Goal: Task Accomplishment & Management: Manage account settings

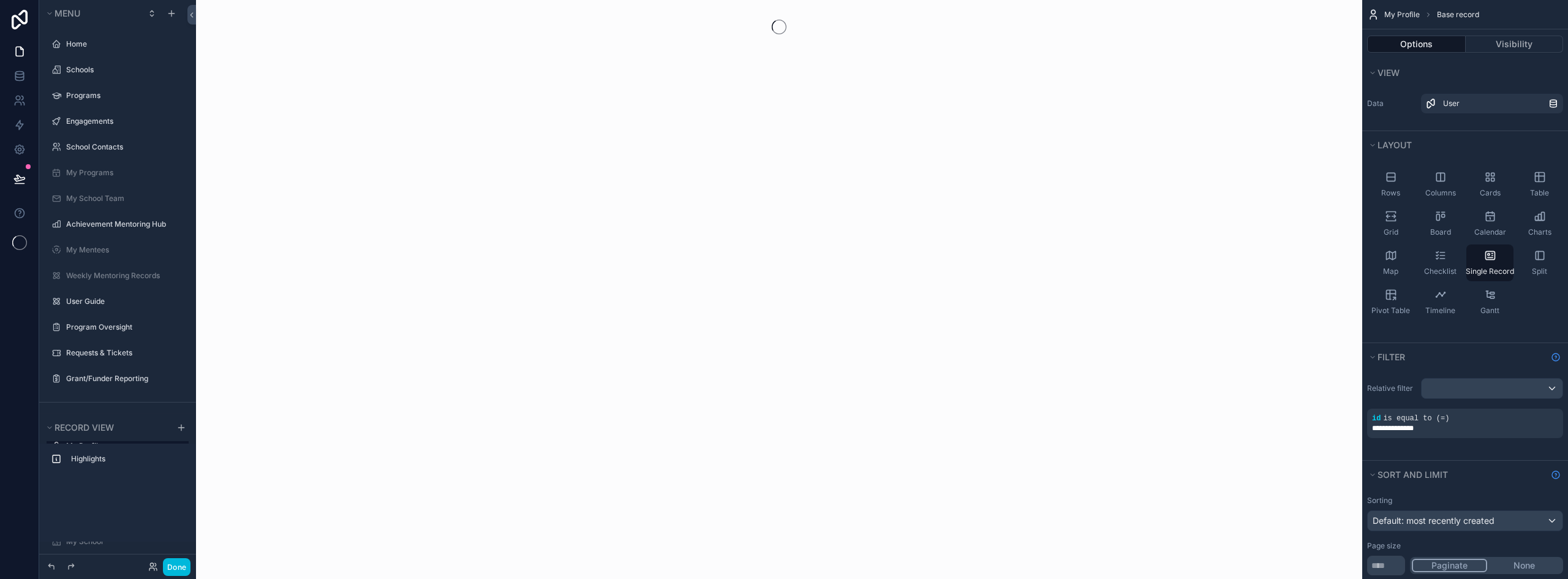
scroll to position [152, 0]
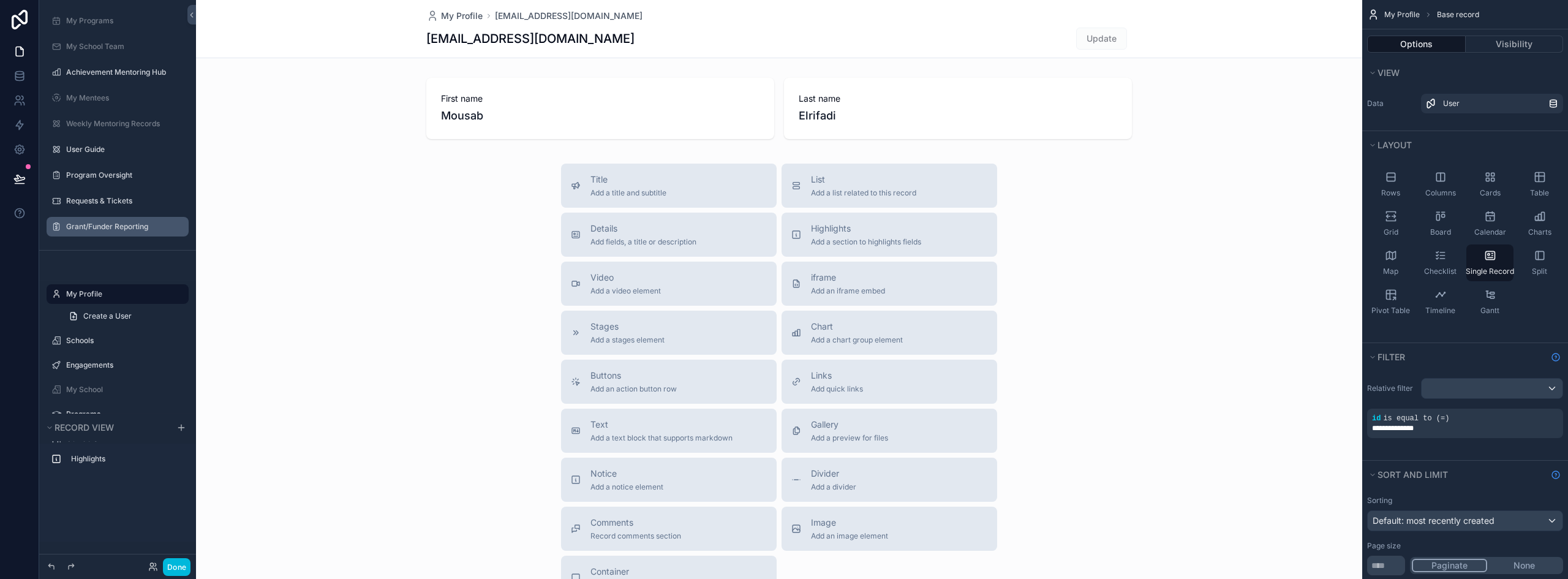
click at [114, 224] on label "Grant/Funder Reporting" at bounding box center [124, 226] width 115 height 10
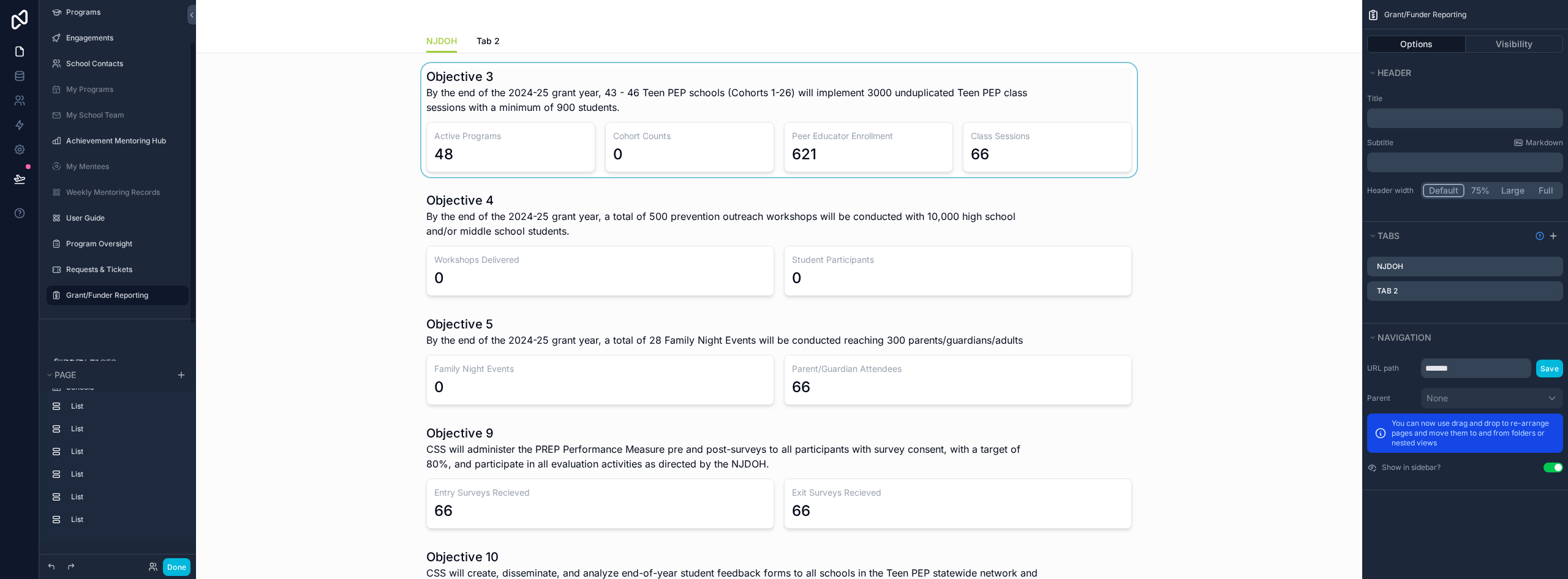
click at [595, 106] on div "scrollable content" at bounding box center [779, 120] width 1146 height 114
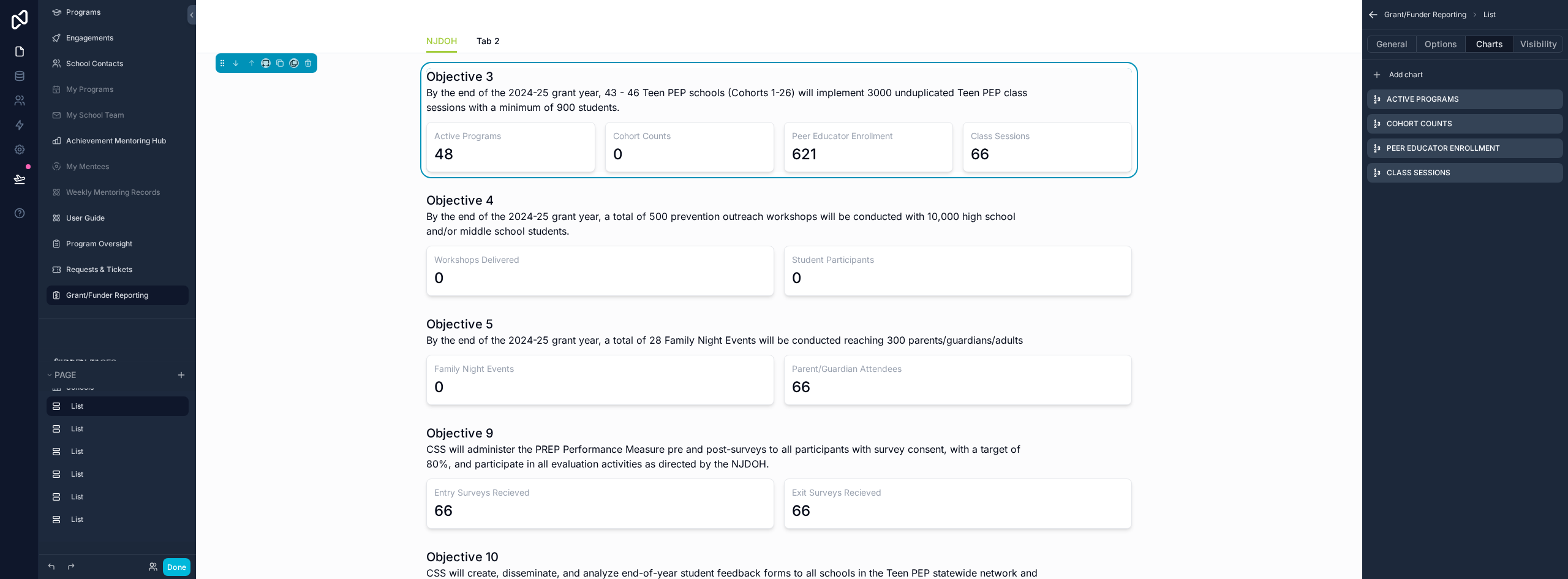
click at [0, 0] on icon "scrollable content" at bounding box center [0, 0] width 0 height 0
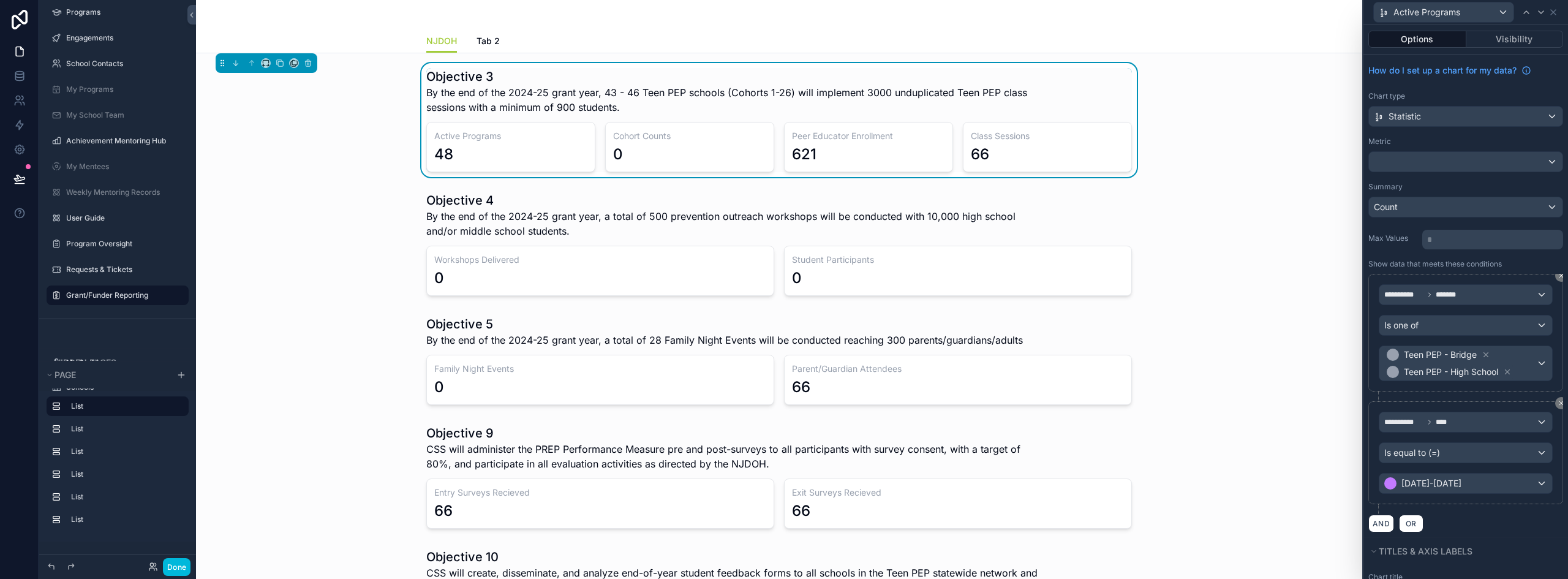
click at [1424, 33] on button "Options" at bounding box center [1417, 39] width 98 height 17
click at [1553, 9] on icon at bounding box center [1553, 12] width 10 height 10
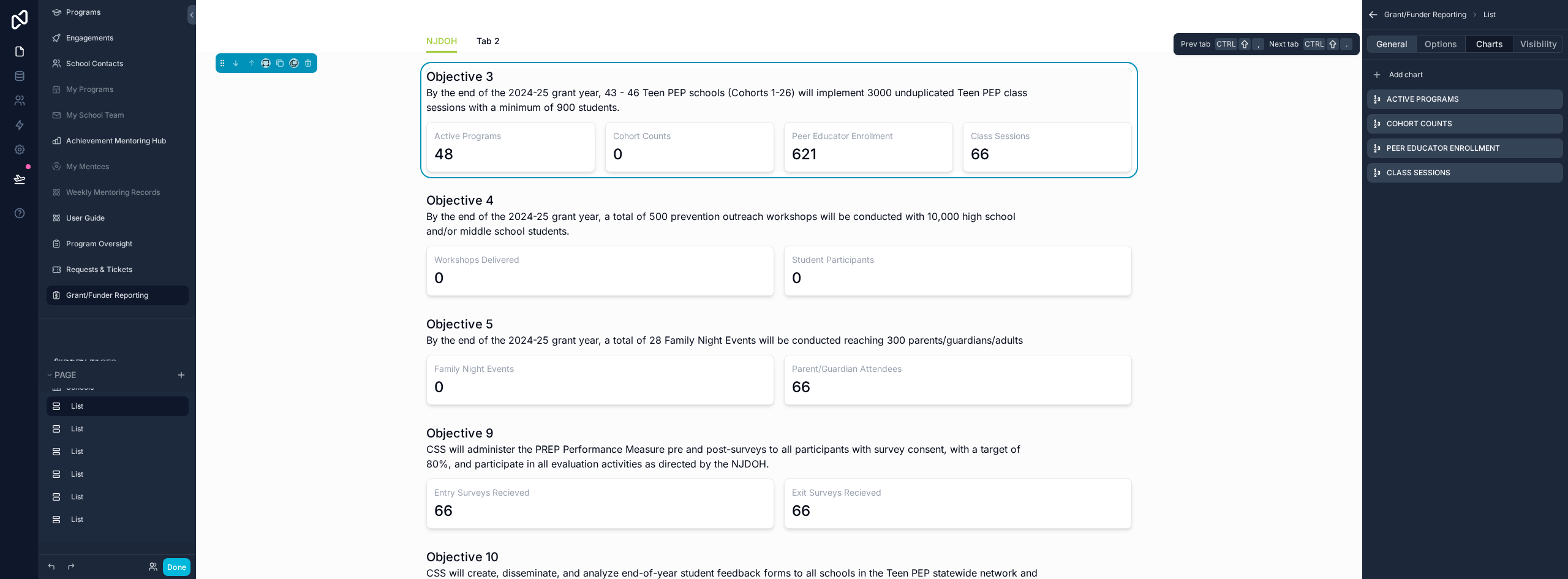
click at [1384, 38] on button "General" at bounding box center [1392, 44] width 50 height 17
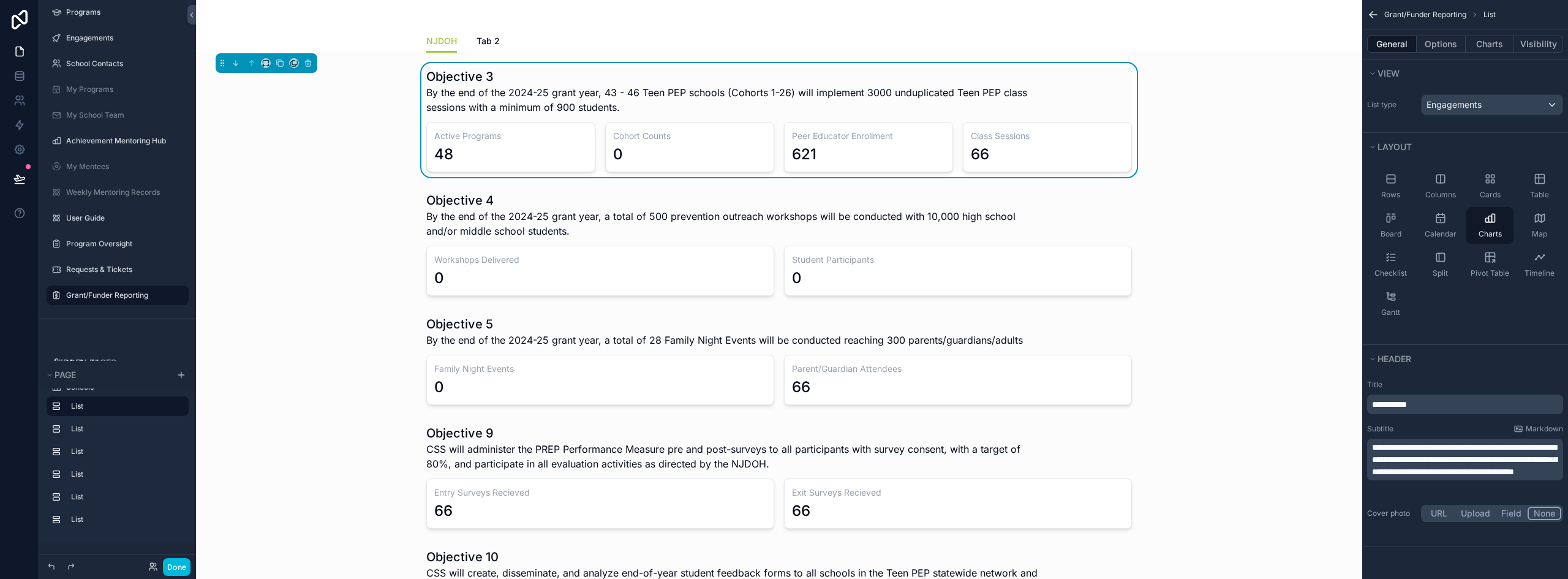
click at [1480, 447] on span "**********" at bounding box center [1465, 459] width 185 height 33
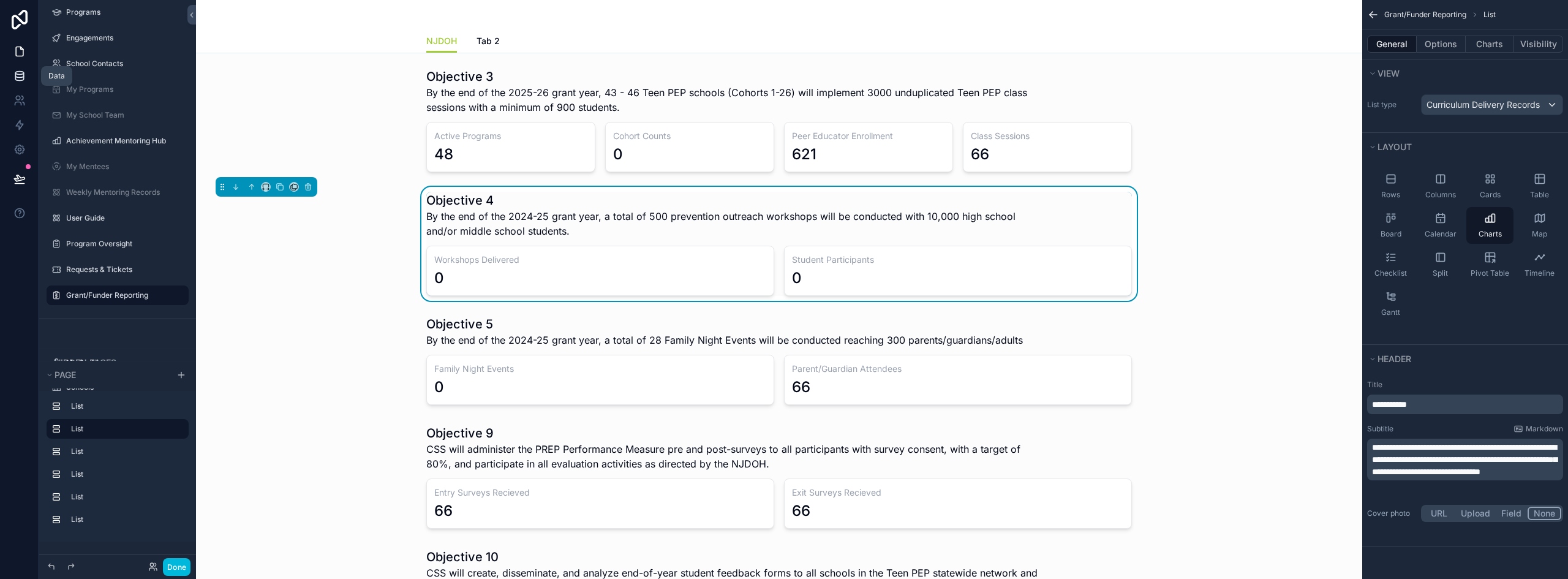
click at [20, 72] on icon at bounding box center [19, 76] width 12 height 12
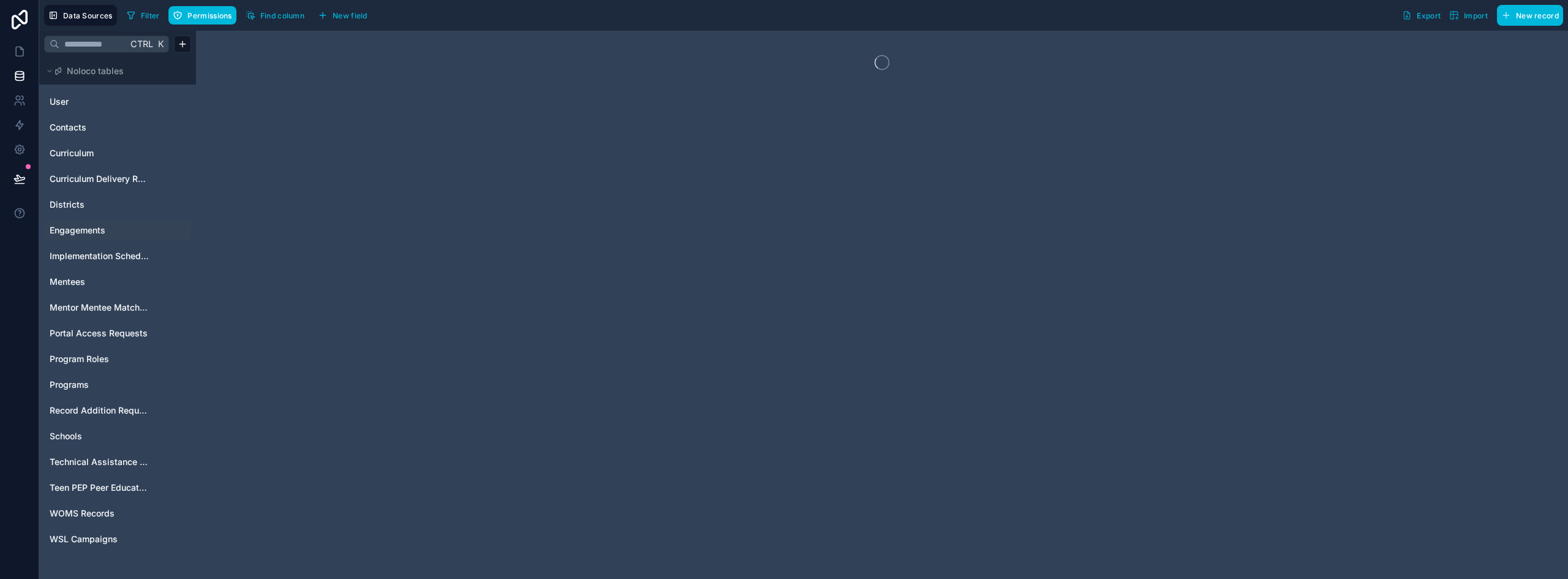
click at [88, 235] on span "Engagements" at bounding box center [78, 230] width 56 height 12
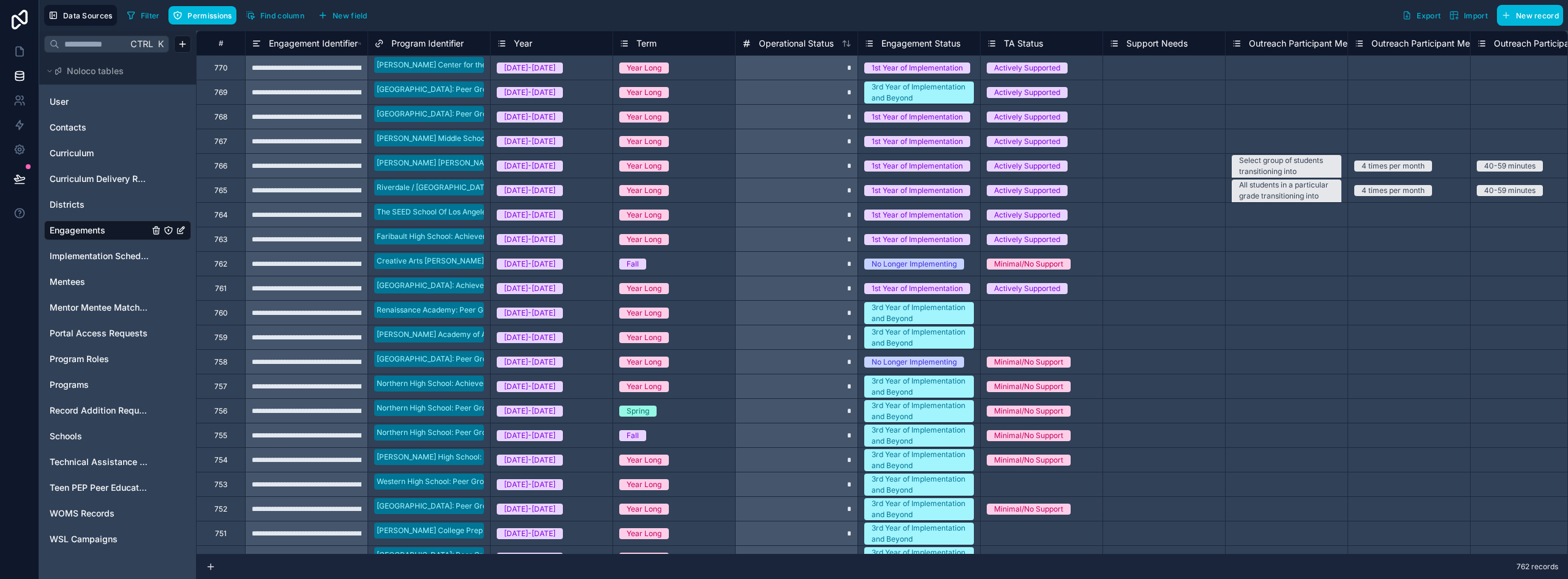
click at [359, 18] on span "New field" at bounding box center [350, 16] width 35 height 9
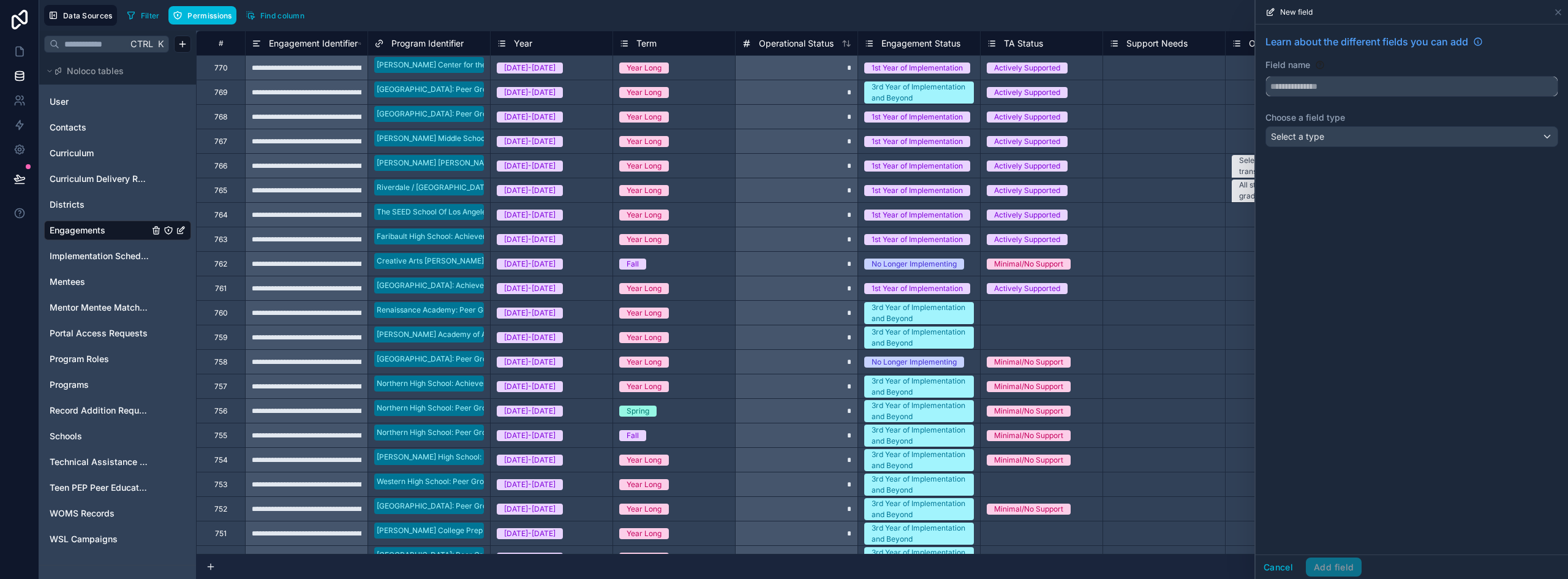
click at [1293, 86] on input "text" at bounding box center [1412, 86] width 292 height 19
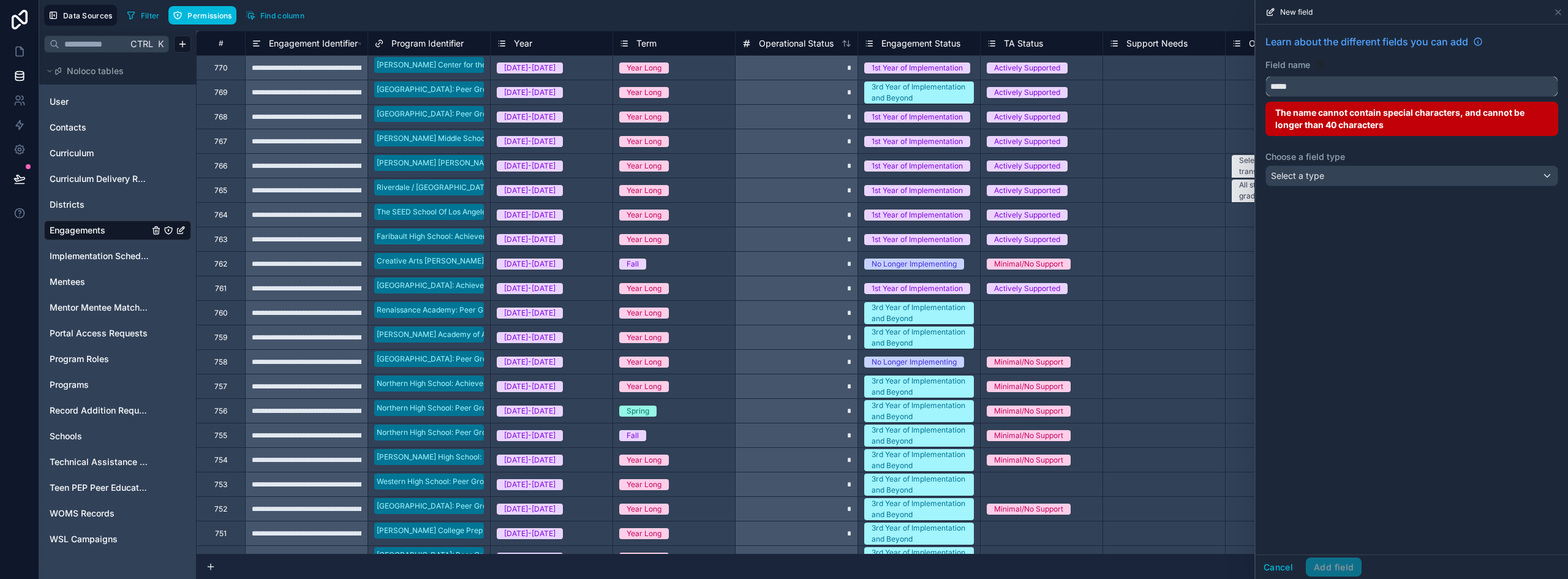
click at [1265, 76] on button "****" at bounding box center [1412, 86] width 292 height 21
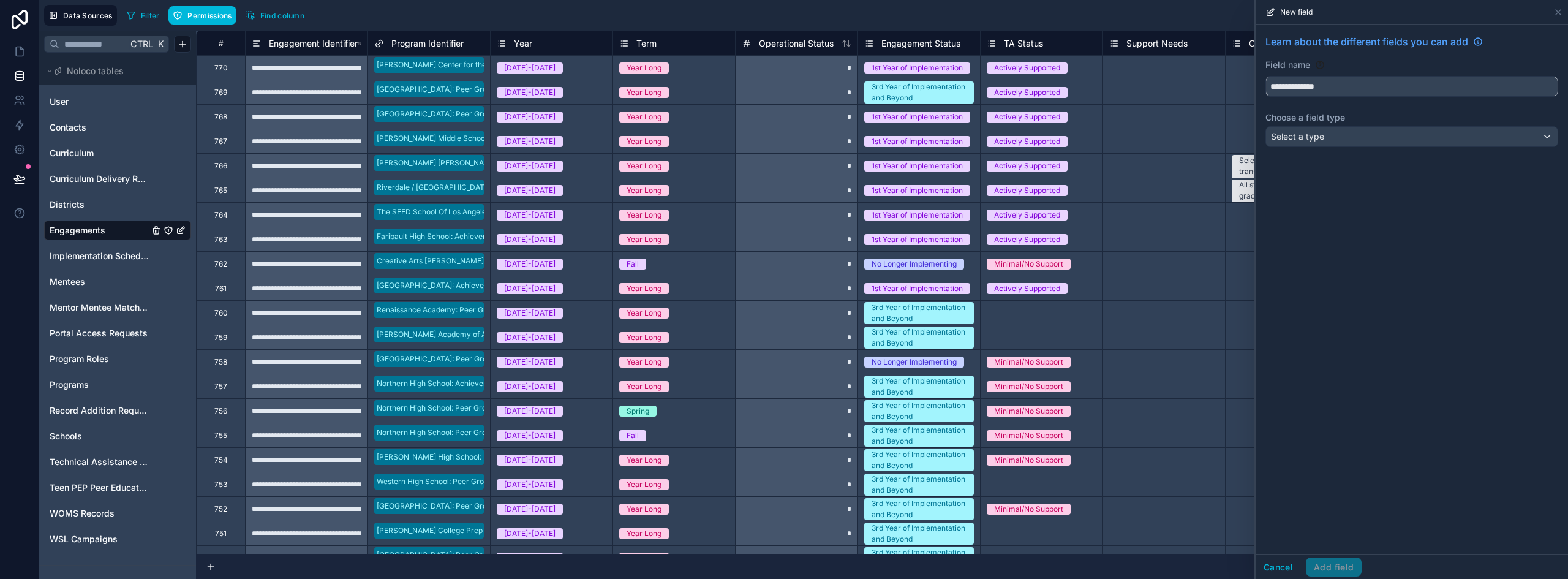
click at [1265, 76] on button "**********" at bounding box center [1412, 86] width 292 height 21
type input "**********"
click at [1295, 128] on div "Select a type" at bounding box center [1412, 136] width 292 height 19
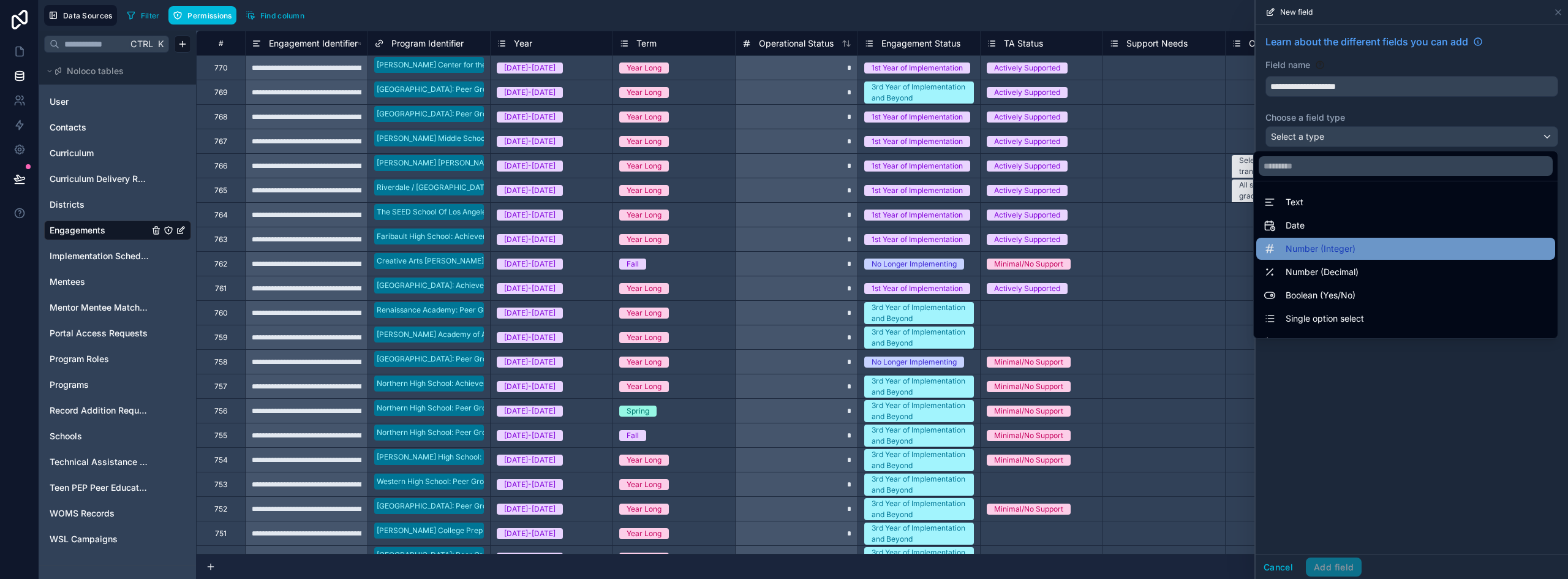
click at [1325, 248] on span "Number (Integer)" at bounding box center [1321, 248] width 70 height 15
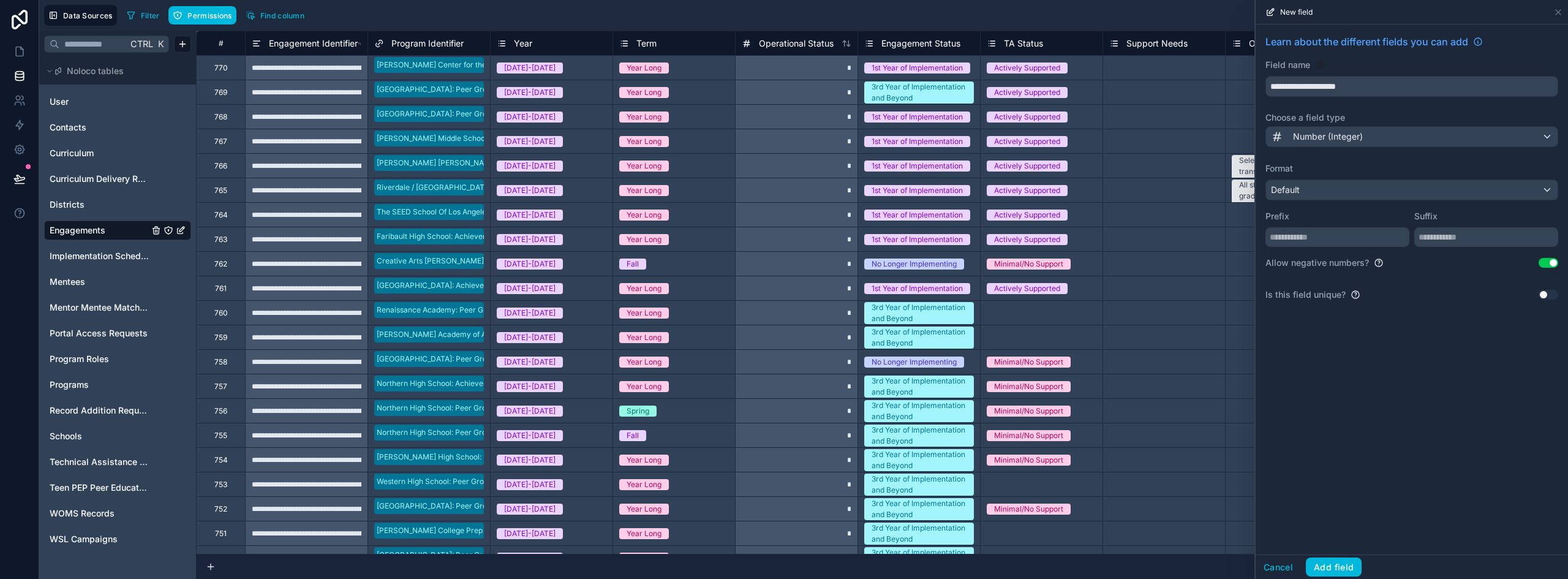
click at [1549, 264] on button "Use setting" at bounding box center [1548, 263] width 19 height 10
click at [1336, 567] on button "Add field" at bounding box center [1334, 567] width 56 height 19
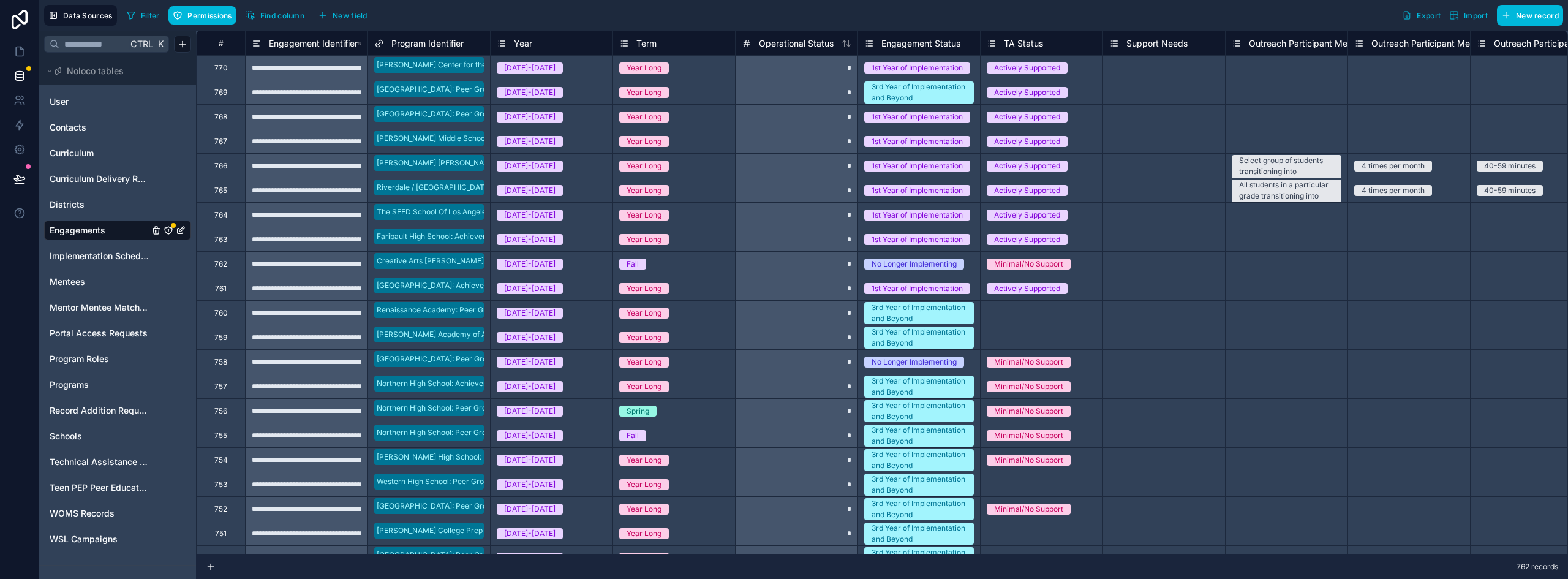
click at [359, 16] on span "New field" at bounding box center [350, 16] width 35 height 9
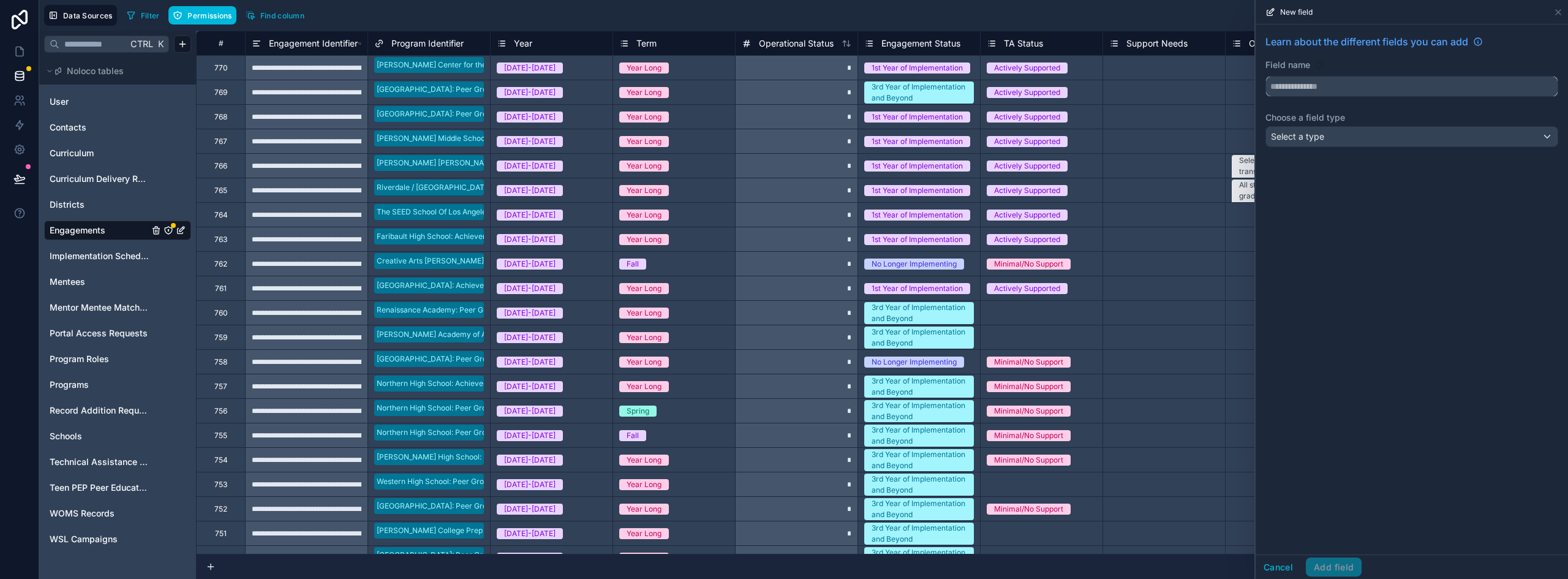
click at [1304, 79] on input "text" at bounding box center [1412, 86] width 292 height 19
click at [1265, 76] on button "****" at bounding box center [1412, 86] width 292 height 21
click at [1265, 76] on button "**********" at bounding box center [1412, 86] width 292 height 21
type input "**********"
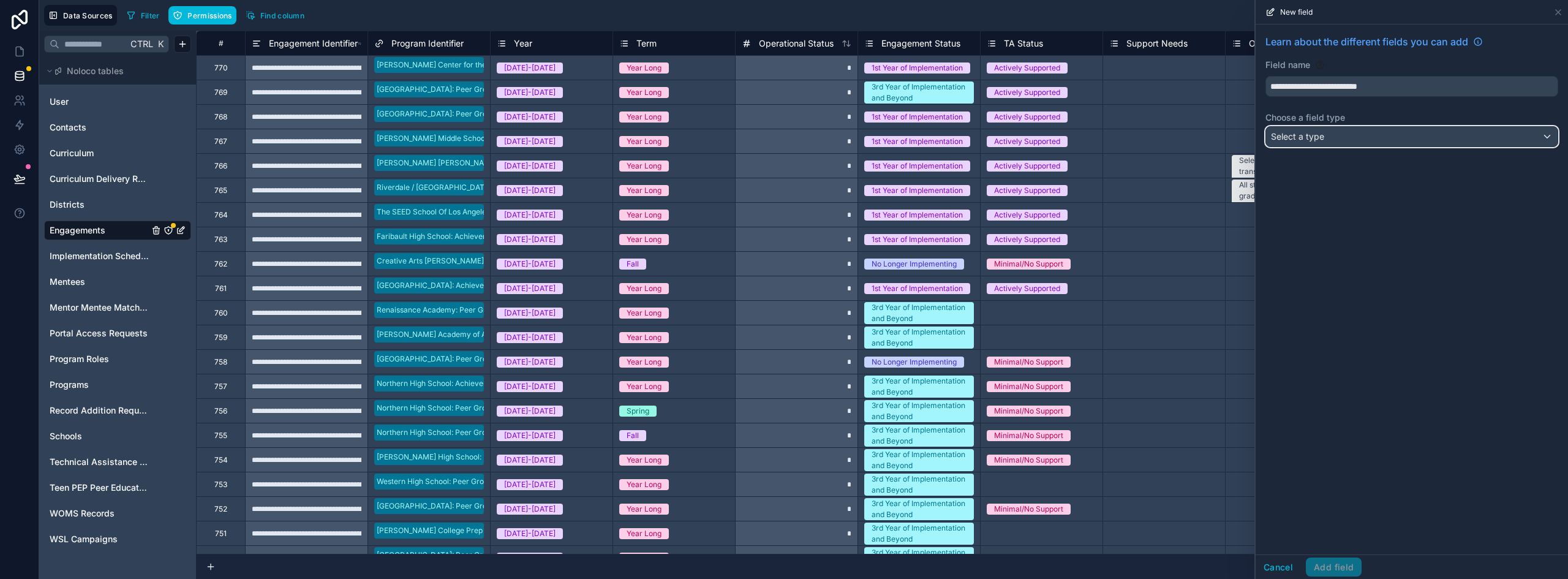
click at [1338, 127] on div "Select a type" at bounding box center [1412, 136] width 292 height 19
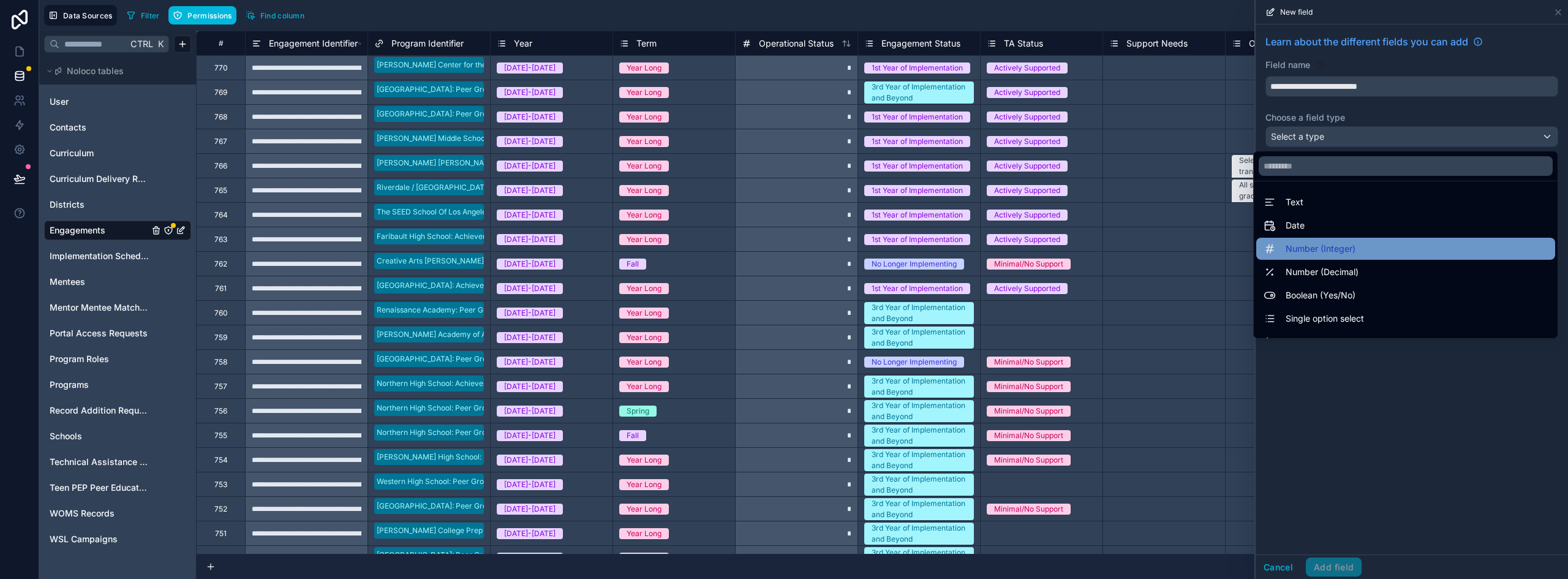
click at [1327, 250] on span "Number (Integer)" at bounding box center [1321, 248] width 70 height 15
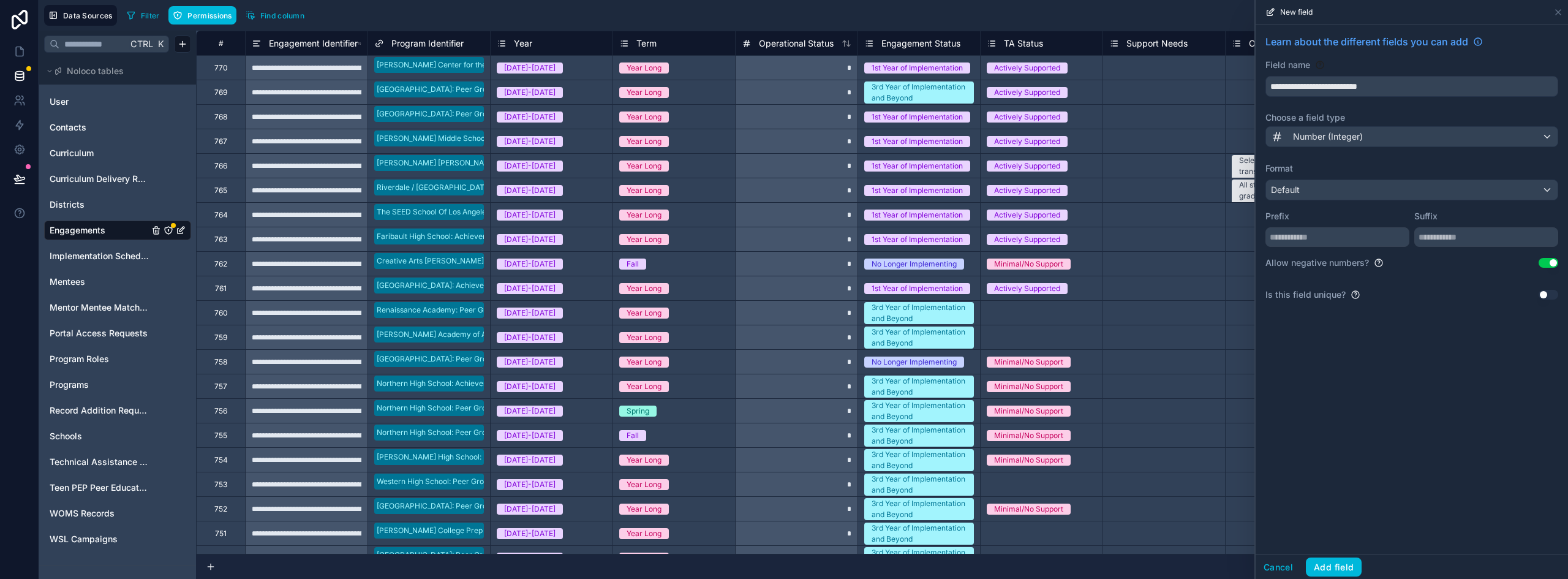
click at [1545, 265] on button "Use setting" at bounding box center [1548, 263] width 19 height 10
click at [1330, 568] on button "Add field" at bounding box center [1334, 567] width 56 height 19
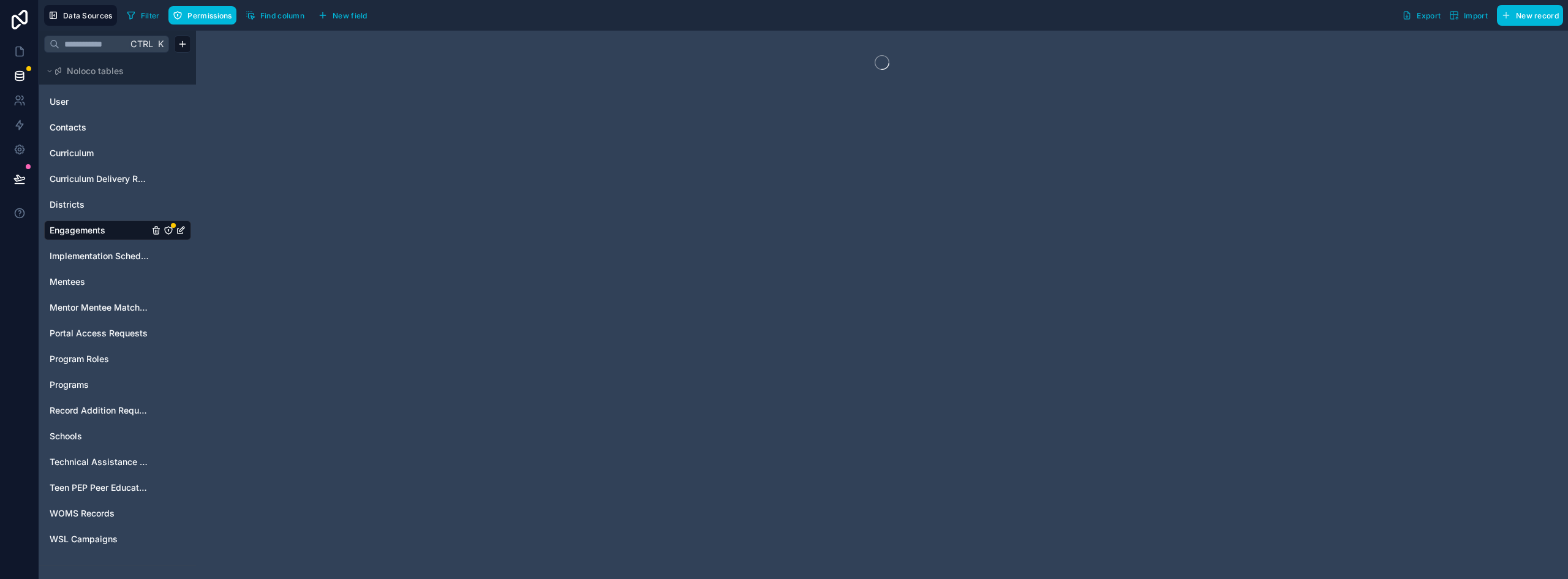
click at [165, 233] on icon "Engagements" at bounding box center [168, 230] width 10 height 10
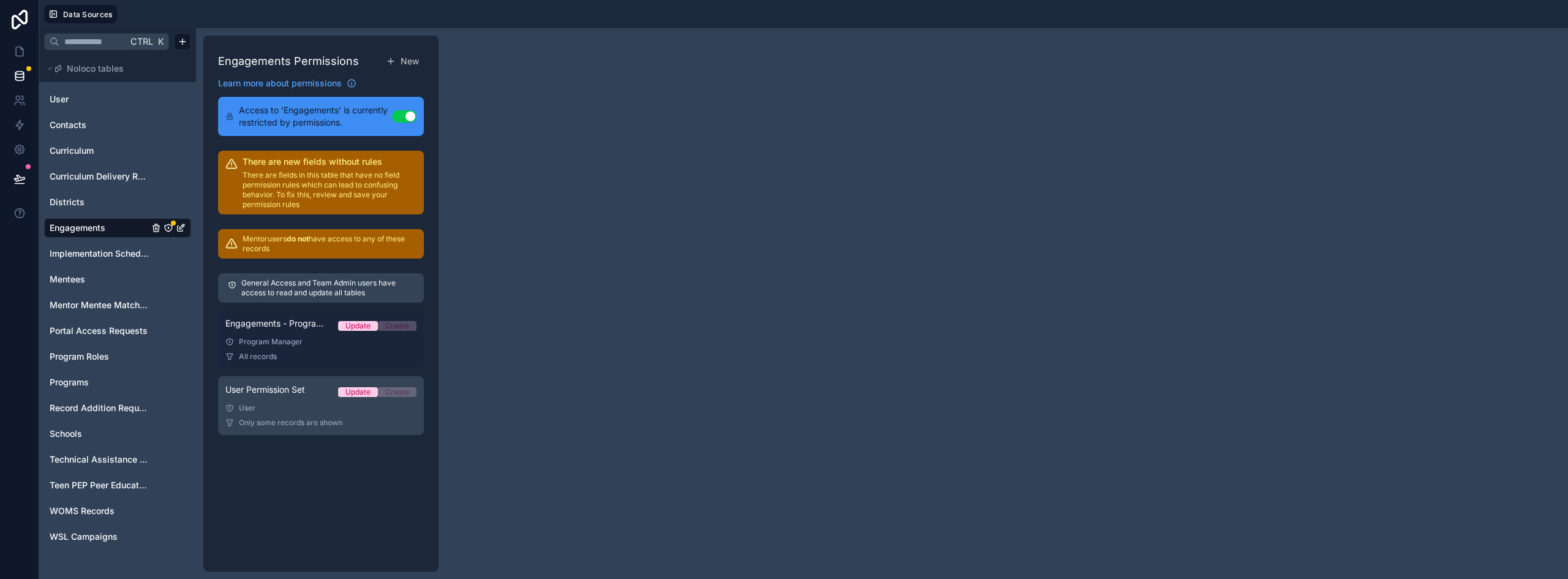
click at [296, 360] on div "All records" at bounding box center [321, 356] width 191 height 10
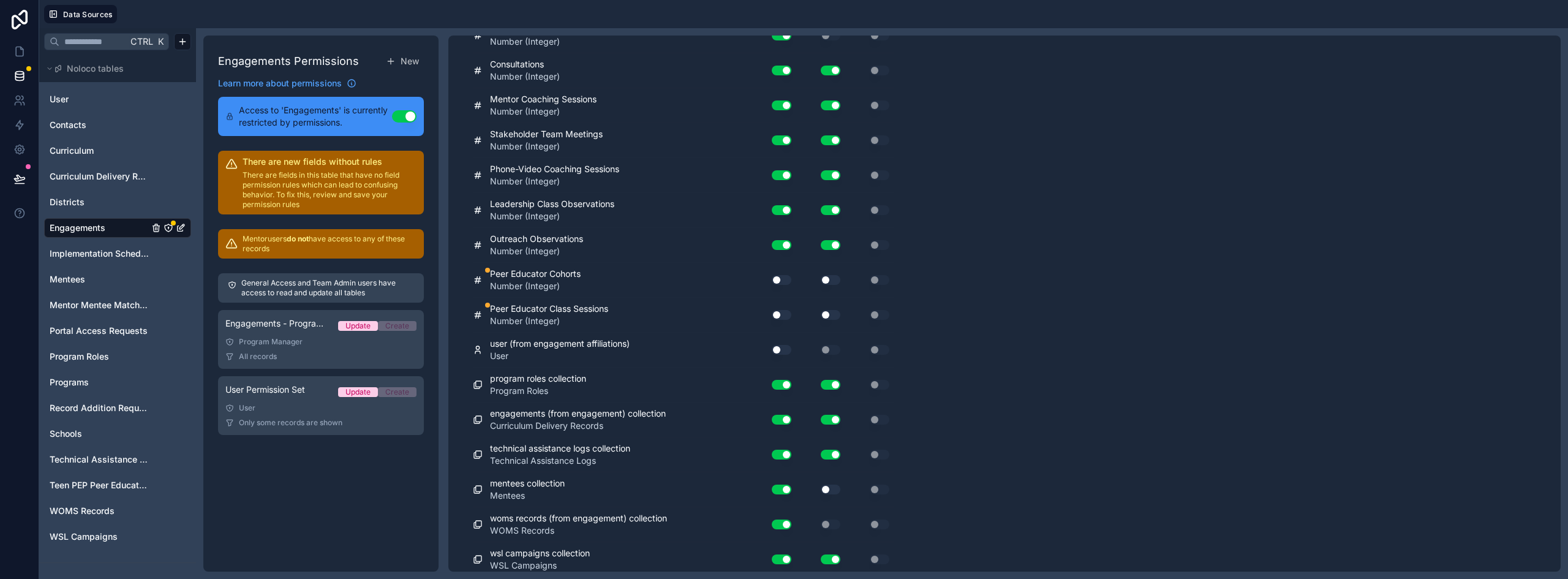
scroll to position [2512, 0]
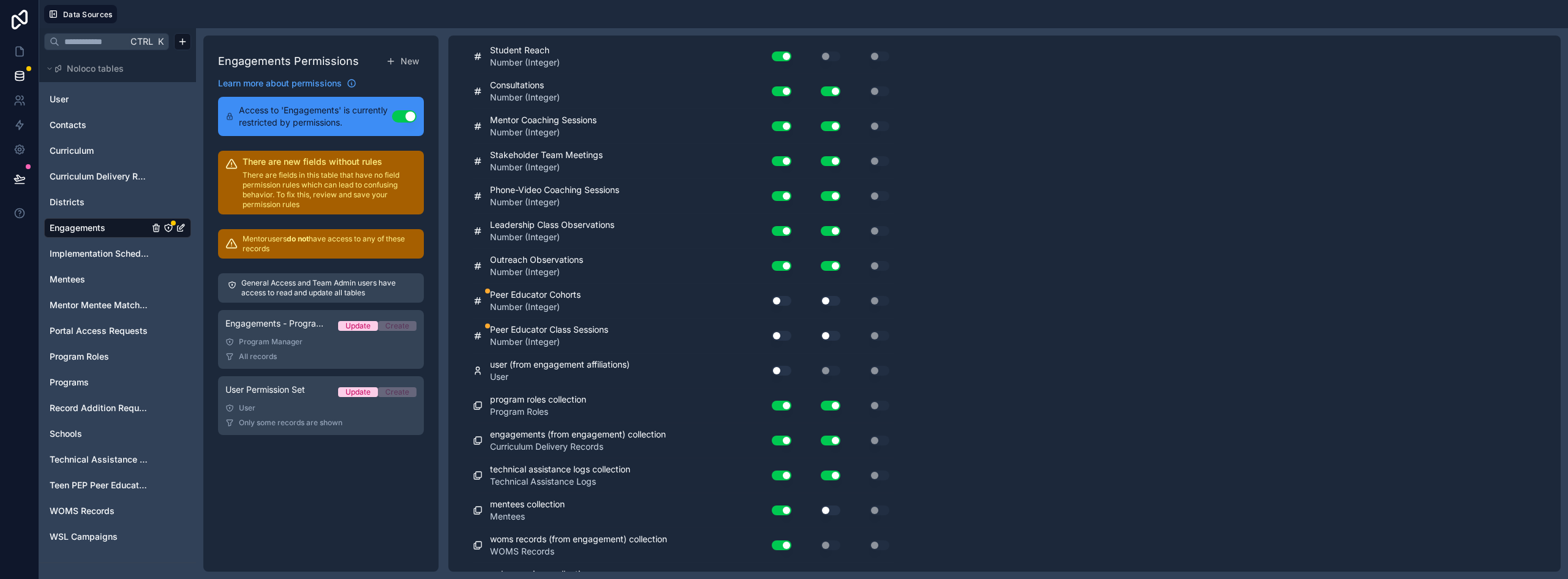
click at [785, 299] on button "Use setting" at bounding box center [781, 300] width 19 height 10
click at [829, 301] on button "Use setting" at bounding box center [830, 300] width 19 height 10
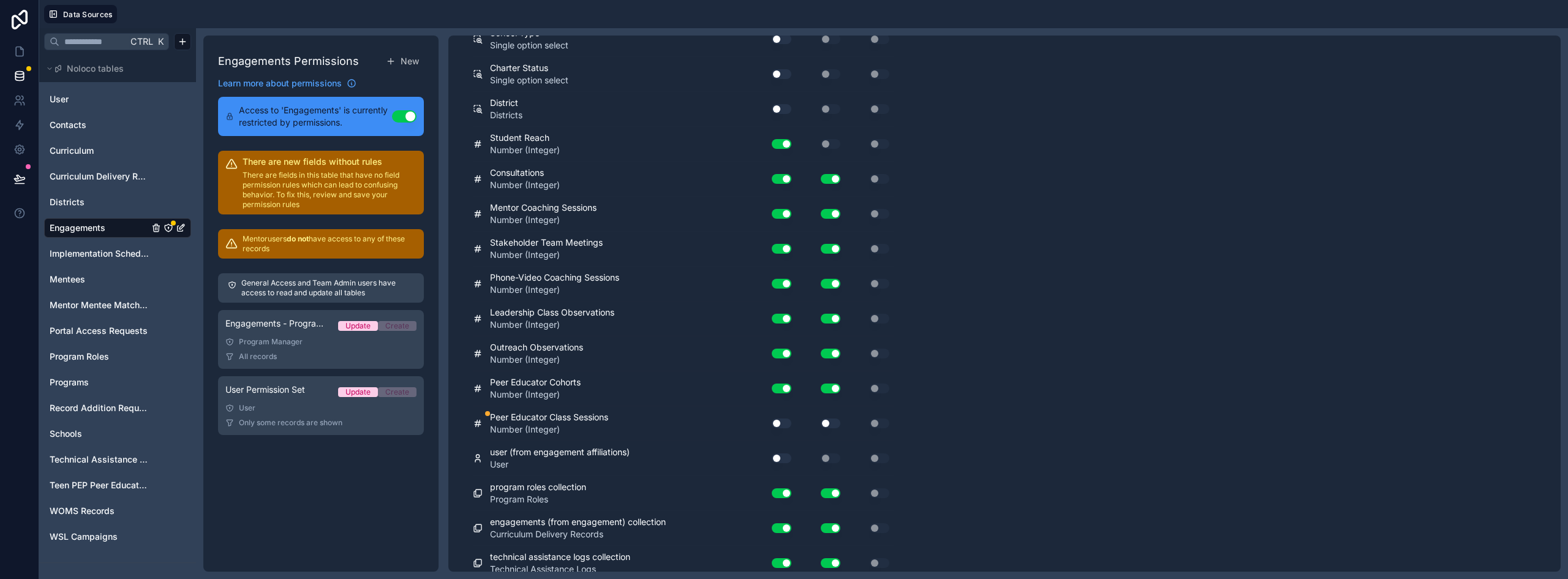
scroll to position [2573, 0]
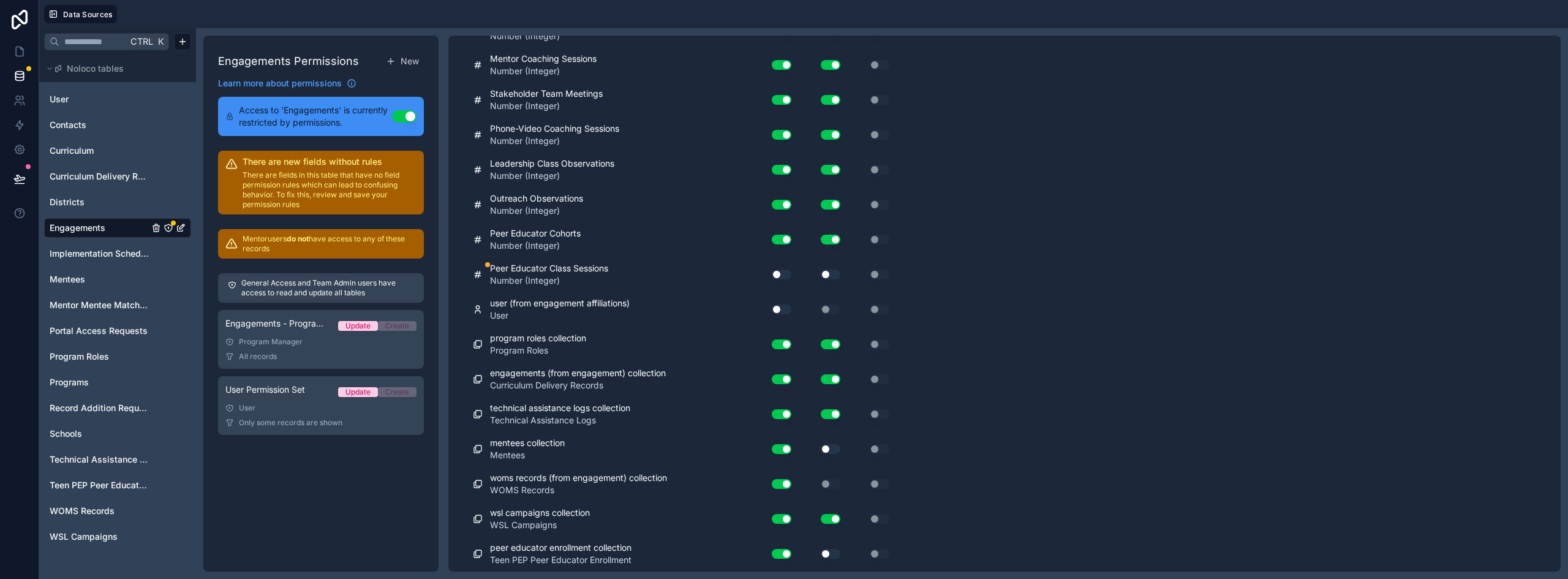
click at [782, 272] on button "Use setting" at bounding box center [781, 274] width 19 height 10
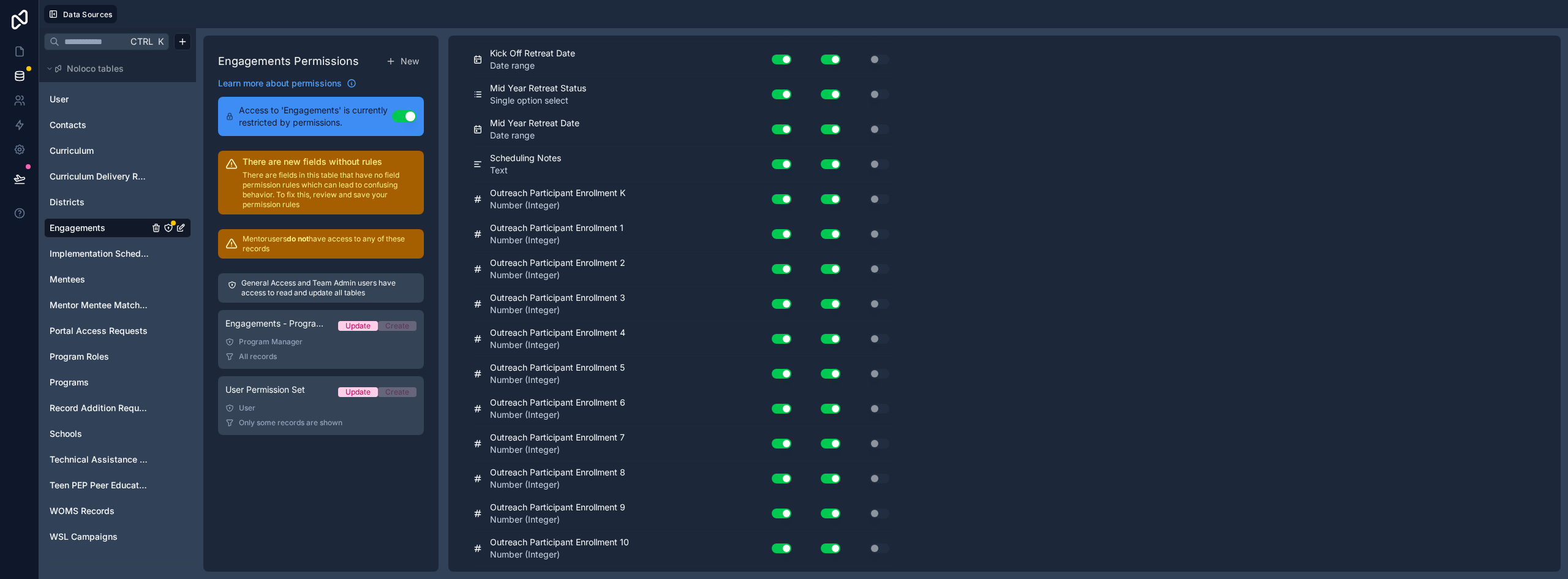
scroll to position [0, 0]
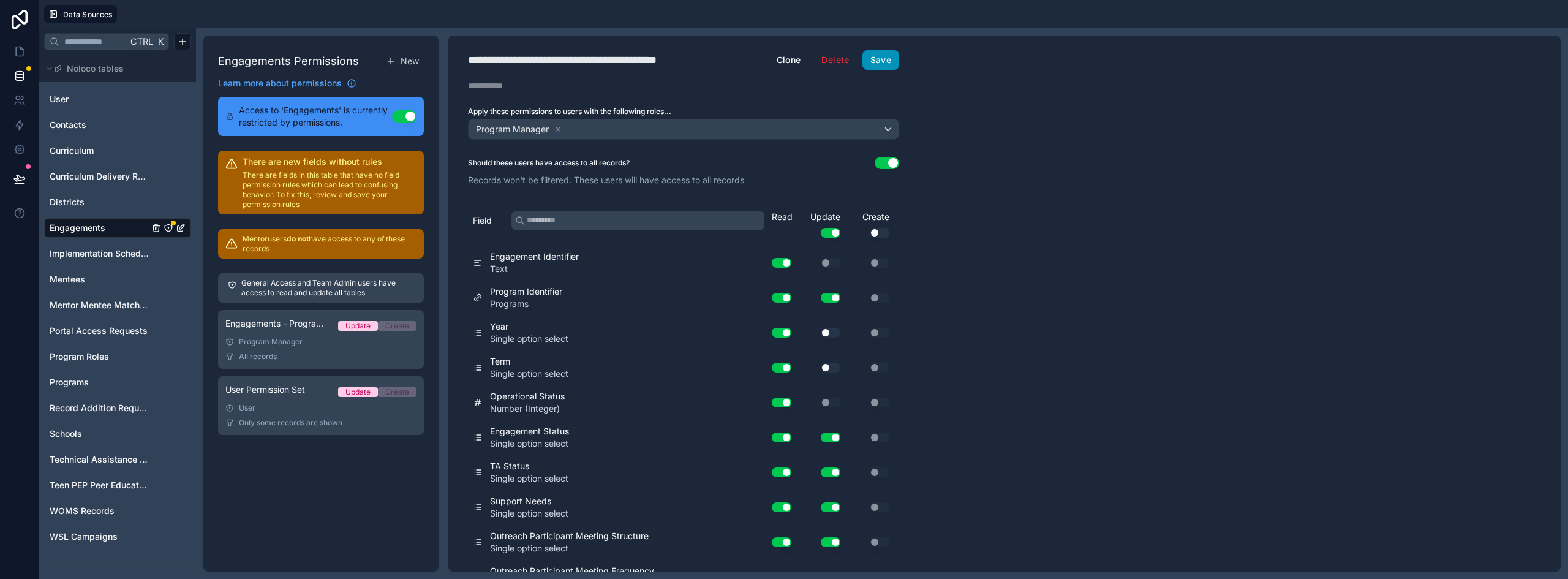
click at [880, 60] on button "Save" at bounding box center [880, 60] width 37 height 19
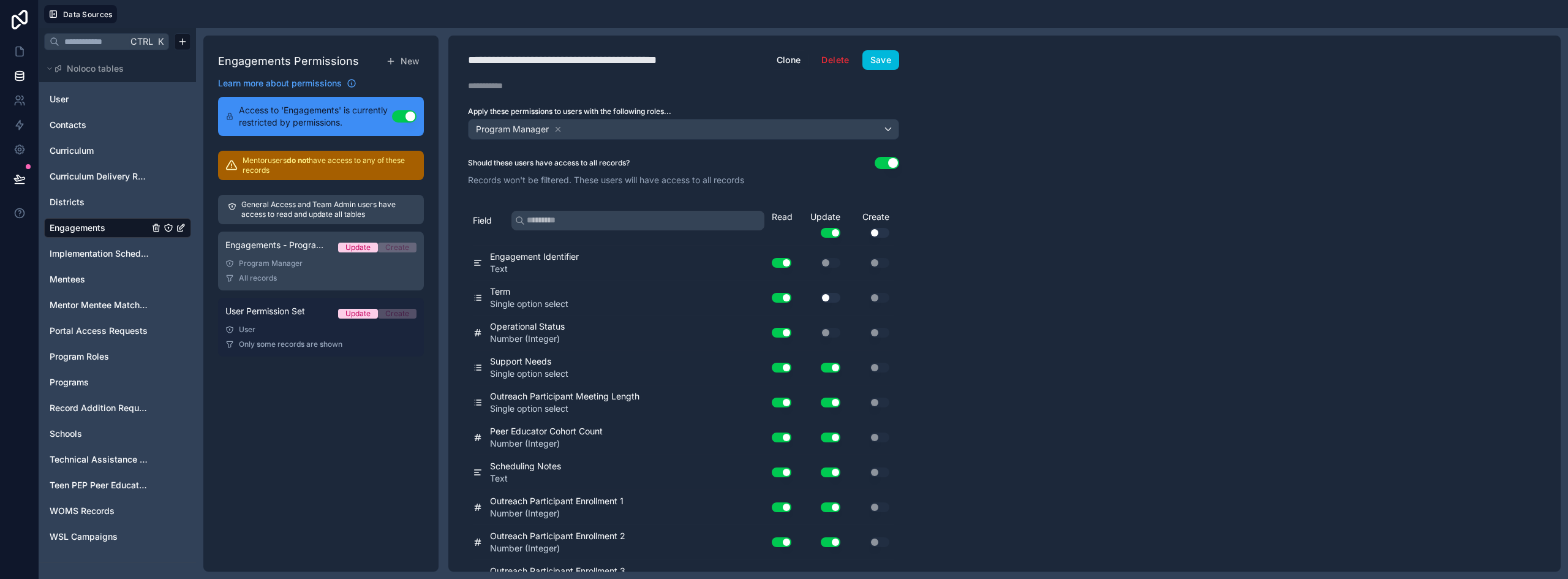
click at [310, 317] on div "User Permission Set Update Create" at bounding box center [321, 314] width 191 height 17
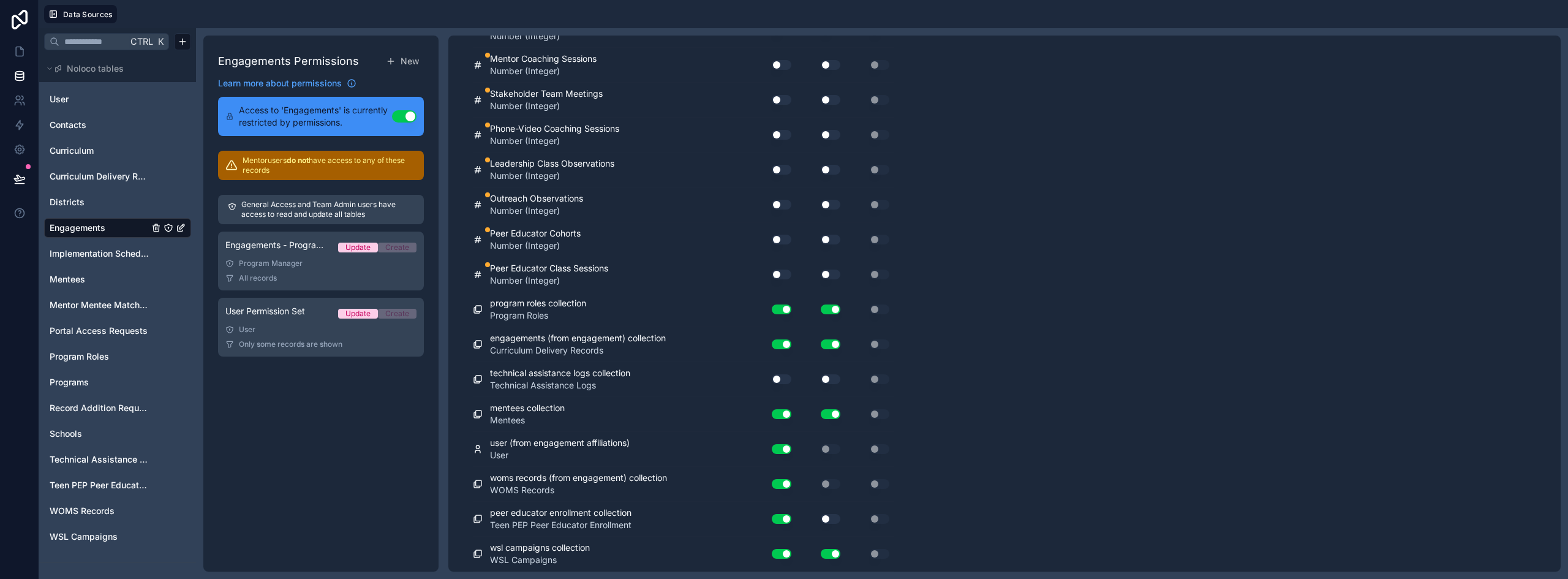
scroll to position [2555, 0]
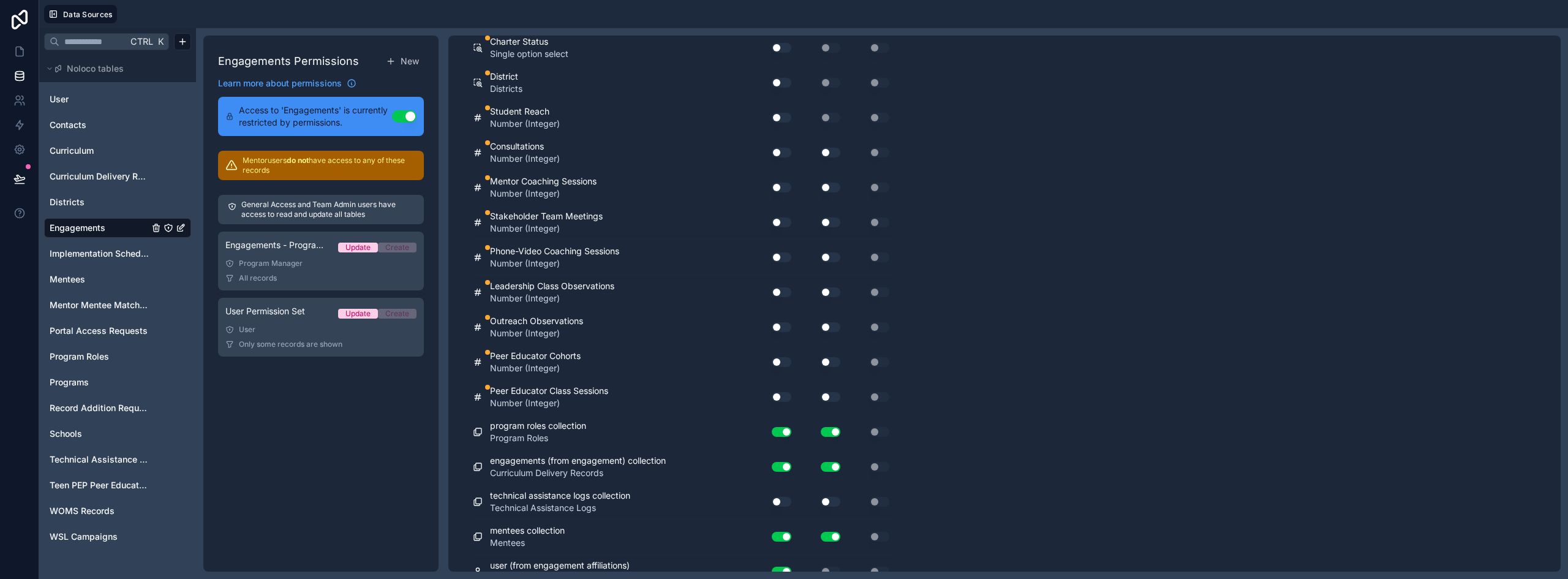
click at [776, 361] on button "Use setting" at bounding box center [781, 362] width 19 height 10
click at [835, 365] on button "Use setting" at bounding box center [830, 362] width 19 height 10
click at [785, 396] on button "Use setting" at bounding box center [781, 397] width 19 height 10
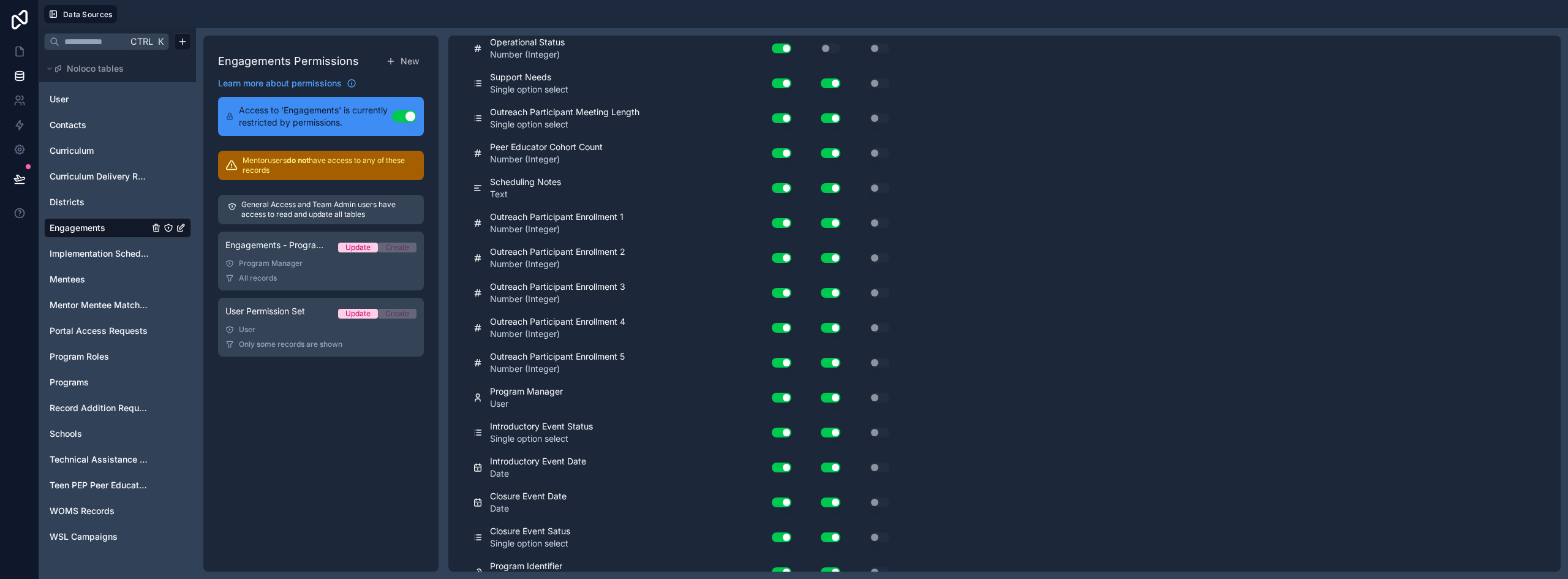
scroll to position [0, 0]
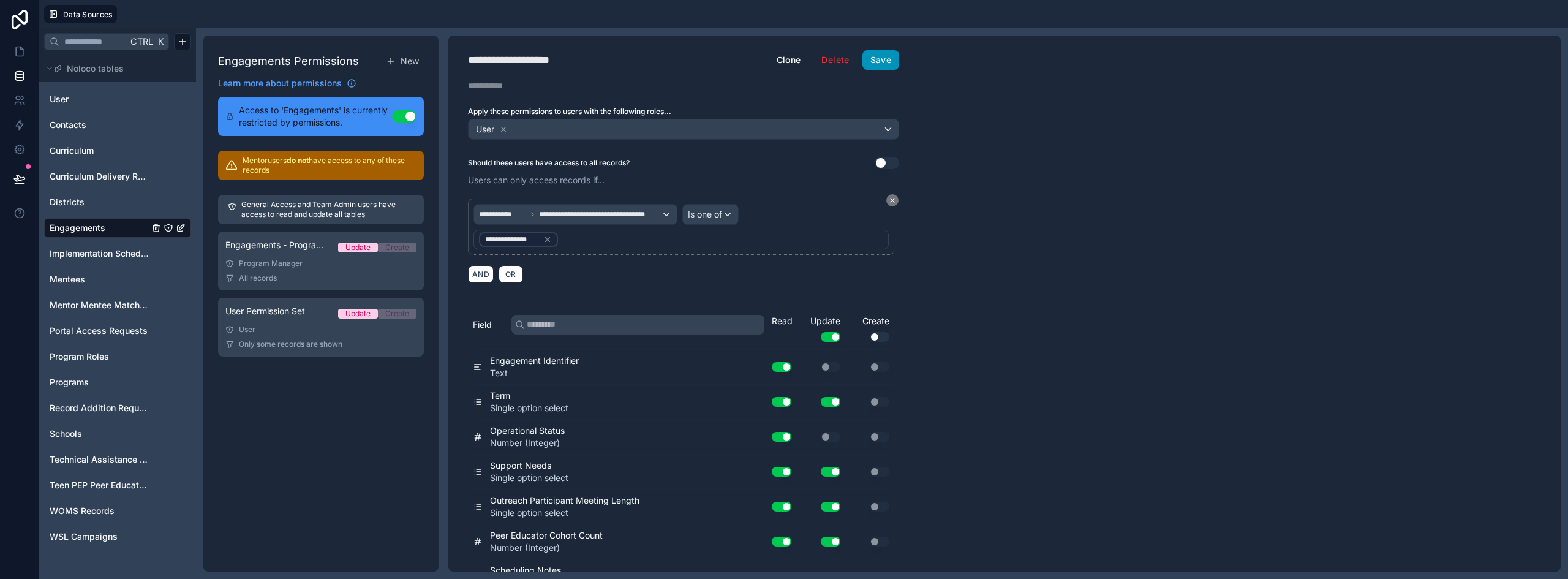
click at [888, 68] on button "Save" at bounding box center [880, 60] width 37 height 19
click at [19, 51] on icon at bounding box center [19, 51] width 12 height 12
click at [883, 62] on button "Save" at bounding box center [880, 60] width 37 height 19
click at [18, 44] on link at bounding box center [19, 51] width 39 height 24
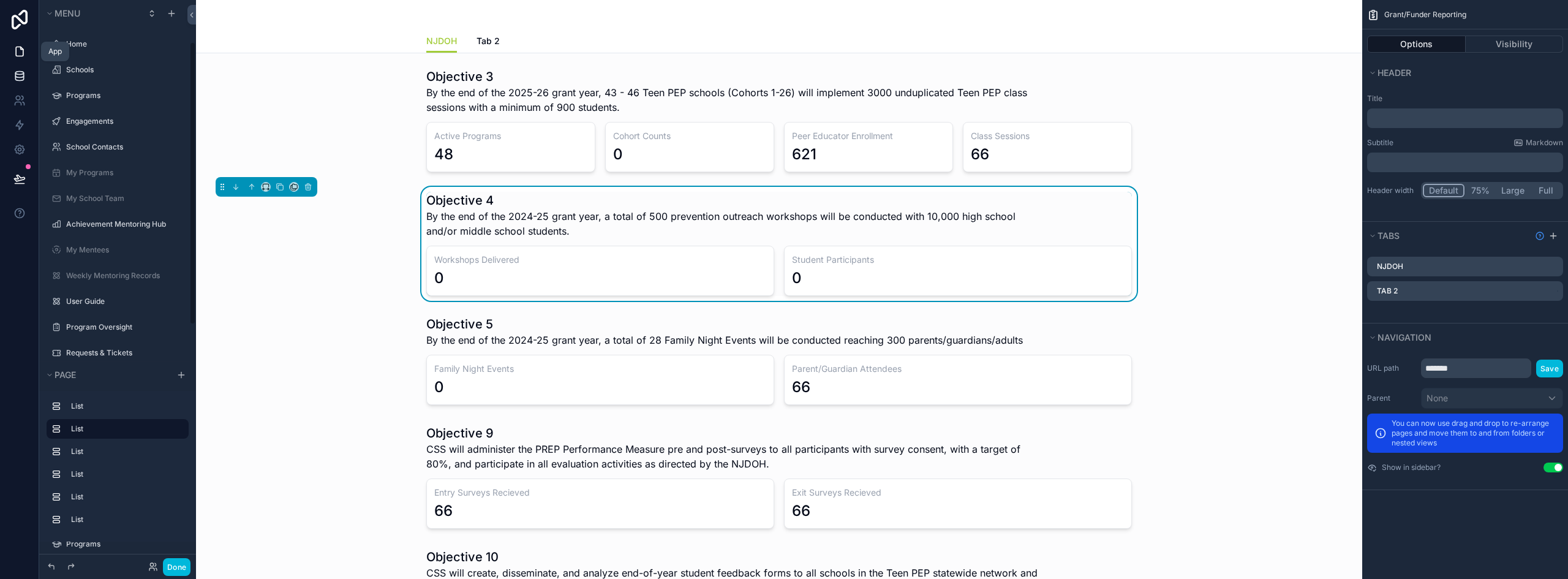
click at [16, 74] on icon at bounding box center [19, 73] width 8 height 3
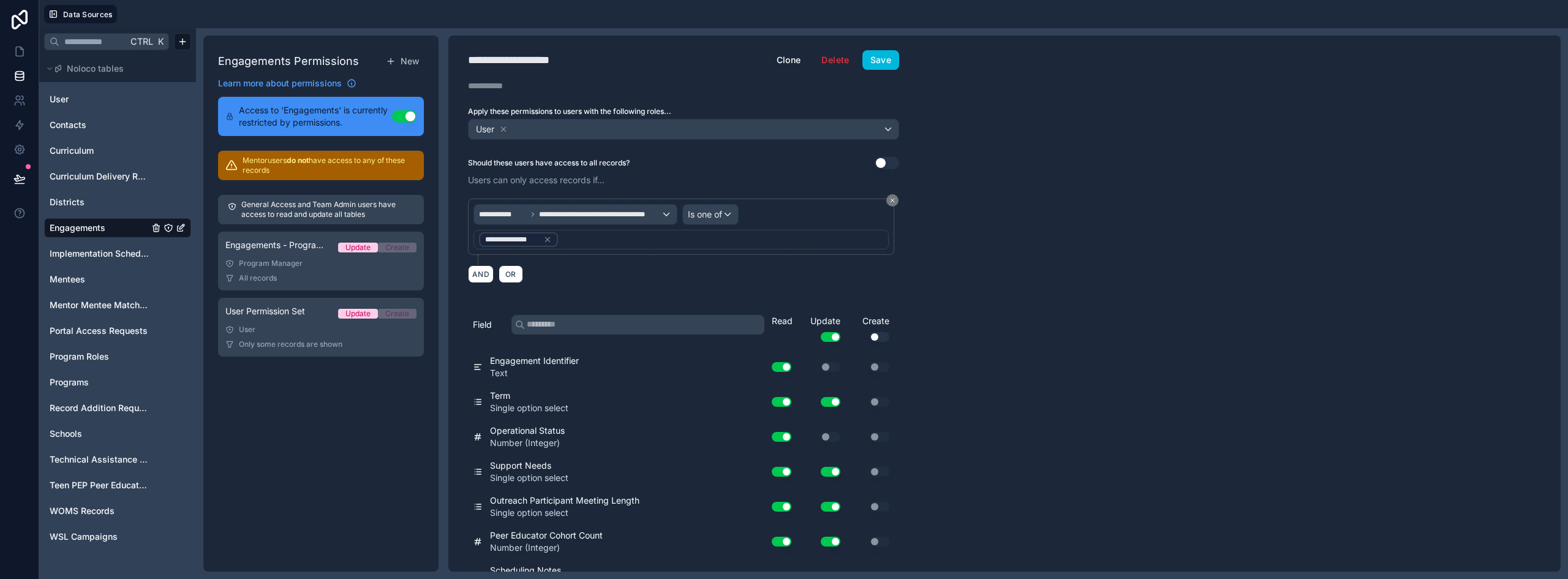
click at [101, 233] on span "Engagements" at bounding box center [78, 228] width 56 height 12
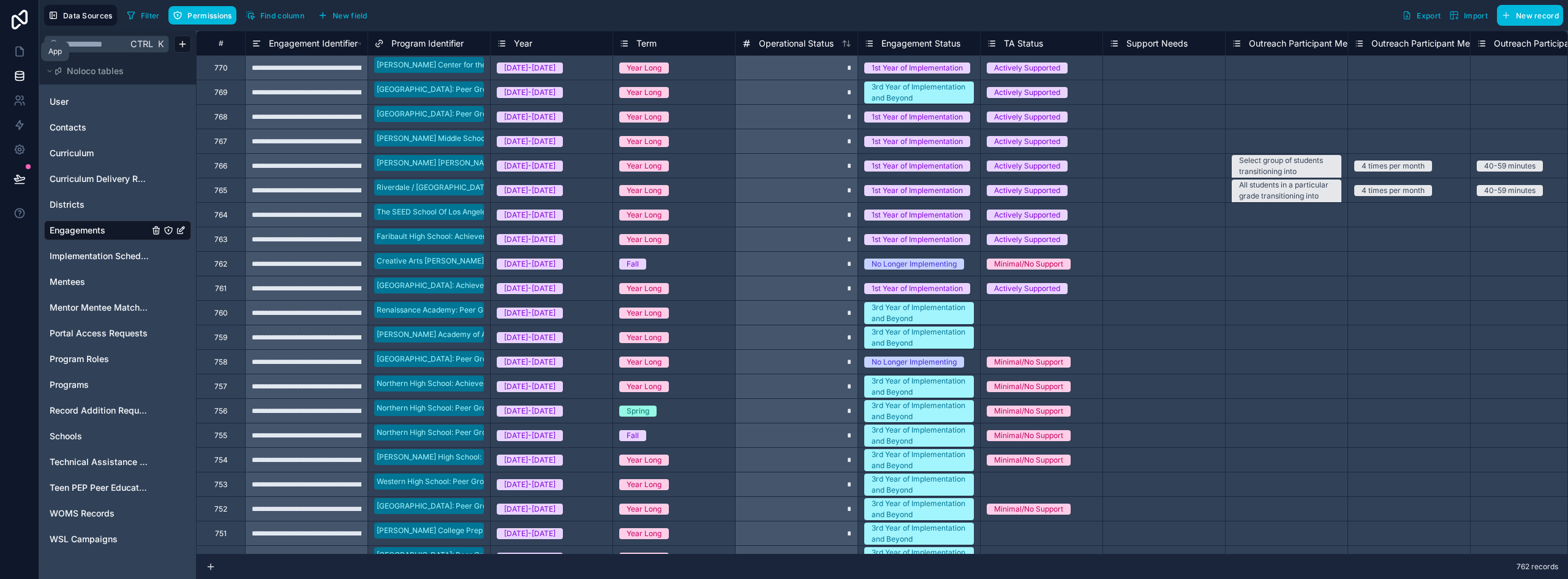
drag, startPoint x: 16, startPoint y: 56, endPoint x: 23, endPoint y: 72, distance: 17.5
click at [16, 56] on icon at bounding box center [19, 52] width 7 height 9
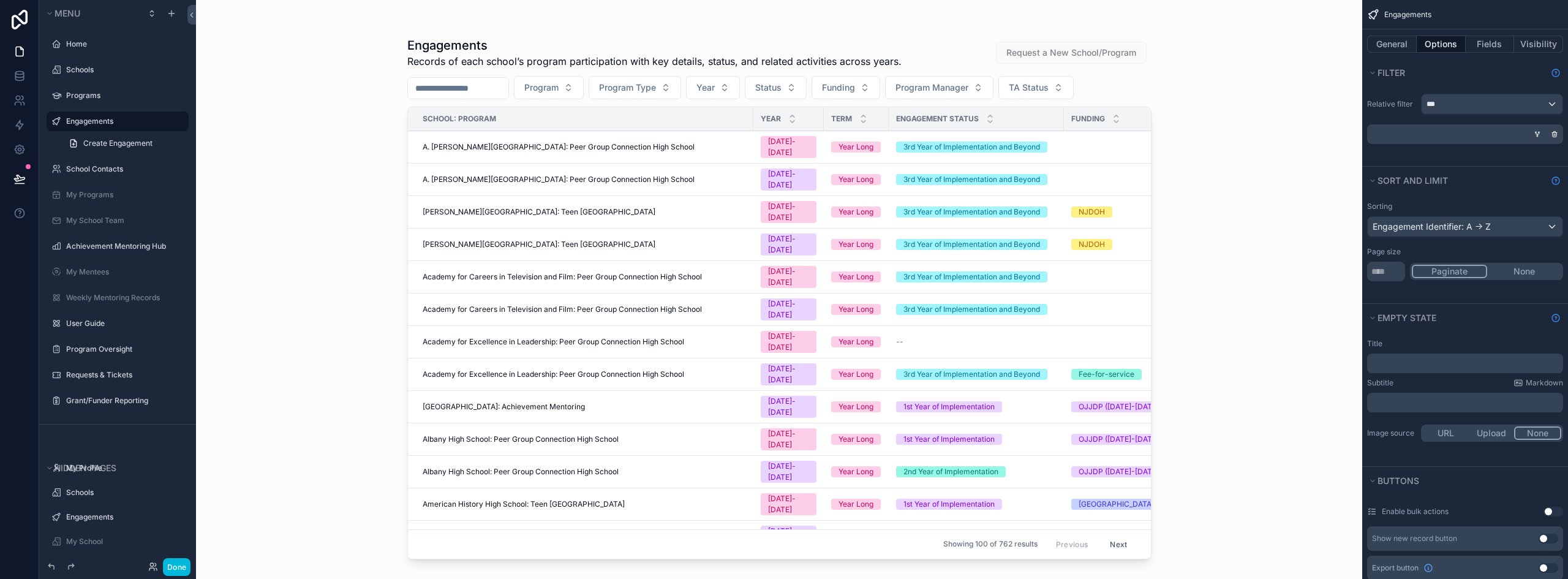
click at [625, 207] on div "scrollable content" at bounding box center [779, 282] width 783 height 564
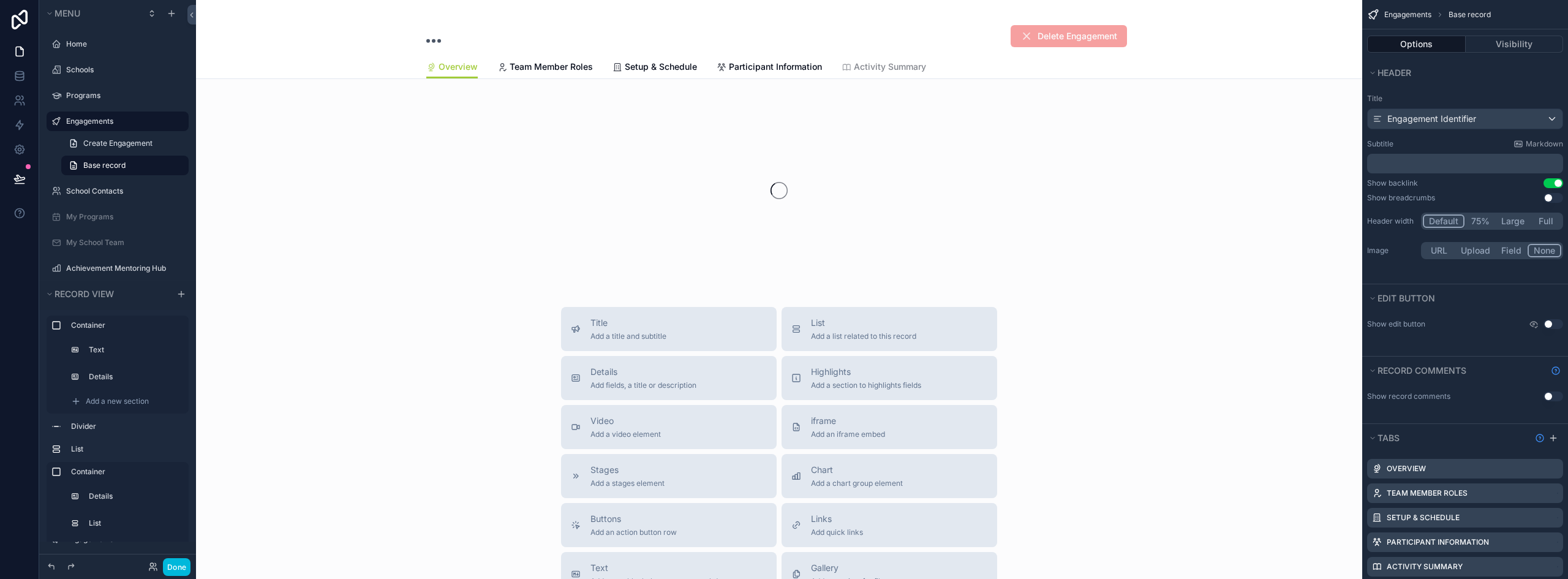
click at [667, 66] on span "Setup & Schedule" at bounding box center [660, 67] width 72 height 12
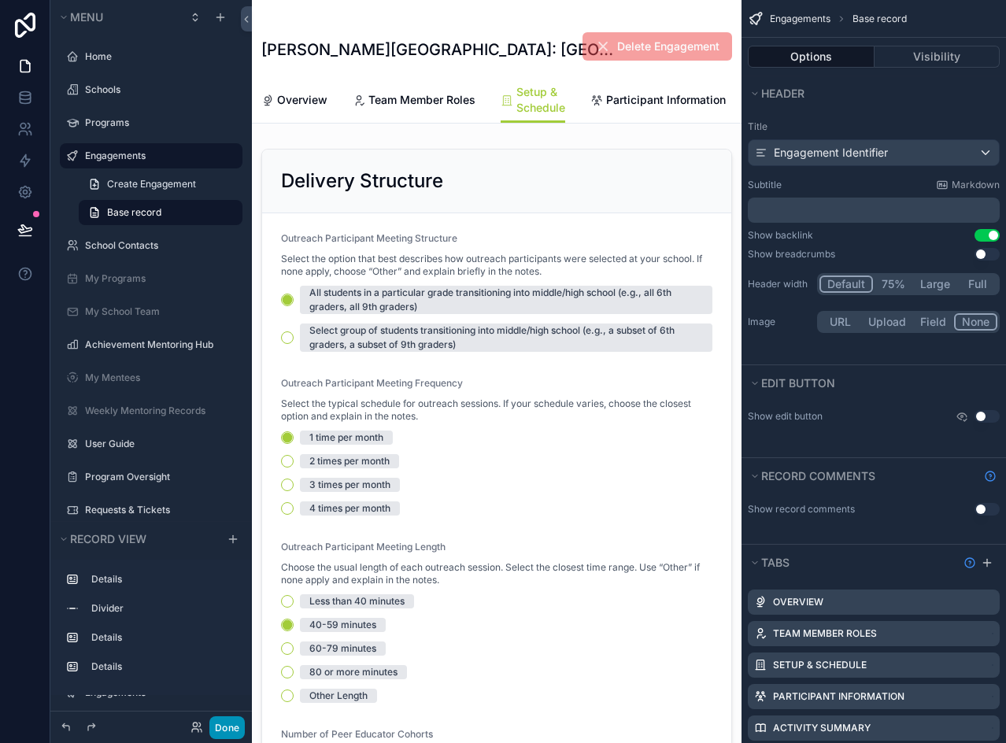
click at [220, 729] on button "Done" at bounding box center [226, 728] width 35 height 23
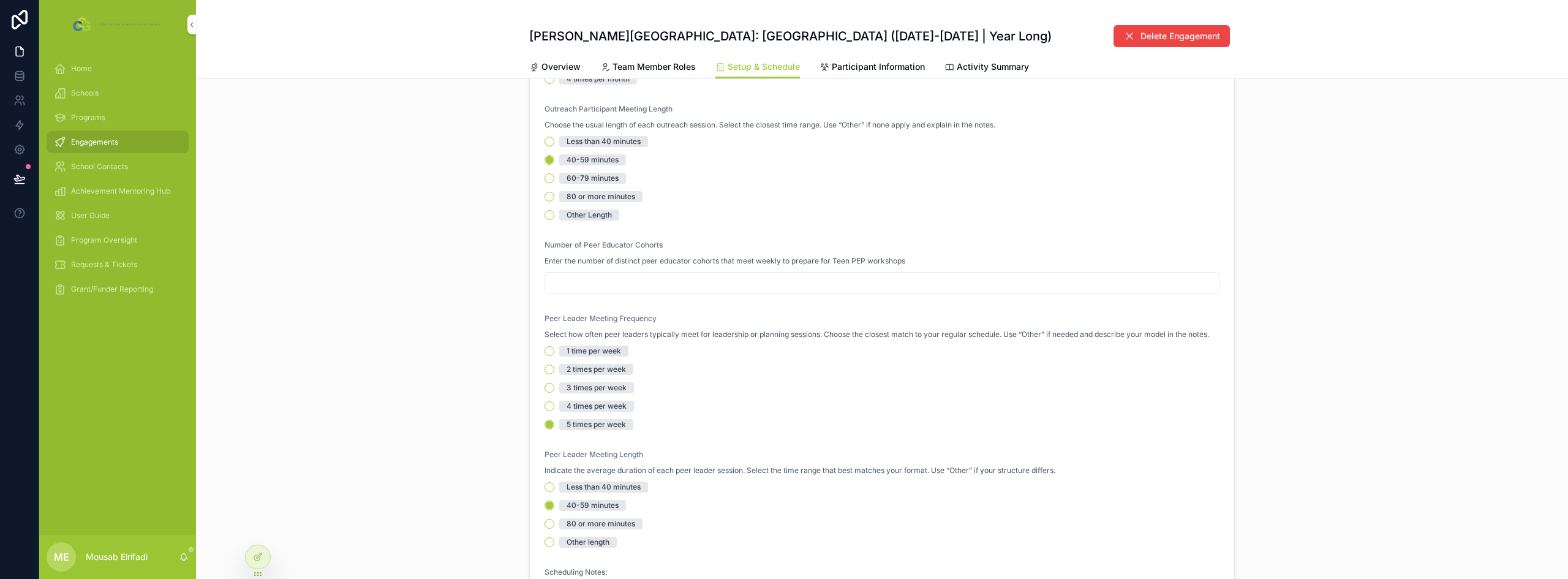
scroll to position [230, 0]
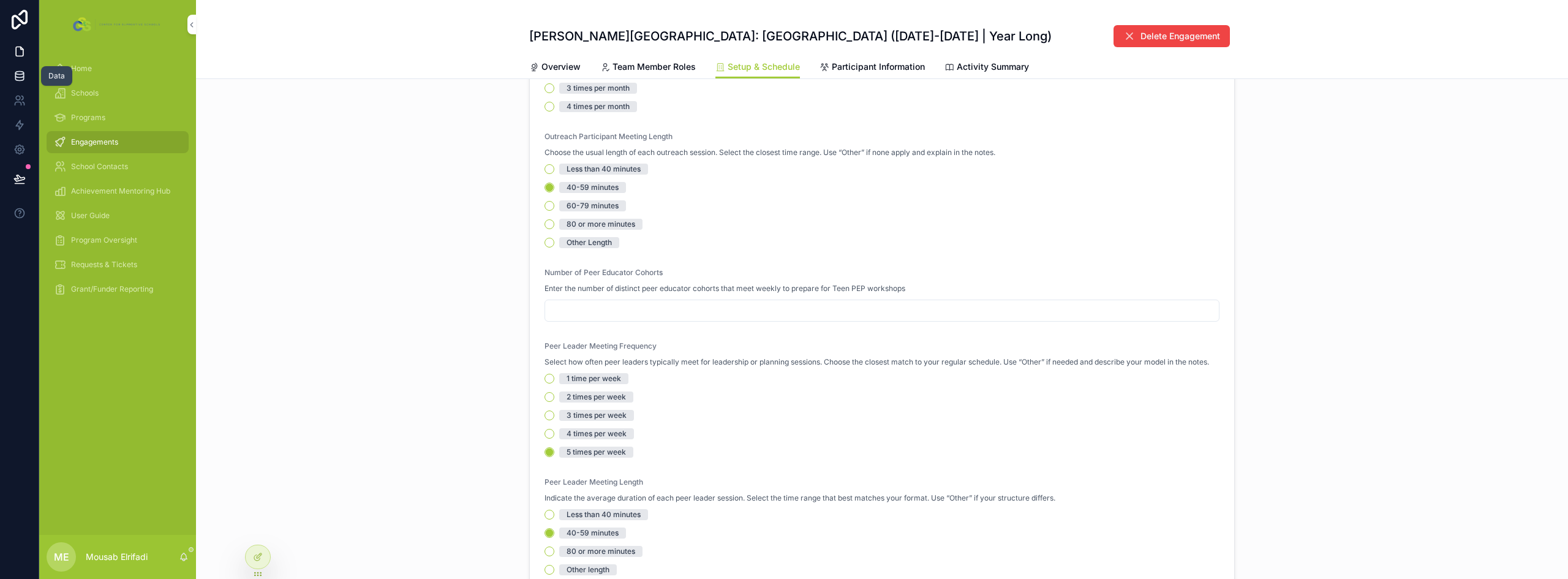
click at [23, 70] on icon at bounding box center [19, 76] width 12 height 12
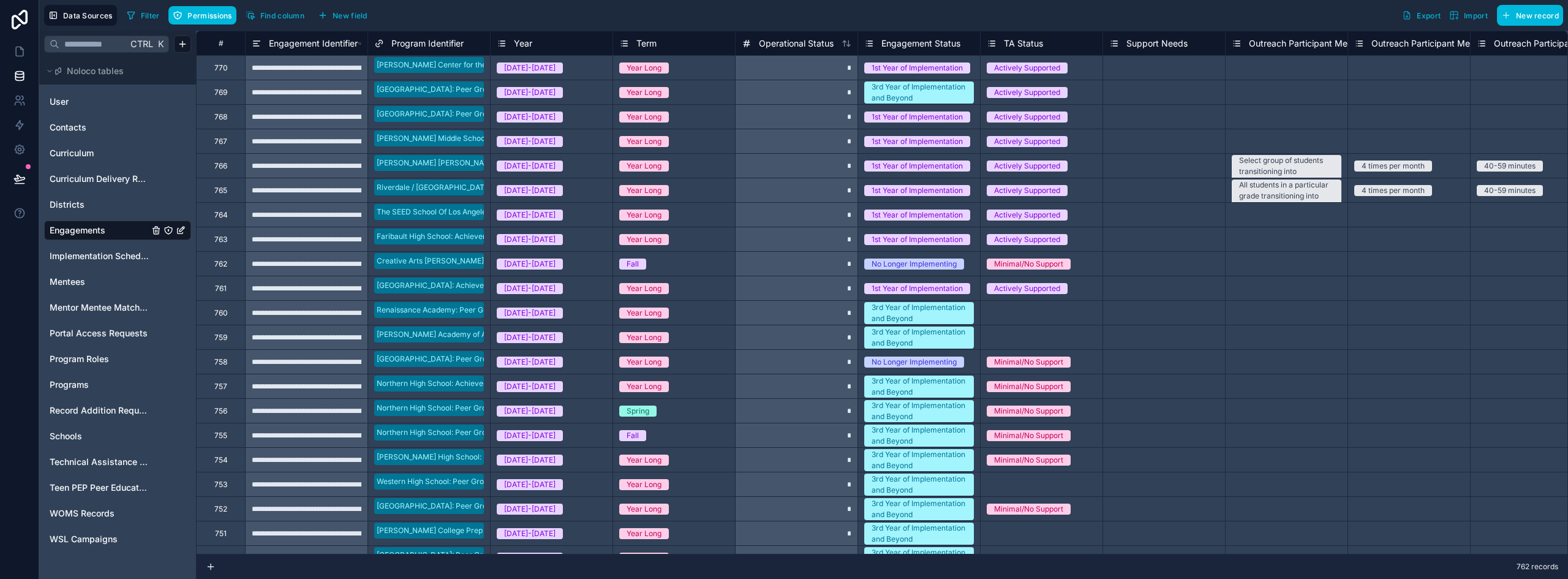
click at [292, 17] on span "Find column" at bounding box center [282, 16] width 44 height 9
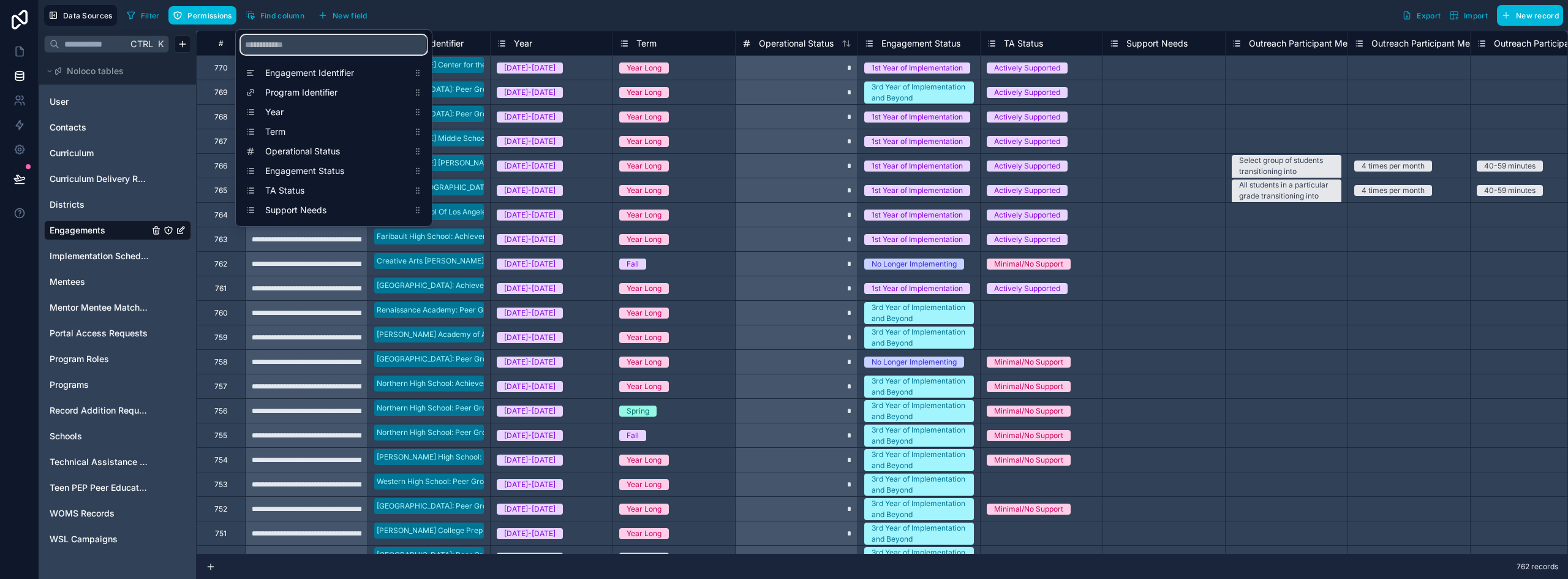
click at [365, 44] on input "scrollable content" at bounding box center [333, 44] width 186 height 19
type input "******"
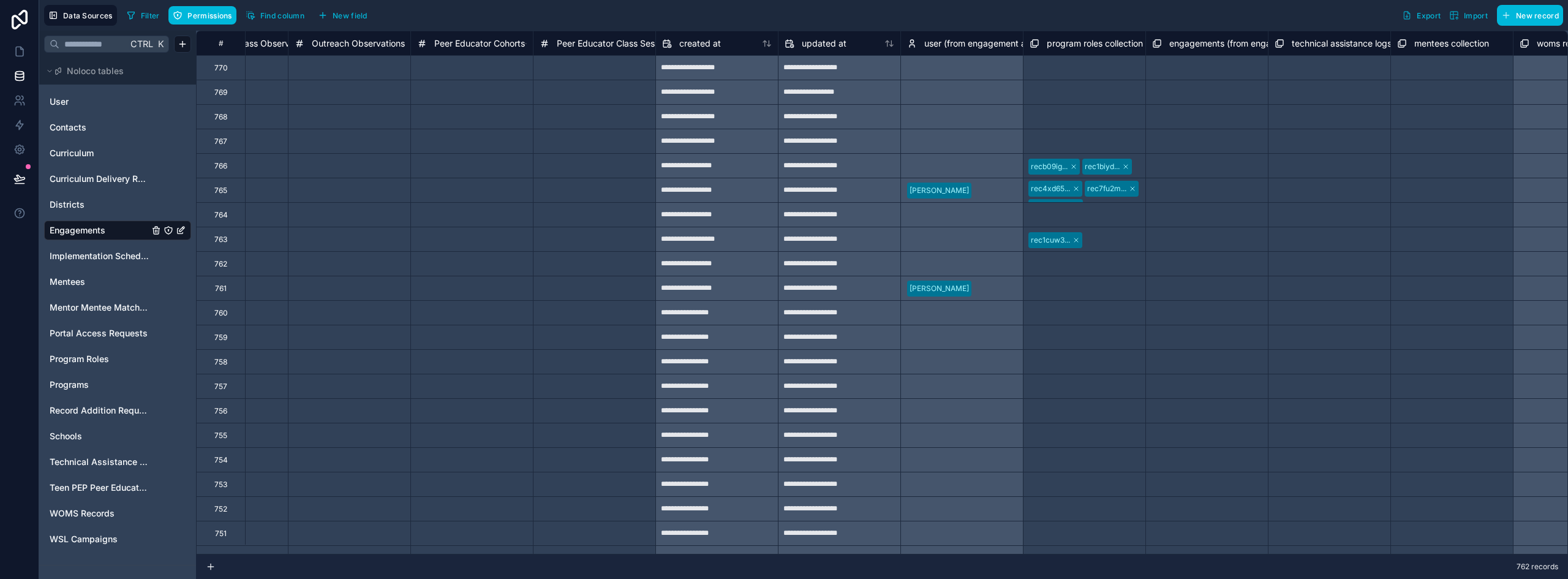
scroll to position [0, 8713]
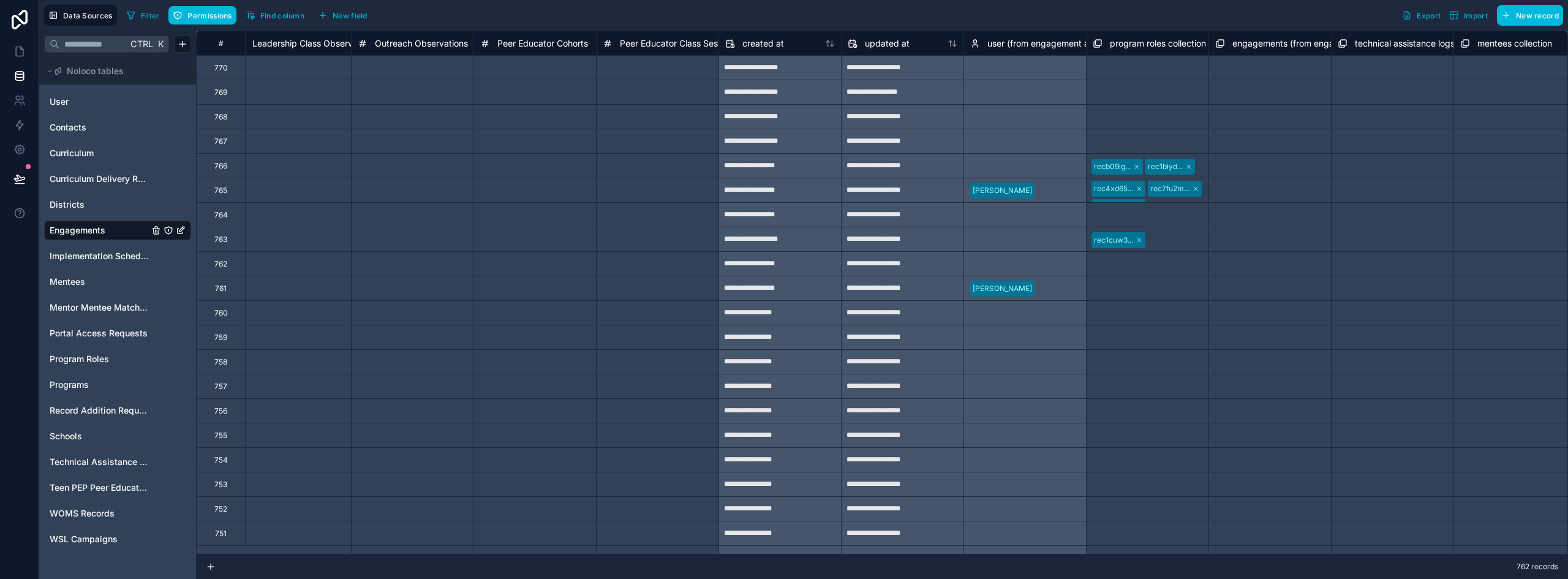
click at [514, 47] on span "Peer Educator Cohorts" at bounding box center [542, 44] width 91 height 12
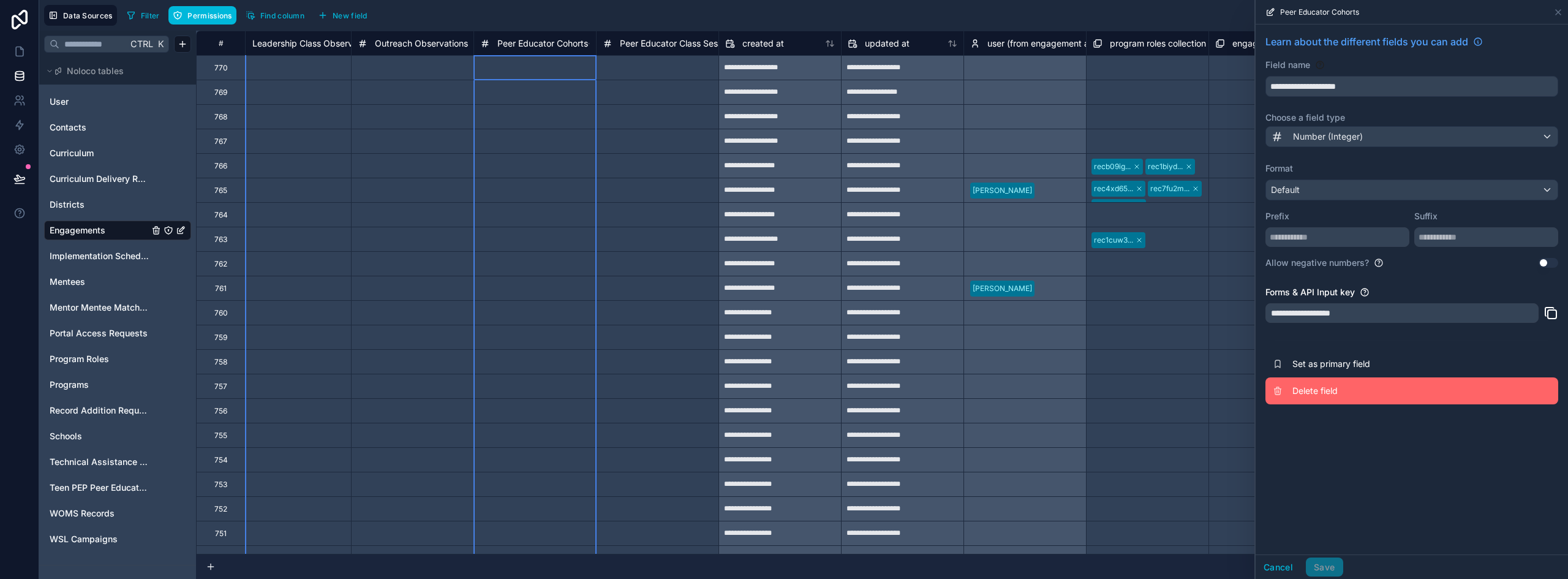
click at [1349, 394] on span "Delete field" at bounding box center [1380, 391] width 177 height 12
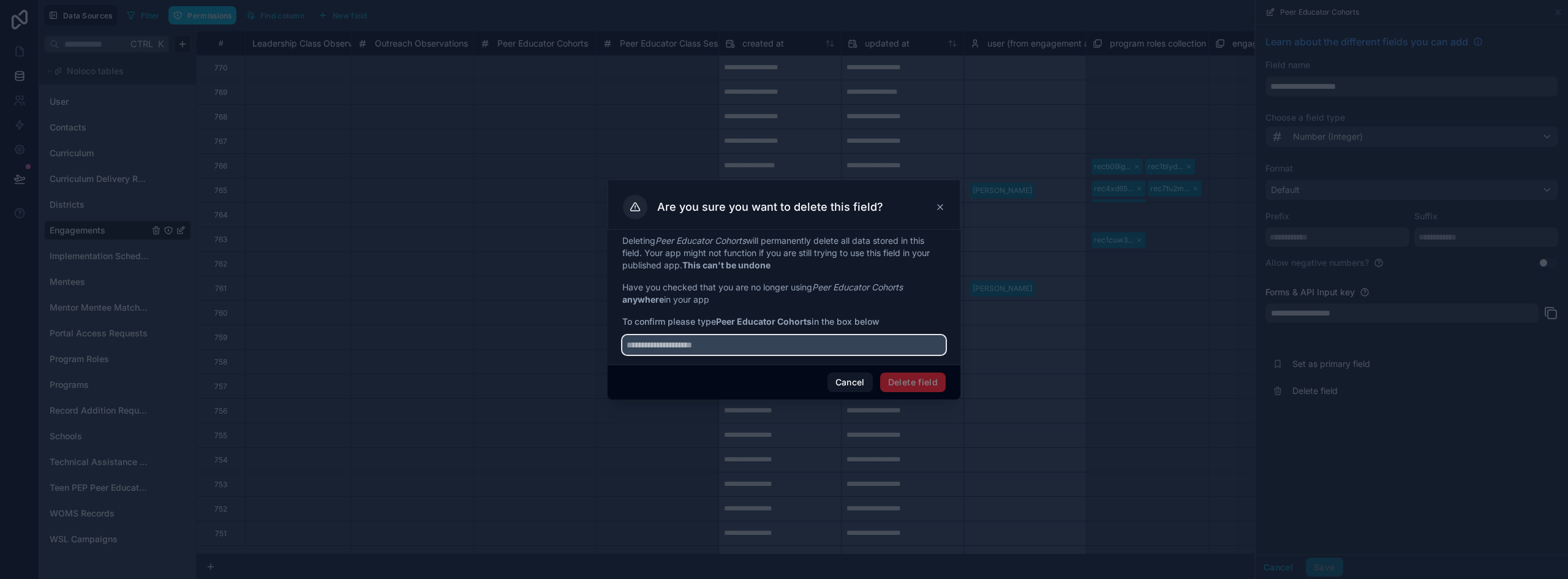
click at [772, 342] on input "text" at bounding box center [784, 345] width 324 height 19
type input "**********"
click at [935, 385] on button "Delete field" at bounding box center [913, 382] width 65 height 19
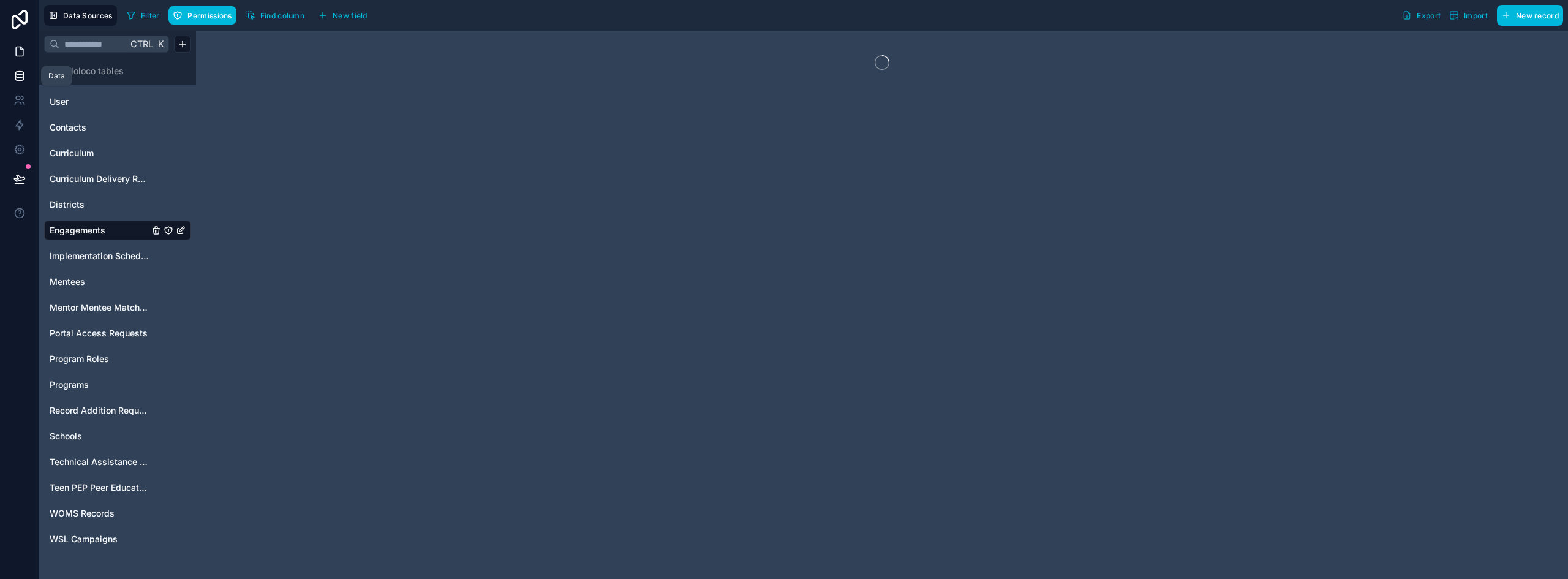
click at [13, 56] on icon at bounding box center [19, 51] width 12 height 12
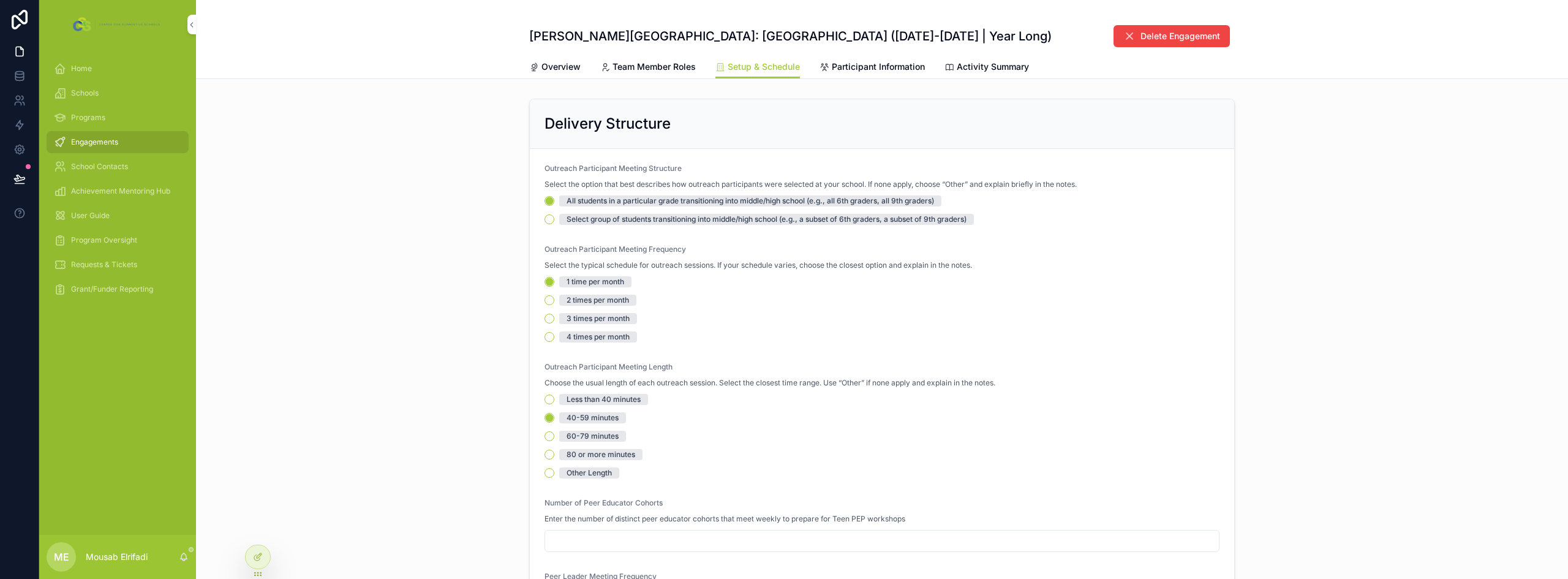
click at [99, 241] on span "Program Oversight" at bounding box center [103, 240] width 66 height 10
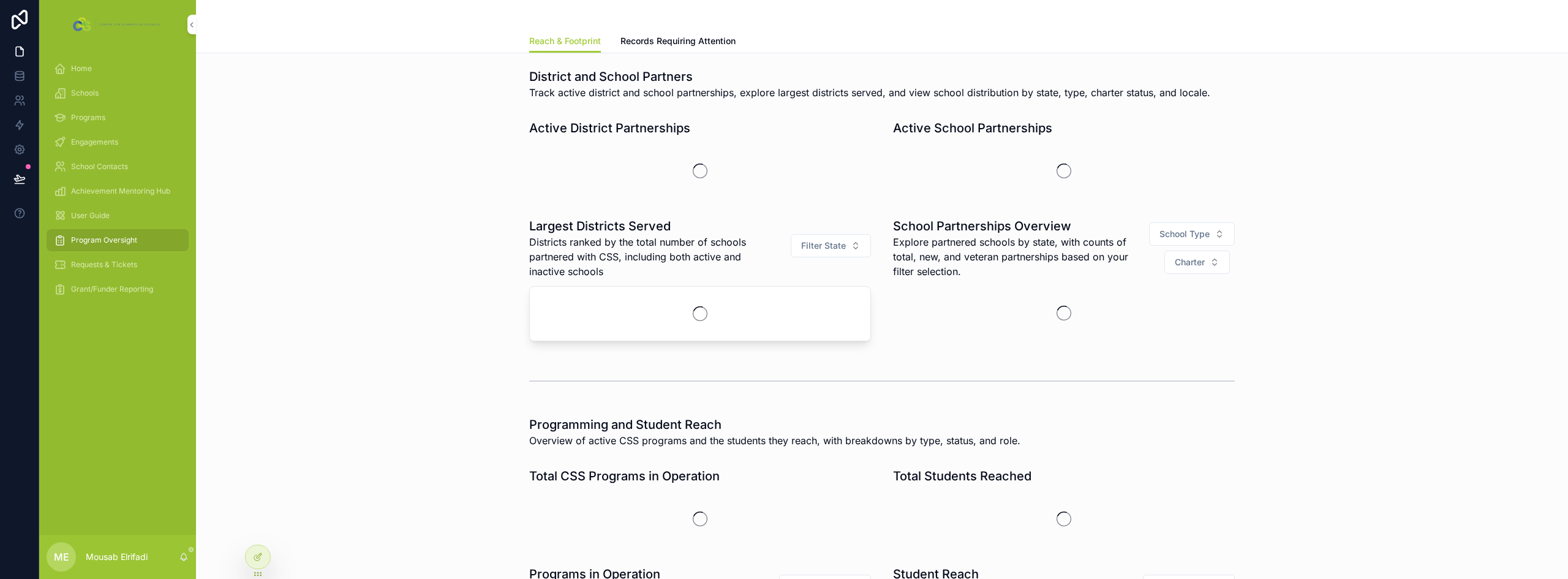
click at [102, 259] on div "Requests & Tickets" at bounding box center [117, 265] width 128 height 19
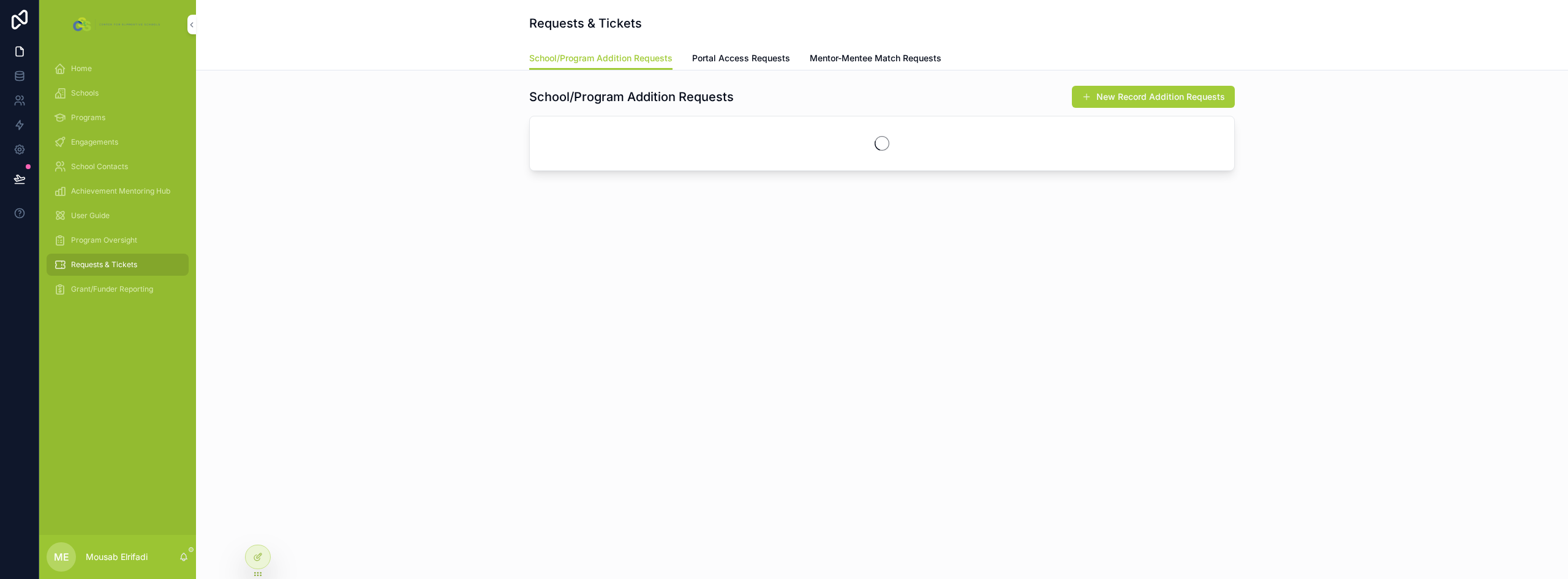
click at [105, 284] on div "Grant/Funder Reporting" at bounding box center [117, 289] width 128 height 19
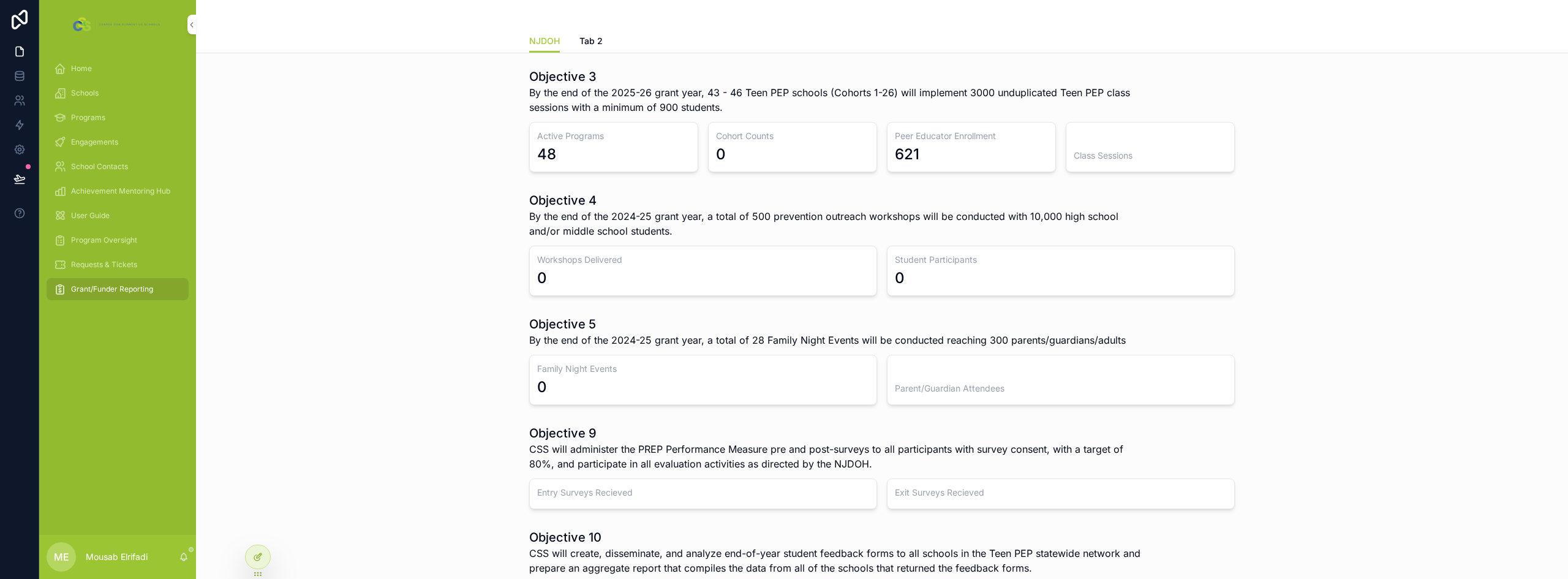
click at [250, 557] on div at bounding box center [257, 557] width 24 height 23
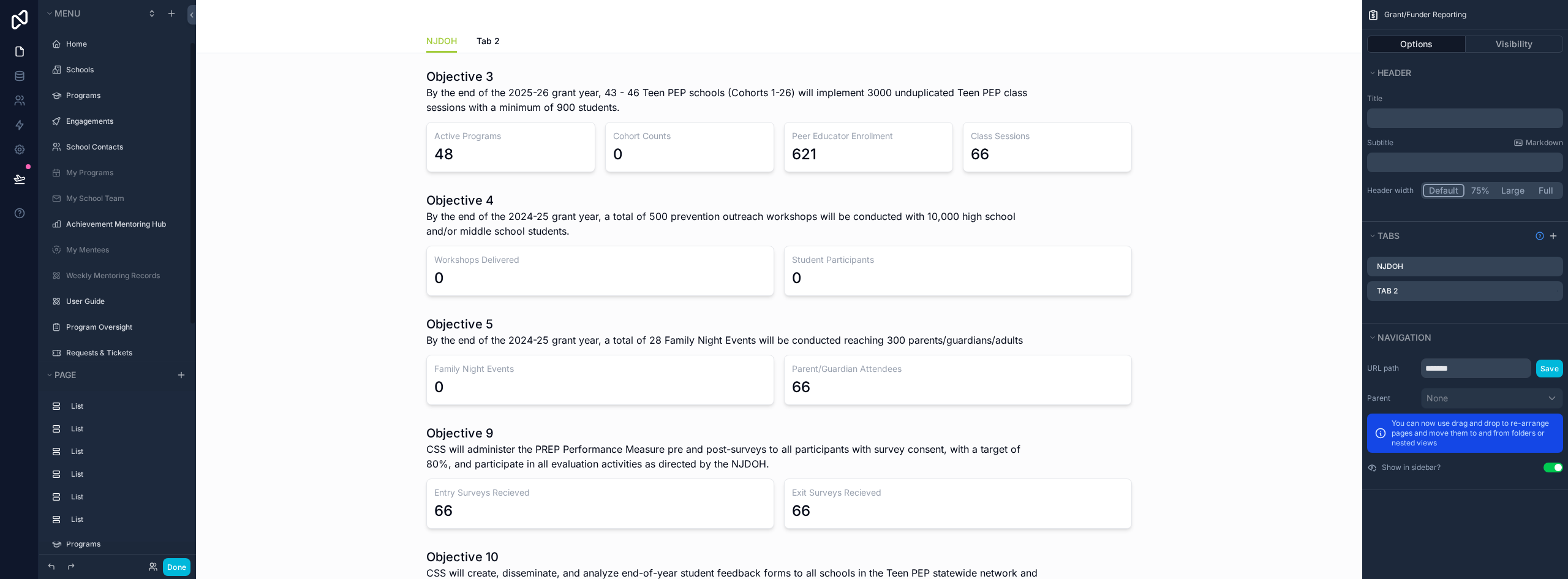
click at [677, 151] on div "scrollable content" at bounding box center [779, 120] width 1146 height 114
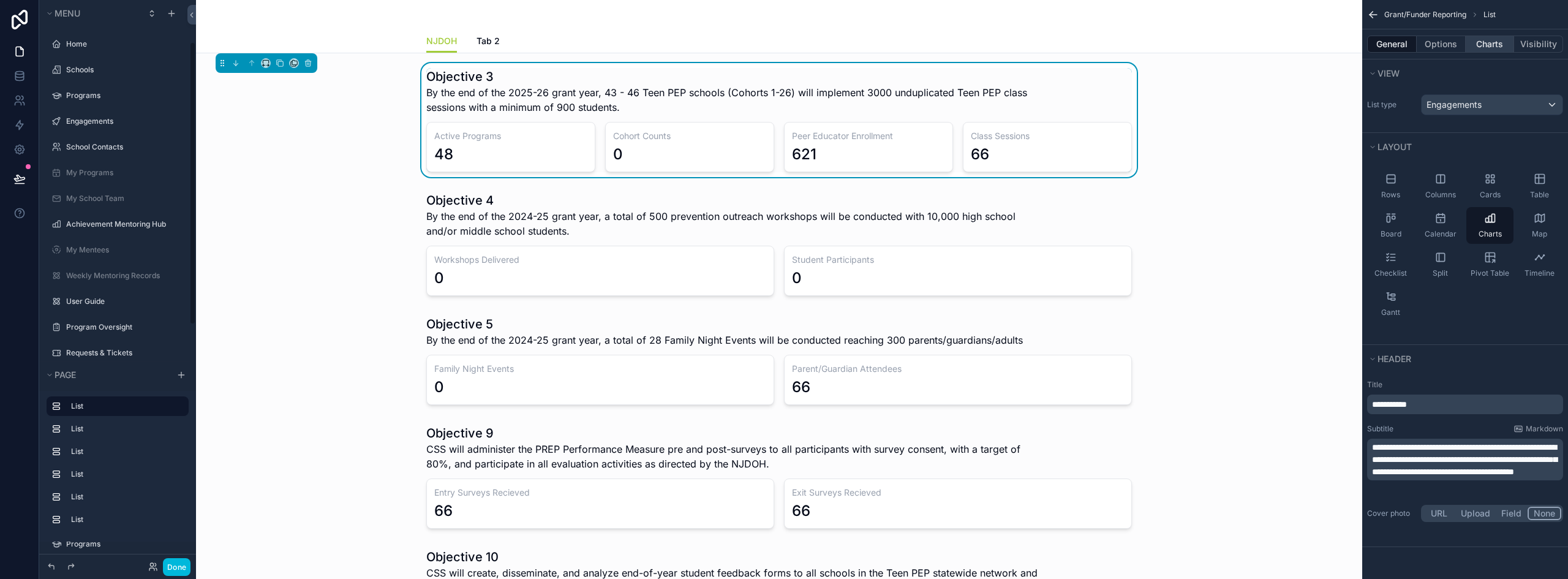
click at [1506, 44] on button "Charts" at bounding box center [1489, 44] width 49 height 17
click at [1496, 43] on button "Charts" at bounding box center [1489, 44] width 49 height 17
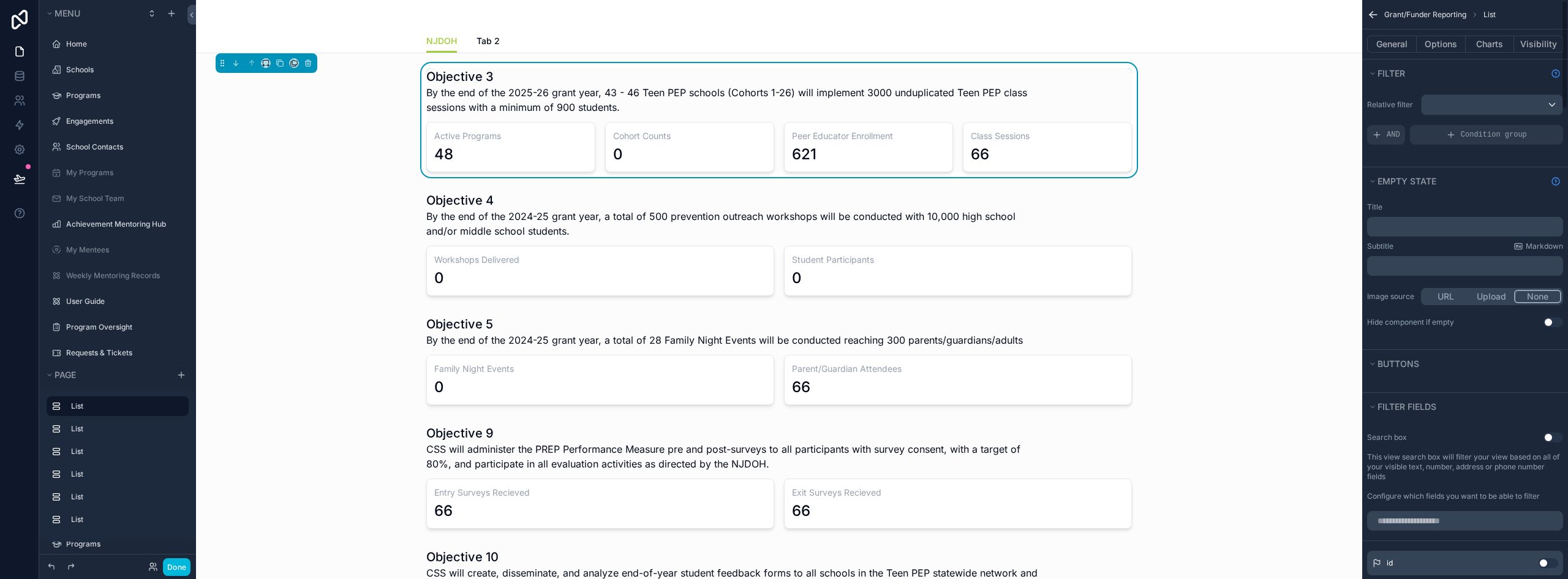
scroll to position [83, 0]
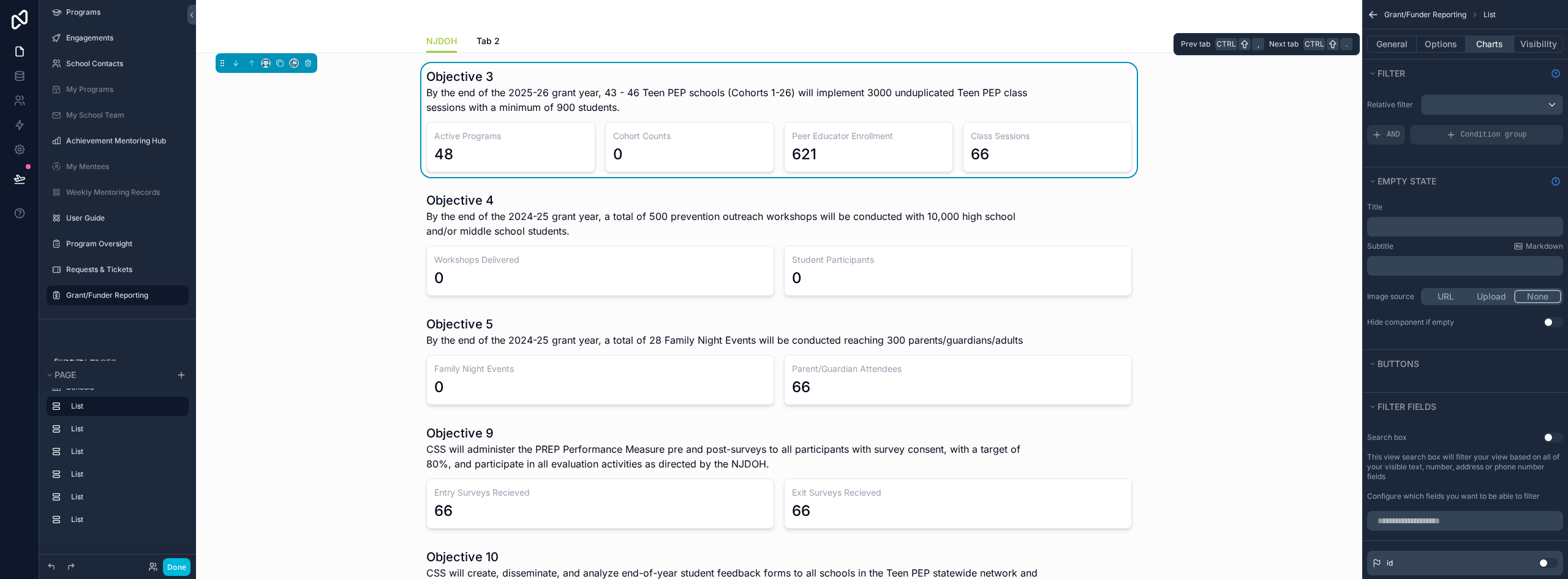
click at [1485, 43] on button "Charts" at bounding box center [1489, 44] width 49 height 17
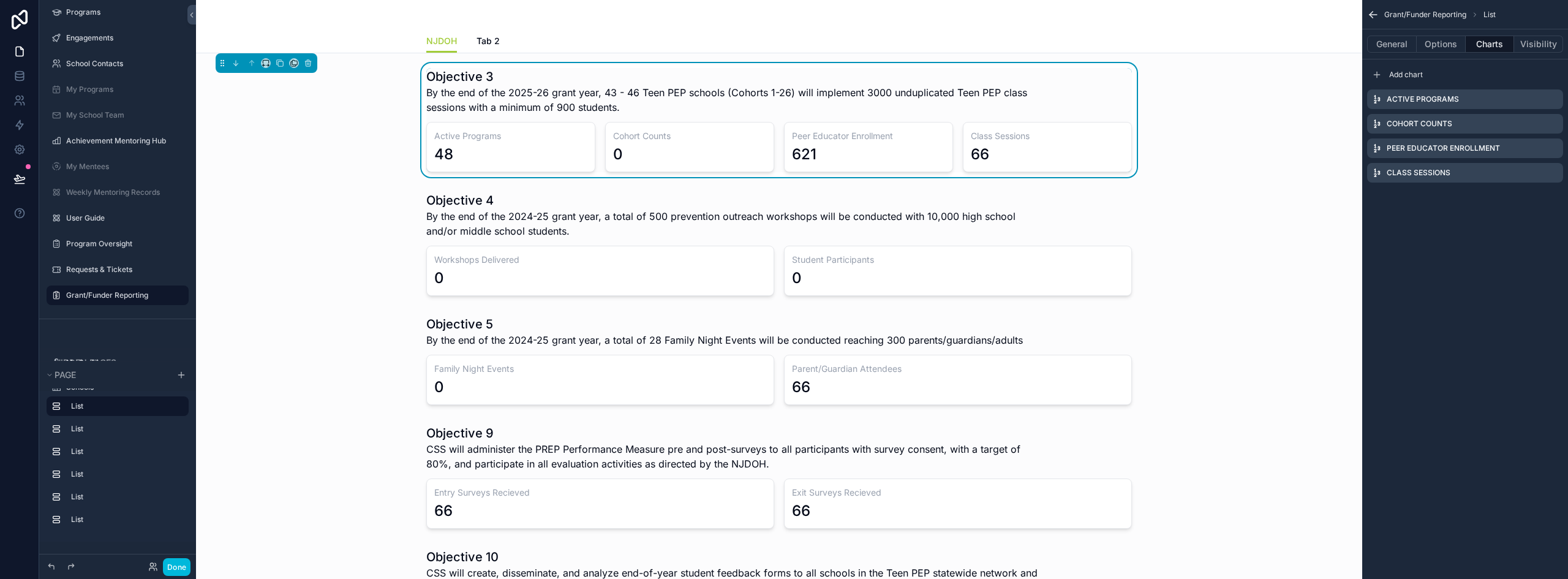
click at [1553, 117] on div "Cohort Counts" at bounding box center [1465, 123] width 196 height 19
click at [0, 0] on icon "scrollable content" at bounding box center [0, 0] width 0 height 0
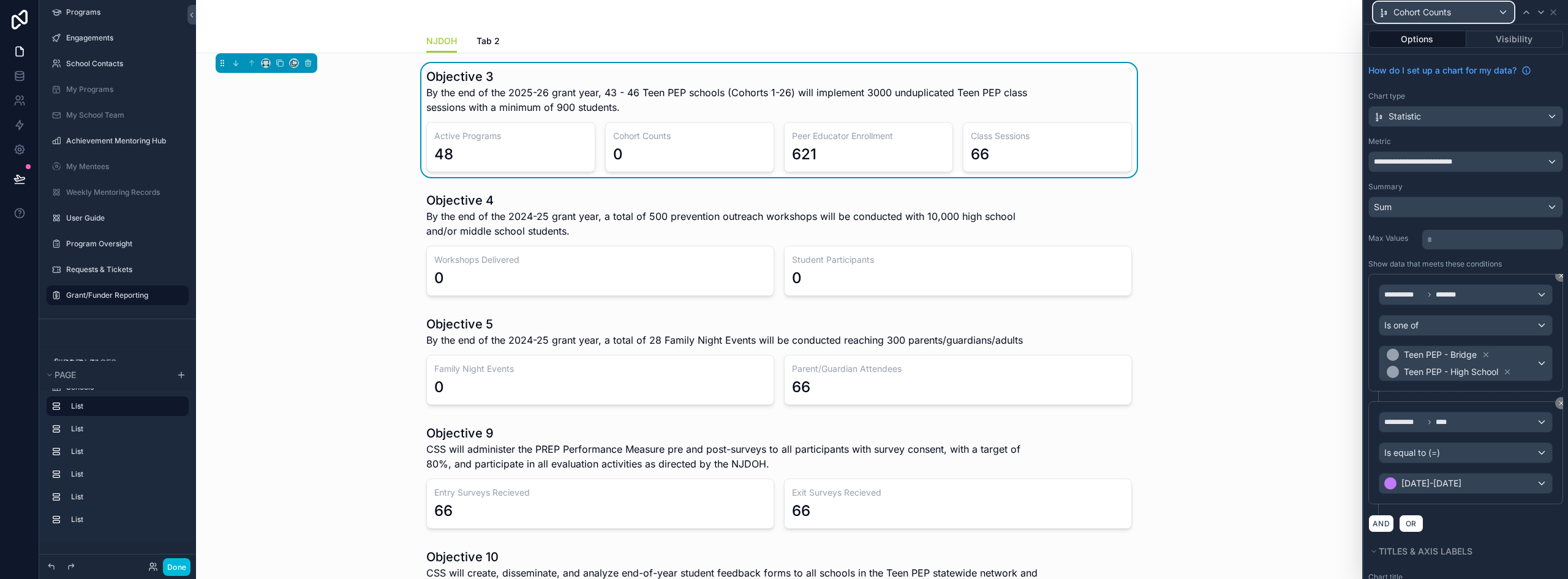
click at [1486, 9] on div "Cohort Counts" at bounding box center [1444, 12] width 140 height 19
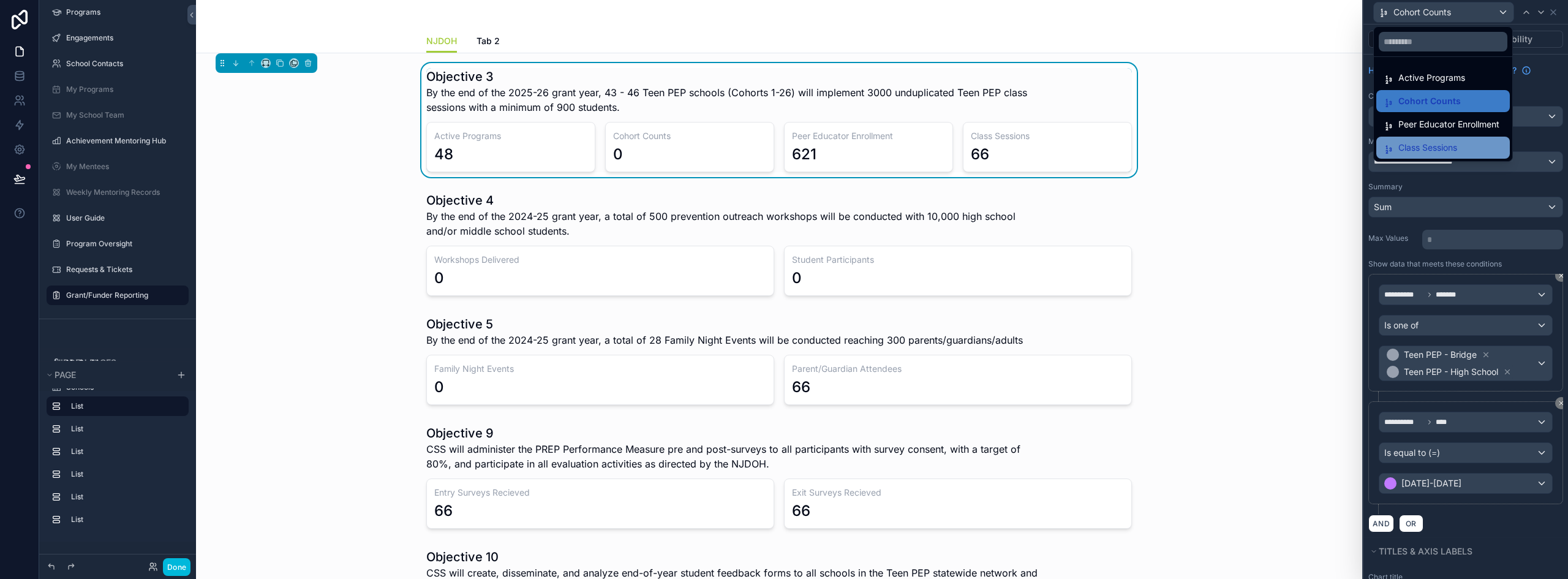
click at [1437, 150] on span "Class Sessions" at bounding box center [1428, 147] width 59 height 15
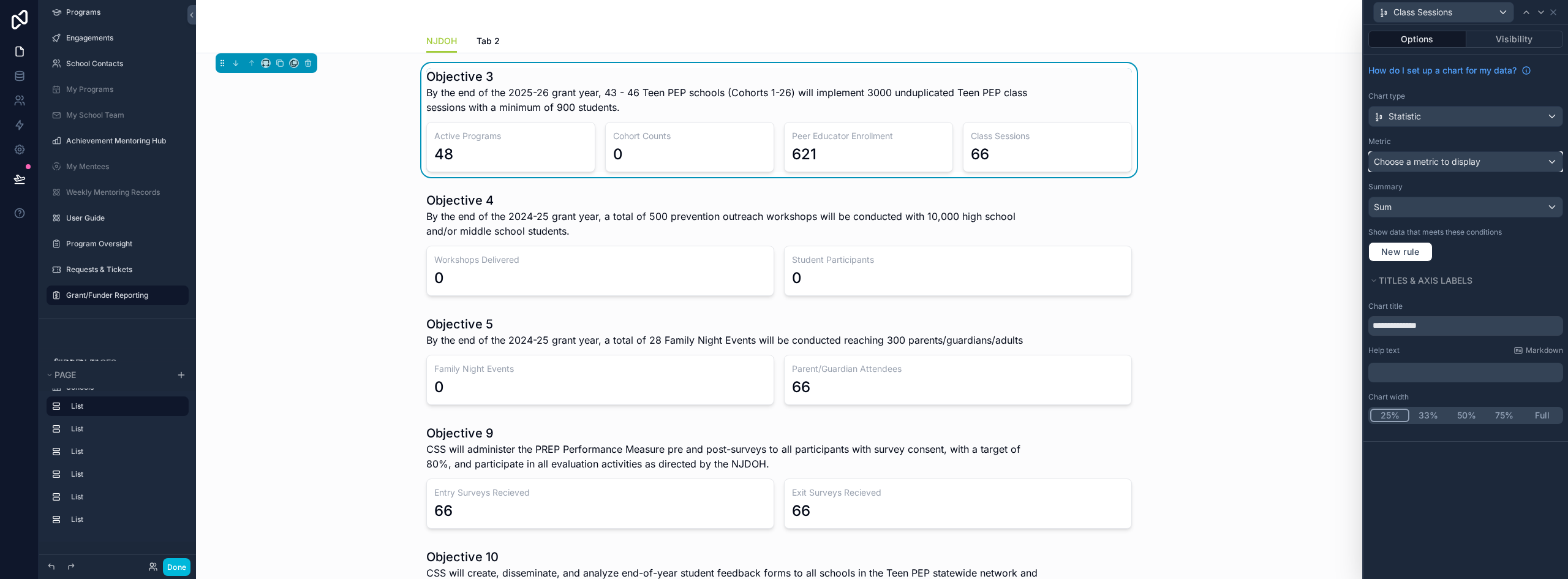
click at [1436, 158] on span "Choose a metric to display" at bounding box center [1426, 161] width 107 height 10
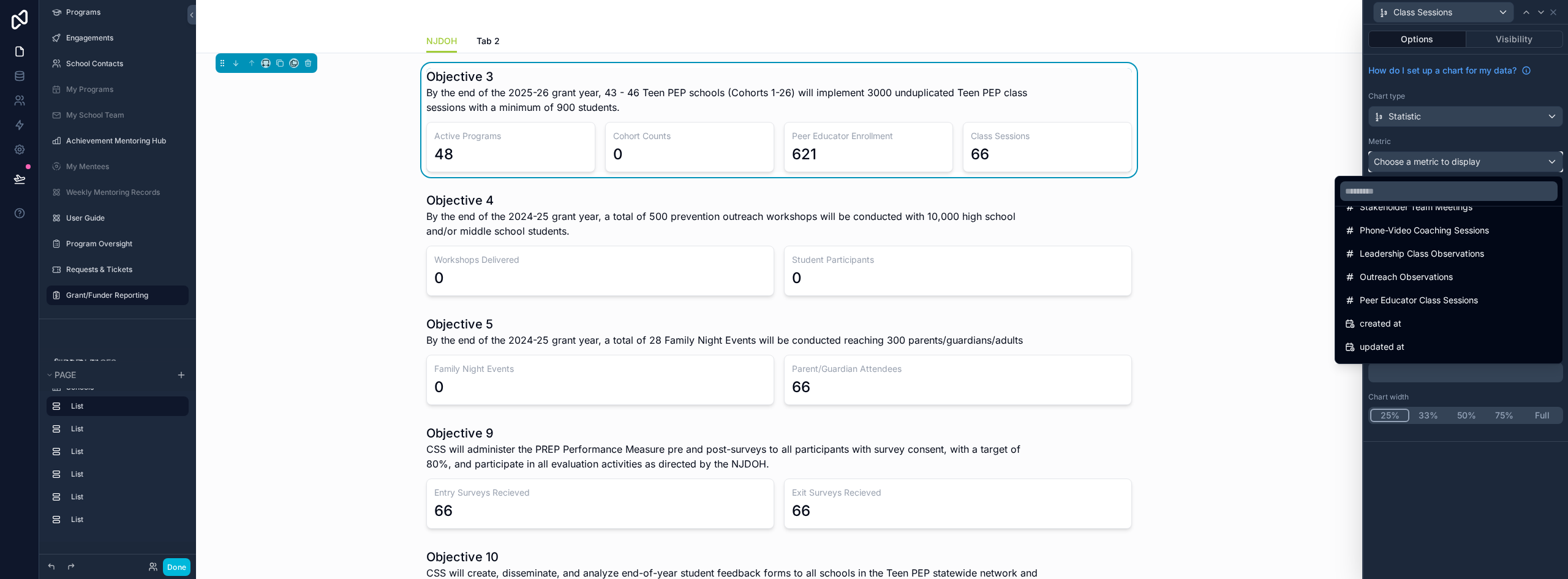
scroll to position [998, 0]
click at [1478, 293] on div "Peer Educator Class Sessions" at bounding box center [1448, 300] width 208 height 15
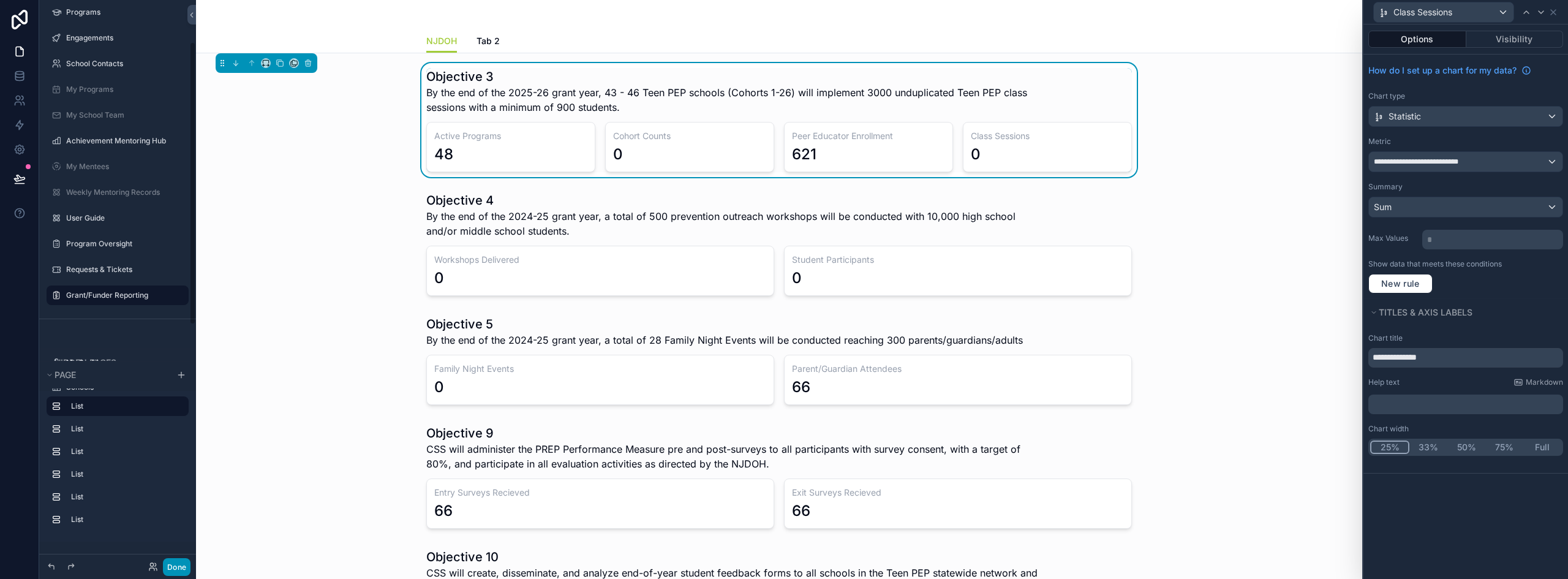
click at [180, 569] on button "Done" at bounding box center [176, 567] width 27 height 18
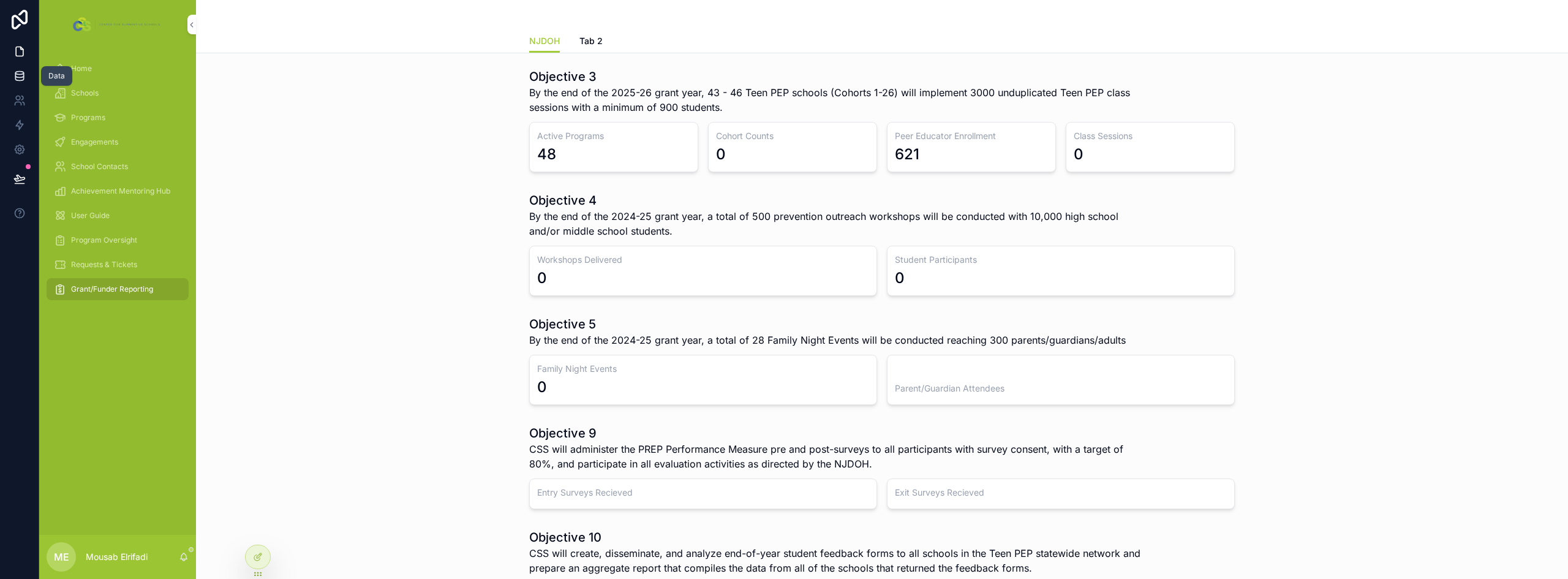
click at [20, 73] on icon at bounding box center [19, 76] width 12 height 12
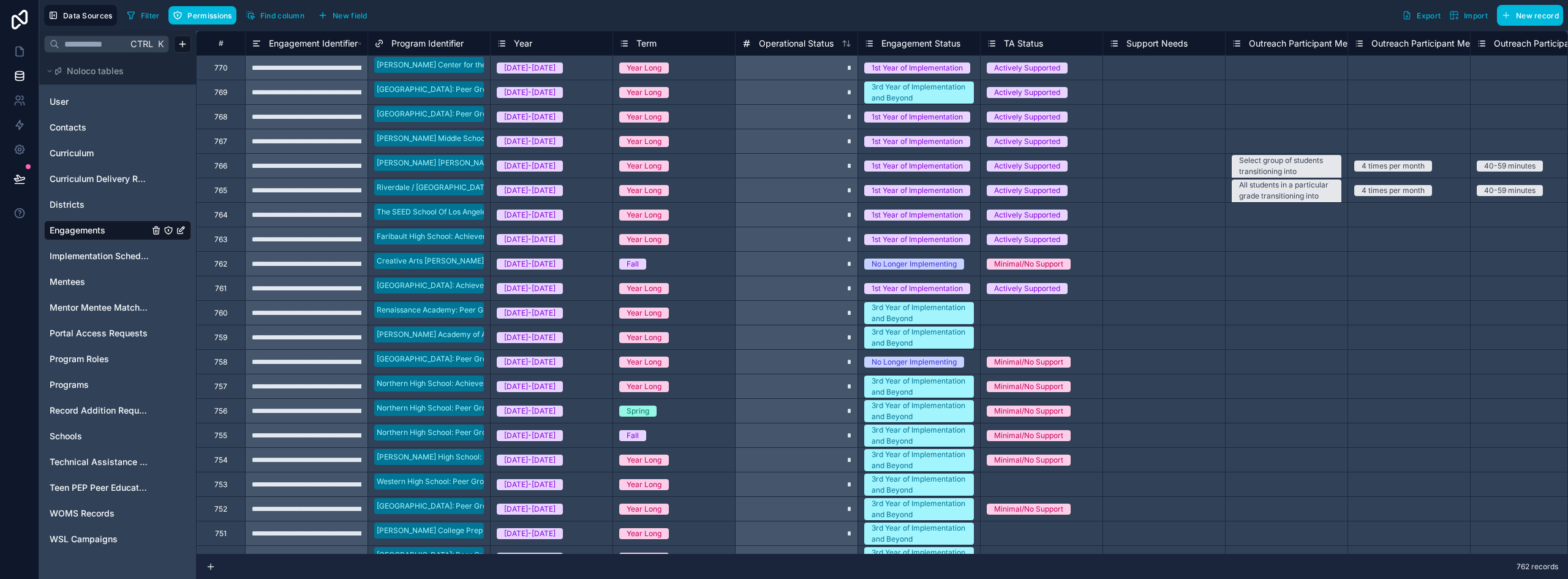
click at [349, 16] on span "New field" at bounding box center [350, 16] width 35 height 9
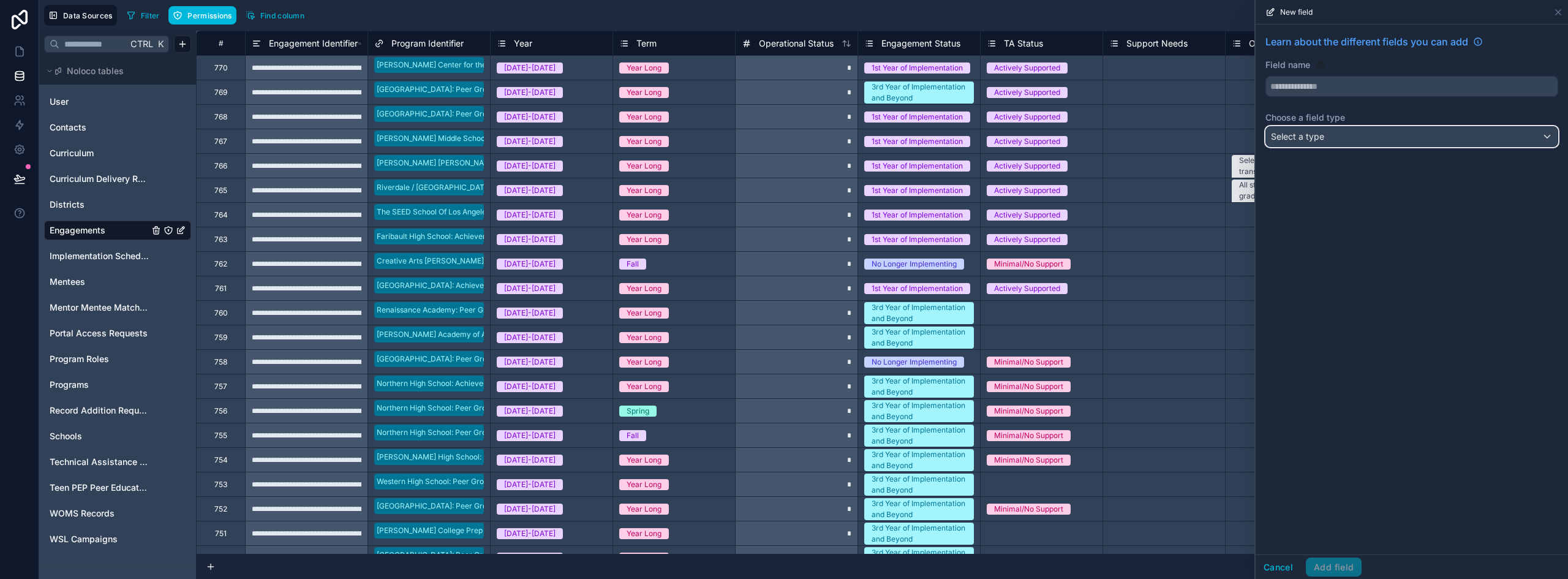
click at [1321, 135] on span "Select a type" at bounding box center [1297, 136] width 54 height 10
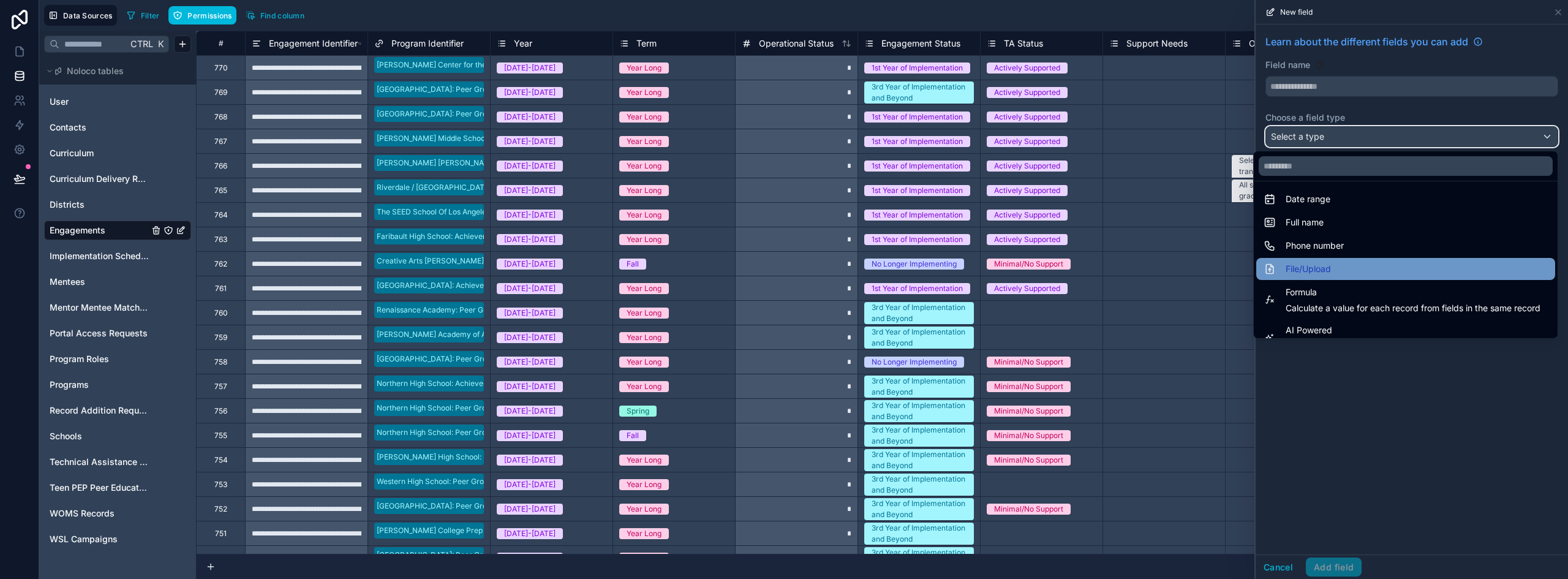
scroll to position [233, 0]
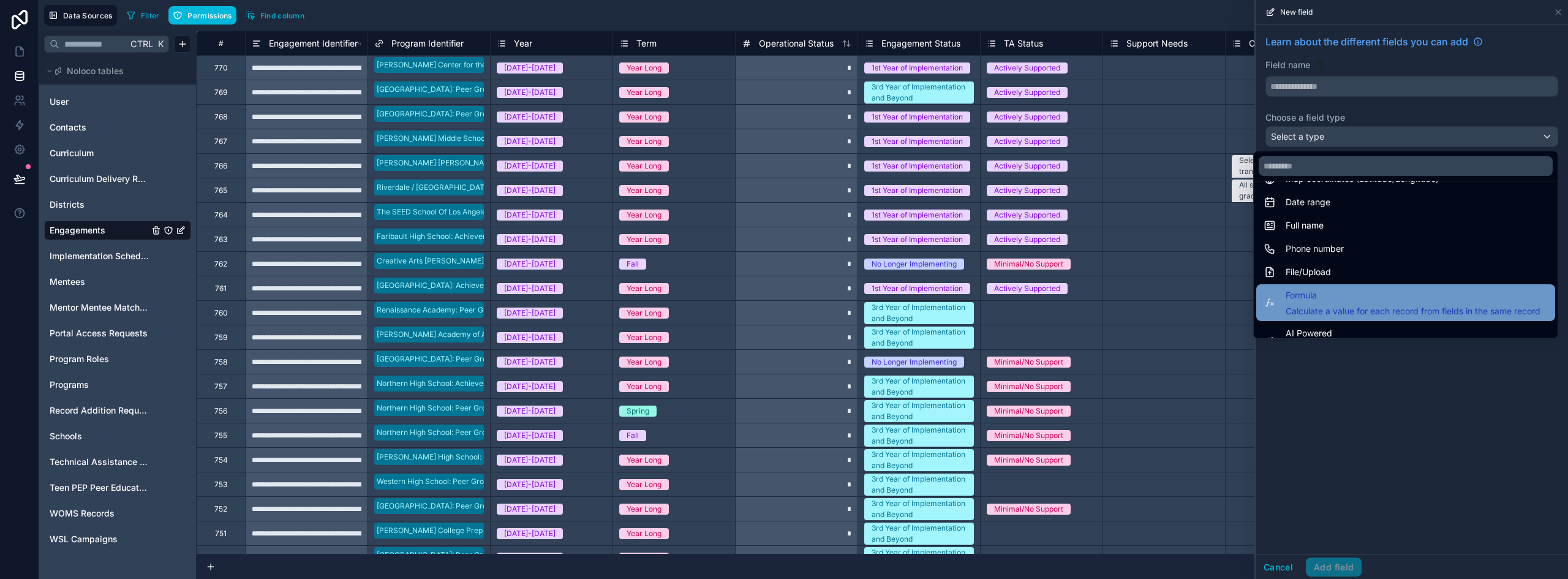
click at [1327, 292] on span "Formula" at bounding box center [1413, 295] width 255 height 15
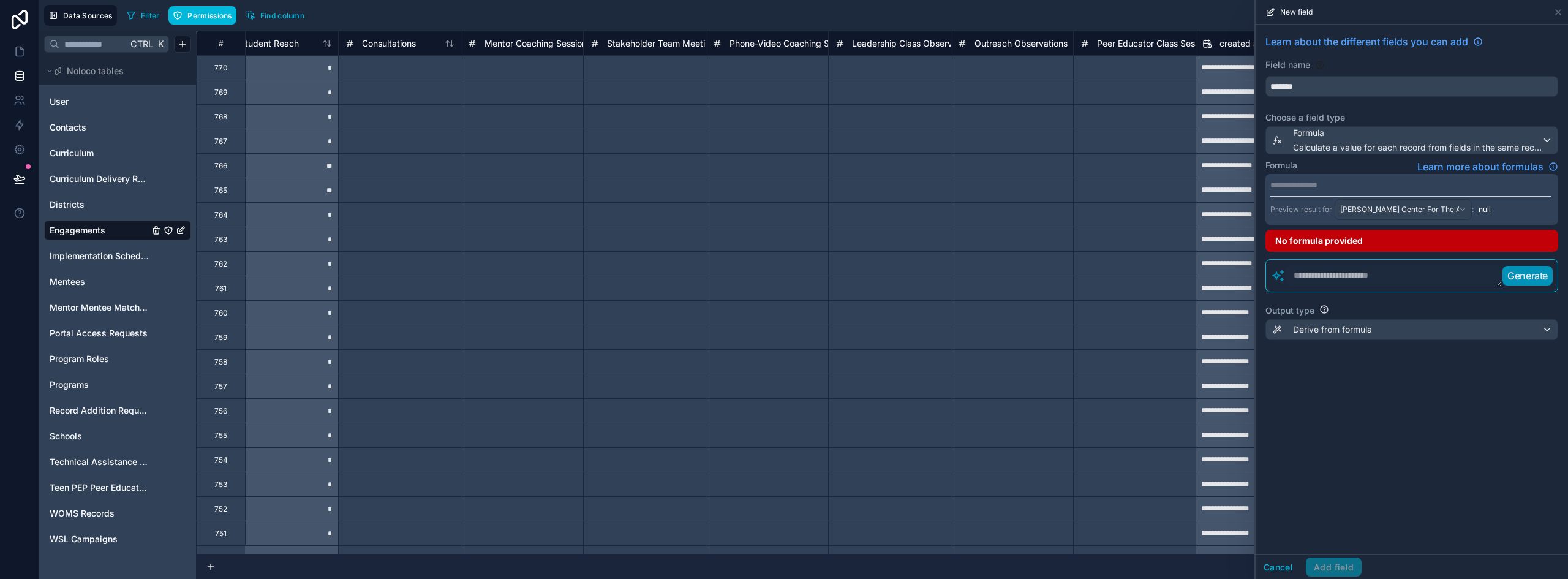
scroll to position [0, 8161]
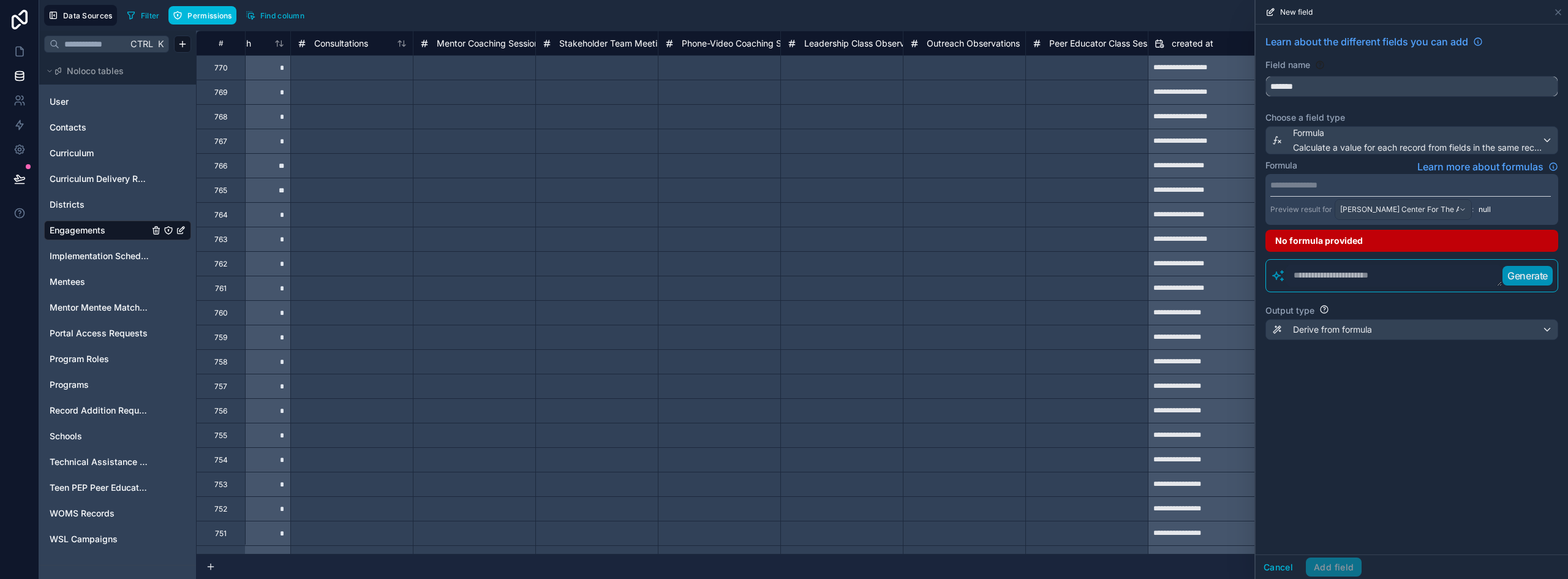
click at [1300, 88] on input "*******" at bounding box center [1412, 86] width 292 height 19
click at [1265, 76] on button "*****" at bounding box center [1412, 86] width 292 height 21
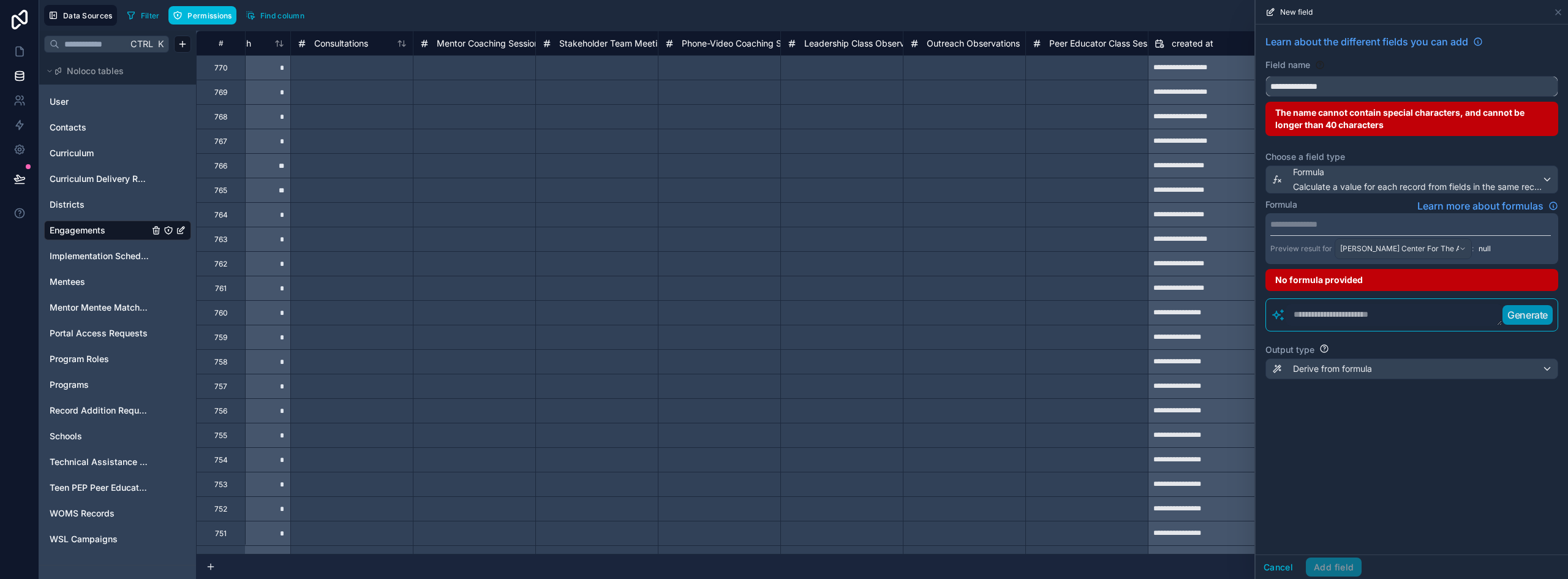
click at [1265, 76] on button "**********" at bounding box center [1412, 86] width 292 height 21
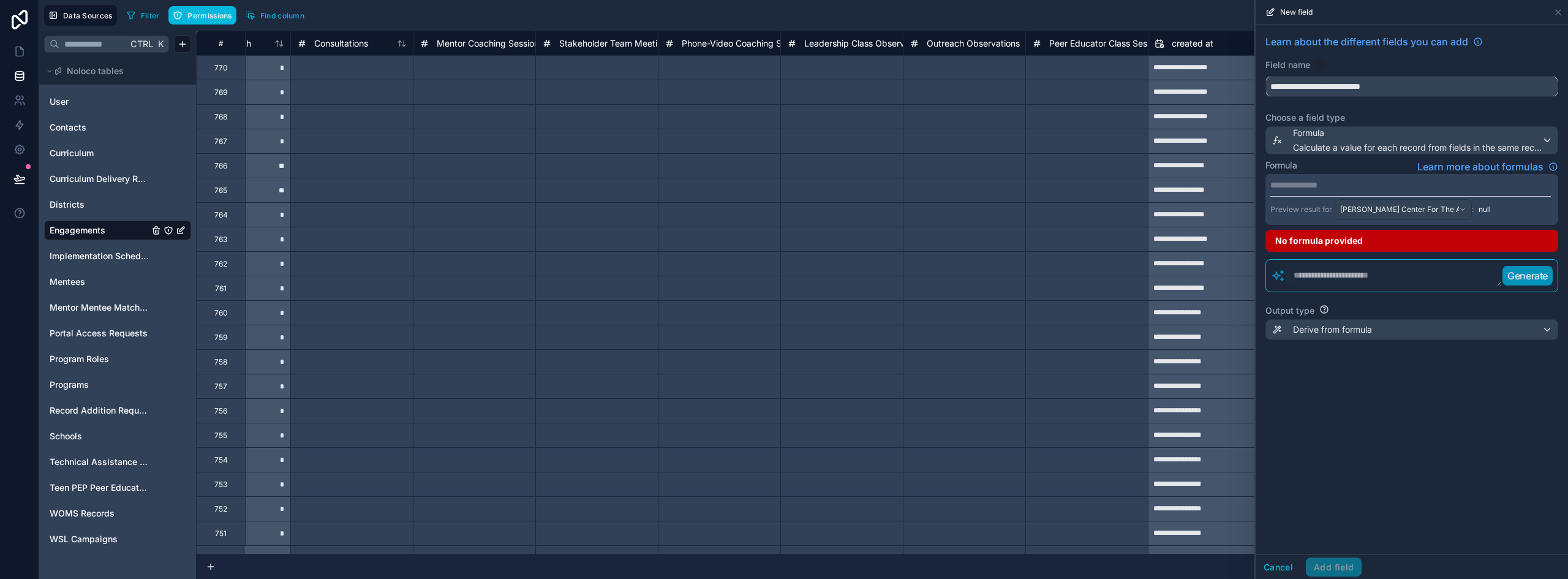
type input "**********"
click at [1376, 281] on textarea at bounding box center [1394, 275] width 217 height 22
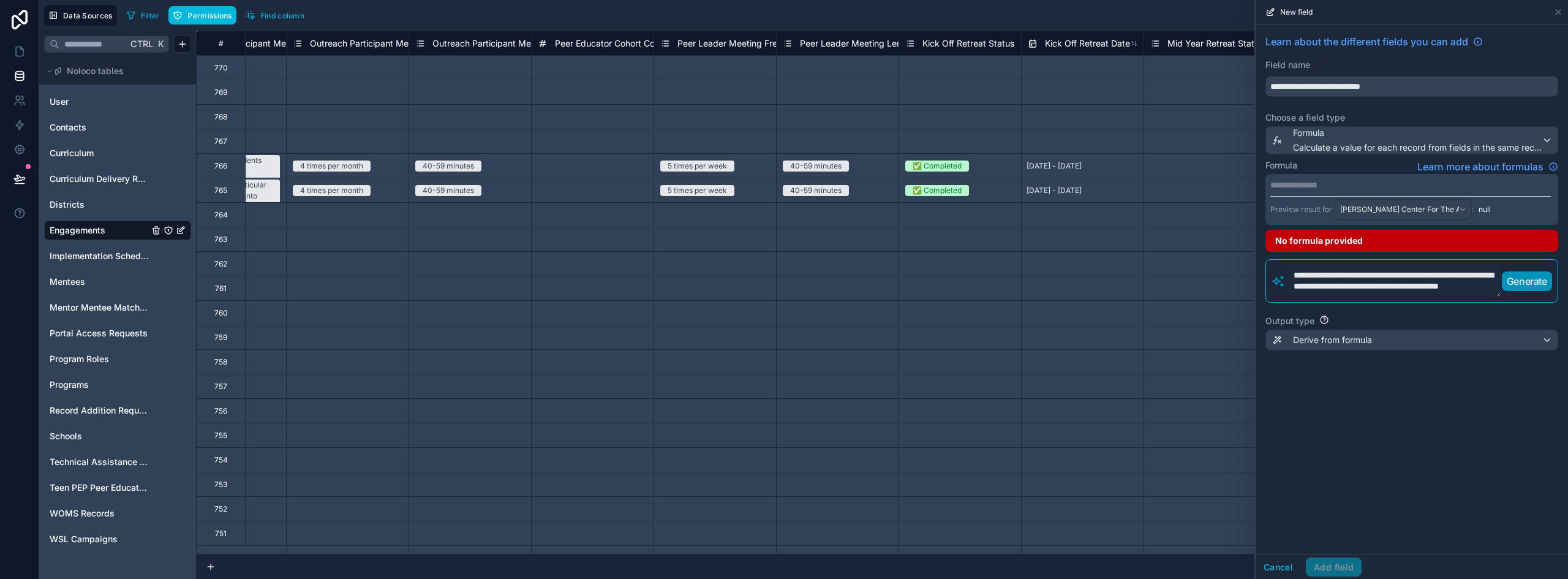
scroll to position [0, 0]
click at [1512, 293] on p "Generate" at bounding box center [1527, 286] width 40 height 15
drag, startPoint x: 1408, startPoint y: 294, endPoint x: 1384, endPoint y: 288, distance: 24.7
click at [1384, 288] on textarea "**********" at bounding box center [1394, 286] width 216 height 44
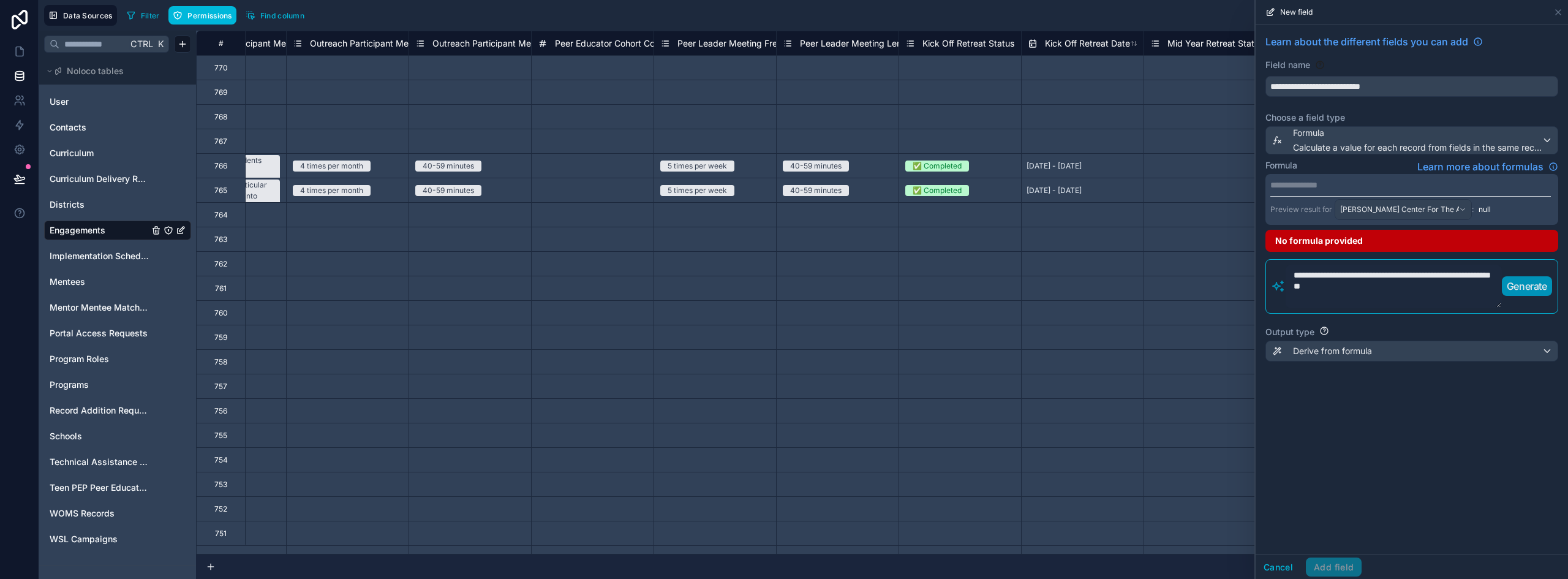
type textarea "**********"
click at [1529, 290] on button "Generate" at bounding box center [1527, 286] width 51 height 19
click at [1496, 163] on span "Learn more about formulas" at bounding box center [1480, 167] width 126 height 15
click at [1321, 191] on p "**********" at bounding box center [1410, 185] width 281 height 12
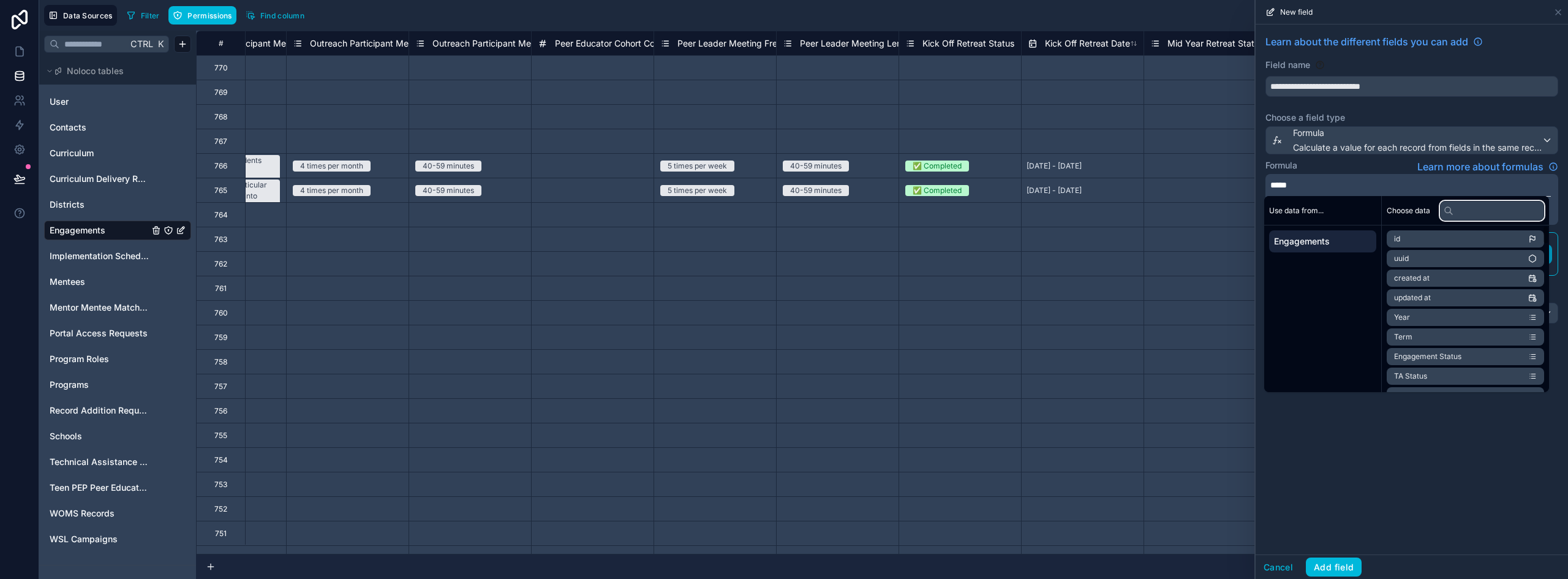
click at [1500, 218] on input "text" at bounding box center [1492, 210] width 104 height 19
type input "****"
click at [1503, 240] on span "Peer Leader Meeting Frequency" at bounding box center [1450, 239] width 112 height 10
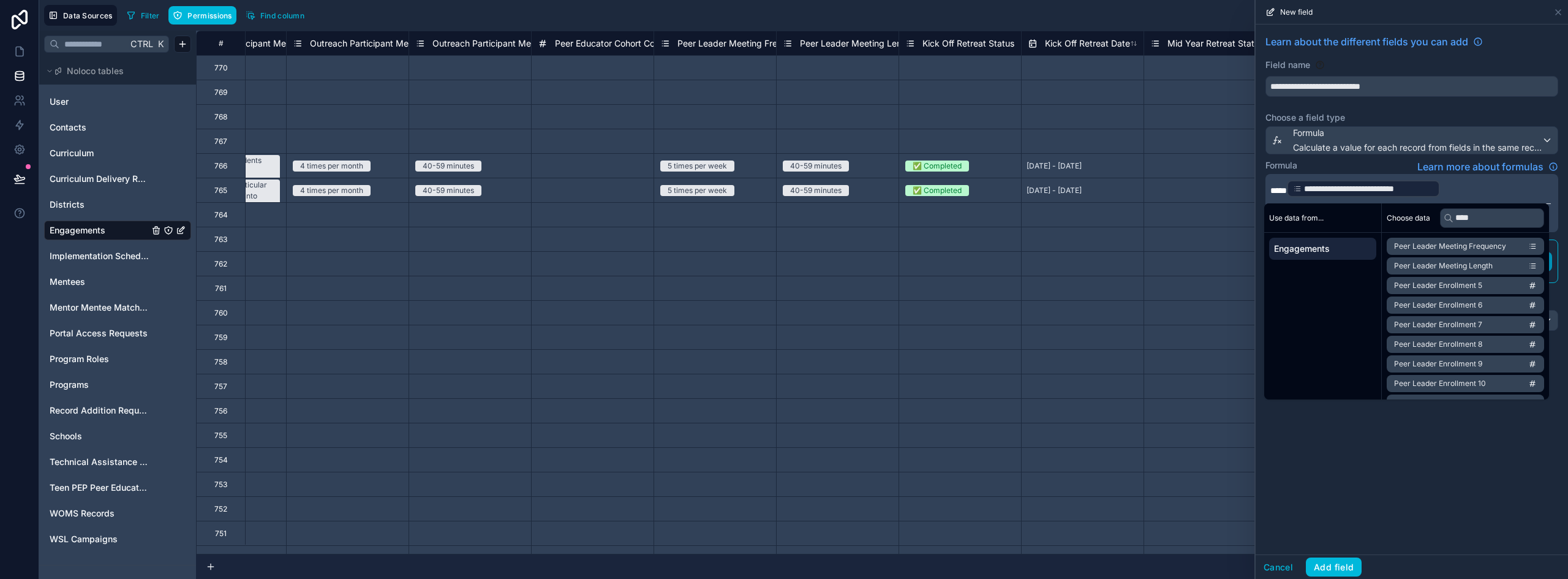
click at [1474, 188] on p "**********" at bounding box center [1410, 188] width 281 height 19
click at [1353, 165] on div "Formula Learn more about formulas" at bounding box center [1412, 167] width 292 height 15
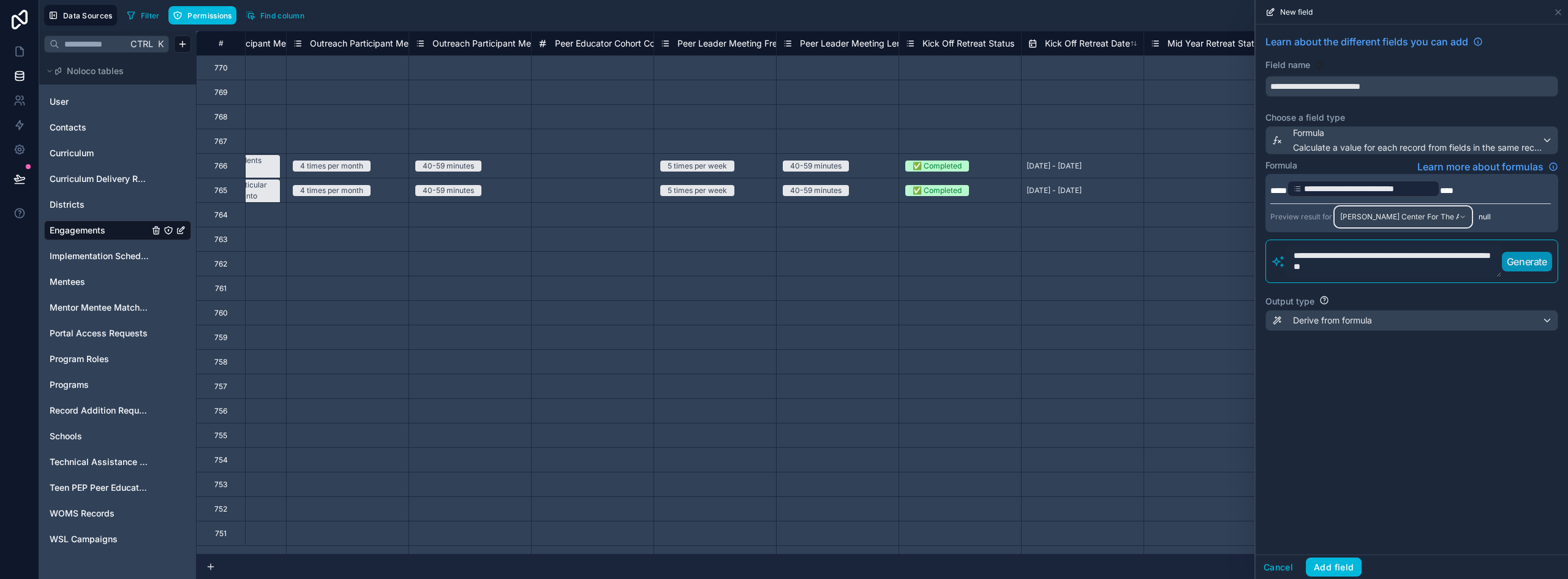
click at [1430, 213] on span "[PERSON_NAME] Center For The Arts - Ps #41: Achievement Mentoring ([DATE]-[DATE…" at bounding box center [1399, 216] width 119 height 10
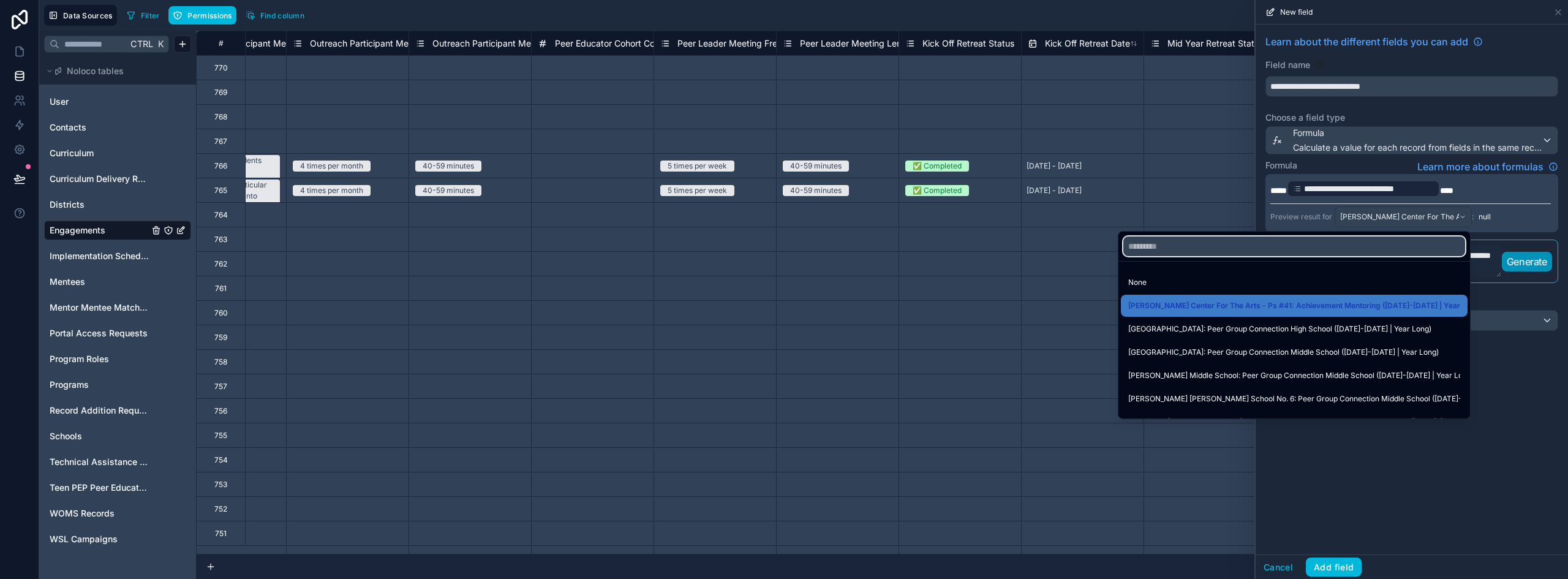
click at [1227, 243] on input "text" at bounding box center [1293, 246] width 341 height 19
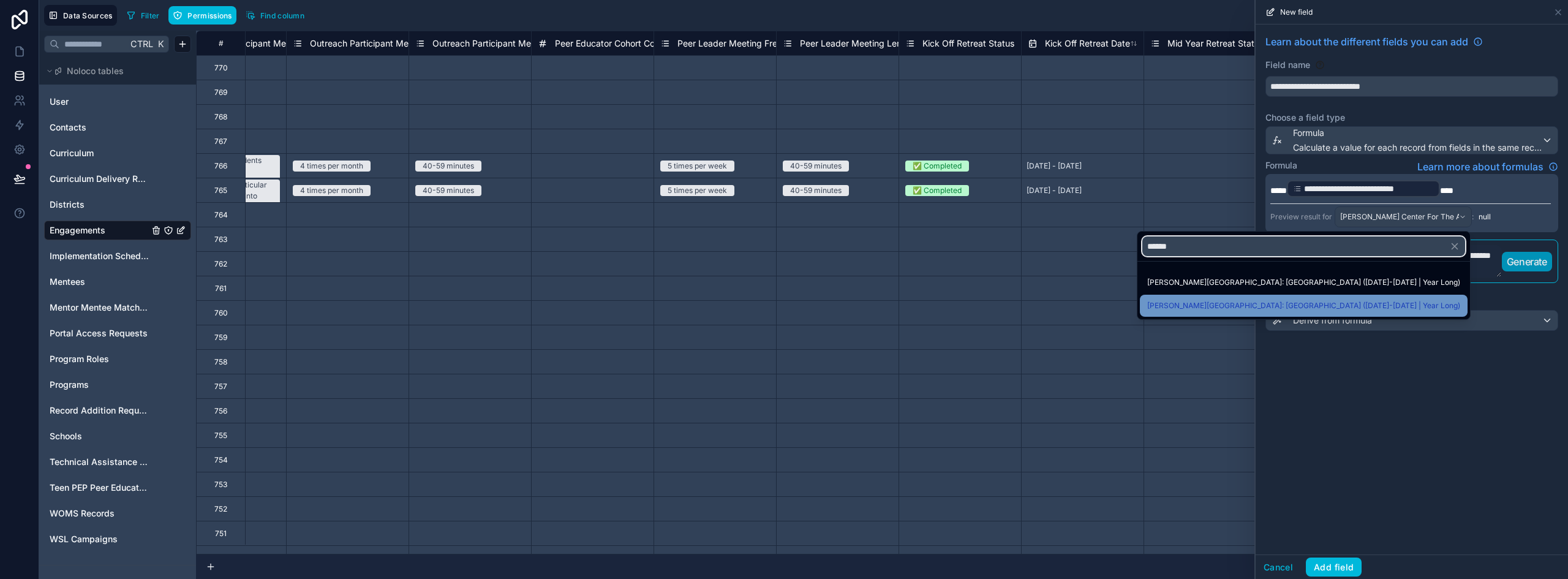
type input "******"
click at [1330, 297] on div "[PERSON_NAME][GEOGRAPHIC_DATA]: [GEOGRAPHIC_DATA] ([DATE]-[DATE] | Year Long)" at bounding box center [1303, 306] width 327 height 22
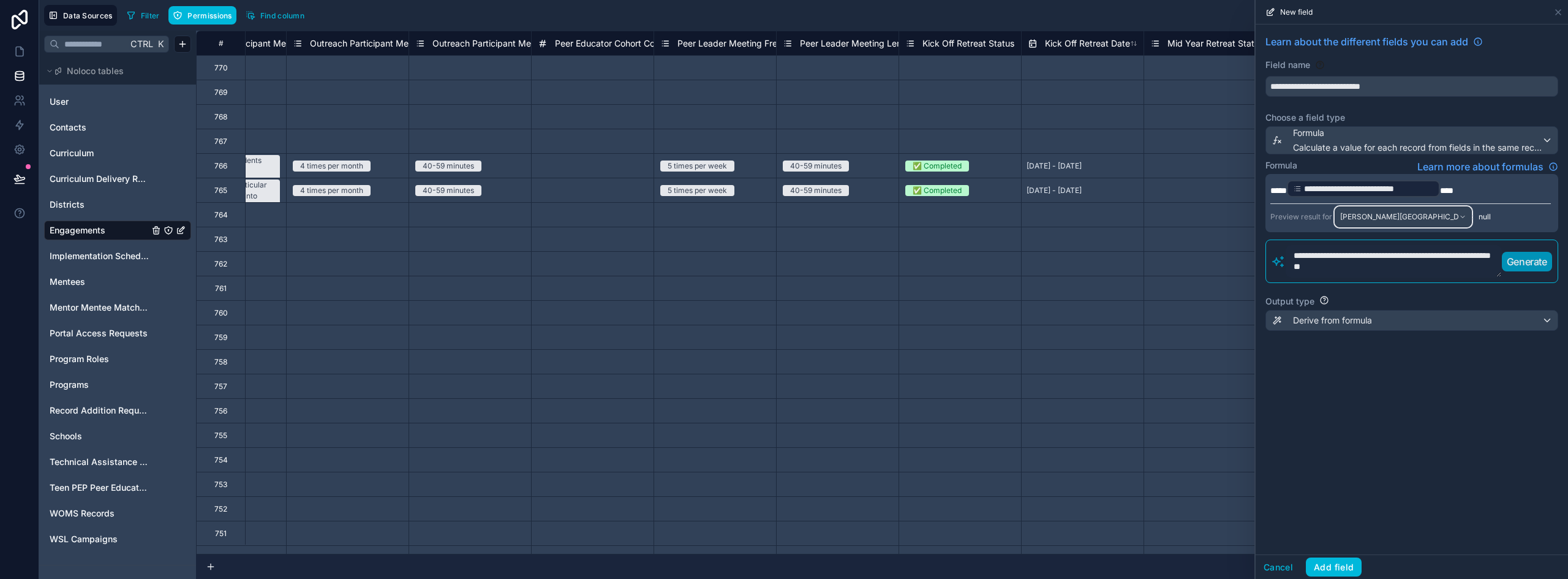
click at [1461, 215] on div "[PERSON_NAME][GEOGRAPHIC_DATA]: [GEOGRAPHIC_DATA] ([DATE]-[DATE] | Year Long)" at bounding box center [1403, 216] width 136 height 19
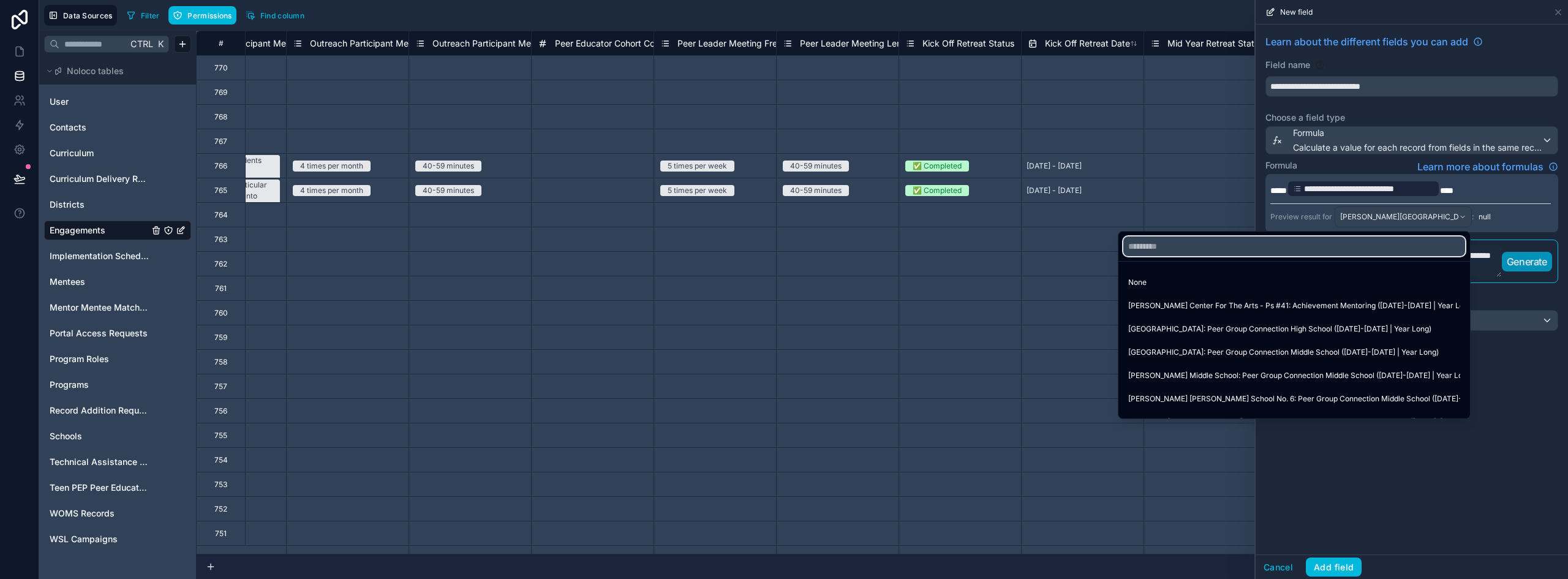
click at [1233, 251] on input "text" at bounding box center [1293, 246] width 341 height 19
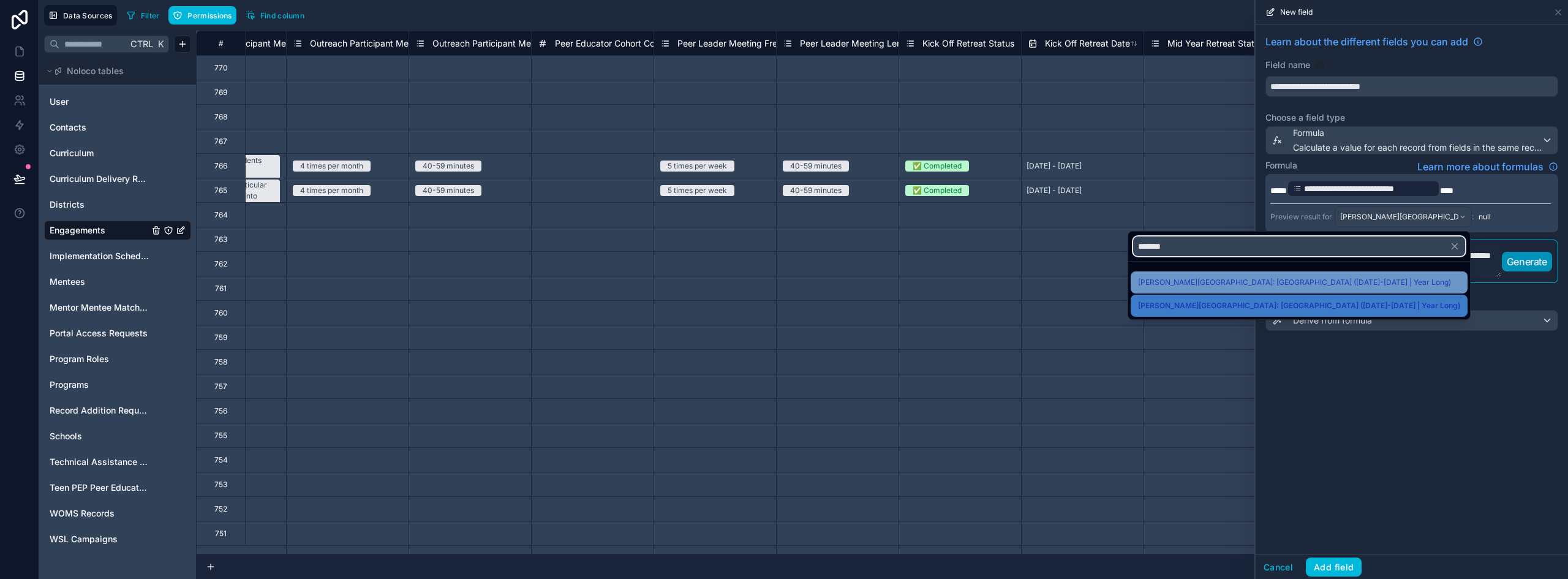
type input "*******"
click at [1332, 282] on span "[PERSON_NAME][GEOGRAPHIC_DATA]: [GEOGRAPHIC_DATA] ([DATE]-[DATE] | Year Long)" at bounding box center [1294, 282] width 313 height 15
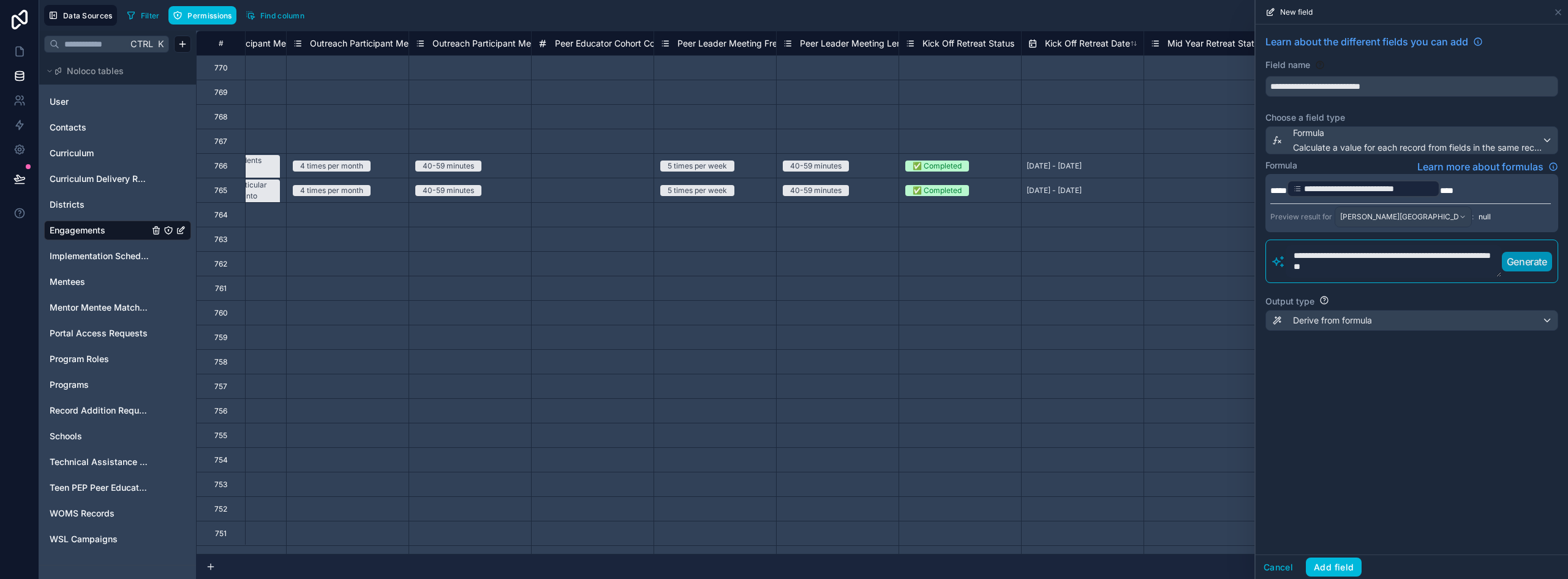
click at [1419, 412] on div "**********" at bounding box center [1412, 289] width 313 height 530
click at [1476, 181] on p "**********" at bounding box center [1410, 188] width 281 height 19
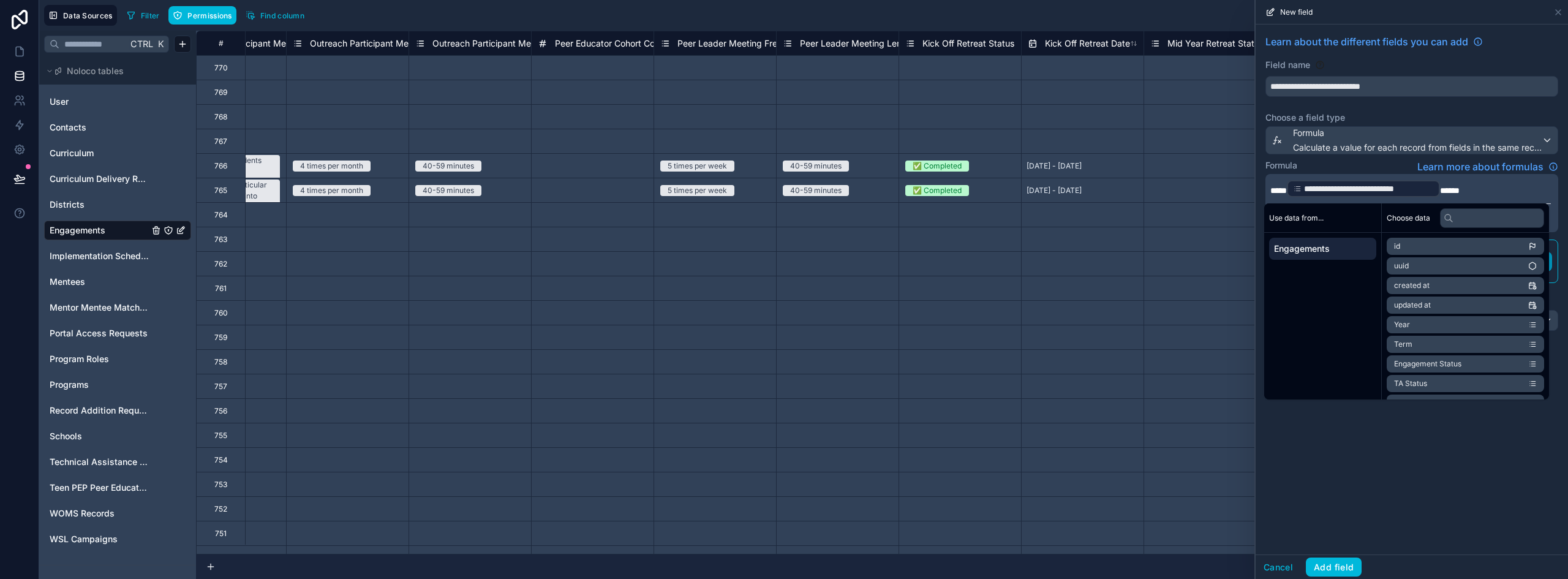
click at [1486, 188] on p "**********" at bounding box center [1410, 188] width 281 height 19
click at [1465, 478] on div "**********" at bounding box center [1412, 289] width 313 height 530
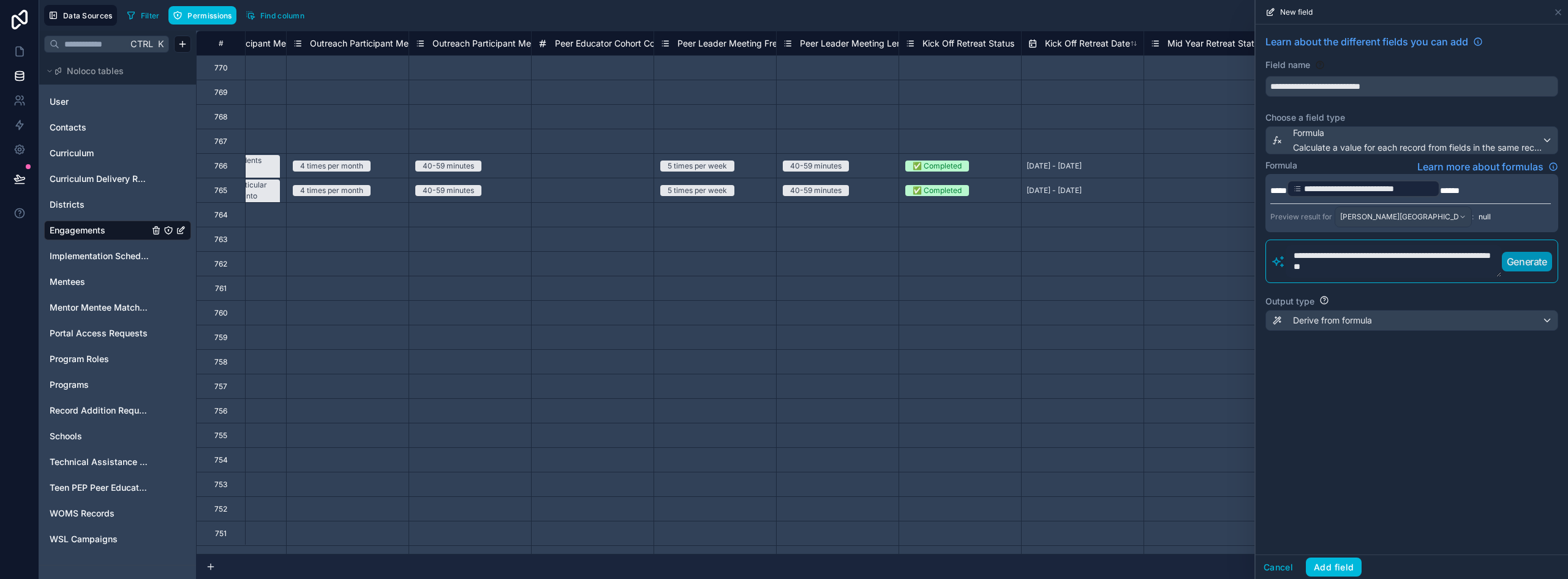
click at [1482, 185] on p "**********" at bounding box center [1410, 188] width 281 height 19
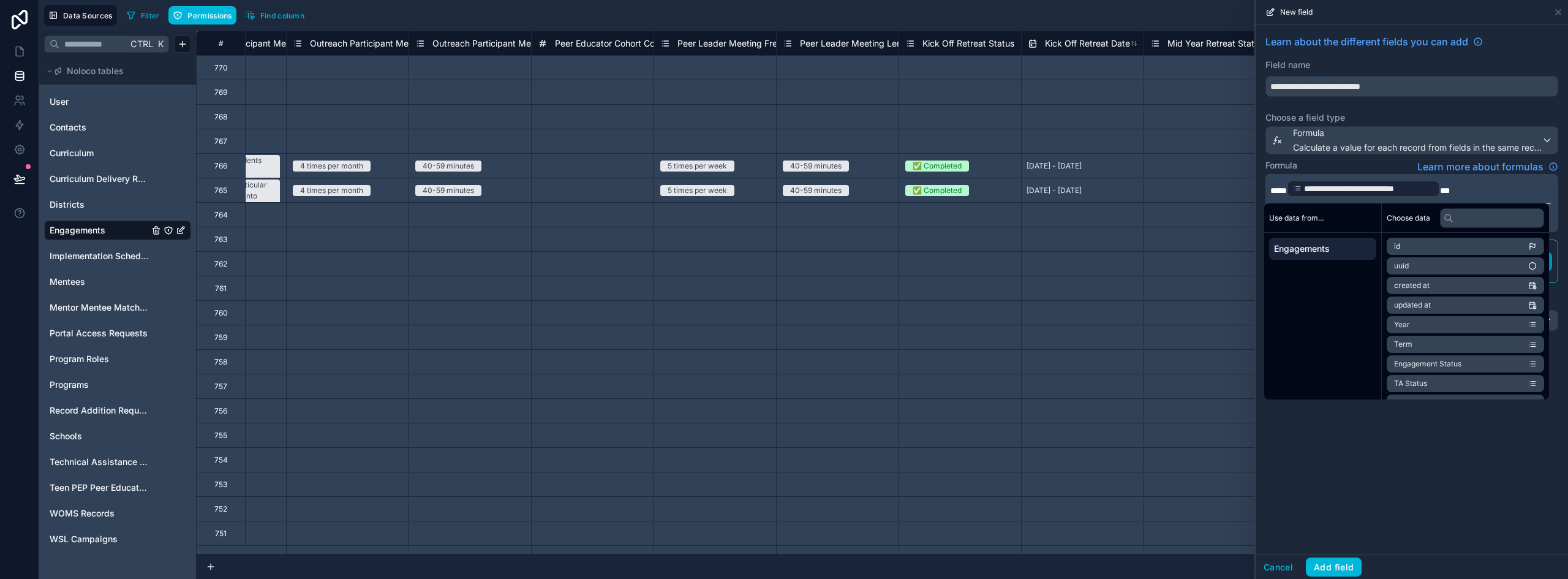
click at [1404, 483] on div "**********" at bounding box center [1412, 289] width 313 height 530
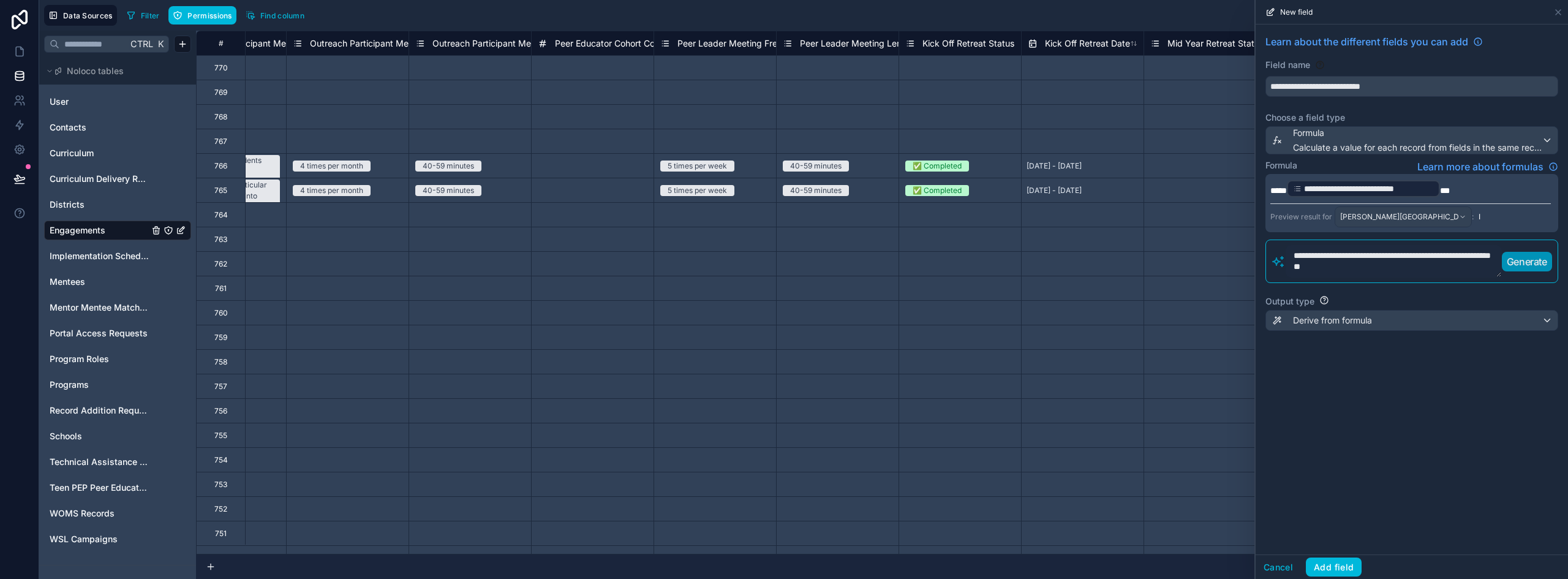
click at [1474, 191] on p "**********" at bounding box center [1410, 188] width 281 height 19
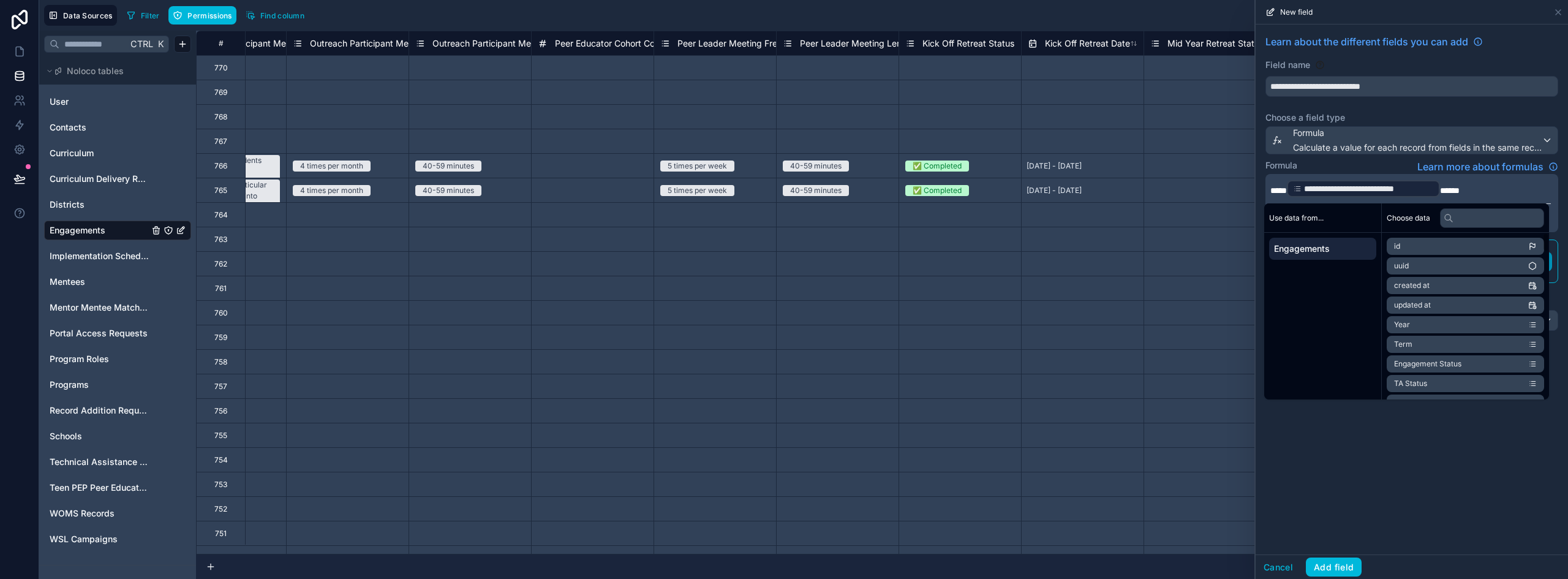
click at [1439, 506] on div "**********" at bounding box center [1412, 289] width 313 height 530
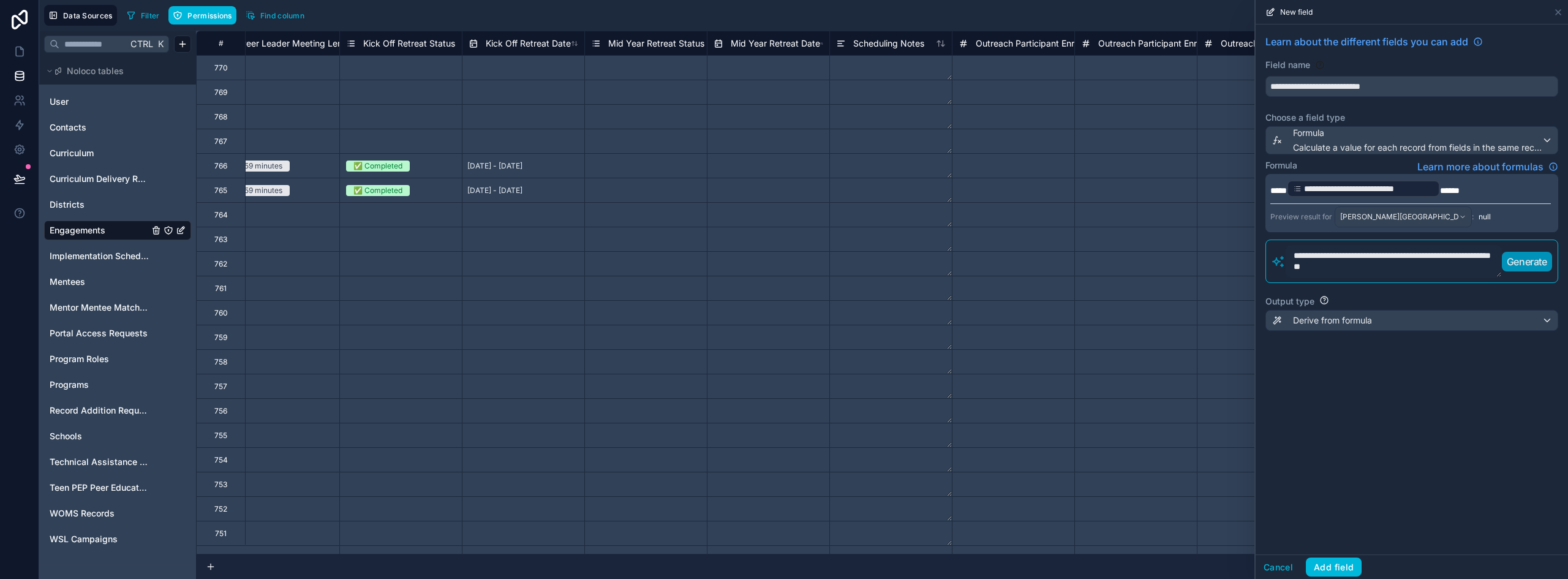
scroll to position [0, 1621]
click at [1490, 193] on p "**********" at bounding box center [1410, 188] width 281 height 19
click at [1500, 189] on p "**********" at bounding box center [1410, 188] width 281 height 19
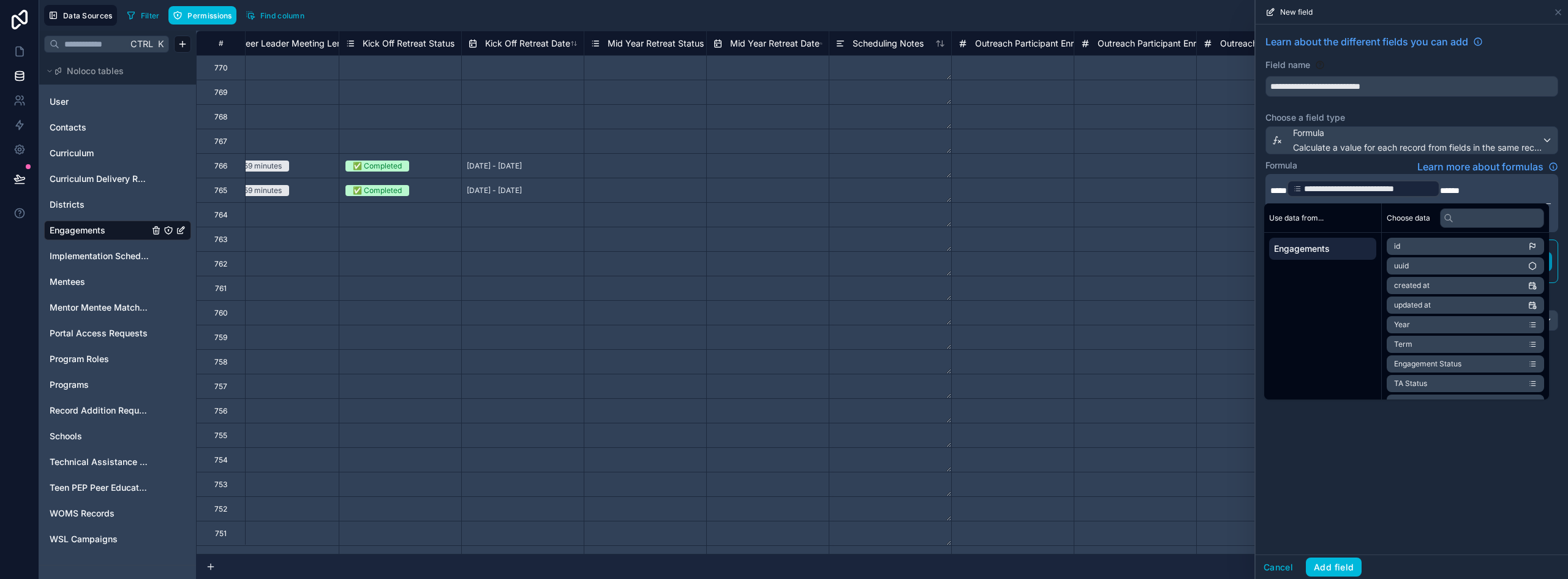
click at [1500, 189] on p "**********" at bounding box center [1410, 188] width 281 height 19
click at [1493, 474] on div "**********" at bounding box center [1412, 289] width 313 height 530
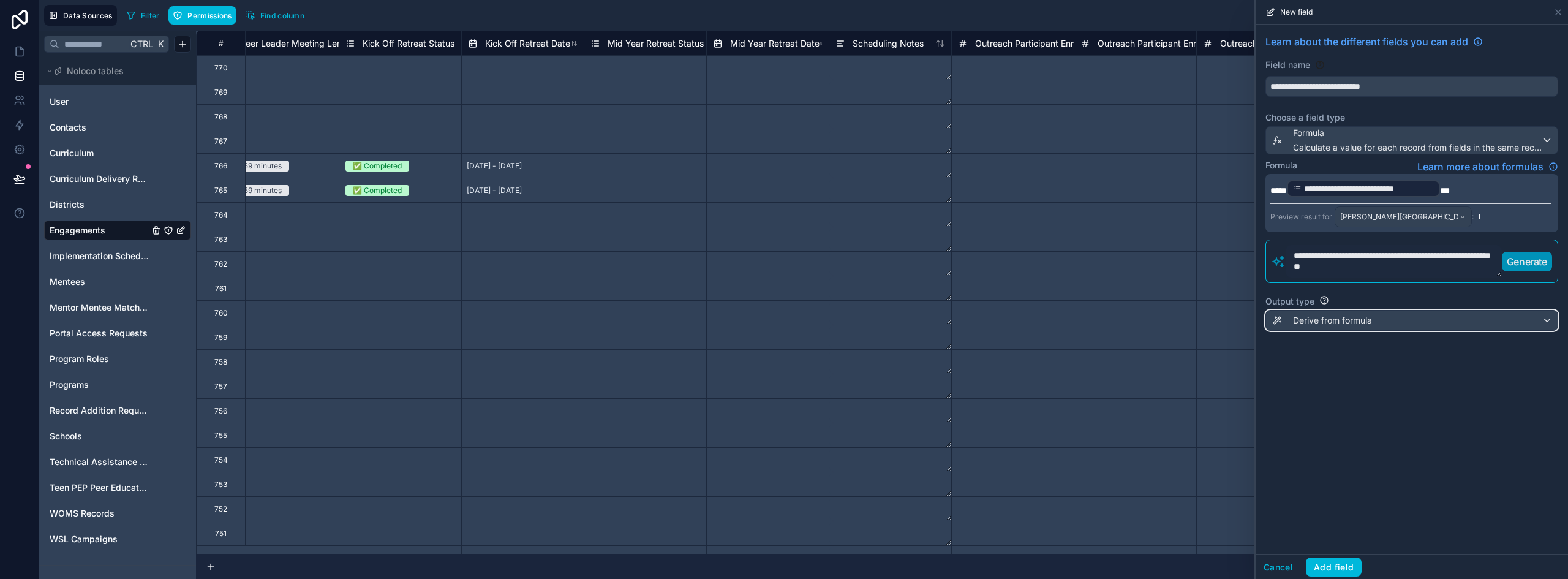
click at [1381, 318] on div "Derive from formula" at bounding box center [1412, 320] width 292 height 19
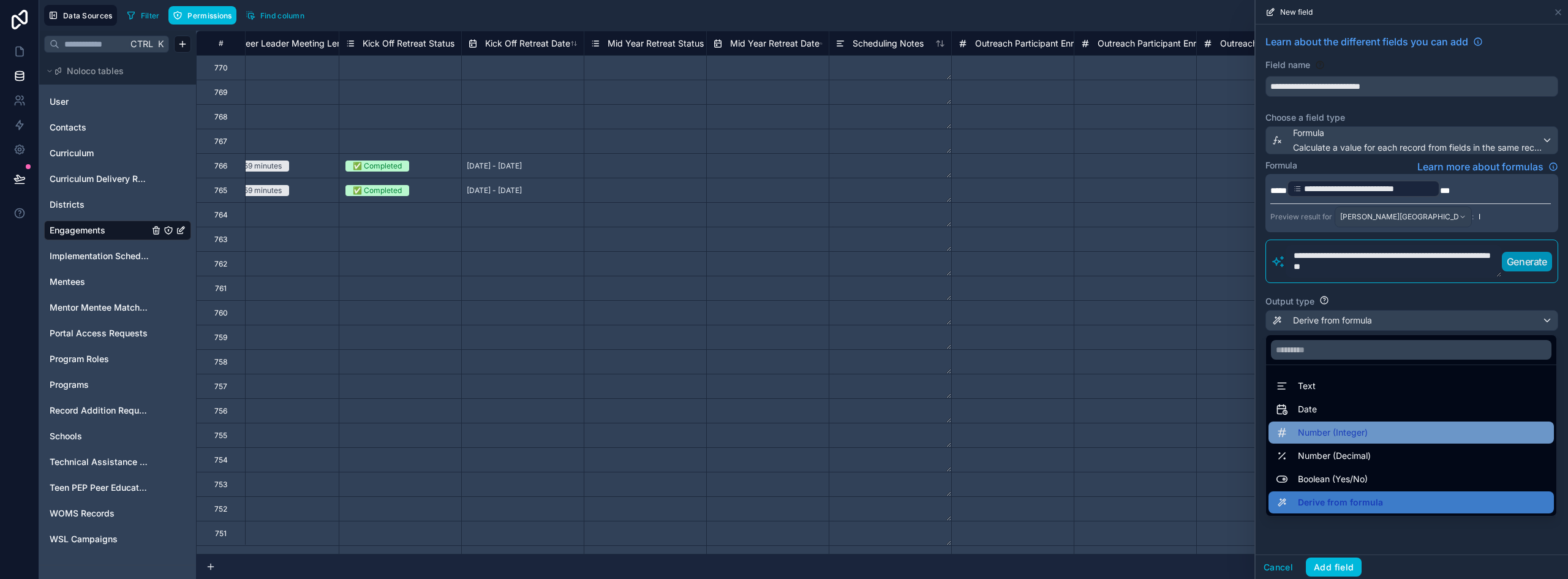
click at [1377, 425] on div "Number (Integer)" at bounding box center [1411, 432] width 271 height 15
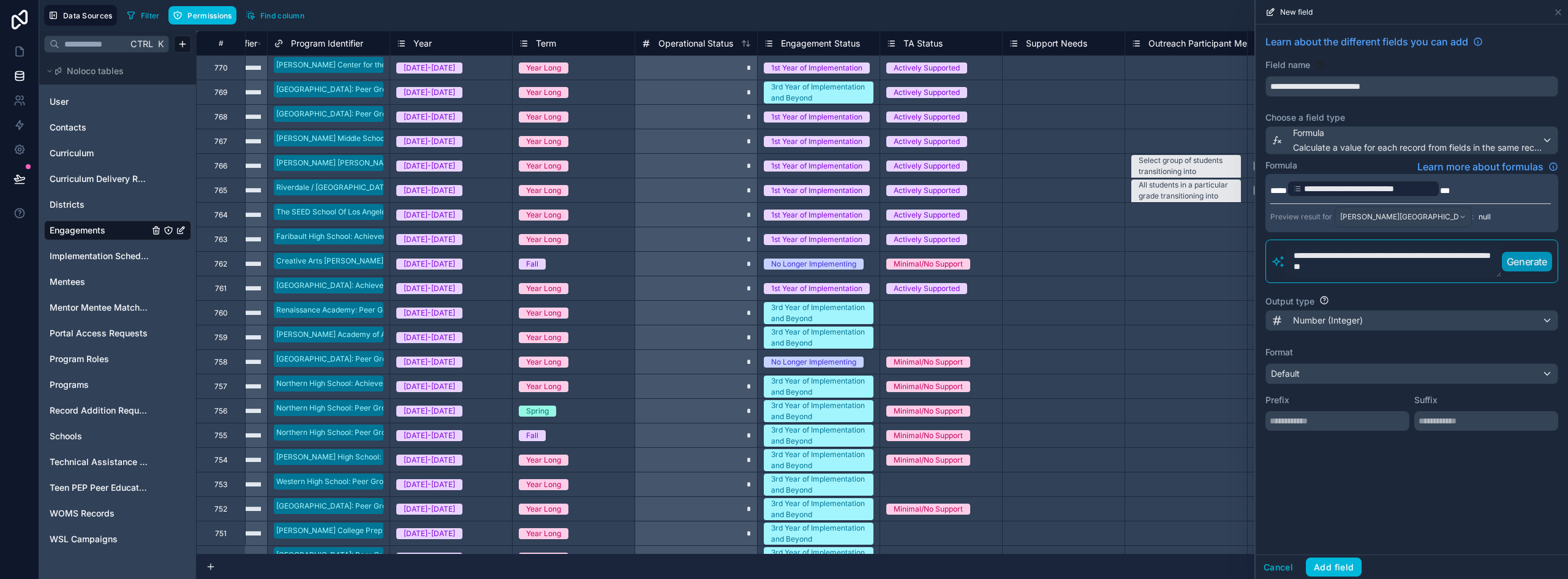
scroll to position [0, 114]
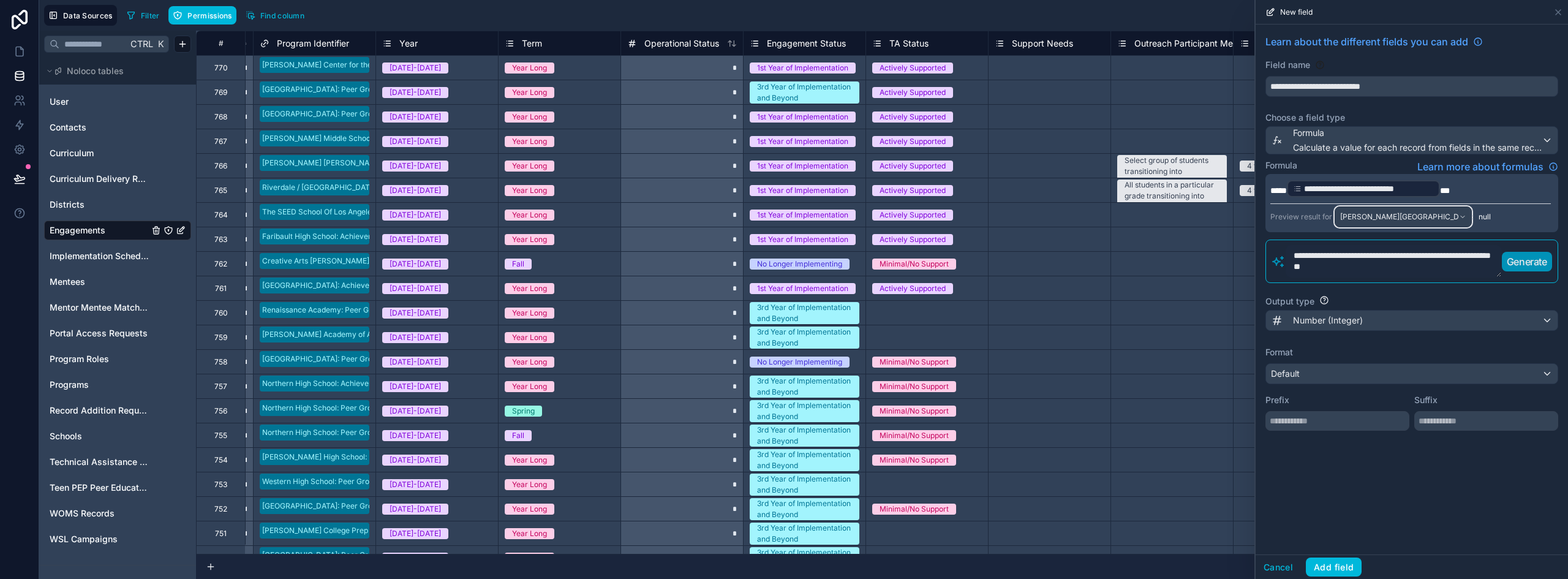
click at [1426, 218] on span "[PERSON_NAME][GEOGRAPHIC_DATA]: [GEOGRAPHIC_DATA] ([DATE]-[DATE] | Year Long)" at bounding box center [1399, 216] width 119 height 10
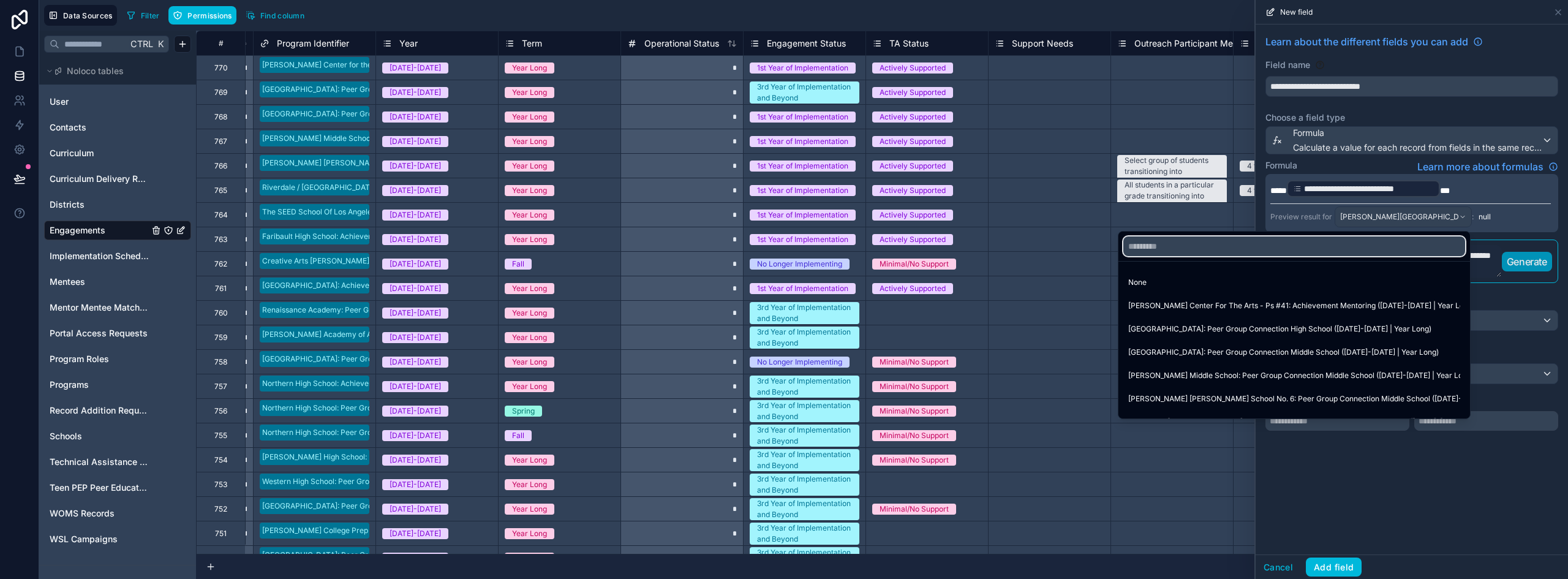
click at [1297, 240] on input "text" at bounding box center [1293, 246] width 341 height 19
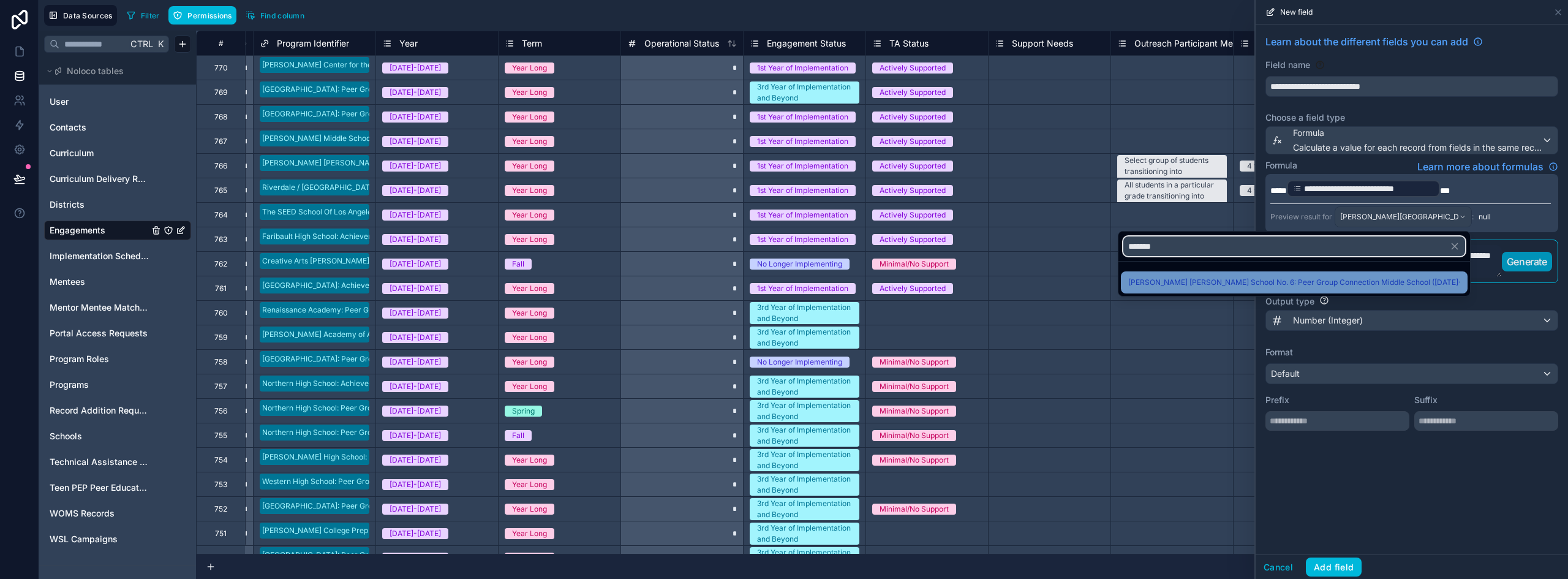
type input "*******"
click at [1363, 283] on span "[PERSON_NAME] [PERSON_NAME] School No. 6: Peer Group Connection Middle School (…" at bounding box center [1293, 282] width 332 height 15
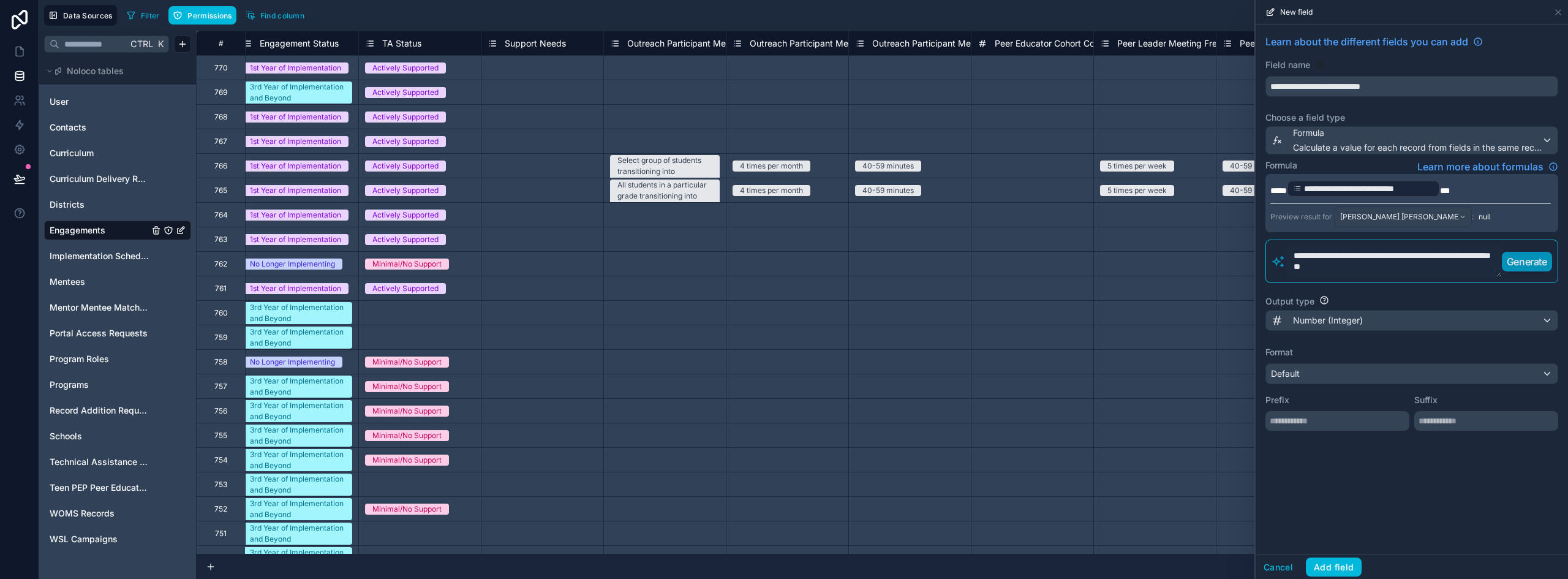
scroll to position [0, 679]
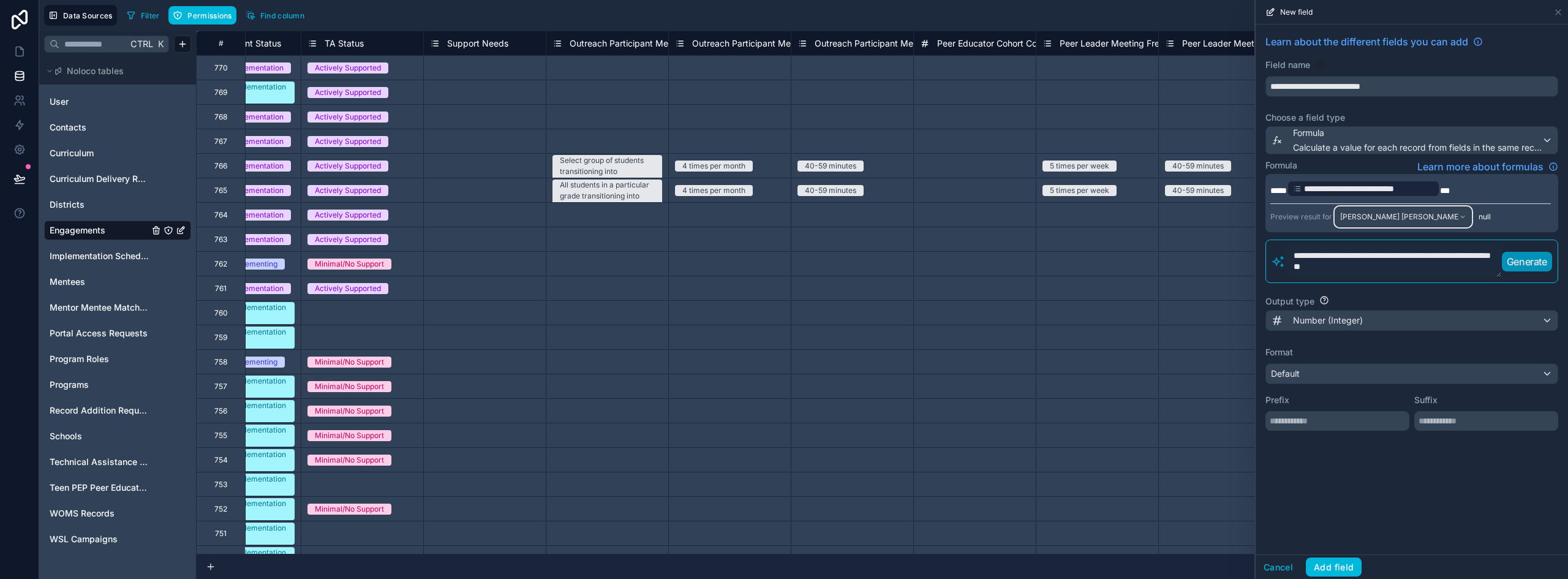
click at [1454, 218] on span "[PERSON_NAME] [PERSON_NAME] School No. 6: Peer Group Connection Middle School (…" at bounding box center [1399, 216] width 119 height 10
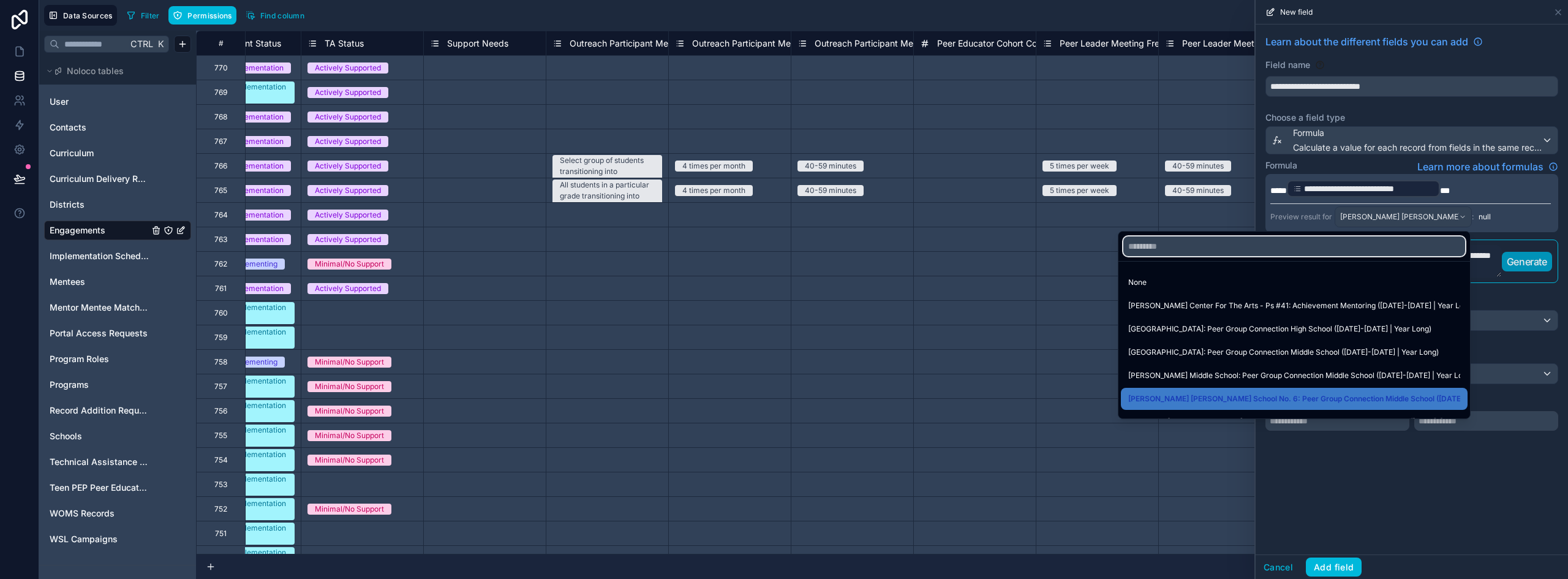
click at [1242, 247] on input "text" at bounding box center [1293, 246] width 341 height 19
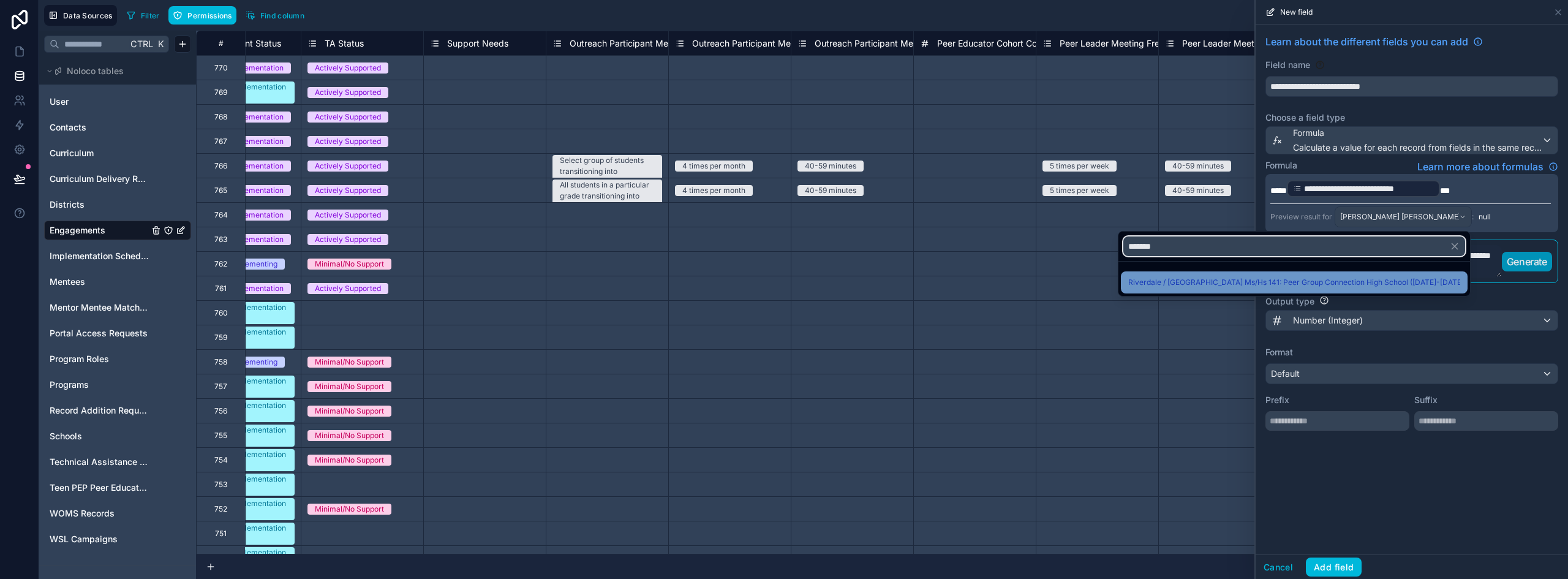
type input "*******"
click at [1345, 278] on span "Riverdale / [GEOGRAPHIC_DATA] Ms/Hs 141: Peer Group Connection High School ([DA…" at bounding box center [1293, 282] width 332 height 15
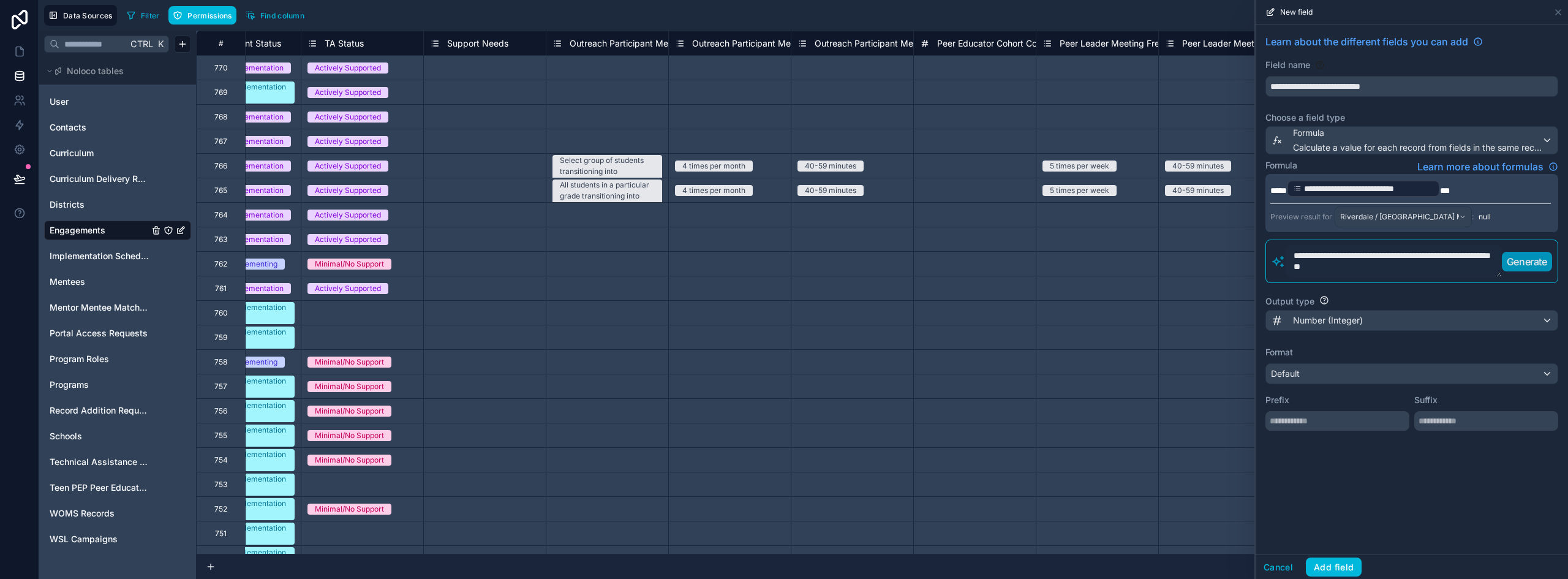
click at [1488, 189] on p "**********" at bounding box center [1410, 188] width 281 height 19
click at [1396, 518] on div "**********" at bounding box center [1412, 289] width 313 height 530
click at [1367, 324] on div "Number (Integer)" at bounding box center [1412, 320] width 292 height 19
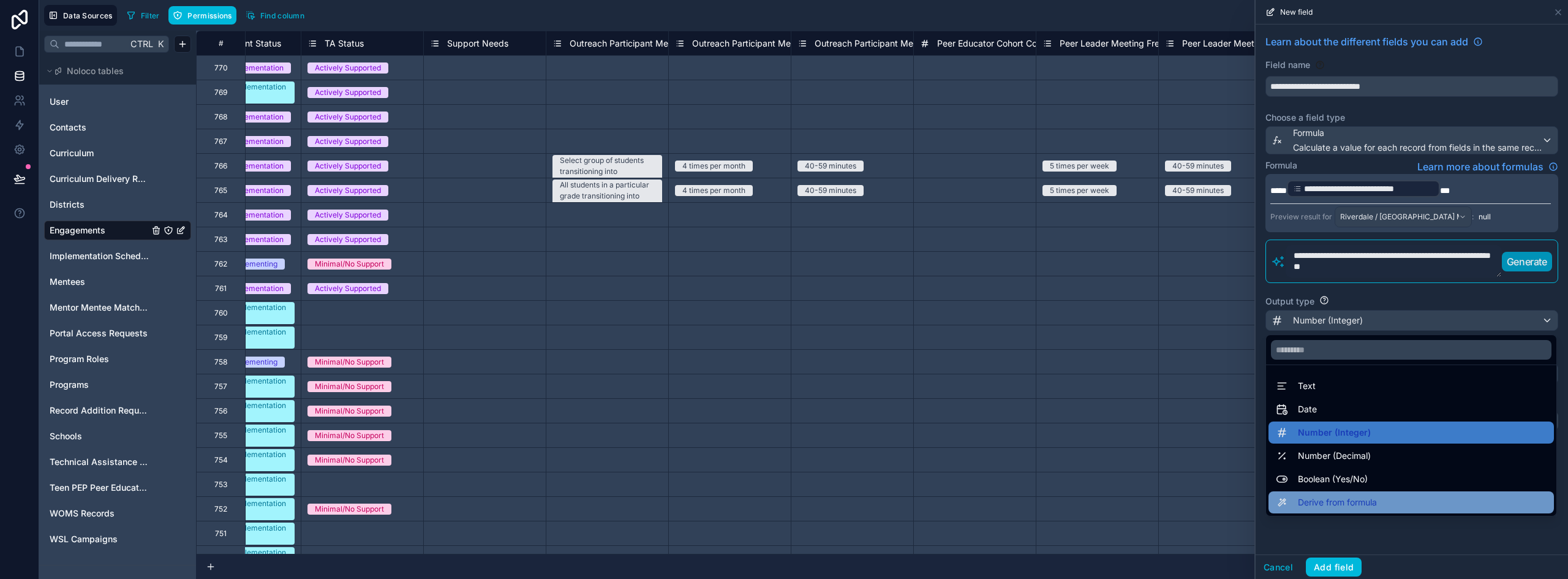
click at [1347, 509] on span "Derive from formula" at bounding box center [1338, 502] width 79 height 15
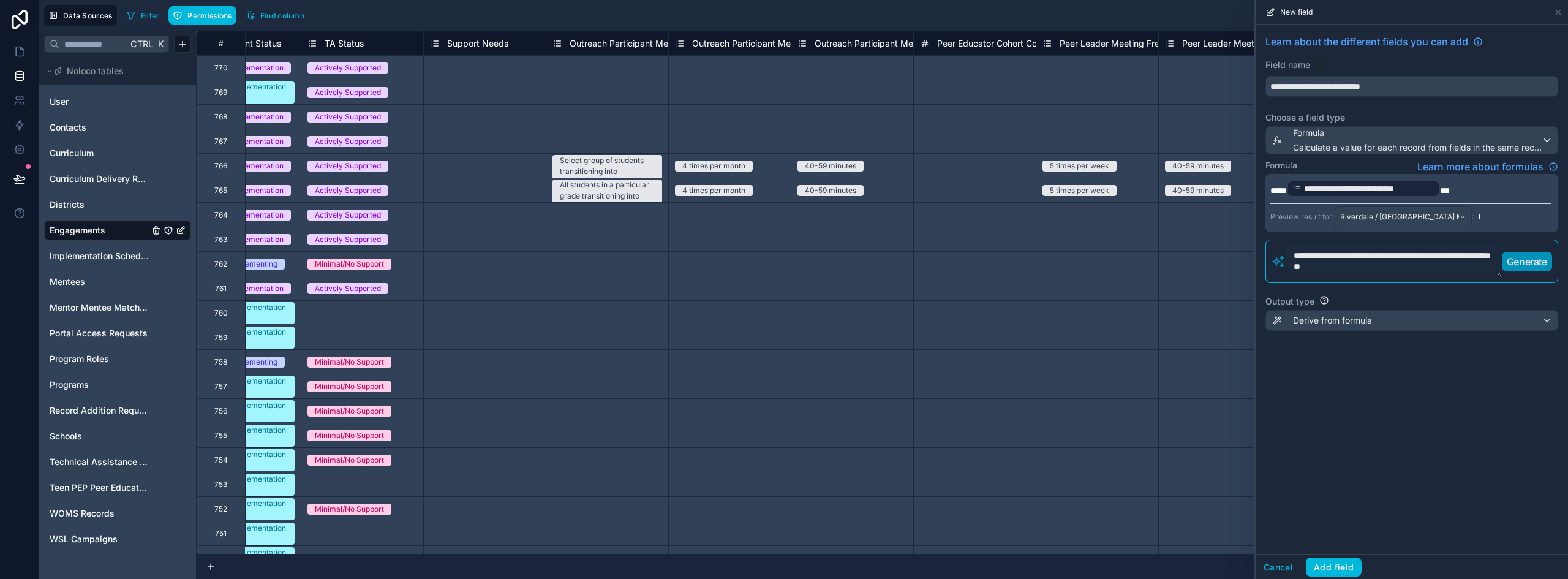
click at [1450, 189] on span "***" at bounding box center [1444, 190] width 10 height 9
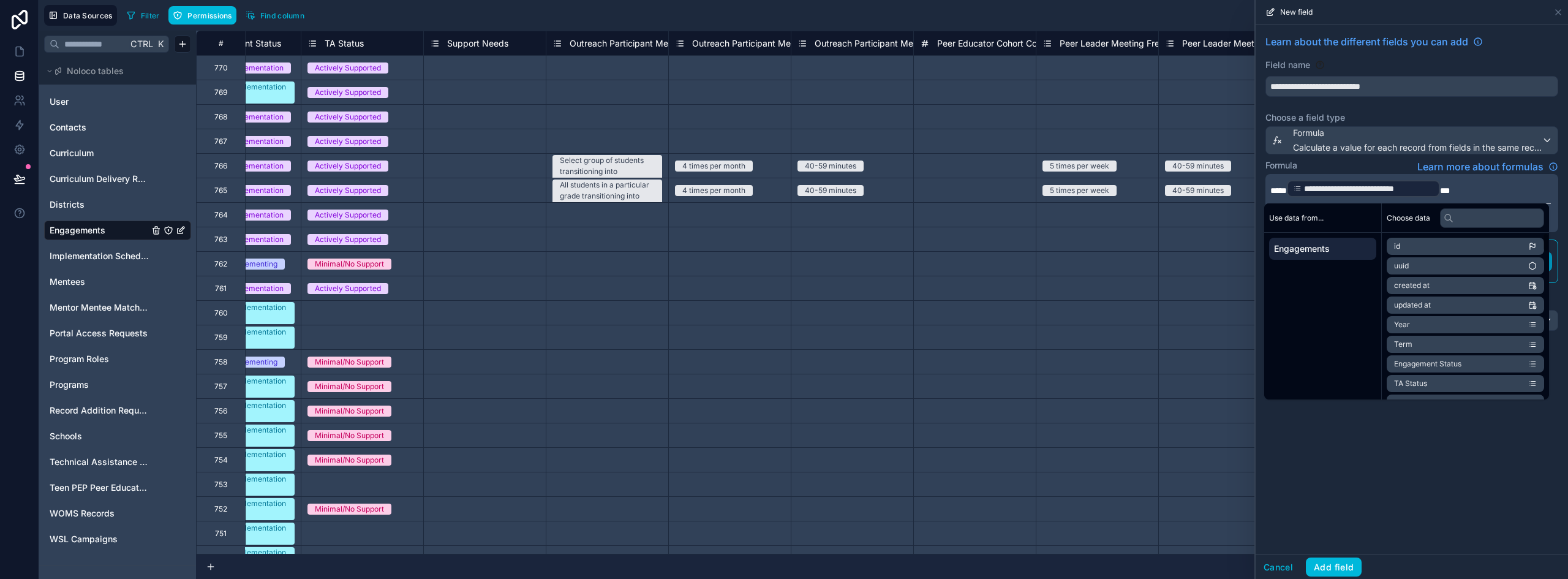
click at [1446, 447] on div "**********" at bounding box center [1412, 289] width 313 height 530
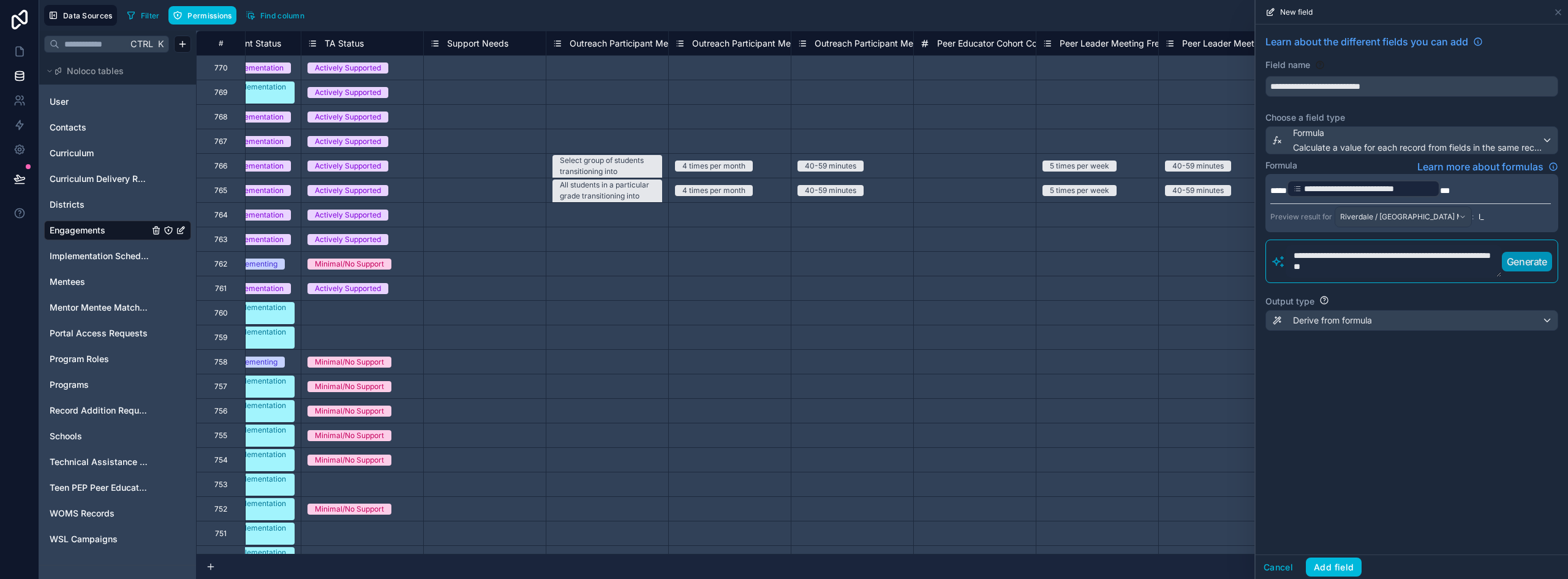
click at [1450, 189] on span "***" at bounding box center [1444, 190] width 10 height 9
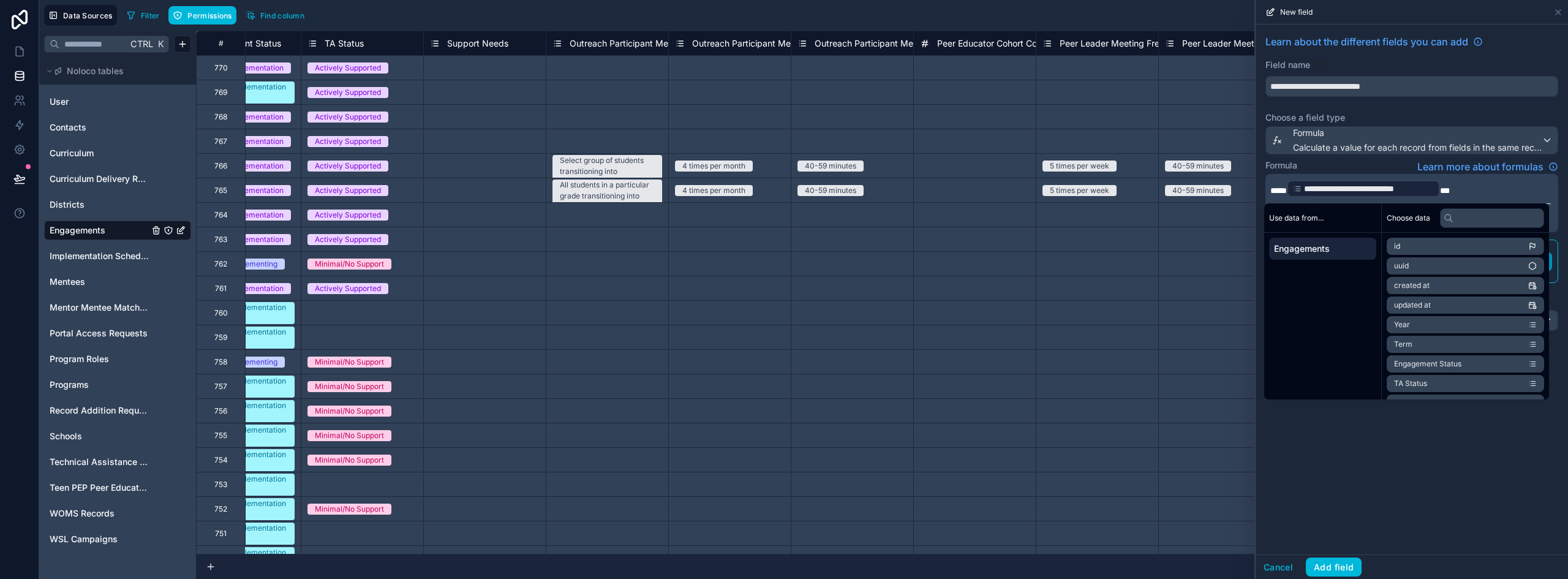
click at [1477, 478] on div "**********" at bounding box center [1412, 289] width 313 height 530
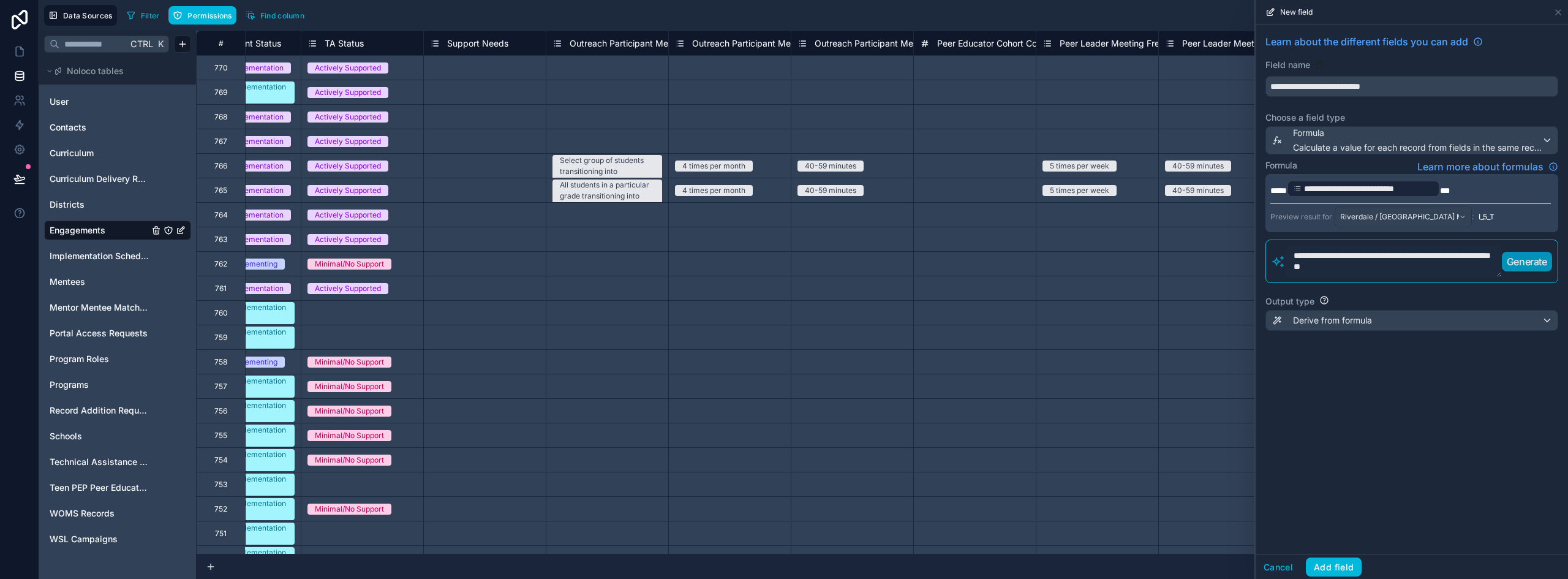
click at [1450, 190] on span "***" at bounding box center [1444, 190] width 10 height 9
click at [1482, 479] on div "**********" at bounding box center [1412, 289] width 313 height 530
click at [1470, 460] on div "**********" at bounding box center [1412, 289] width 313 height 530
click at [1270, 186] on span "*****" at bounding box center [1278, 190] width 16 height 9
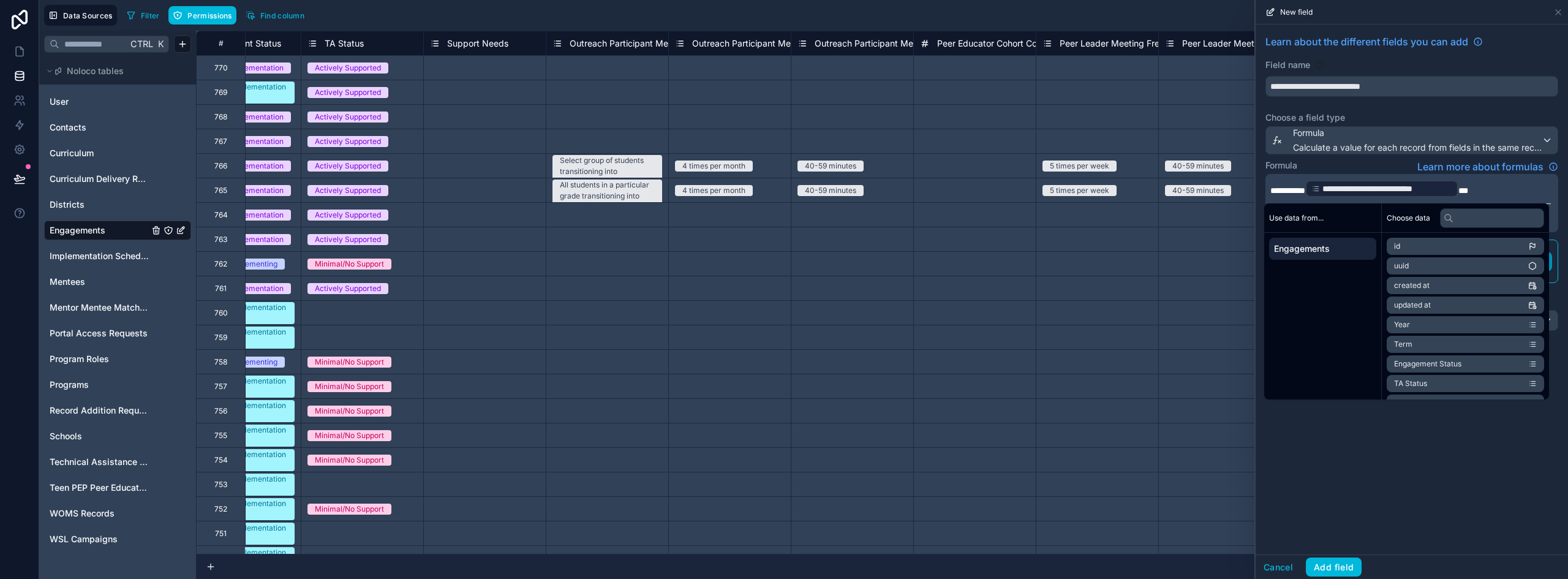
click at [1514, 188] on p "**********" at bounding box center [1410, 188] width 281 height 19
click at [1444, 478] on div "**********" at bounding box center [1412, 289] width 313 height 530
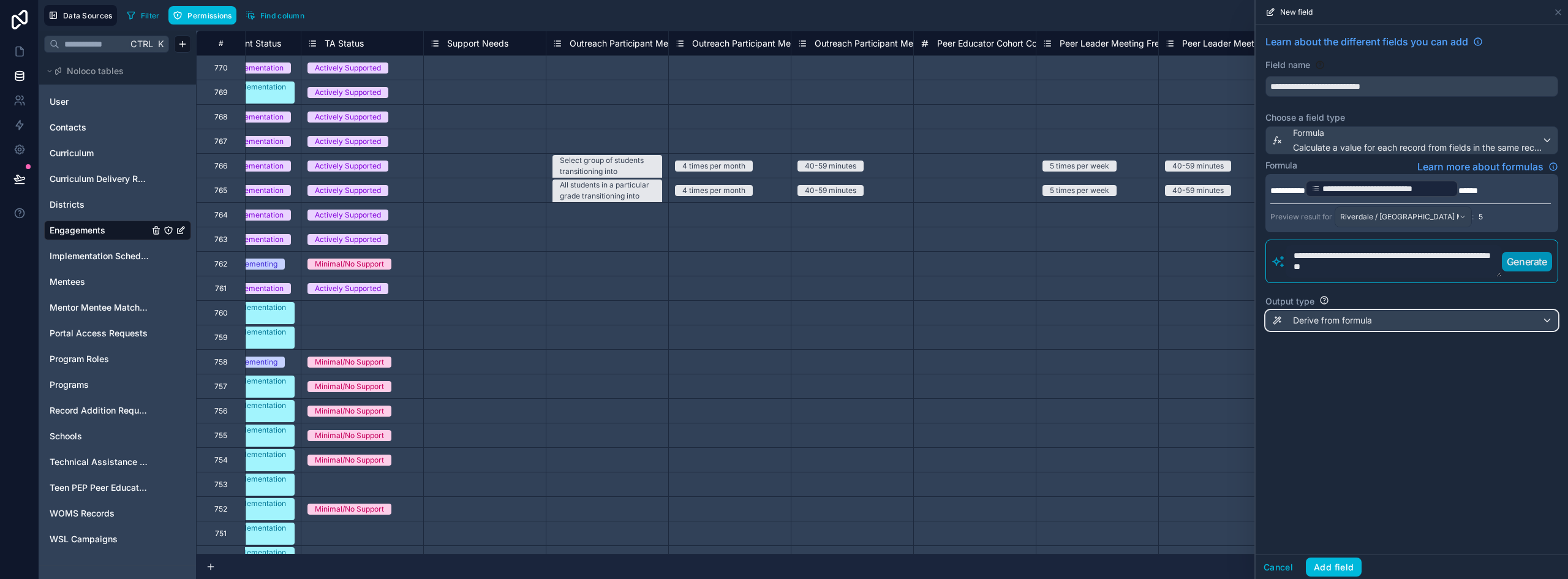
click at [1369, 318] on span "Derive from formula" at bounding box center [1332, 321] width 79 height 12
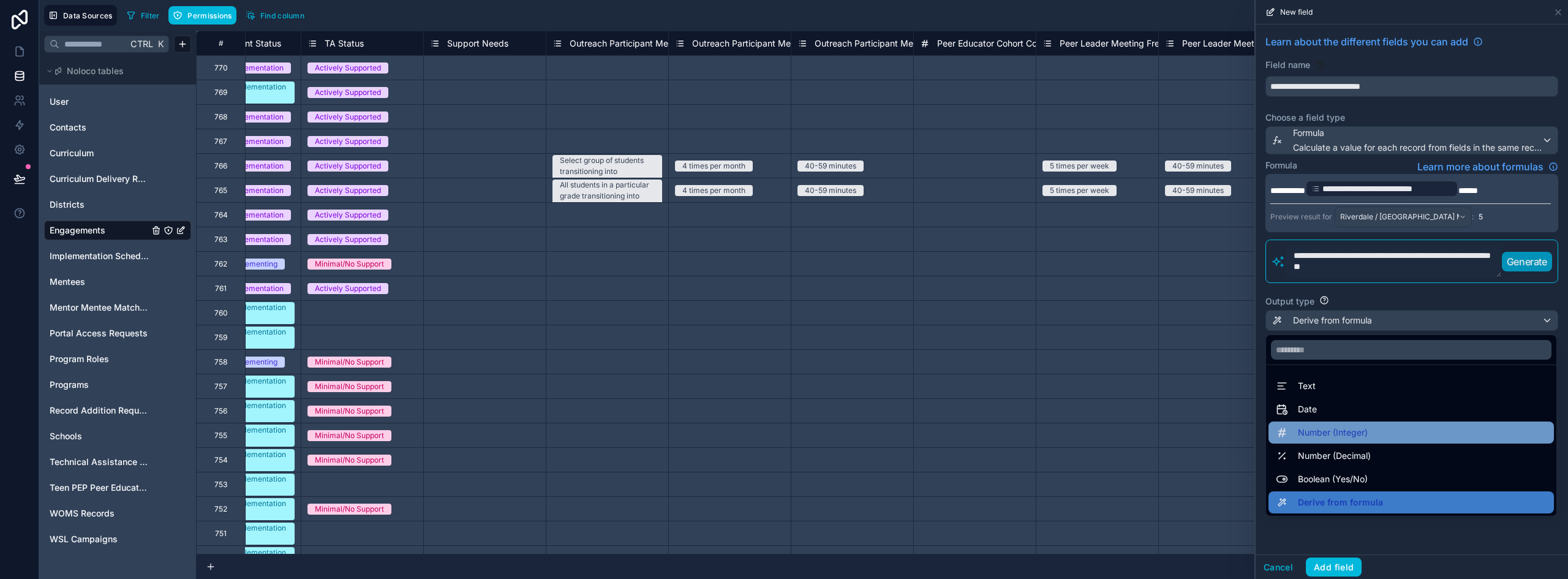
click at [1372, 430] on div "Number (Integer)" at bounding box center [1411, 432] width 271 height 15
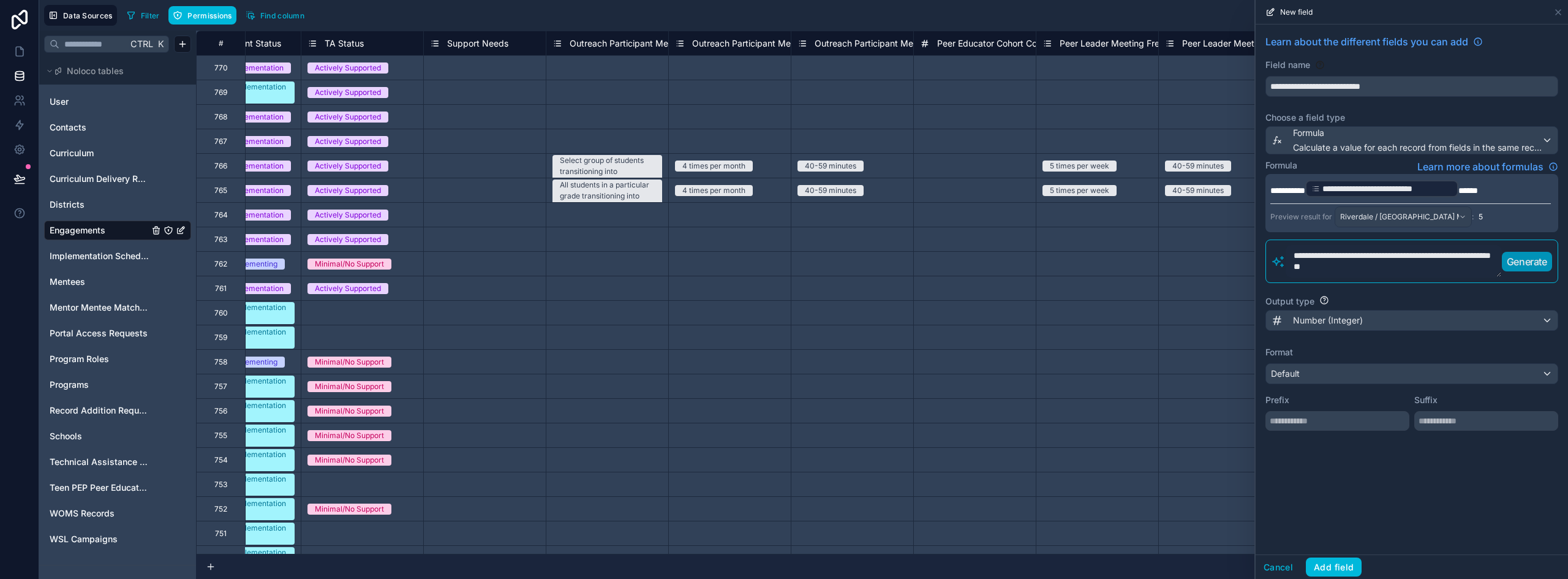
click at [1513, 184] on p "**********" at bounding box center [1410, 188] width 281 height 19
click at [1475, 491] on div "**********" at bounding box center [1412, 289] width 313 height 530
drag, startPoint x: 1522, startPoint y: 189, endPoint x: 1269, endPoint y: 188, distance: 253.0
click at [1269, 188] on div "**********" at bounding box center [1412, 203] width 292 height 58
copy p "**********"
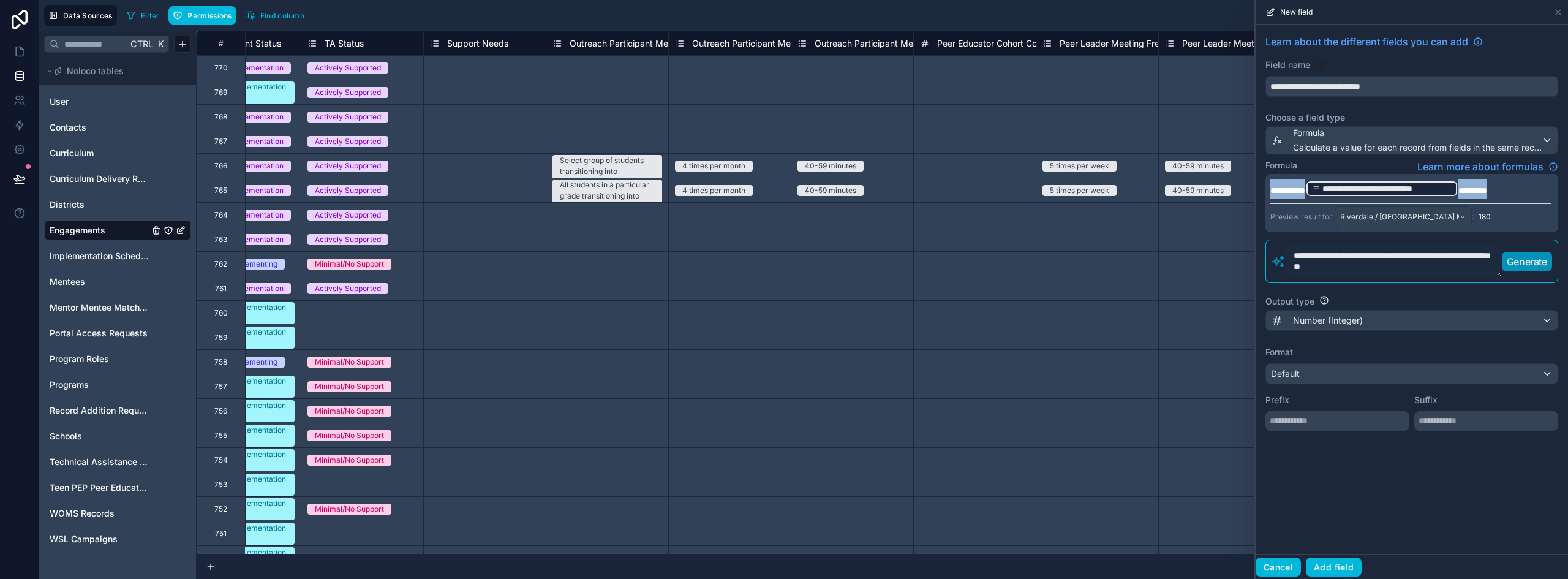
click at [1272, 568] on button "Cancel" at bounding box center [1278, 567] width 45 height 19
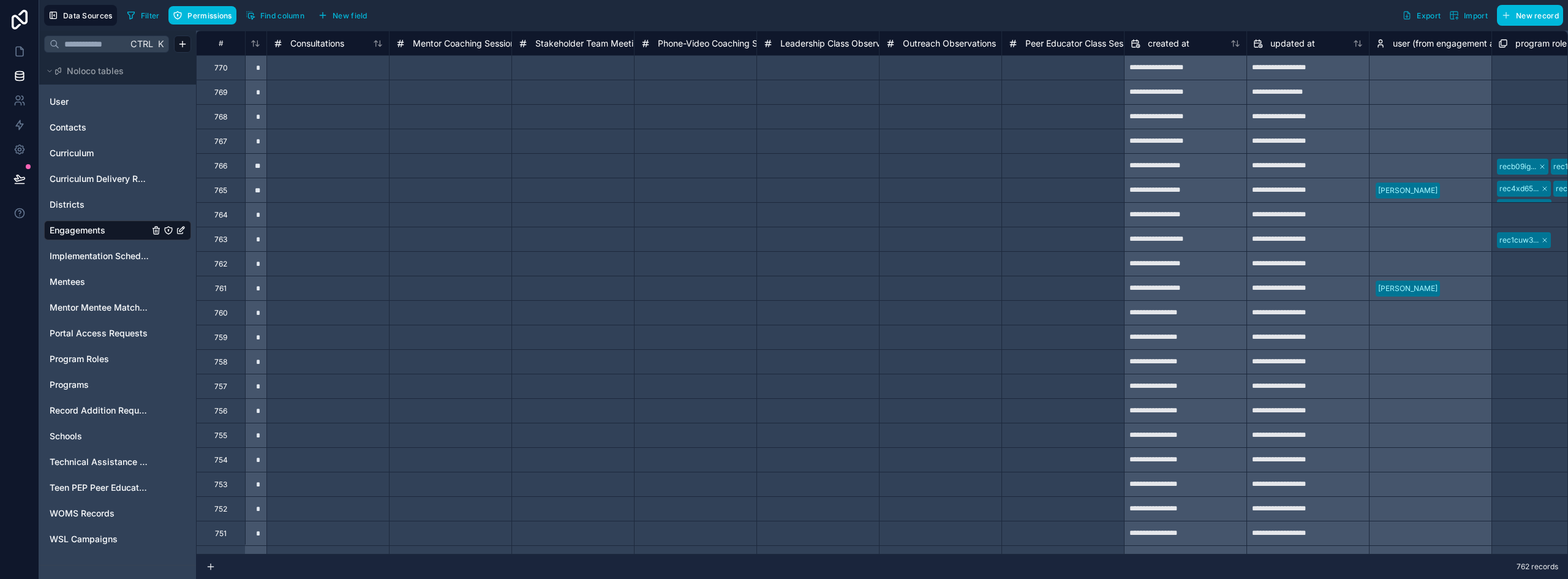
scroll to position [0, 8209]
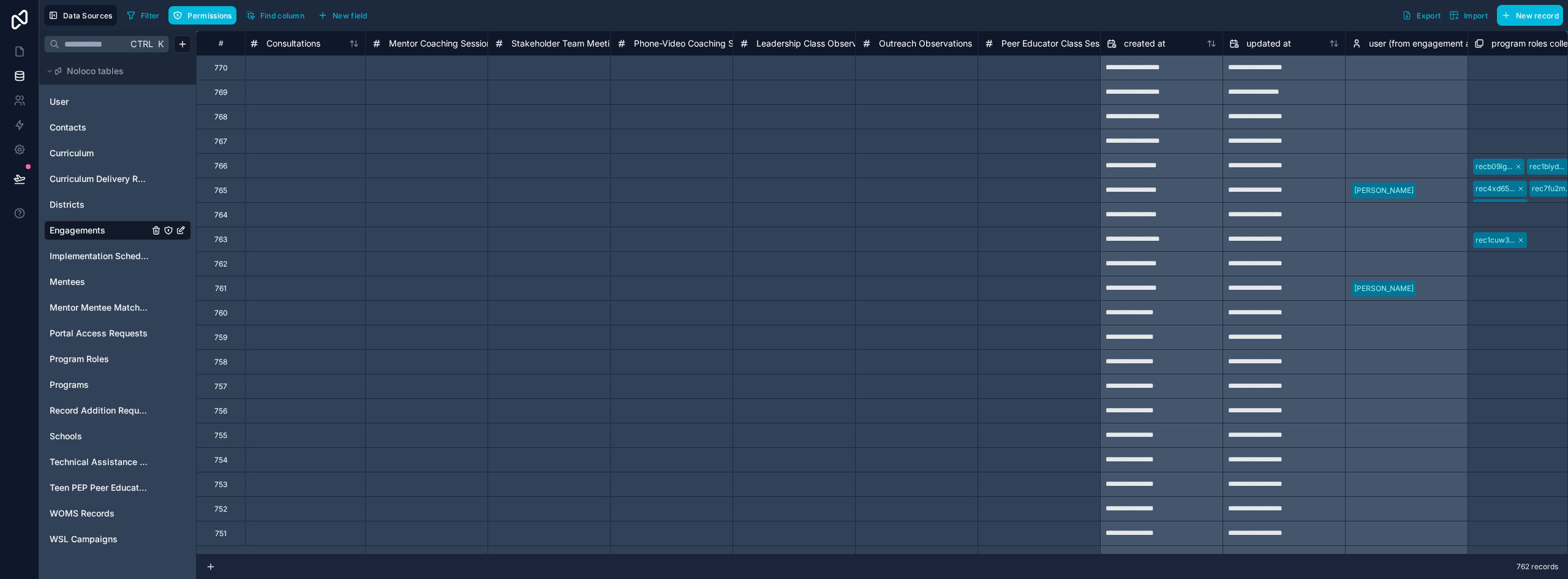
click at [1068, 49] on span "Peer Educator Class Sessions" at bounding box center [1060, 44] width 118 height 12
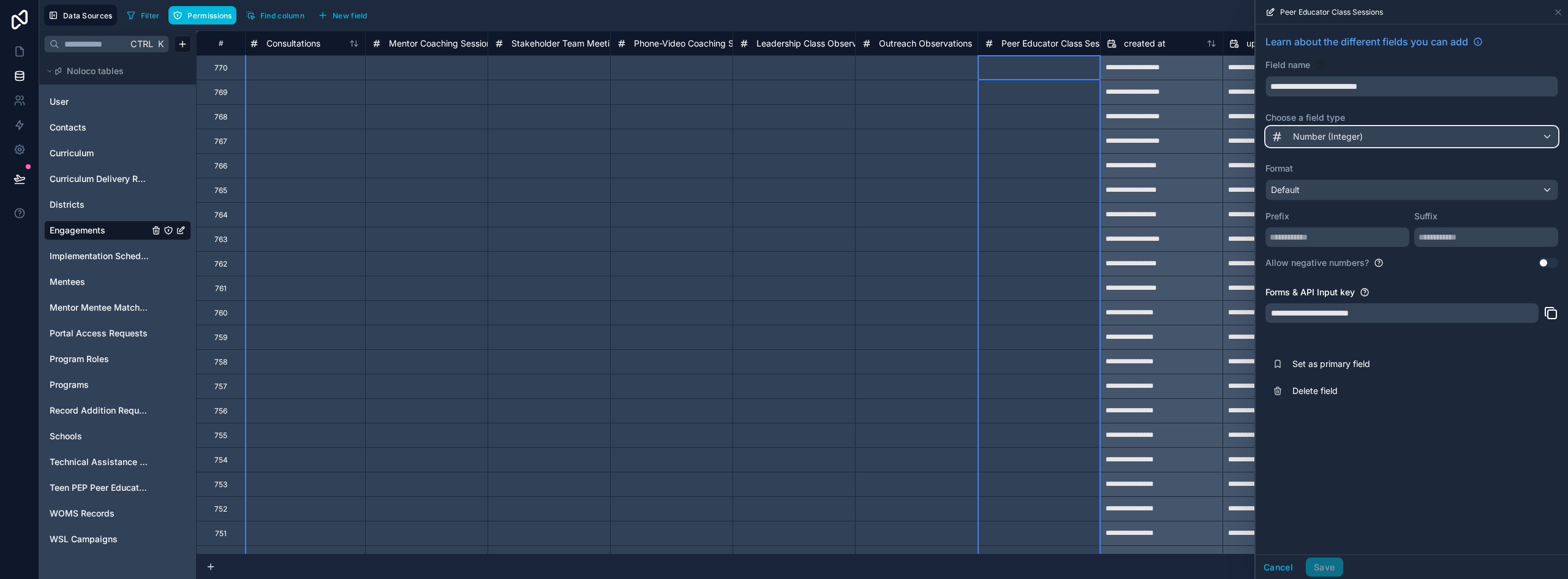
click at [1328, 138] on span "Number (Integer)" at bounding box center [1328, 137] width 70 height 12
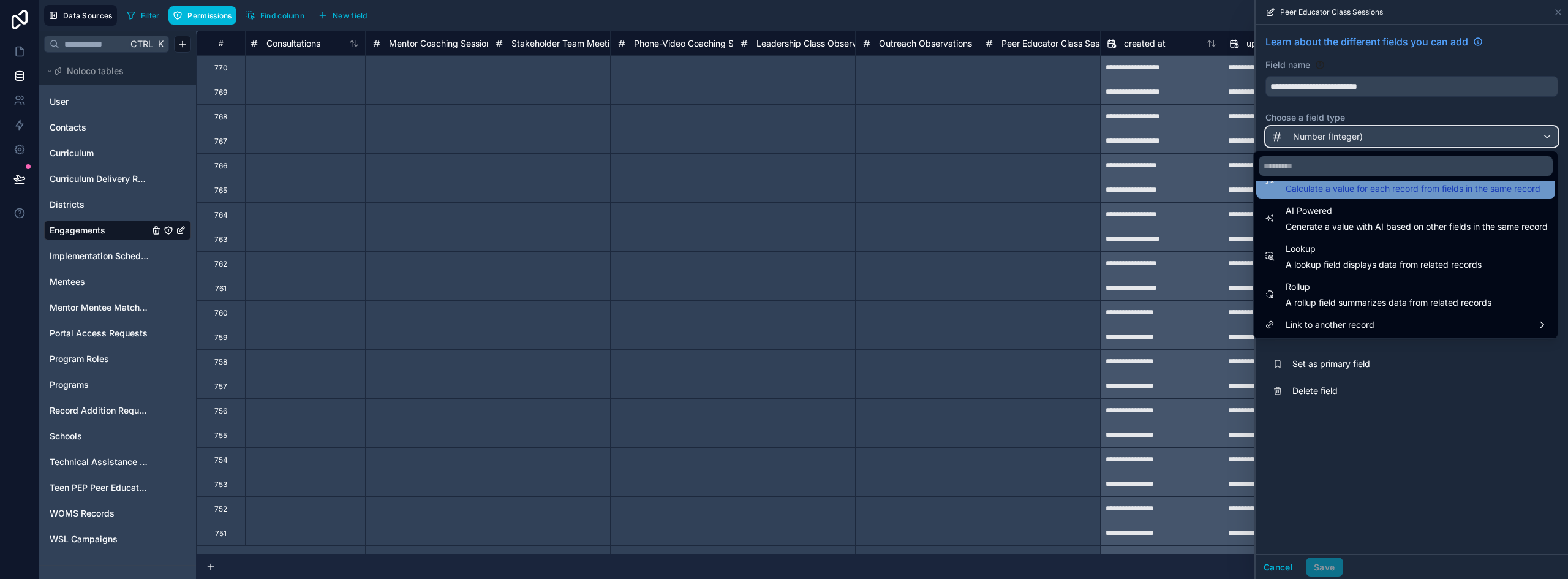
scroll to position [294, 0]
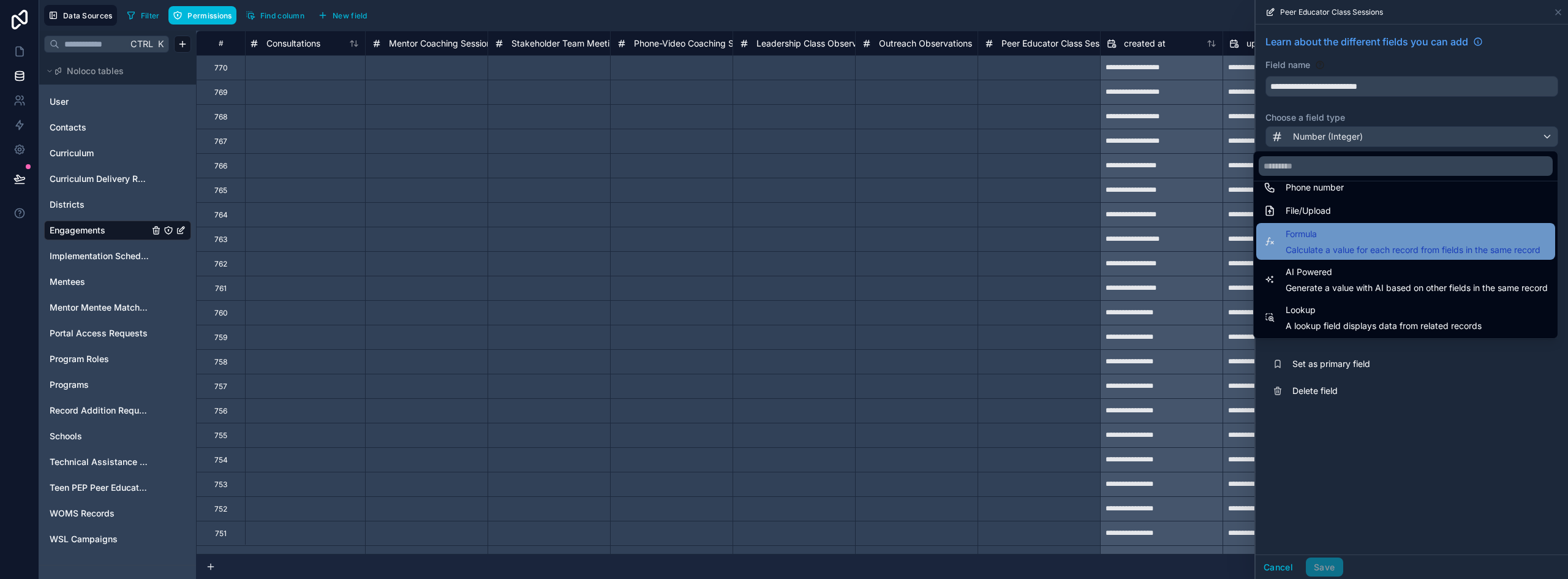
click at [1391, 226] on span "Formula" at bounding box center [1413, 233] width 255 height 15
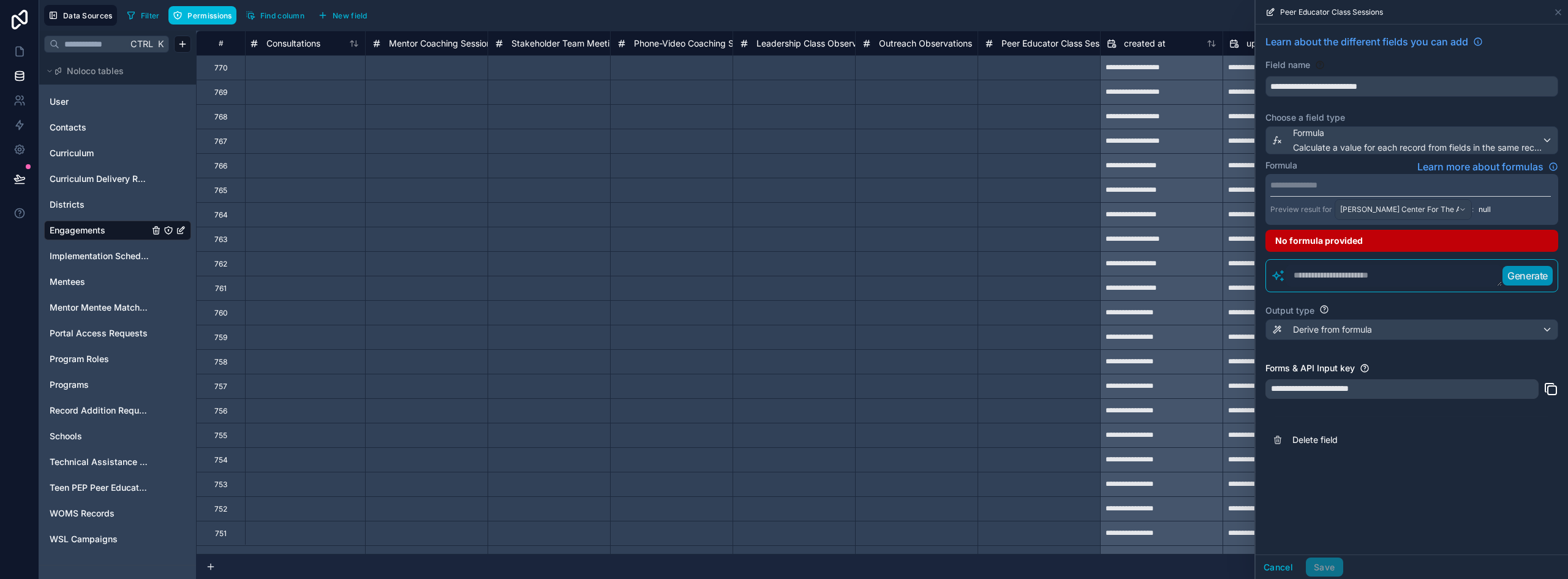
click at [1318, 184] on p "**********" at bounding box center [1410, 185] width 281 height 12
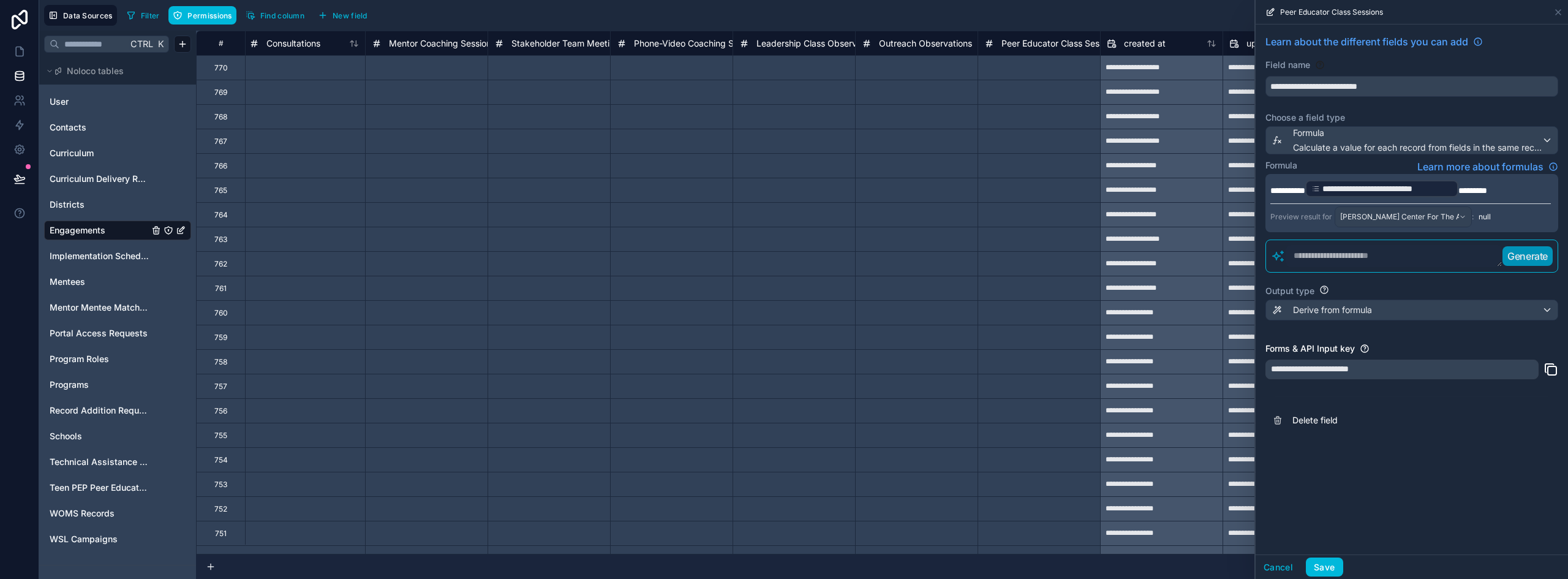
click at [1475, 485] on div "**********" at bounding box center [1412, 289] width 313 height 530
click at [1439, 219] on span "[PERSON_NAME] Center For The Arts - Ps #41: Achievement Mentoring ([DATE]-[DATE…" at bounding box center [1399, 216] width 119 height 10
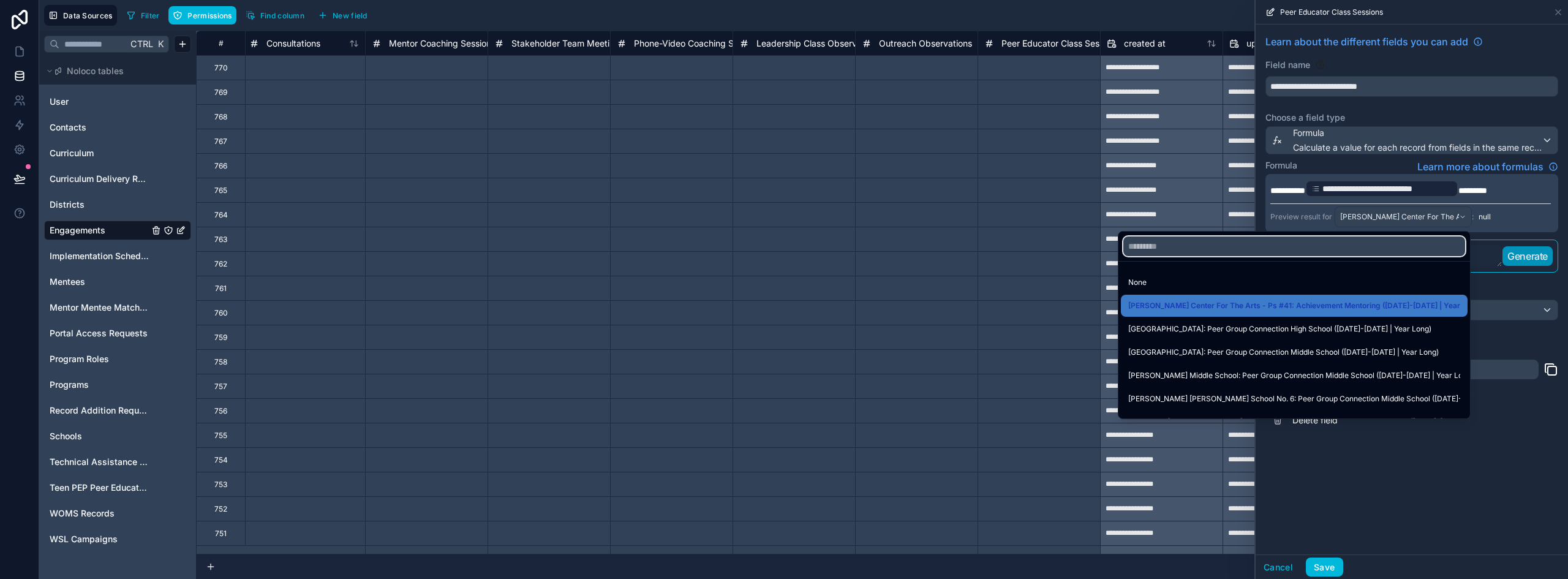
click at [1288, 244] on input "text" at bounding box center [1293, 246] width 341 height 19
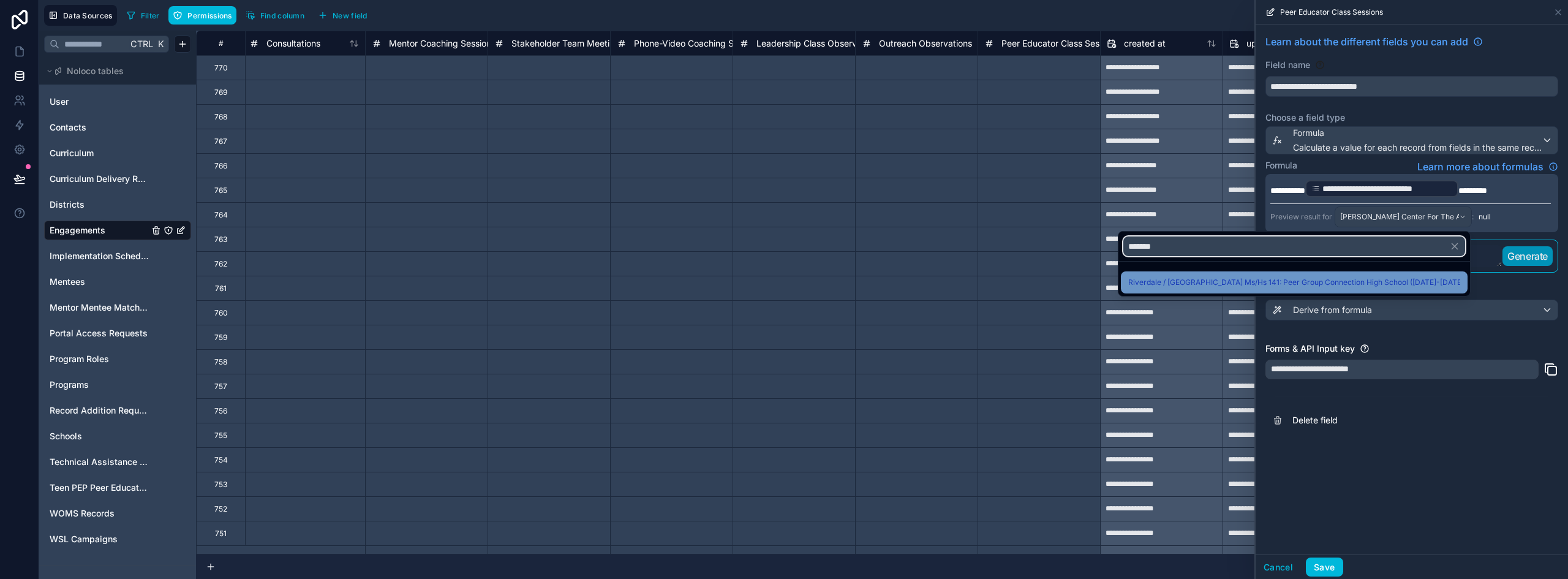
type input "*******"
click at [1275, 288] on span "Riverdale / [GEOGRAPHIC_DATA] Ms/Hs 141: Peer Group Connection High School ([DA…" at bounding box center [1293, 282] width 332 height 15
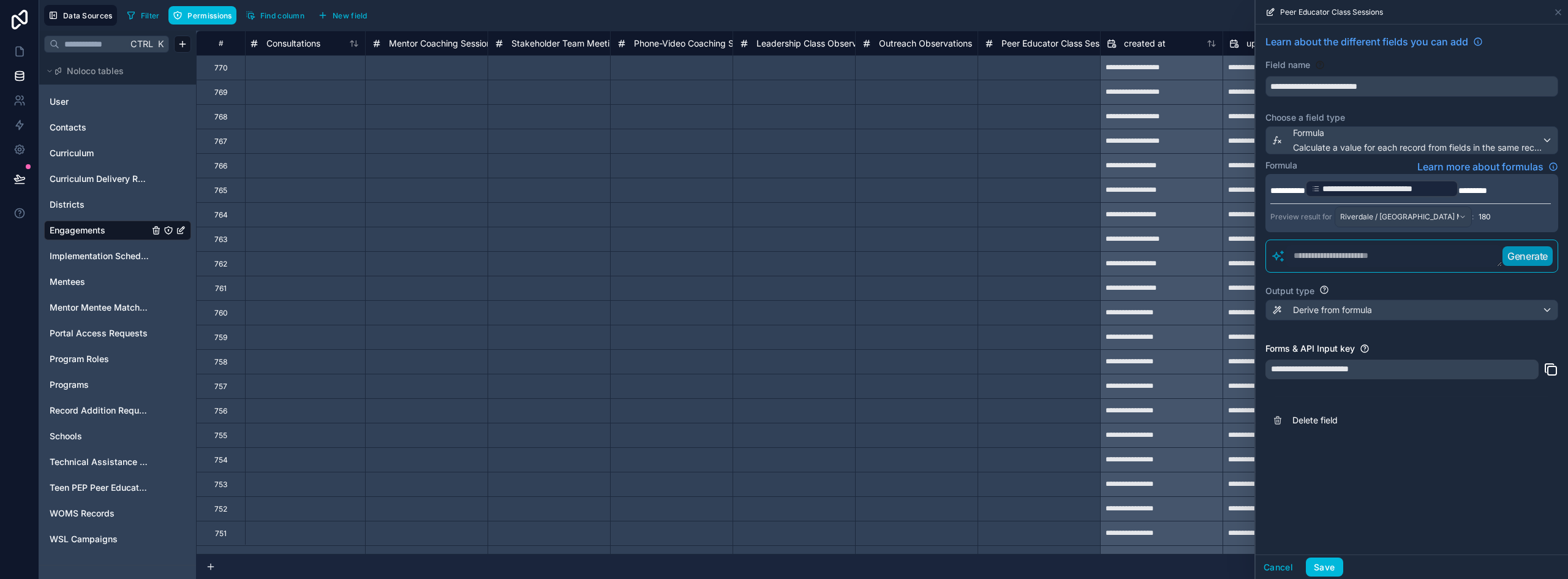
click at [1445, 465] on div "**********" at bounding box center [1412, 289] width 313 height 530
click at [1328, 571] on button "Save" at bounding box center [1324, 567] width 37 height 19
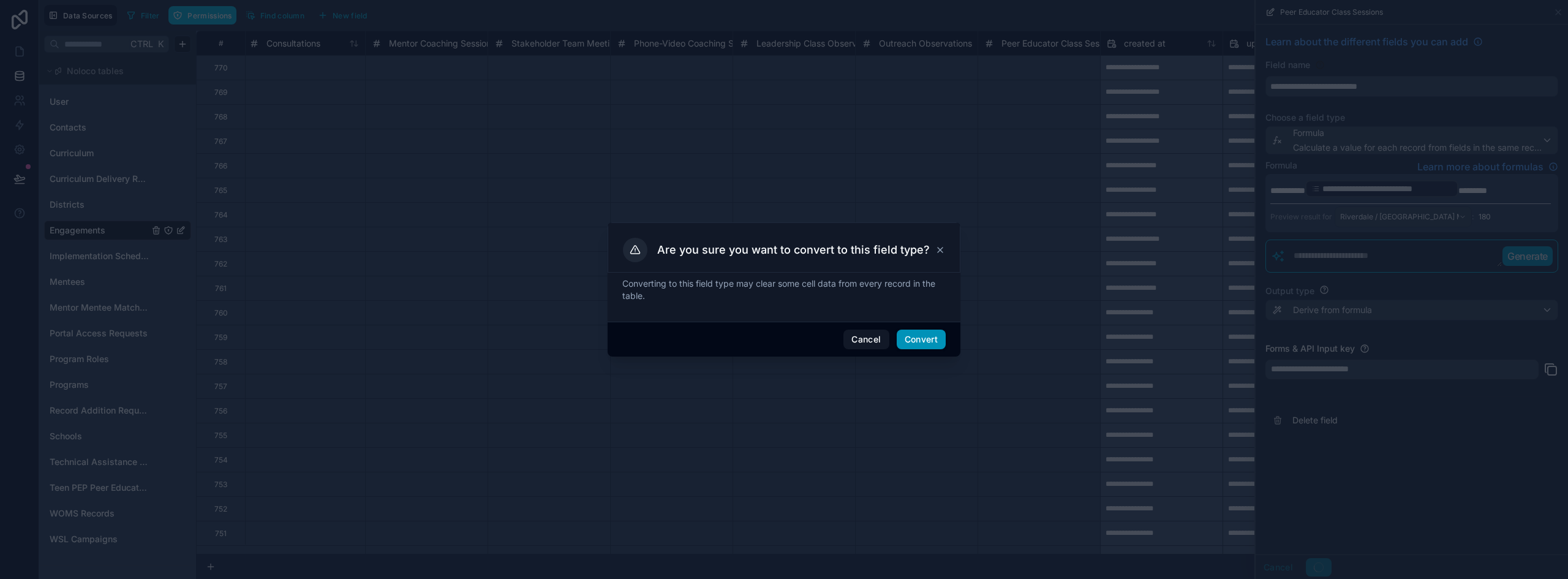
click at [926, 346] on button "Convert" at bounding box center [921, 339] width 49 height 19
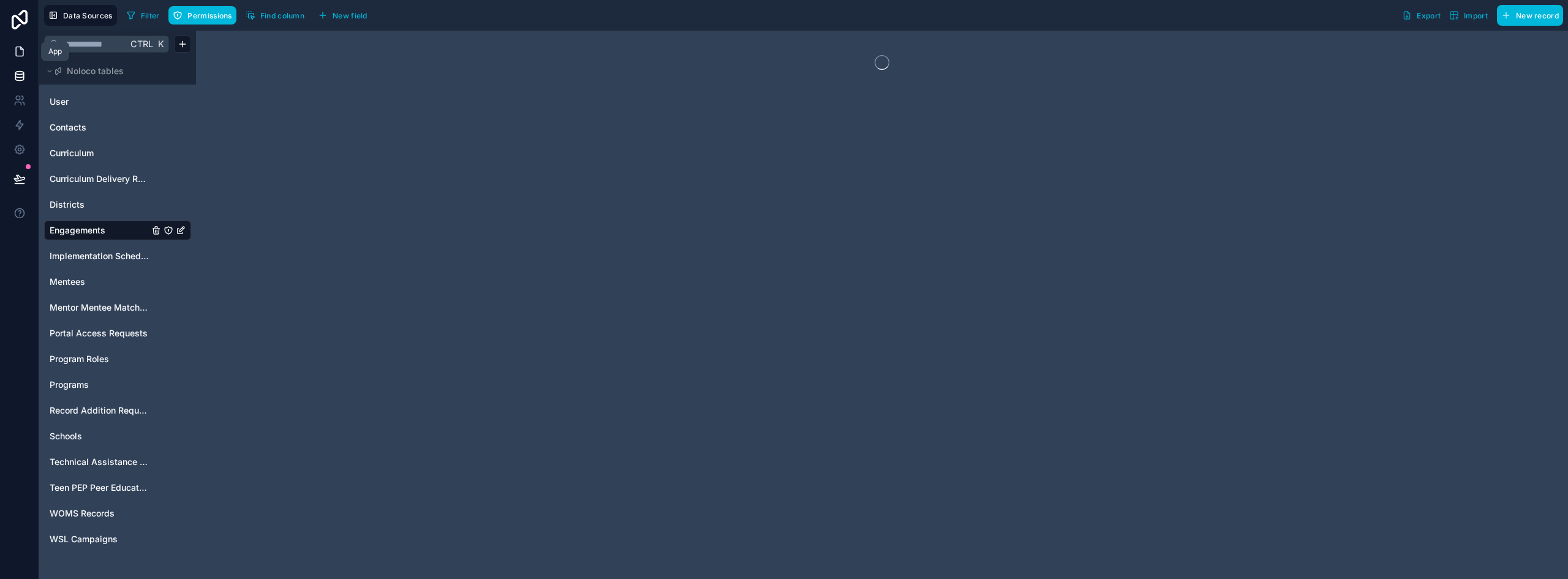
click at [16, 51] on icon at bounding box center [19, 52] width 7 height 9
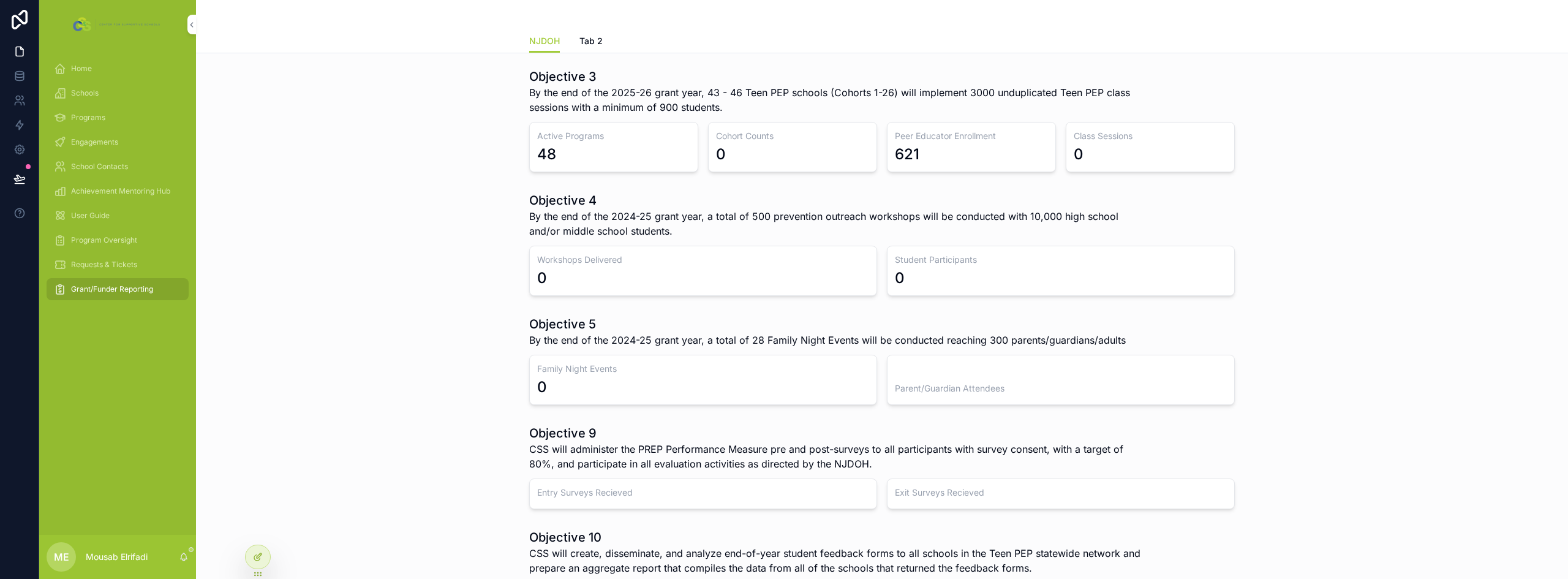
click at [255, 561] on icon at bounding box center [257, 556] width 10 height 10
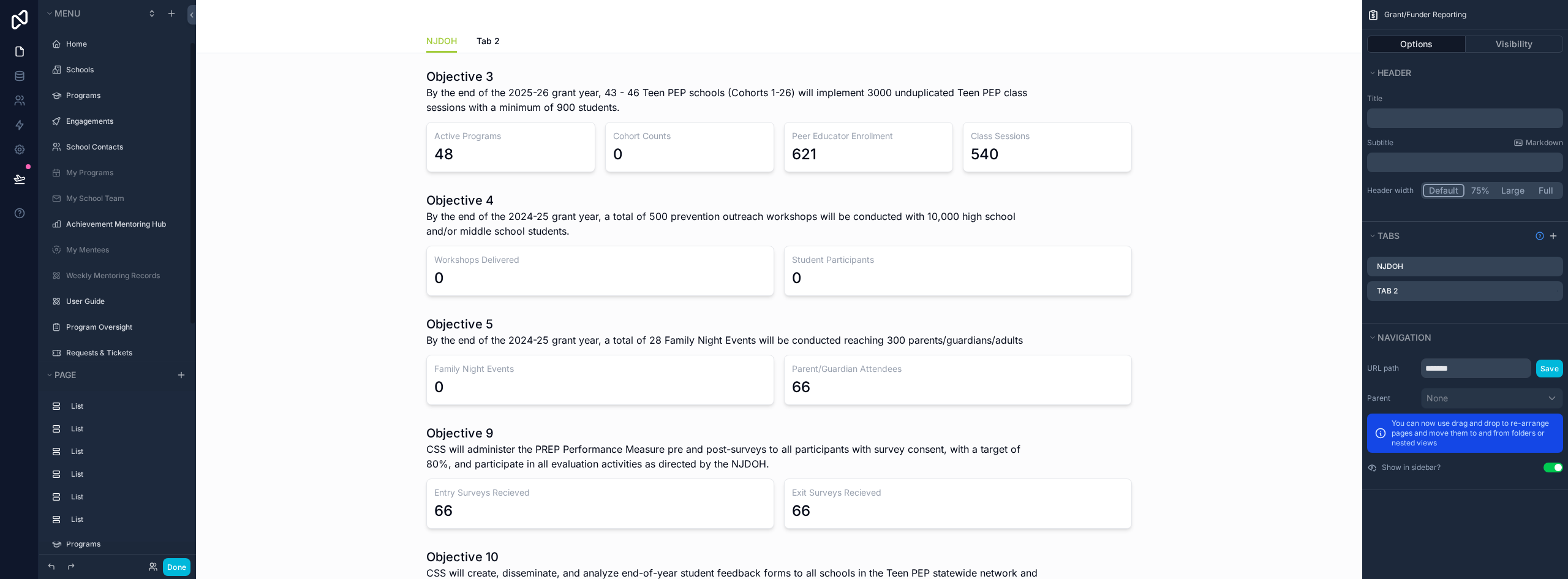
click at [1105, 157] on div "scrollable content" at bounding box center [779, 120] width 1146 height 114
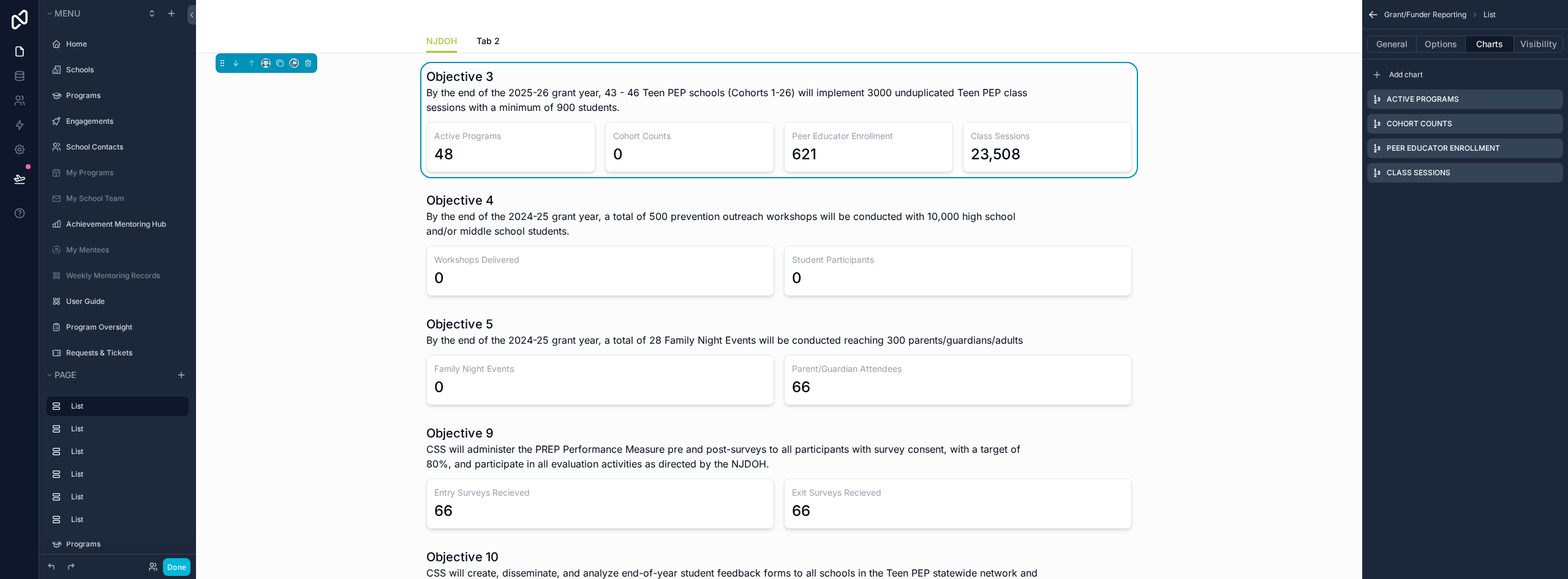
scroll to position [83, 0]
click at [0, 0] on icon "scrollable content" at bounding box center [0, 0] width 0 height 0
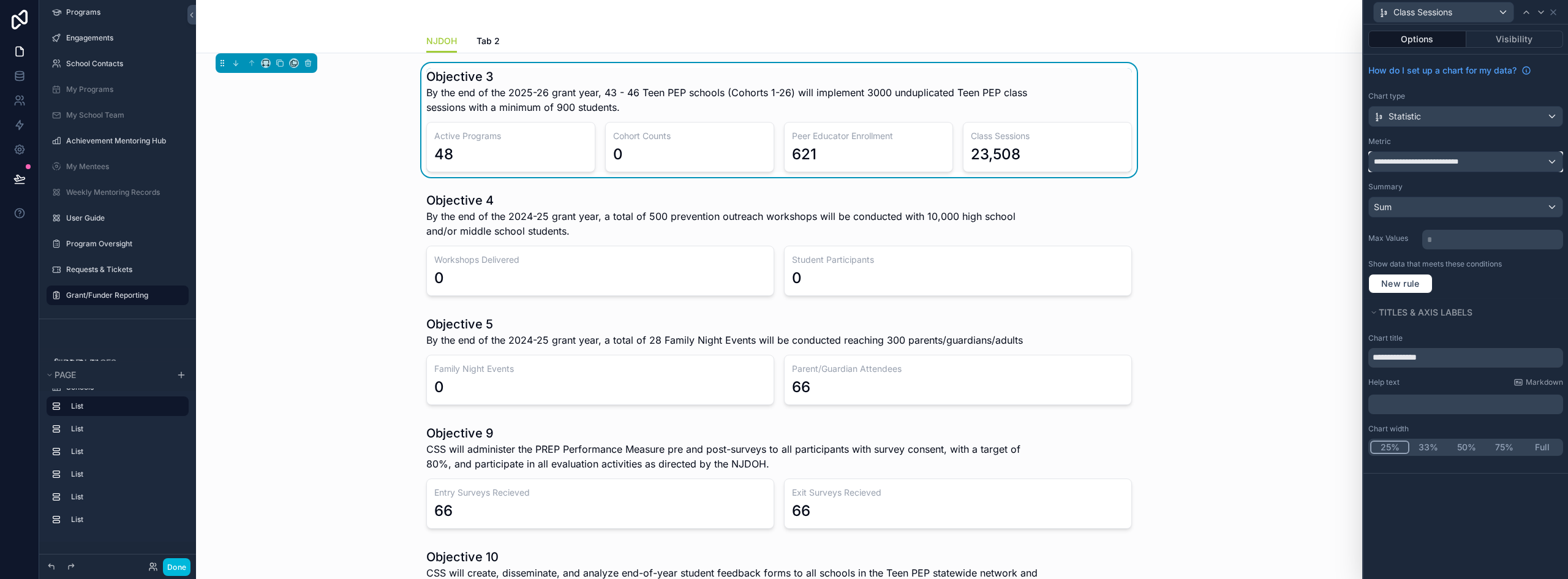
click at [1458, 163] on span "**********" at bounding box center [1425, 162] width 103 height 10
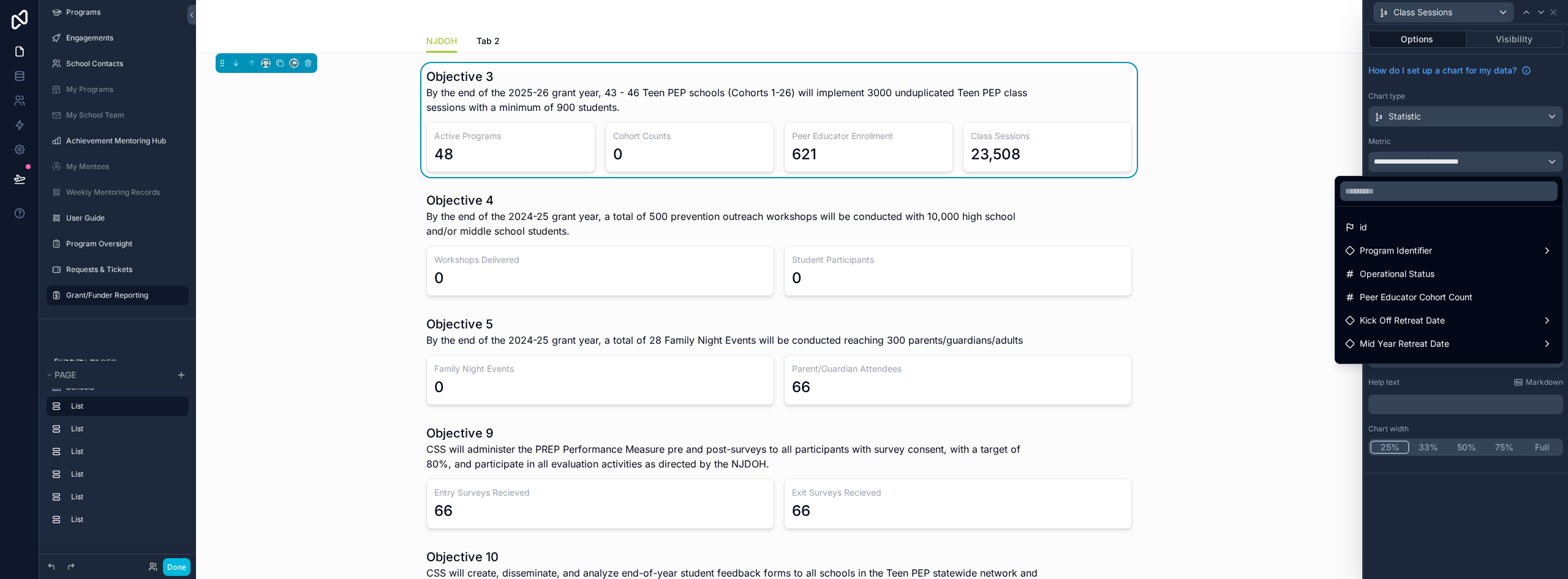
click at [1458, 163] on div at bounding box center [1465, 290] width 205 height 579
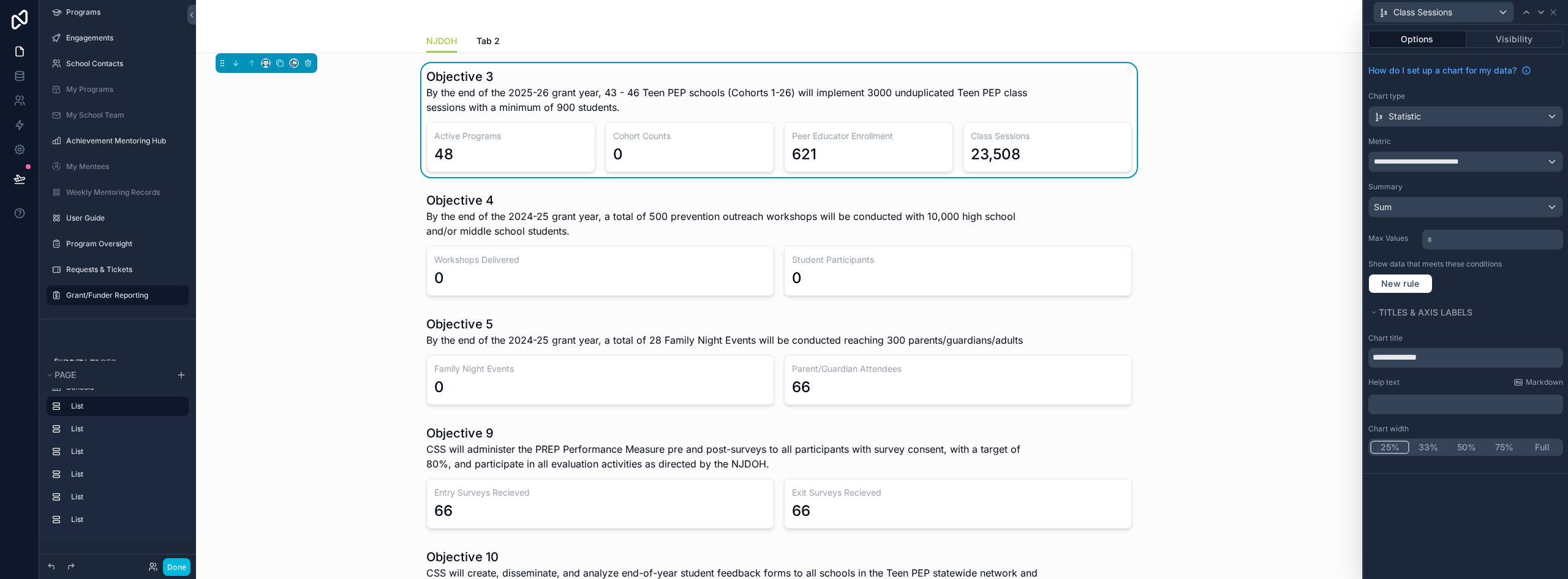
click at [1549, 17] on div "Class Sessions" at bounding box center [1465, 12] width 194 height 24
click at [1550, 14] on icon at bounding box center [1553, 12] width 10 height 10
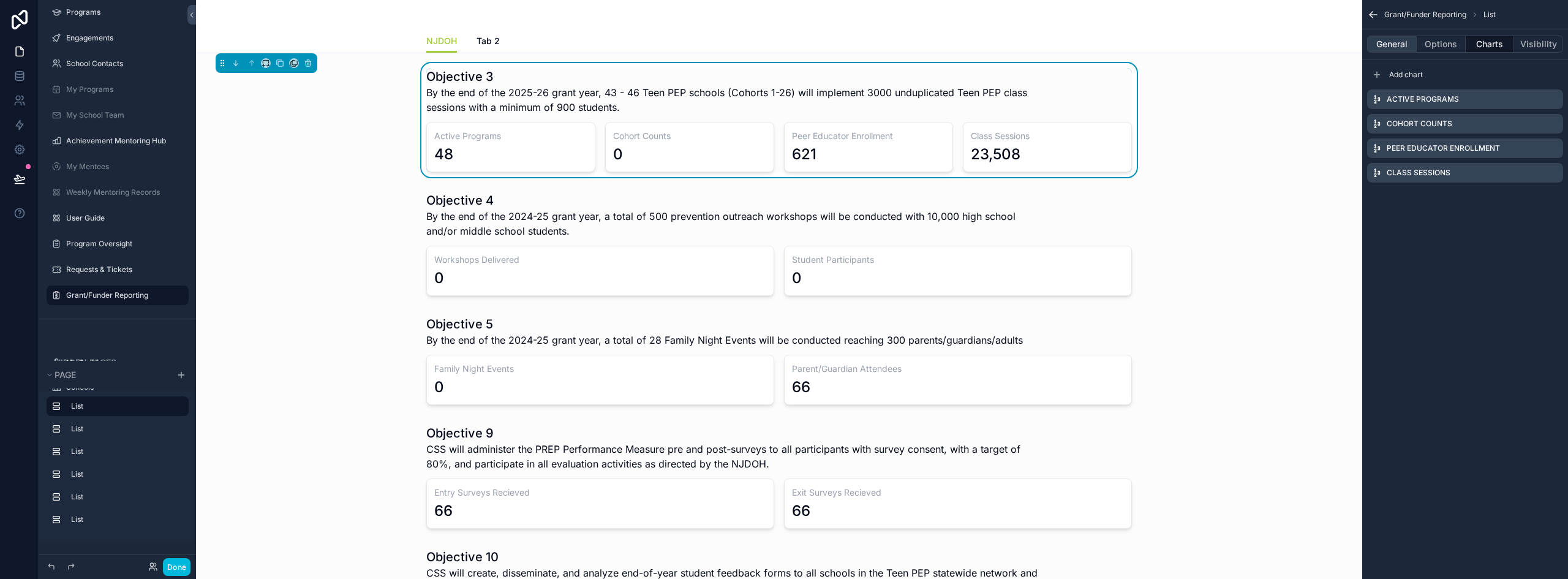
click at [1385, 49] on button "General" at bounding box center [1392, 44] width 50 height 17
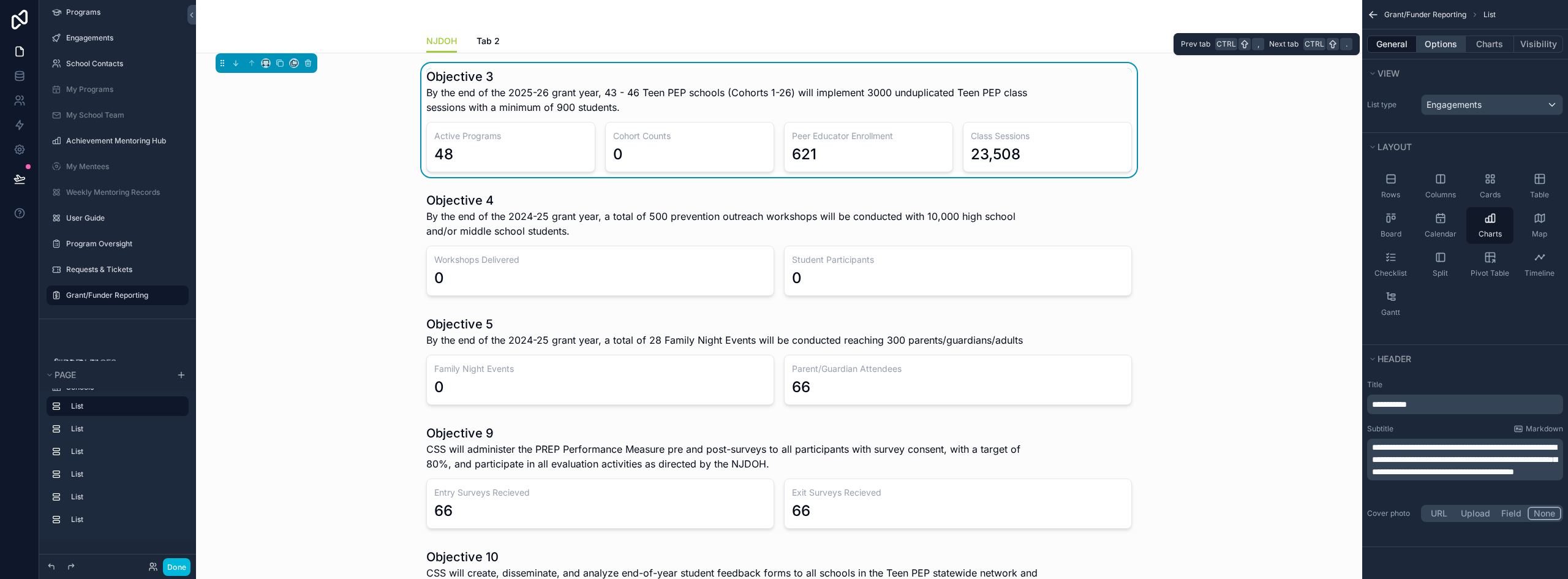
click at [1433, 46] on button "Options" at bounding box center [1440, 44] width 49 height 17
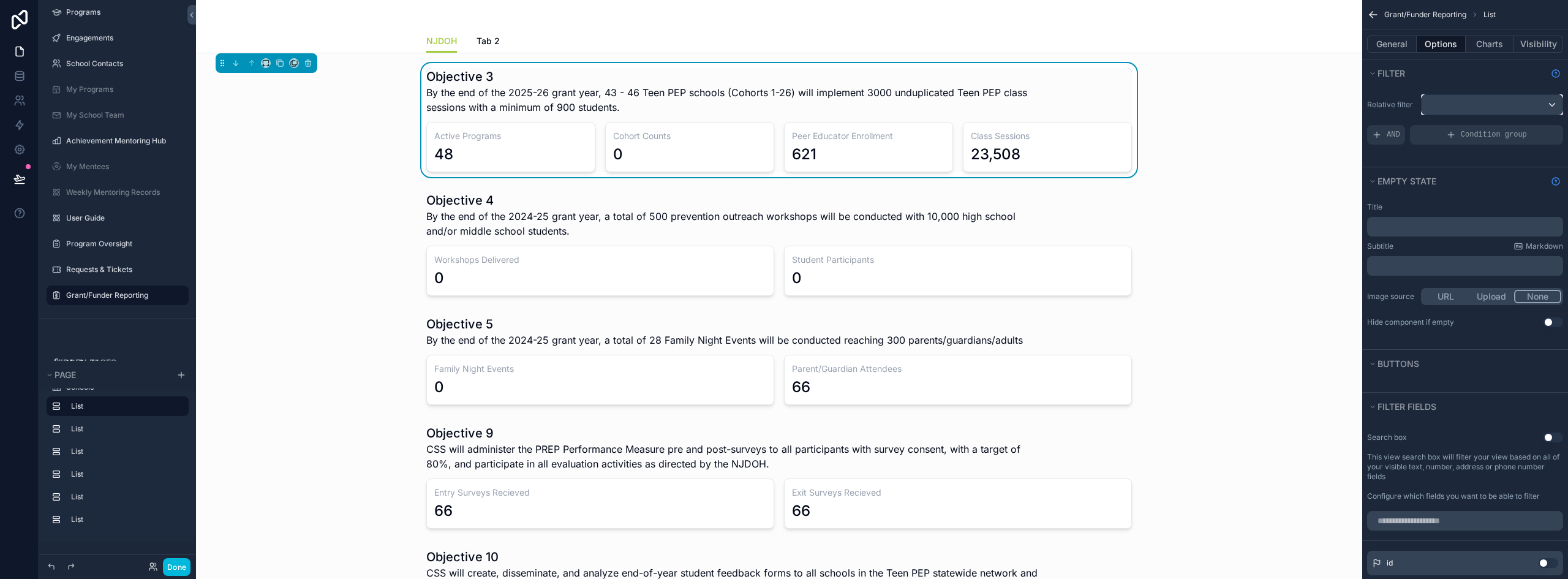
click at [1445, 100] on div "scrollable content" at bounding box center [1492, 104] width 141 height 19
click at [1413, 104] on div "scrollable content" at bounding box center [784, 290] width 1568 height 579
click at [1430, 132] on div "Condition group" at bounding box center [1486, 135] width 153 height 19
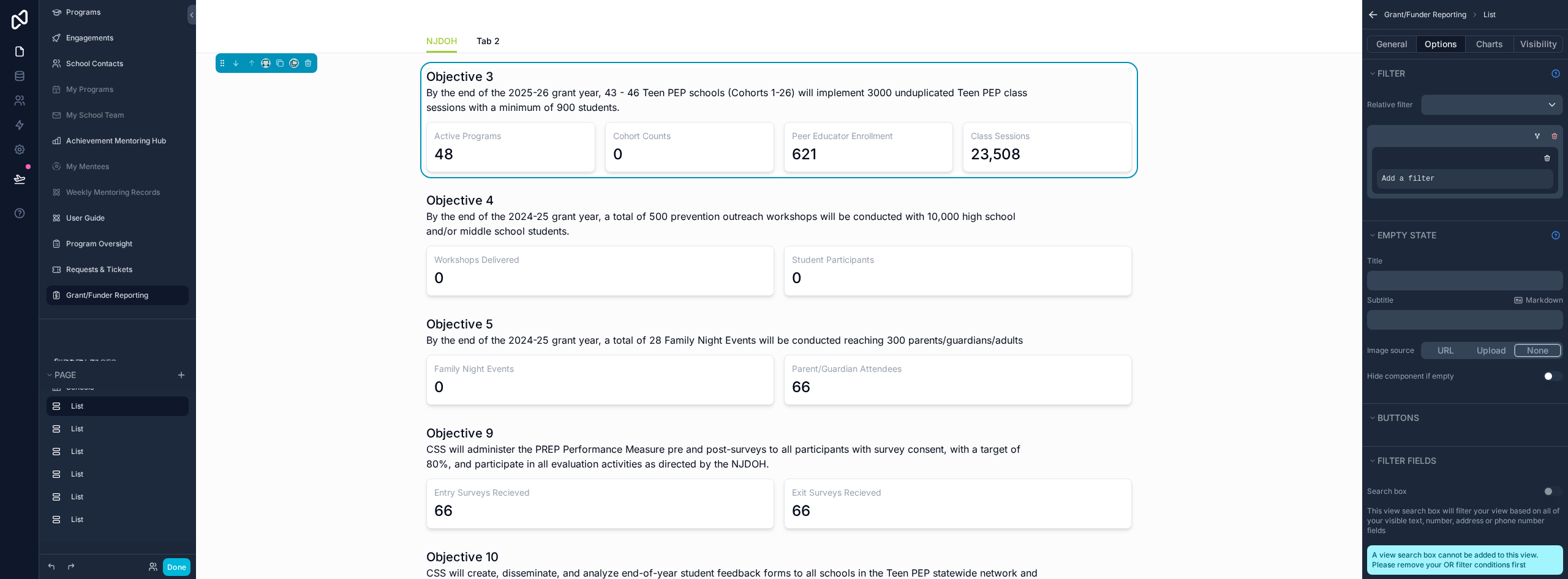
click at [1552, 139] on icon "scrollable content" at bounding box center [1554, 135] width 7 height 7
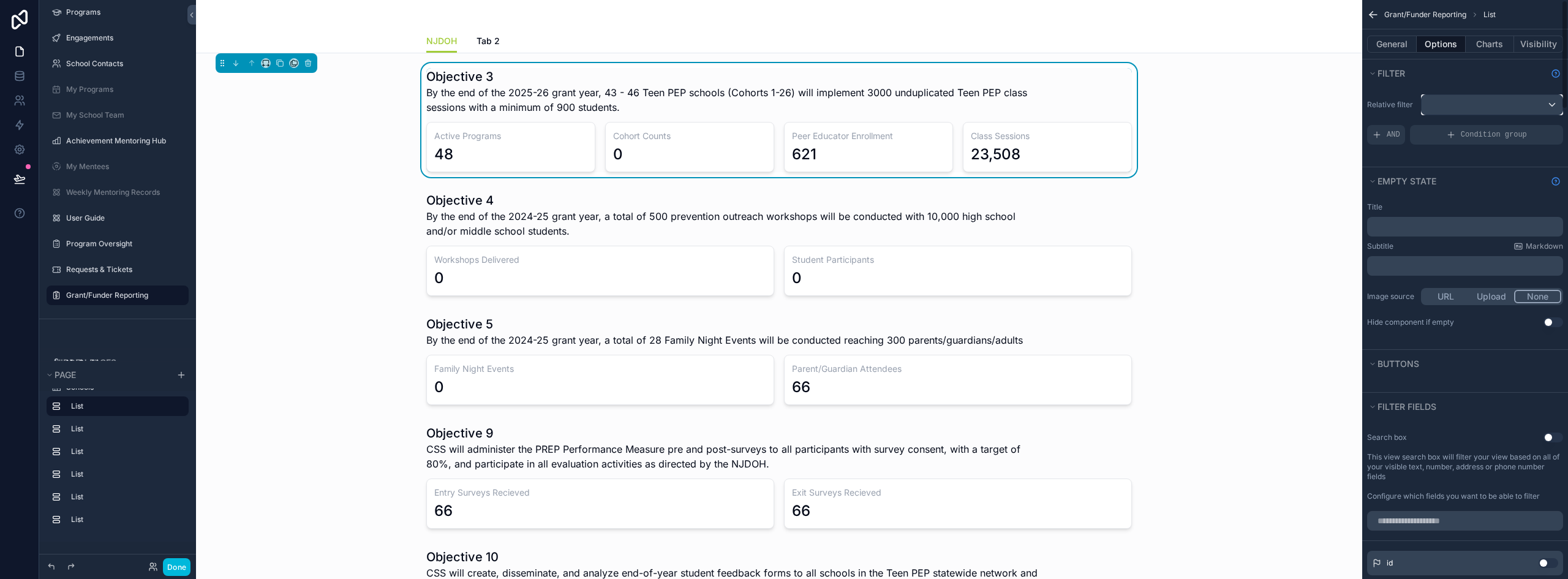
click at [1462, 104] on div "scrollable content" at bounding box center [1492, 104] width 141 height 19
click at [1445, 166] on div "All" at bounding box center [1491, 170] width 120 height 15
click at [1545, 105] on div "scrollable content" at bounding box center [1492, 104] width 141 height 19
click at [1381, 155] on div "scrollable content" at bounding box center [784, 290] width 1568 height 579
click at [1452, 135] on icon "scrollable content" at bounding box center [1451, 135] width 10 height 10
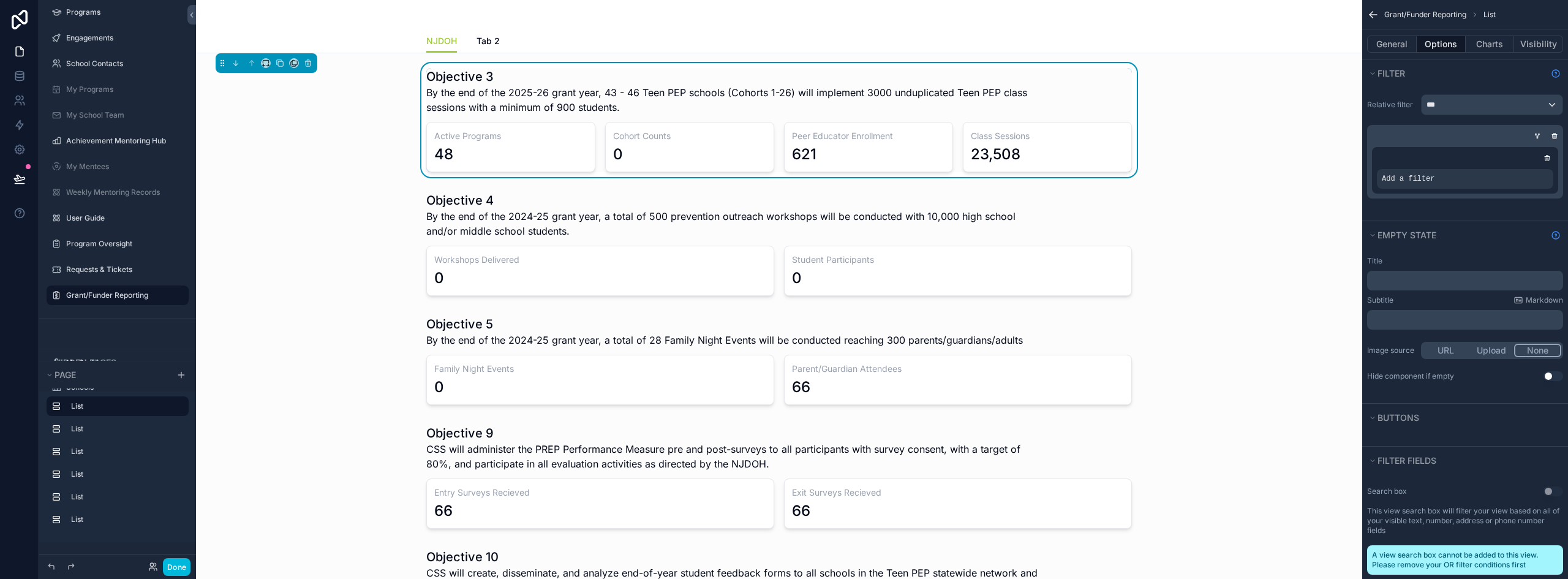
click at [1538, 135] on icon "scrollable content" at bounding box center [1537, 135] width 7 height 7
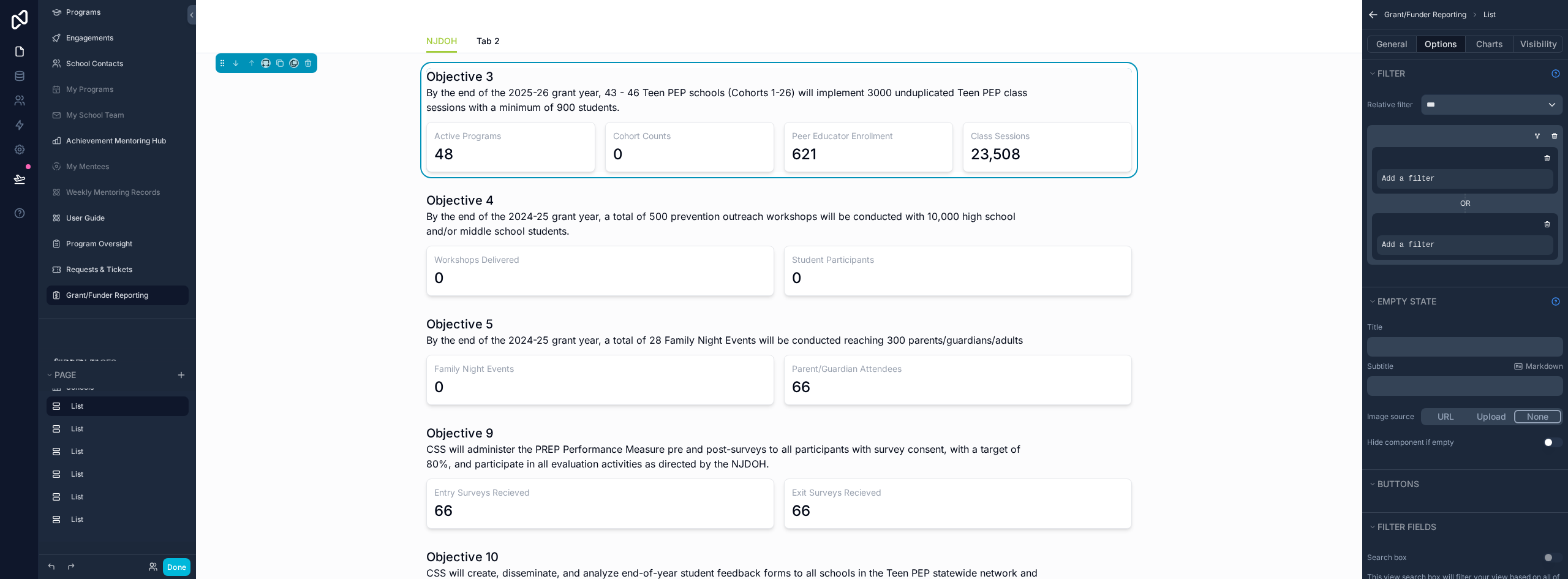
click at [1548, 223] on icon "scrollable content" at bounding box center [1547, 223] width 2 height 2
click at [0, 0] on icon "scrollable content" at bounding box center [0, 0] width 0 height 0
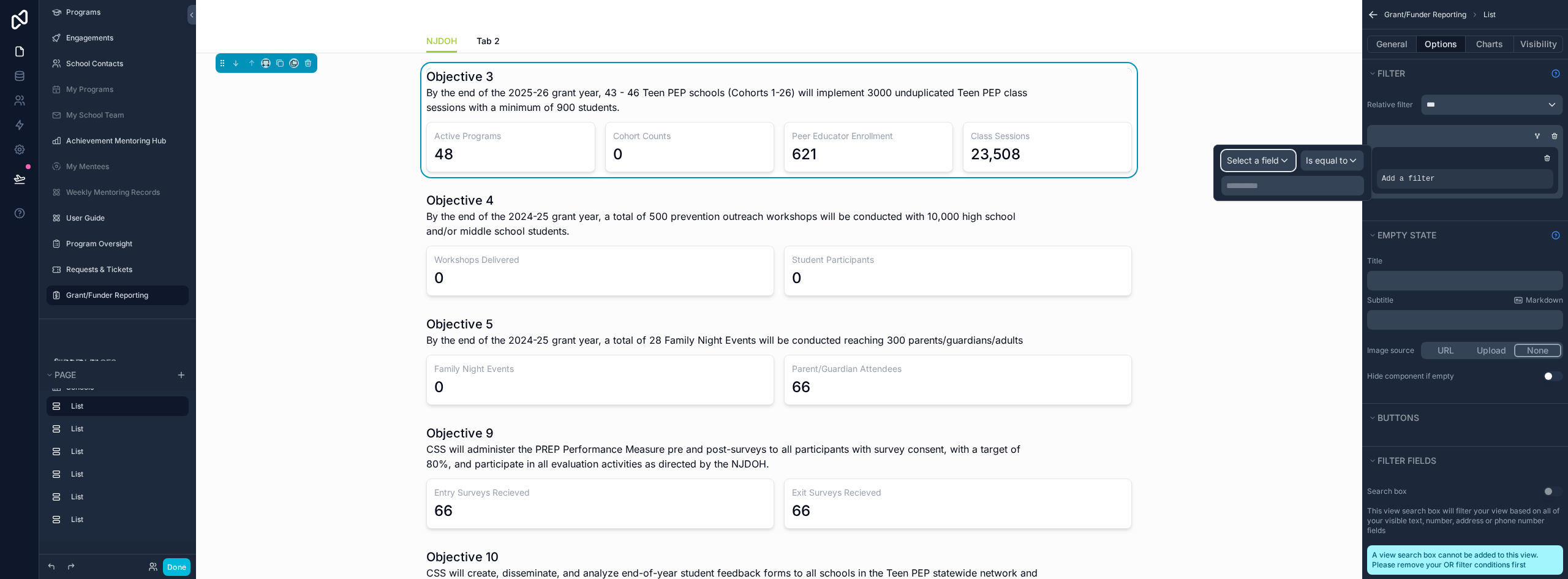
click at [1244, 162] on span "Select a field" at bounding box center [1252, 160] width 52 height 10
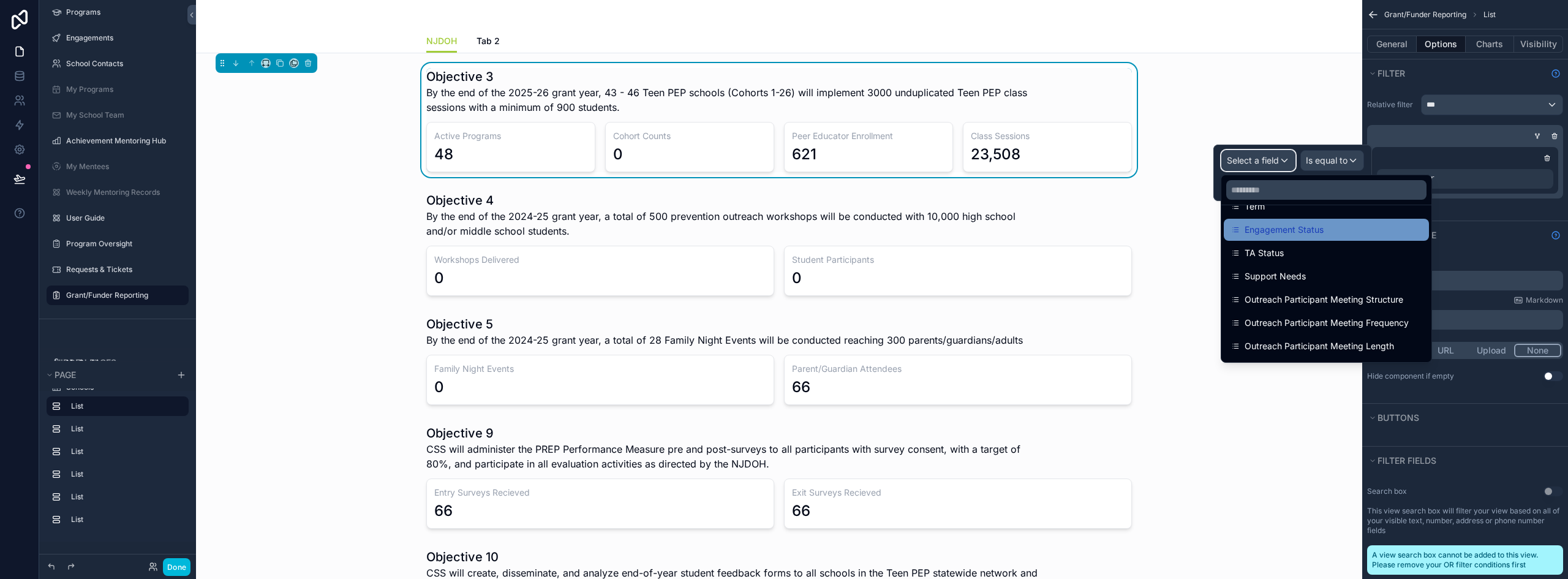
scroll to position [61, 0]
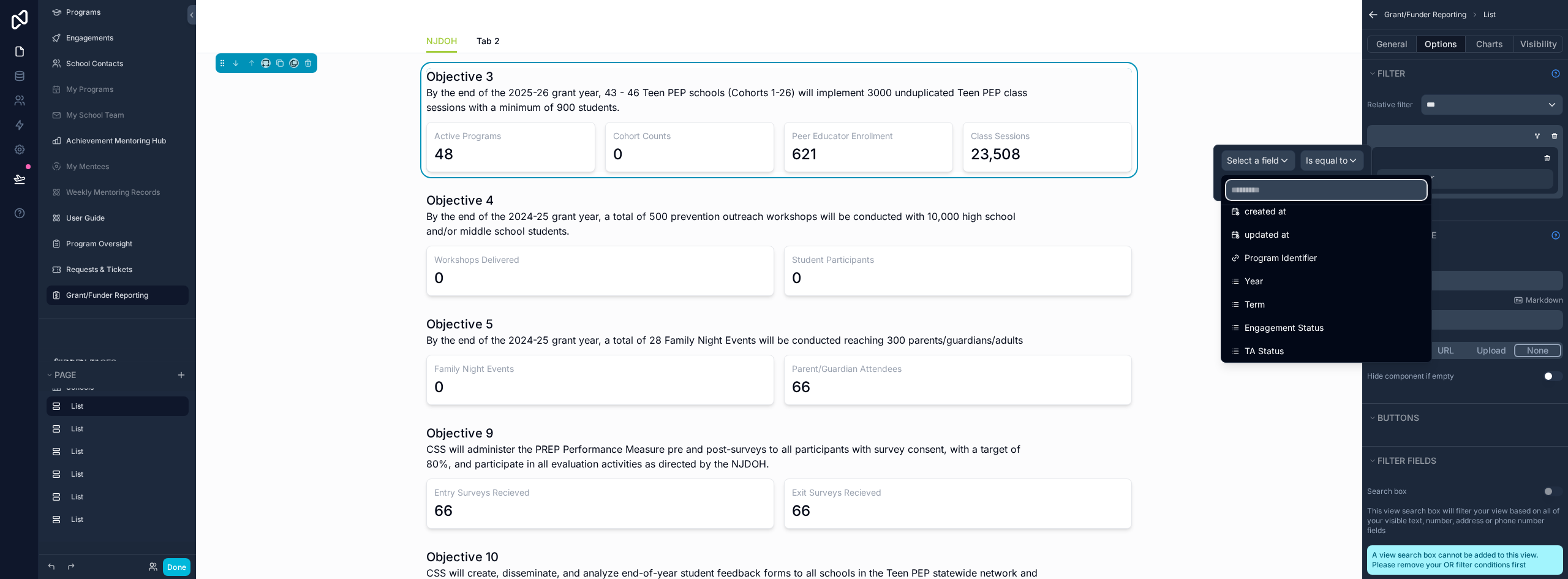
click at [1286, 195] on input "text" at bounding box center [1325, 190] width 200 height 19
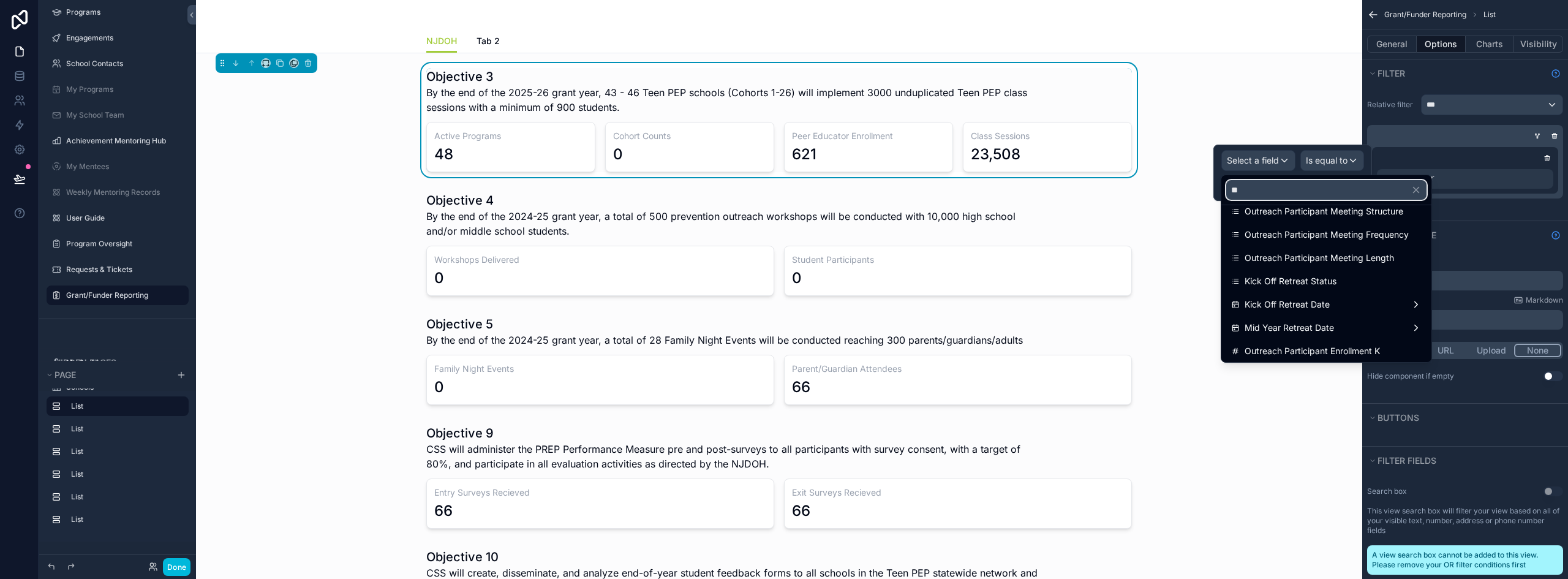
scroll to position [0, 0]
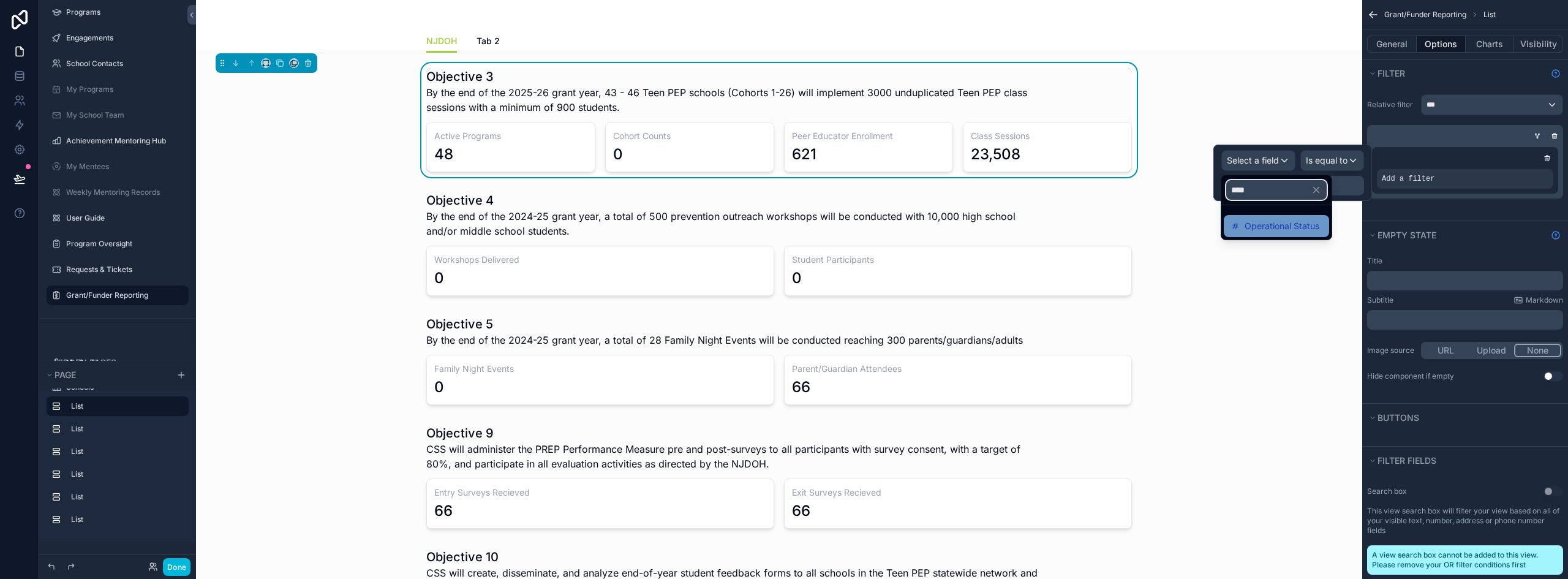
type input "****"
click at [1321, 228] on div "Operational Status" at bounding box center [1276, 226] width 91 height 15
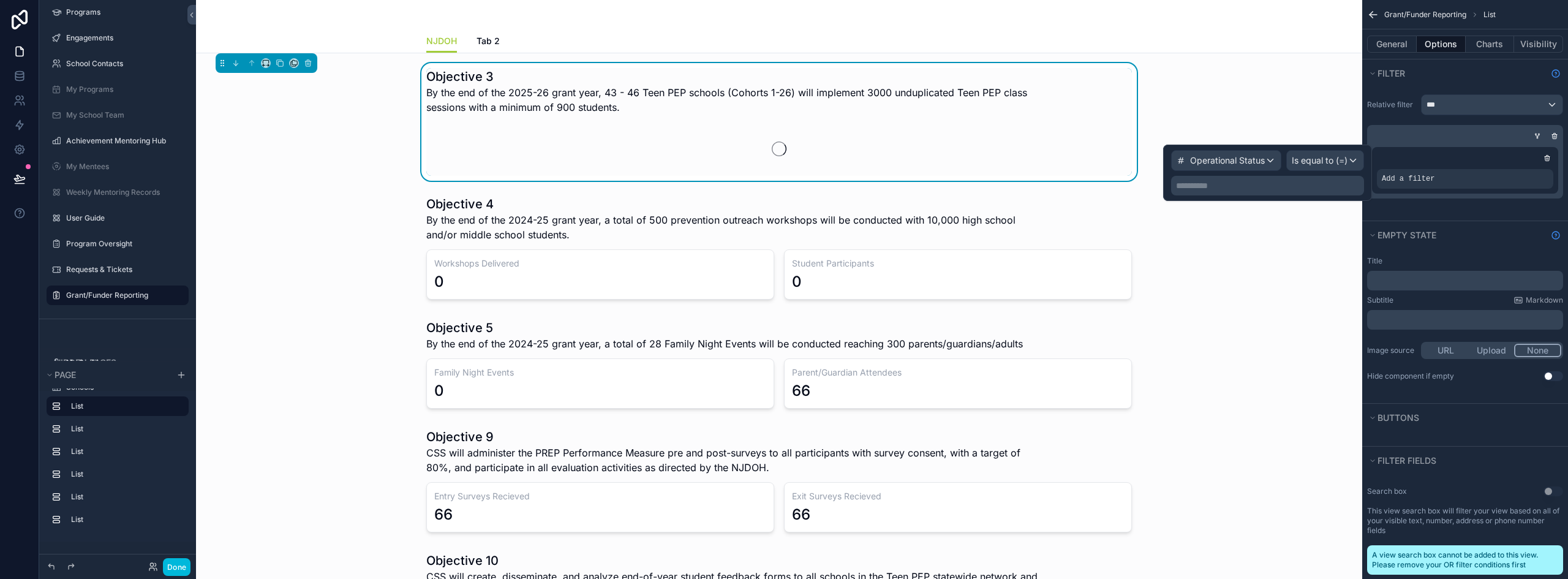
click at [1290, 188] on p "**********" at bounding box center [1269, 186] width 186 height 12
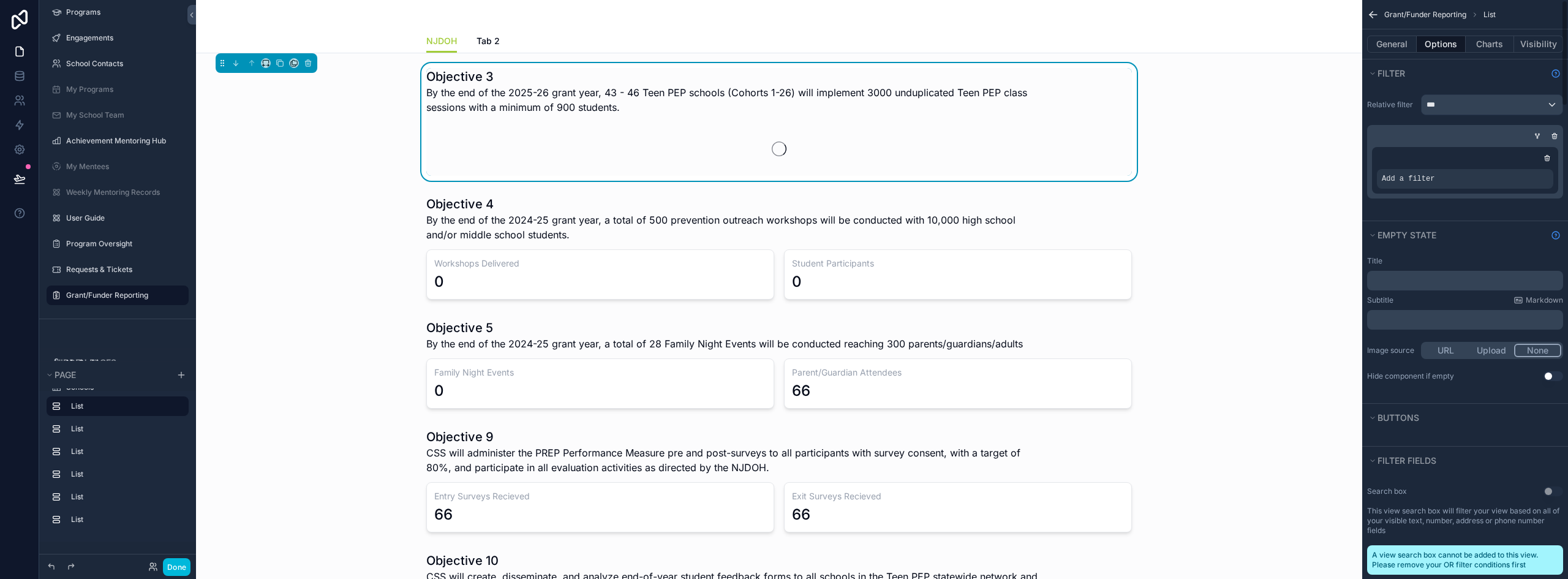
click at [1528, 212] on div "Relative filter *** Add a filter" at bounding box center [1465, 154] width 206 height 134
click at [1549, 155] on icon "scrollable content" at bounding box center [1546, 157] width 7 height 7
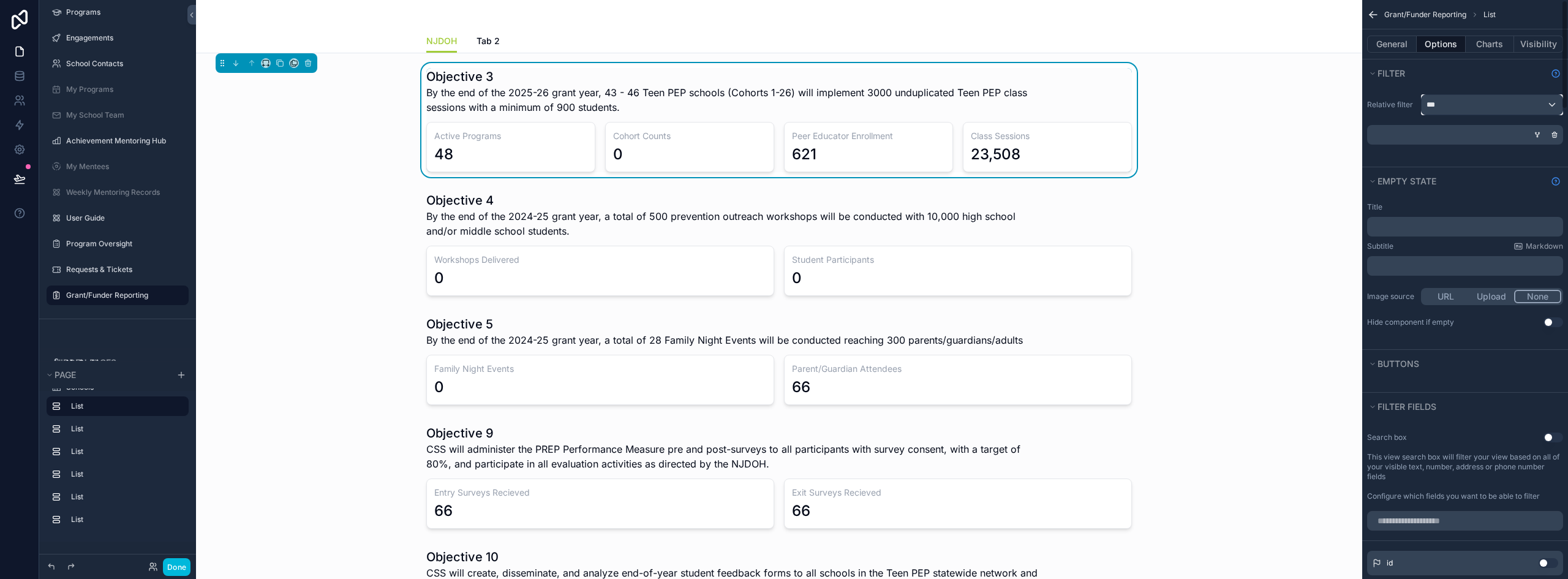
click at [1502, 101] on div "***" at bounding box center [1492, 104] width 141 height 19
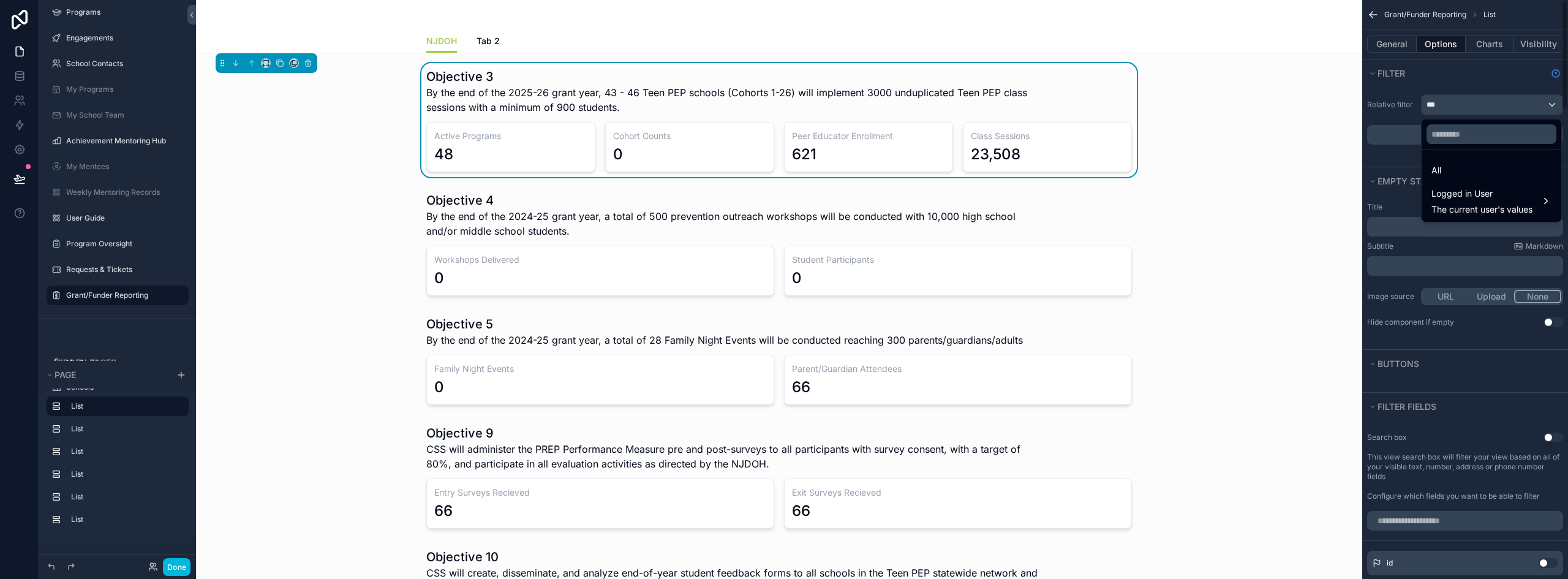
click at [1398, 160] on div "scrollable content" at bounding box center [784, 290] width 1568 height 579
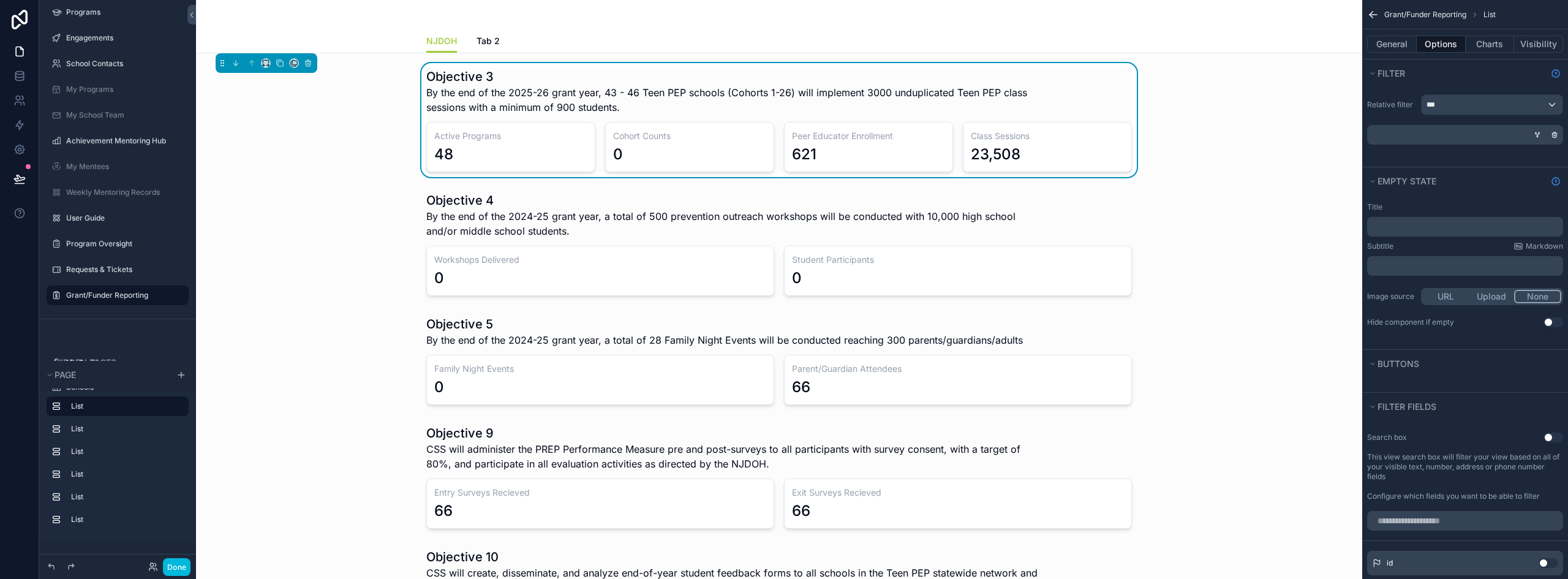
click at [1538, 132] on icon "scrollable content" at bounding box center [1539, 133] width 2 height 2
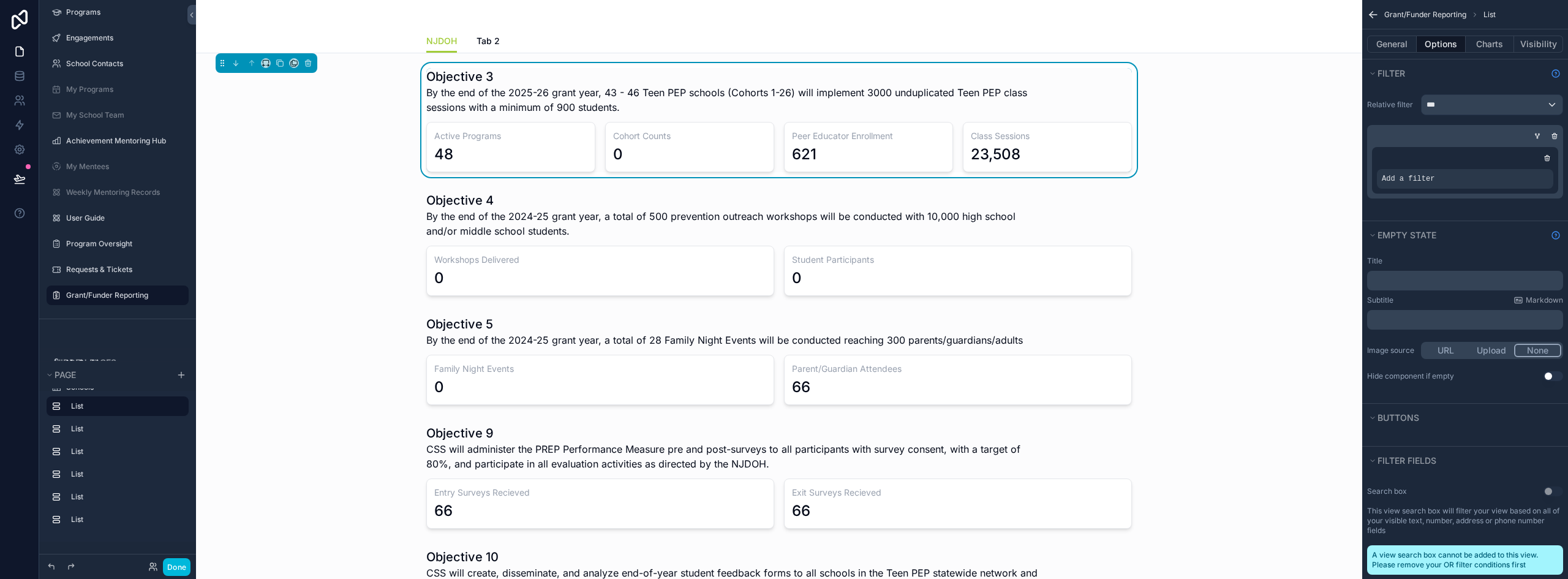
click at [0, 0] on icon "scrollable content" at bounding box center [0, 0] width 0 height 0
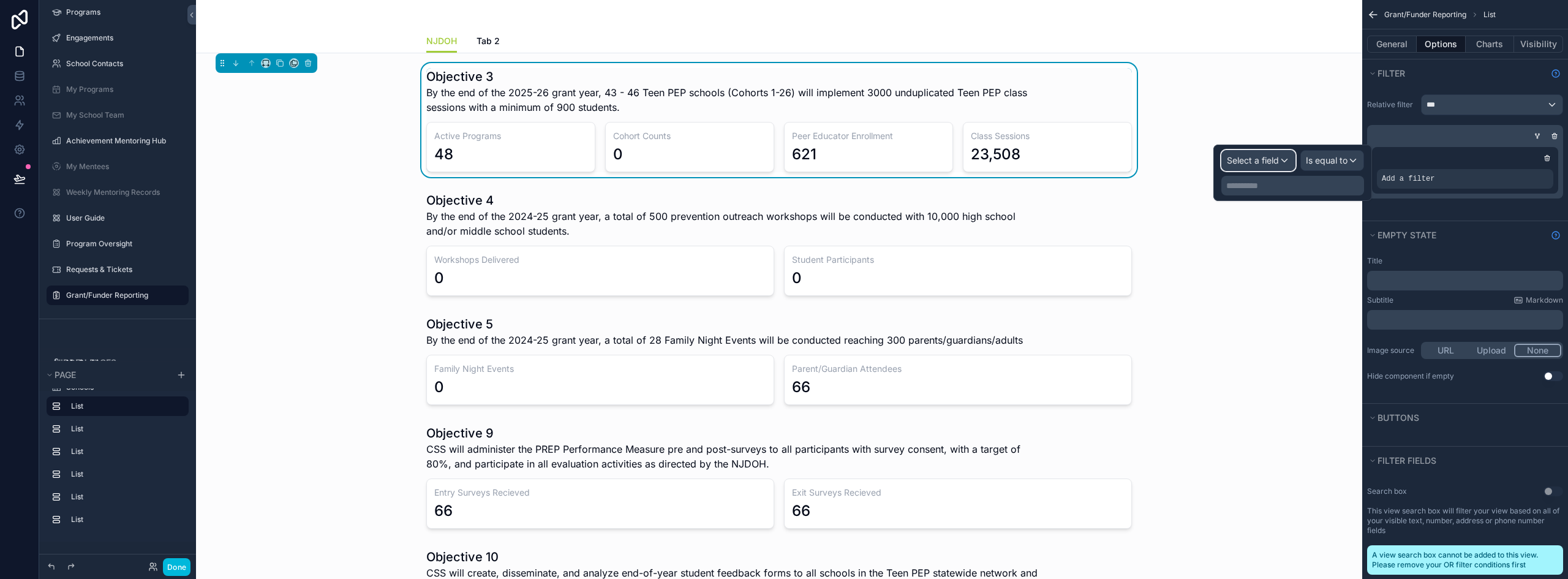
click at [1279, 160] on div "Select a field" at bounding box center [1258, 160] width 73 height 19
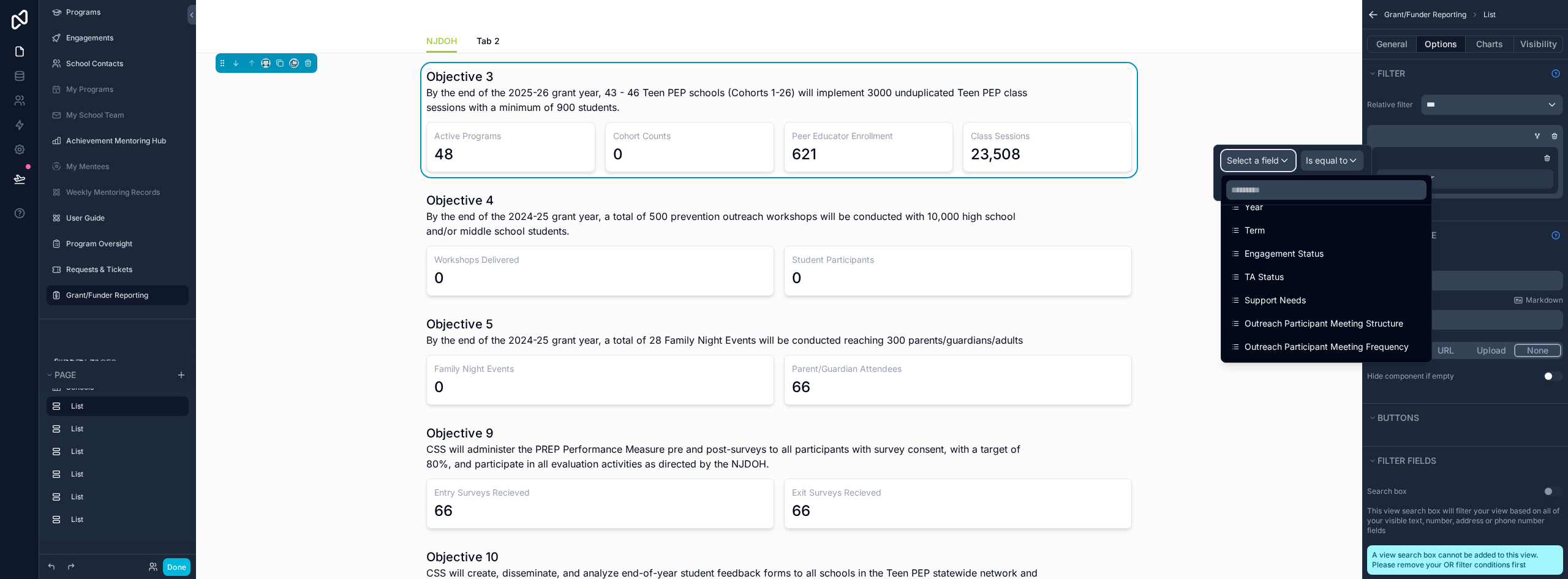
scroll to position [61, 0]
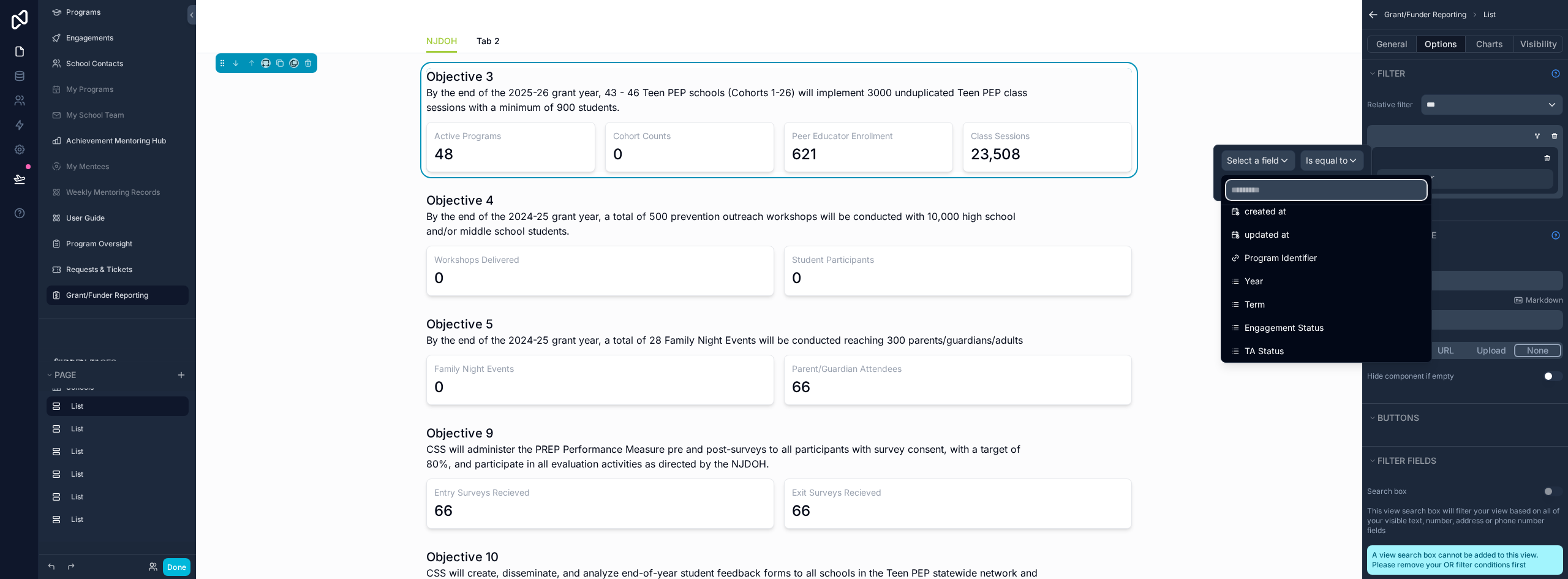
click at [1279, 195] on input "text" at bounding box center [1325, 190] width 200 height 19
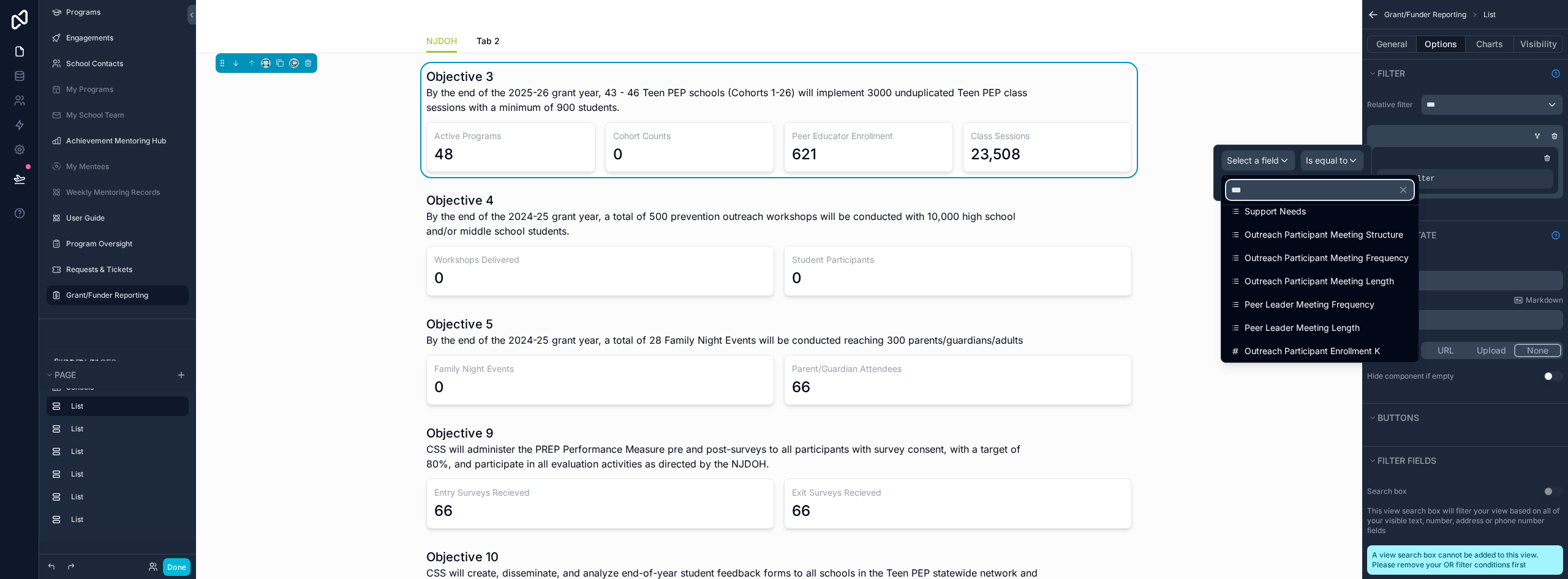
scroll to position [0, 0]
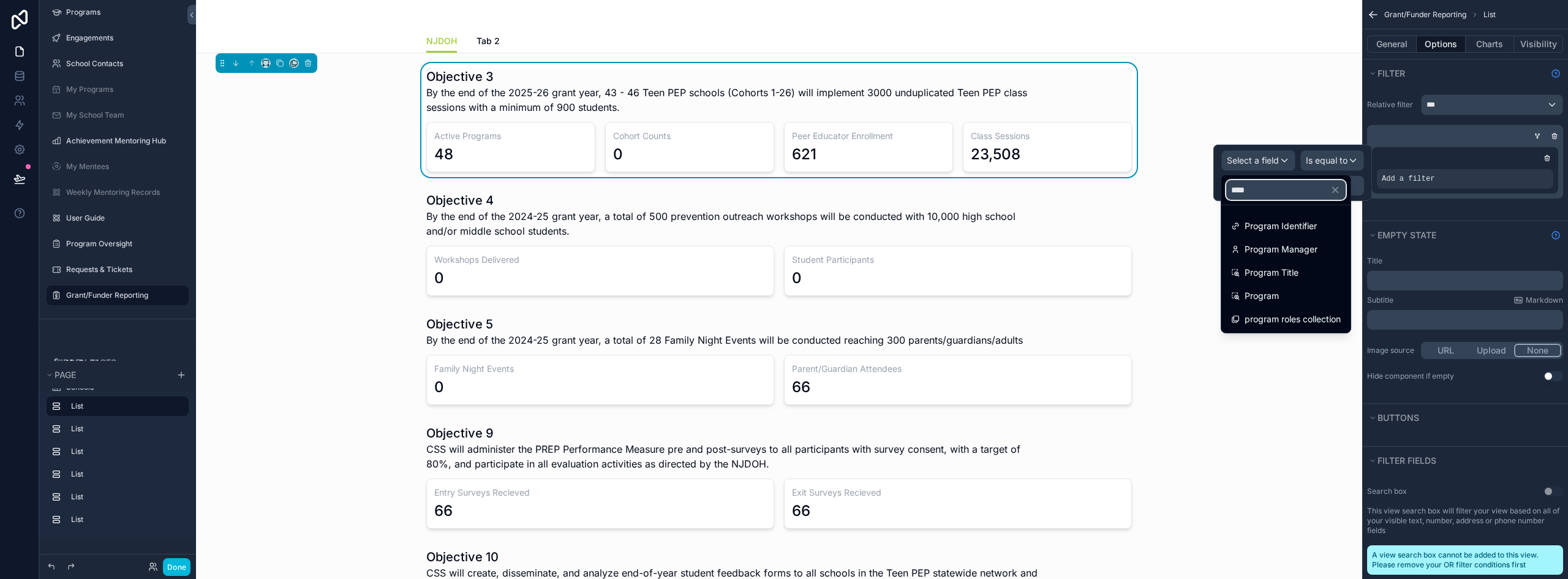
type input "*****"
click at [1261, 290] on span "Program" at bounding box center [1262, 296] width 34 height 15
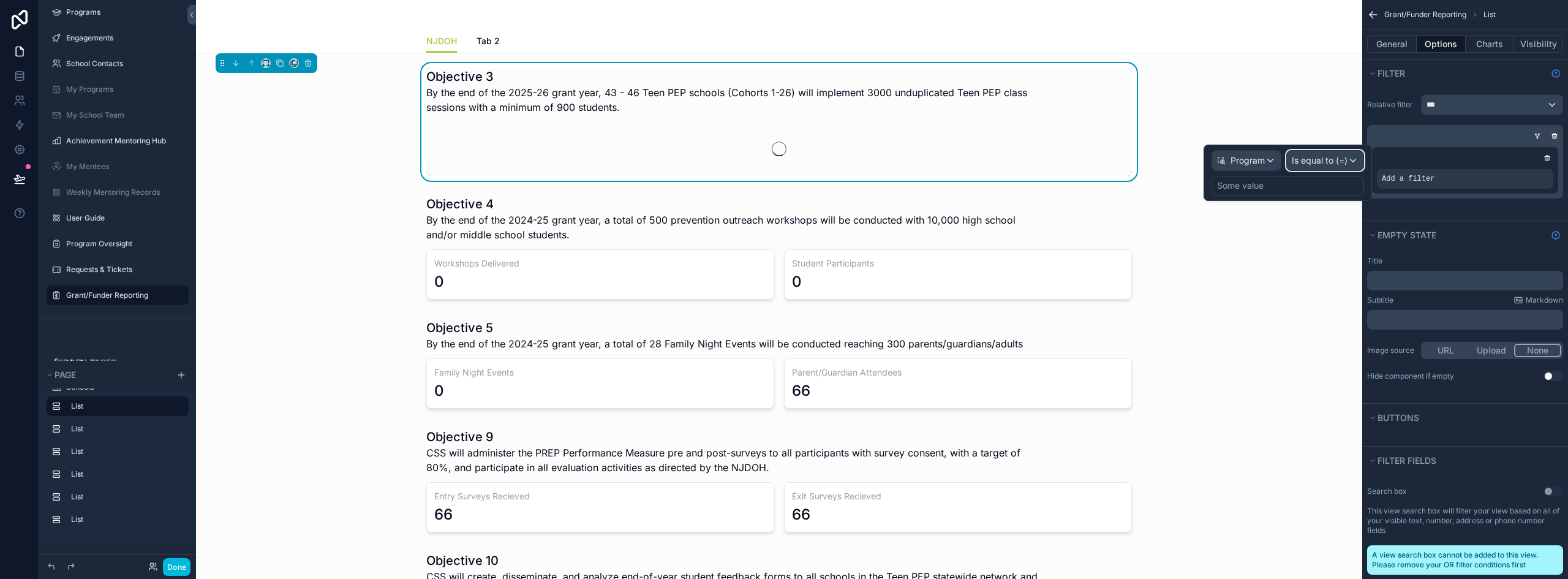
click at [1326, 160] on span "Is equal to (=)" at bounding box center [1320, 160] width 56 height 12
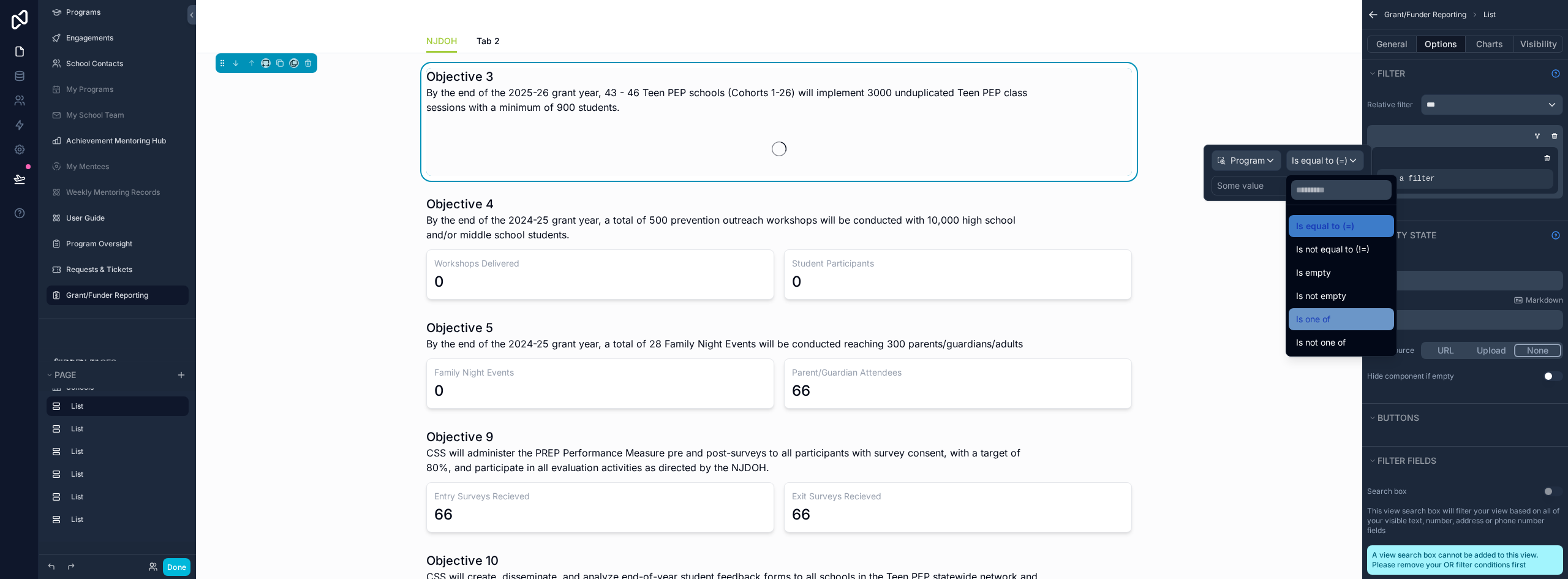
click at [1342, 319] on div "Is one of" at bounding box center [1341, 319] width 91 height 15
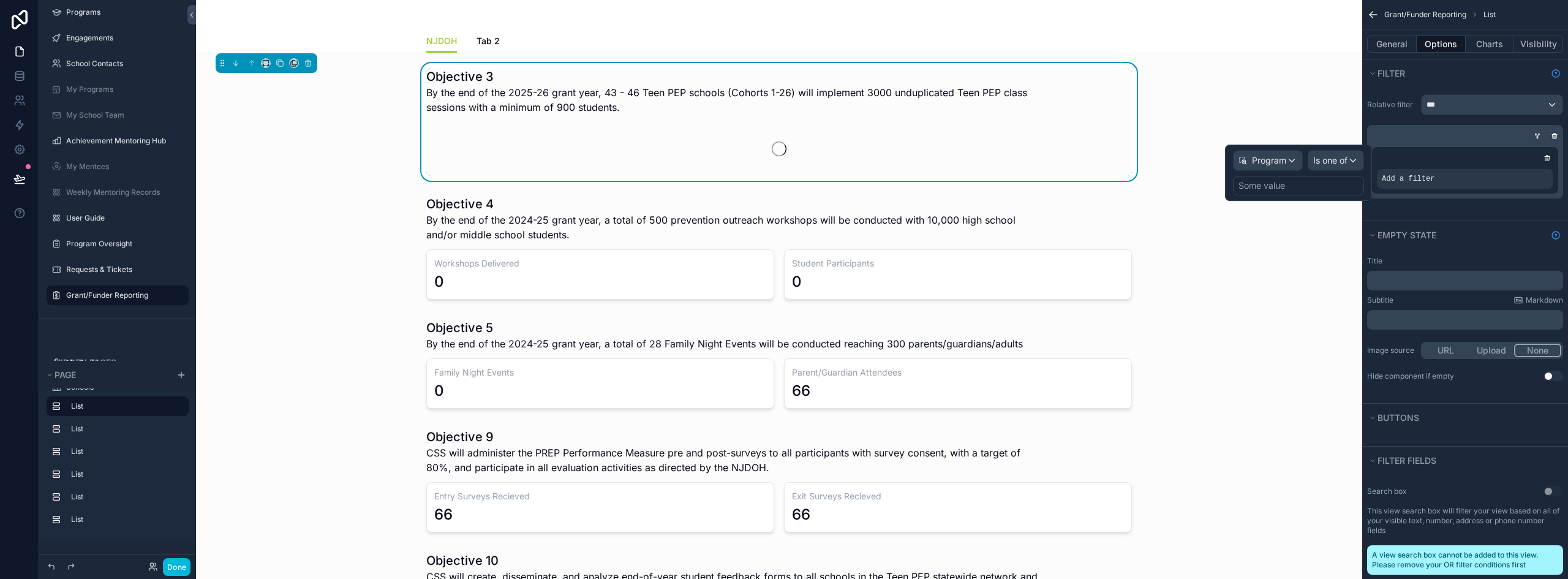
click at [1326, 186] on div "Some value" at bounding box center [1298, 185] width 131 height 19
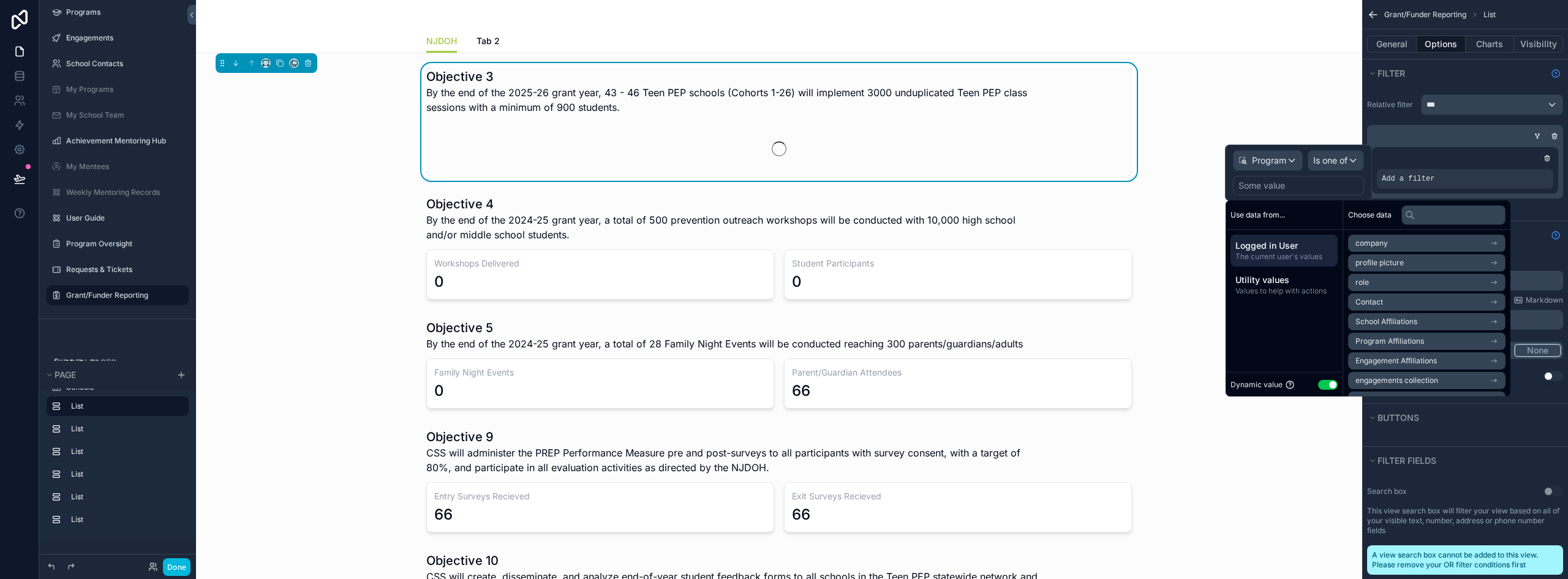
click at [1328, 386] on button "Use setting" at bounding box center [1328, 384] width 19 height 10
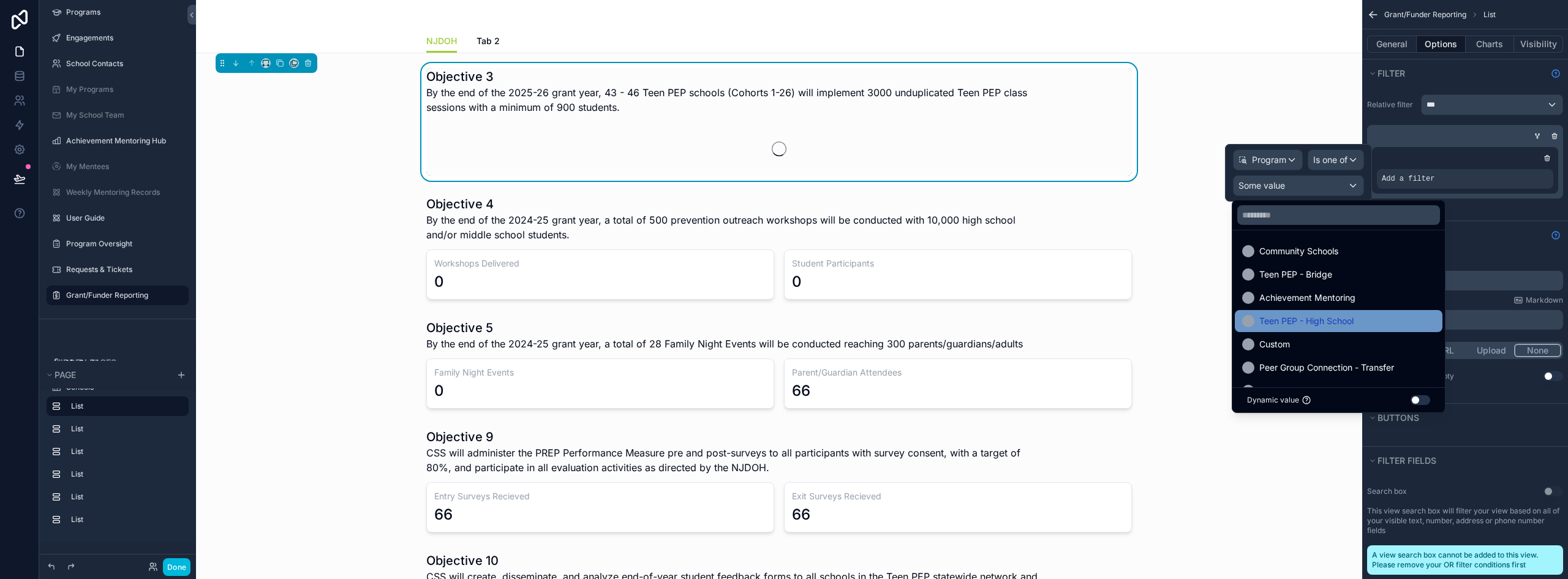
click at [1347, 312] on div "Teen PEP - High School" at bounding box center [1338, 321] width 208 height 22
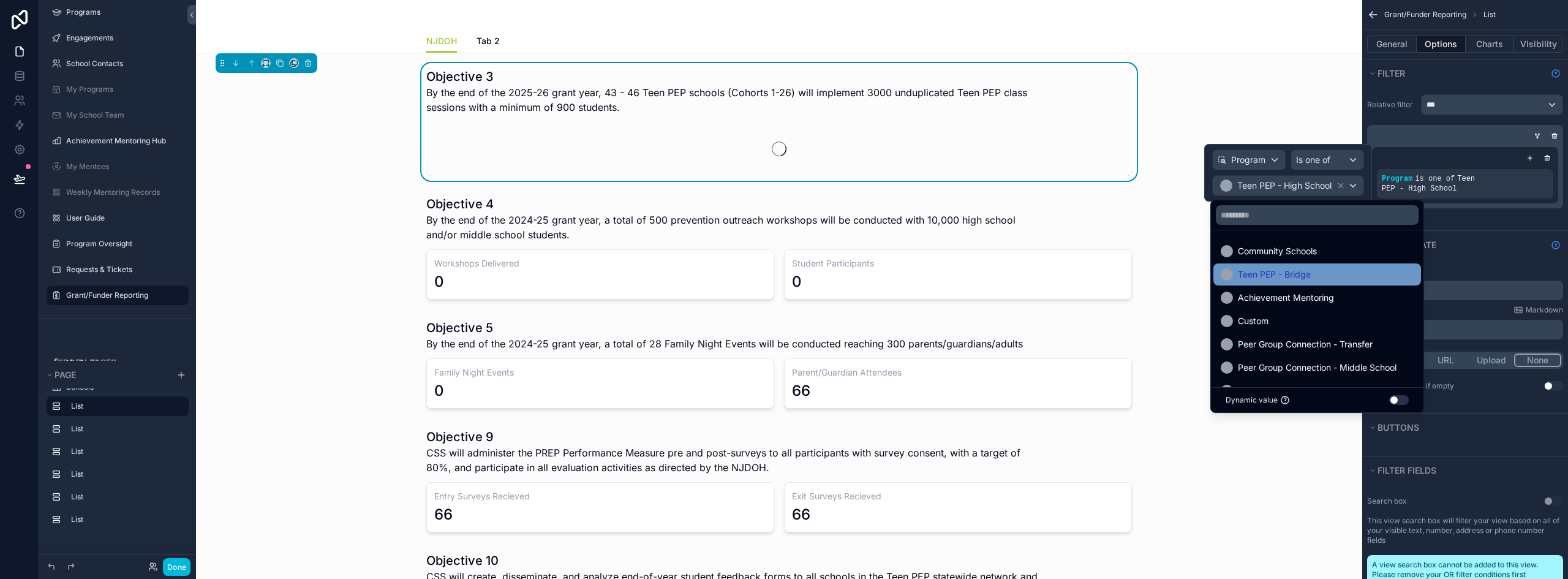
click at [1277, 279] on span "Teen PEP - Bridge" at bounding box center [1274, 274] width 73 height 15
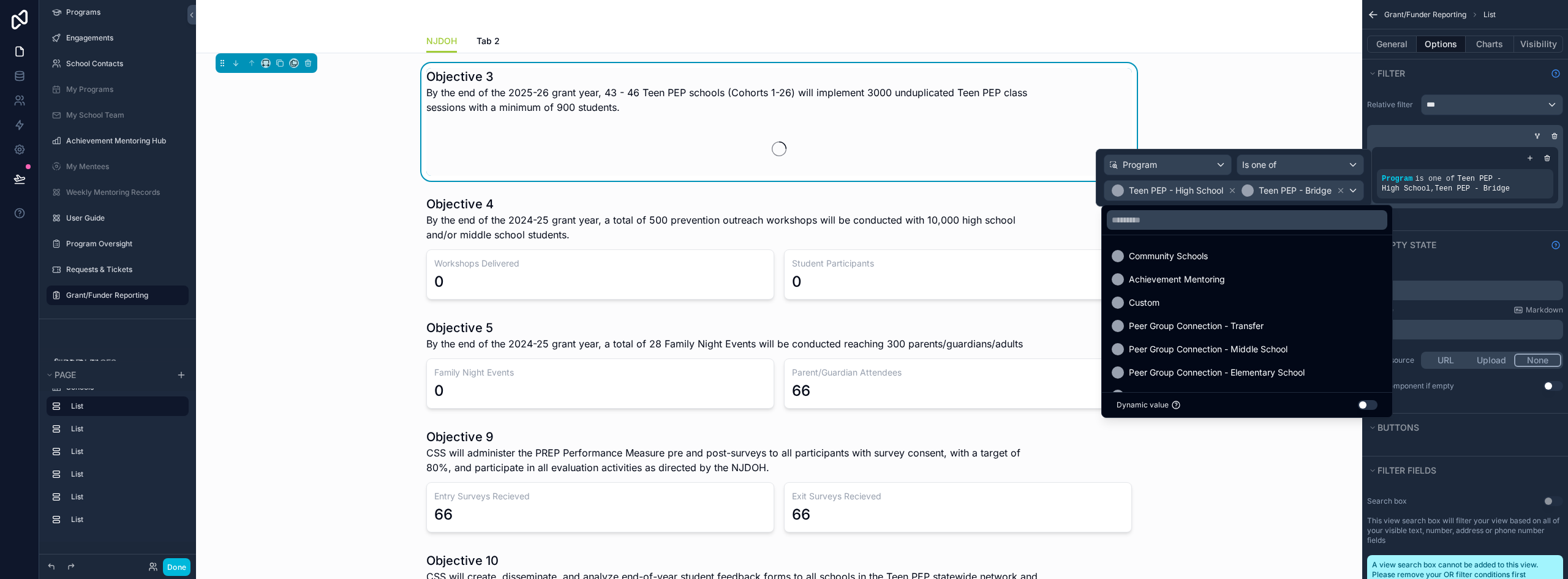
click at [1486, 88] on div "Relative filter *** Program is one of Teen PEP - High School , Teen PEP - Bridge" at bounding box center [1465, 159] width 206 height 143
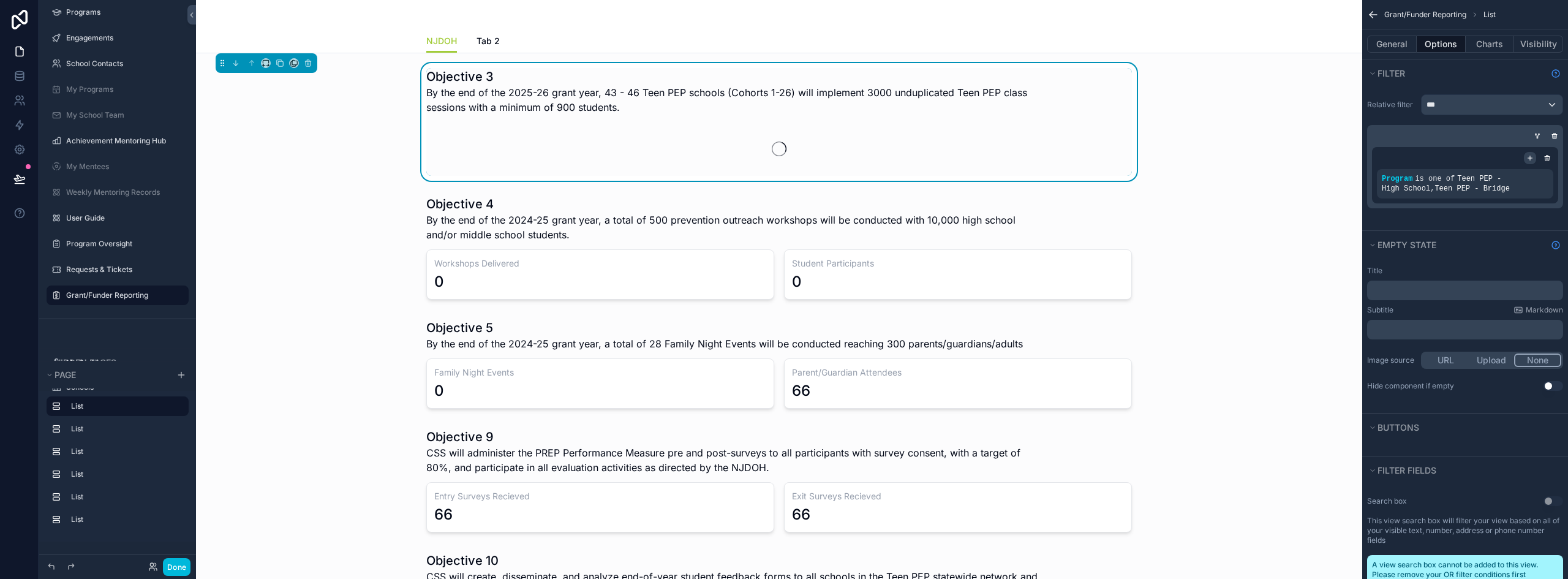
click at [1531, 158] on icon "scrollable content" at bounding box center [1531, 158] width 5 height 0
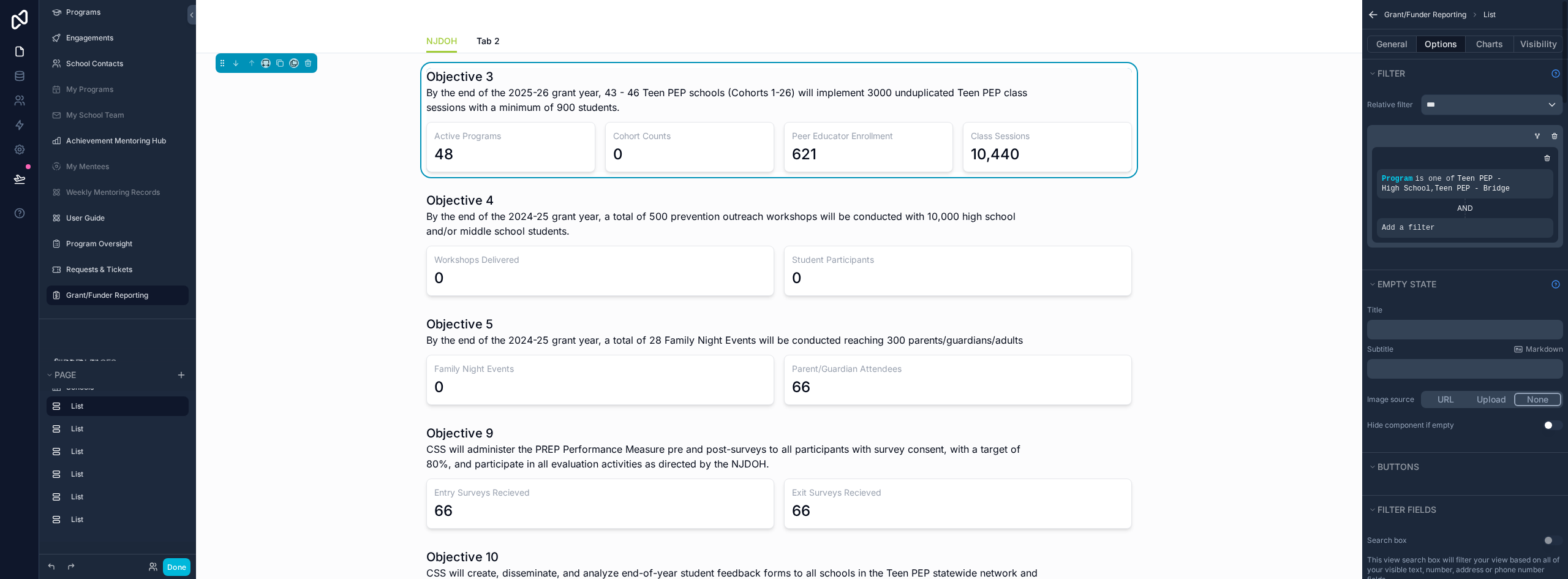
click at [1408, 226] on span "Add a filter" at bounding box center [1408, 228] width 53 height 10
click at [0, 0] on div "scrollable content" at bounding box center [0, 0] width 0 height 0
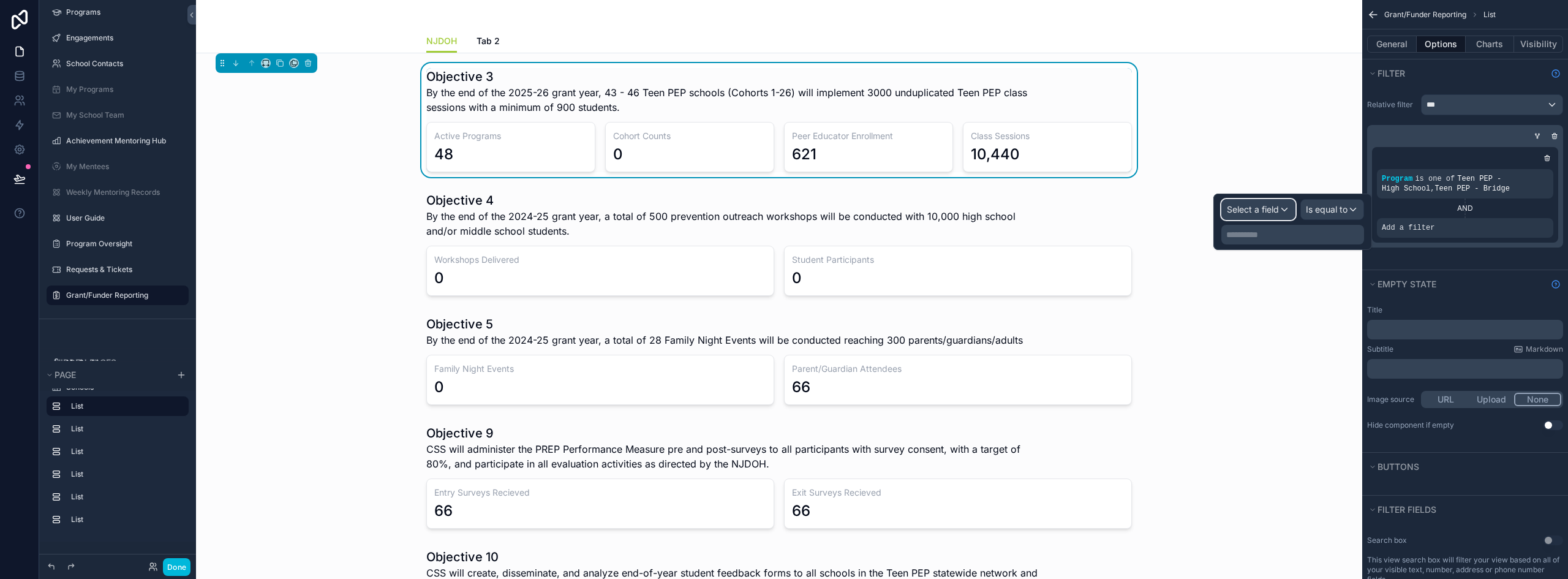
click at [1270, 215] on span "Select a field" at bounding box center [1252, 209] width 52 height 12
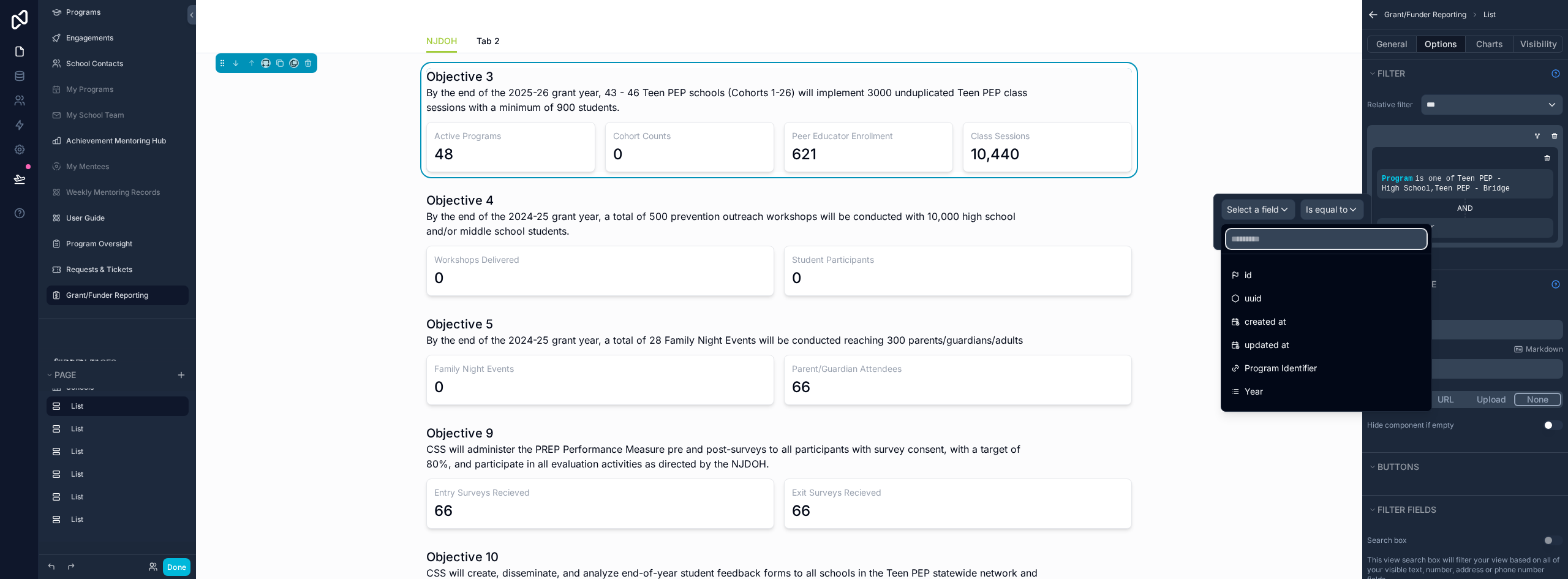
click at [1269, 240] on input "text" at bounding box center [1325, 238] width 200 height 19
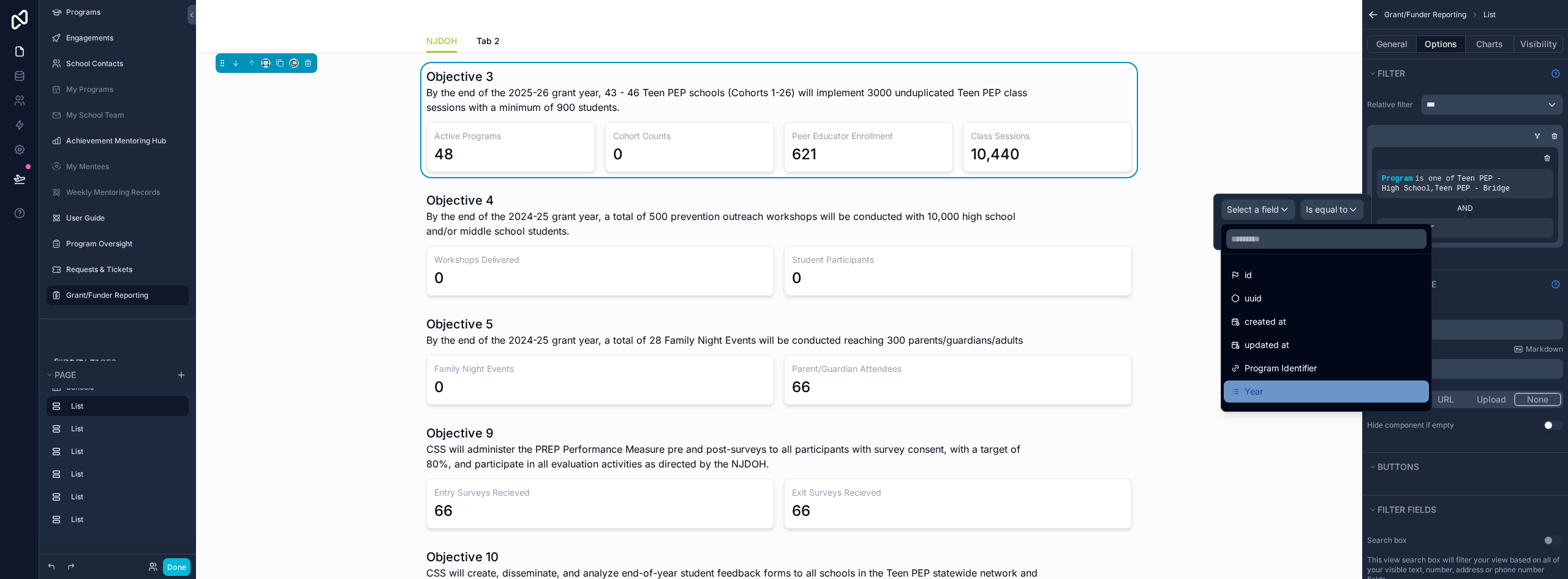
click at [1264, 389] on div "Year" at bounding box center [1326, 391] width 191 height 15
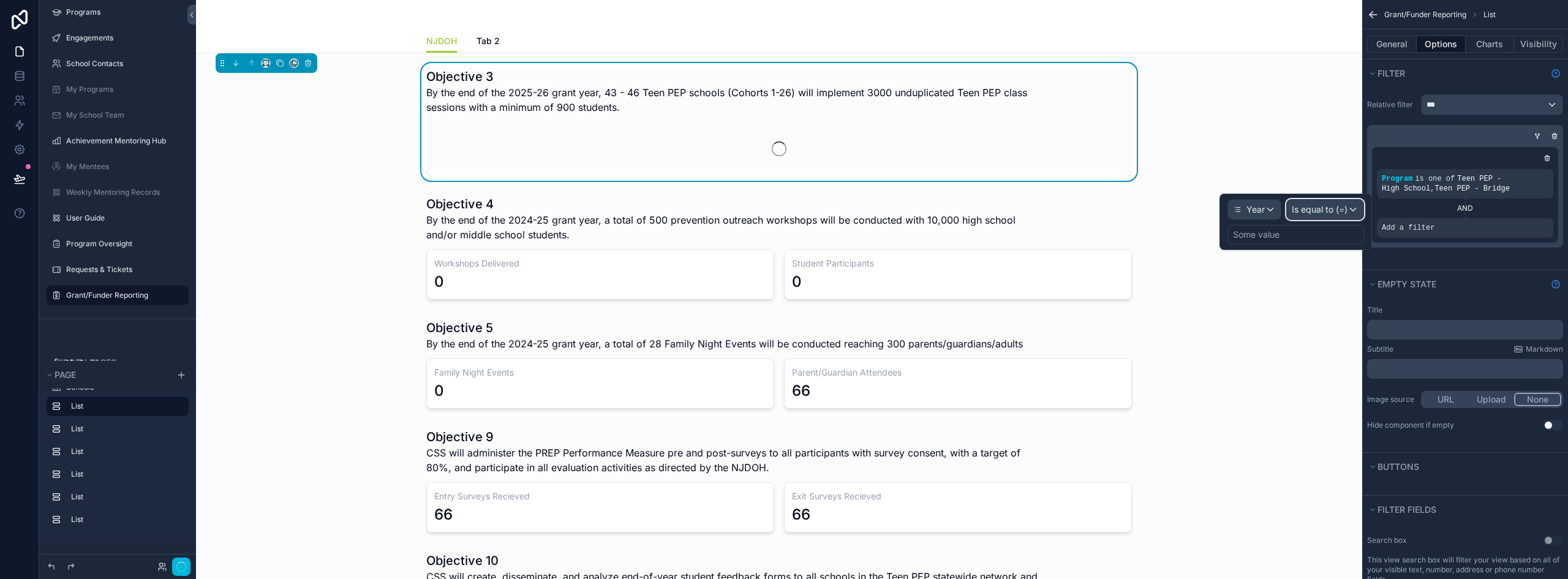
click at [1331, 211] on span "Is equal to (=)" at bounding box center [1320, 209] width 56 height 12
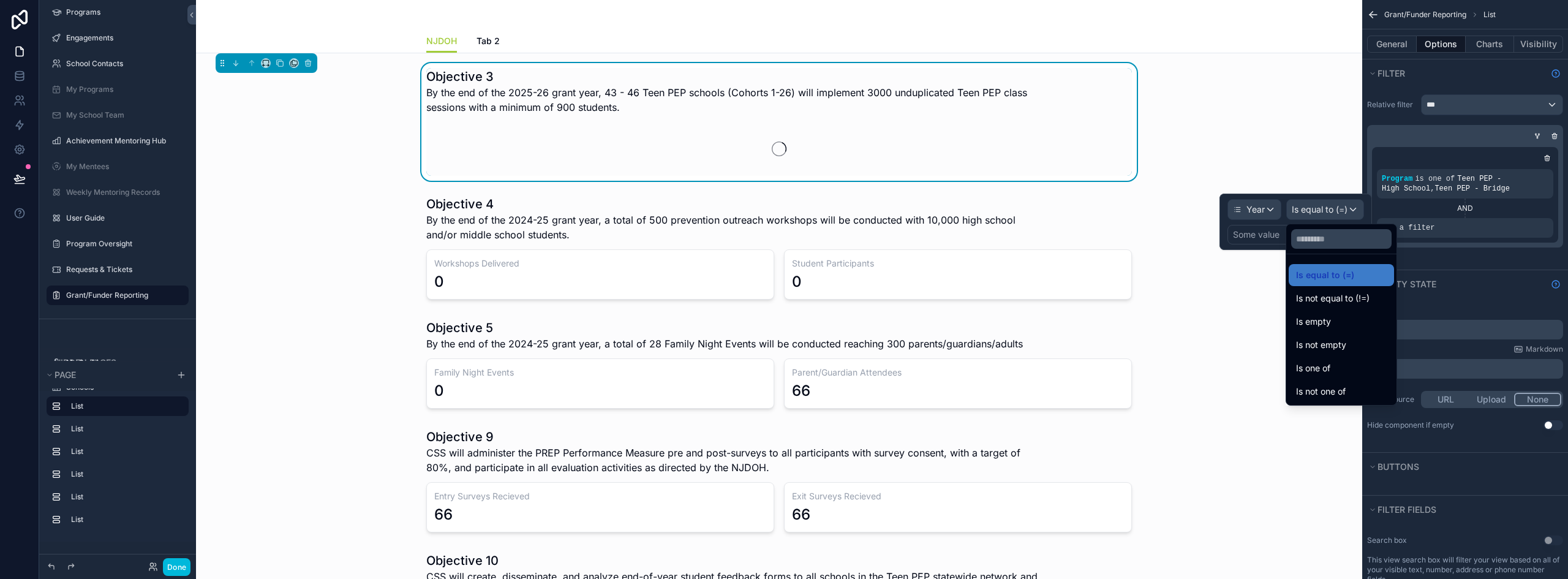
click at [1339, 208] on div at bounding box center [1296, 222] width 152 height 56
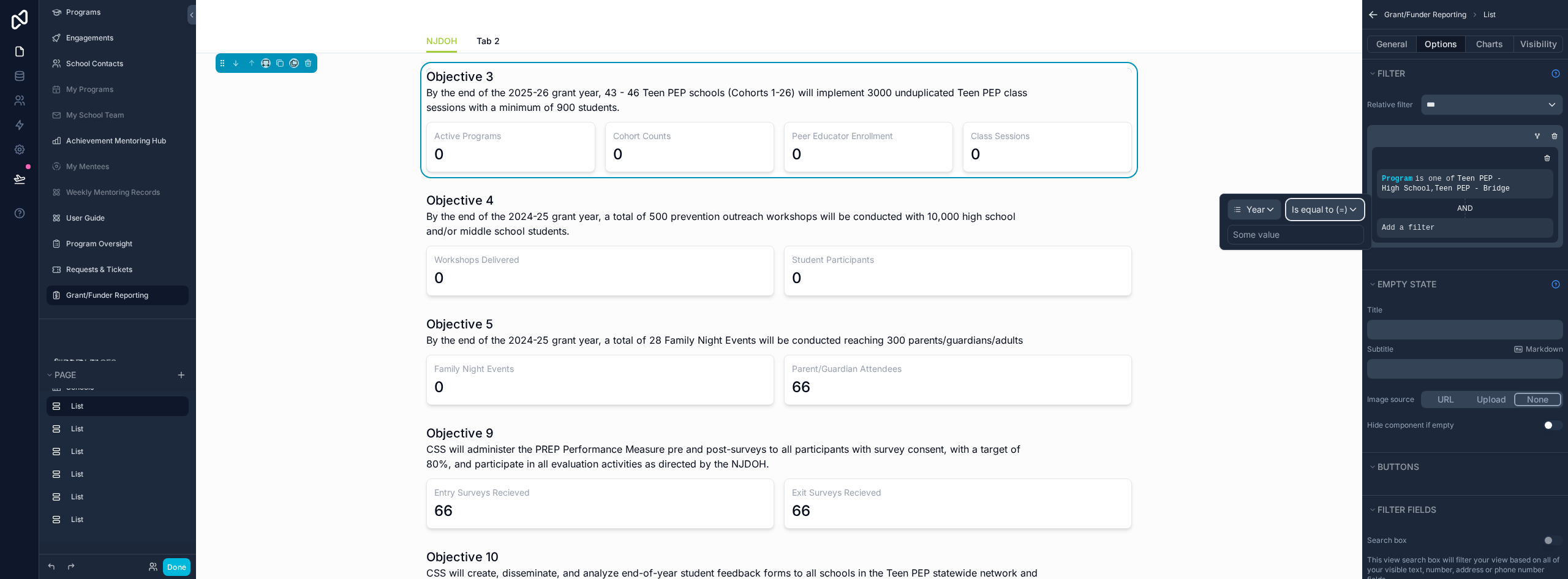
click at [1339, 210] on span "Is equal to (=)" at bounding box center [1320, 209] width 56 height 12
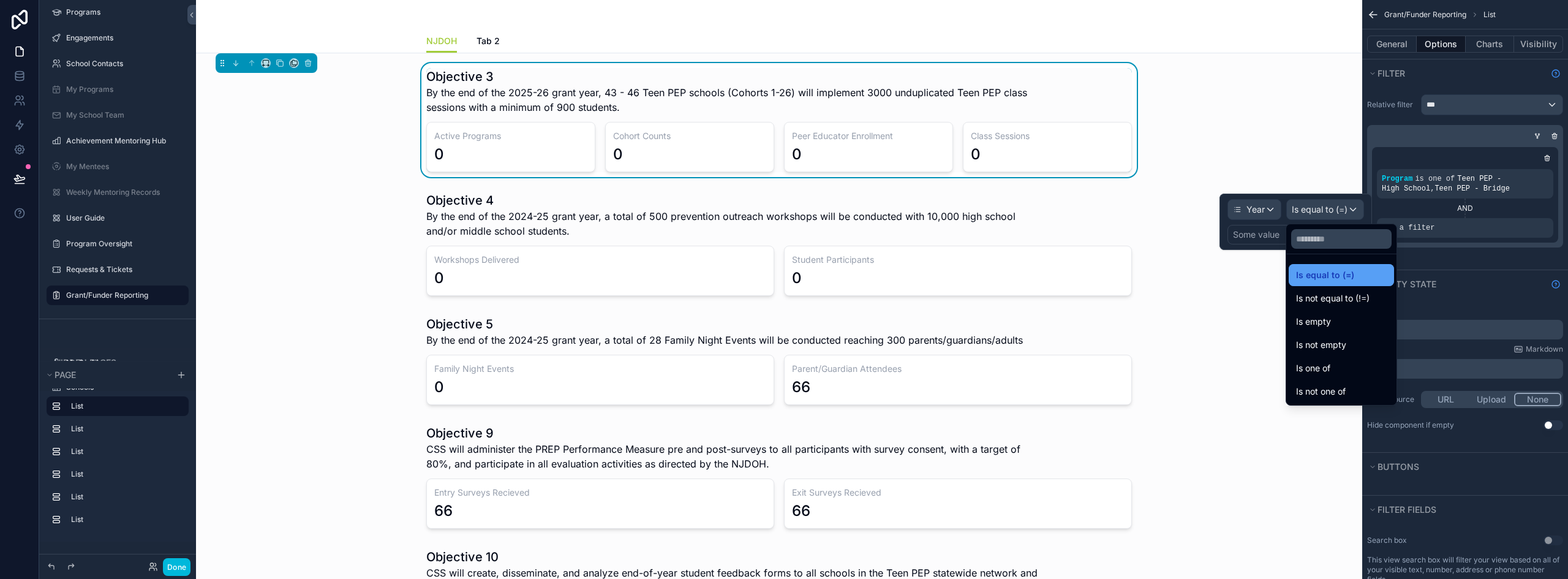
click at [1322, 275] on span "Is equal to (=)" at bounding box center [1325, 275] width 58 height 15
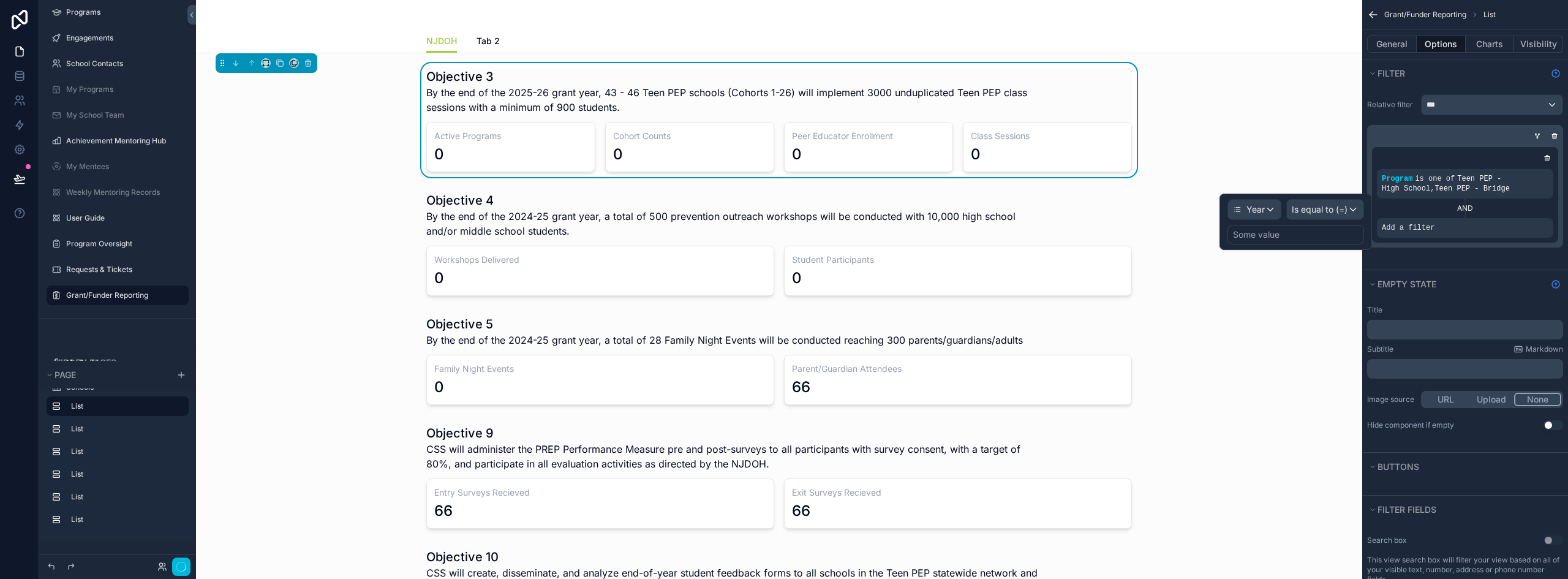
click at [1262, 237] on div "Some value" at bounding box center [1256, 235] width 47 height 12
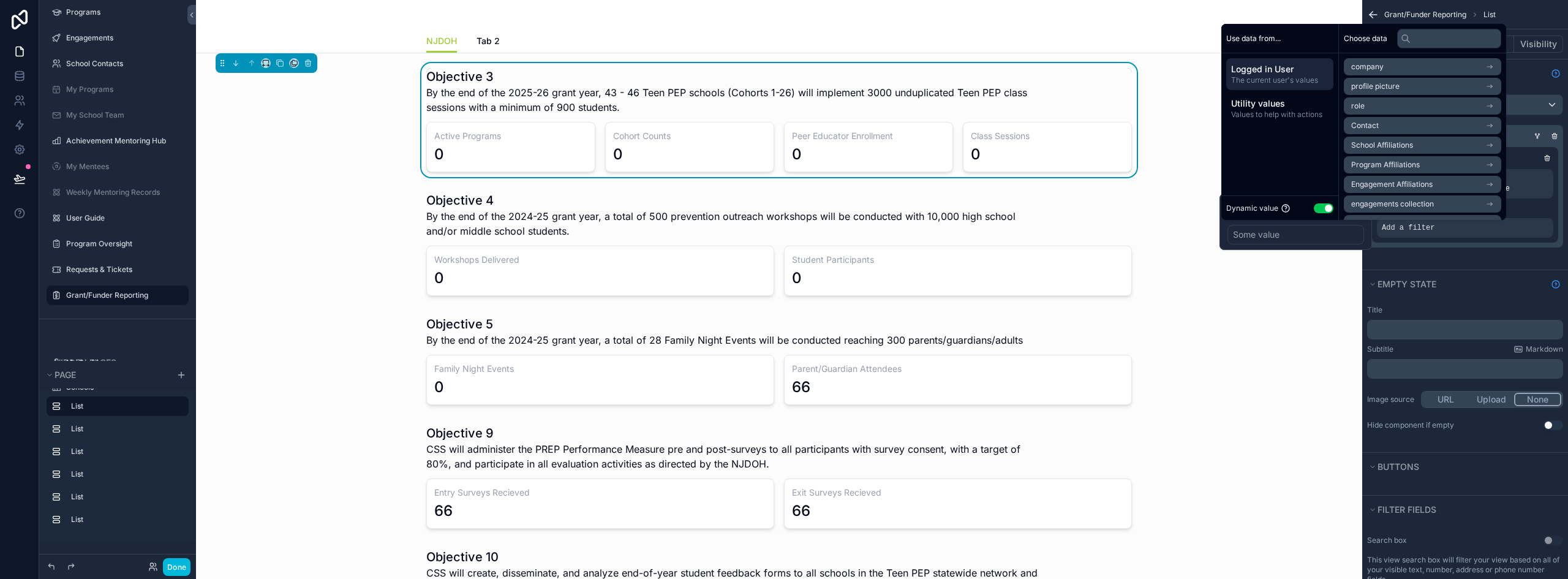
click at [1327, 209] on button "Use setting" at bounding box center [1323, 208] width 19 height 10
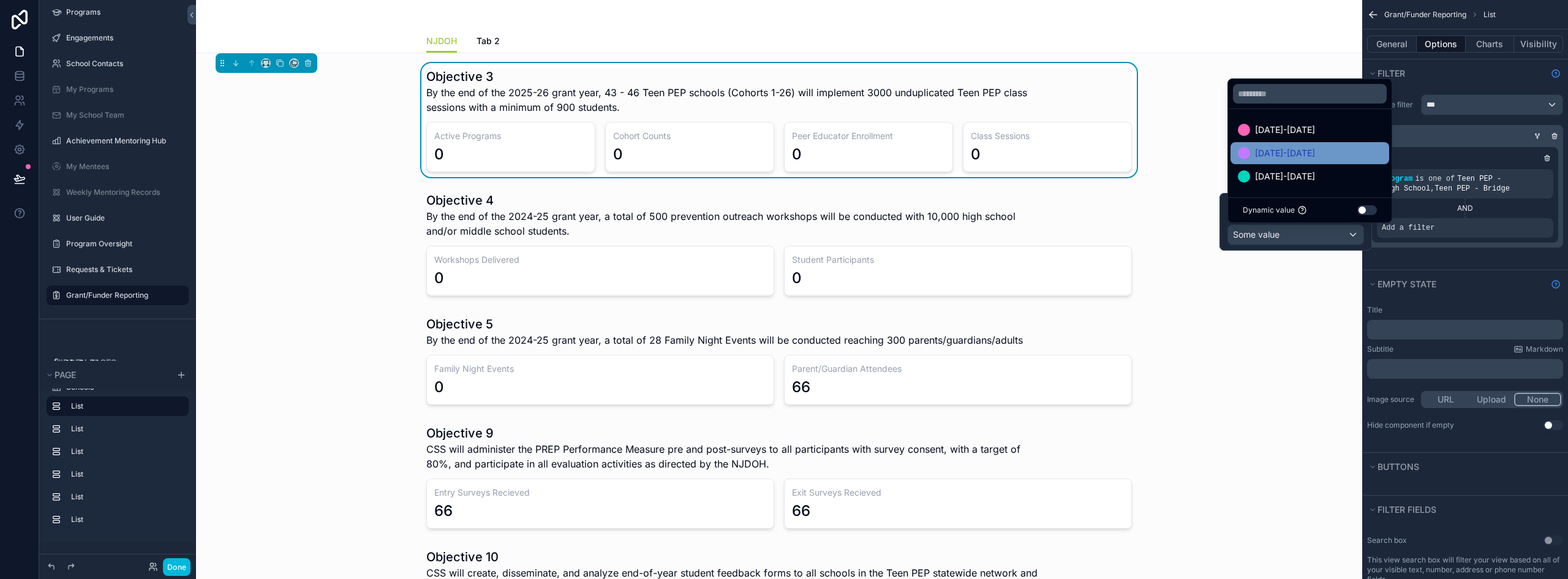
click at [1301, 156] on div "[DATE]-[DATE]" at bounding box center [1309, 153] width 144 height 15
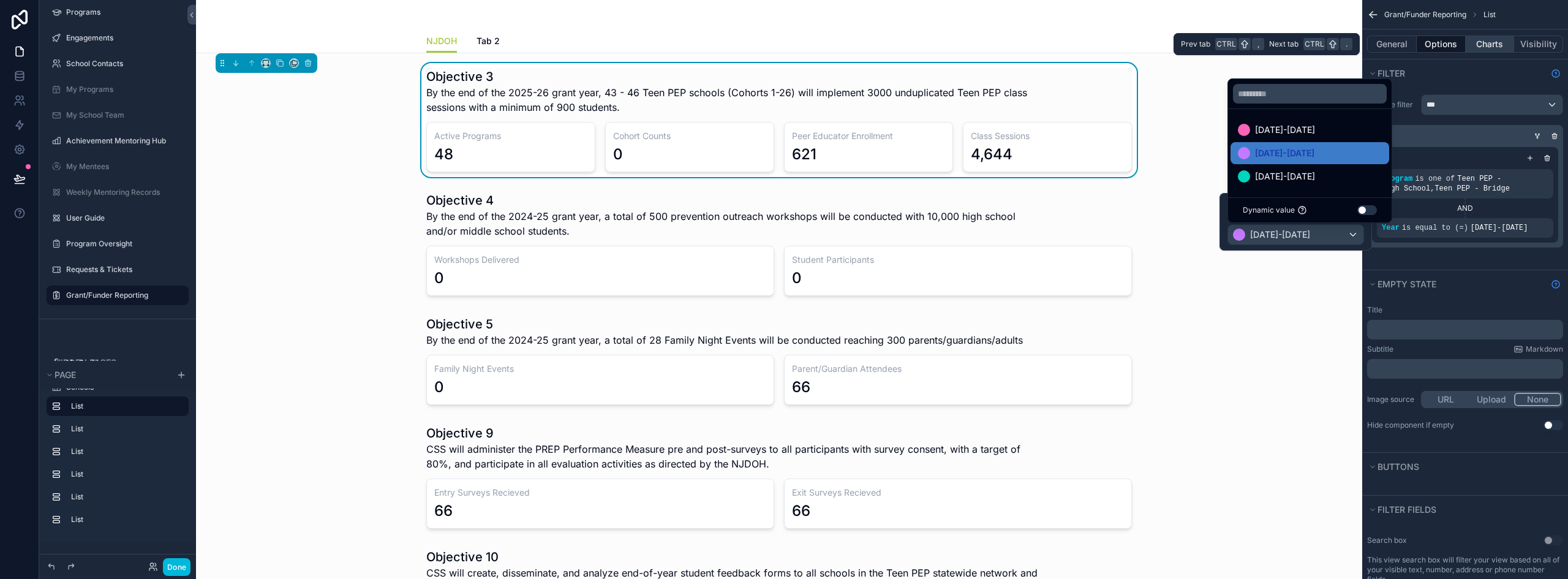
click at [1480, 42] on button "Charts" at bounding box center [1489, 44] width 49 height 17
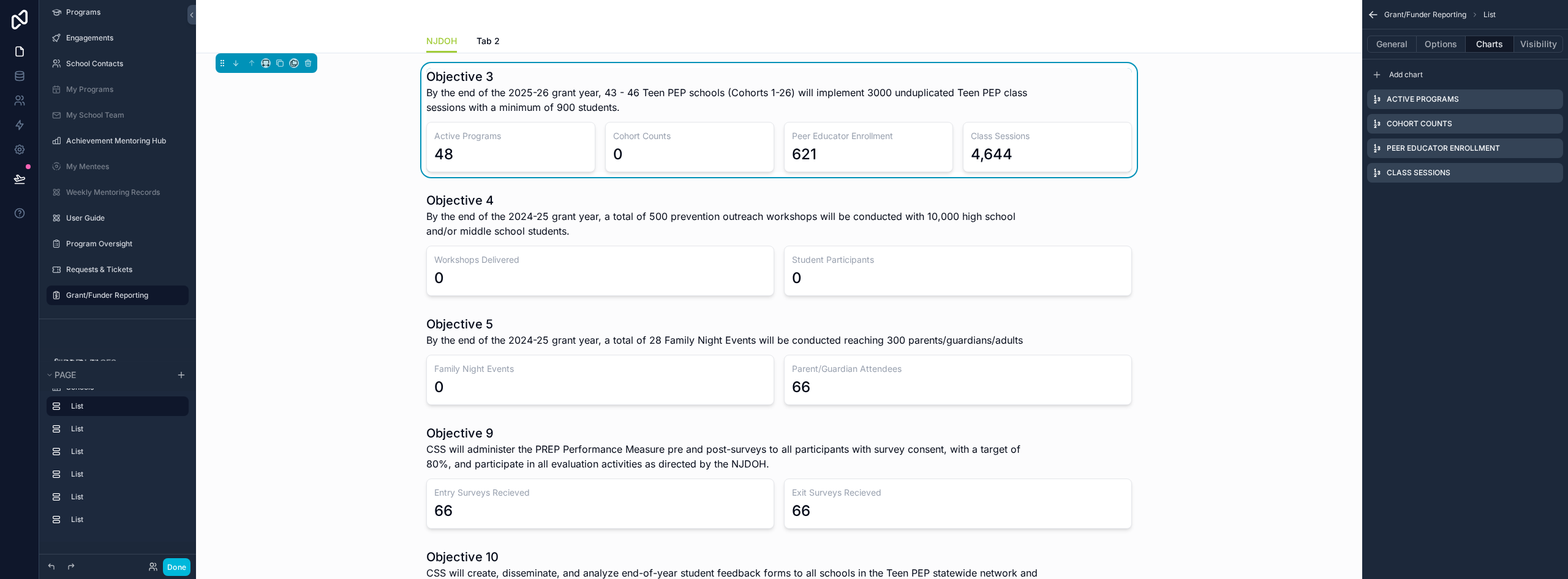
click at [0, 0] on icon "scrollable content" at bounding box center [0, 0] width 0 height 0
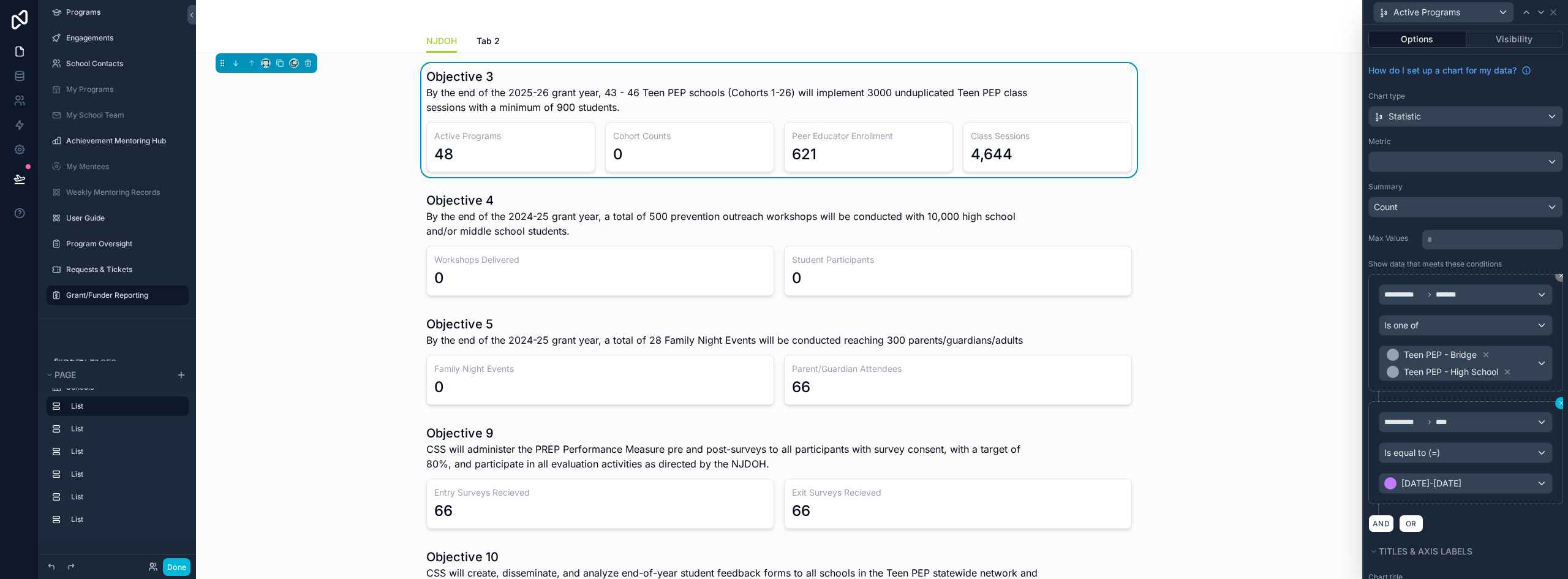
click at [1555, 405] on button at bounding box center [1561, 403] width 12 height 12
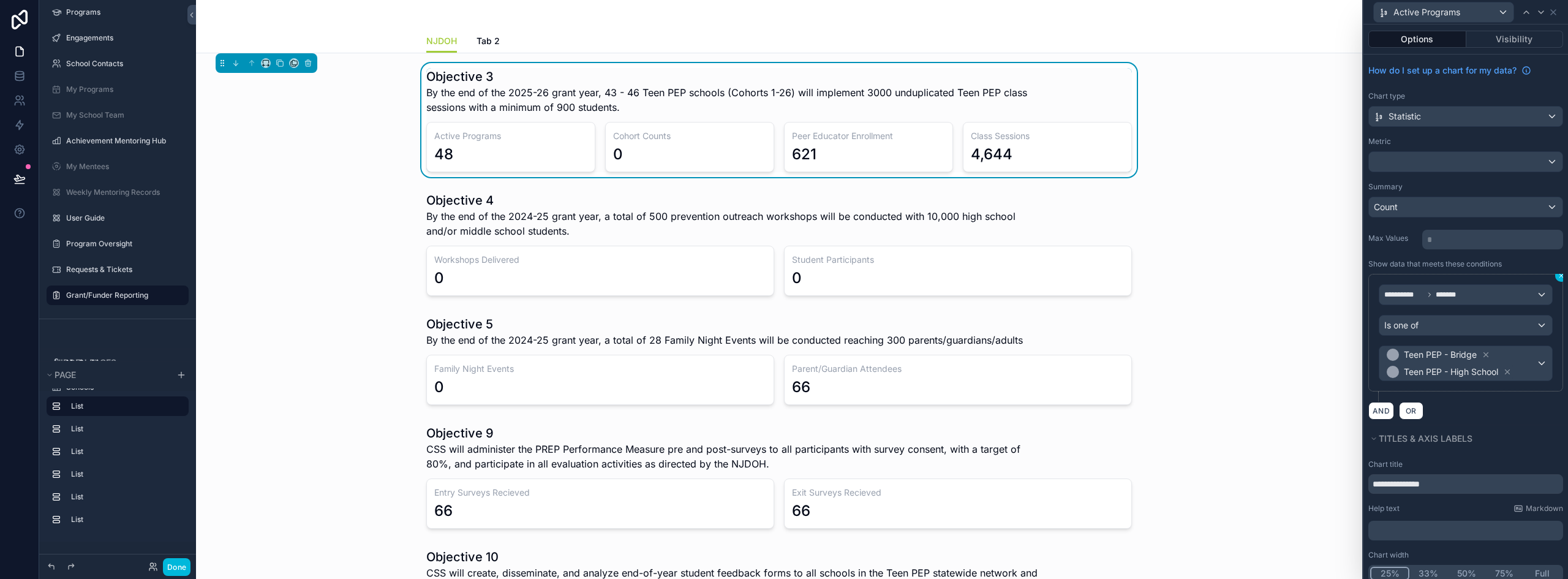
click at [1557, 278] on icon at bounding box center [1560, 275] width 7 height 7
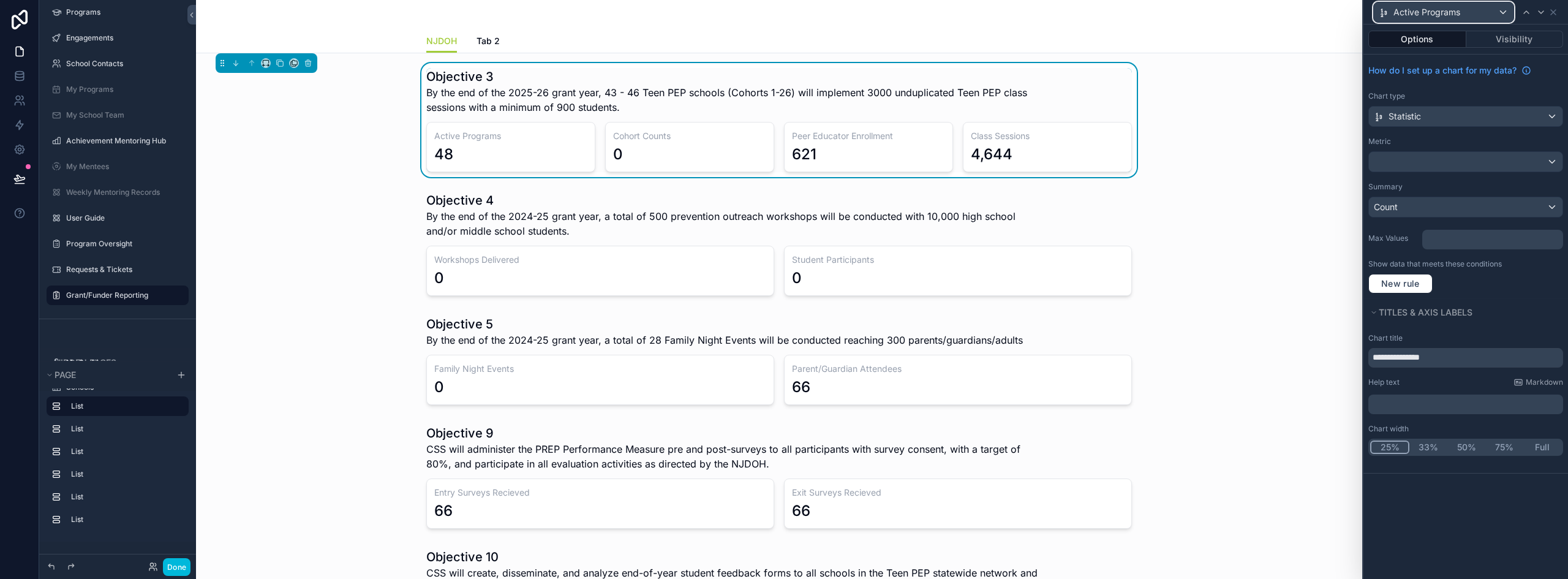
click at [1501, 16] on div "Active Programs" at bounding box center [1444, 12] width 140 height 19
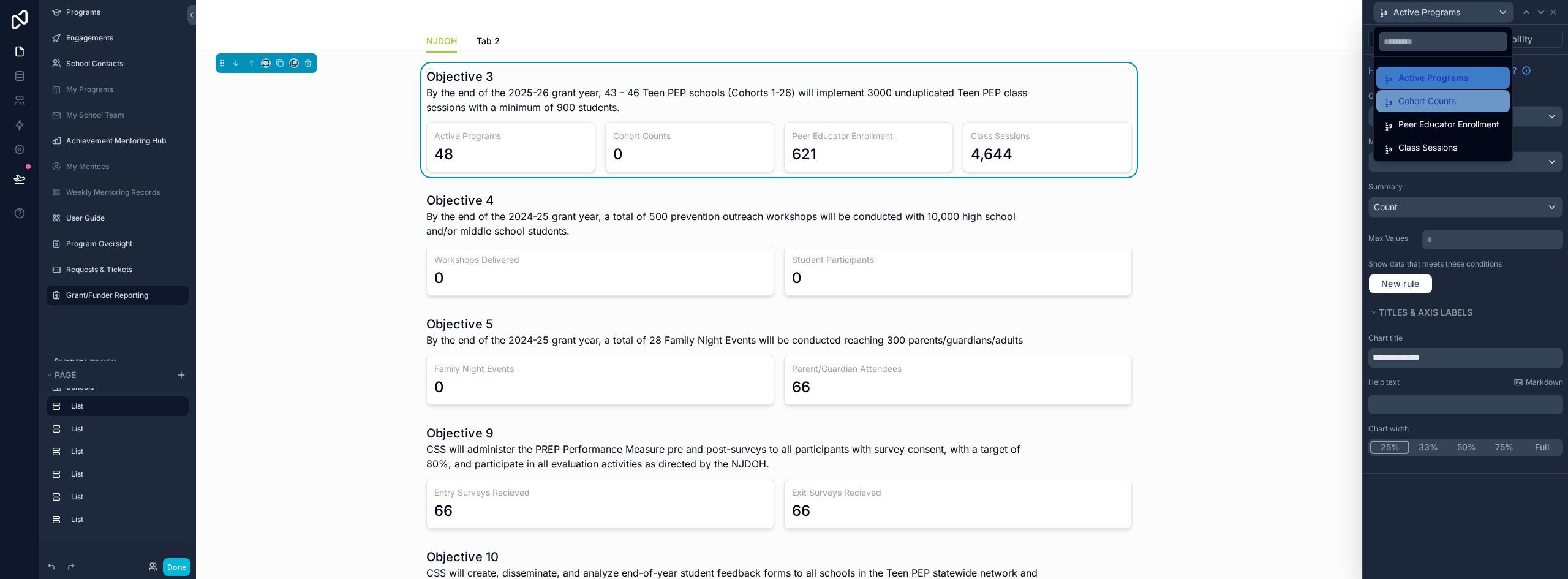
click at [1447, 102] on span "Cohort Counts" at bounding box center [1427, 100] width 58 height 15
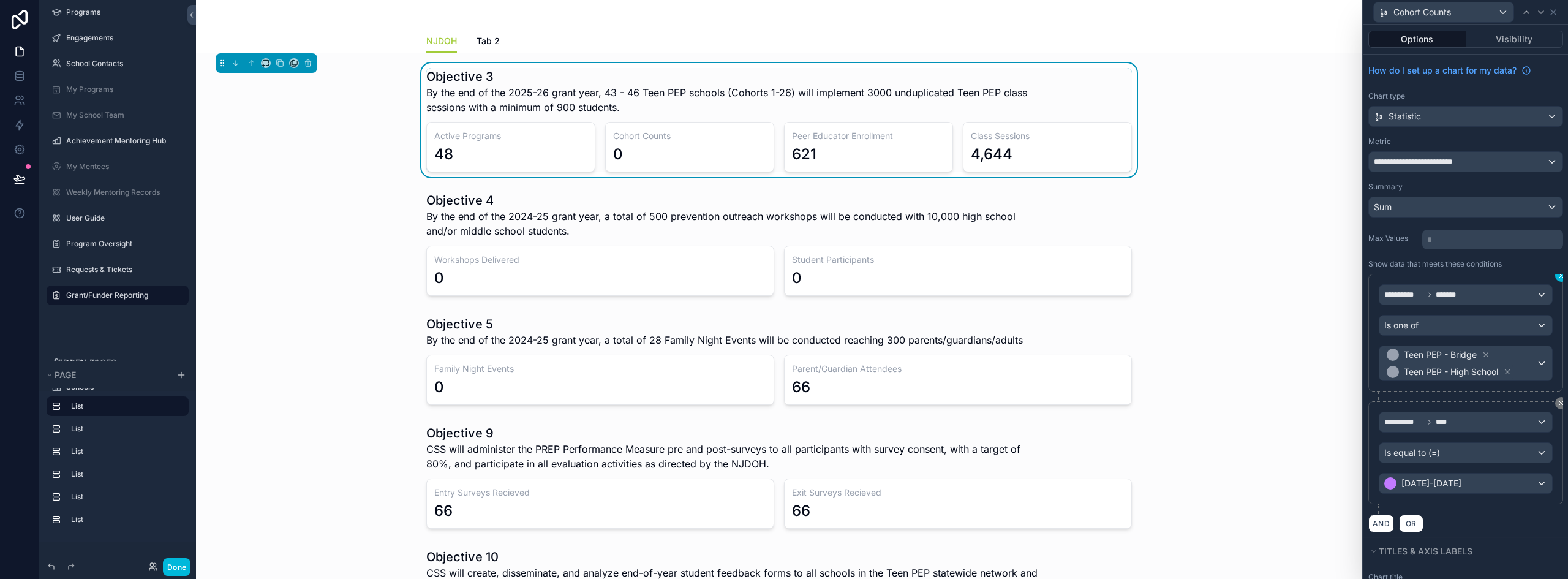
click at [1557, 274] on icon at bounding box center [1560, 275] width 7 height 7
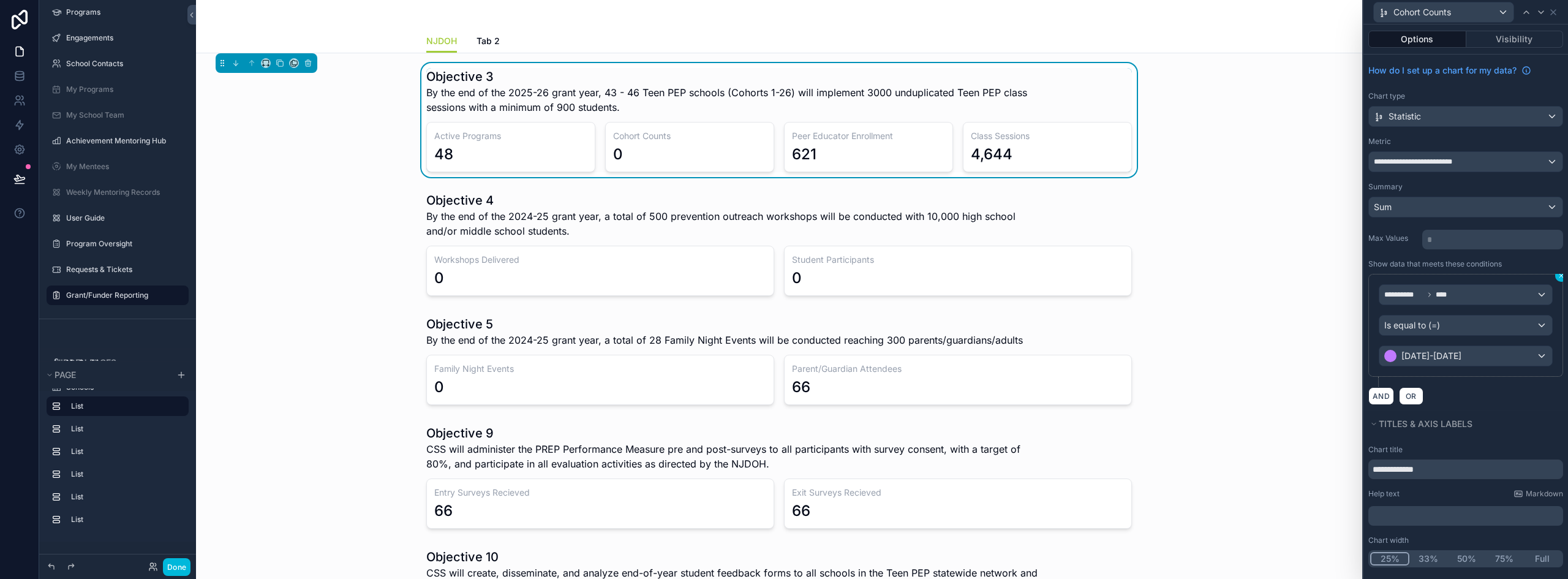
click at [1559, 276] on icon at bounding box center [1561, 275] width 4 height 4
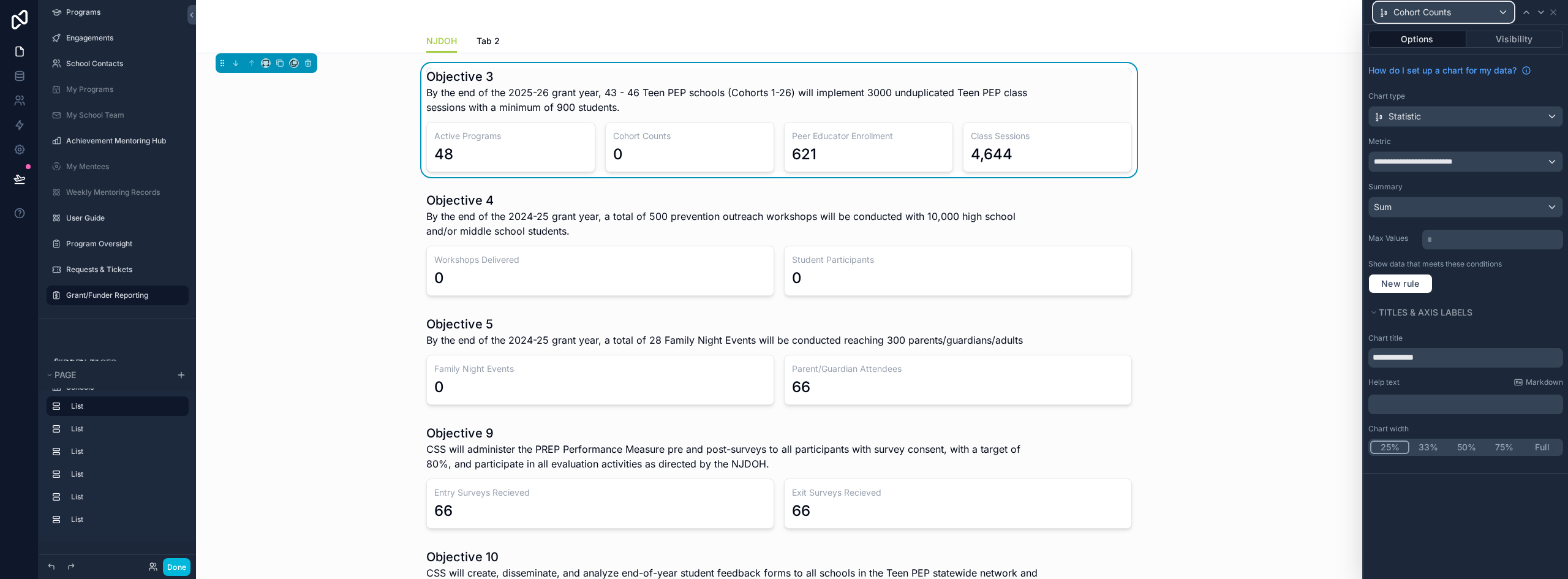
click at [1498, 11] on div "Cohort Counts" at bounding box center [1444, 12] width 140 height 19
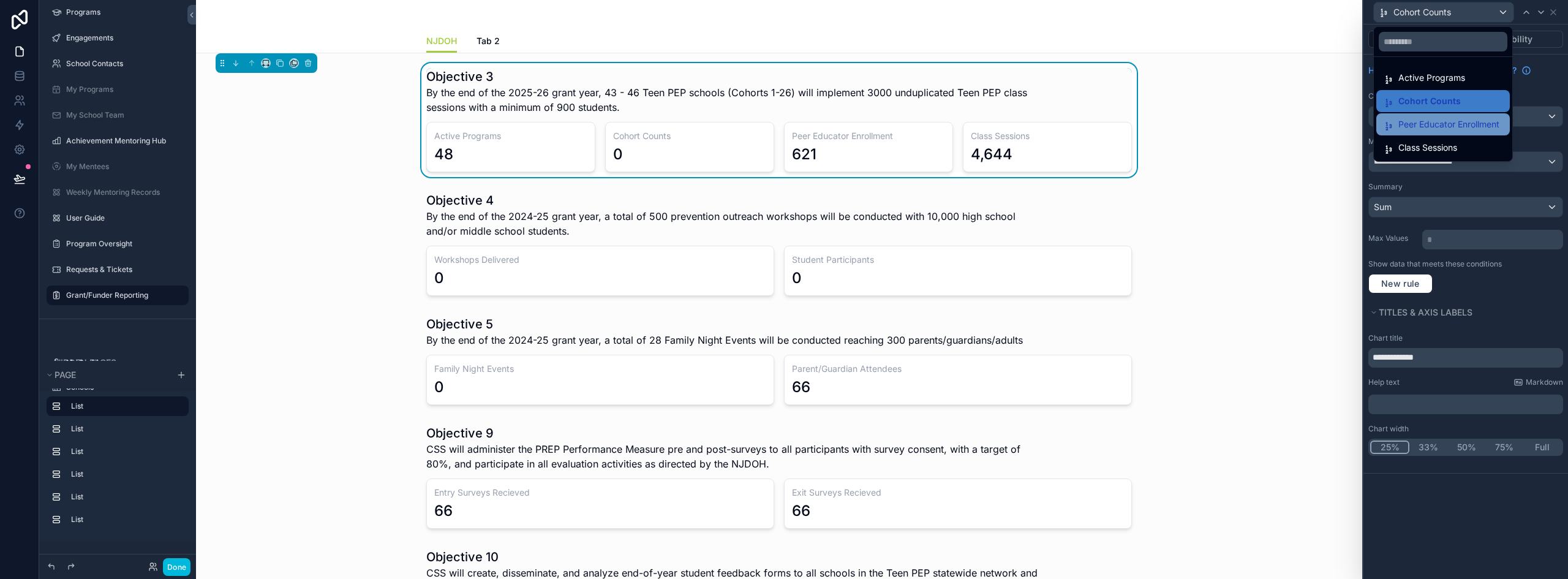
click at [1426, 119] on span "Peer Educator Enrollment" at bounding box center [1449, 124] width 101 height 15
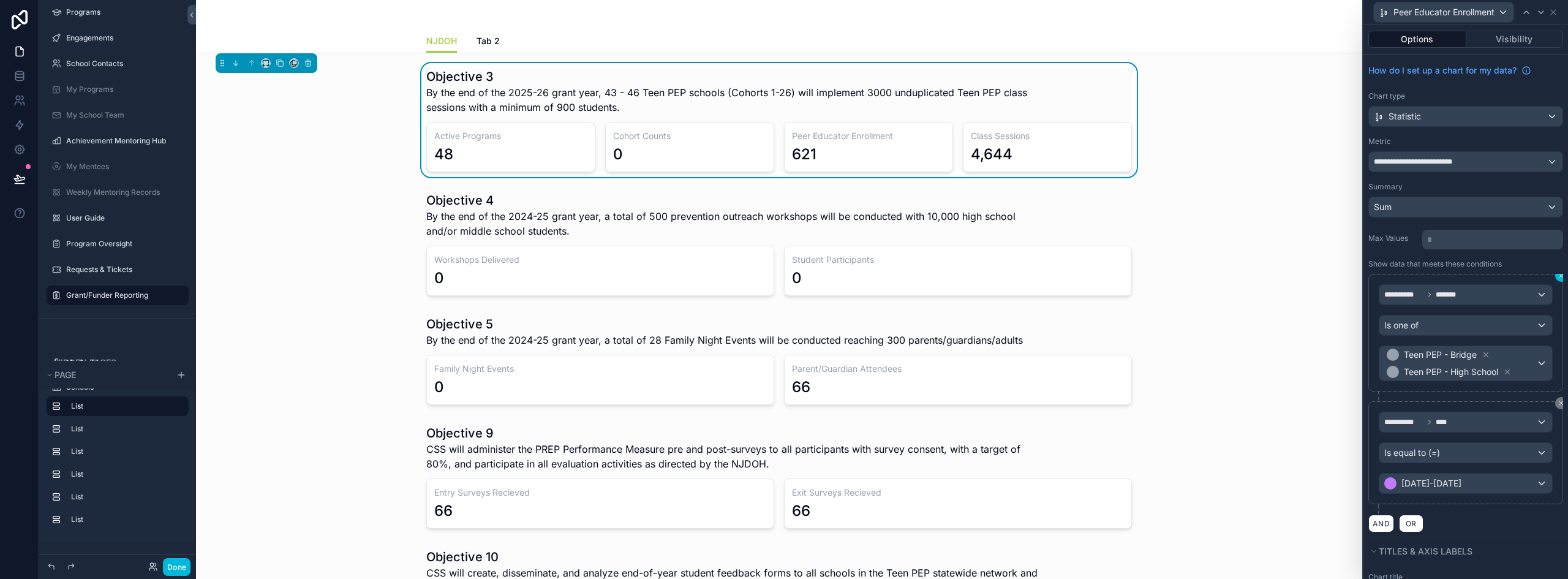
click at [1557, 278] on icon at bounding box center [1560, 275] width 7 height 7
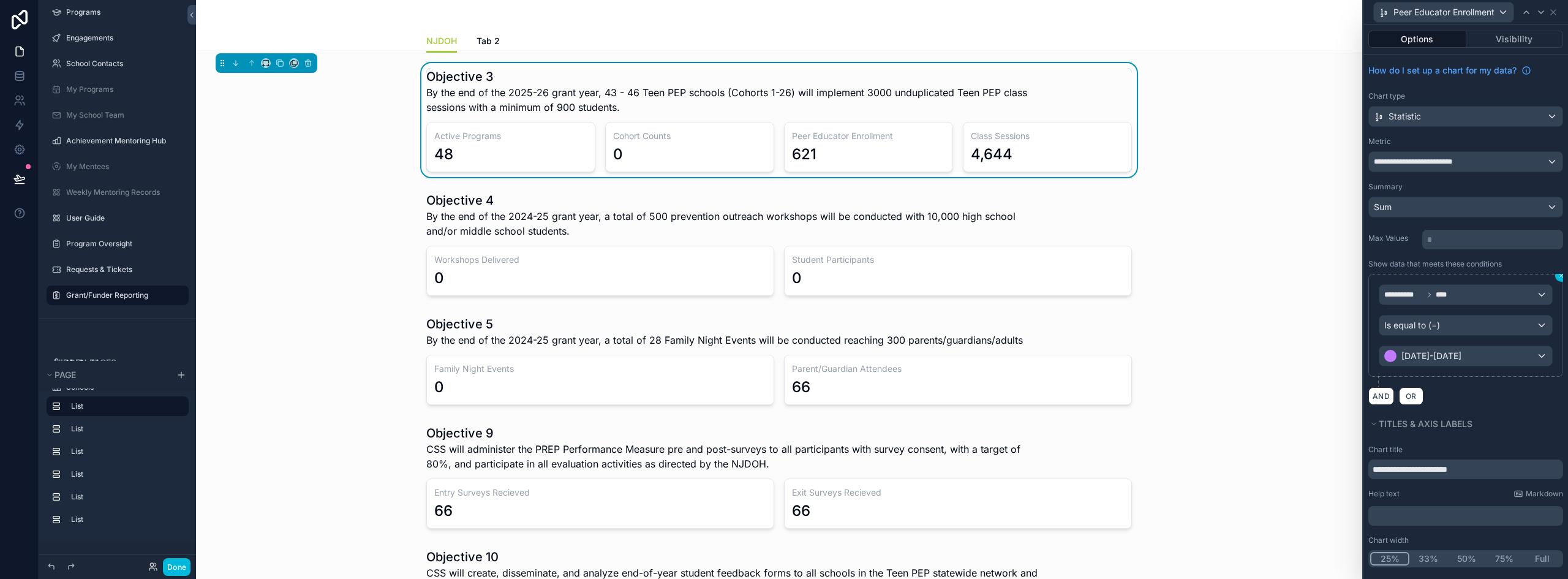
click at [1557, 275] on icon at bounding box center [1560, 275] width 7 height 7
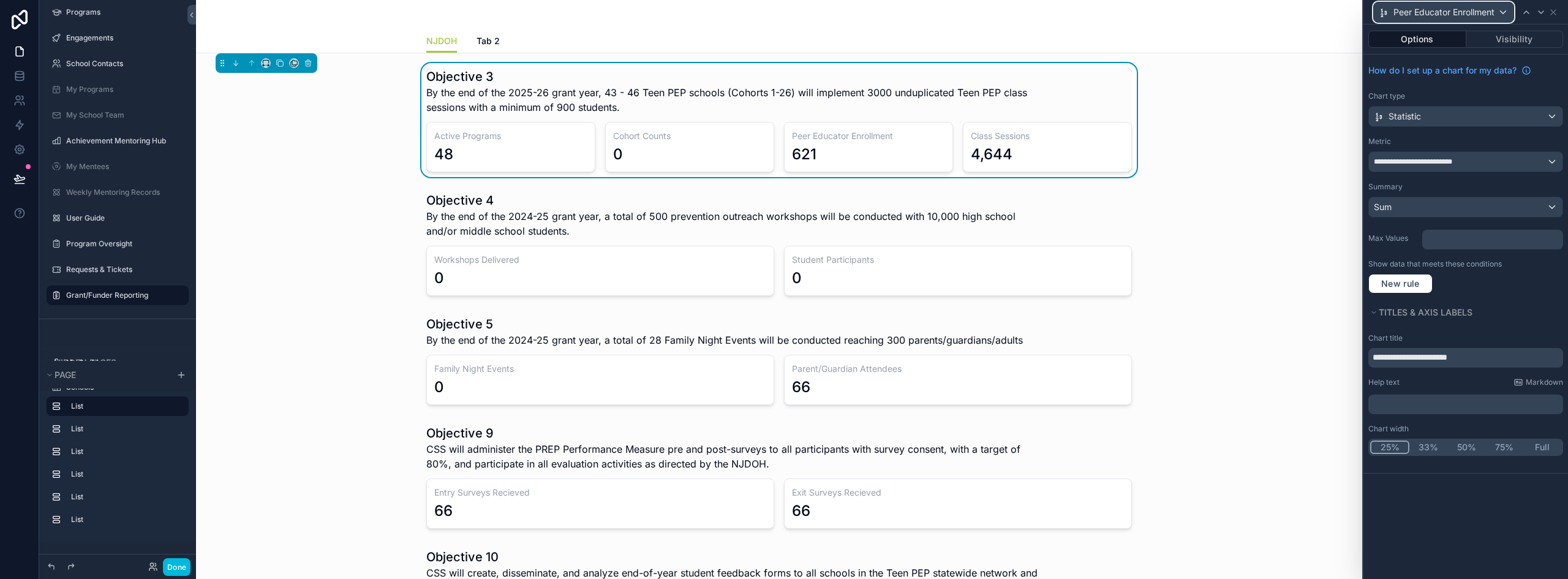
click at [1492, 12] on span "Peer Educator Enrollment" at bounding box center [1444, 12] width 101 height 12
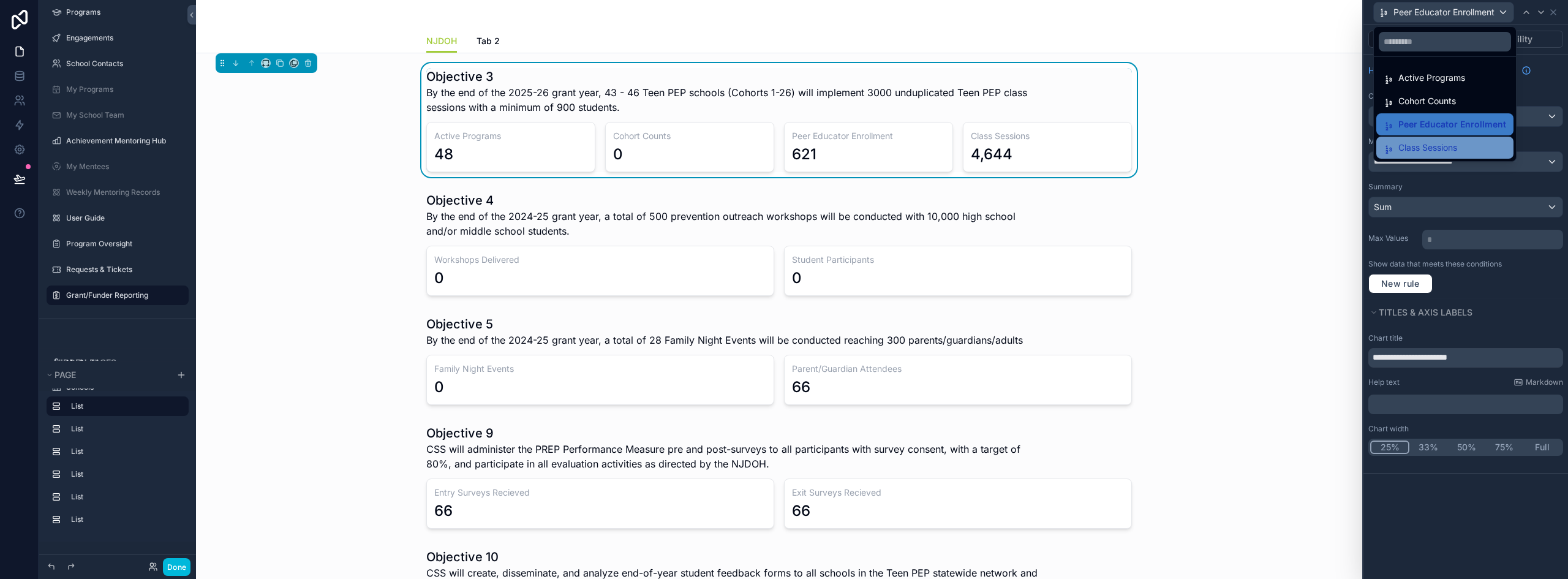
click at [1432, 142] on span "Class Sessions" at bounding box center [1428, 147] width 59 height 15
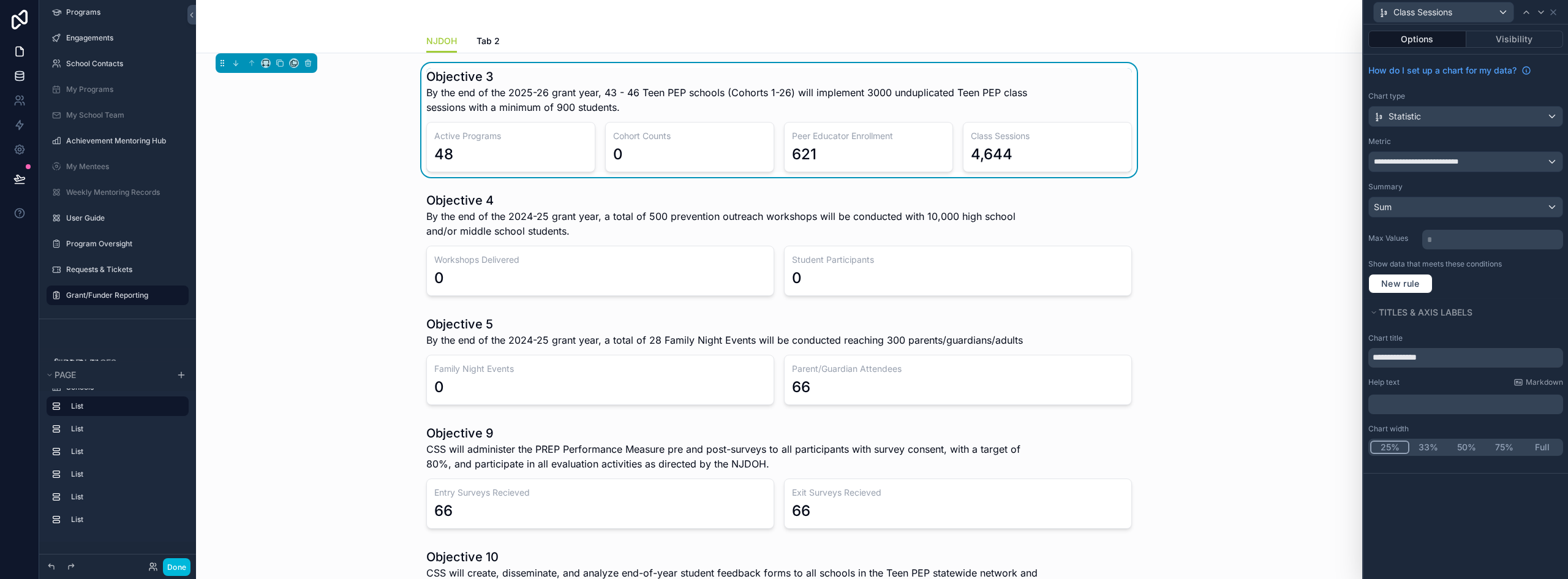
drag, startPoint x: 181, startPoint y: 566, endPoint x: 20, endPoint y: 68, distance: 523.4
click at [182, 566] on button "Done" at bounding box center [176, 567] width 27 height 18
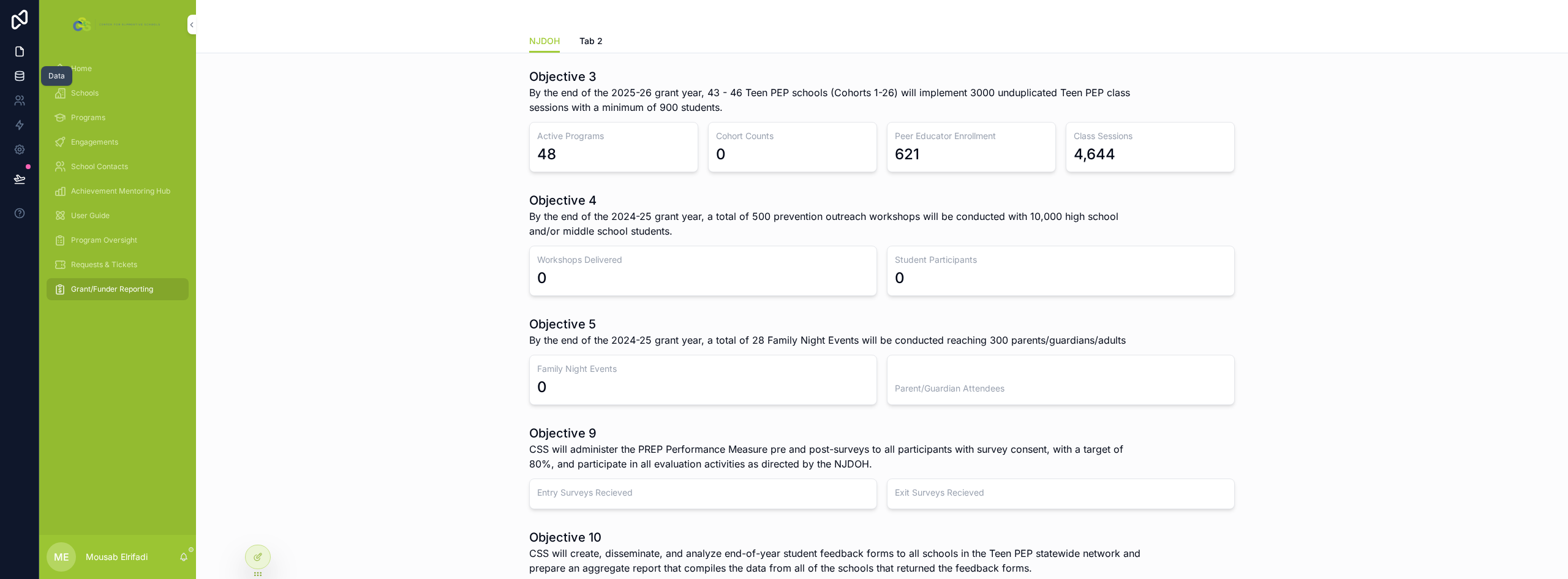
click at [19, 73] on icon at bounding box center [19, 76] width 12 height 12
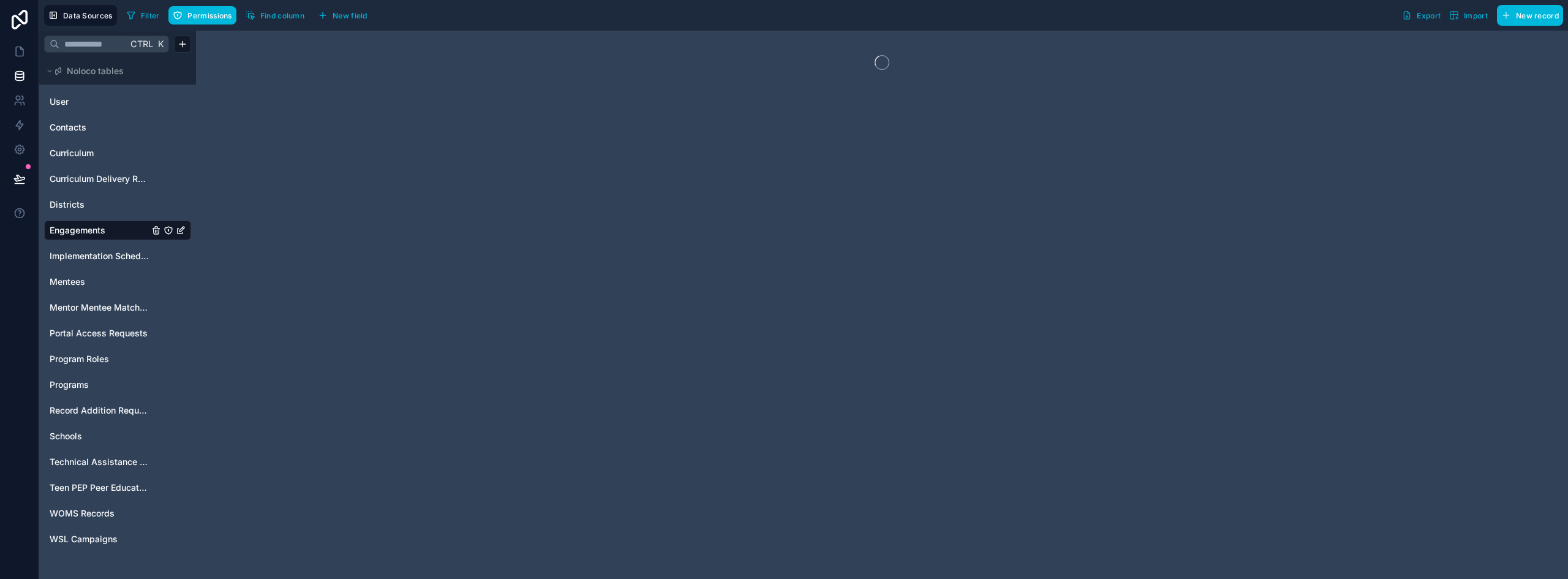
click at [152, 16] on span "Filter" at bounding box center [150, 16] width 19 height 9
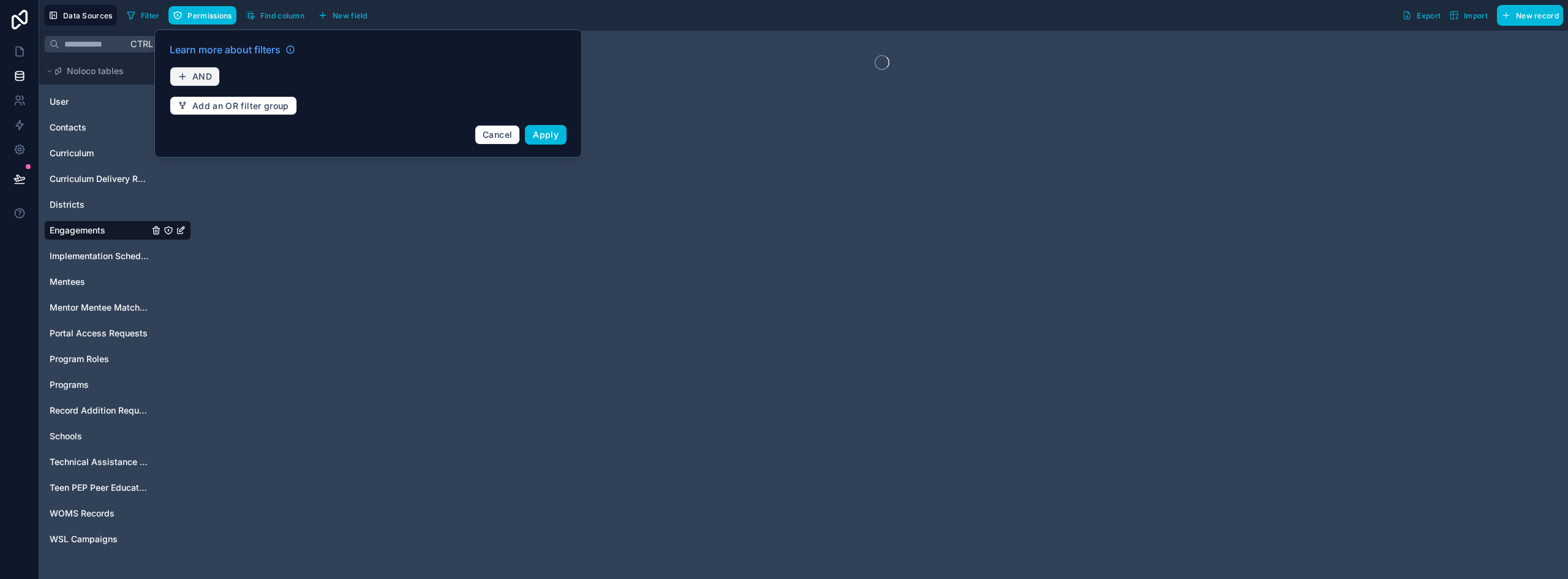
click at [201, 76] on span "AND" at bounding box center [201, 76] width 19 height 11
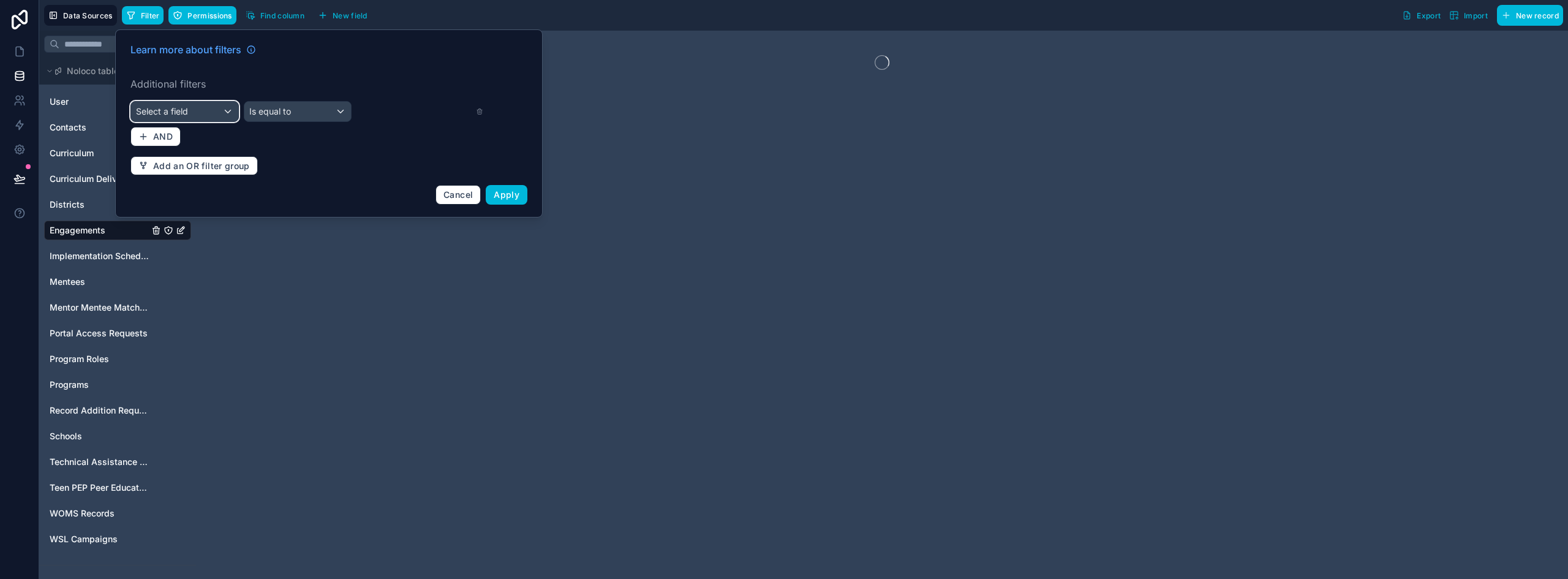
click at [194, 107] on div "Select a field" at bounding box center [185, 111] width 107 height 19
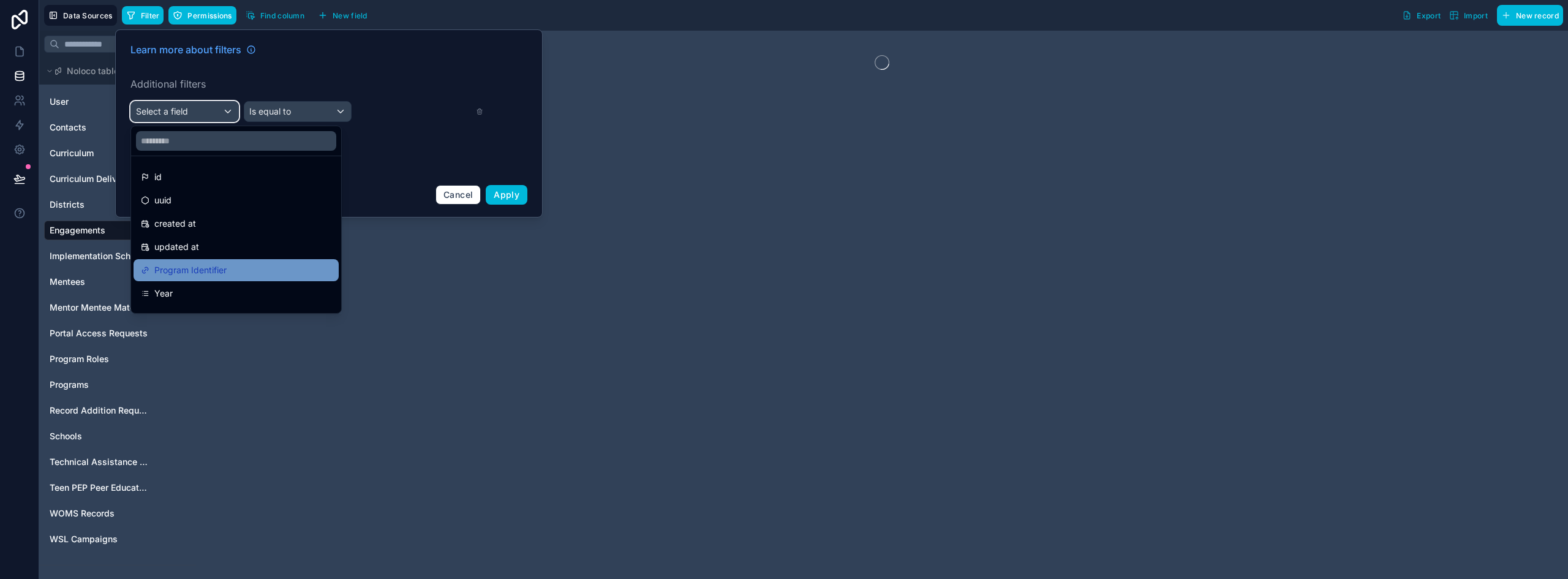
scroll to position [61, 0]
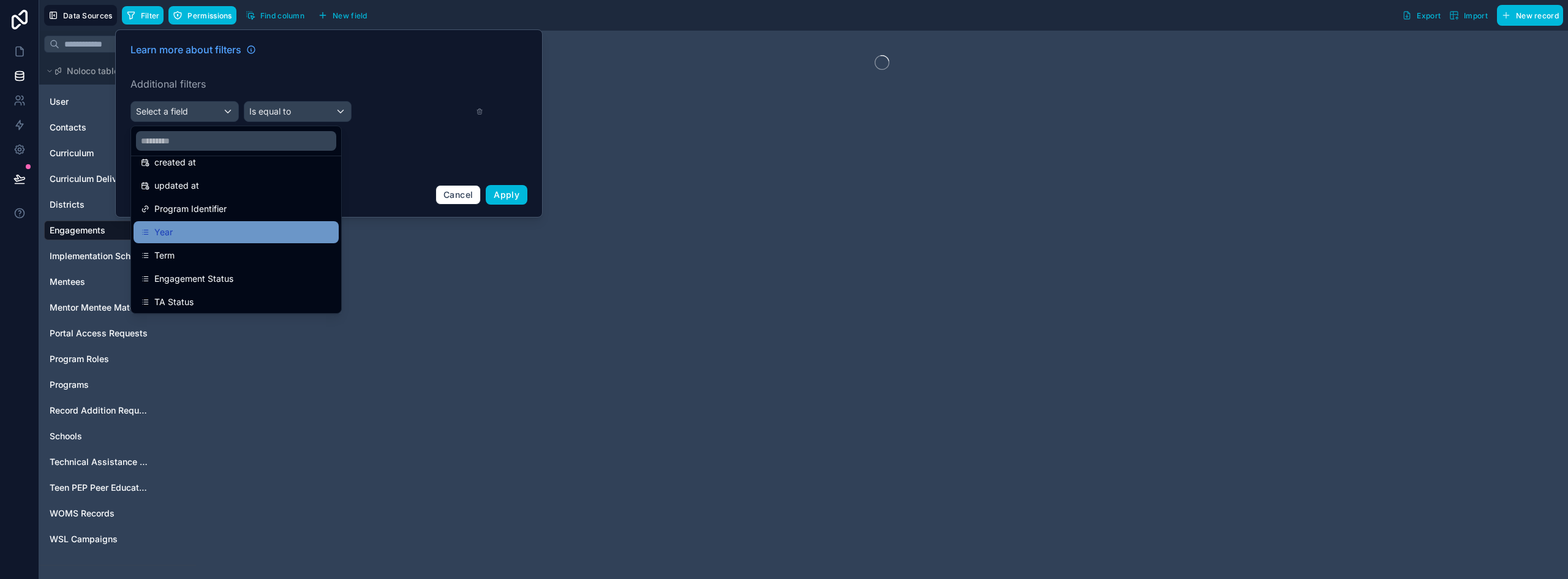
click at [193, 229] on div "Year" at bounding box center [236, 232] width 191 height 15
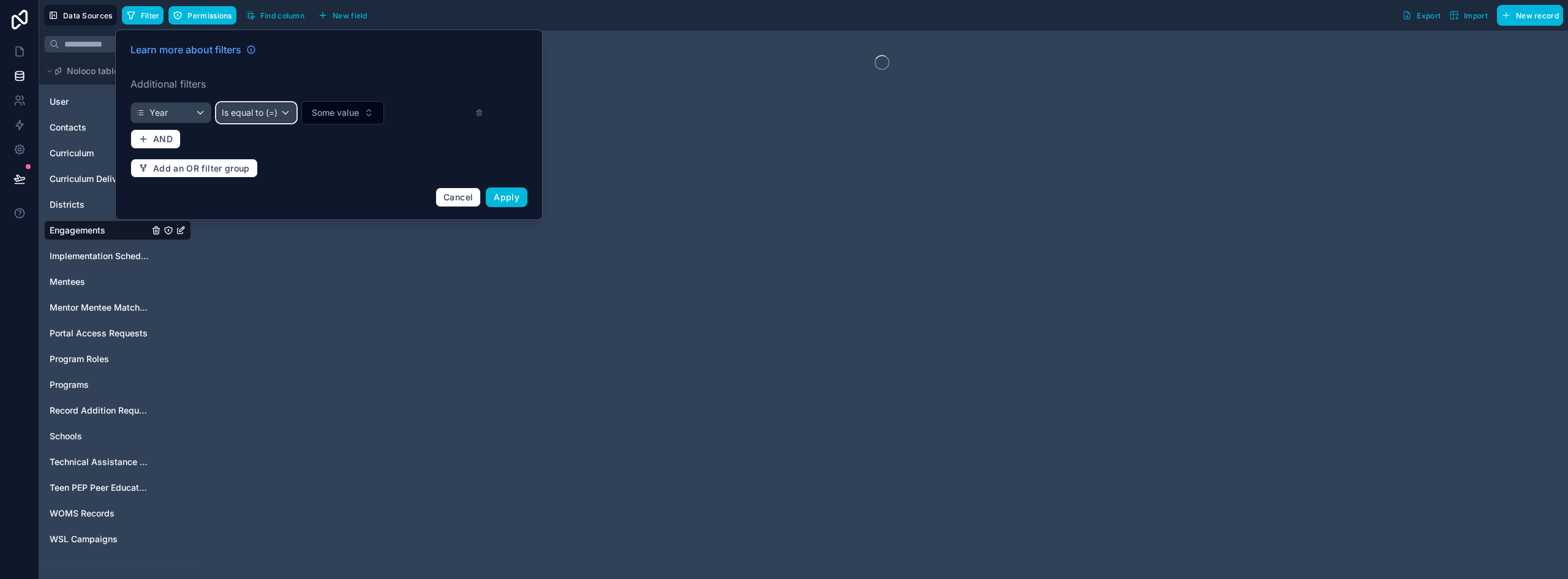
click at [265, 117] on span "Is equal to (=)" at bounding box center [250, 113] width 56 height 12
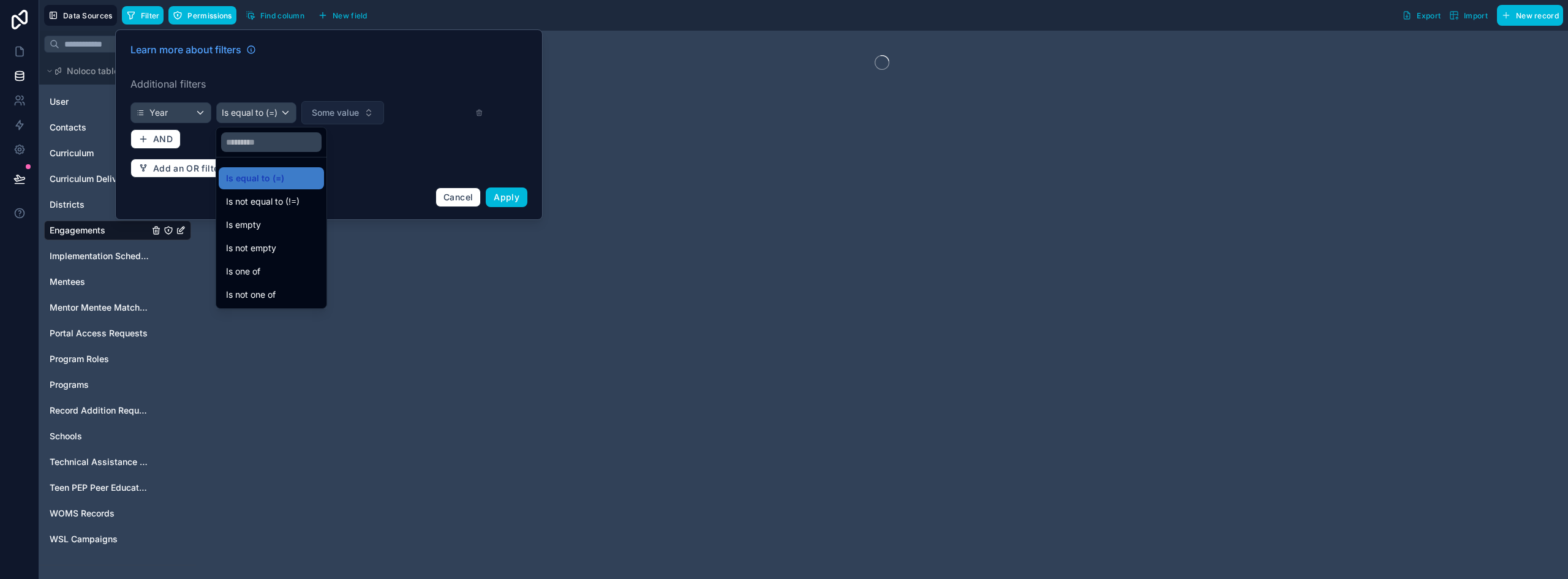
drag, startPoint x: 359, startPoint y: 105, endPoint x: 355, endPoint y: 111, distance: 7.2
click at [359, 106] on div at bounding box center [329, 125] width 428 height 191
click at [355, 111] on span "Some value" at bounding box center [335, 113] width 47 height 12
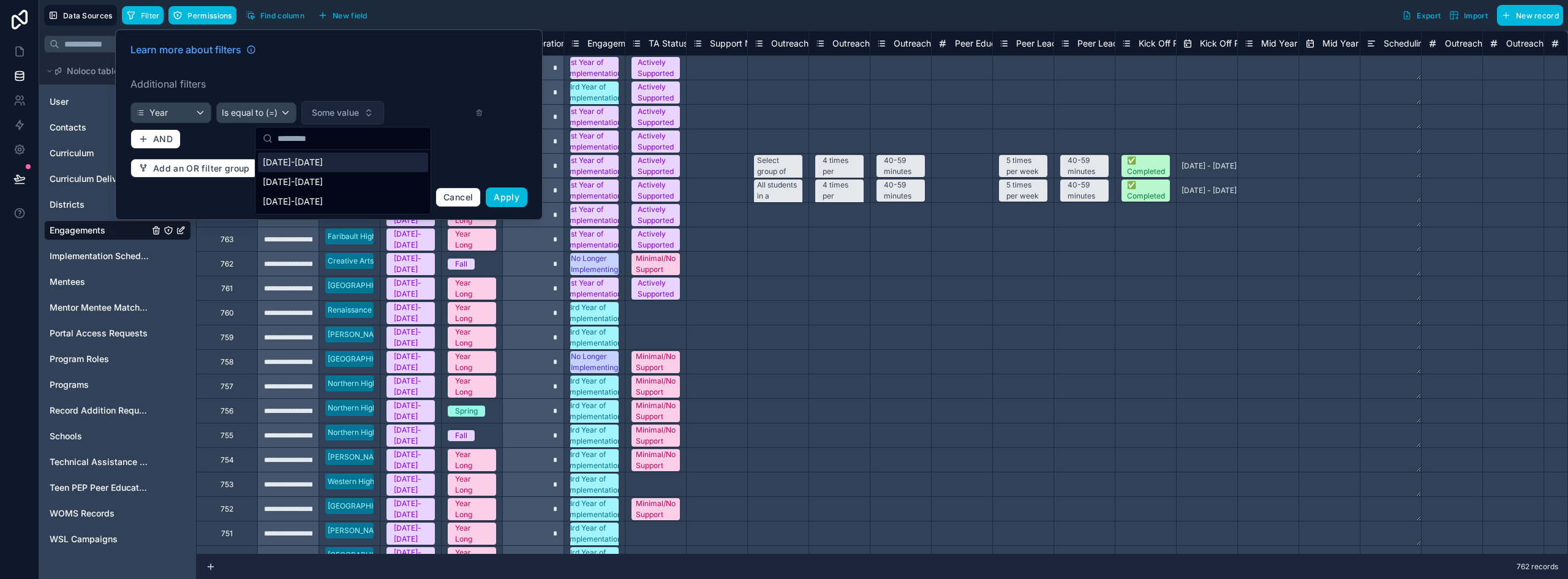
click at [355, 111] on span "Some value" at bounding box center [335, 113] width 47 height 12
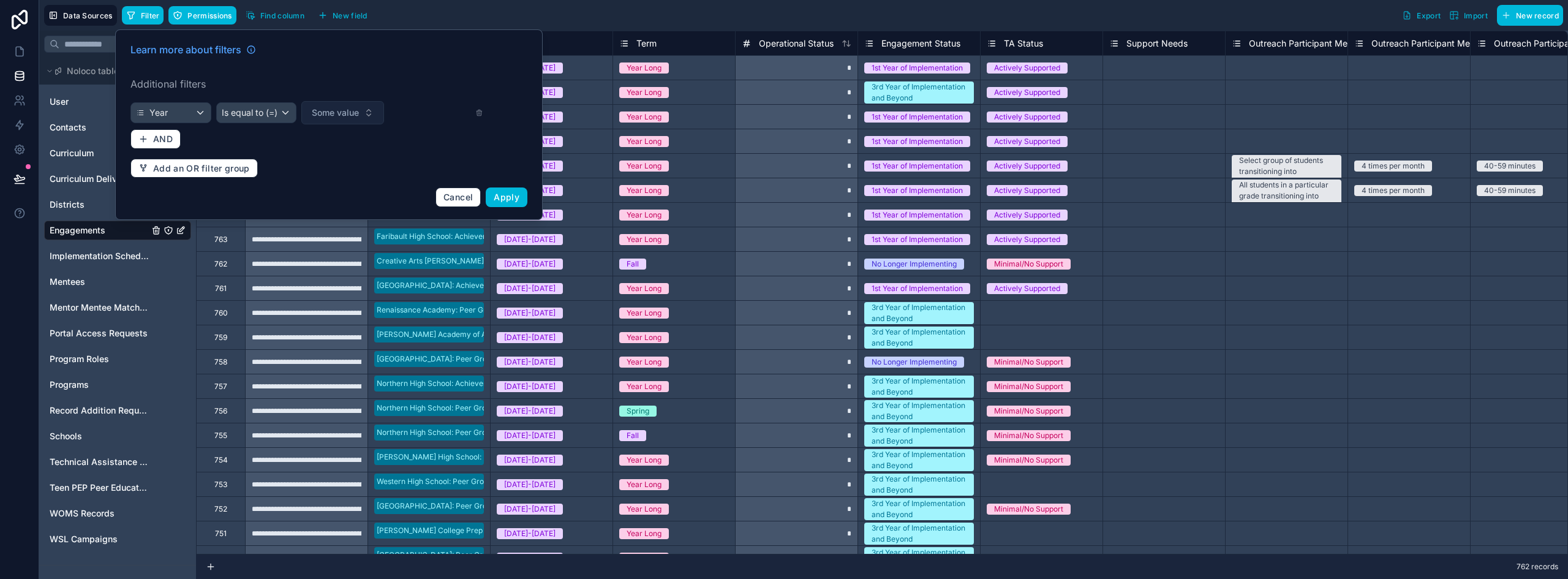
click at [350, 114] on span "Some value" at bounding box center [335, 113] width 47 height 12
click at [313, 181] on div "[DATE]-[DATE]" at bounding box center [343, 181] width 170 height 19
click at [144, 139] on icon "button" at bounding box center [142, 139] width 5 height 0
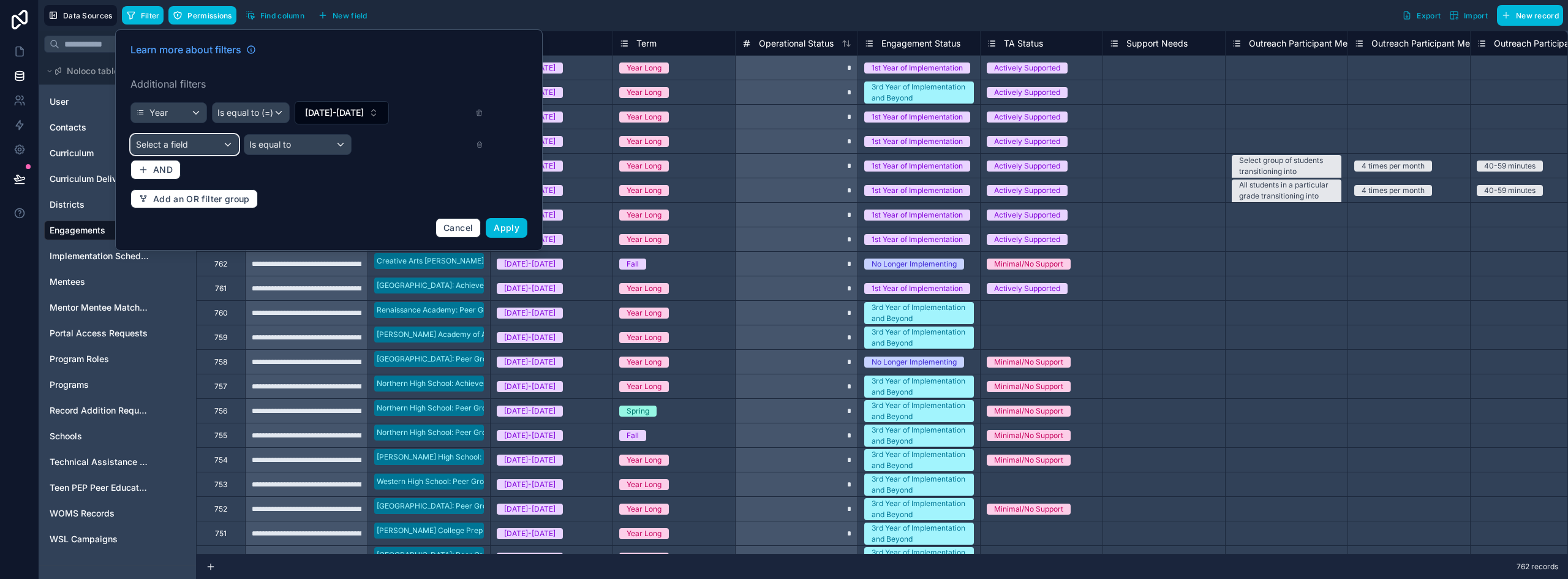
click at [193, 138] on div "Select a field" at bounding box center [185, 144] width 107 height 19
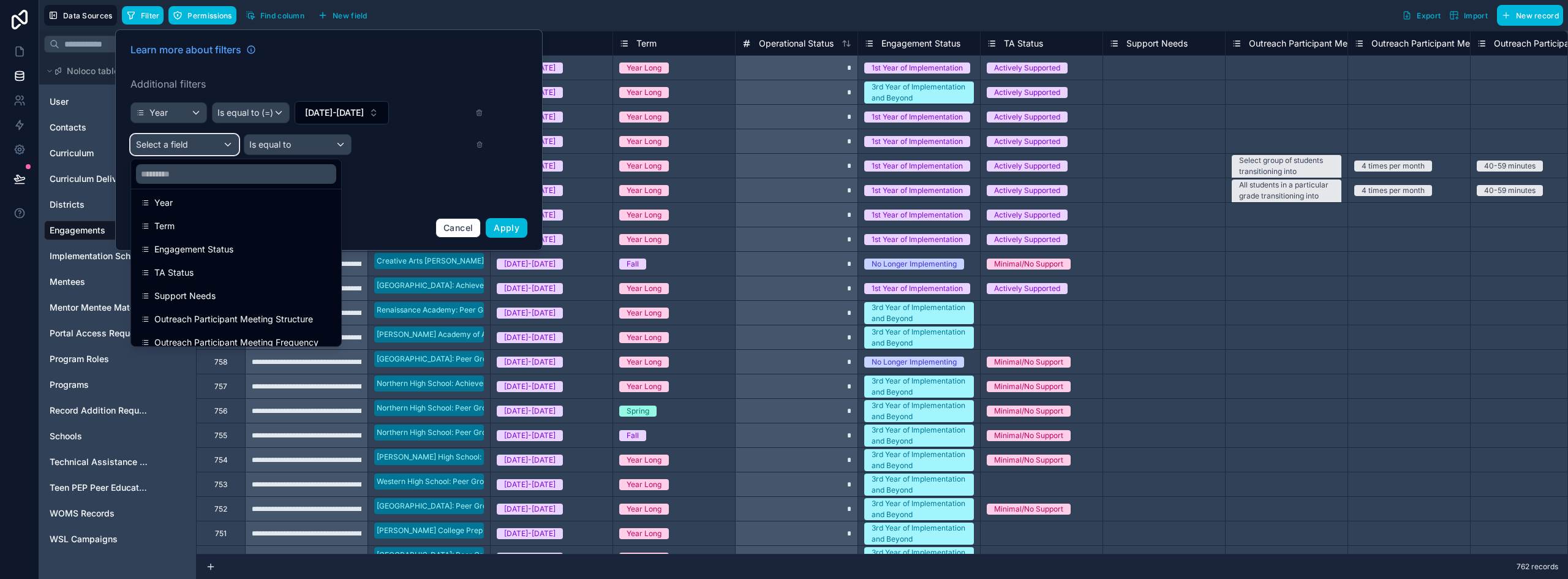
scroll to position [122, 0]
click at [204, 174] on input "text" at bounding box center [236, 174] width 200 height 19
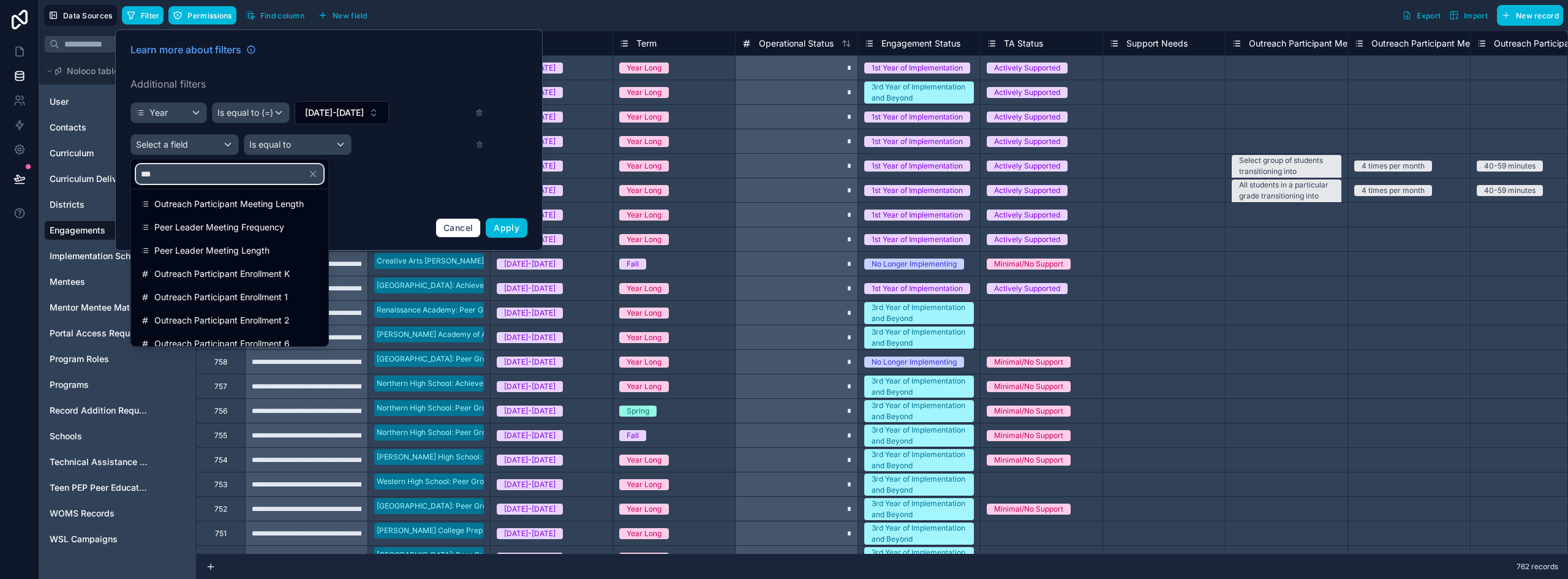
scroll to position [0, 0]
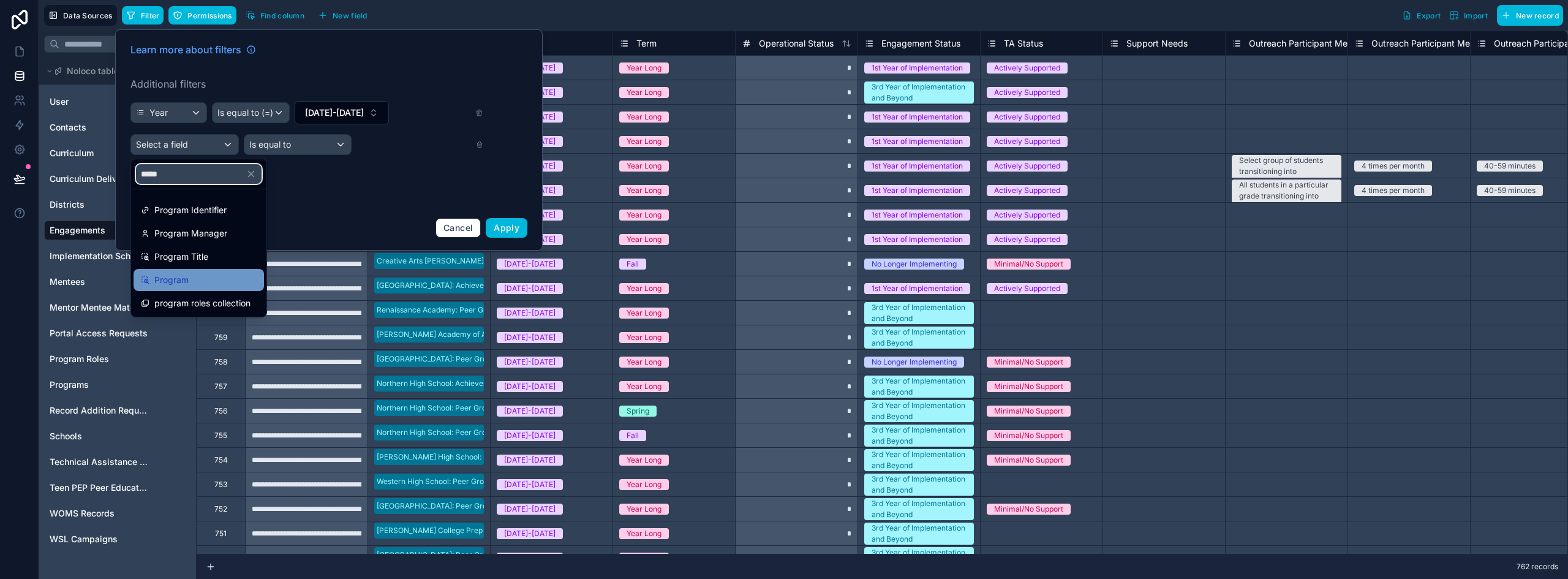
type input "*****"
click at [191, 278] on div "Program" at bounding box center [198, 279] width 116 height 15
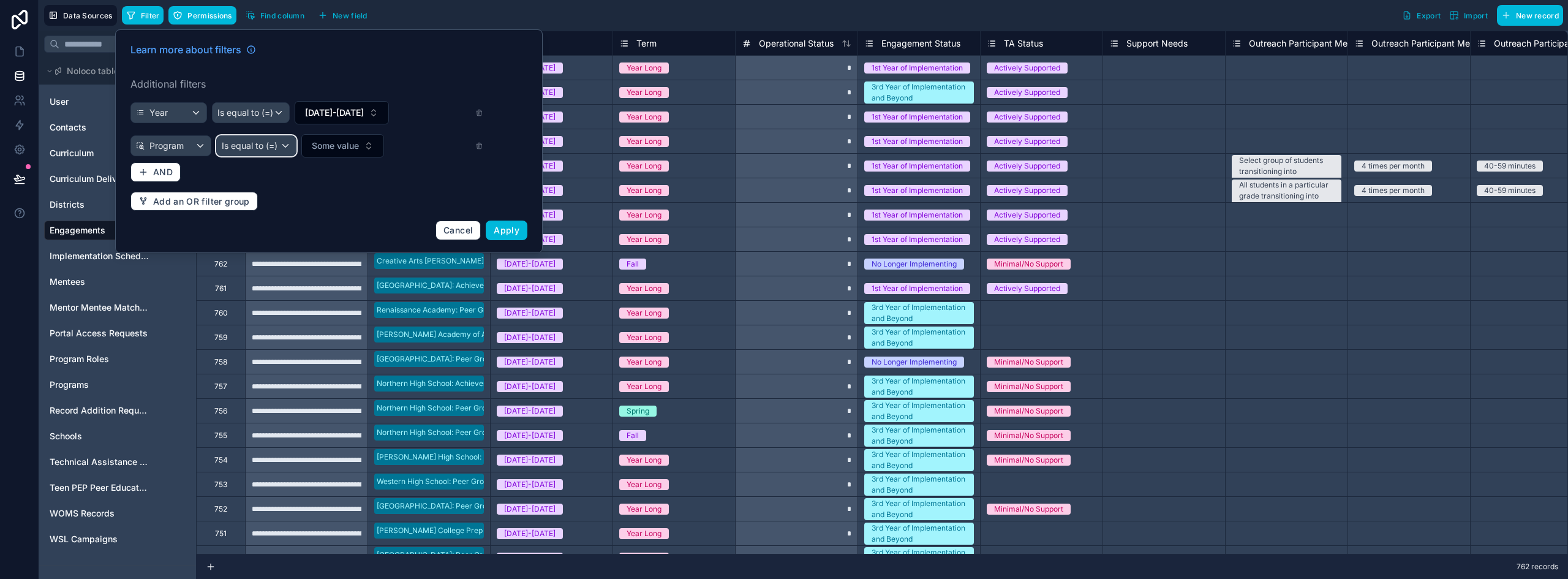
click at [264, 146] on span "Is equal to (=)" at bounding box center [250, 146] width 56 height 12
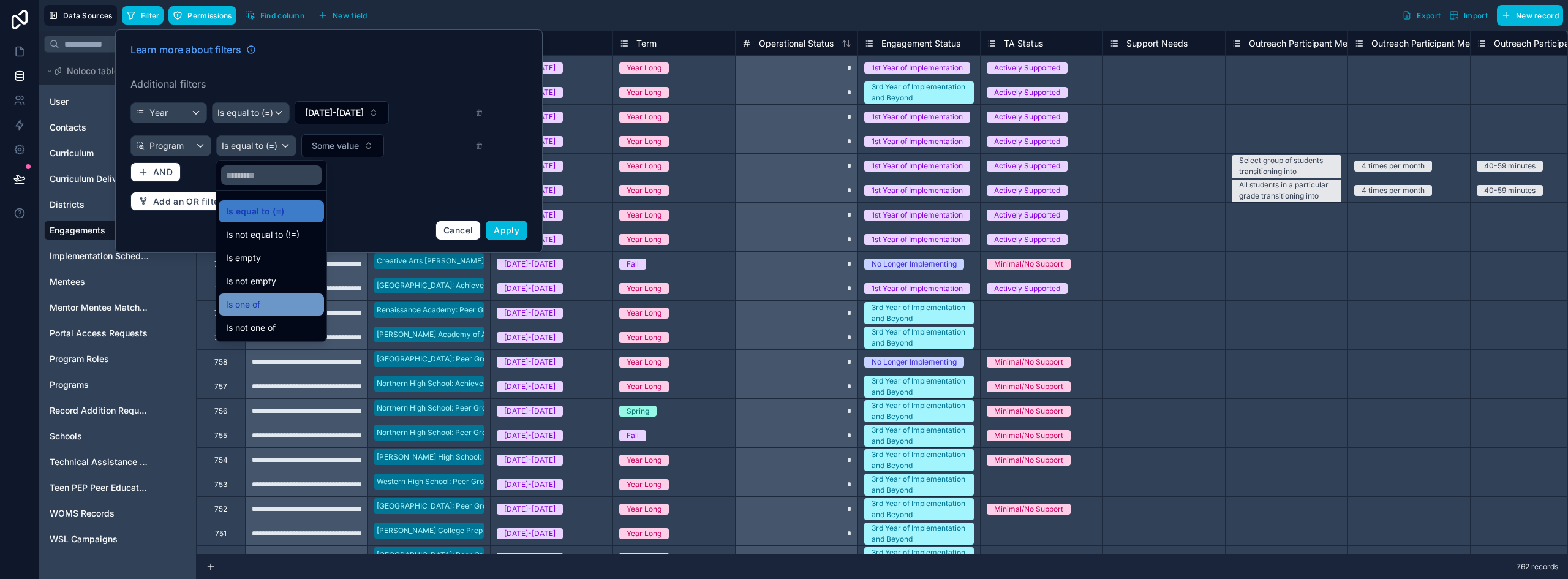
click at [255, 298] on span "Is one of" at bounding box center [243, 304] width 34 height 15
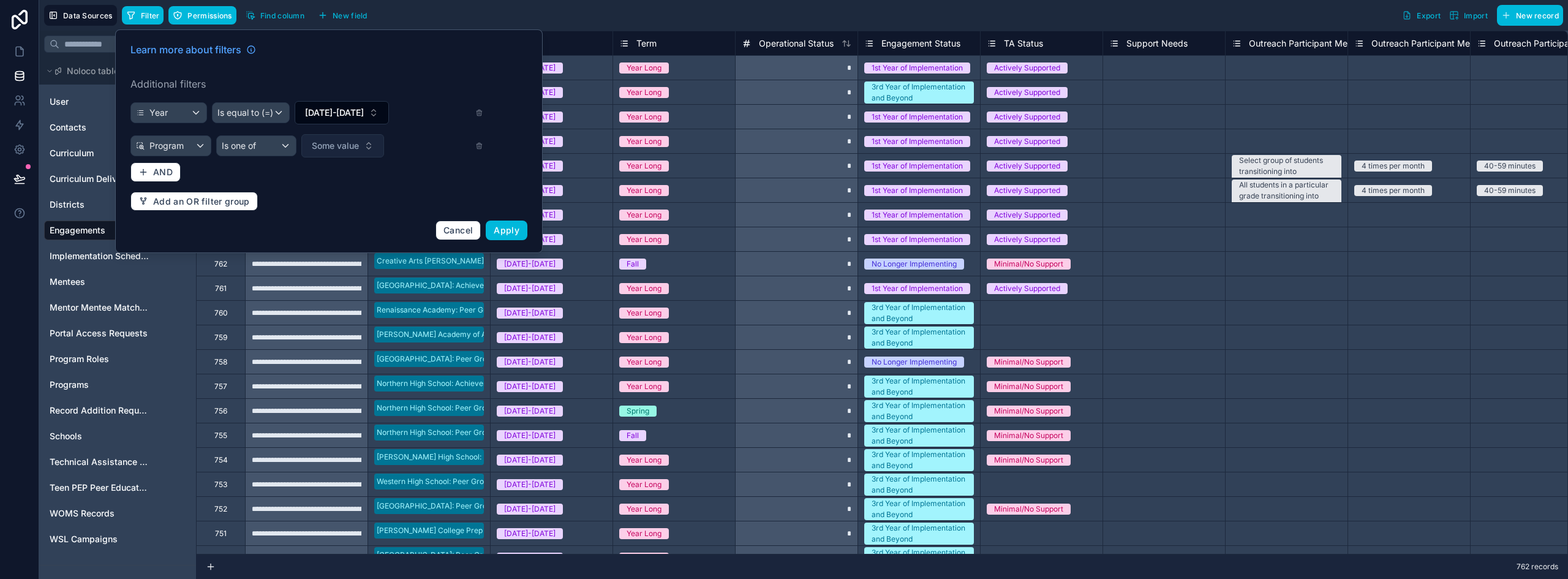
click at [330, 149] on span "Some value" at bounding box center [335, 146] width 47 height 12
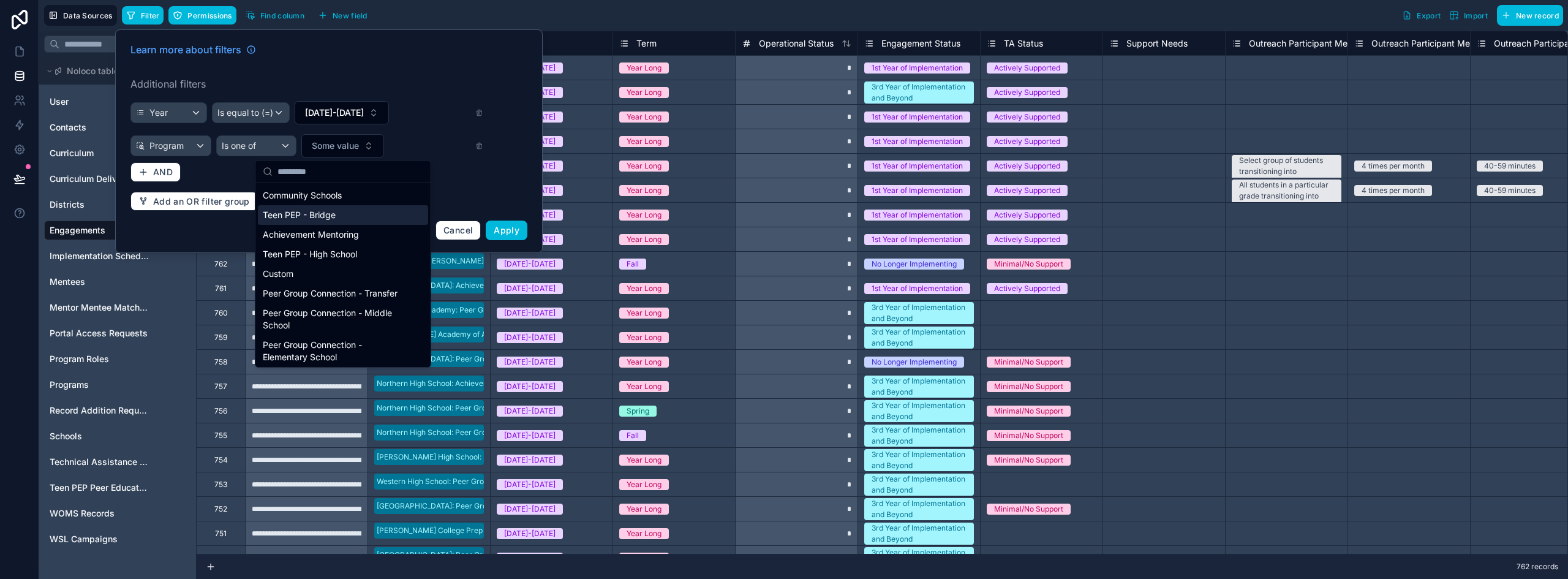
click at [335, 212] on div "Teen PEP - Bridge" at bounding box center [343, 215] width 170 height 19
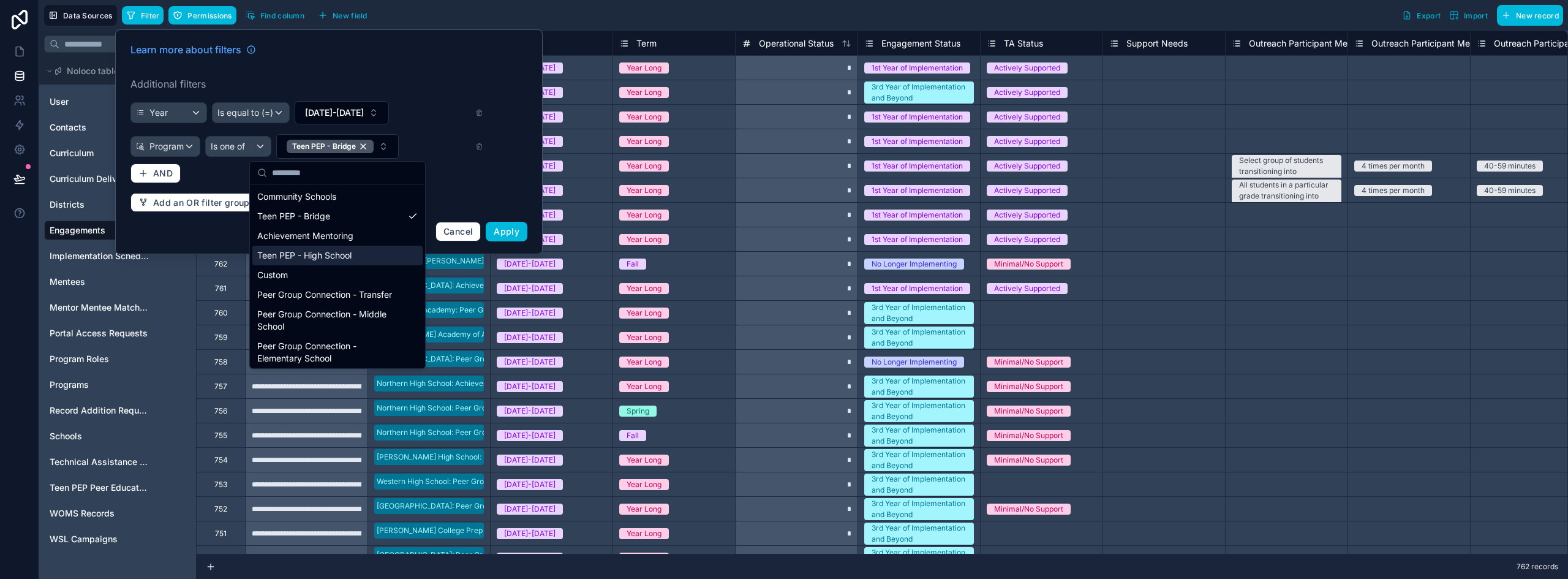
click at [329, 255] on div "Teen PEP - High School" at bounding box center [337, 255] width 170 height 19
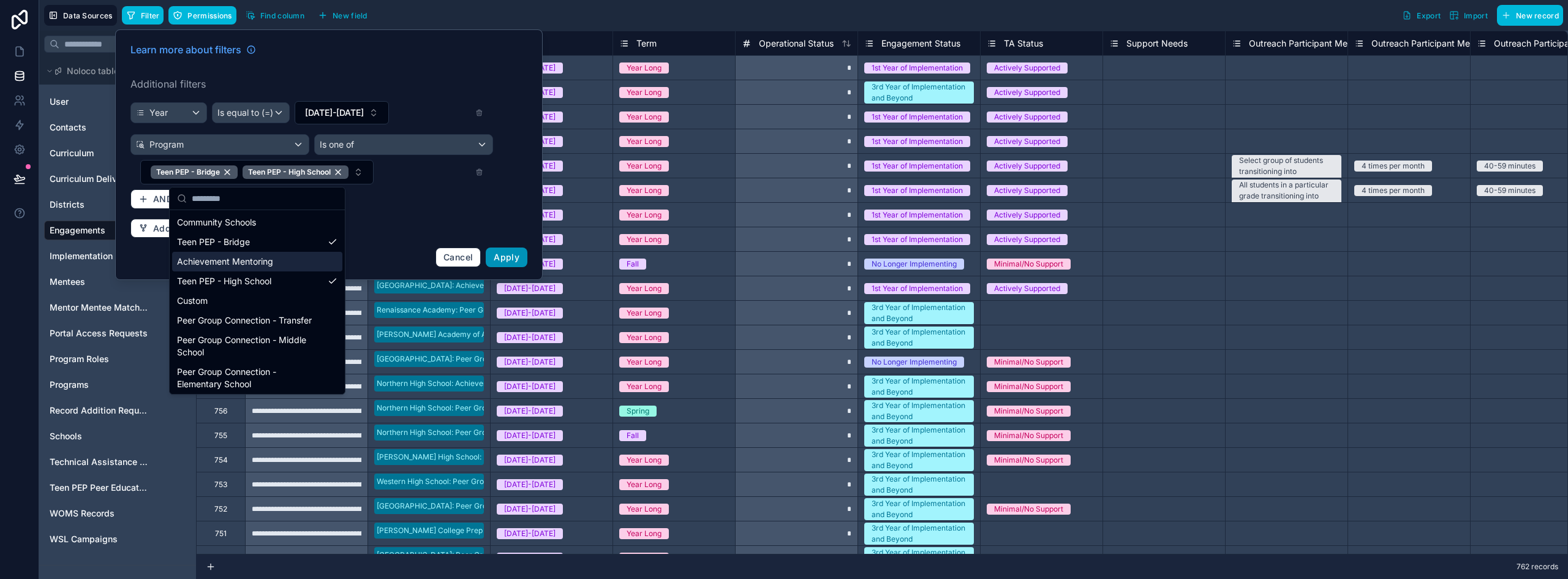
click at [510, 257] on span "Apply" at bounding box center [506, 257] width 26 height 10
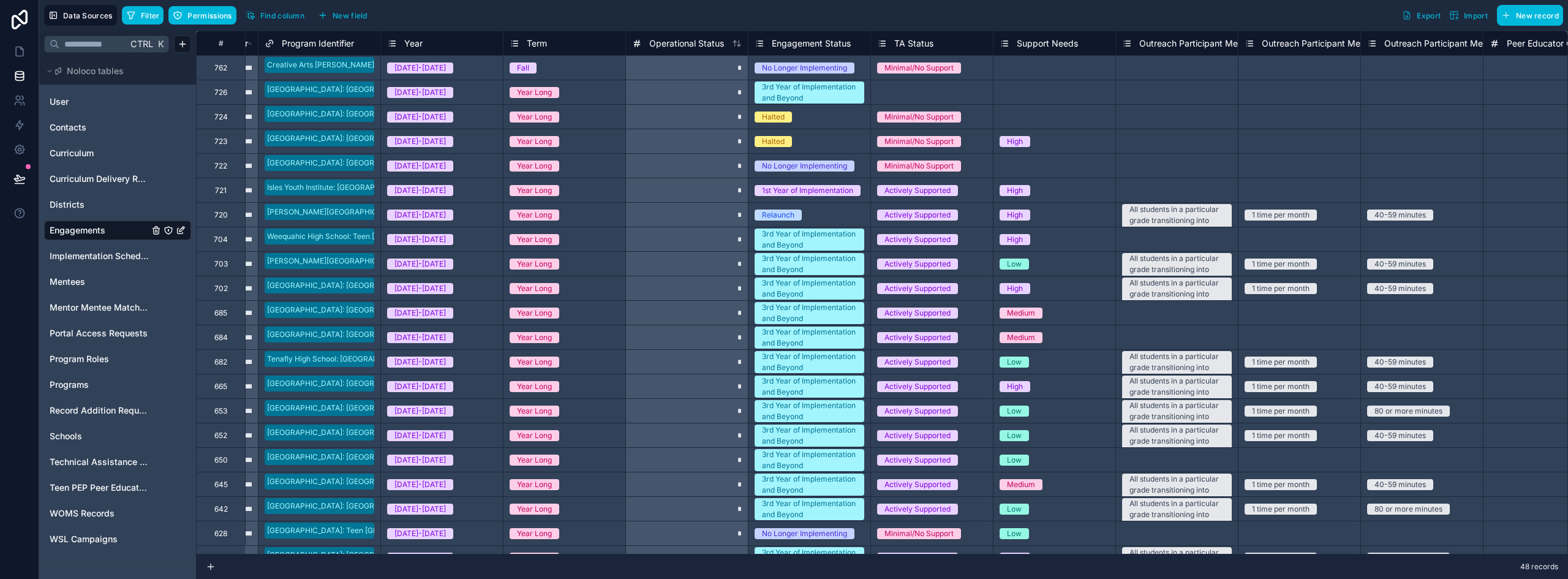
scroll to position [0, 47]
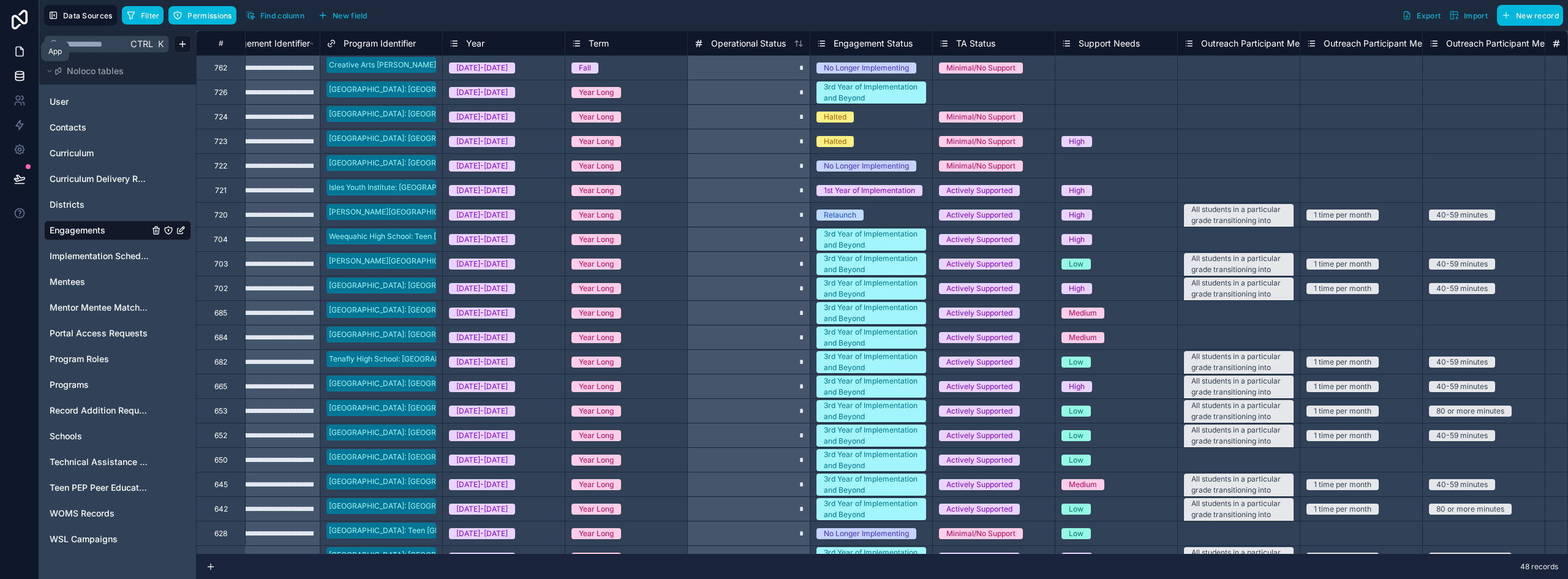
click at [24, 46] on icon at bounding box center [19, 51] width 12 height 12
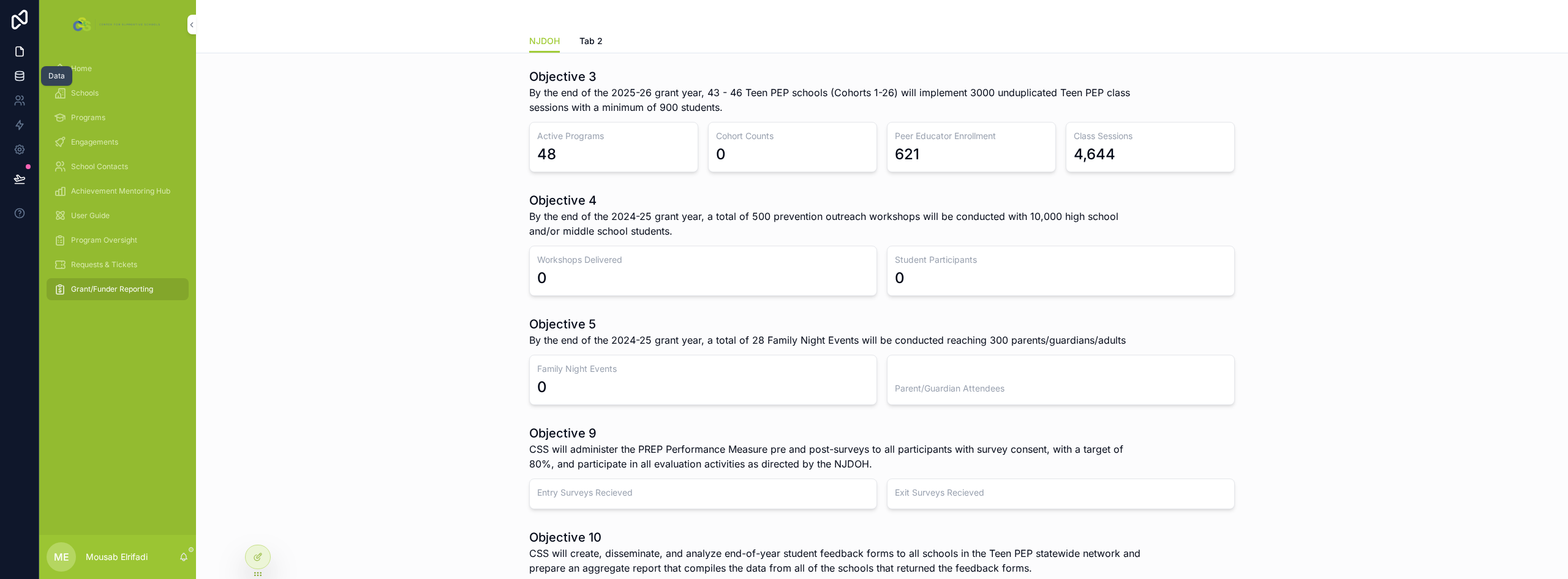
click at [25, 71] on icon at bounding box center [19, 76] width 12 height 12
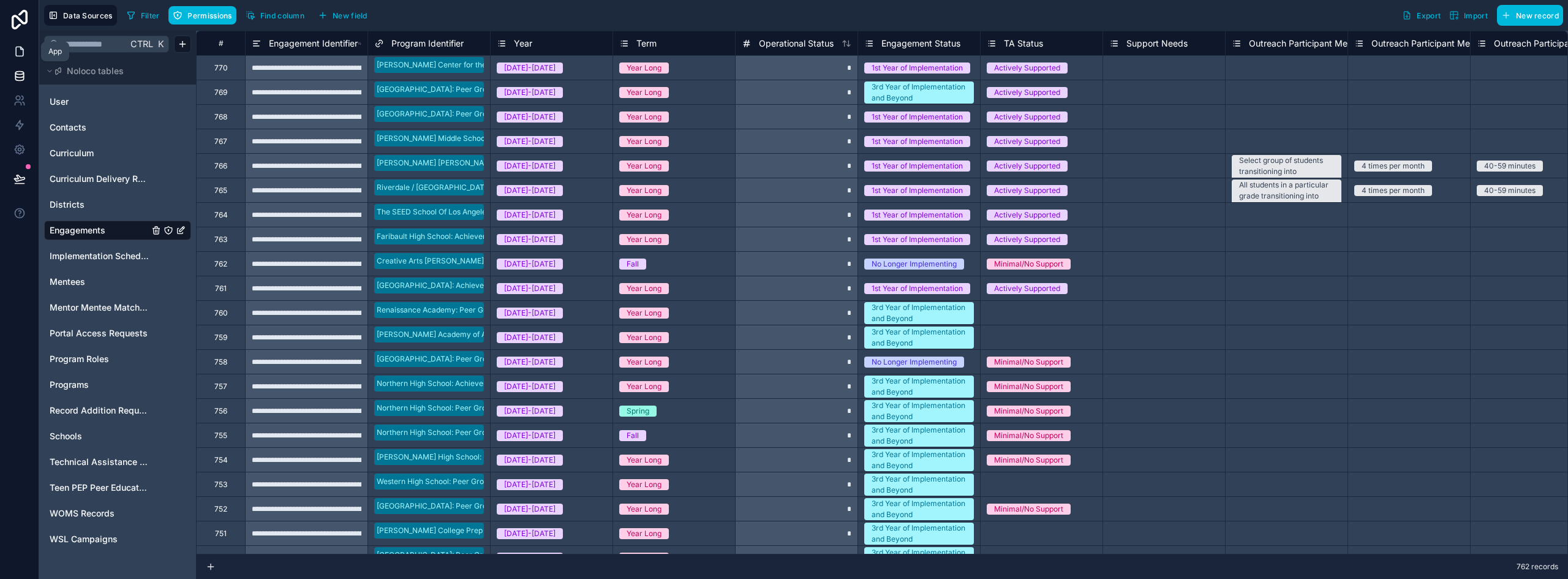
click at [22, 51] on icon at bounding box center [19, 51] width 12 height 12
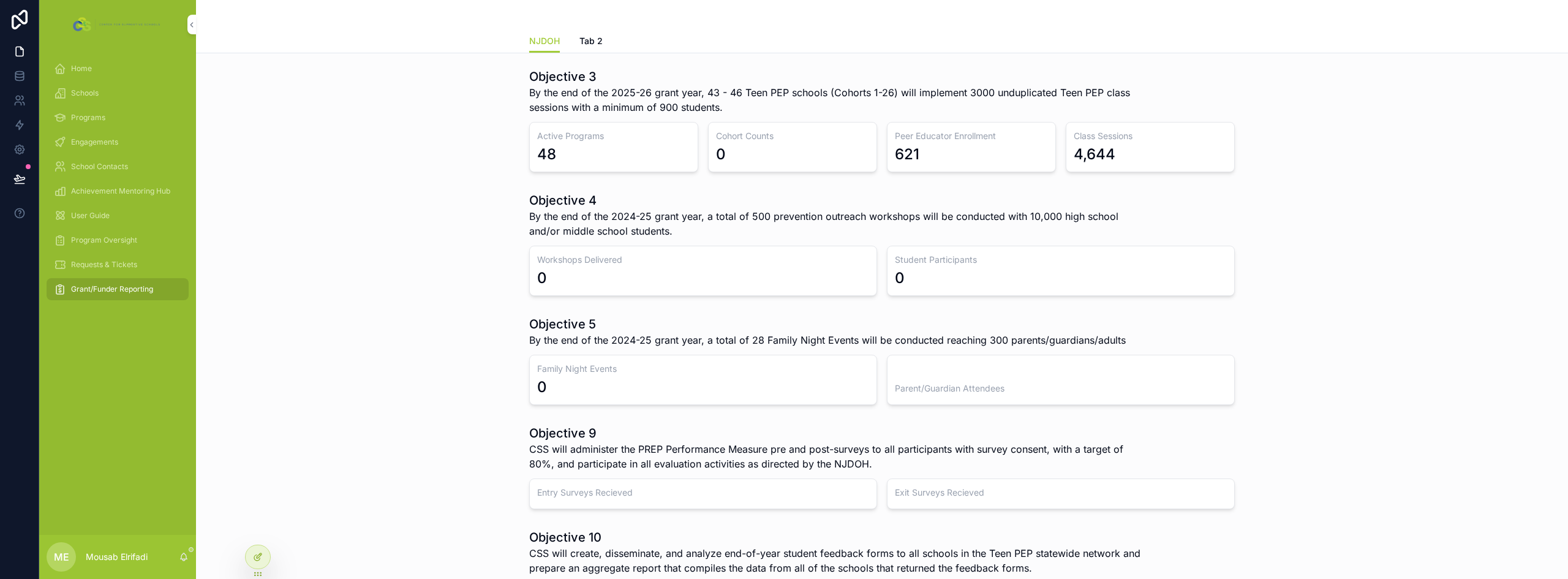
click at [261, 555] on icon at bounding box center [261, 555] width 2 height 2
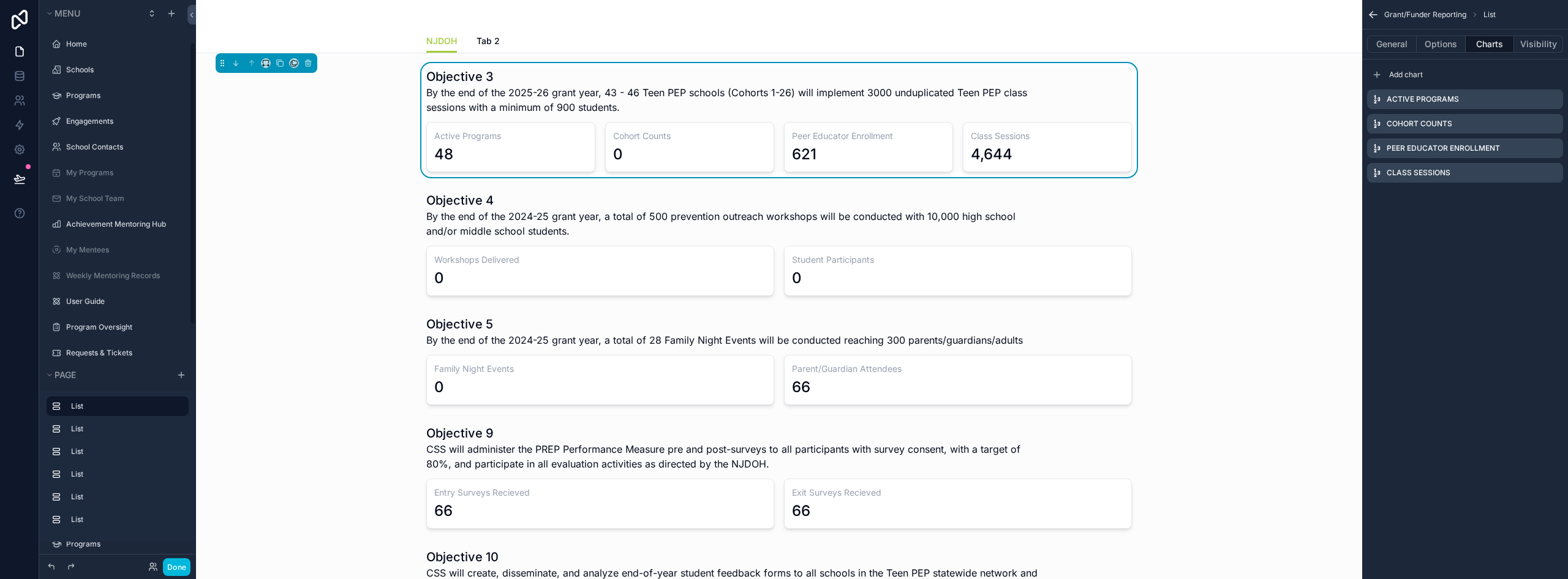
click at [733, 125] on div "Cohort Counts 0" at bounding box center [689, 147] width 169 height 51
click at [1395, 42] on button "General" at bounding box center [1392, 44] width 50 height 17
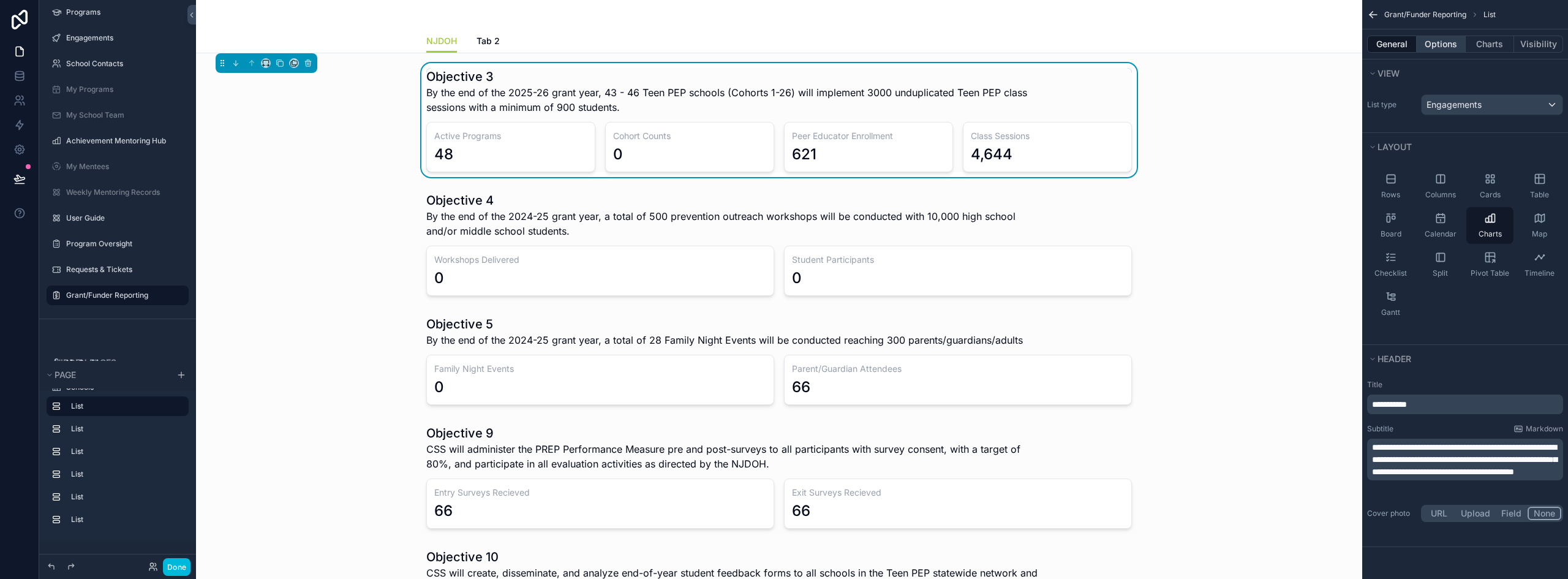
click at [1444, 41] on button "Options" at bounding box center [1440, 44] width 49 height 17
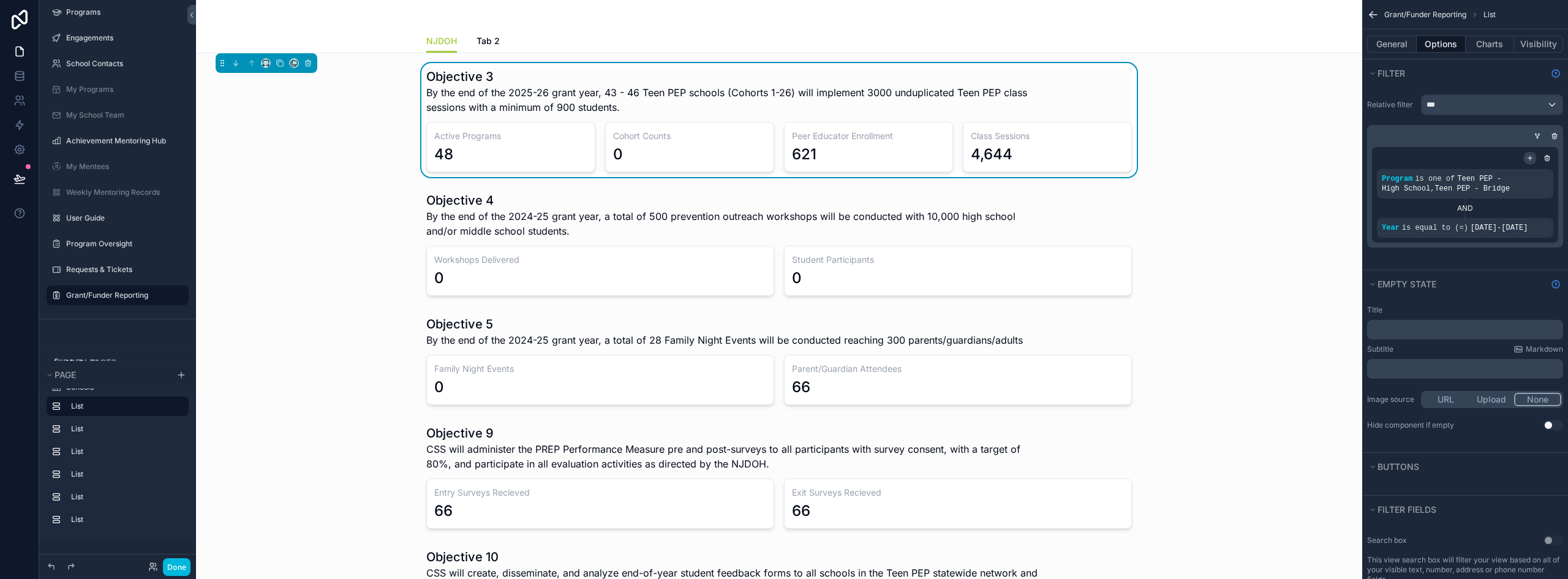
click at [1531, 156] on icon "scrollable content" at bounding box center [1529, 157] width 7 height 7
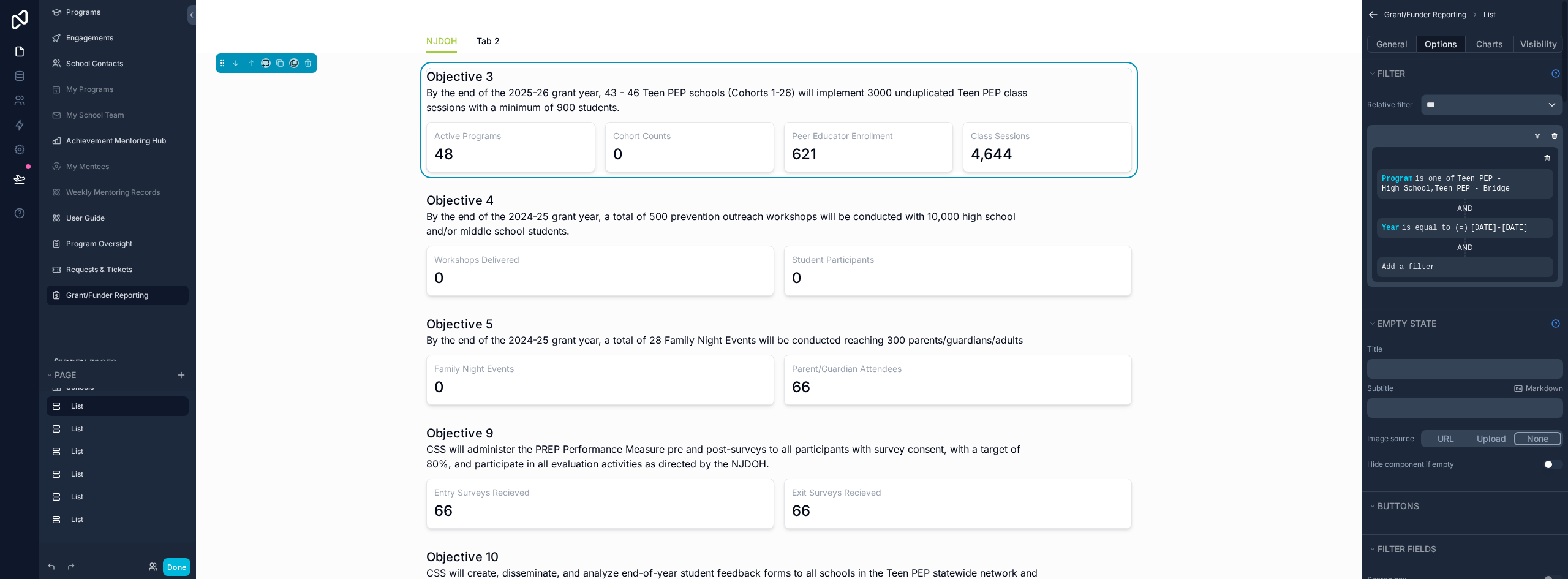
click at [1433, 267] on div "Add a filter" at bounding box center [1465, 267] width 177 height 19
click at [0, 0] on icon "scrollable content" at bounding box center [0, 0] width 0 height 0
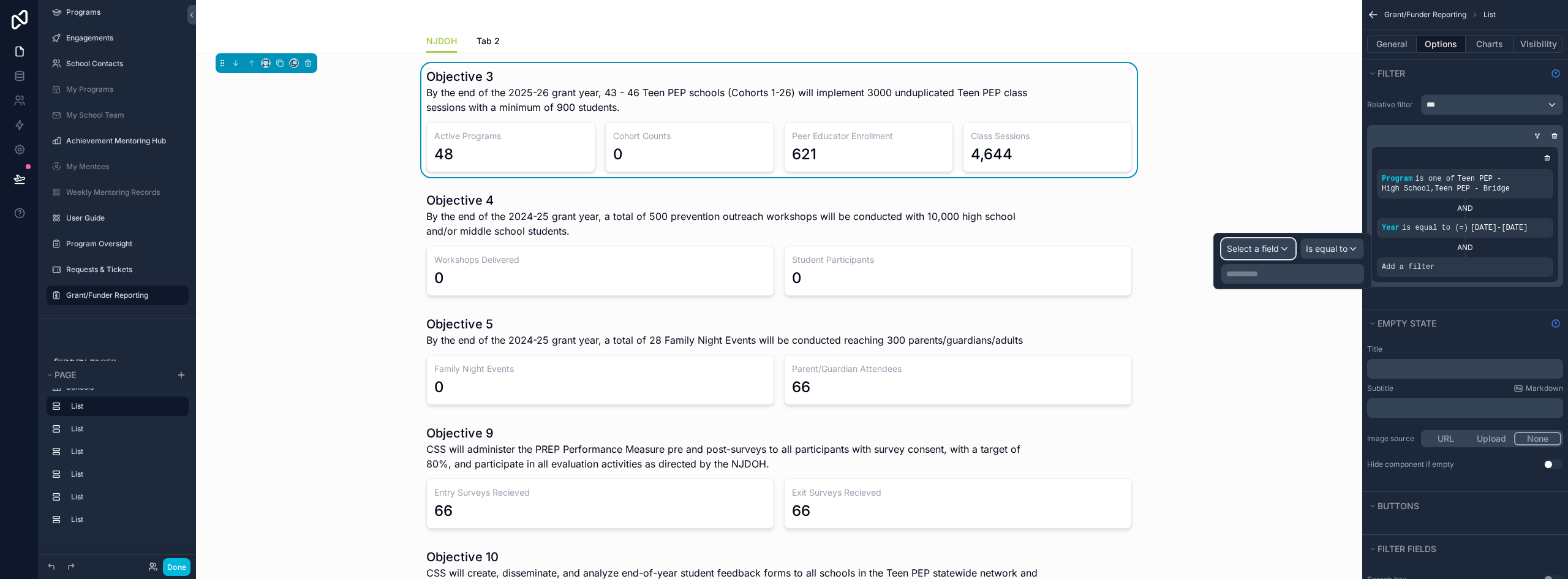
click at [1275, 250] on span "Select a field" at bounding box center [1252, 248] width 52 height 10
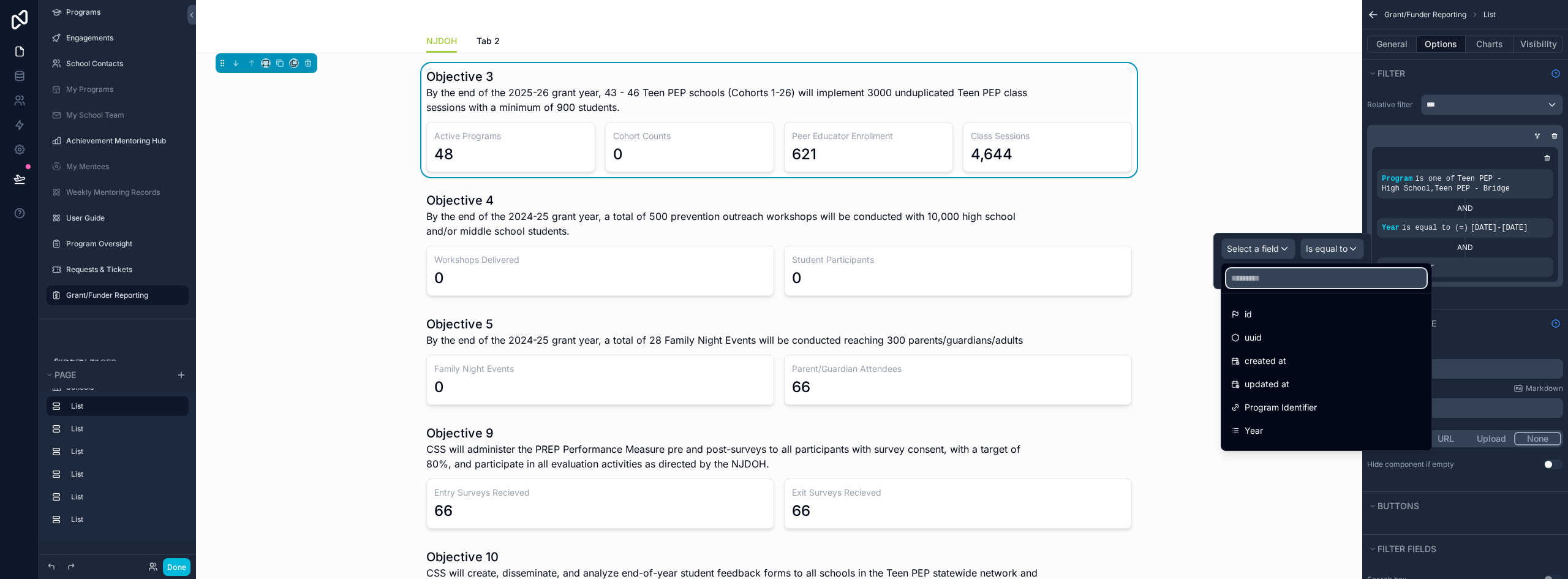
click at [1276, 281] on input "text" at bounding box center [1325, 278] width 200 height 19
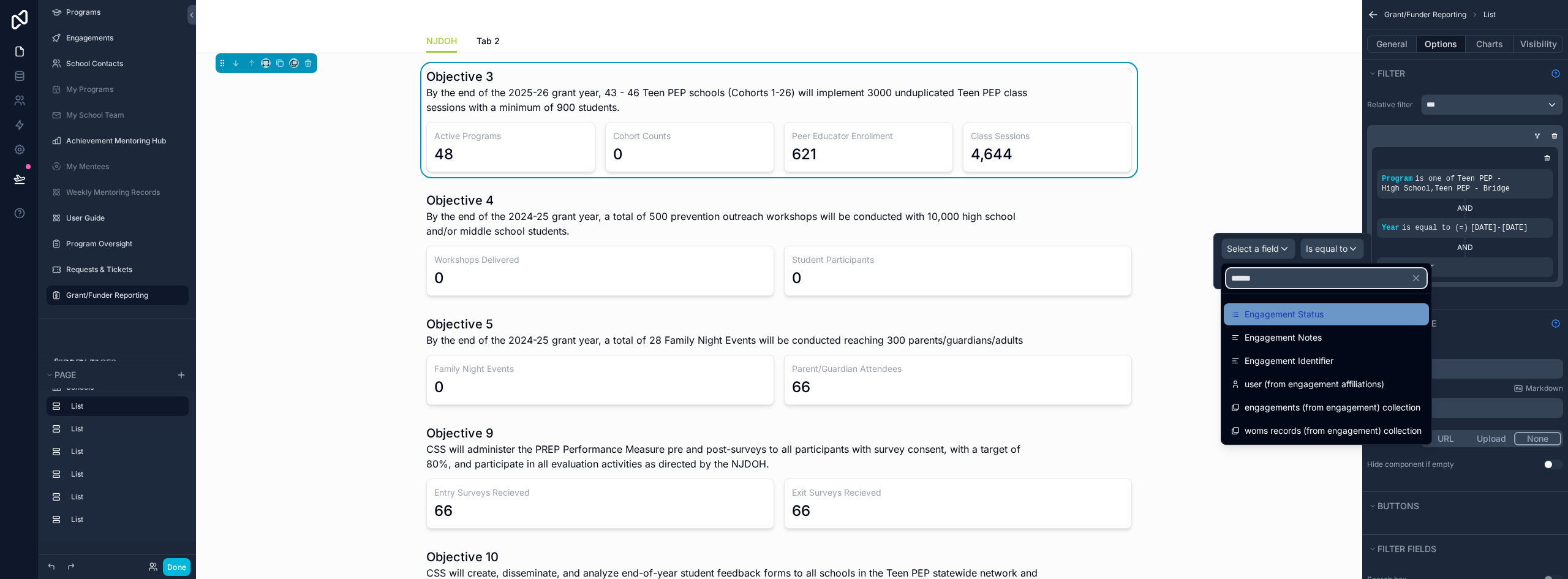
type input "******"
click at [1301, 312] on span "Engagement Status" at bounding box center [1284, 314] width 79 height 15
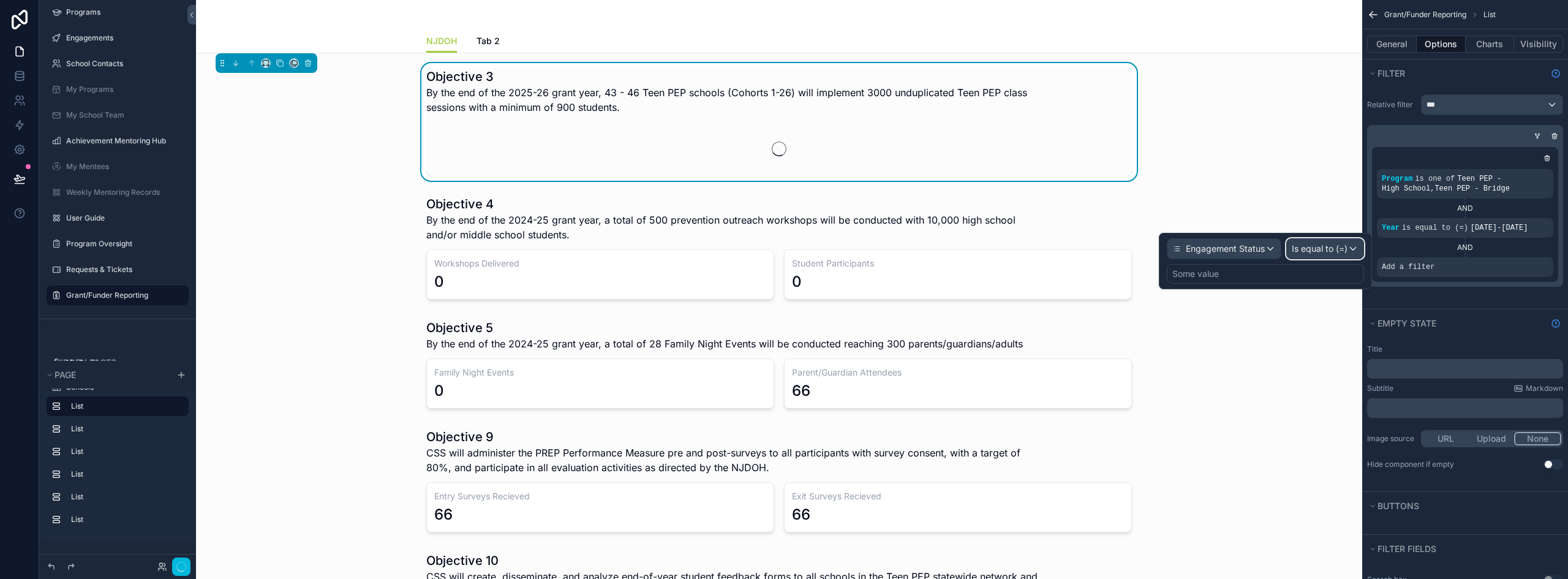
click at [1335, 250] on span "Is equal to (=)" at bounding box center [1320, 249] width 56 height 12
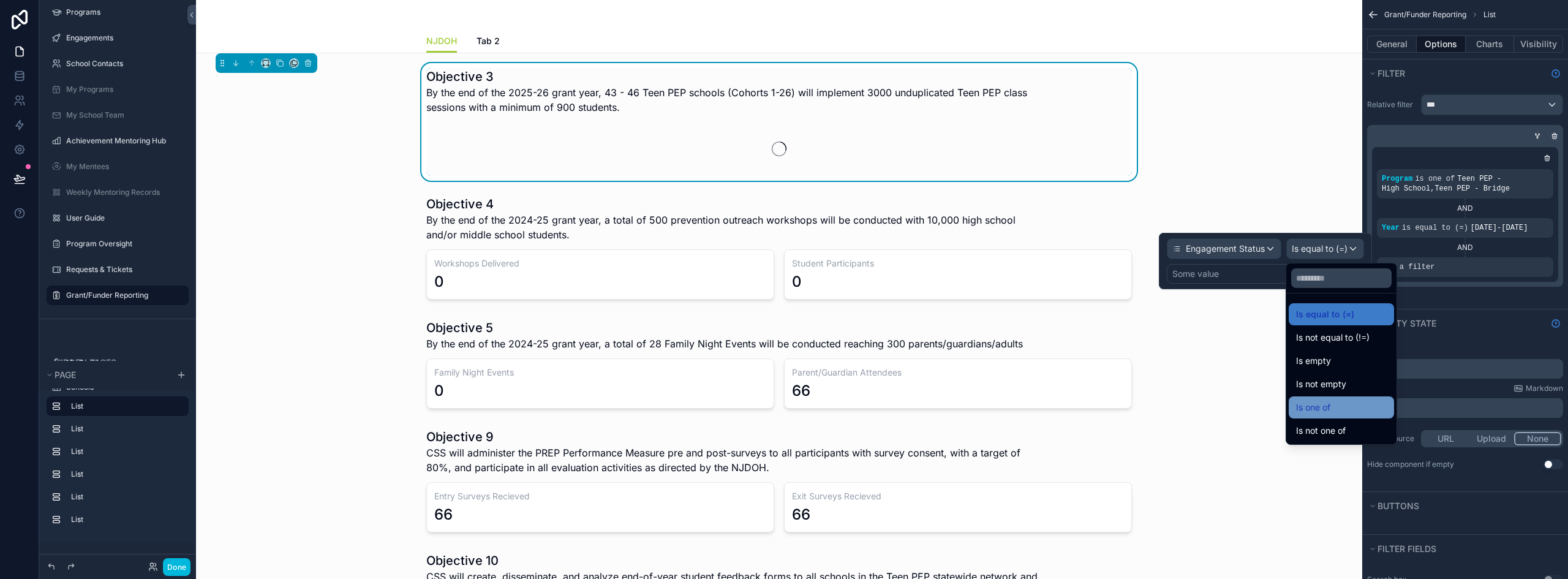
click at [1337, 405] on div "Is one of" at bounding box center [1341, 407] width 91 height 15
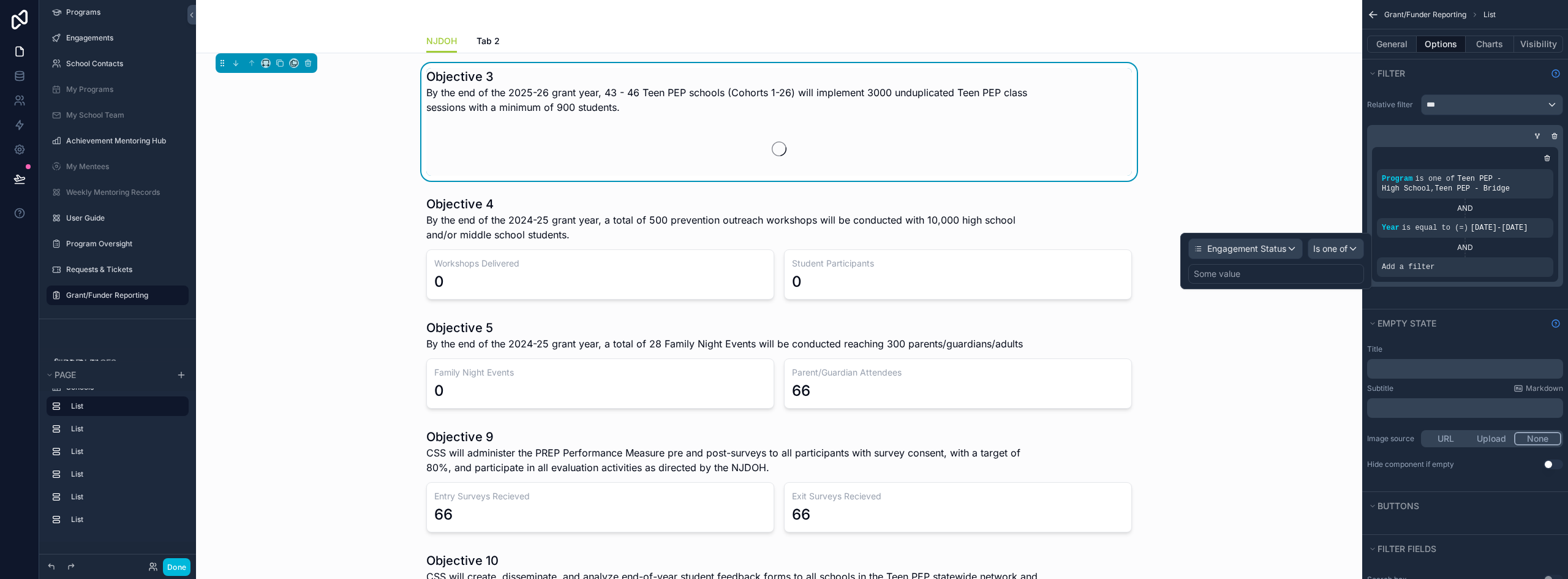
click at [1269, 271] on div "Some value" at bounding box center [1276, 273] width 176 height 19
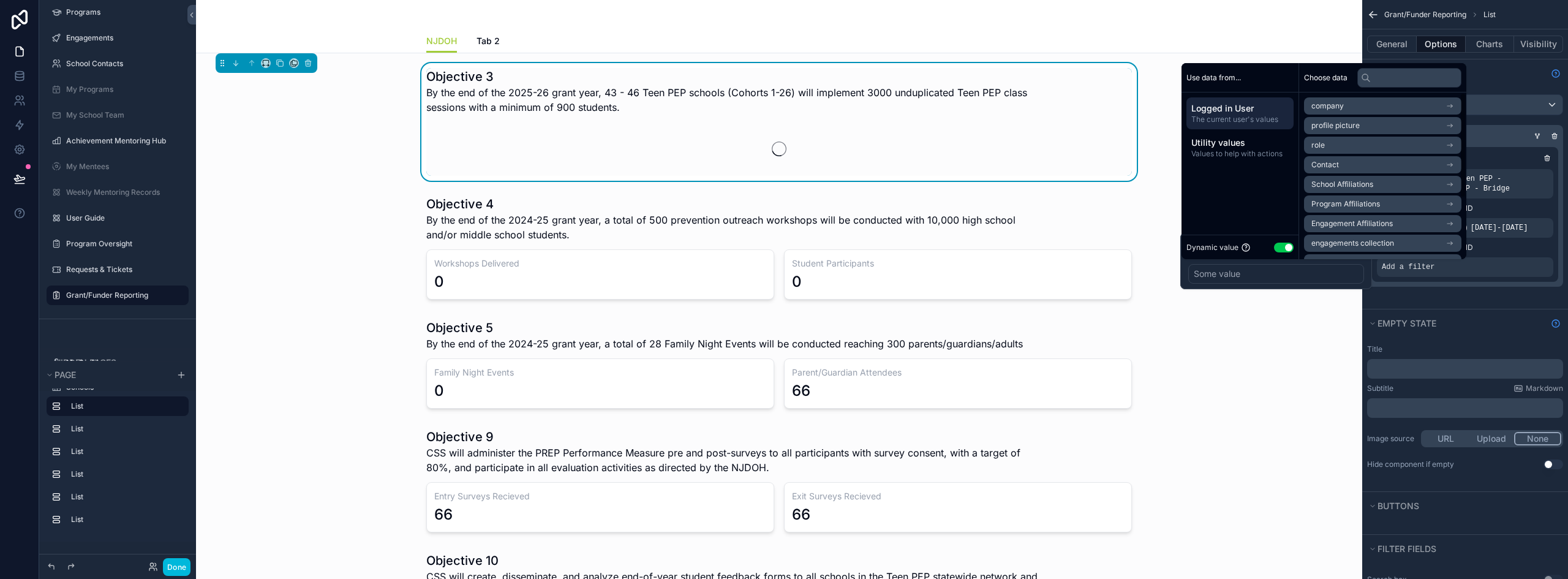
click at [1281, 249] on button "Use setting" at bounding box center [1283, 247] width 19 height 10
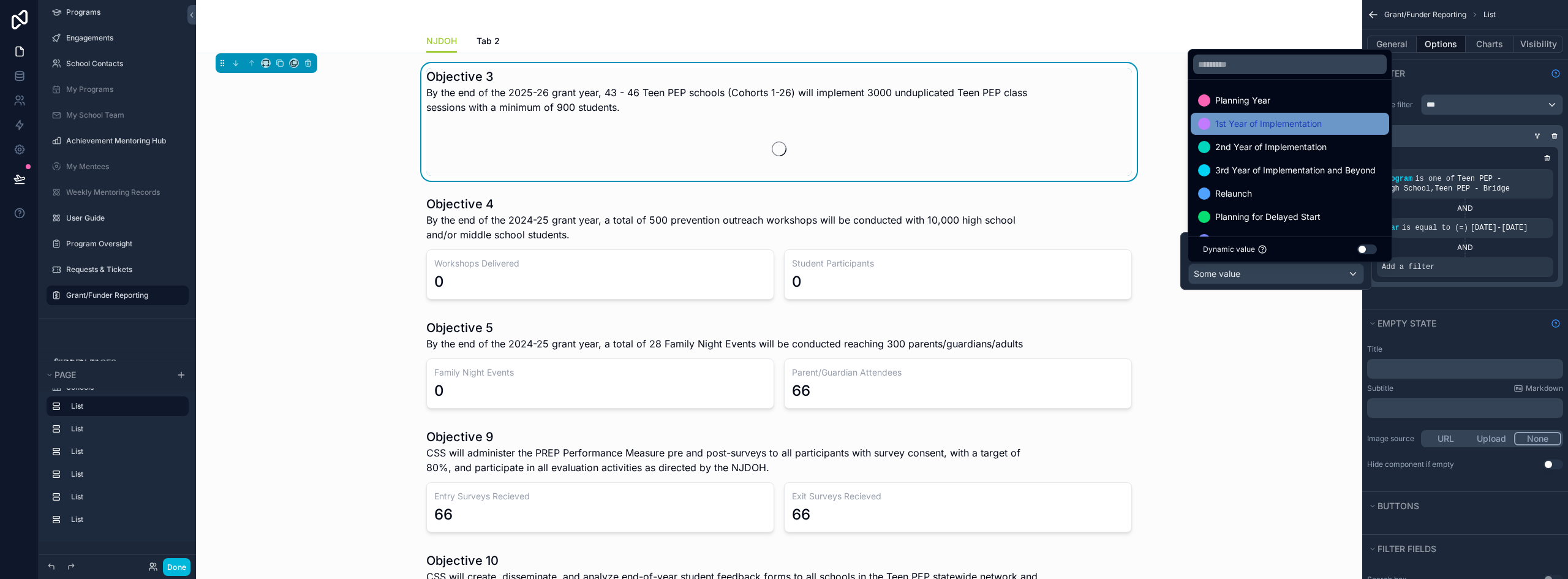
click at [1280, 121] on span "1st Year of Implementation" at bounding box center [1268, 124] width 107 height 15
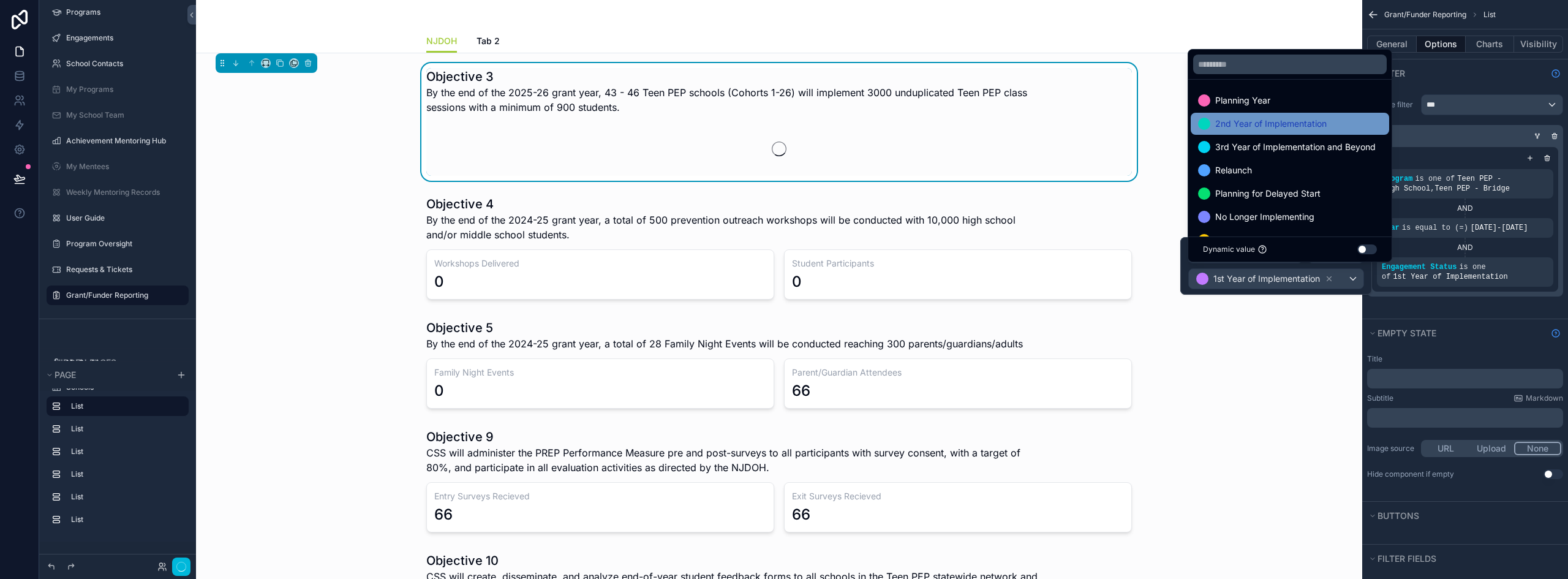
click at [1272, 121] on span "2nd Year of Implementation" at bounding box center [1270, 124] width 111 height 15
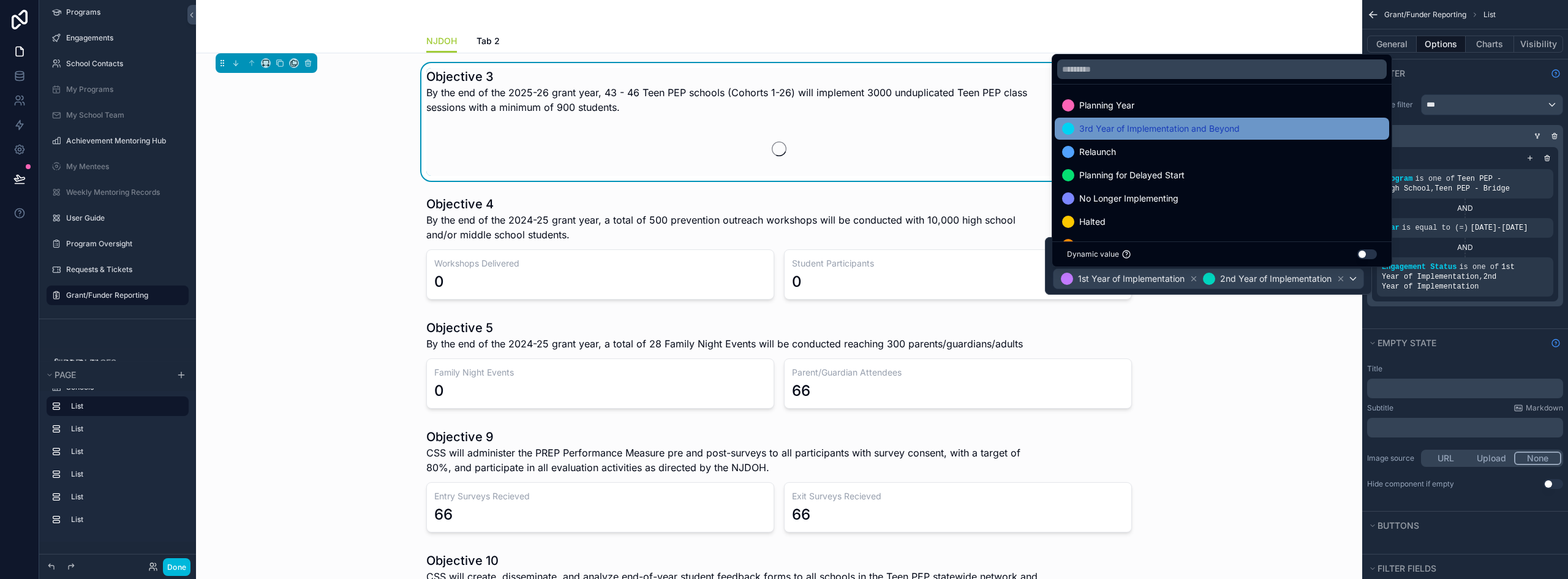
click at [1160, 129] on span "3rd Year of Implementation and Beyond" at bounding box center [1159, 128] width 160 height 15
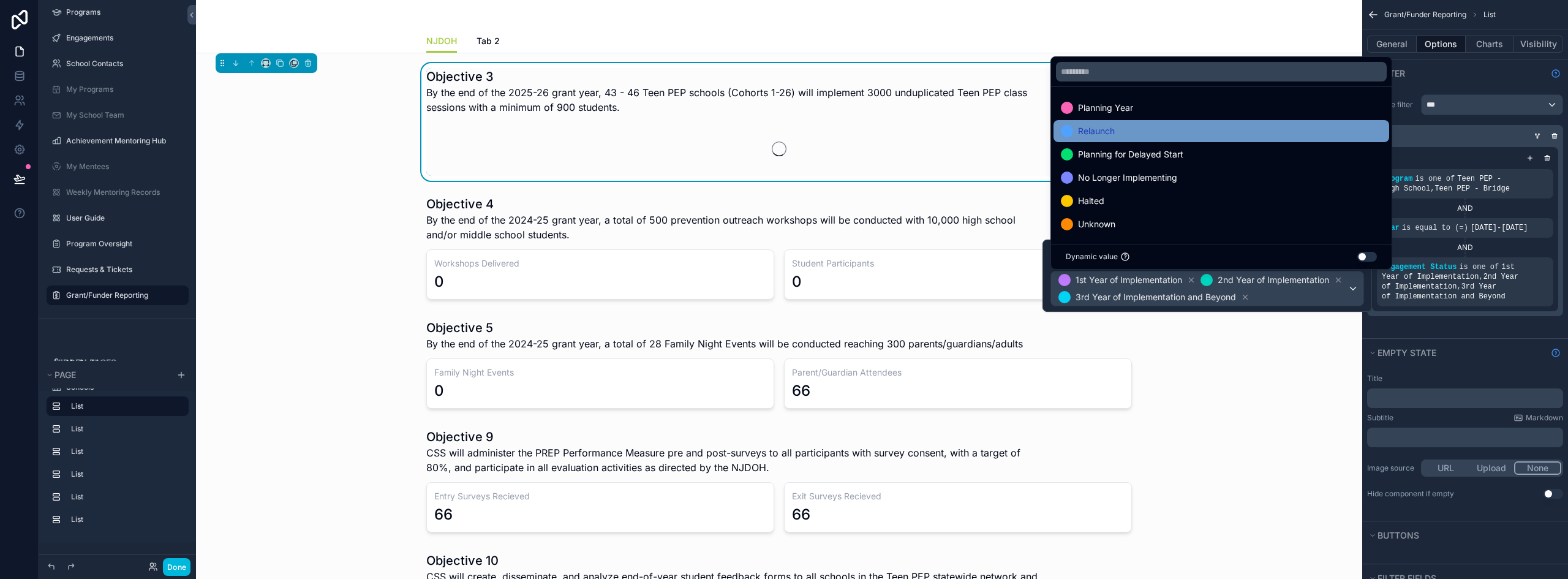
click at [1124, 139] on div "Relaunch" at bounding box center [1221, 131] width 336 height 22
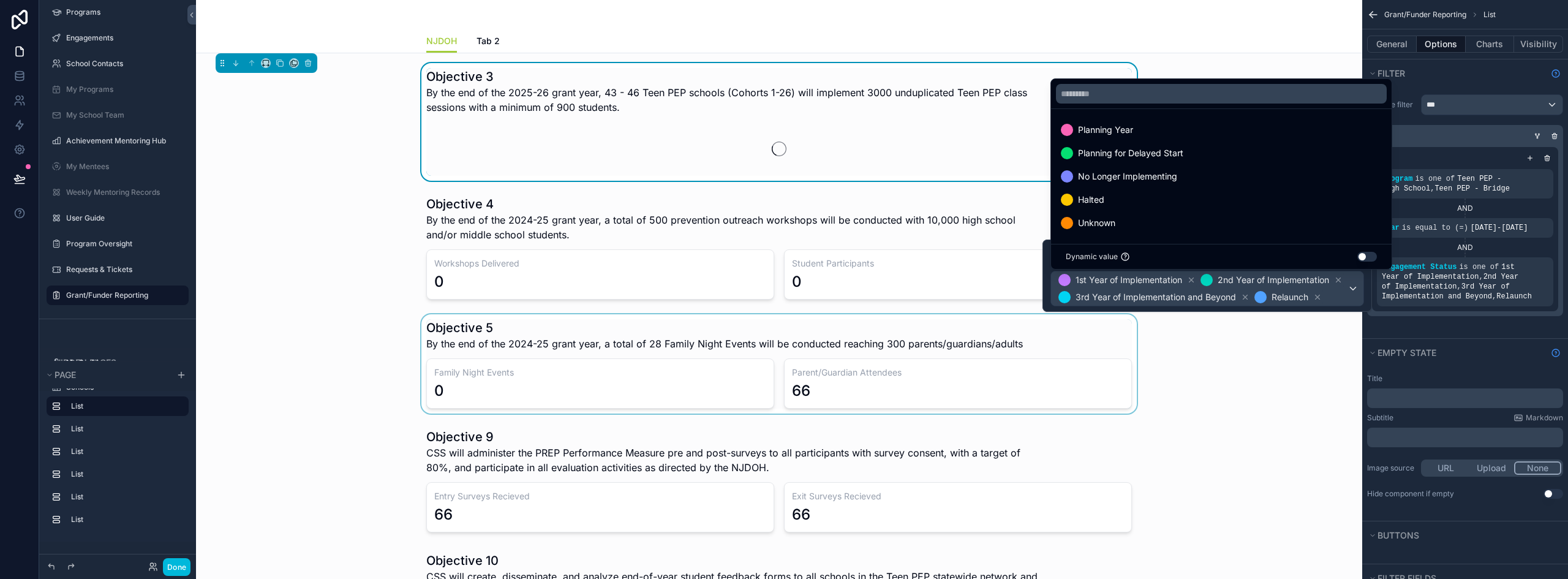
click at [1286, 385] on div "scrollable content" at bounding box center [779, 364] width 1146 height 100
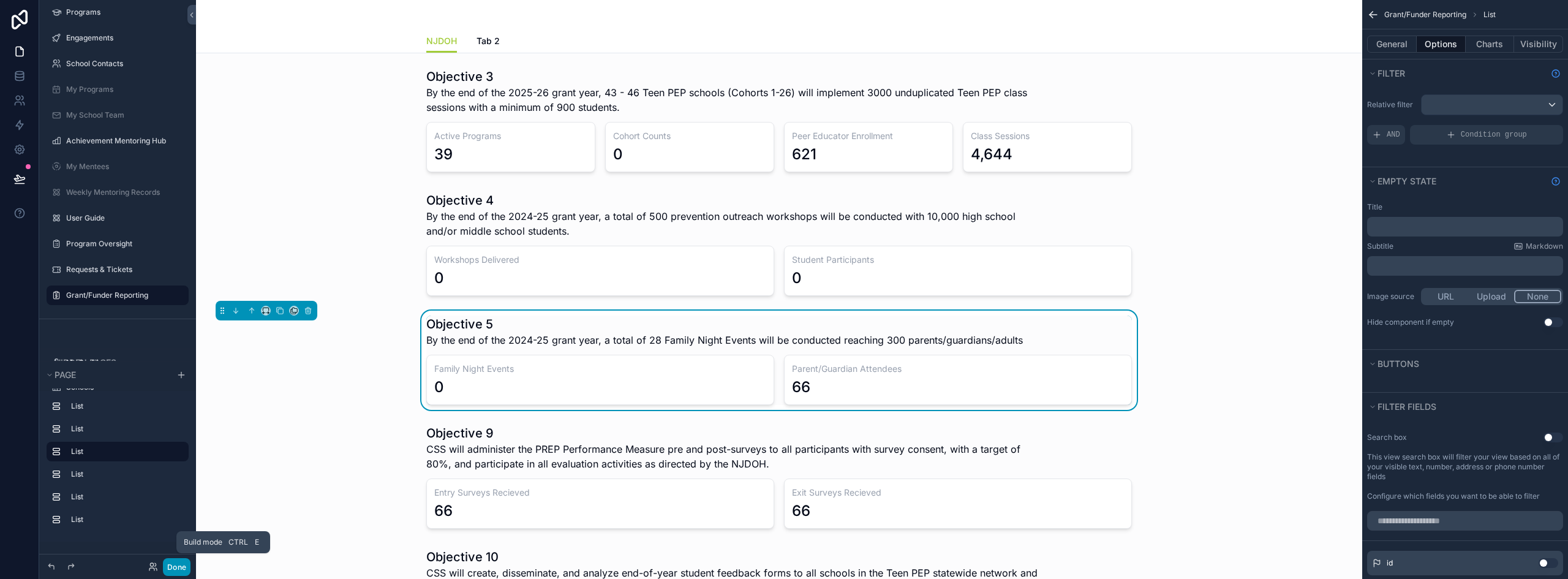
click at [177, 570] on button "Done" at bounding box center [176, 567] width 27 height 18
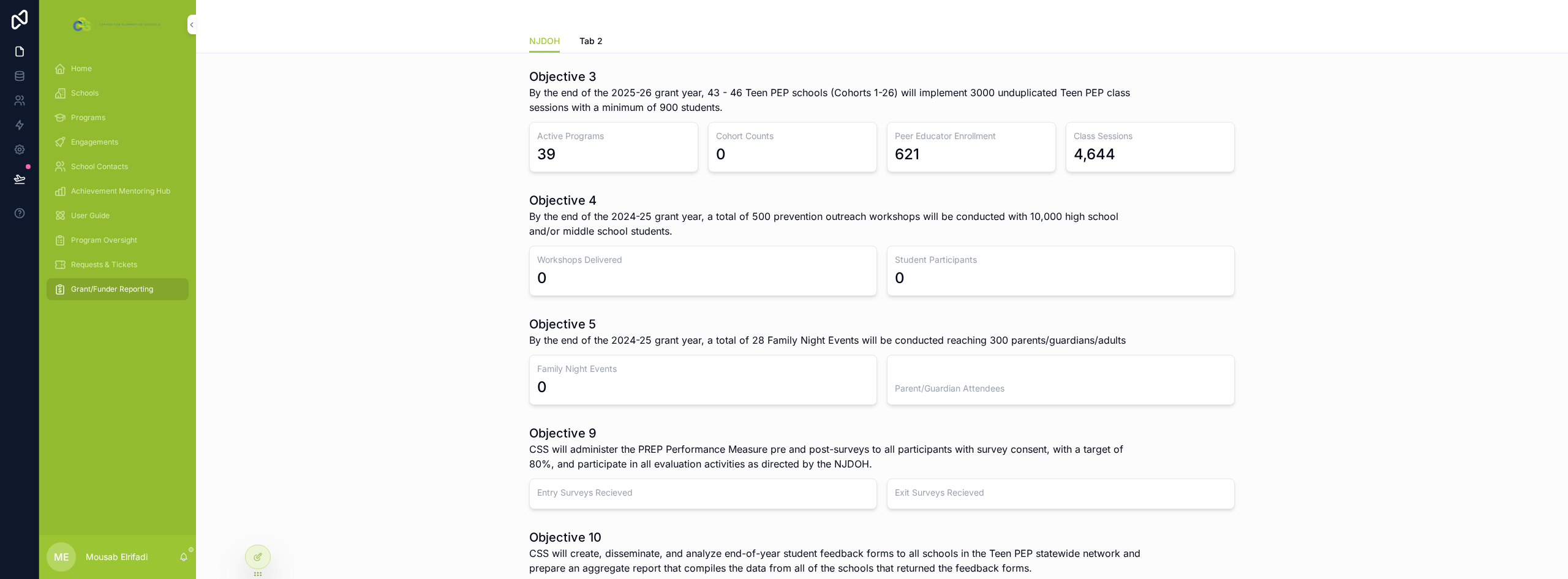
click at [643, 234] on span "By the end of the 2024-25 grant year, a total of 500 prevention outreach worksh…" at bounding box center [835, 224] width 614 height 30
click at [262, 555] on icon at bounding box center [257, 556] width 10 height 10
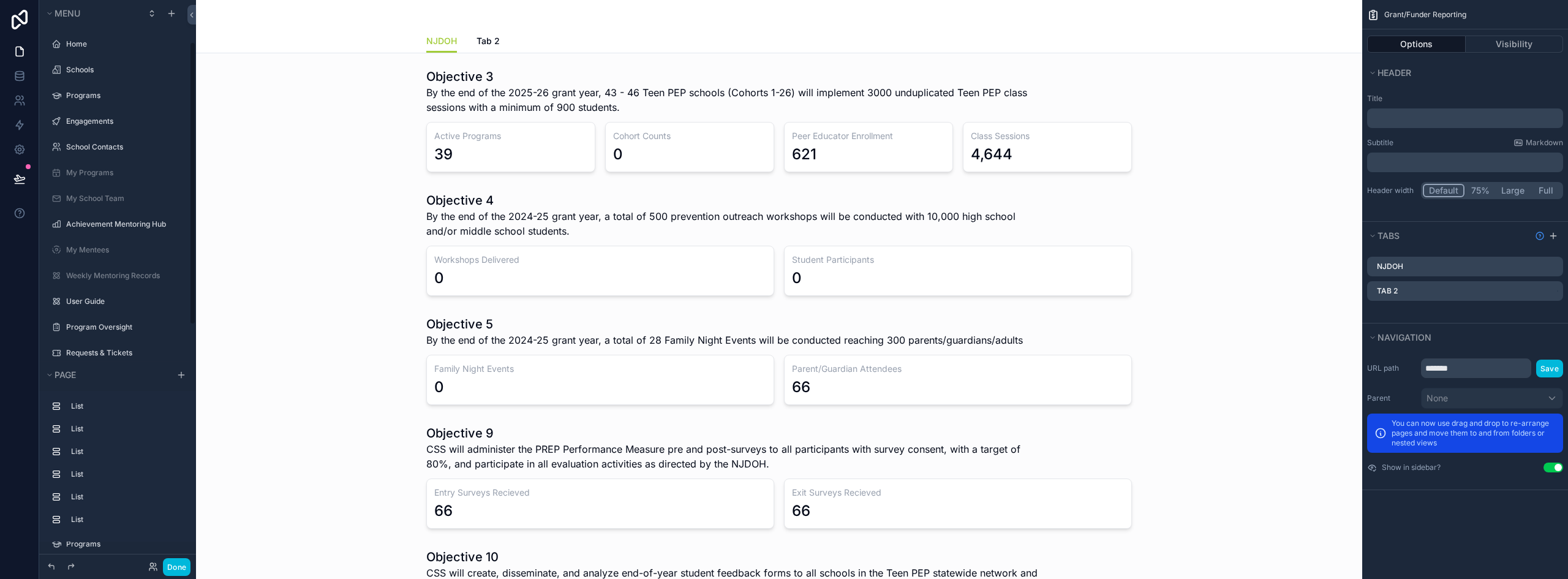
click at [753, 237] on div "scrollable content" at bounding box center [779, 244] width 1146 height 114
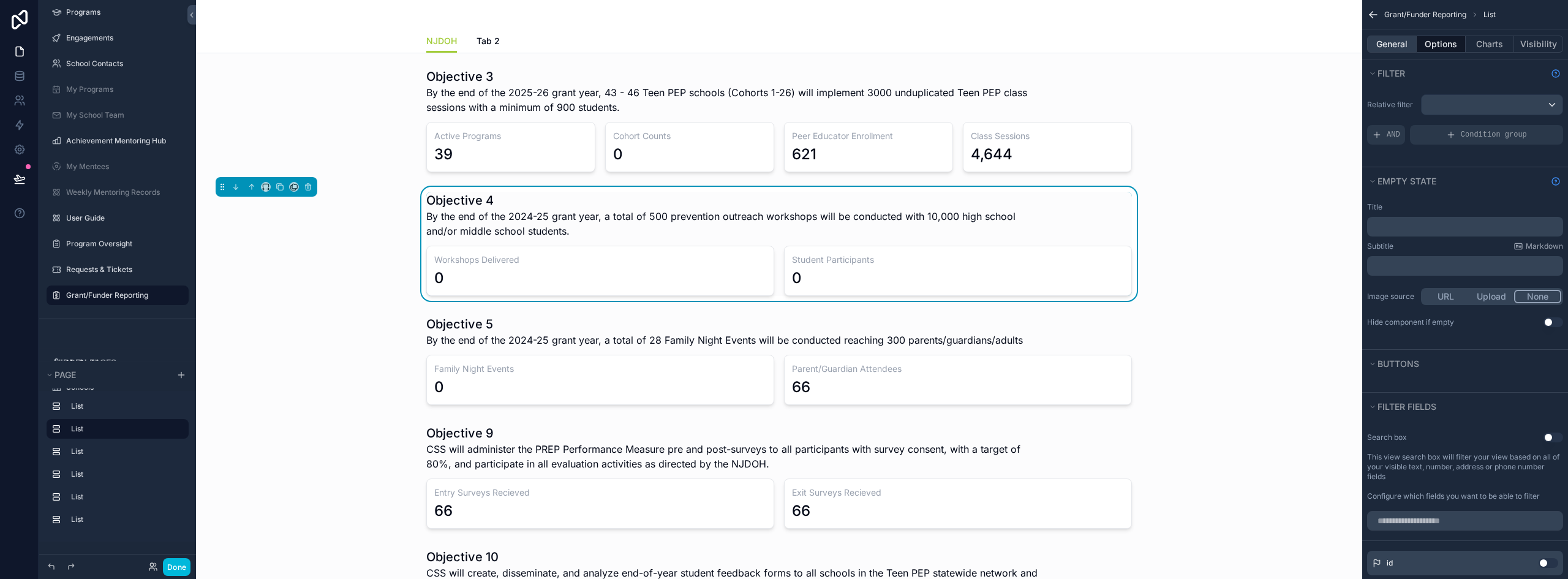
click at [1388, 37] on button "General" at bounding box center [1392, 44] width 50 height 17
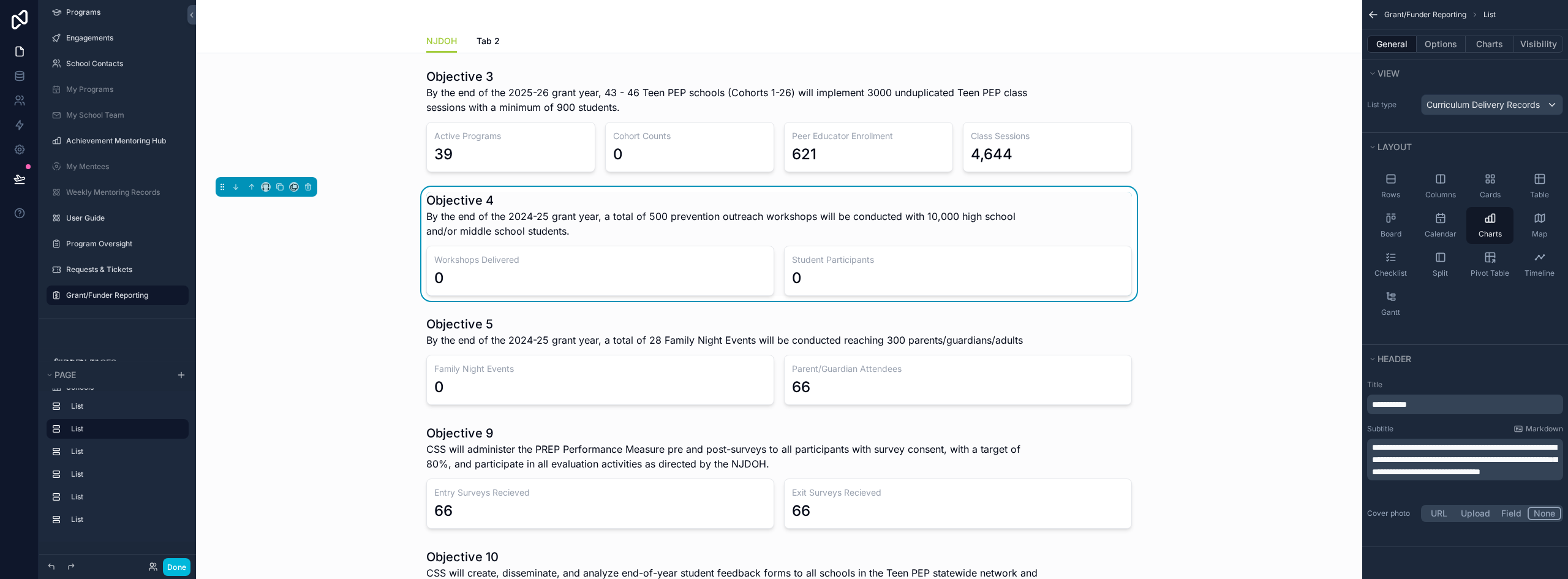
click at [1467, 443] on span "**********" at bounding box center [1465, 459] width 185 height 33
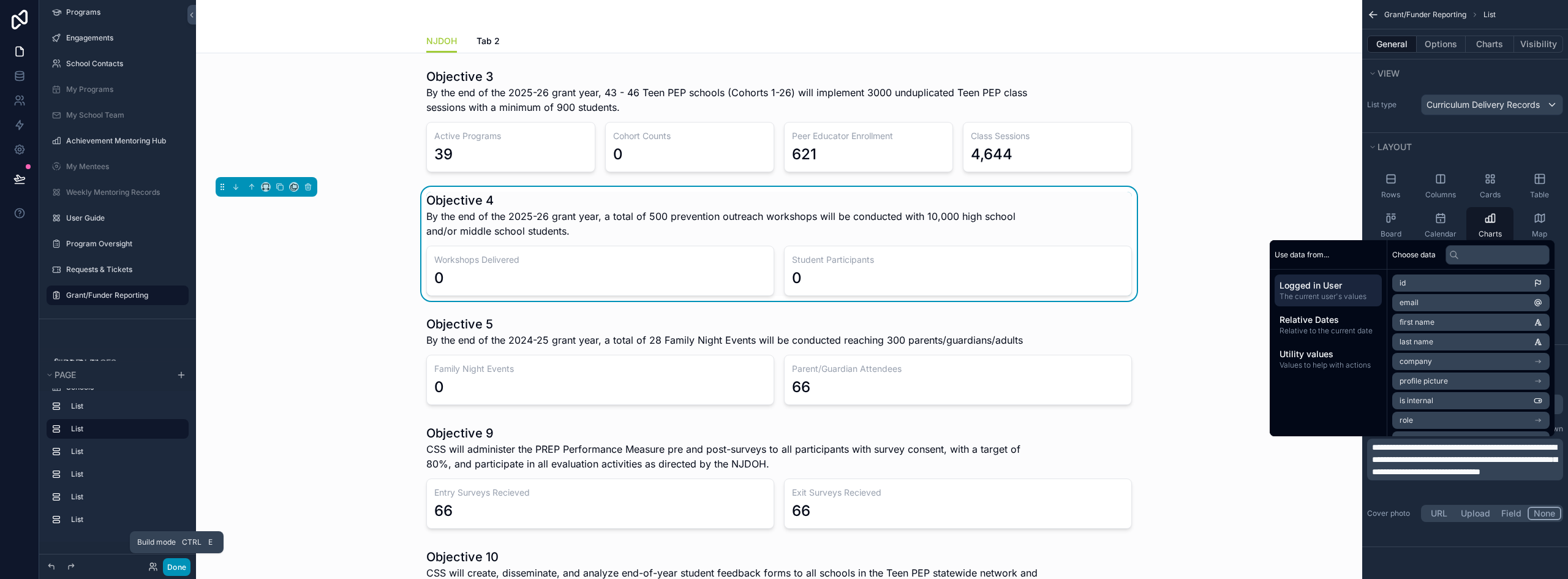
click at [178, 568] on button "Done" at bounding box center [176, 567] width 27 height 18
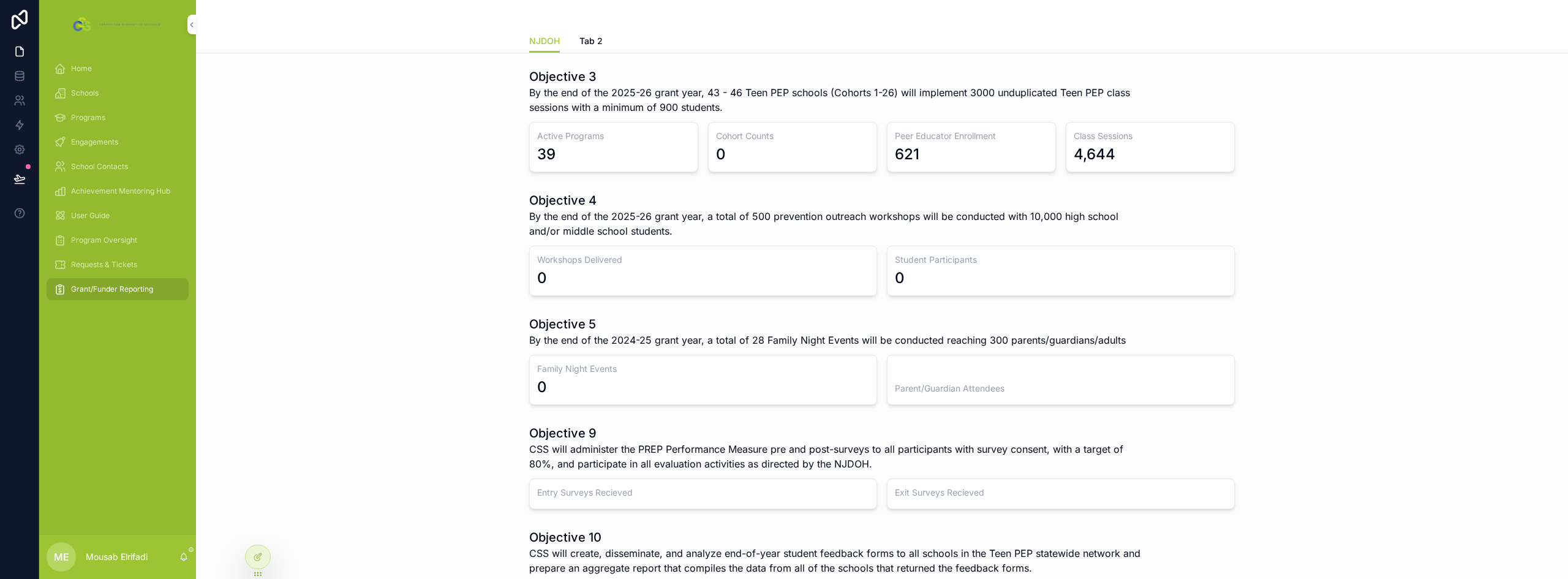
click at [98, 140] on span "Engagements" at bounding box center [94, 142] width 47 height 10
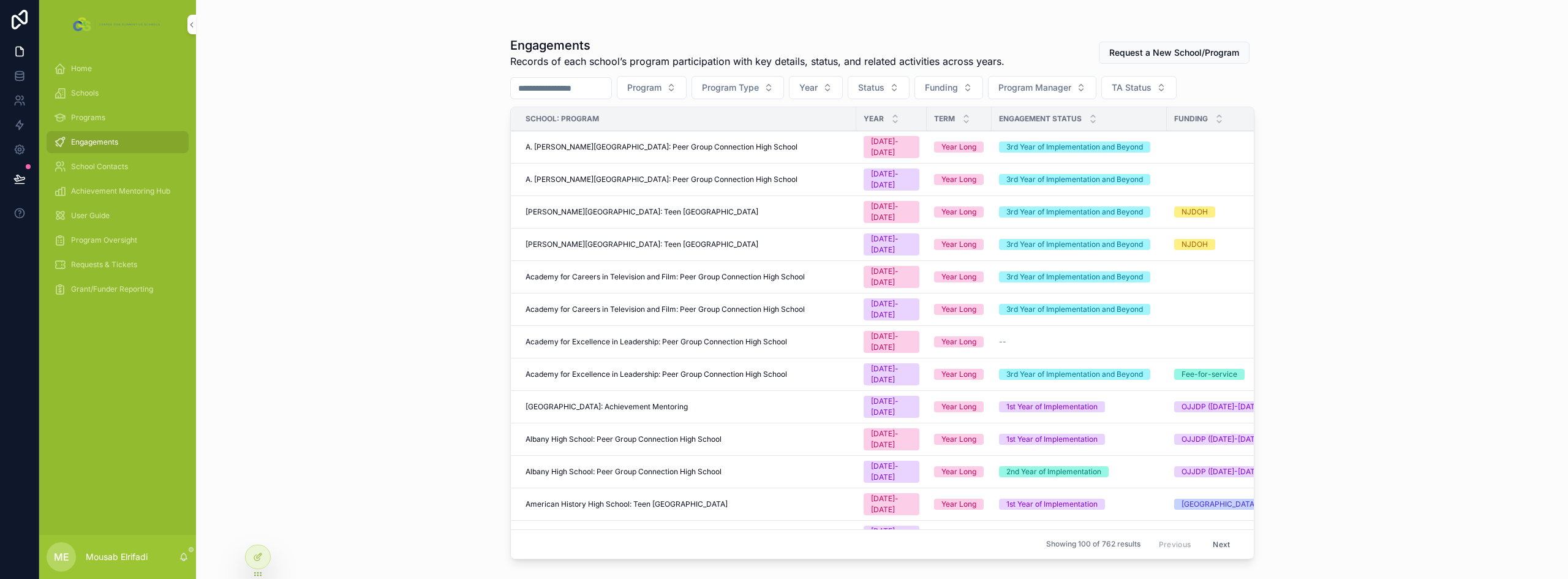
click at [660, 240] on span "[PERSON_NAME][GEOGRAPHIC_DATA]: Teen [GEOGRAPHIC_DATA]" at bounding box center [642, 244] width 233 height 10
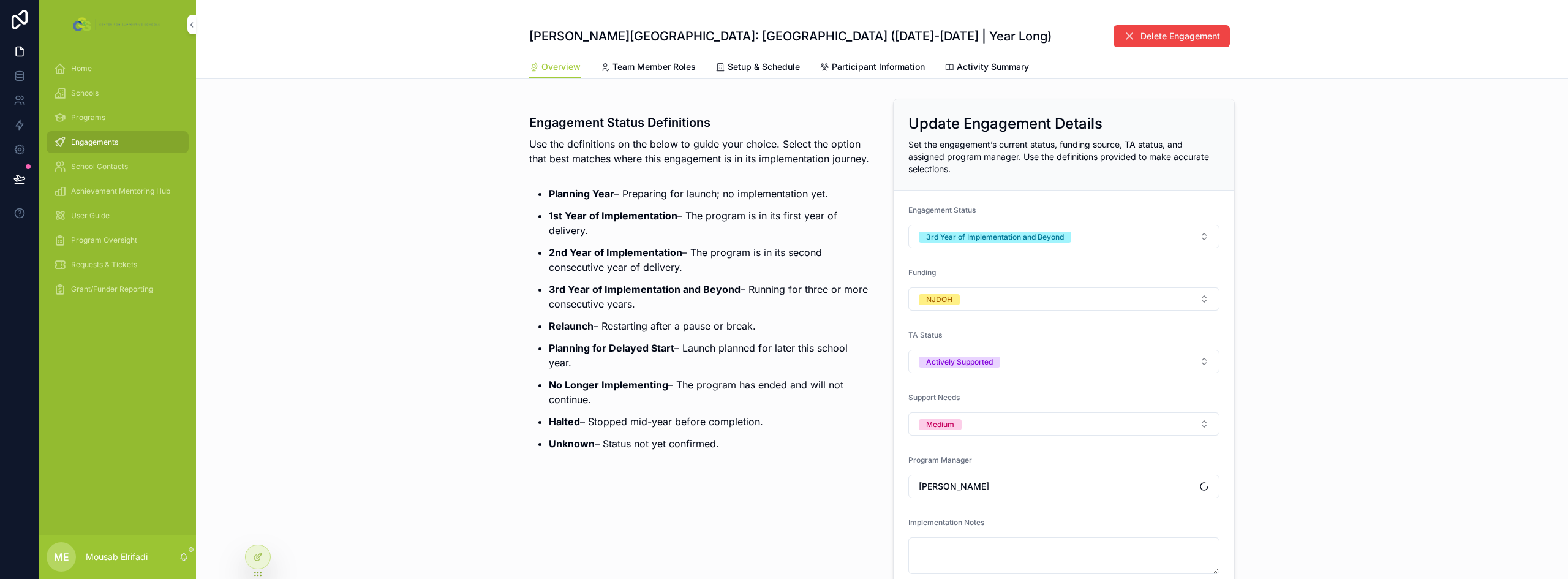
click at [975, 68] on span "Activity Summary" at bounding box center [992, 67] width 72 height 12
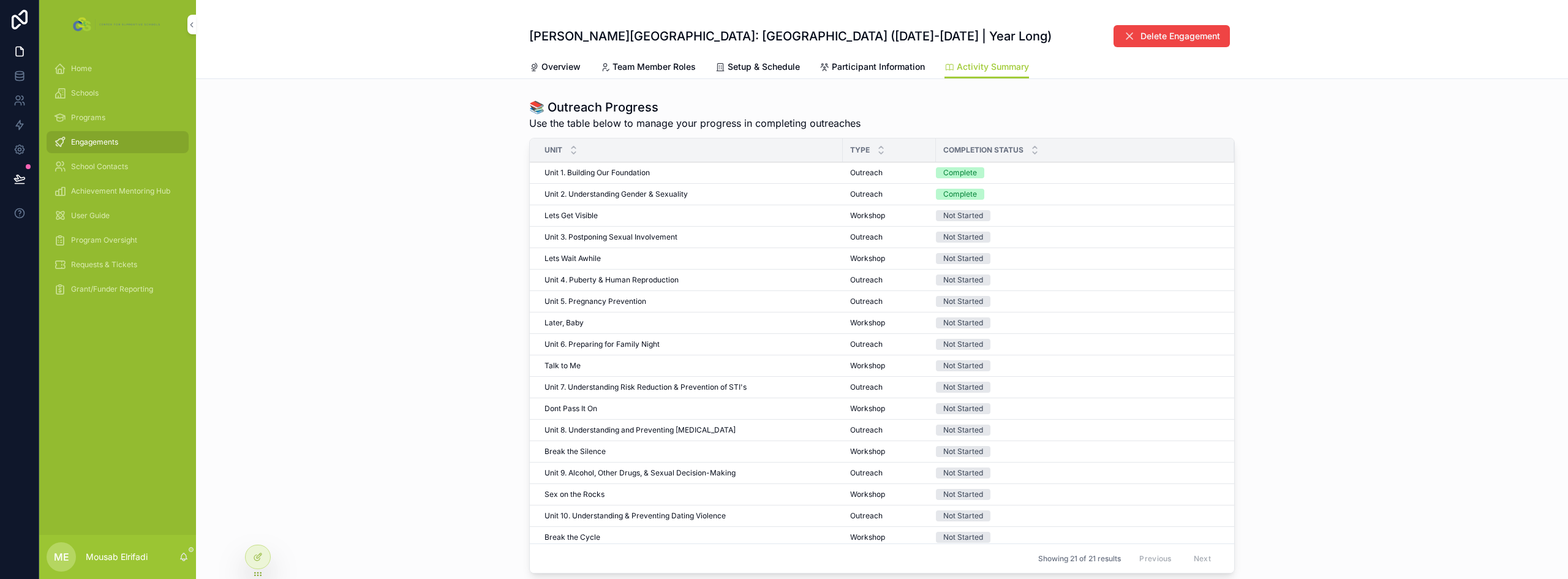
click at [679, 213] on div "Lets Get Visible Lets Get Visible" at bounding box center [690, 216] width 291 height 10
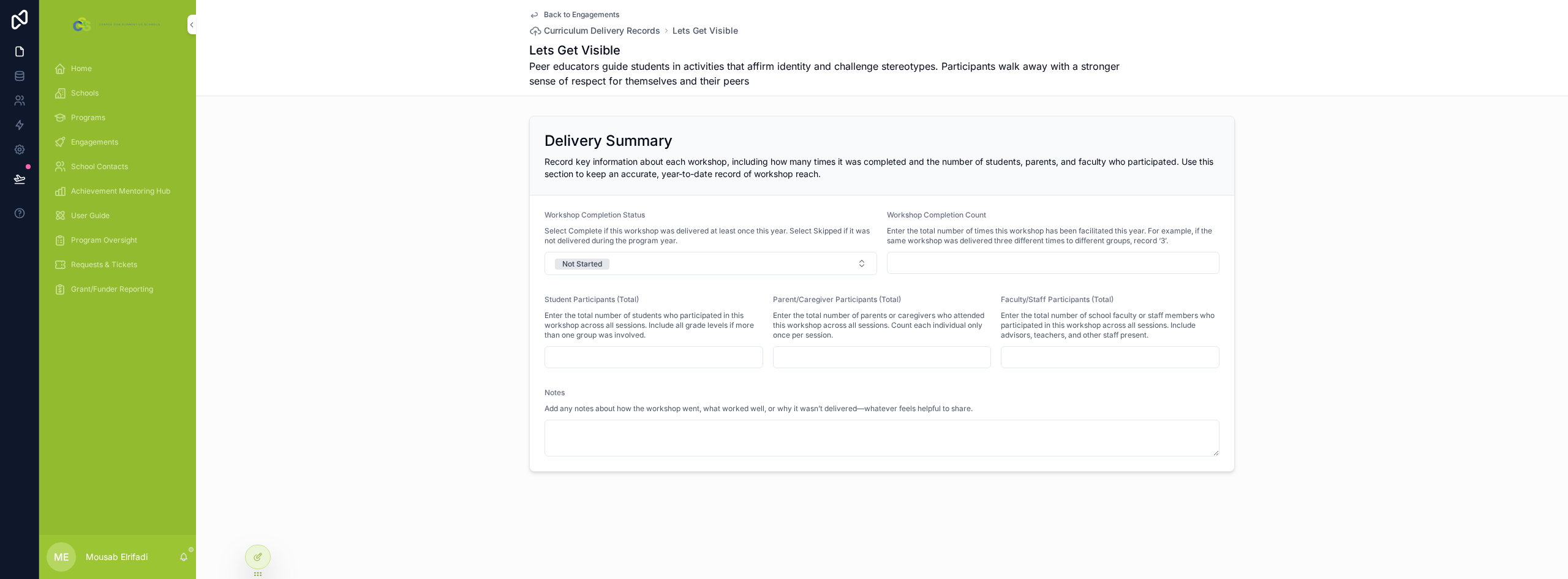
click at [909, 261] on input "scrollable content" at bounding box center [1053, 263] width 331 height 17
type input "*"
click at [820, 374] on form "Workshop Completion Status Select Complete if this workshop was delivered at le…" at bounding box center [882, 333] width 705 height 275
click at [583, 363] on input "scrollable content" at bounding box center [654, 357] width 218 height 17
type input "***"
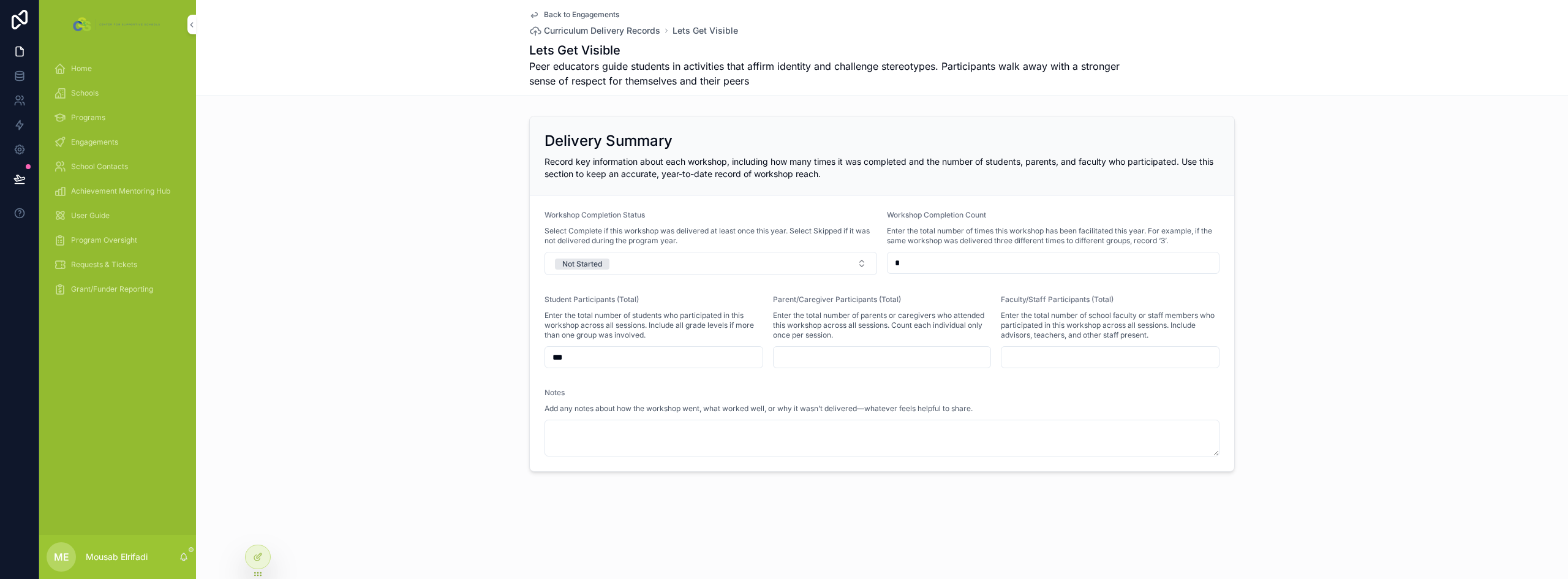
click at [481, 279] on div "Delivery Summary Record key information about each workshop, including how many…" at bounding box center [882, 294] width 1372 height 366
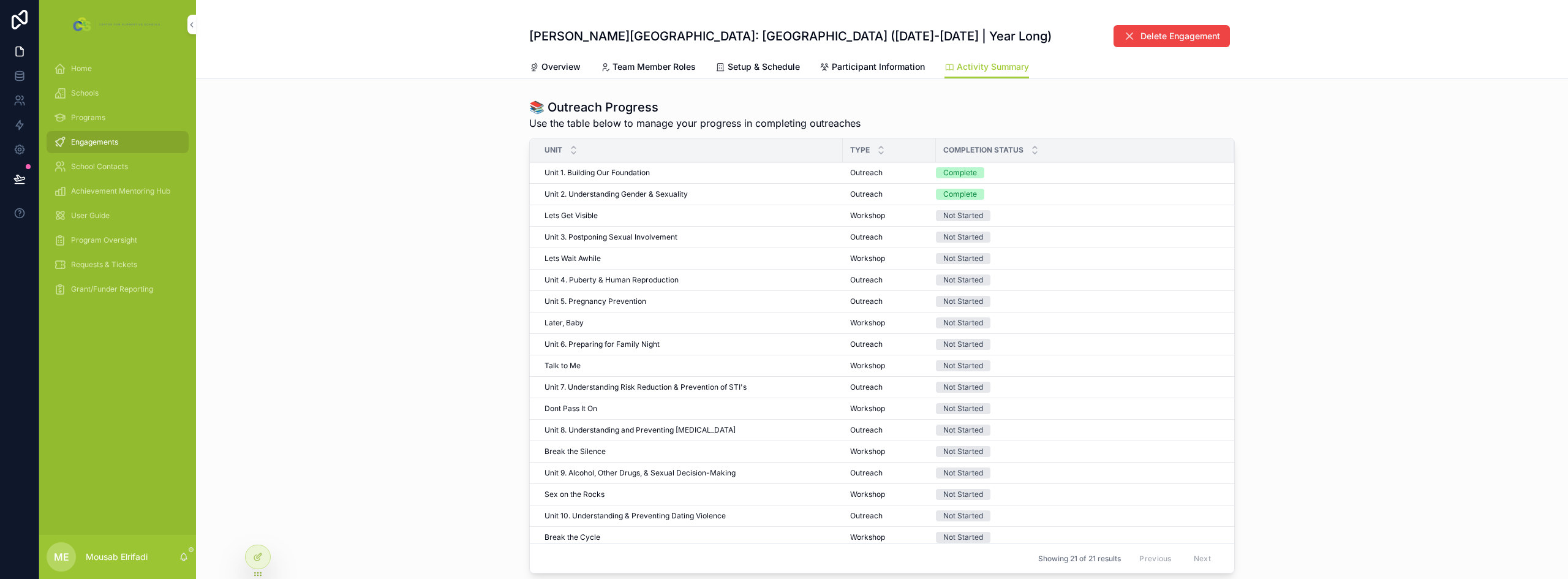
click at [109, 238] on span "Program Oversight" at bounding box center [103, 240] width 66 height 10
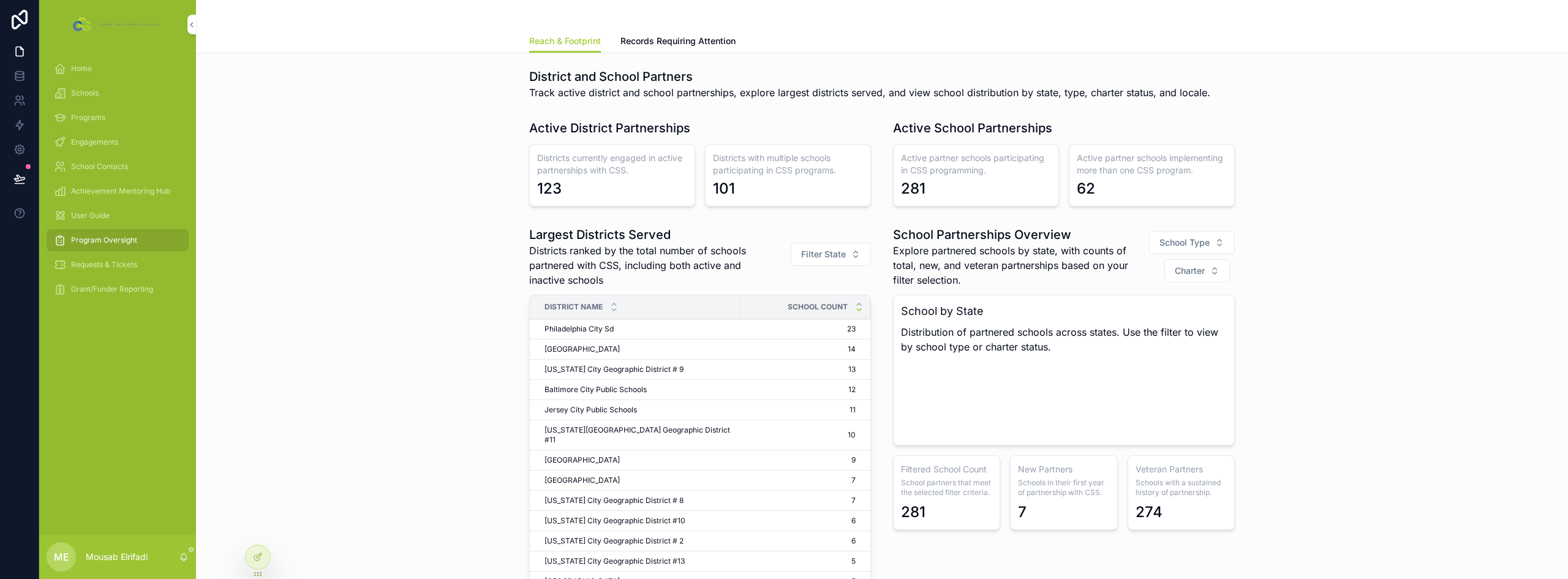
click at [114, 284] on span "Grant/Funder Reporting" at bounding box center [112, 289] width 82 height 10
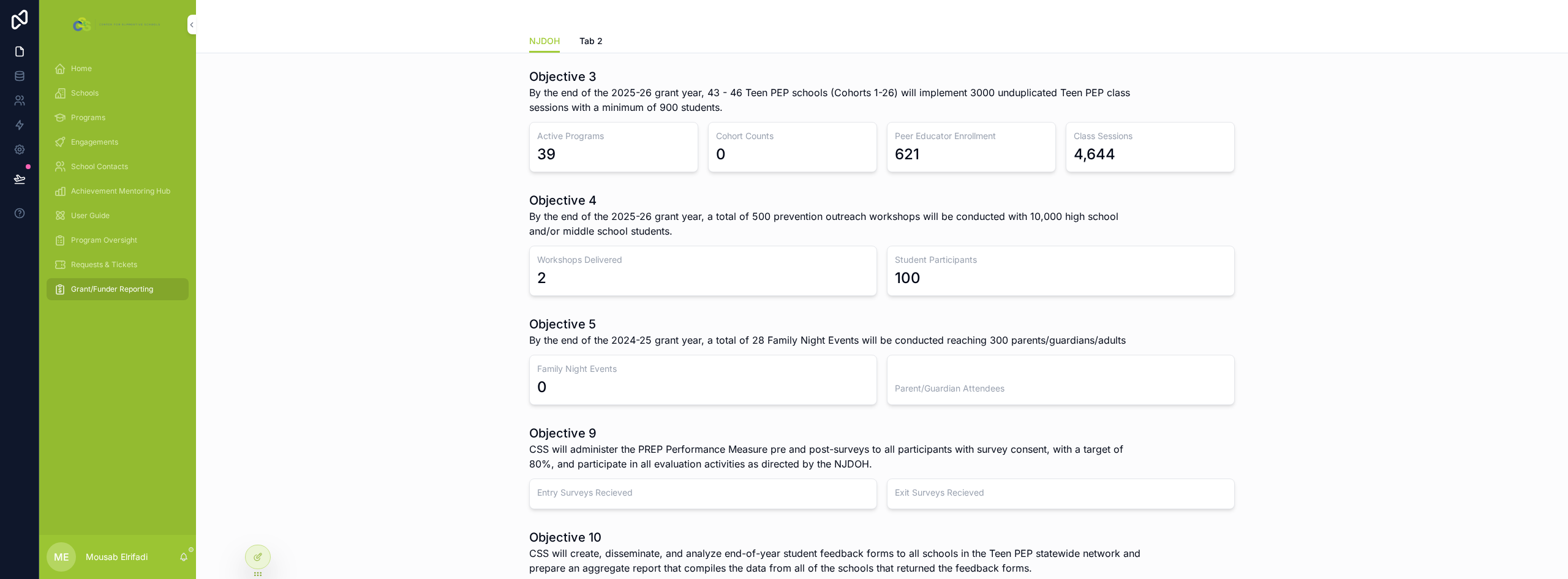
click at [113, 142] on span "Engagements" at bounding box center [94, 142] width 47 height 10
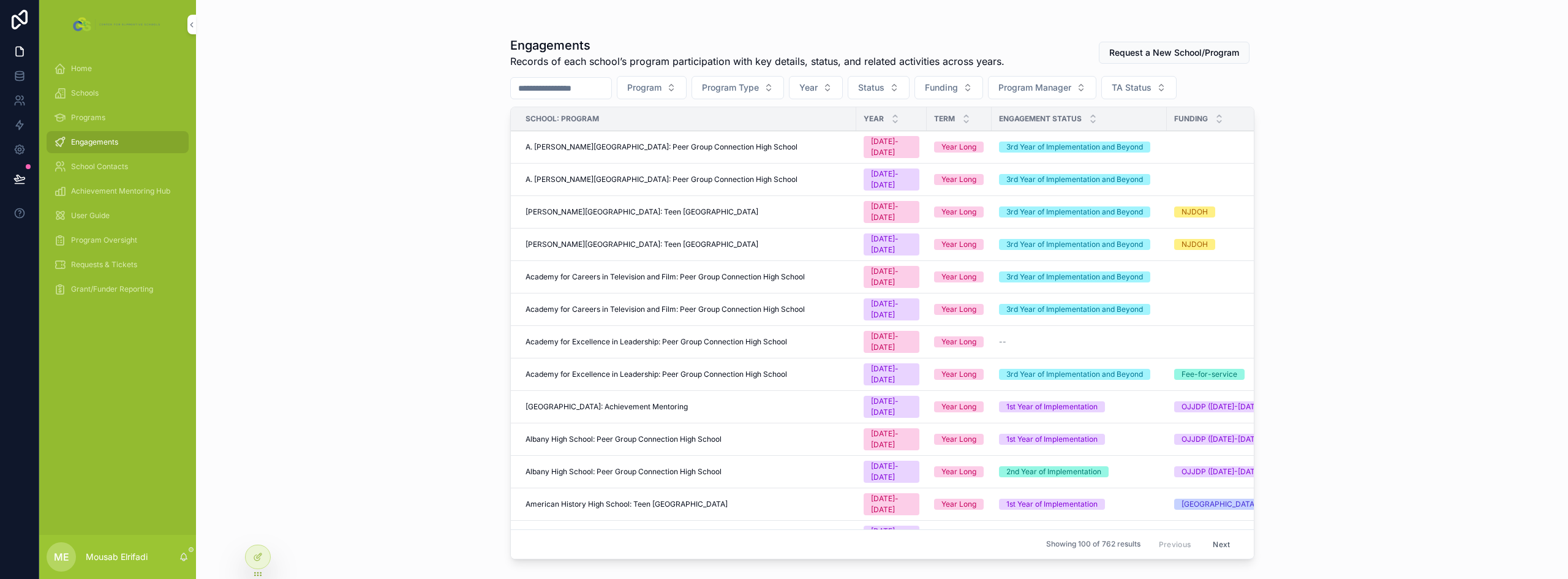
click at [592, 240] on span "[PERSON_NAME][GEOGRAPHIC_DATA]: Teen [GEOGRAPHIC_DATA]" at bounding box center [642, 244] width 233 height 10
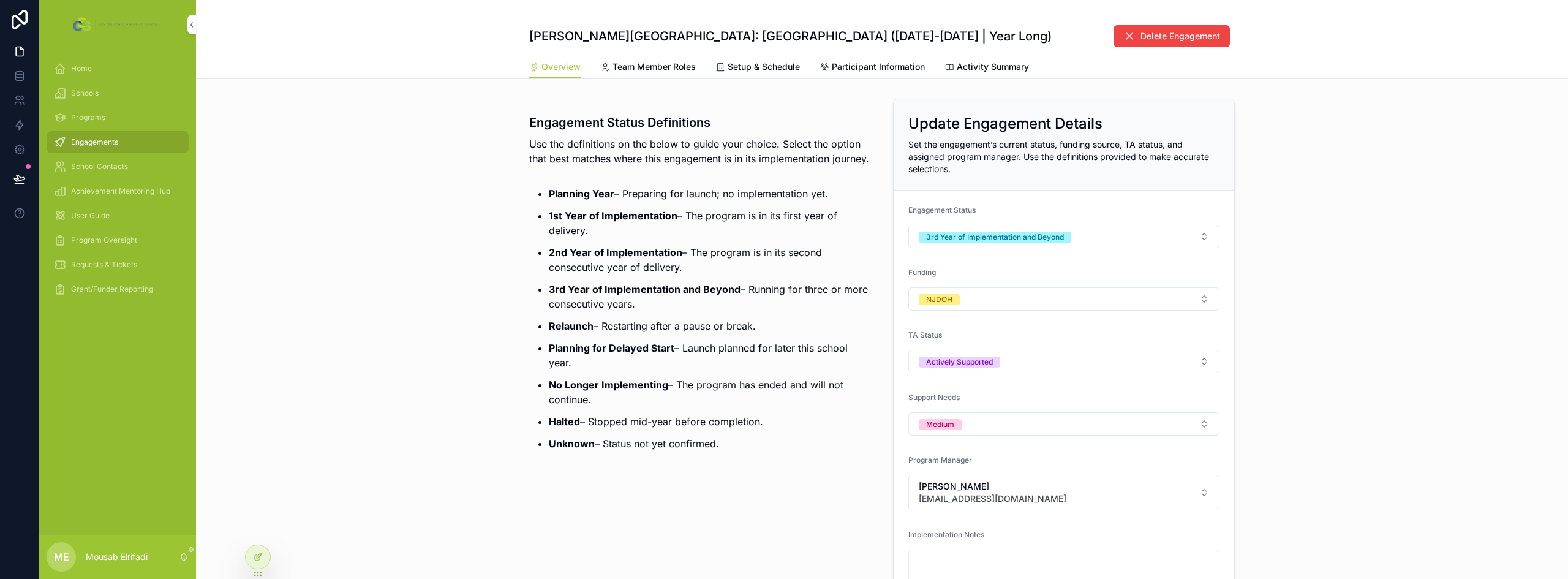
click at [980, 55] on div "Overview Team Member Roles Setup & Schedule Participant Information Activity Su…" at bounding box center [881, 67] width 705 height 23
click at [980, 62] on span "Activity Summary" at bounding box center [992, 67] width 72 height 12
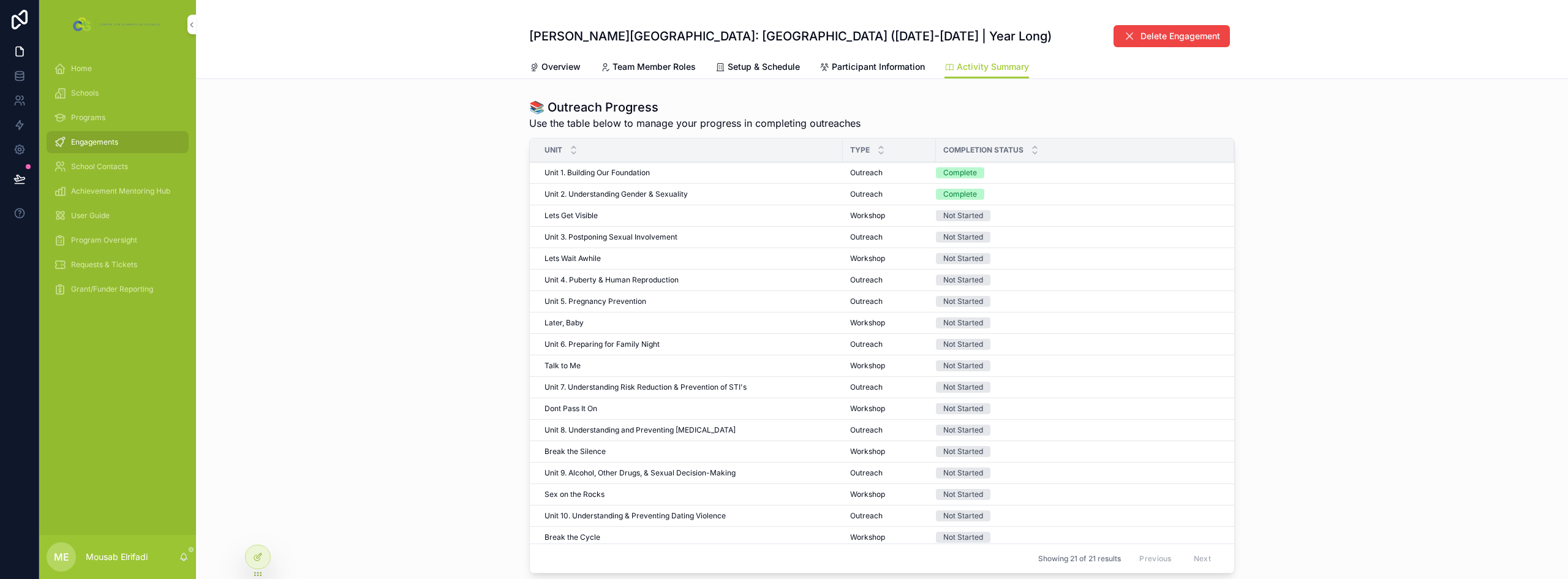
click at [862, 211] on span "Workshop" at bounding box center [867, 216] width 35 height 10
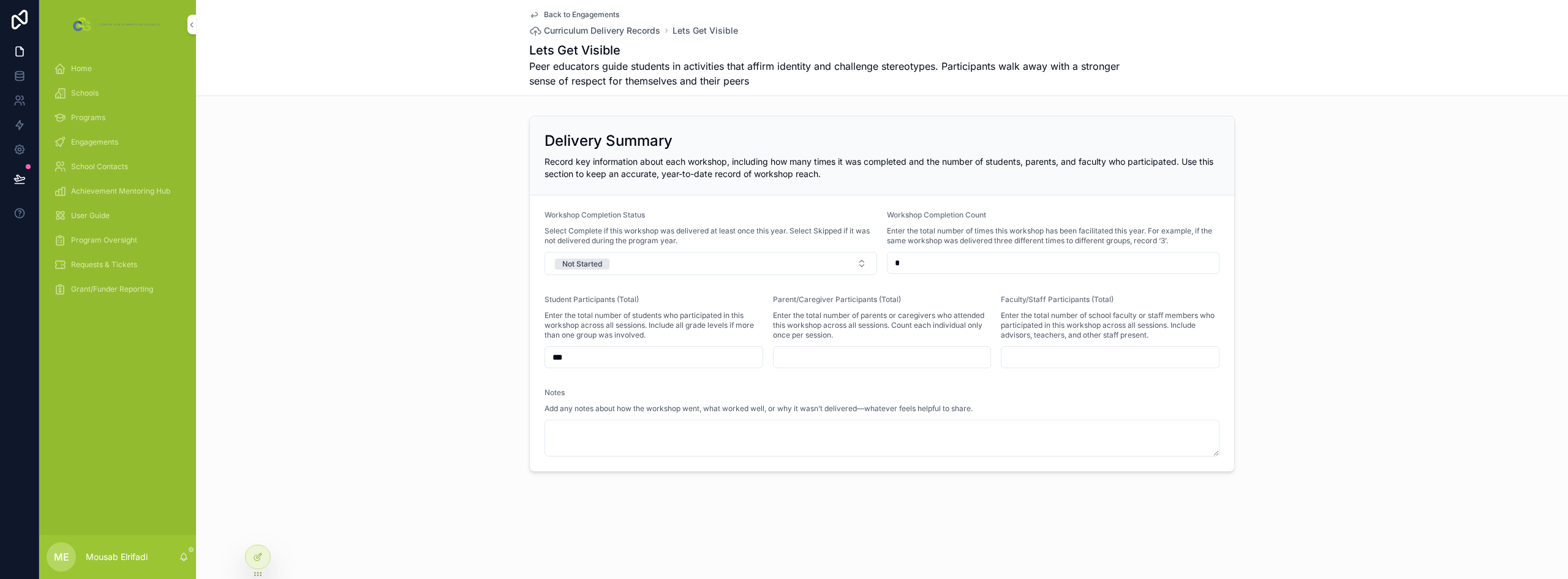
drag, startPoint x: 918, startPoint y: 261, endPoint x: 878, endPoint y: 261, distance: 40.0
click at [878, 261] on form "Workshop Completion Status Select Complete if this workshop was delivered at le…" at bounding box center [882, 333] width 705 height 275
drag, startPoint x: 589, startPoint y: 359, endPoint x: 529, endPoint y: 360, distance: 60.0
click at [529, 360] on div "Delivery Summary Record key information about each workshop, including how many…" at bounding box center [882, 294] width 1372 height 366
click at [485, 310] on div "Delivery Summary Record key information about each workshop, including how many…" at bounding box center [882, 294] width 1372 height 366
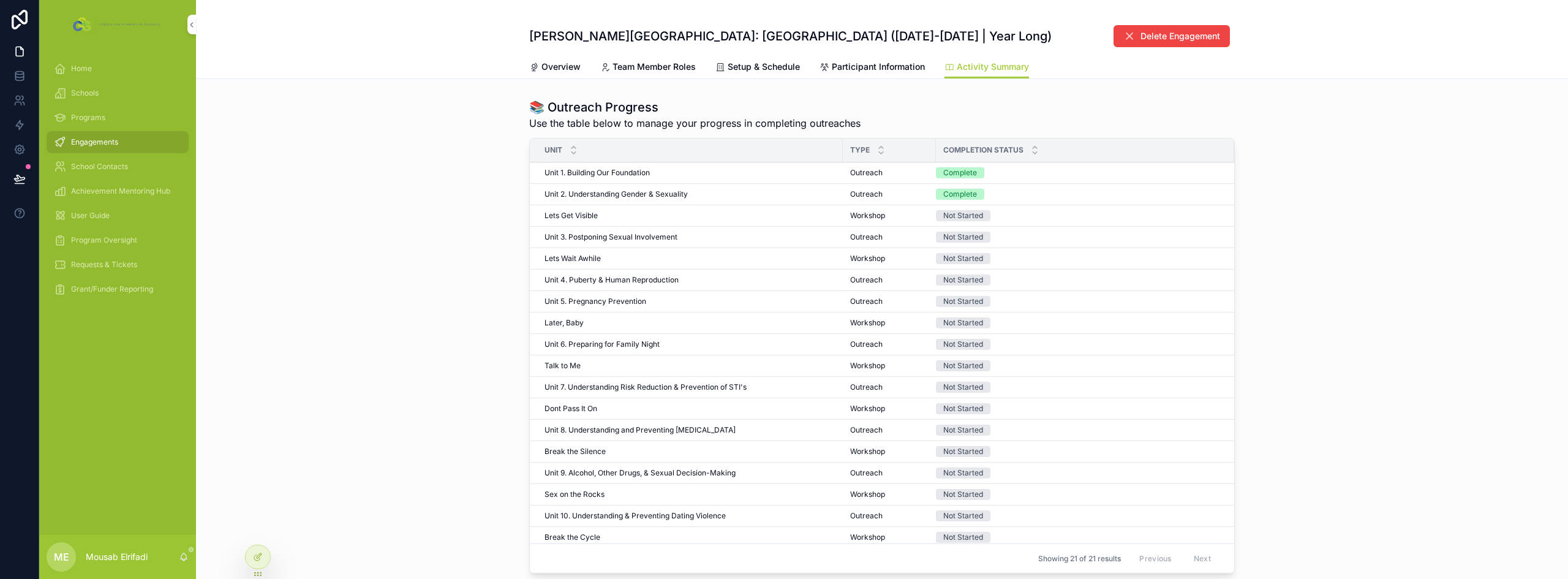
click at [114, 265] on span "Requests & Tickets" at bounding box center [103, 265] width 66 height 10
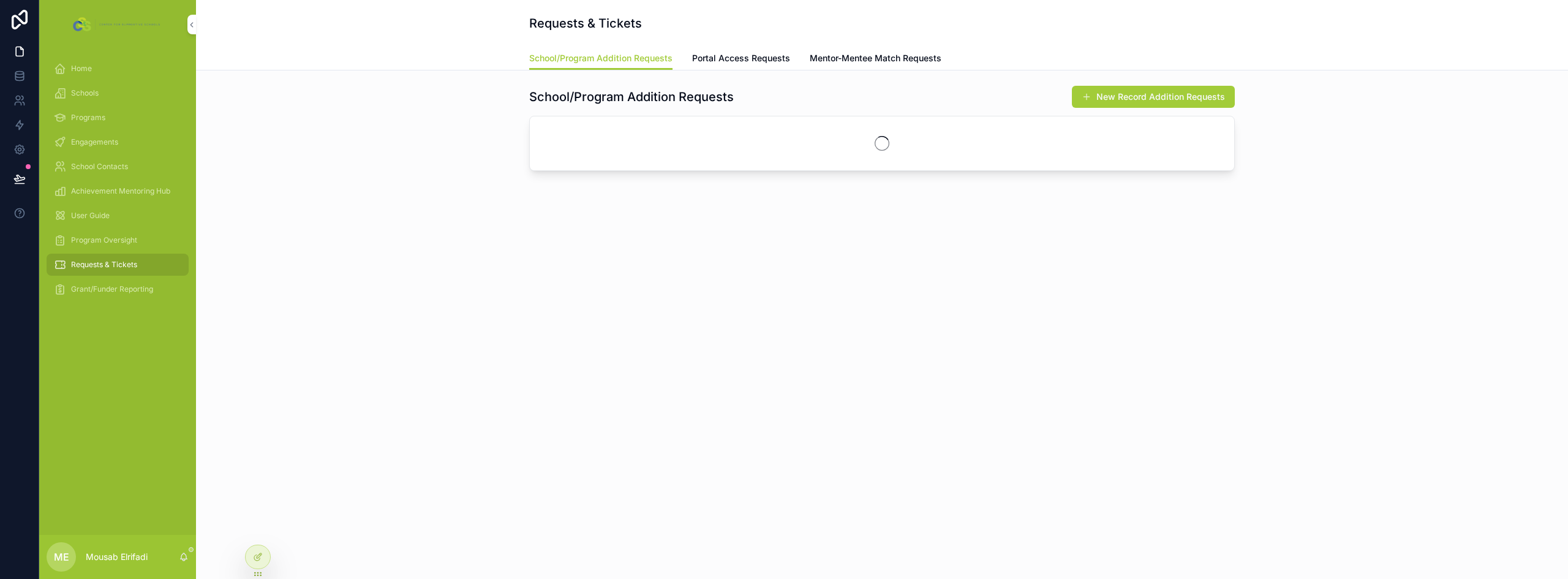
click at [108, 244] on span "Program Oversight" at bounding box center [103, 240] width 66 height 10
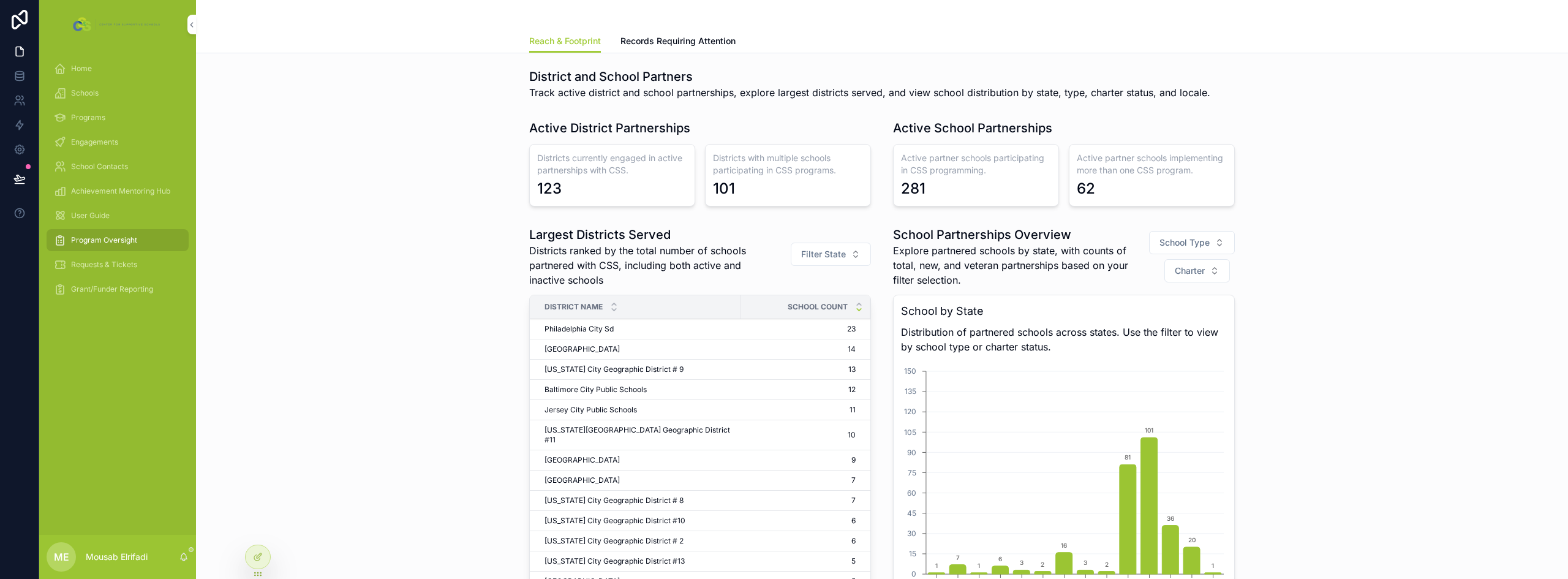
click at [122, 285] on span "Grant/Funder Reporting" at bounding box center [112, 289] width 82 height 10
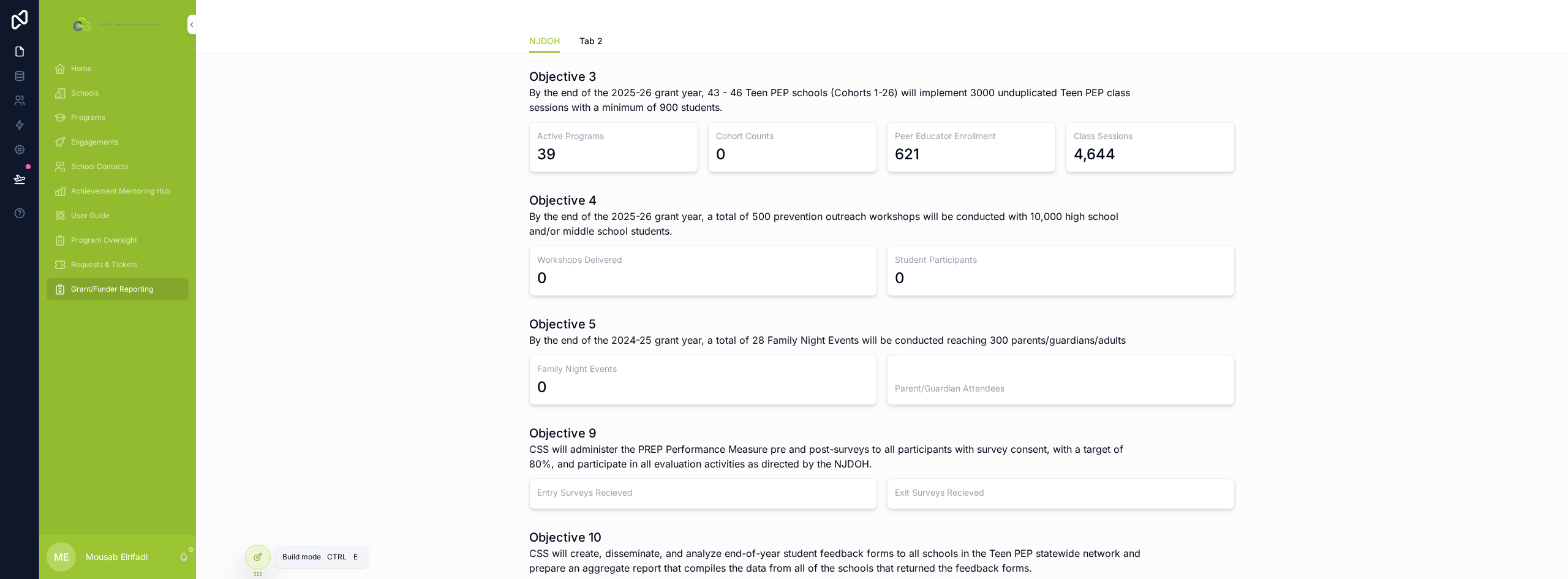
click at [258, 558] on icon at bounding box center [257, 556] width 10 height 10
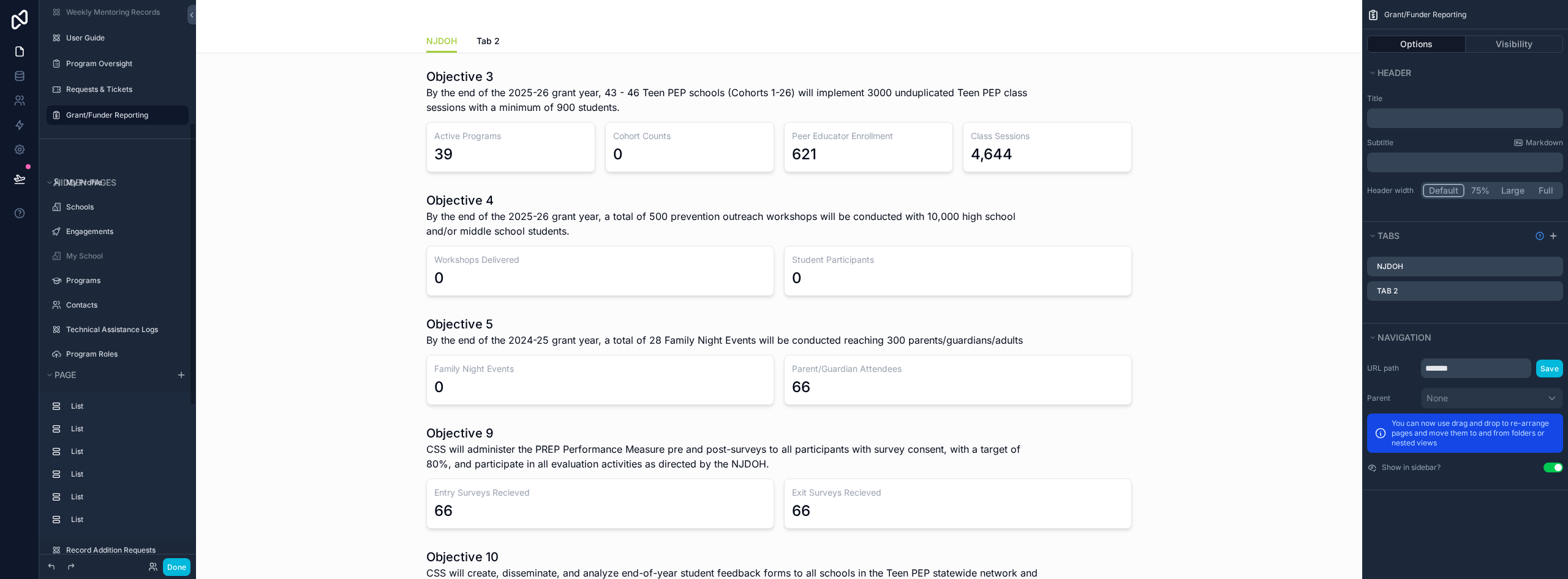
scroll to position [206, 0]
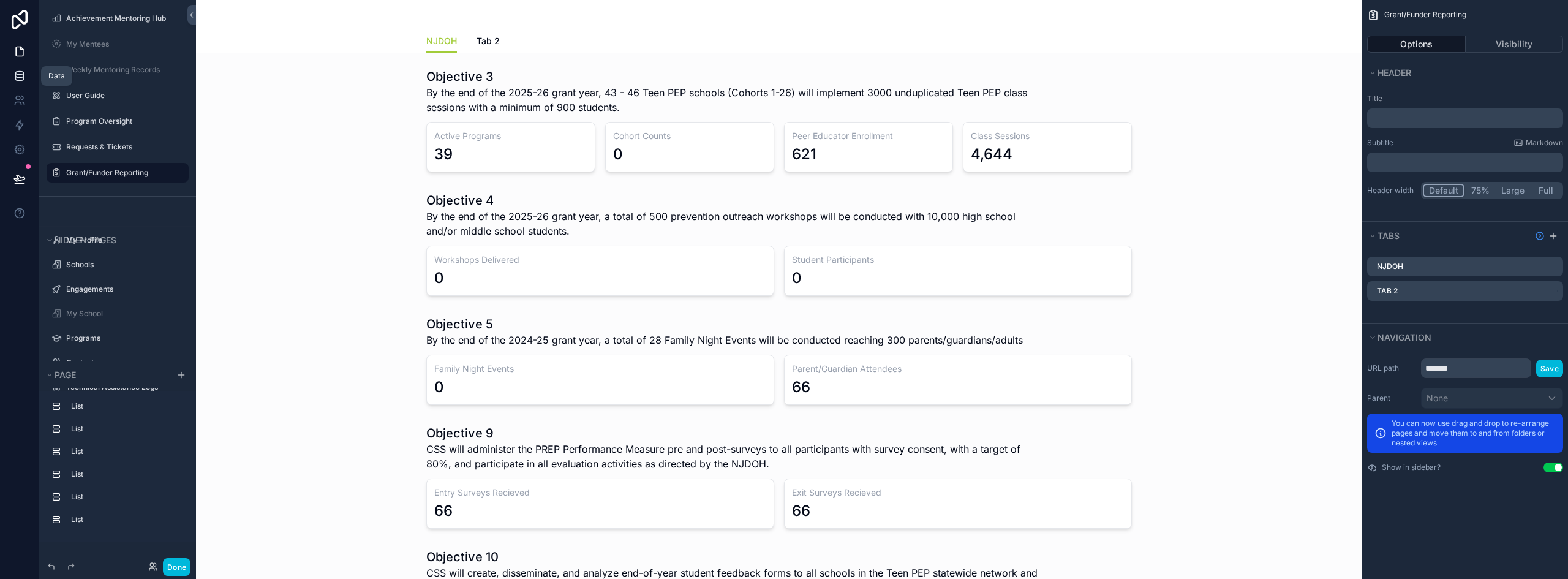
click at [24, 79] on icon at bounding box center [19, 76] width 12 height 12
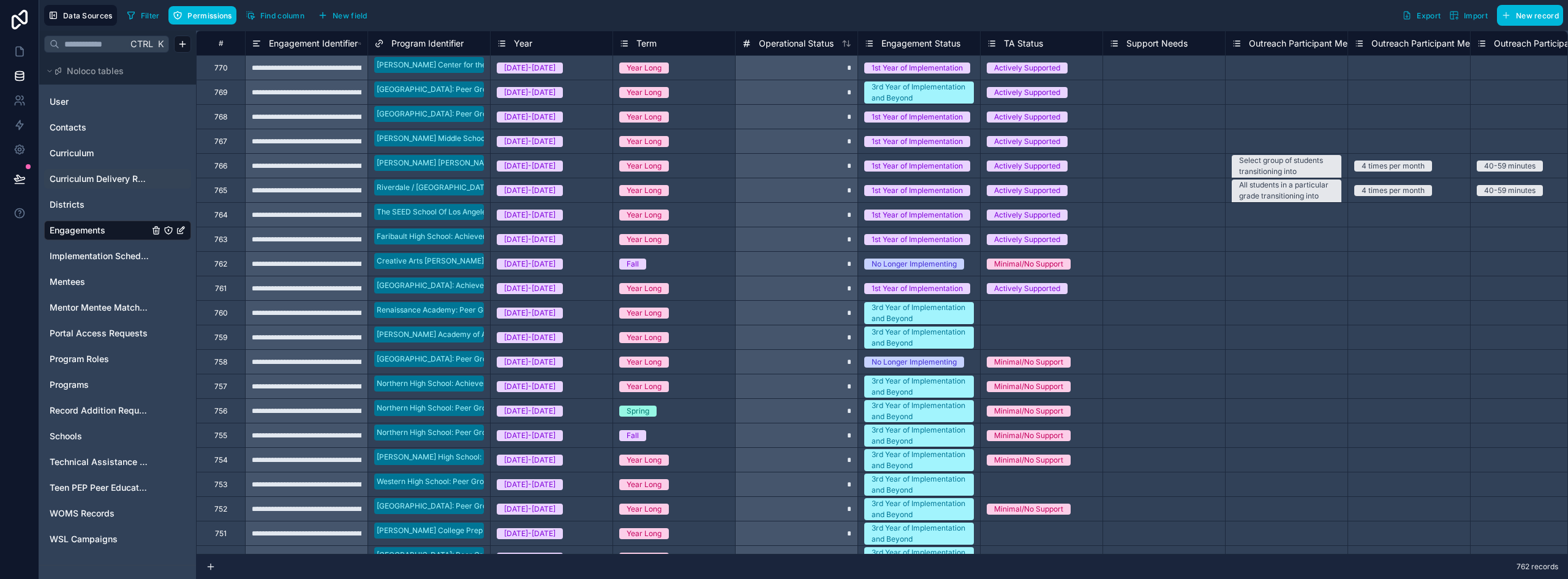
click at [80, 181] on span "Curriculum Delivery Records" at bounding box center [100, 179] width 100 height 12
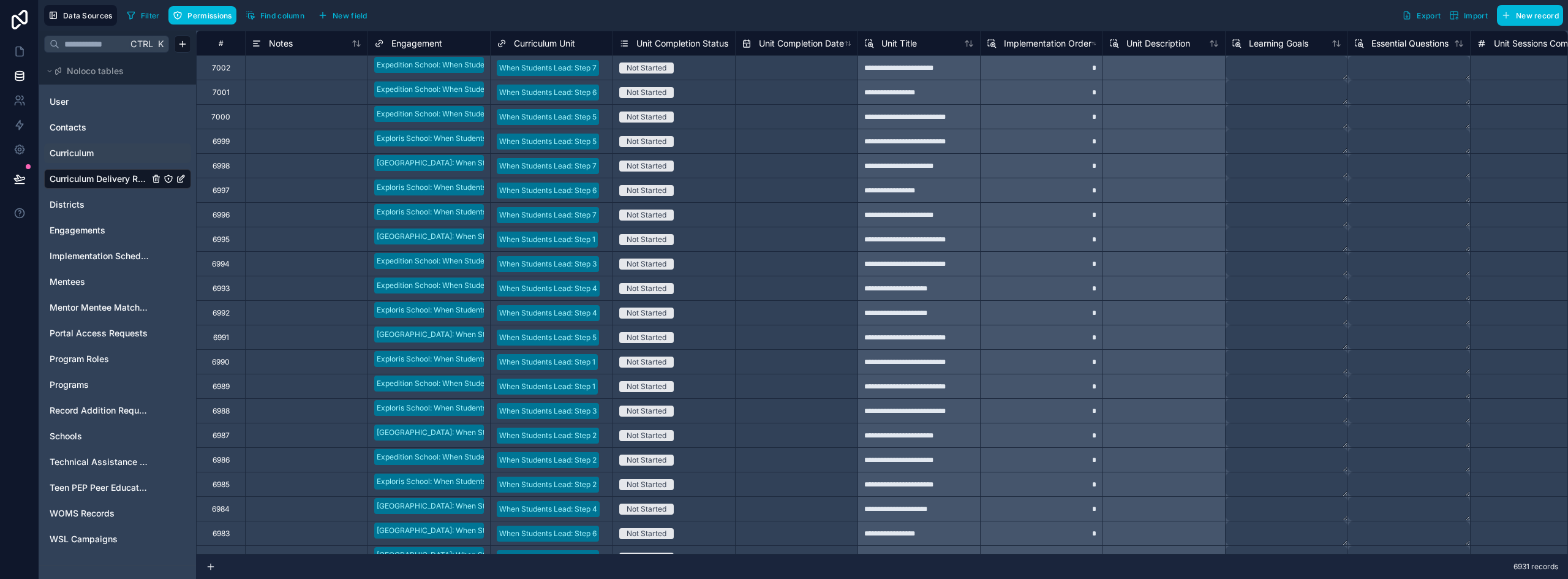
click at [82, 160] on div "Curriculum" at bounding box center [117, 153] width 147 height 19
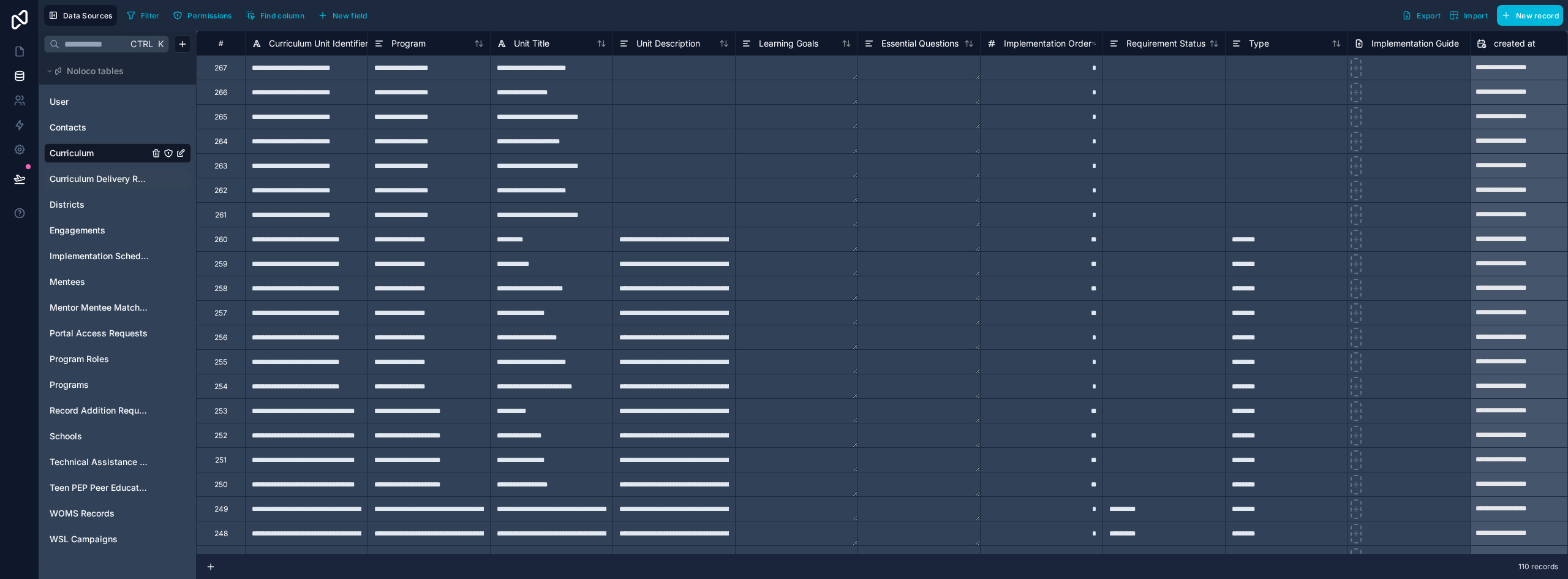
click at [318, 368] on div "**********" at bounding box center [306, 361] width 122 height 24
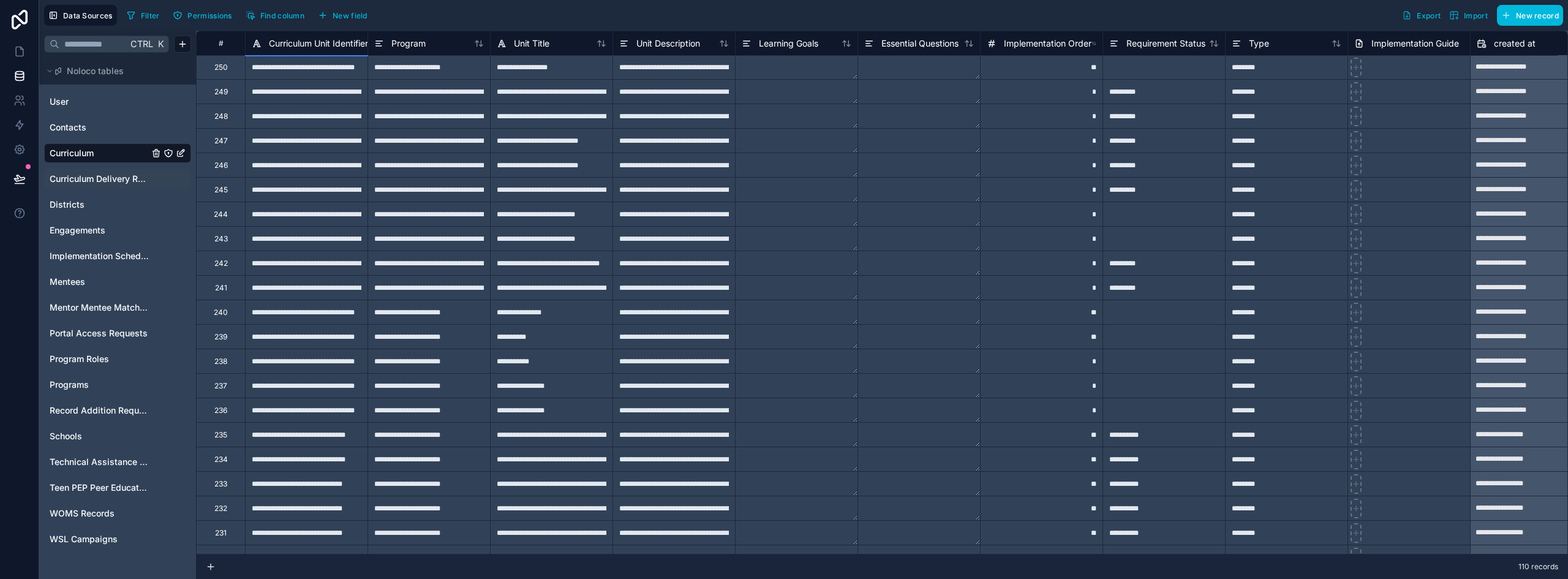
scroll to position [429, 0]
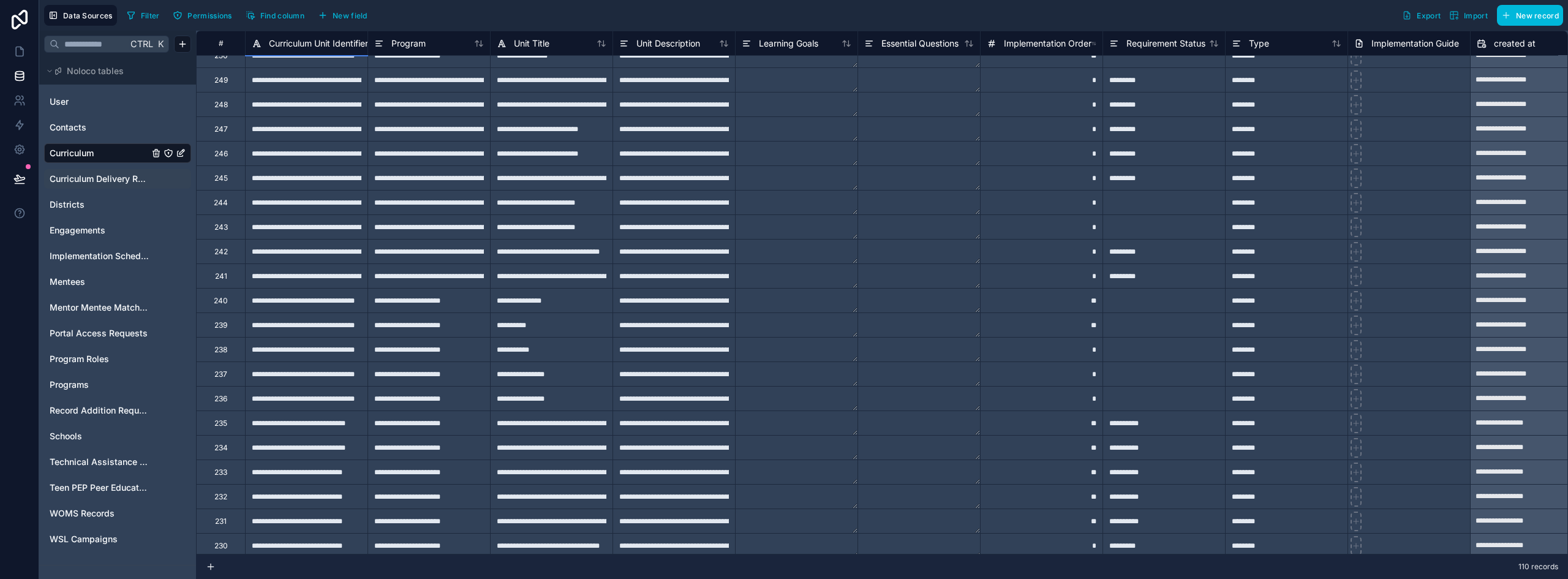
click at [318, 406] on div "**********" at bounding box center [306, 398] width 122 height 24
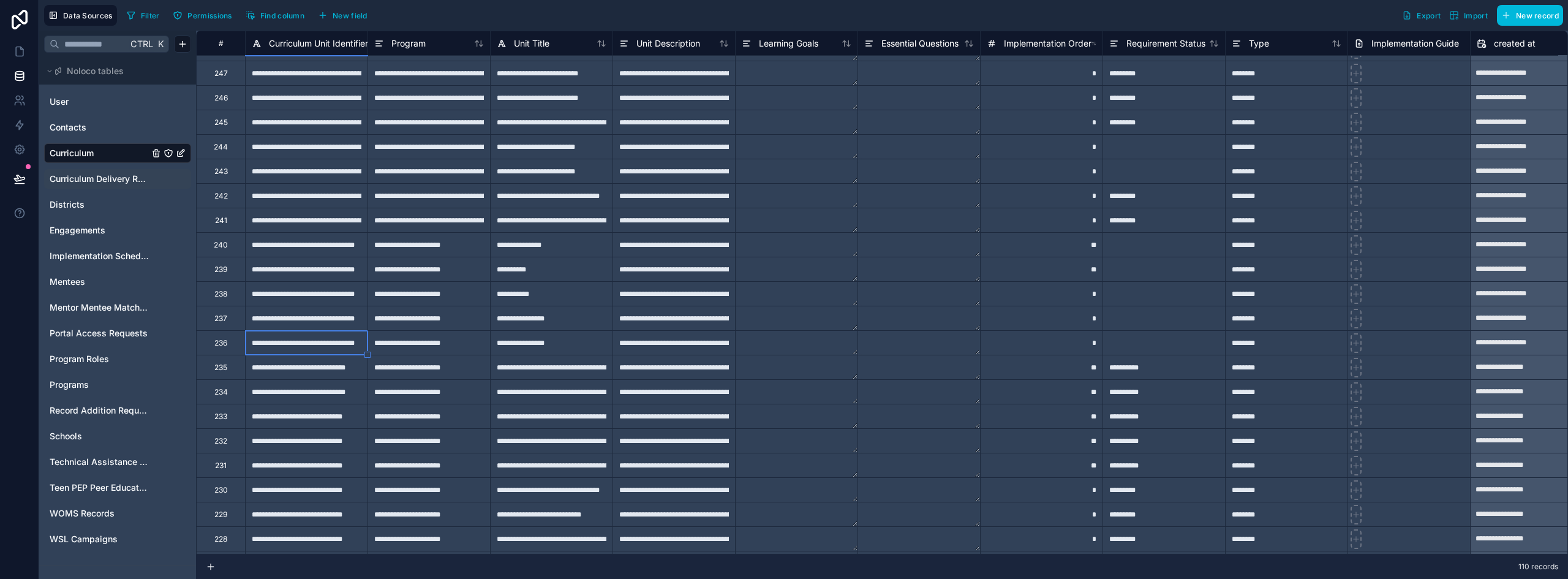
scroll to position [490, 0]
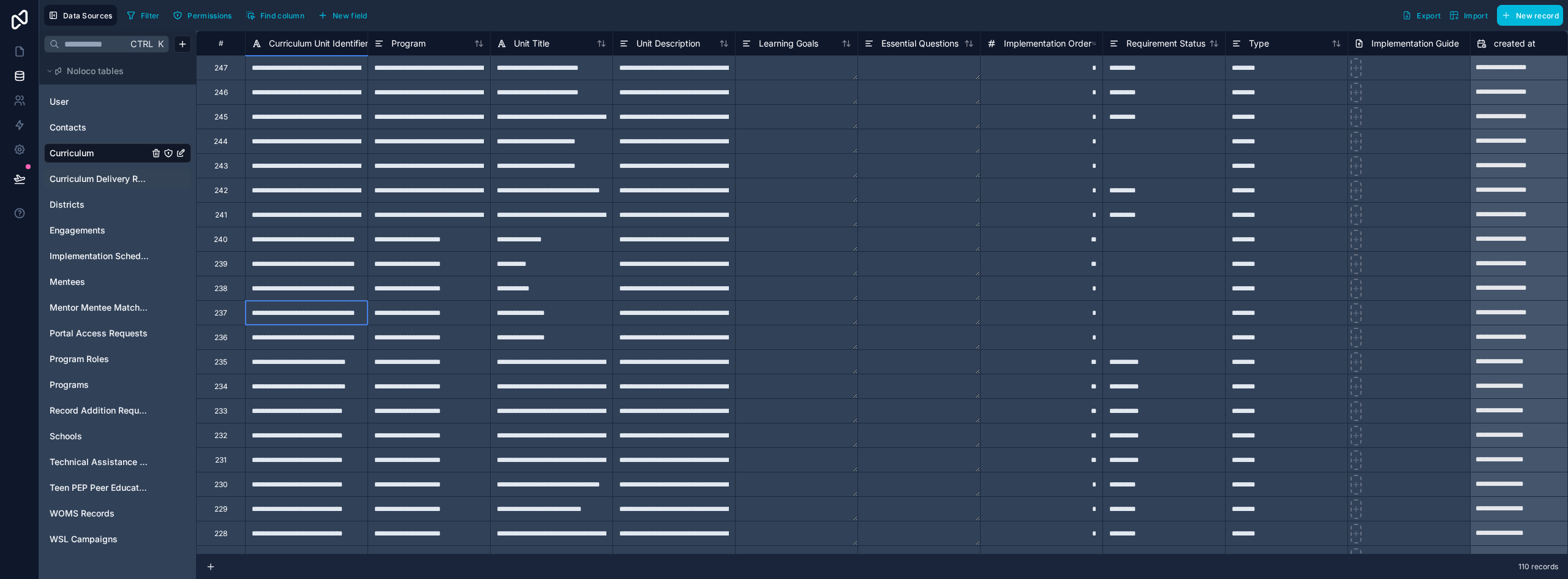
click at [341, 315] on div "**********" at bounding box center [306, 312] width 122 height 24
click at [340, 286] on div "**********" at bounding box center [306, 287] width 122 height 24
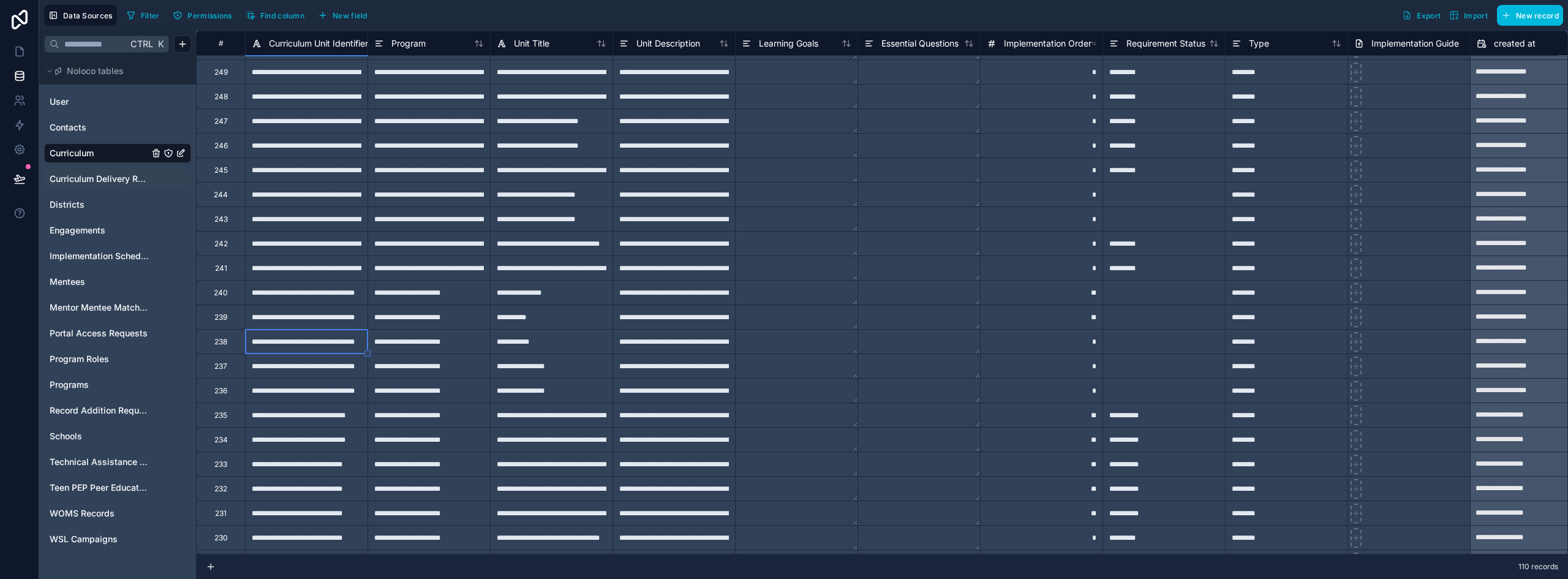
scroll to position [417, 0]
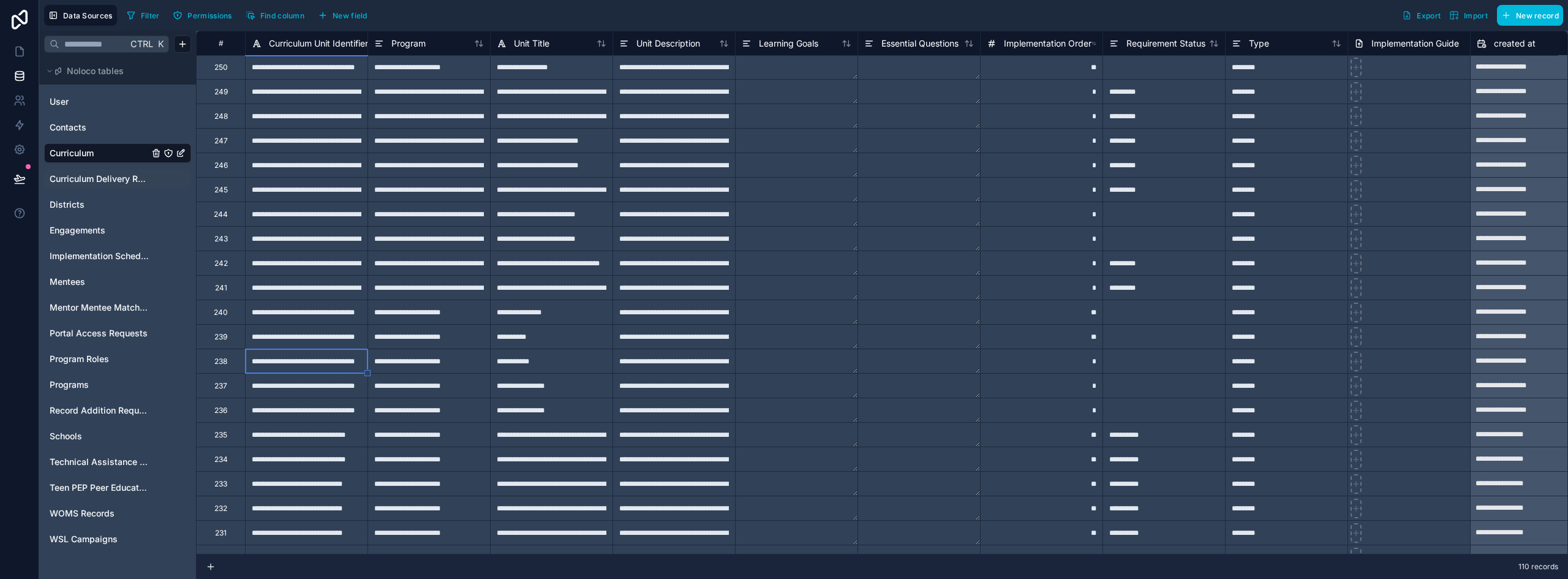
click at [534, 337] on div "**********" at bounding box center [551, 336] width 122 height 24
click at [313, 345] on div "**********" at bounding box center [306, 336] width 122 height 24
click at [334, 335] on div "**********" at bounding box center [306, 336] width 122 height 24
click at [1428, 11] on span "Export" at bounding box center [1428, 16] width 24 height 9
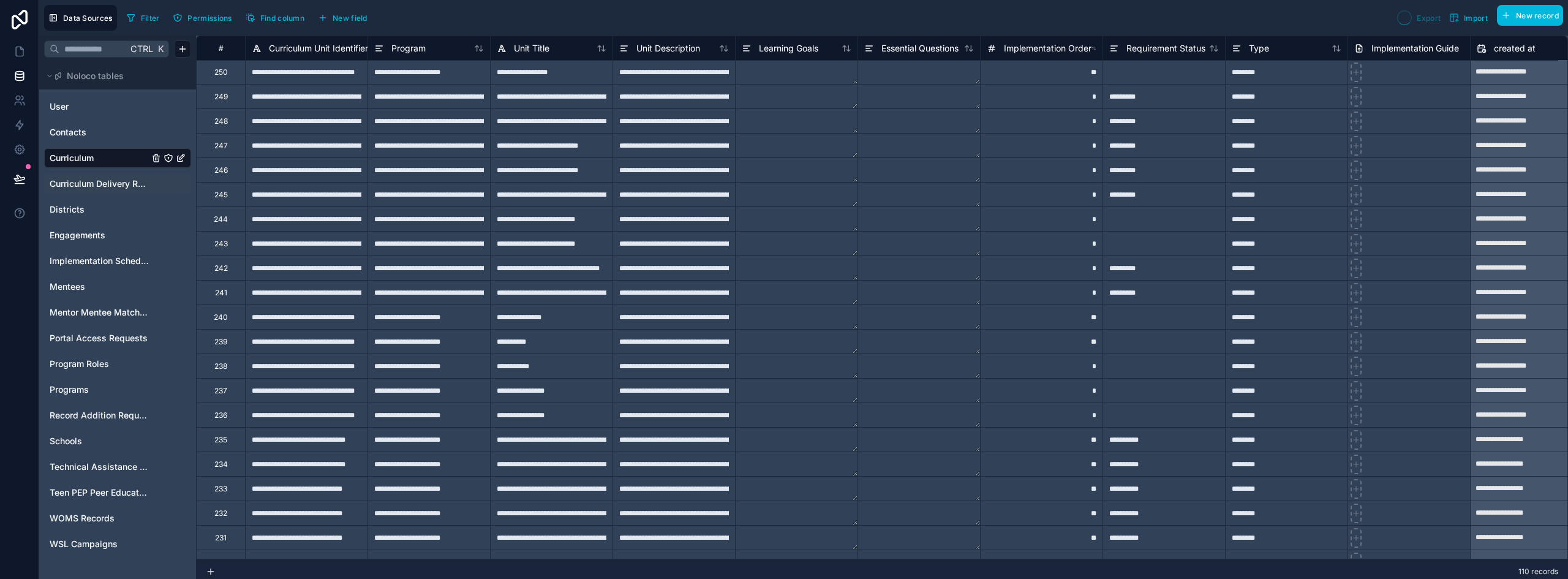
scroll to position [0, 0]
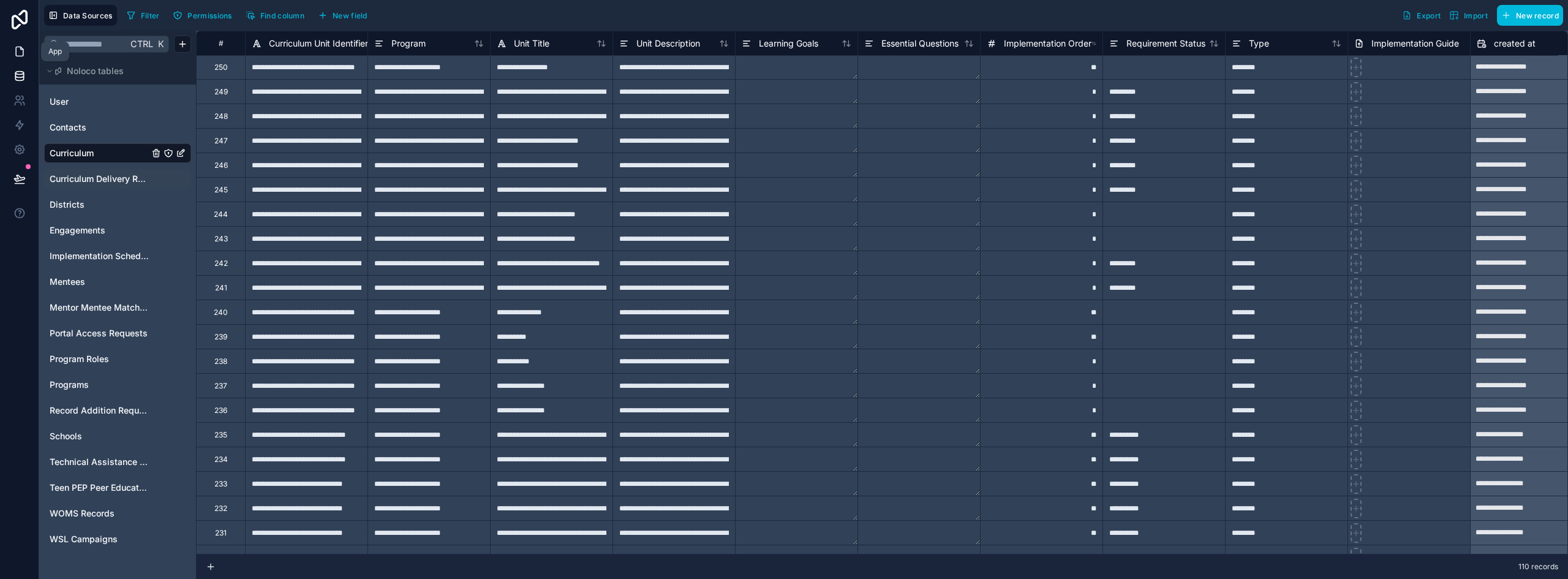
click at [16, 47] on icon at bounding box center [19, 51] width 12 height 12
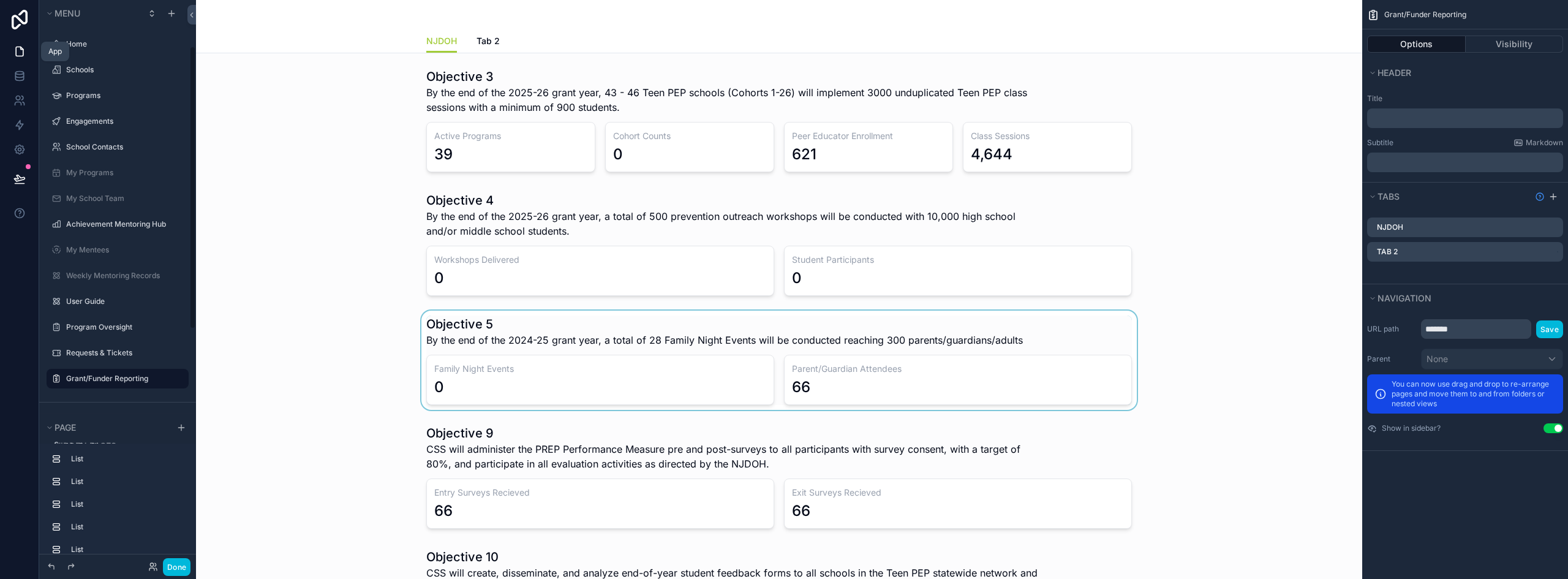
click at [586, 339] on div "scrollable content" at bounding box center [779, 360] width 1146 height 100
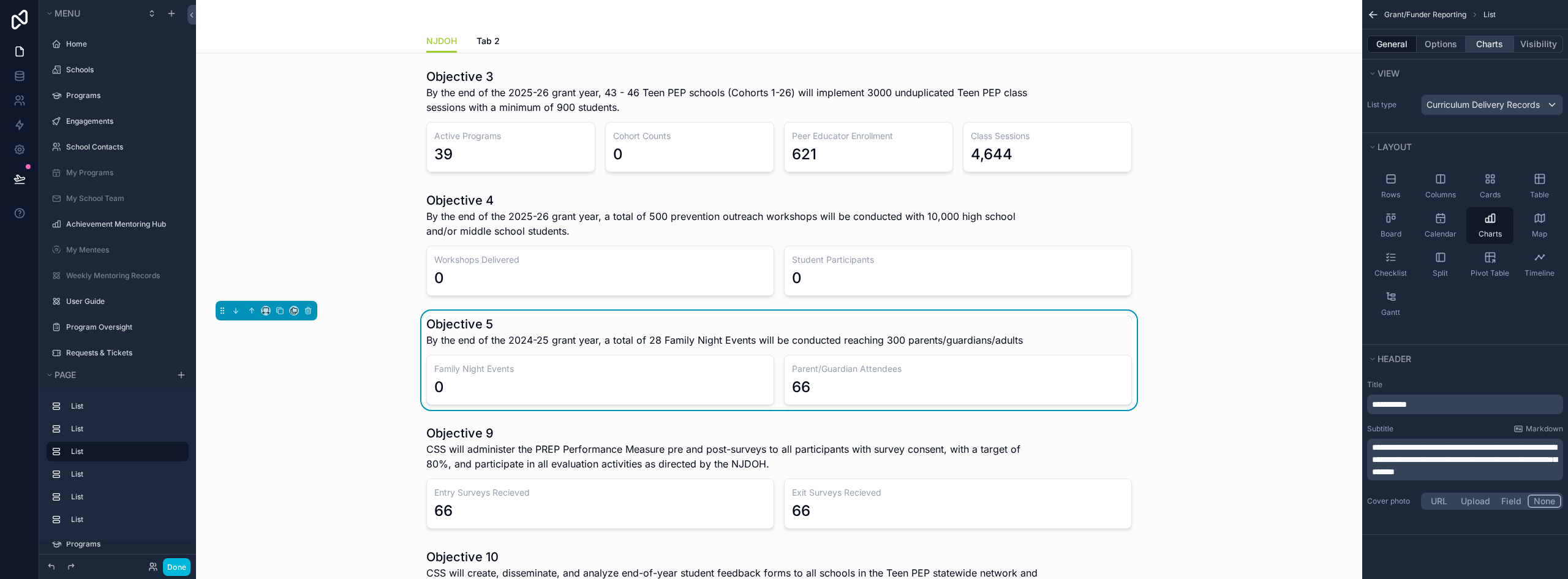
scroll to position [83, 0]
click at [1438, 42] on button "Options" at bounding box center [1440, 44] width 49 height 17
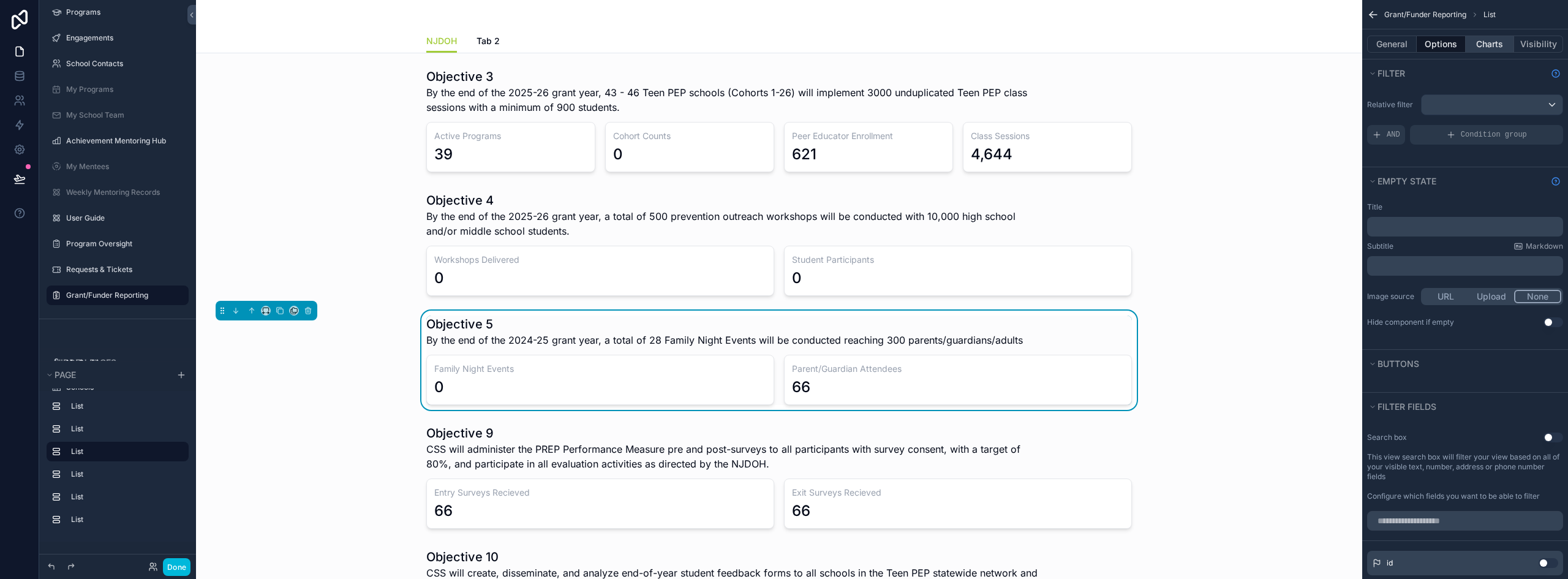
click at [1476, 46] on button "Charts" at bounding box center [1489, 44] width 49 height 17
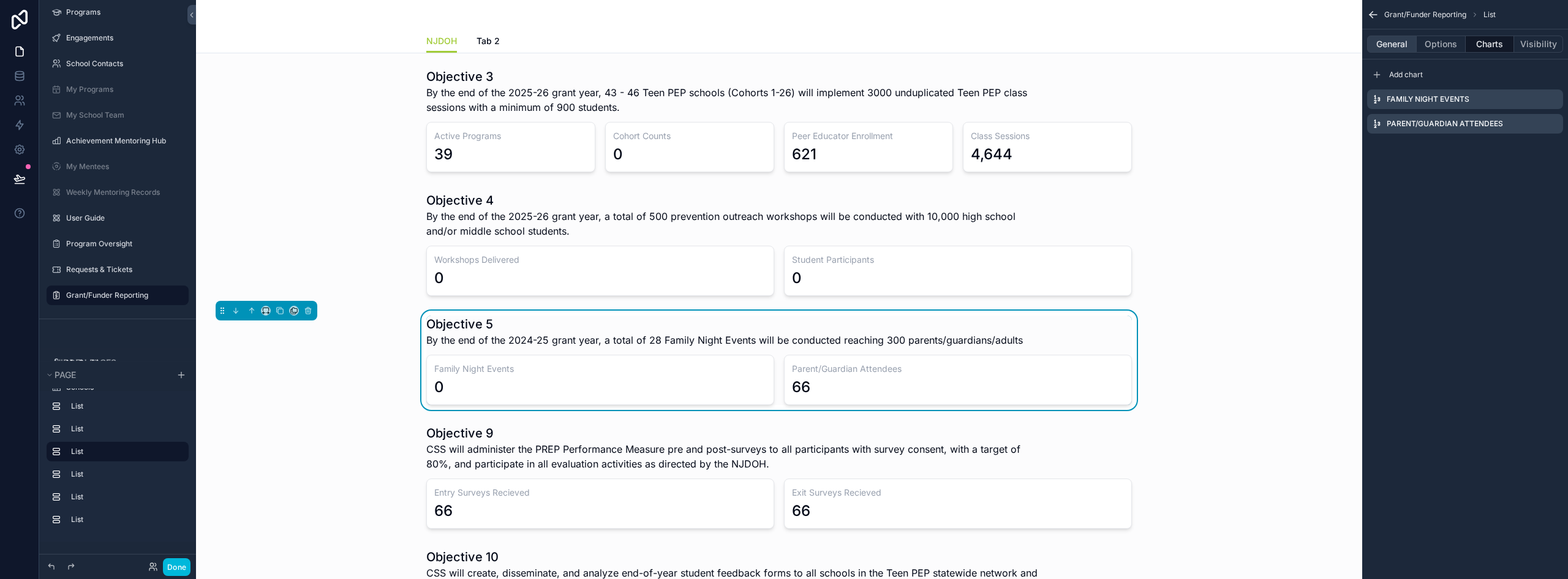
click at [1385, 40] on button "General" at bounding box center [1392, 44] width 50 height 17
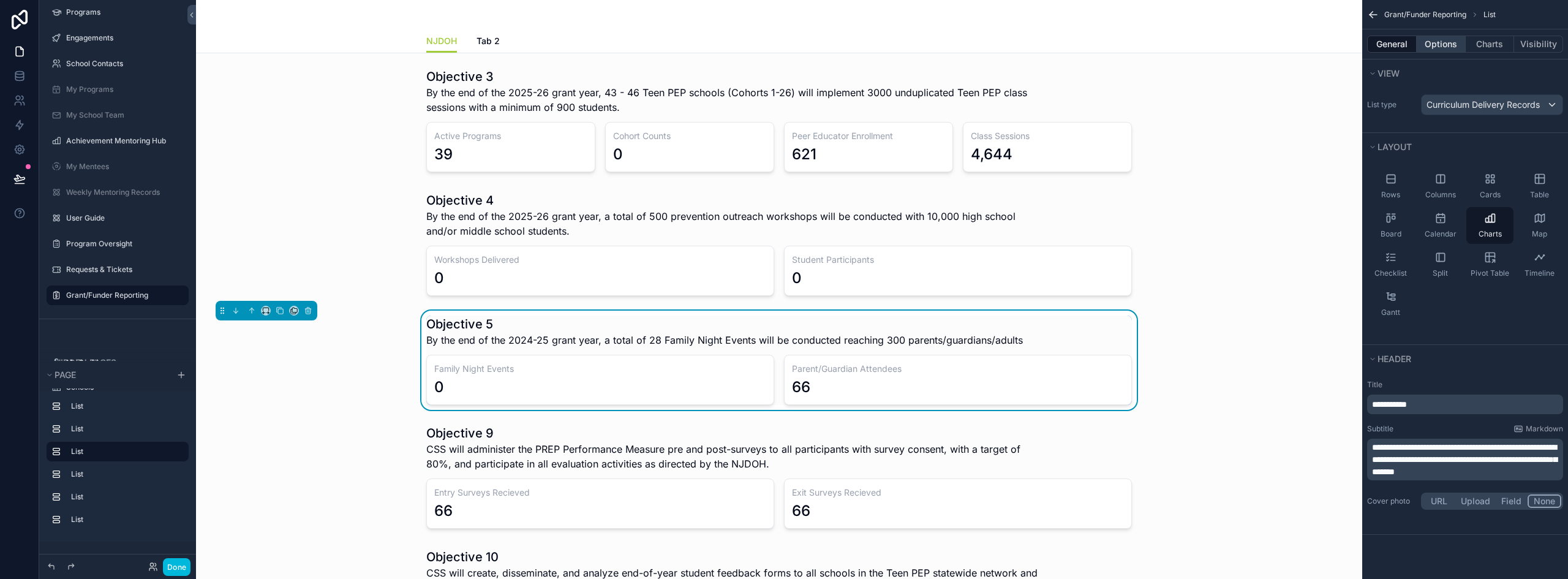
click at [1435, 39] on button "Options" at bounding box center [1440, 44] width 49 height 17
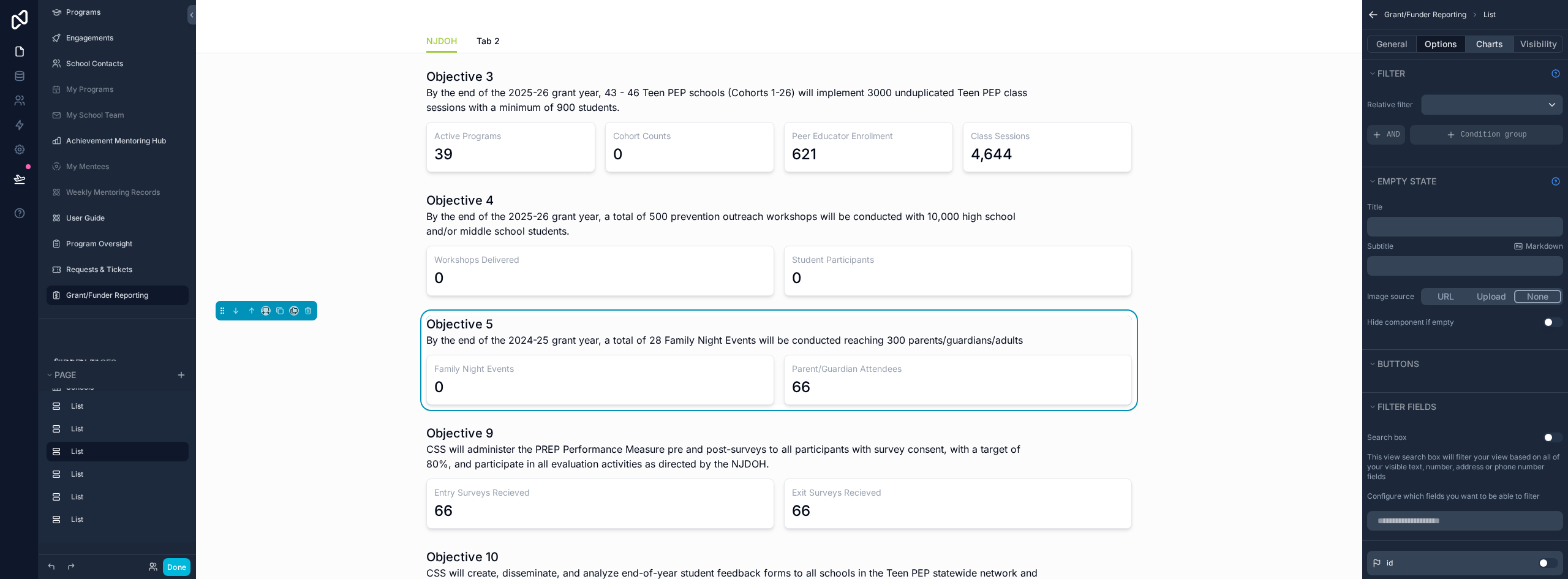
click at [1485, 42] on button "Charts" at bounding box center [1489, 44] width 49 height 17
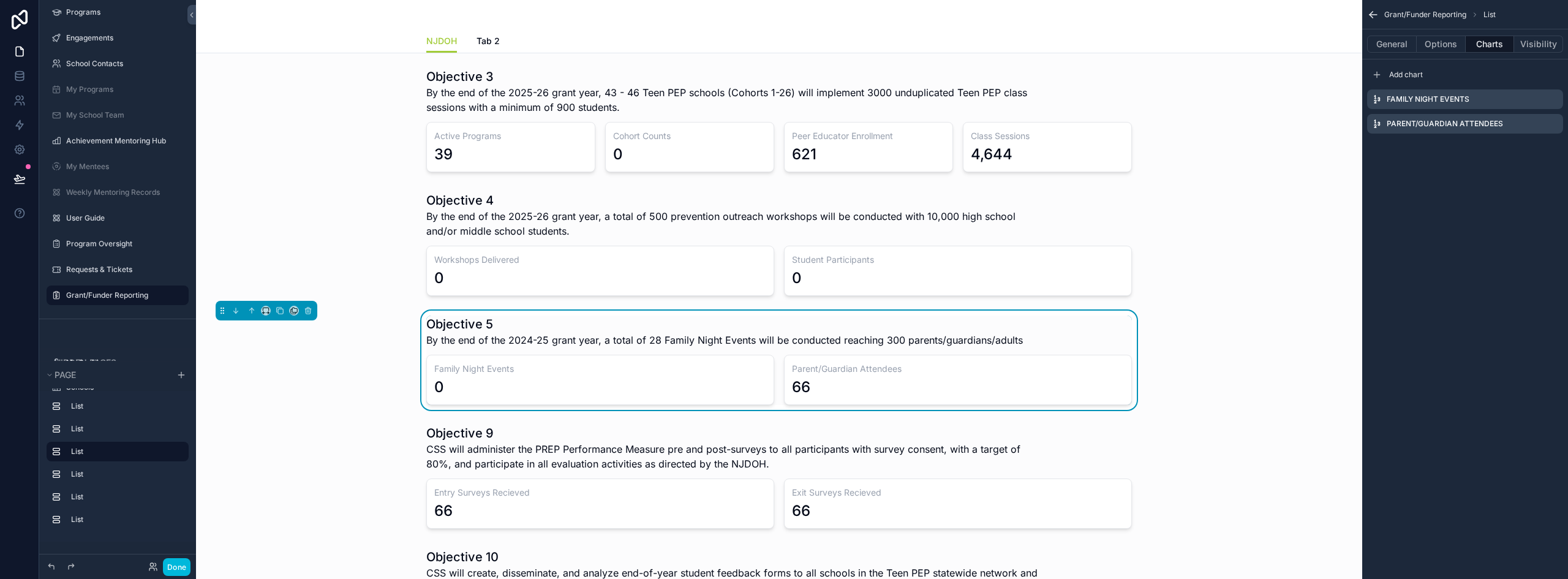
click at [0, 0] on icon "scrollable content" at bounding box center [0, 0] width 0 height 0
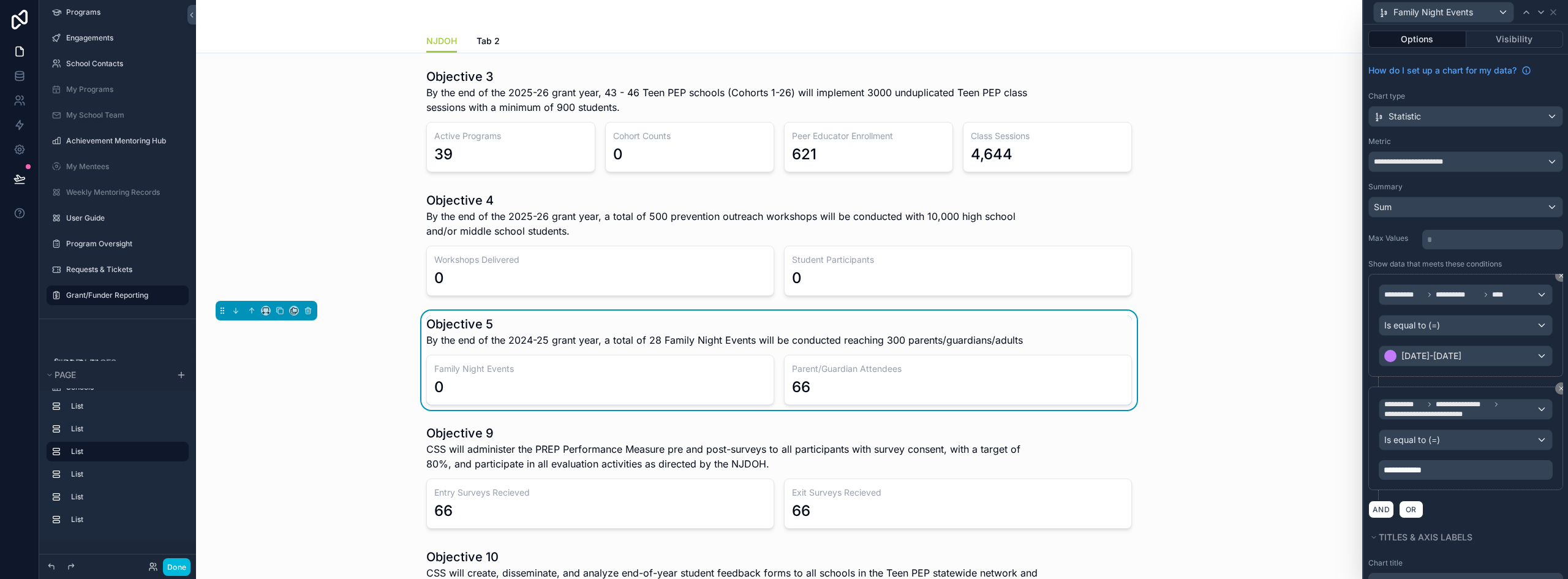
click at [1450, 470] on p "**********" at bounding box center [1467, 470] width 166 height 12
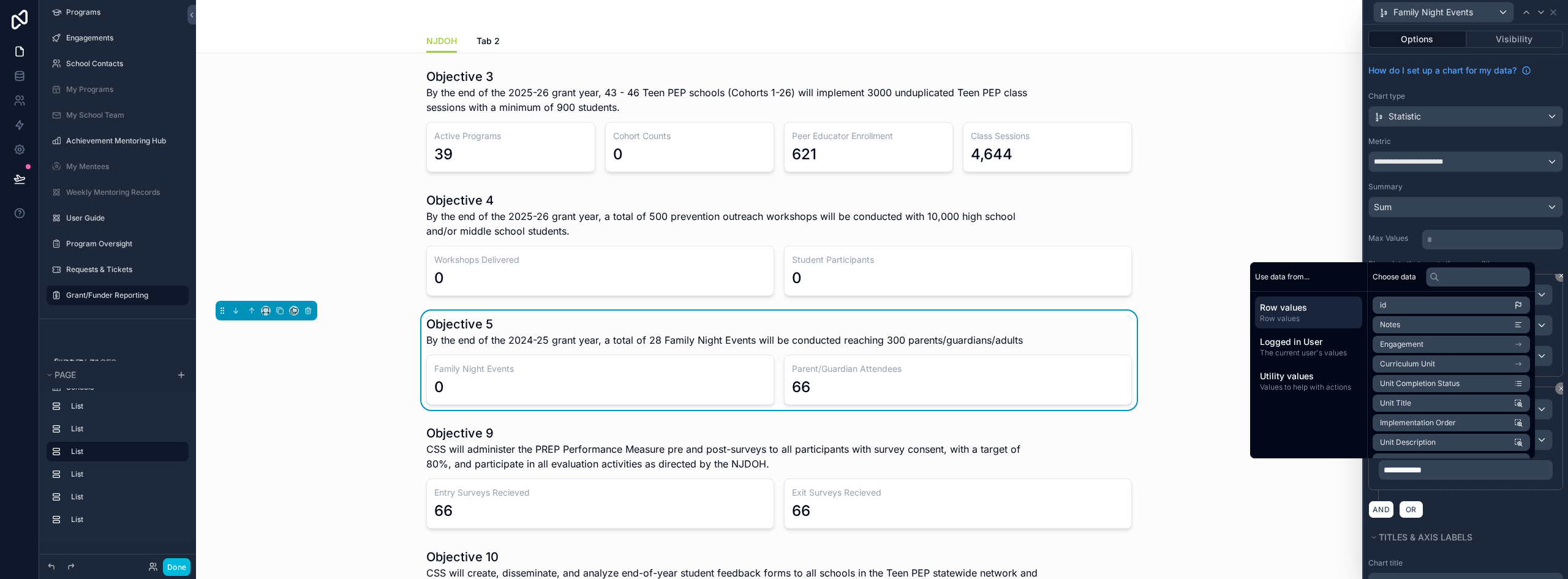
click at [1422, 468] on span "**********" at bounding box center [1402, 469] width 38 height 9
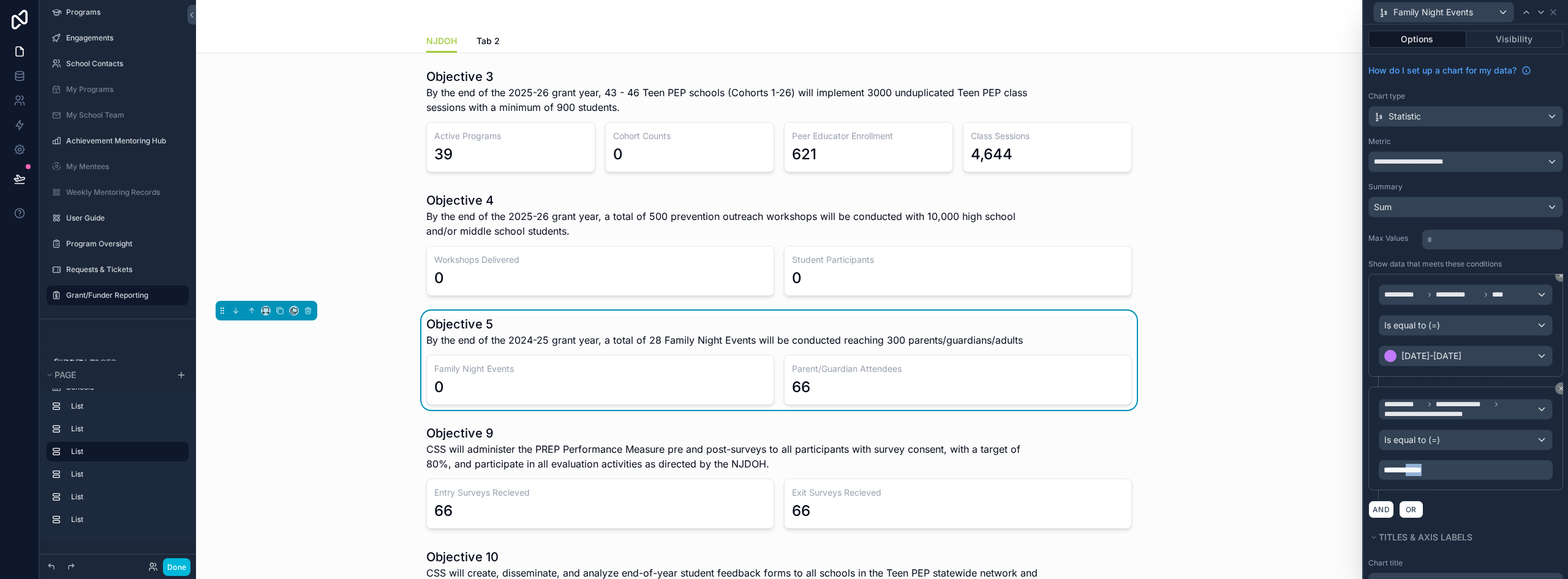
click at [1422, 468] on span "**********" at bounding box center [1402, 469] width 38 height 9
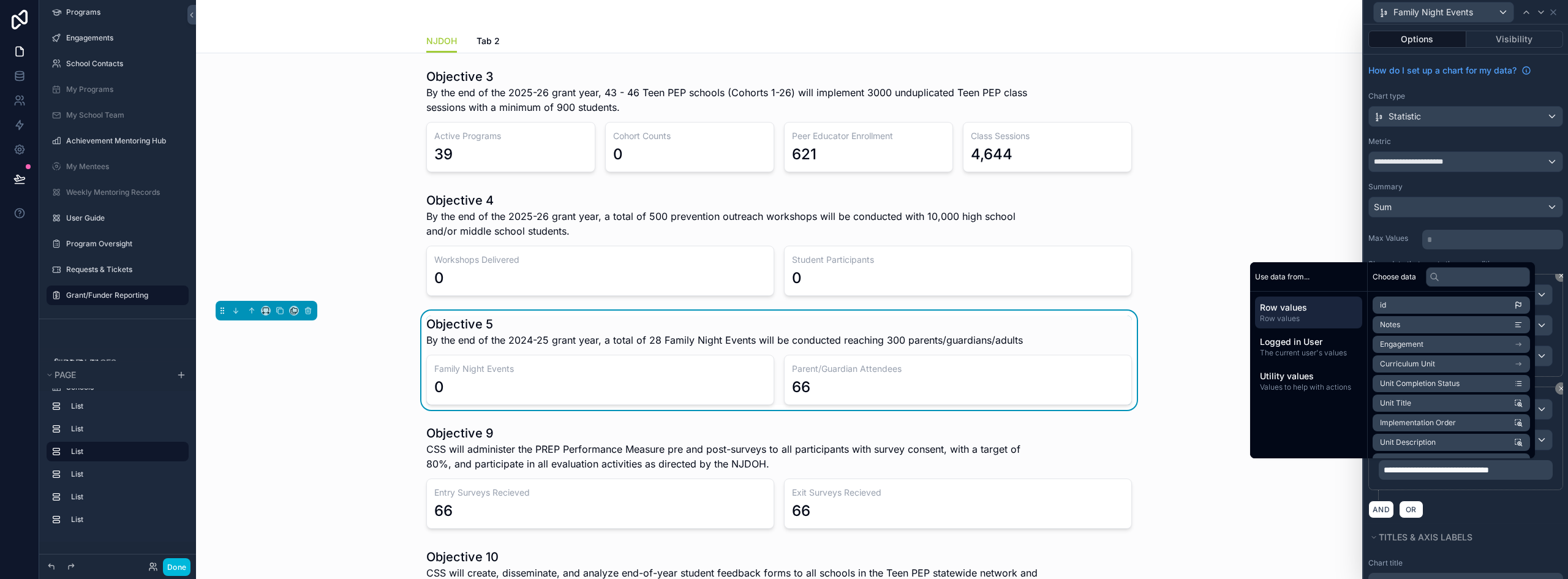
click at [1517, 504] on div "AND OR" at bounding box center [1465, 510] width 194 height 19
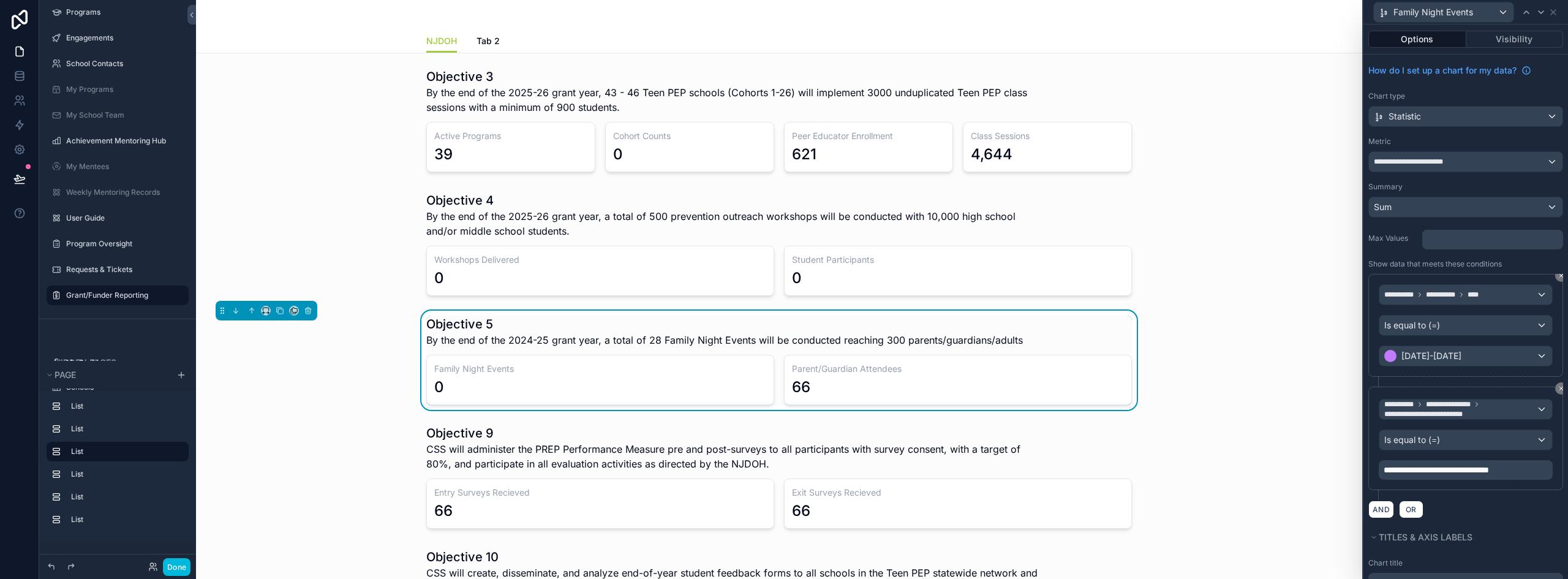
click at [1516, 512] on div "AND OR" at bounding box center [1465, 510] width 194 height 19
click at [21, 78] on icon at bounding box center [19, 75] width 8 height 5
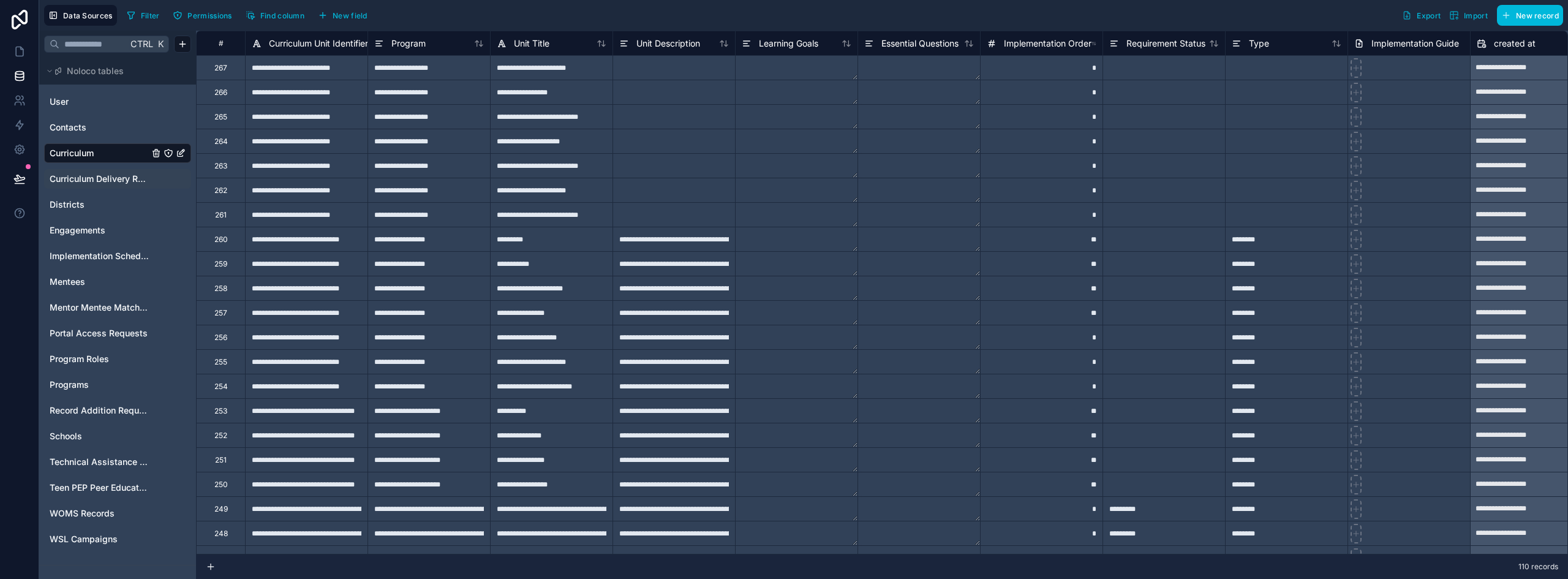
click at [108, 179] on span "Curriculum Delivery Records" at bounding box center [100, 179] width 100 height 12
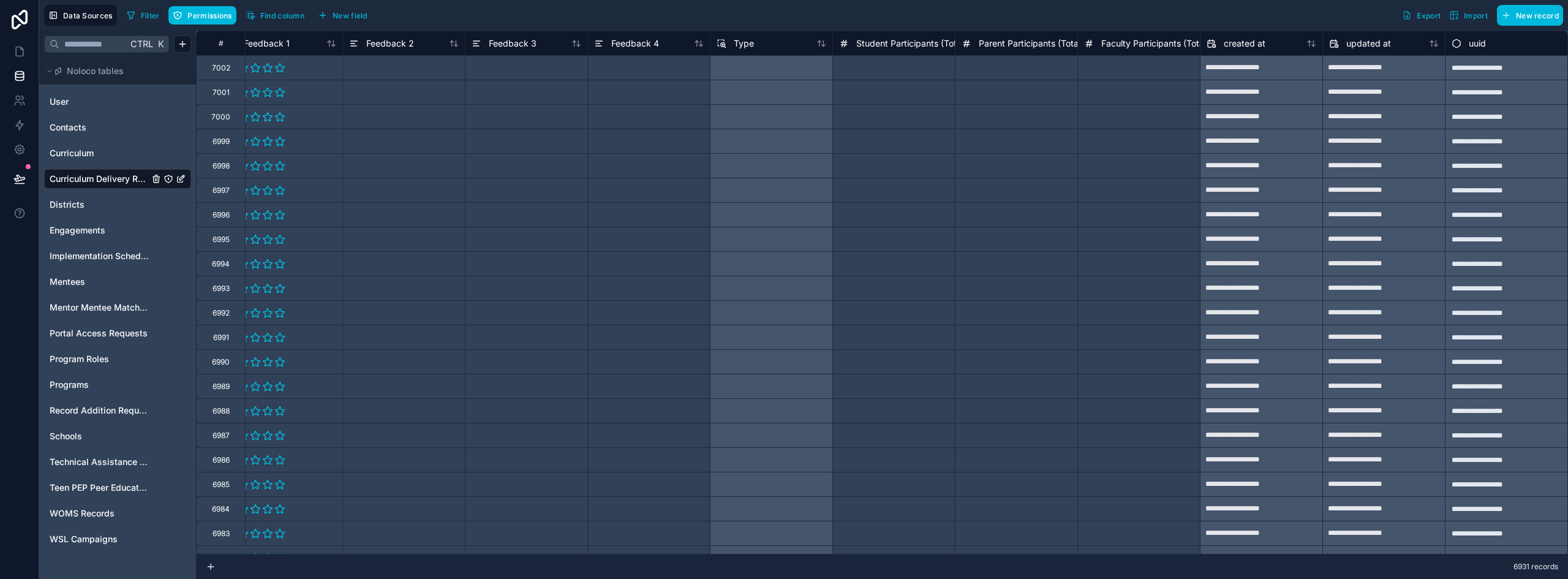
scroll to position [0, 1381]
click at [362, 16] on span "New field" at bounding box center [350, 16] width 35 height 9
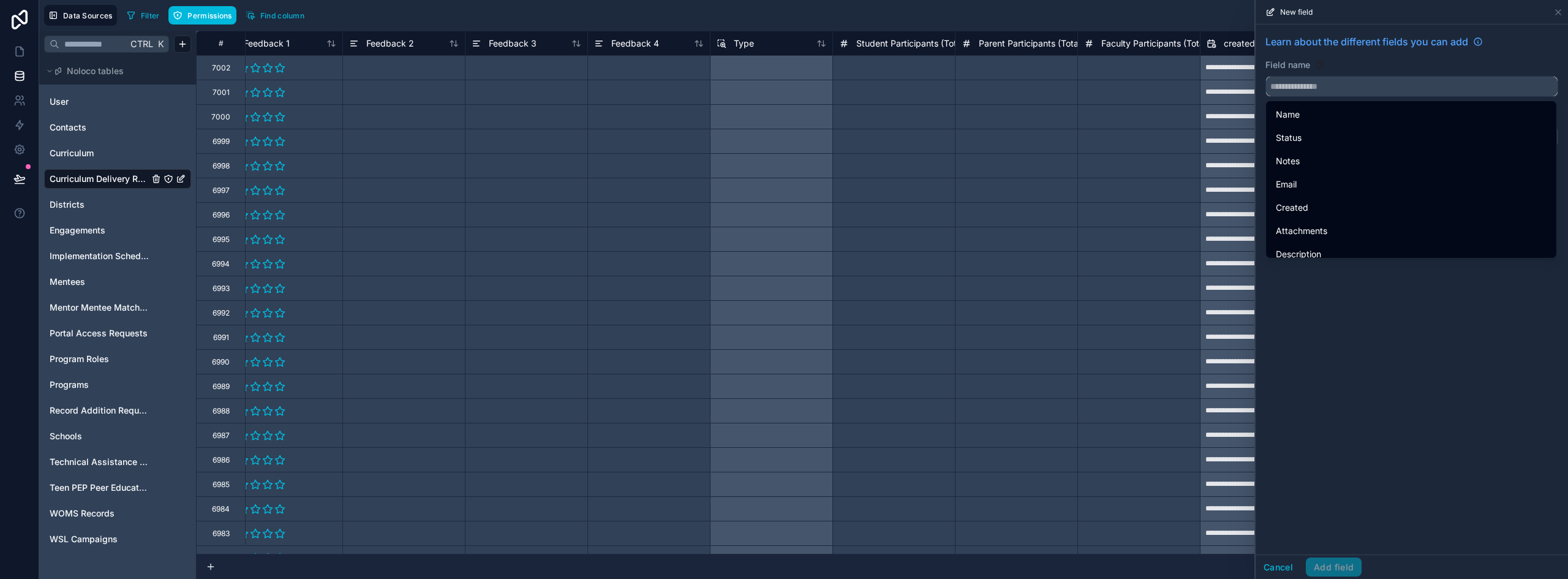
click at [1335, 82] on input "text" at bounding box center [1412, 86] width 292 height 19
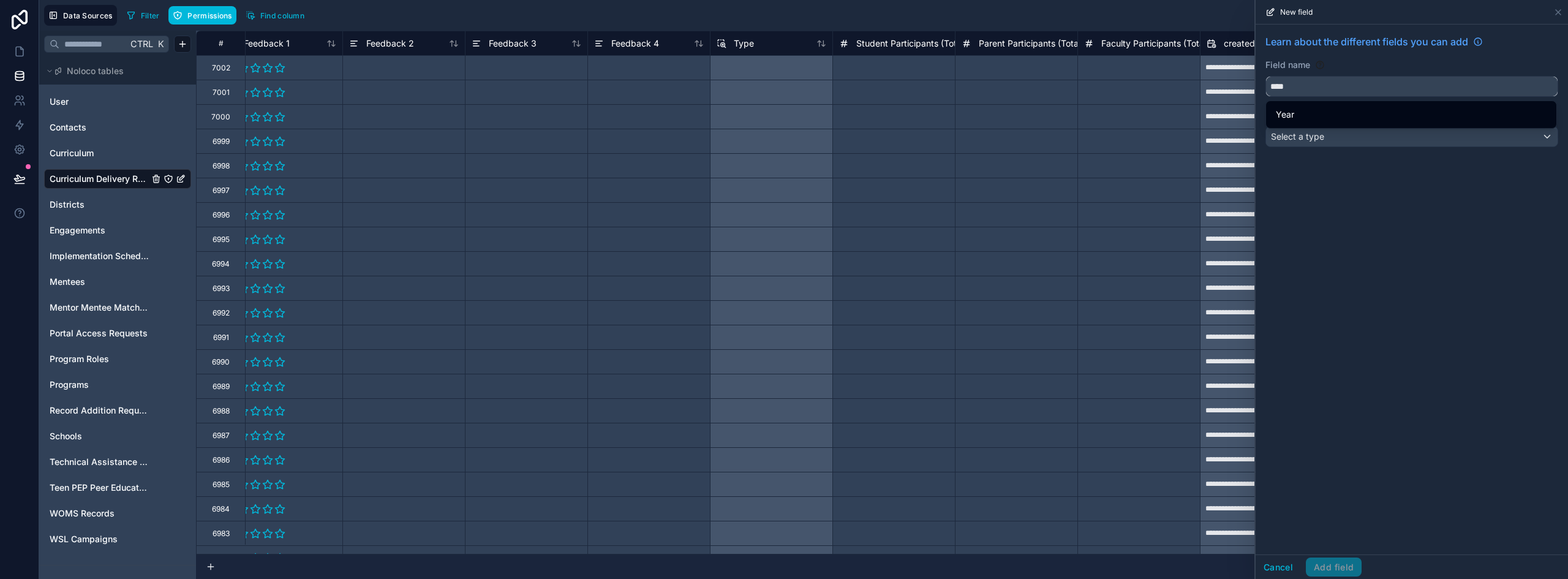
click at [1281, 87] on input "****" at bounding box center [1412, 86] width 292 height 19
click at [1265, 76] on button "**********" at bounding box center [1412, 86] width 292 height 21
type input "**********"
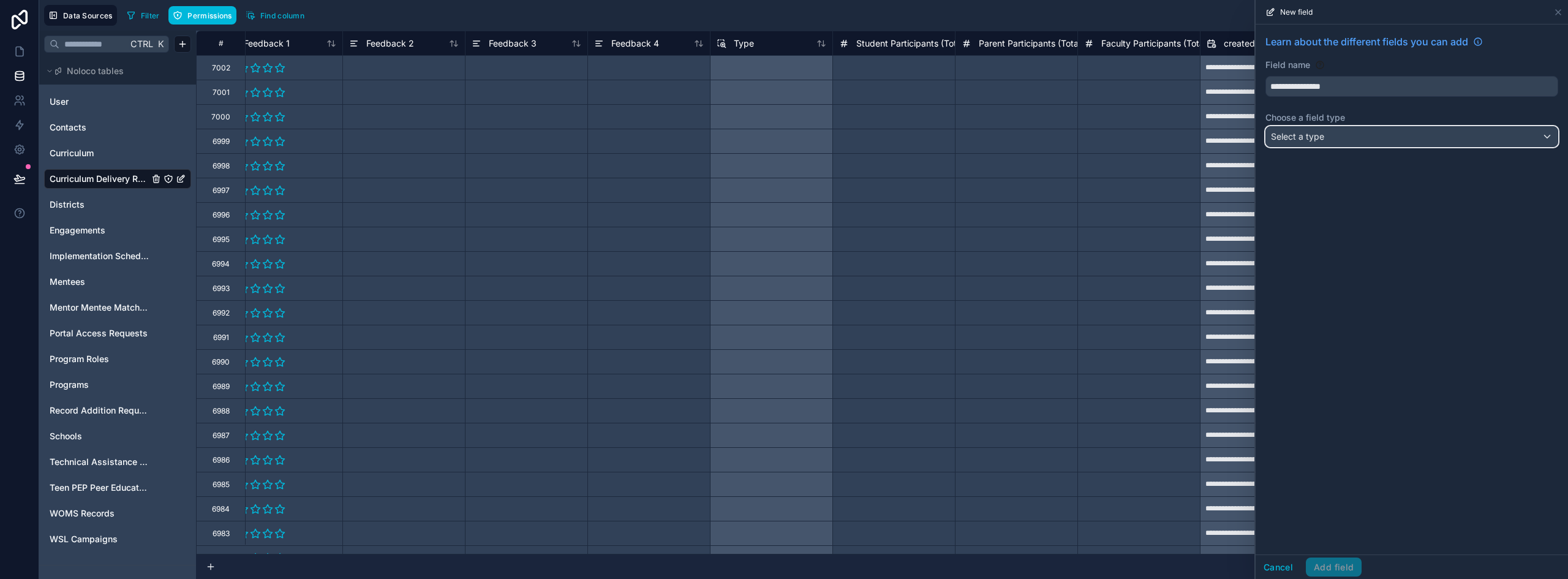
click at [1314, 135] on span "Select a type" at bounding box center [1297, 136] width 54 height 10
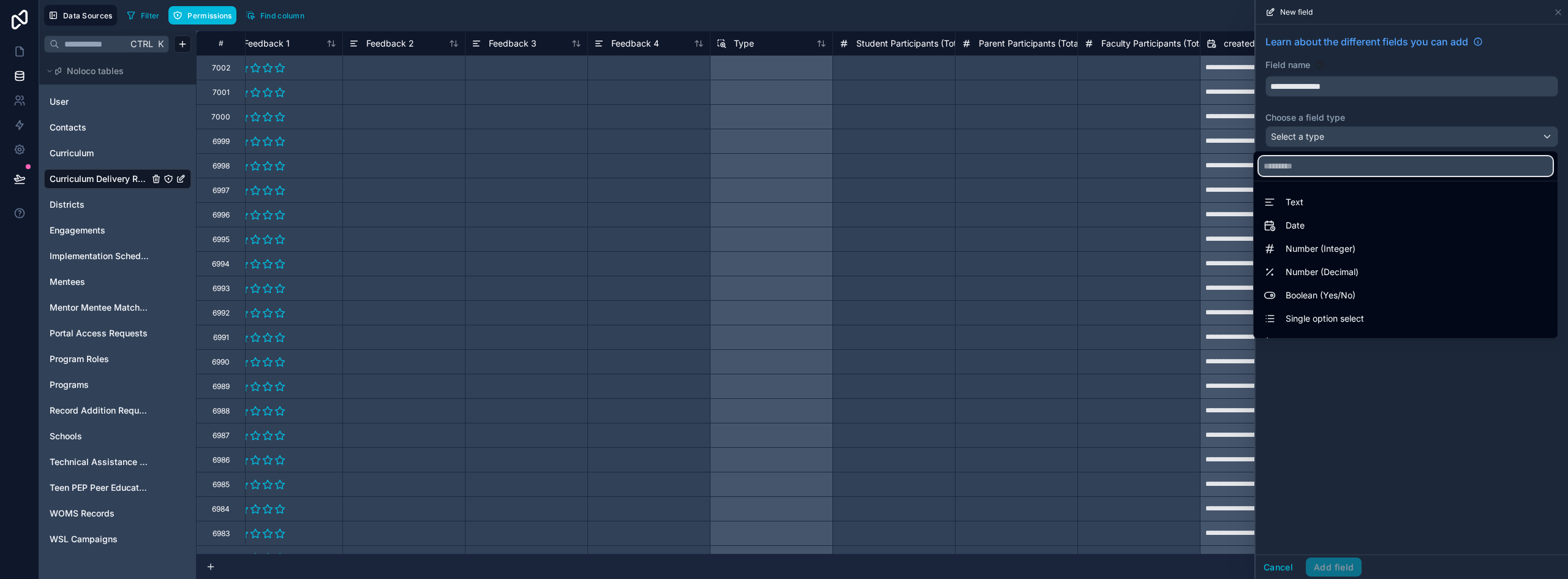
click at [1310, 172] on input "text" at bounding box center [1405, 166] width 294 height 19
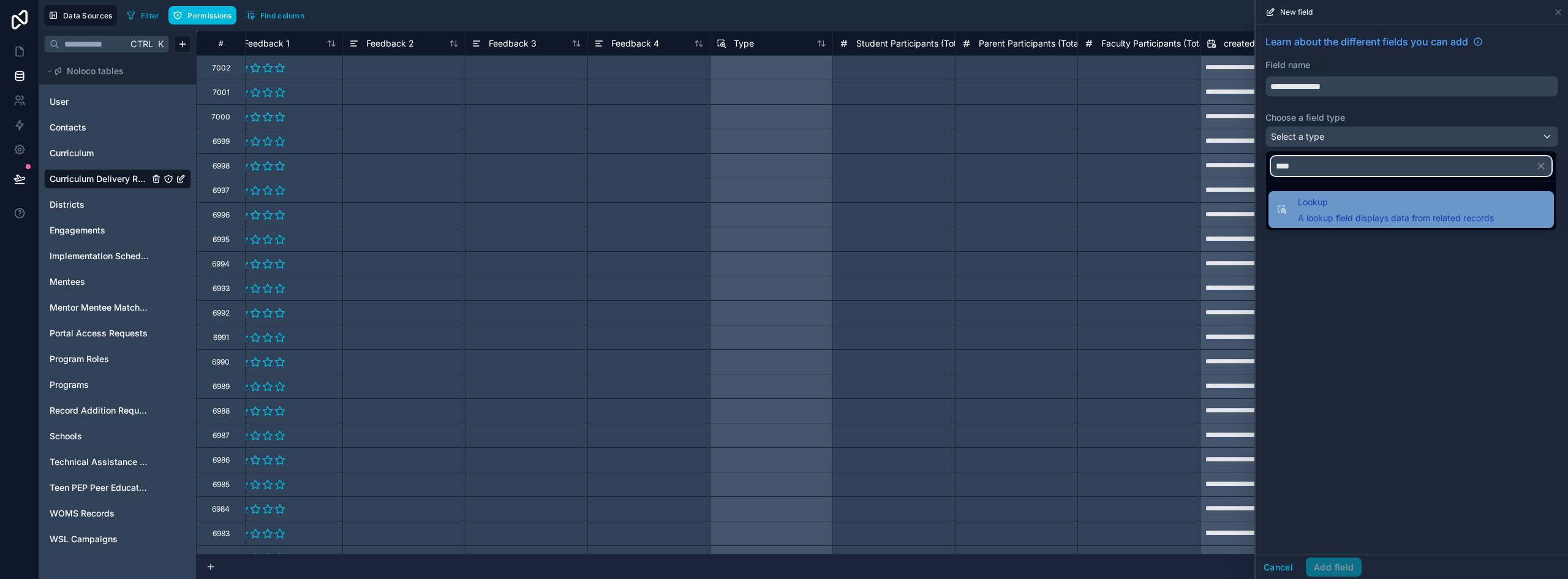
type input "****"
click at [1320, 217] on span "A lookup field displays data from related records" at bounding box center [1396, 218] width 196 height 12
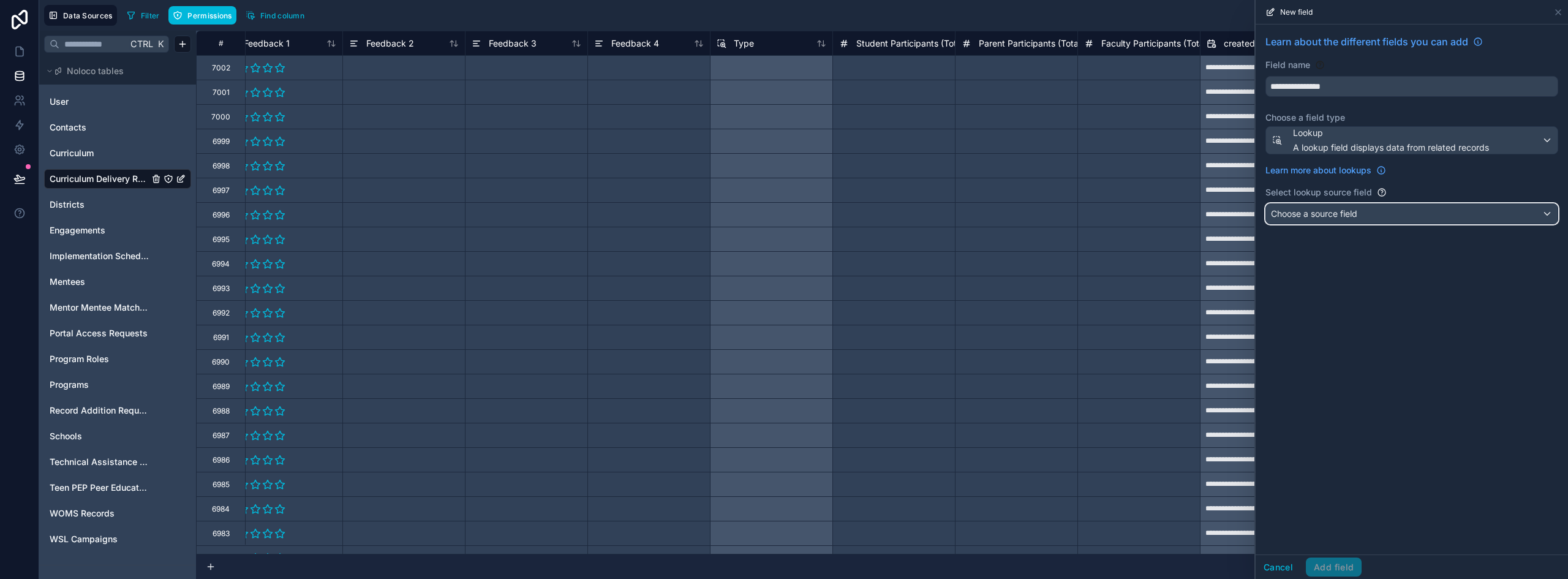
click at [1334, 214] on span "Choose a source field" at bounding box center [1314, 213] width 86 height 10
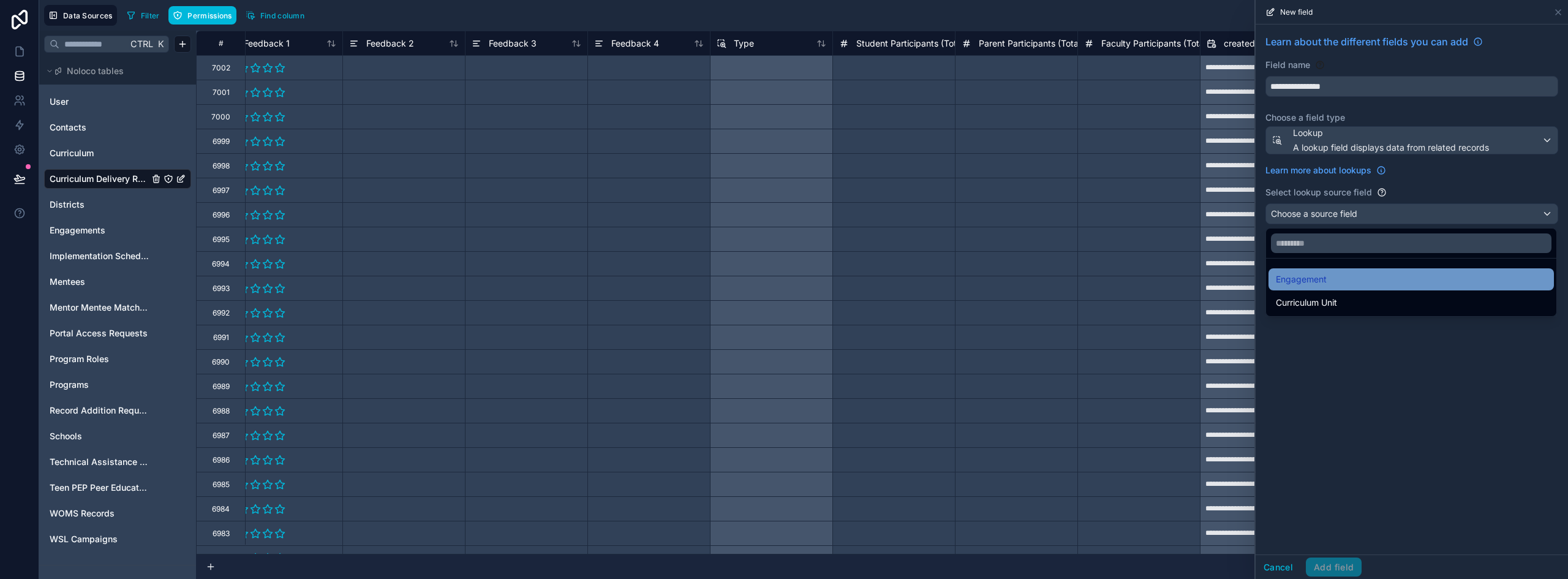
click at [1347, 275] on div "Engagement" at bounding box center [1411, 279] width 271 height 15
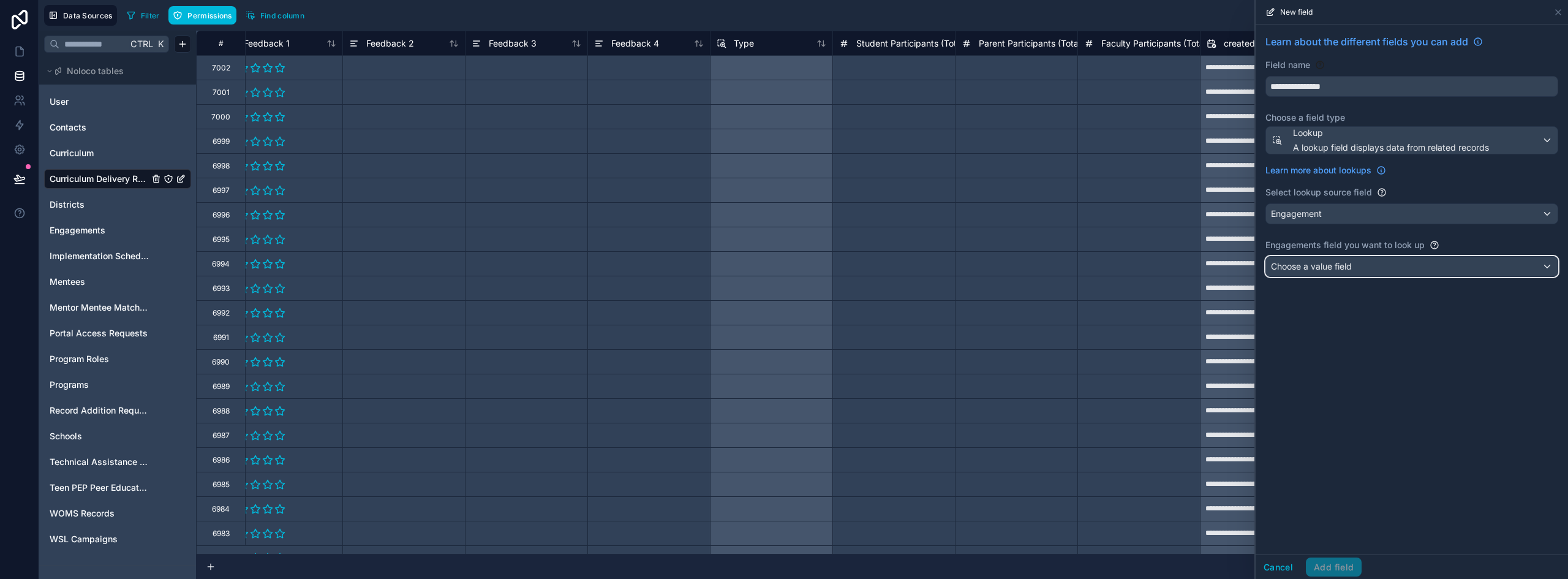
click at [1349, 265] on span "Choose a value field" at bounding box center [1311, 265] width 81 height 10
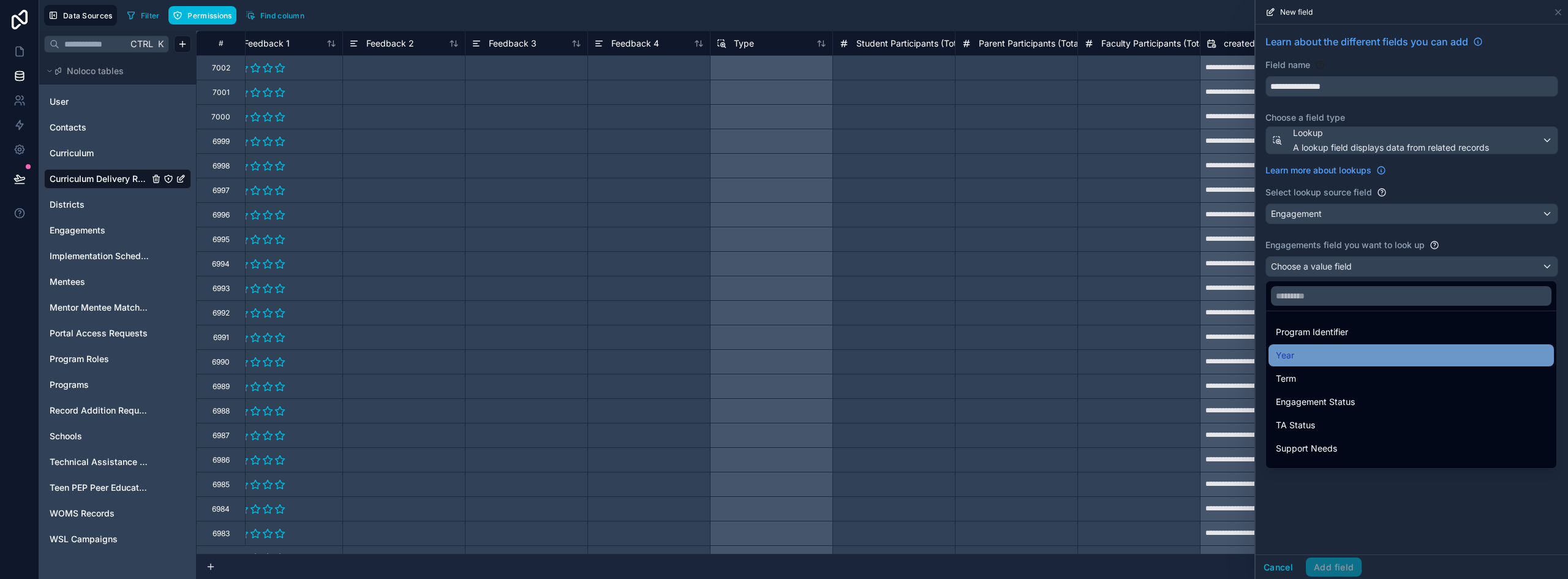
click at [1337, 359] on div "Year" at bounding box center [1411, 355] width 271 height 15
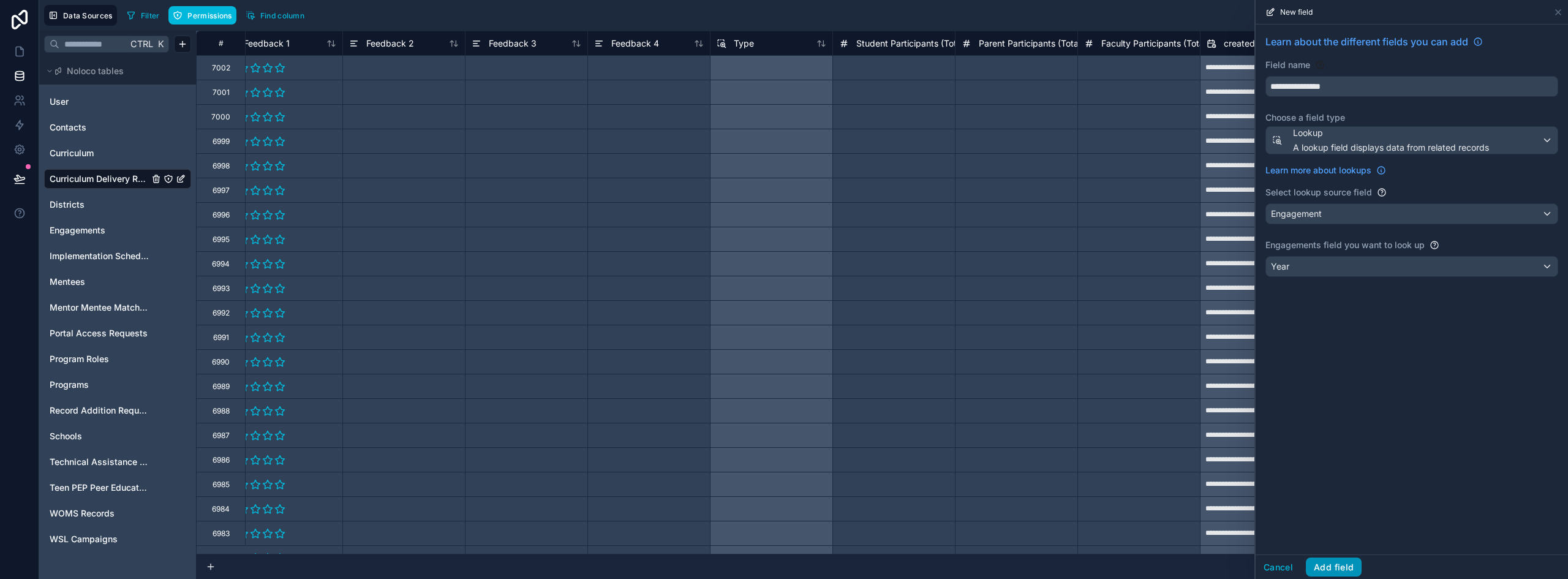
click at [1341, 566] on button "Add field" at bounding box center [1334, 567] width 56 height 19
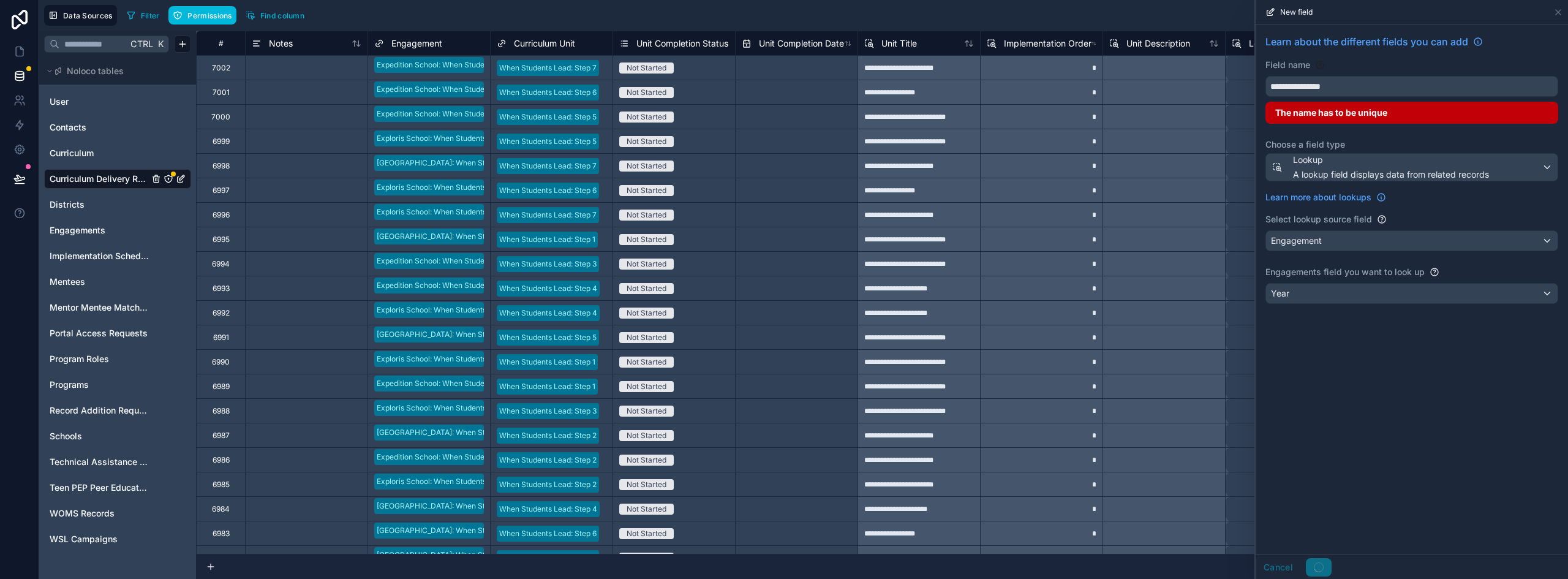
click at [170, 177] on icon "Curriculum Delivery Records" at bounding box center [168, 179] width 10 height 10
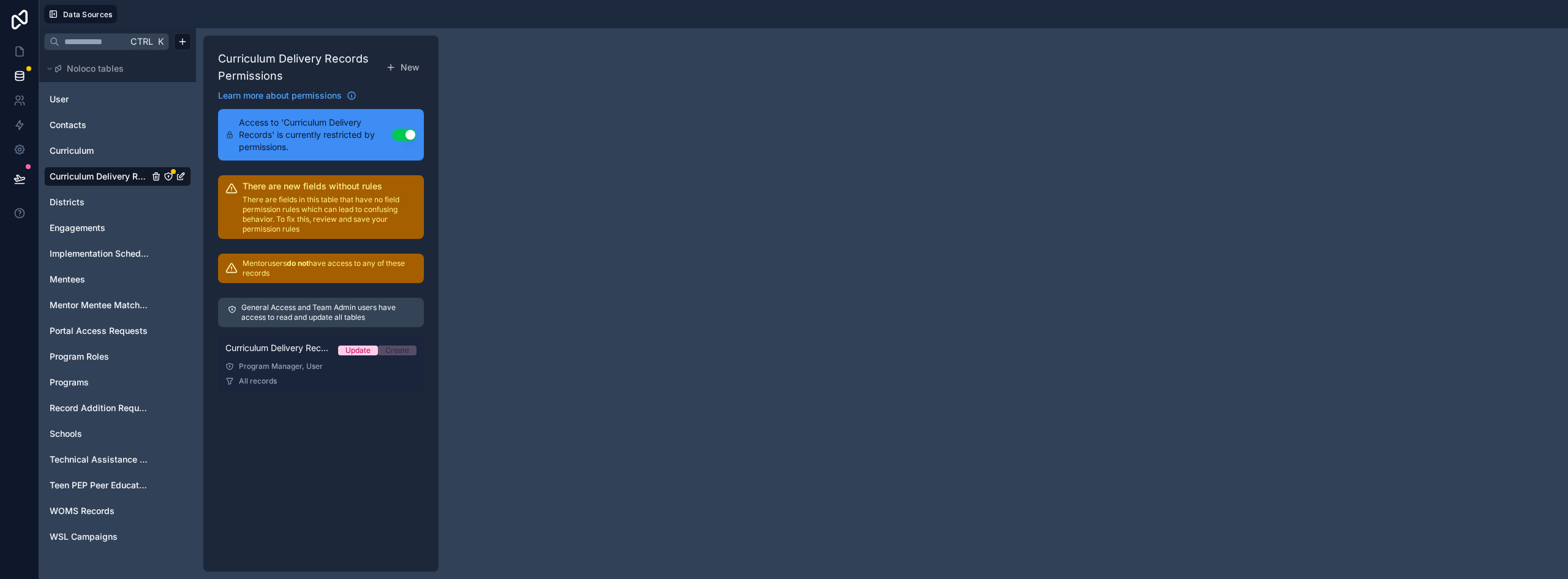
click at [275, 361] on link "Curriculum Delivery Records Permission 1 Update Create Program Manager, User Al…" at bounding box center [320, 364] width 206 height 59
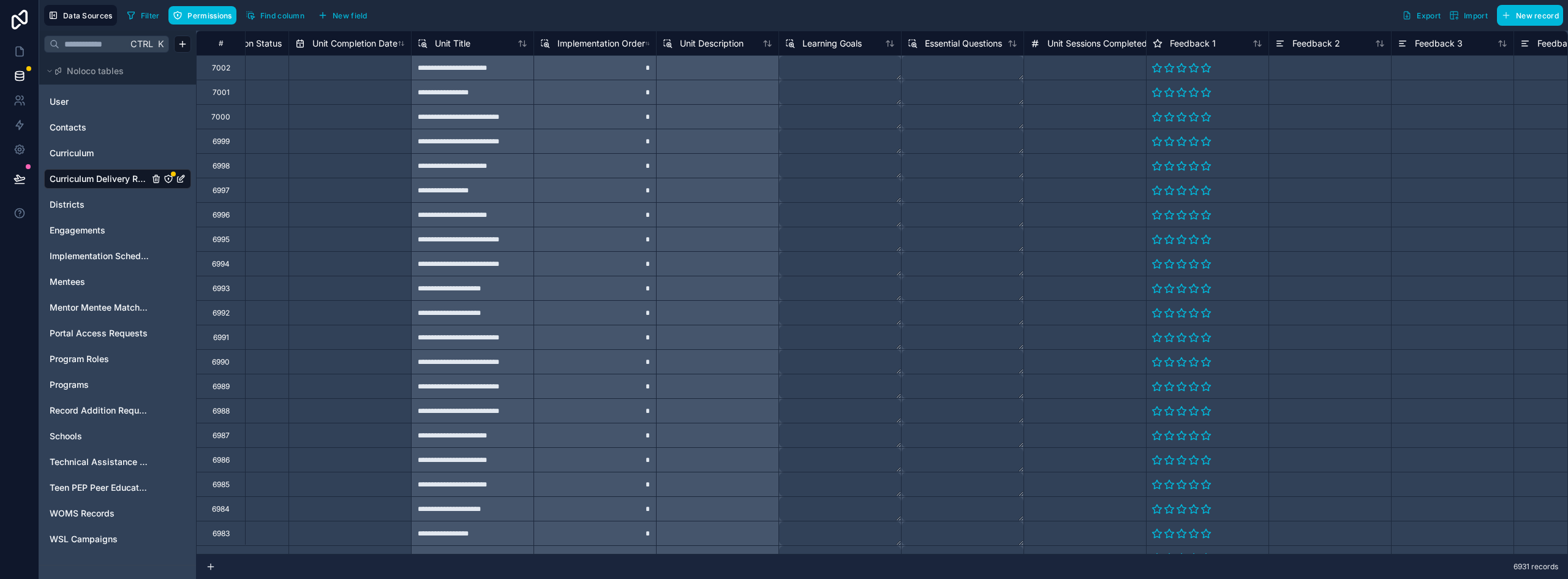
scroll to position [0, 275]
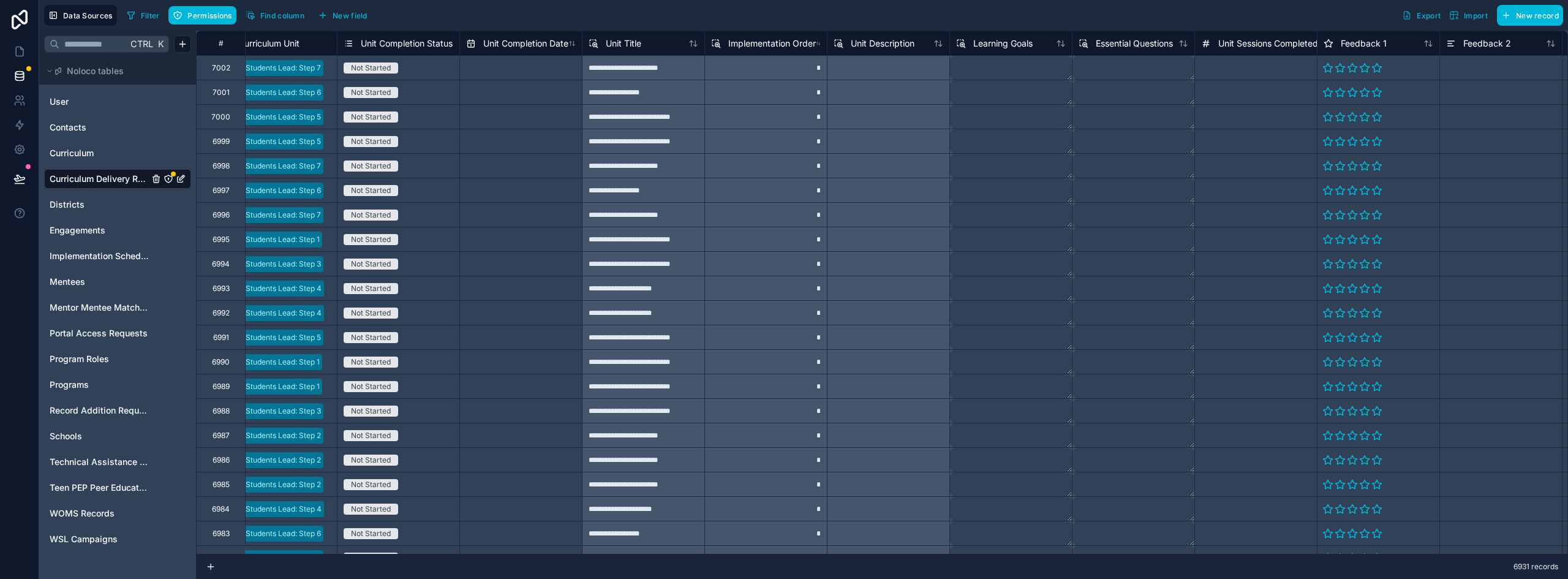
click at [166, 177] on icon "Curriculum Delivery Records" at bounding box center [168, 179] width 10 height 10
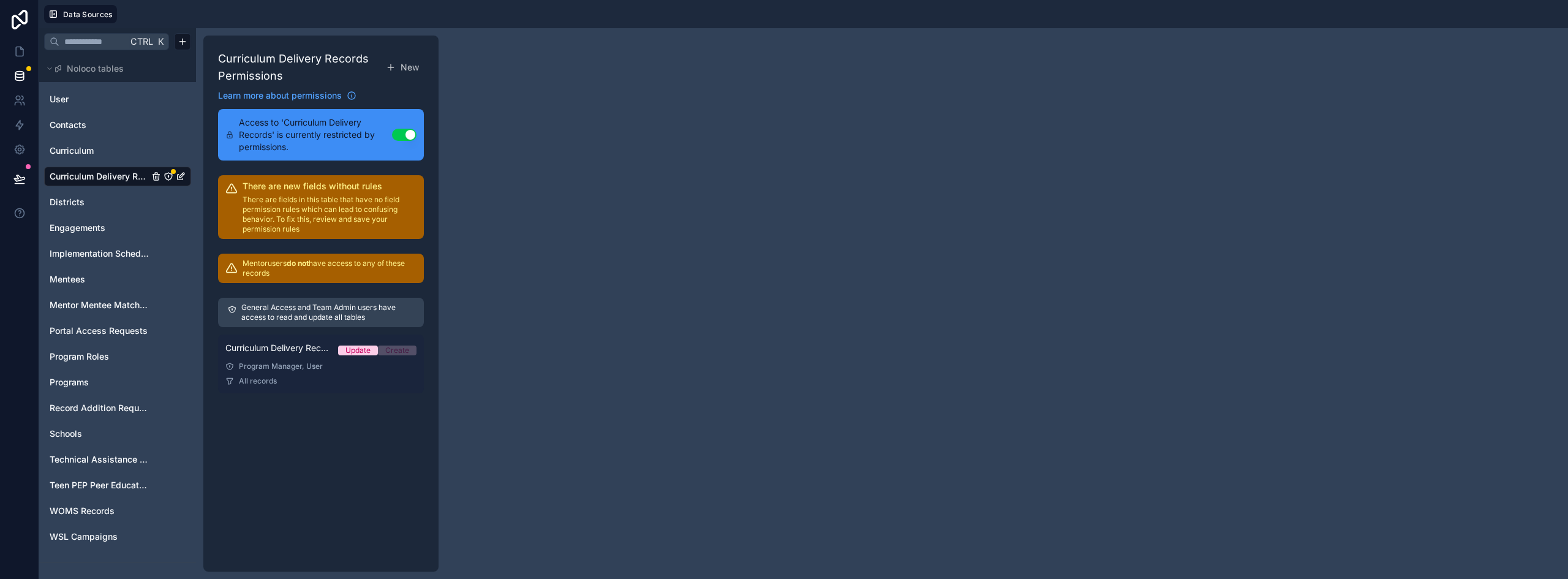
click at [288, 354] on div "Curriculum Delivery Records Permission 1 Update Create" at bounding box center [321, 350] width 191 height 17
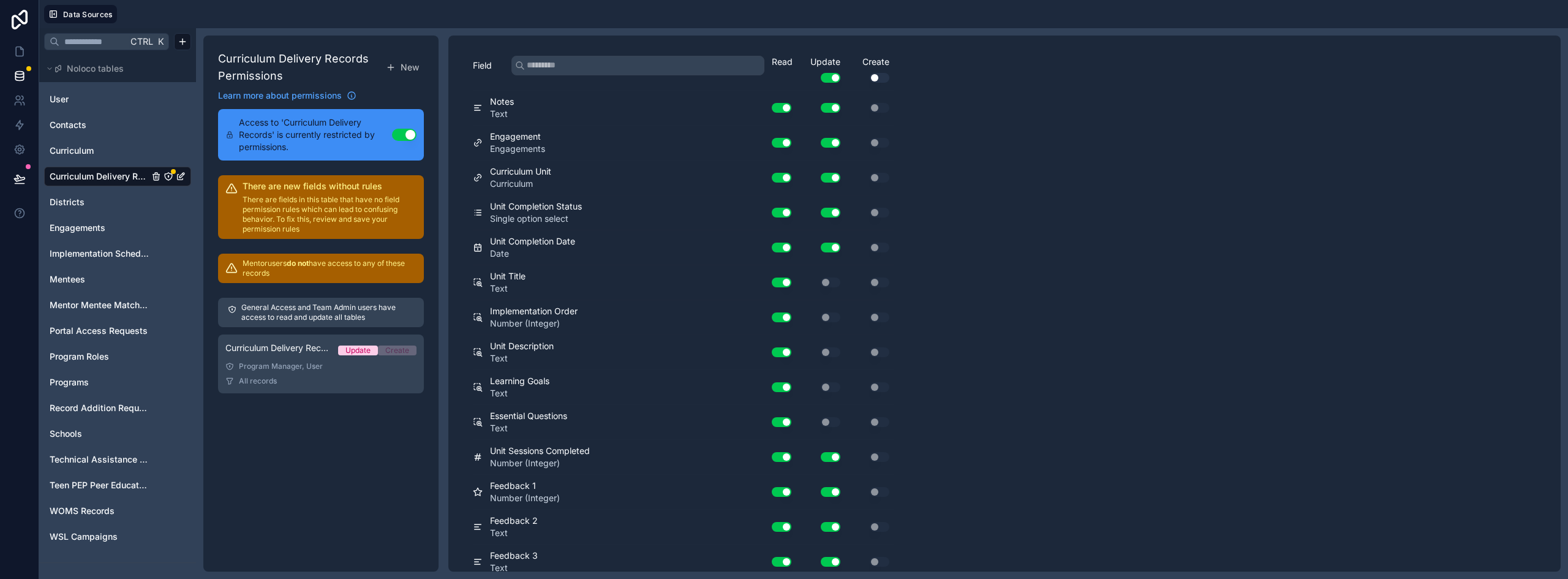
scroll to position [373, 0]
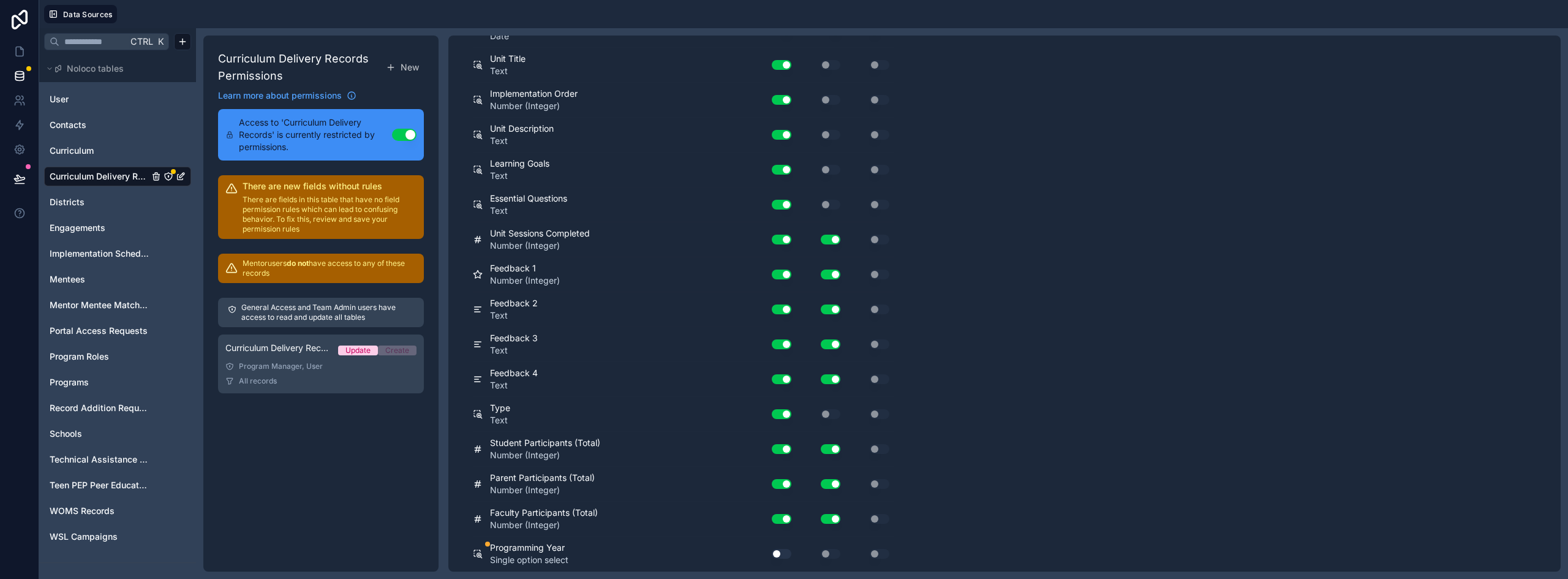
click at [780, 551] on button "Use setting" at bounding box center [781, 554] width 19 height 10
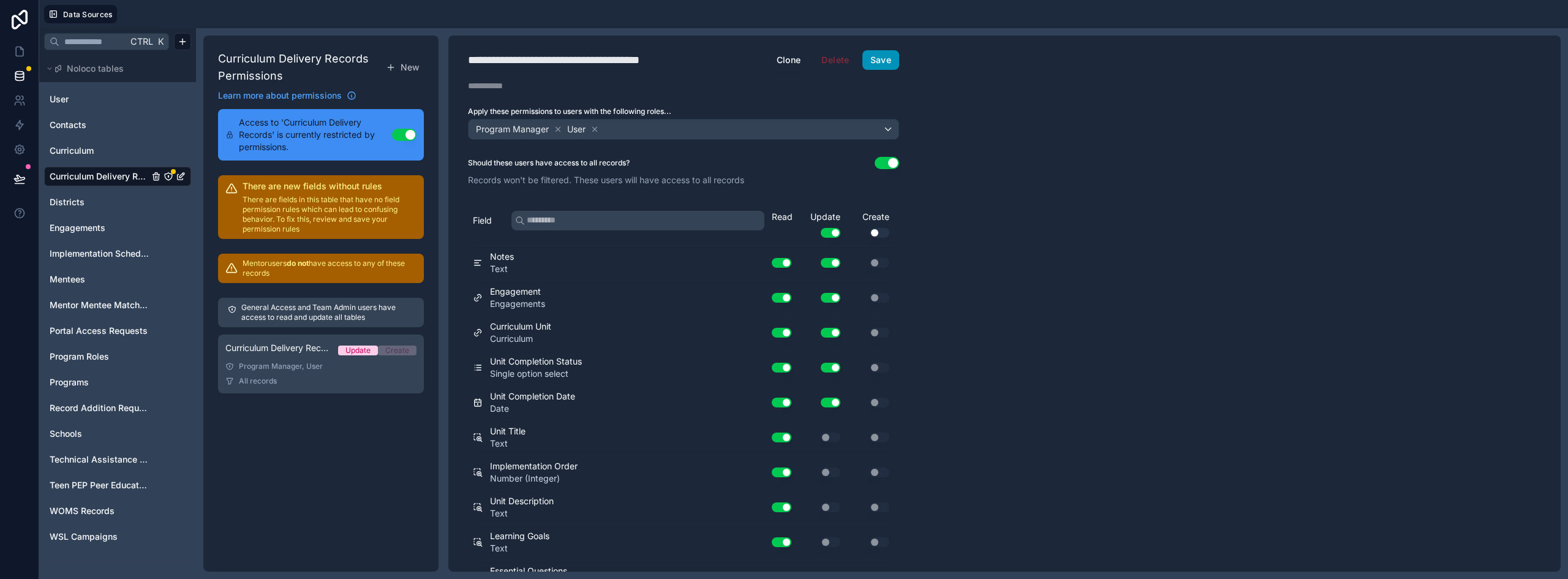
click at [887, 57] on button "Save" at bounding box center [880, 60] width 37 height 19
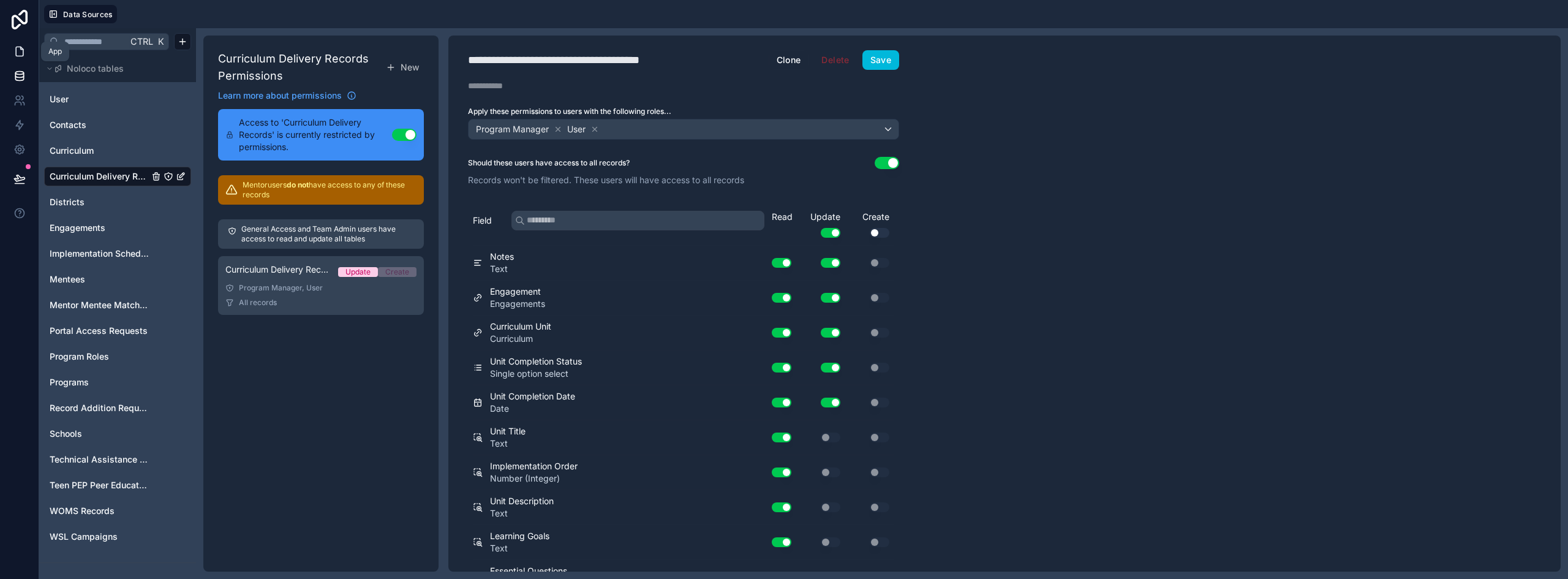
click at [19, 51] on icon at bounding box center [19, 51] width 12 height 12
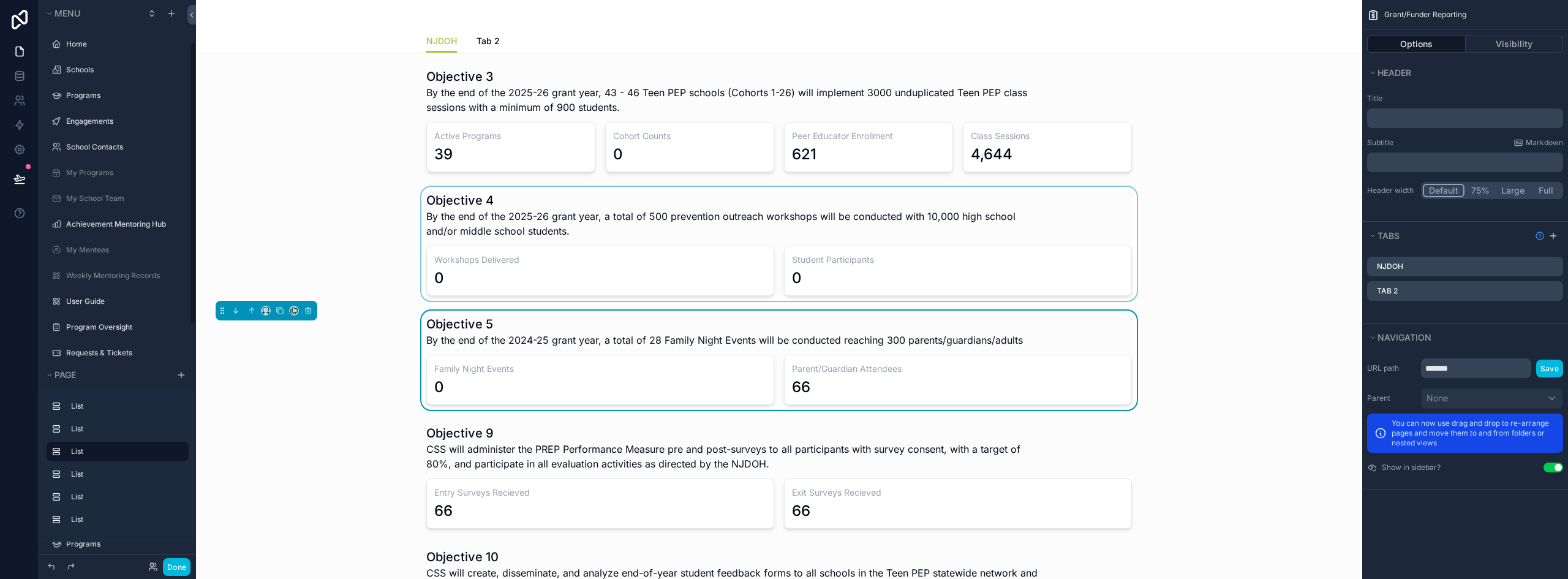
drag, startPoint x: 713, startPoint y: 316, endPoint x: 745, endPoint y: 233, distance: 89.0
click at [713, 318] on h1 "Objective 5" at bounding box center [724, 325] width 597 height 17
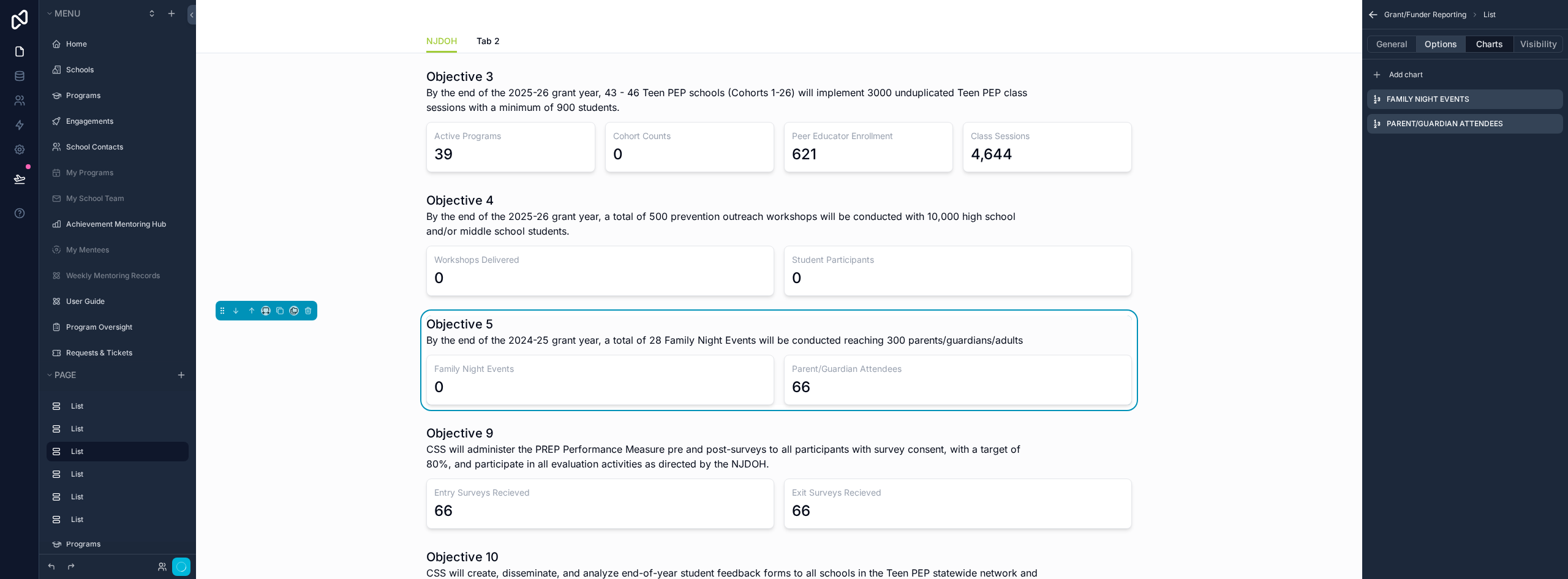
click at [759, 206] on div "scrollable content" at bounding box center [779, 244] width 1146 height 114
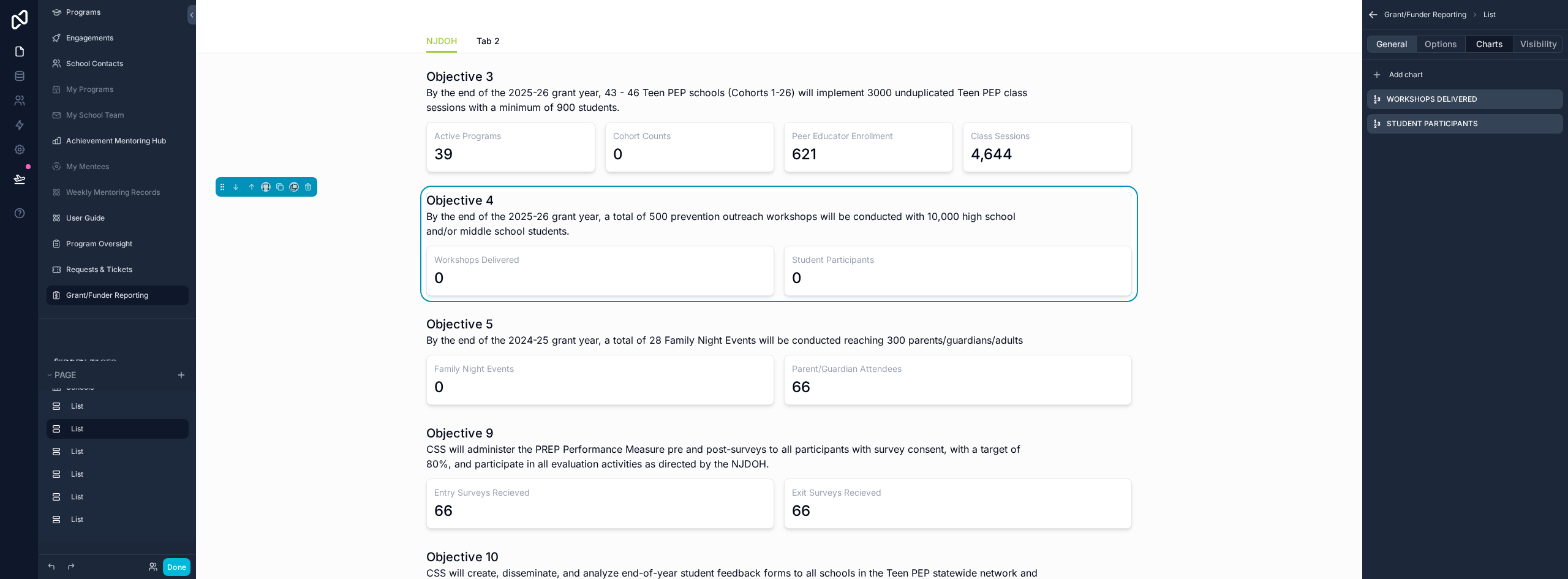
click at [1409, 44] on button "General" at bounding box center [1392, 44] width 50 height 17
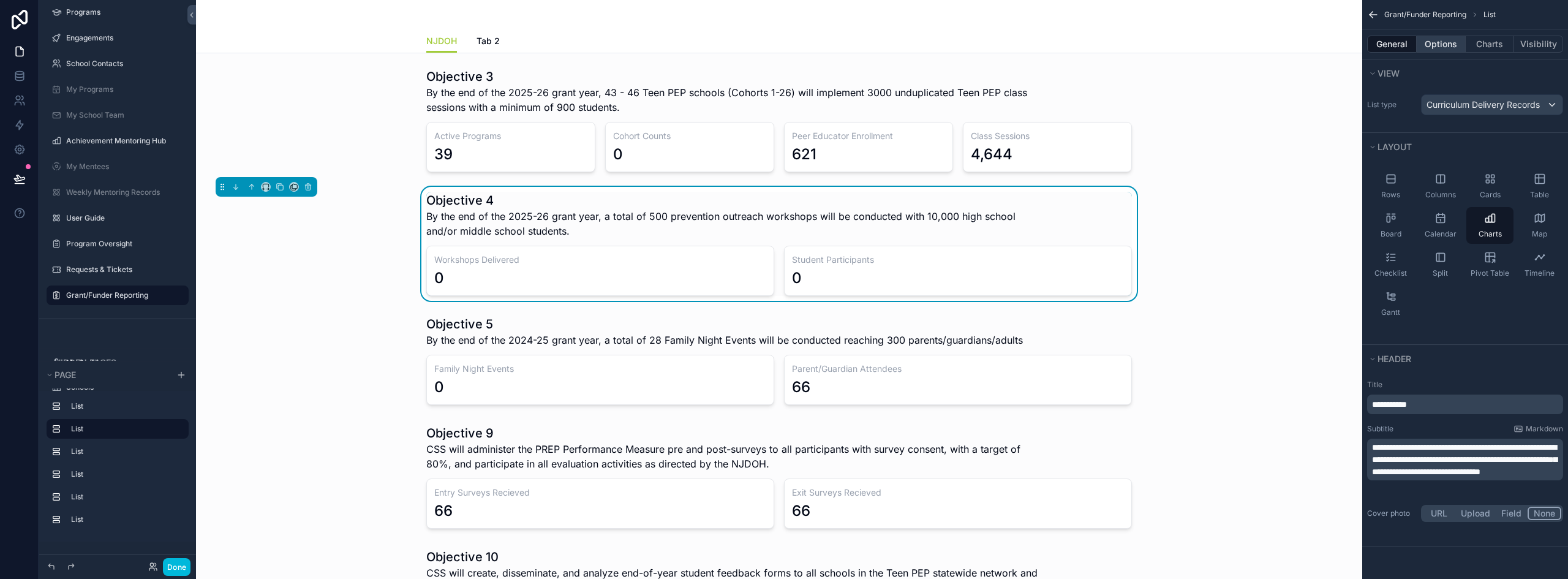
click at [1423, 42] on button "Options" at bounding box center [1440, 44] width 49 height 17
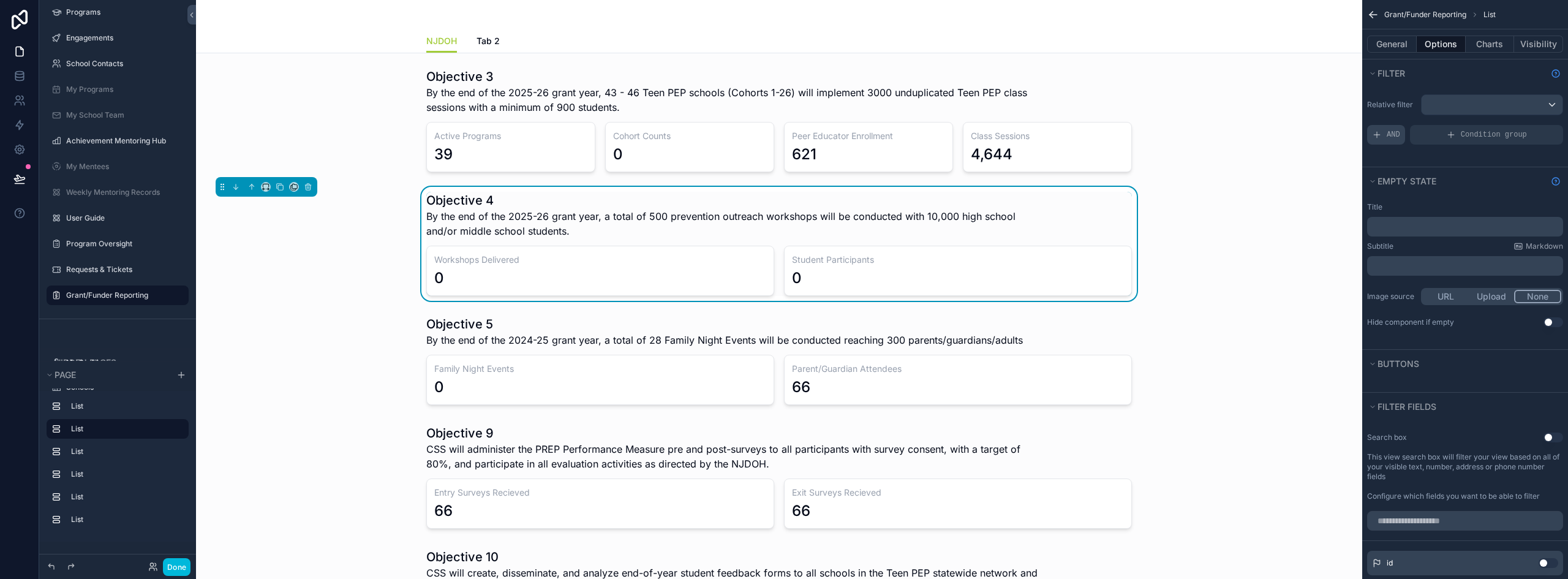
click at [1391, 138] on span "AND" at bounding box center [1393, 135] width 13 height 10
click at [0, 0] on div "scrollable content" at bounding box center [0, 0] width 0 height 0
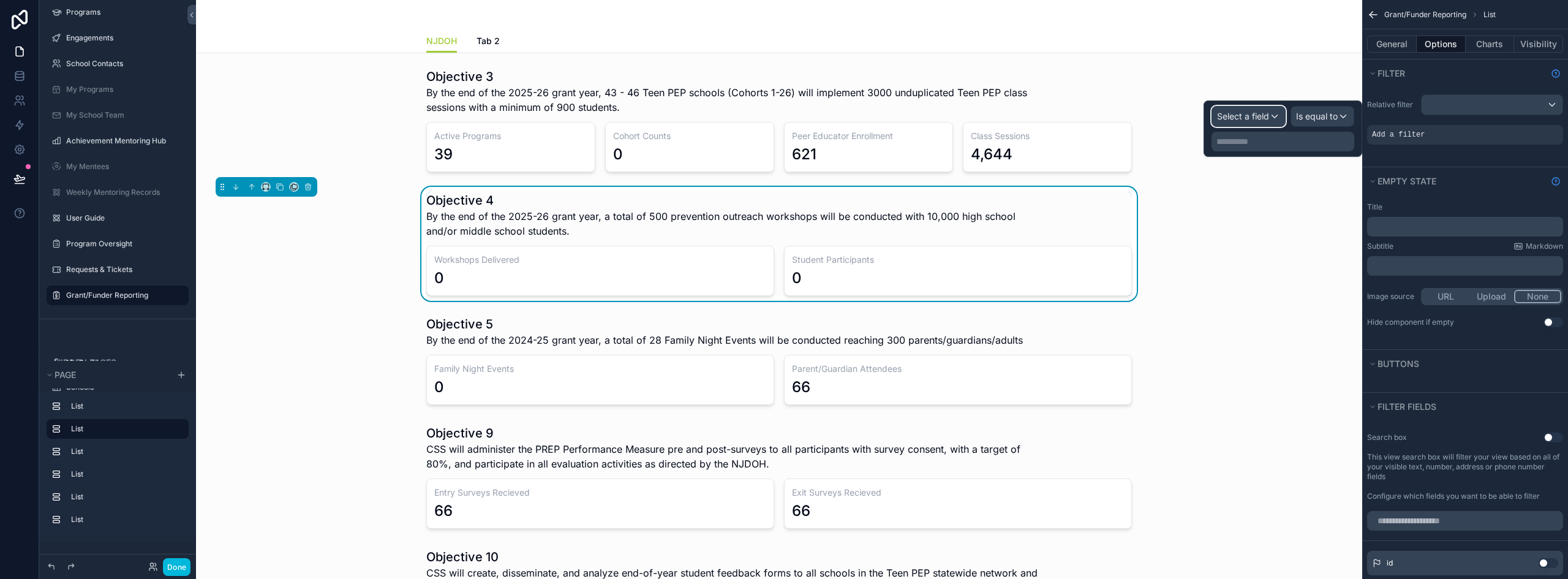
click at [1258, 113] on span "Select a field" at bounding box center [1243, 116] width 52 height 10
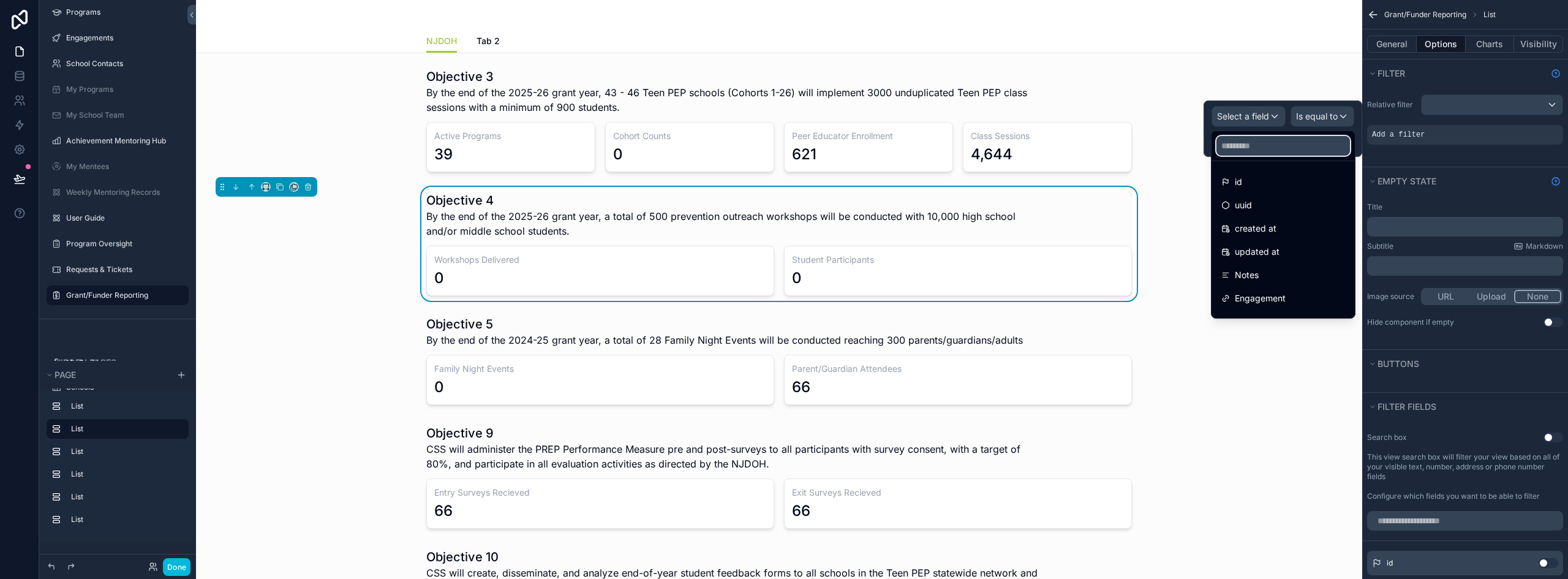
click at [1257, 154] on input "text" at bounding box center [1283, 146] width 134 height 19
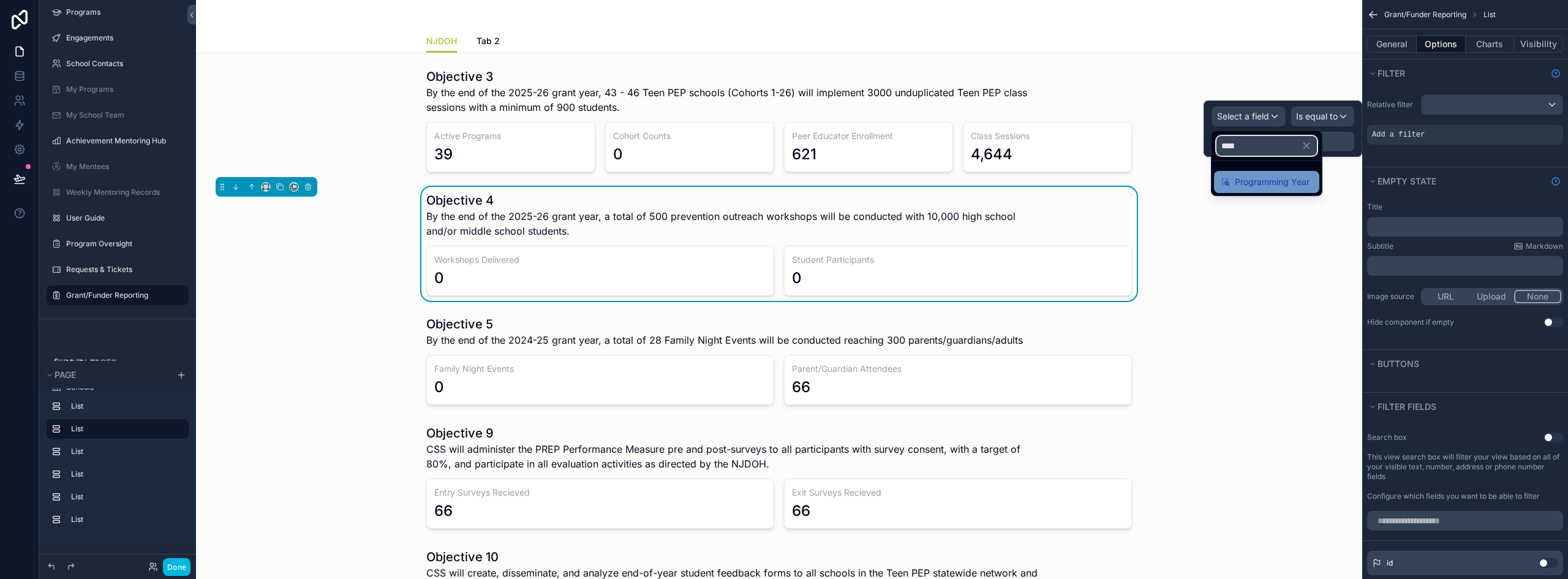
type input "****"
click at [1266, 187] on span "Programming Year" at bounding box center [1272, 181] width 75 height 15
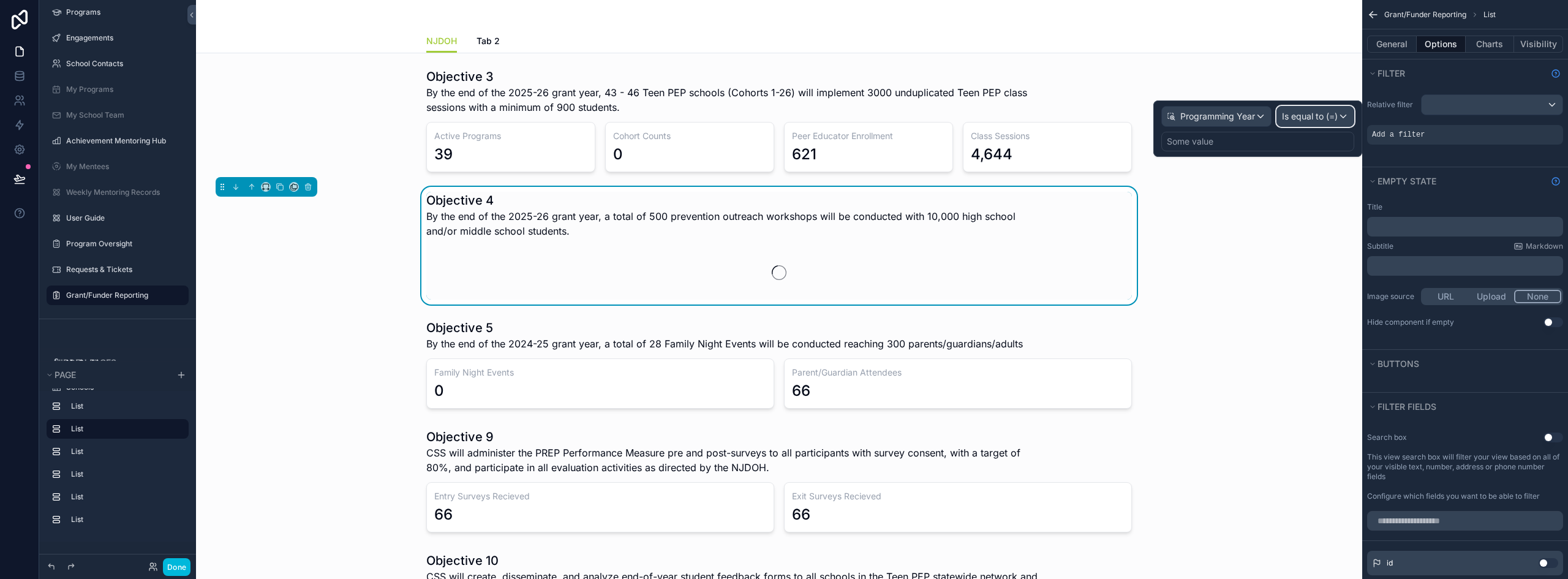
click at [1323, 114] on span "Is equal to (=)" at bounding box center [1310, 117] width 56 height 12
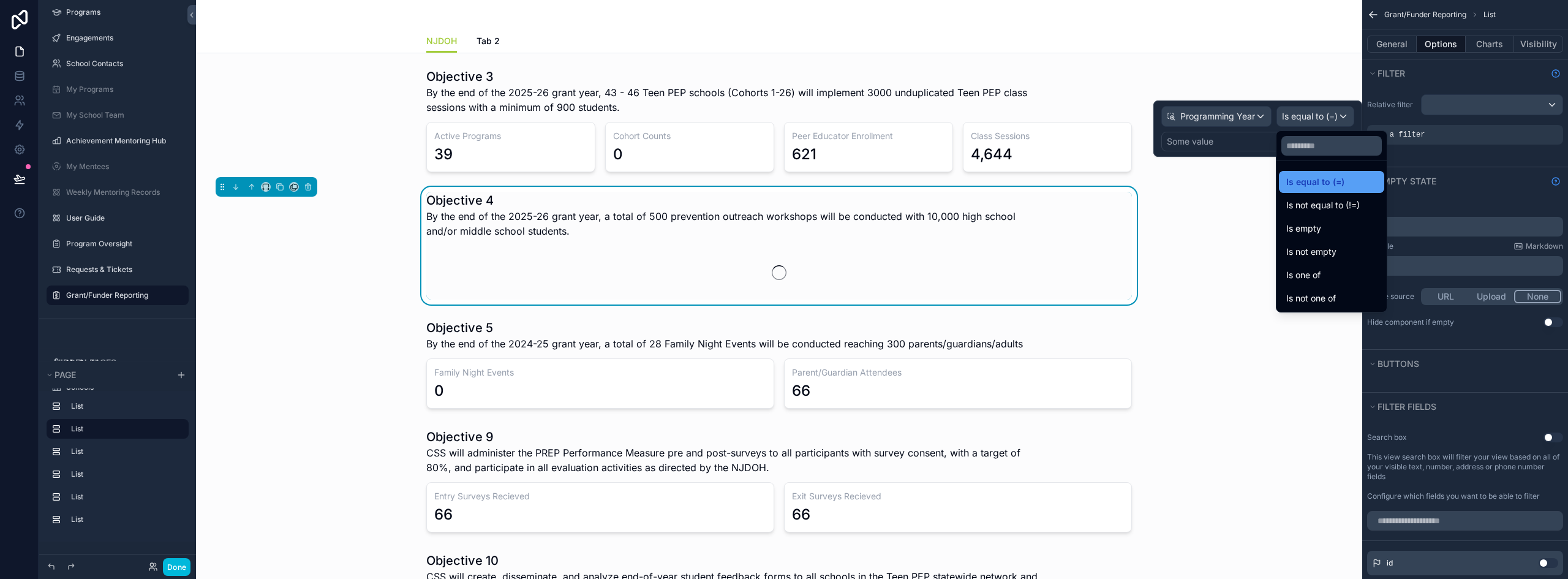
click at [1313, 177] on span "Is equal to (=)" at bounding box center [1315, 181] width 58 height 15
click at [1241, 142] on div "Some value" at bounding box center [1258, 141] width 193 height 19
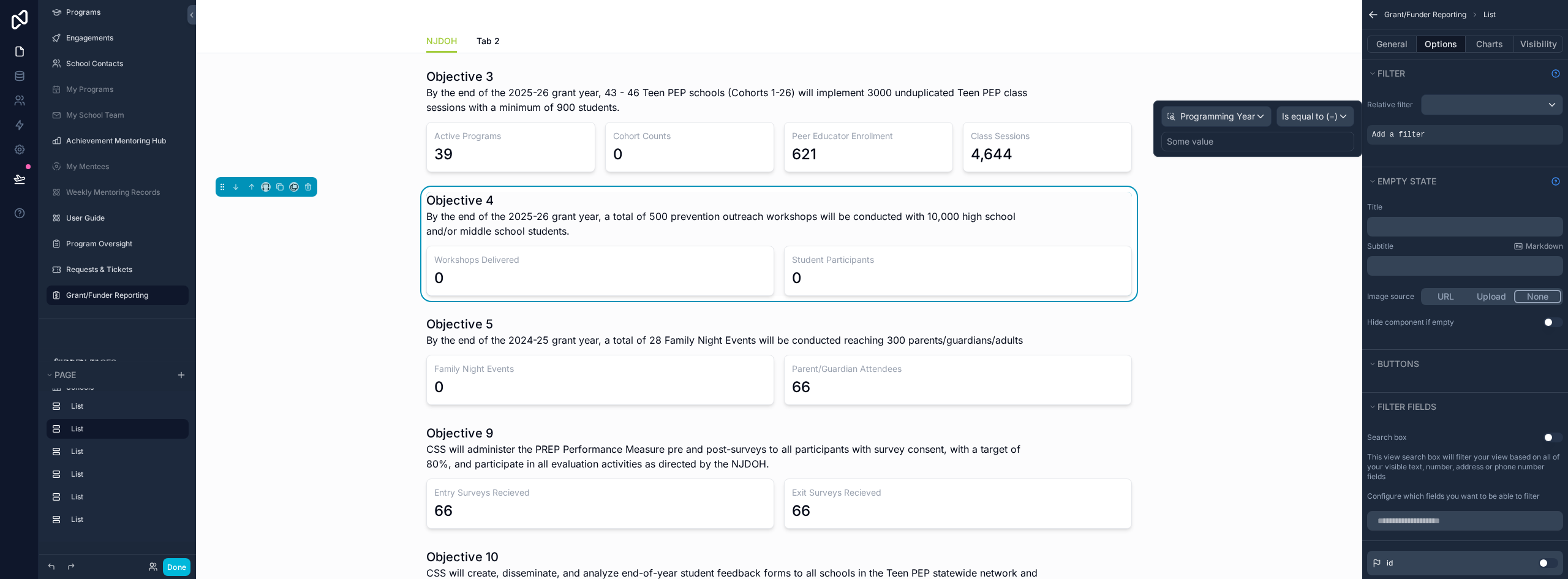
click at [1264, 144] on div "Some value" at bounding box center [1258, 141] width 193 height 19
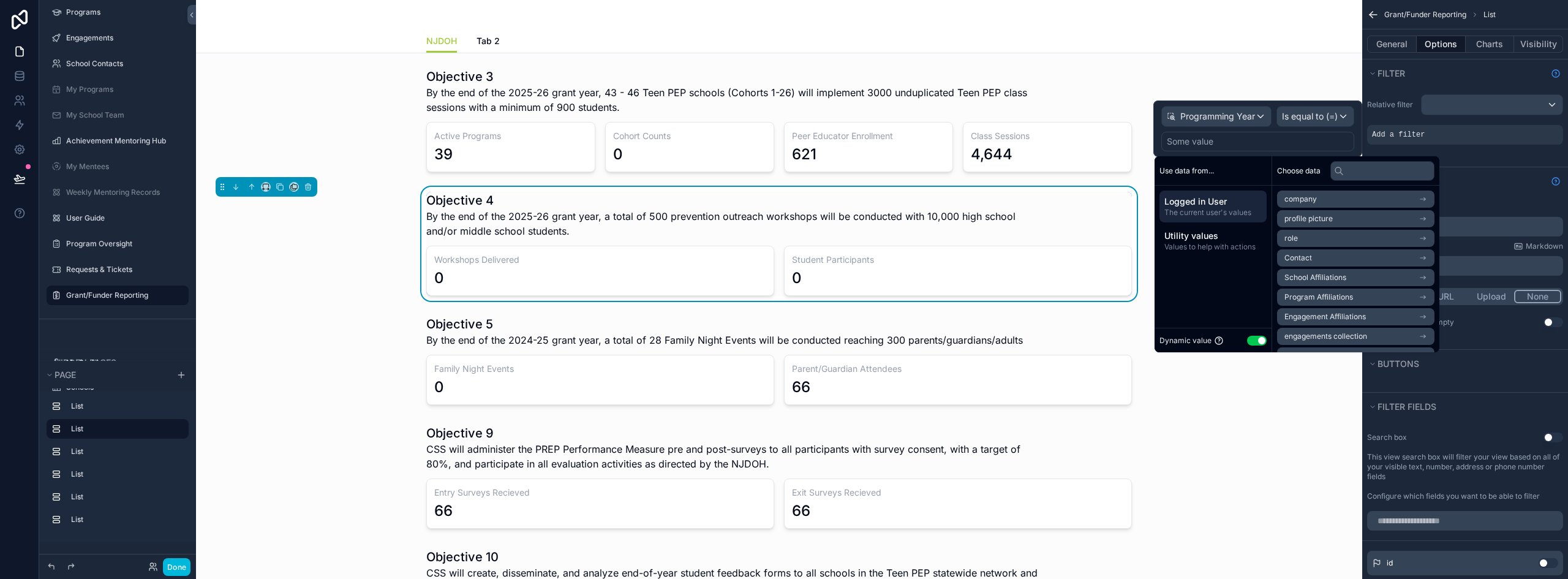
click at [1258, 342] on button "Use setting" at bounding box center [1256, 341] width 19 height 10
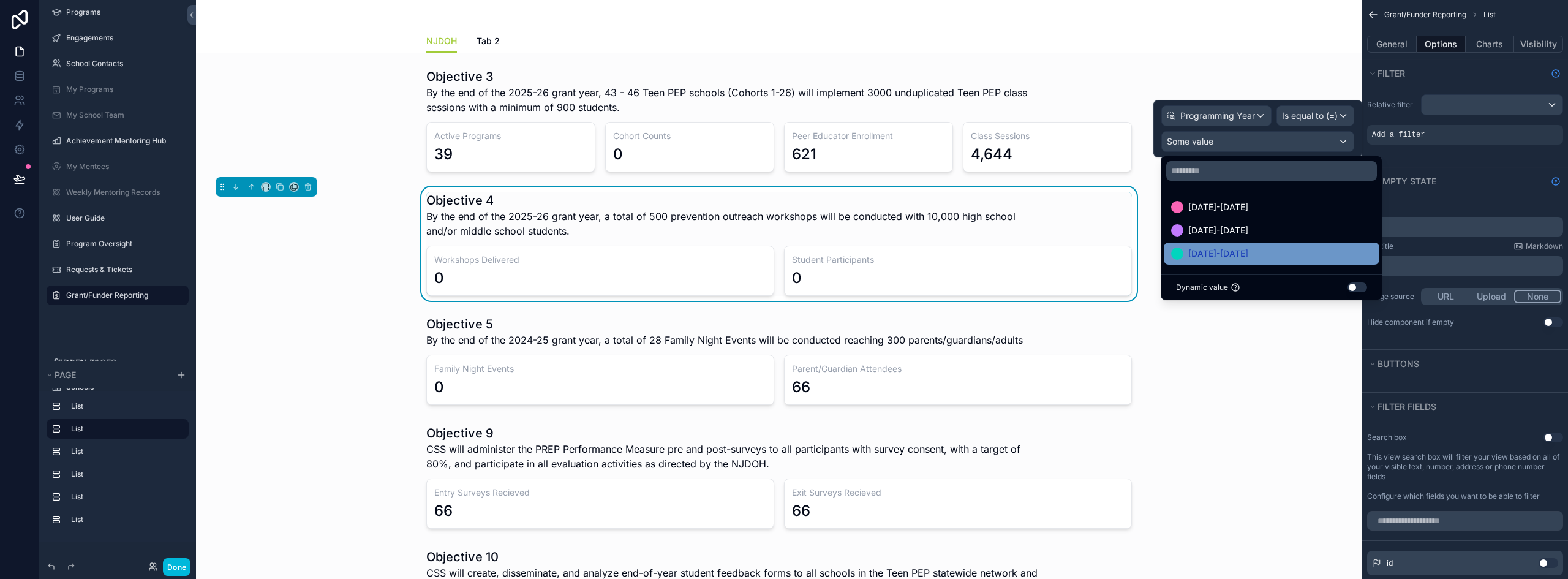
click at [1237, 249] on div "[DATE]-[DATE]" at bounding box center [1272, 254] width 201 height 15
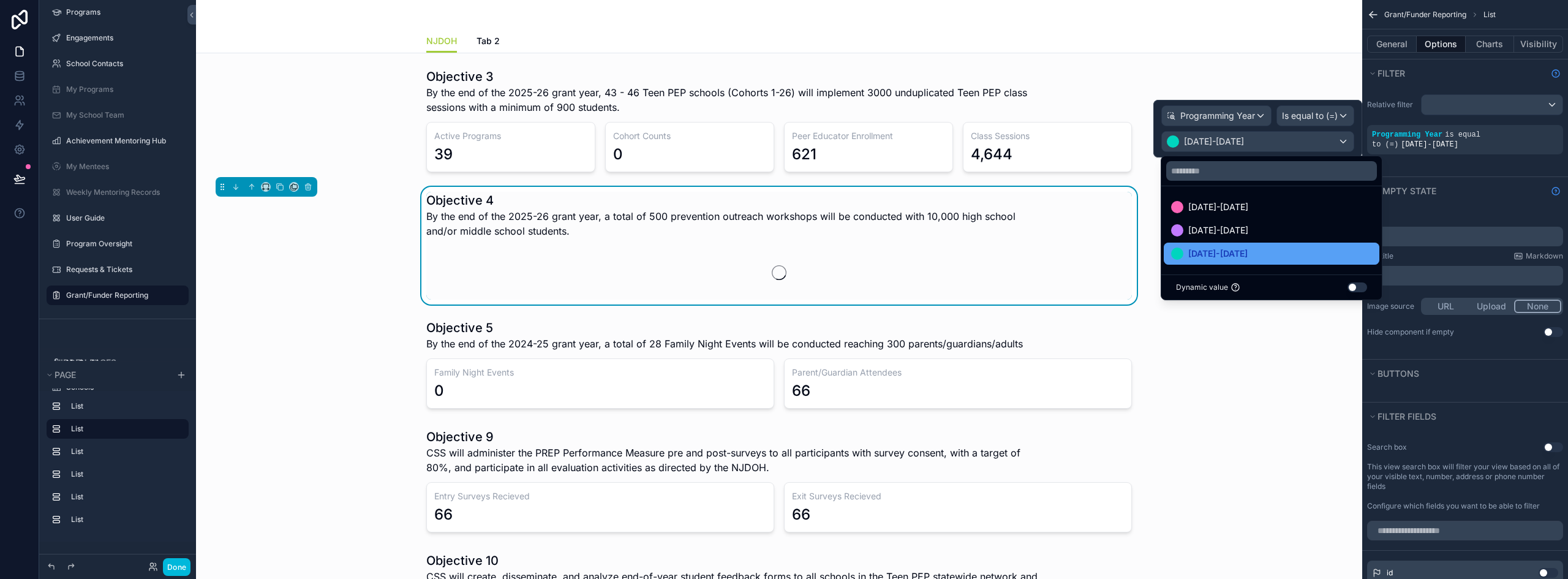
click at [1262, 252] on div "[DATE]-[DATE]" at bounding box center [1272, 254] width 201 height 15
click at [1476, 207] on div "Title ﻿ Subtitle Markdown ﻿ Image source URL Upload None Hide component if empt…" at bounding box center [1465, 274] width 206 height 135
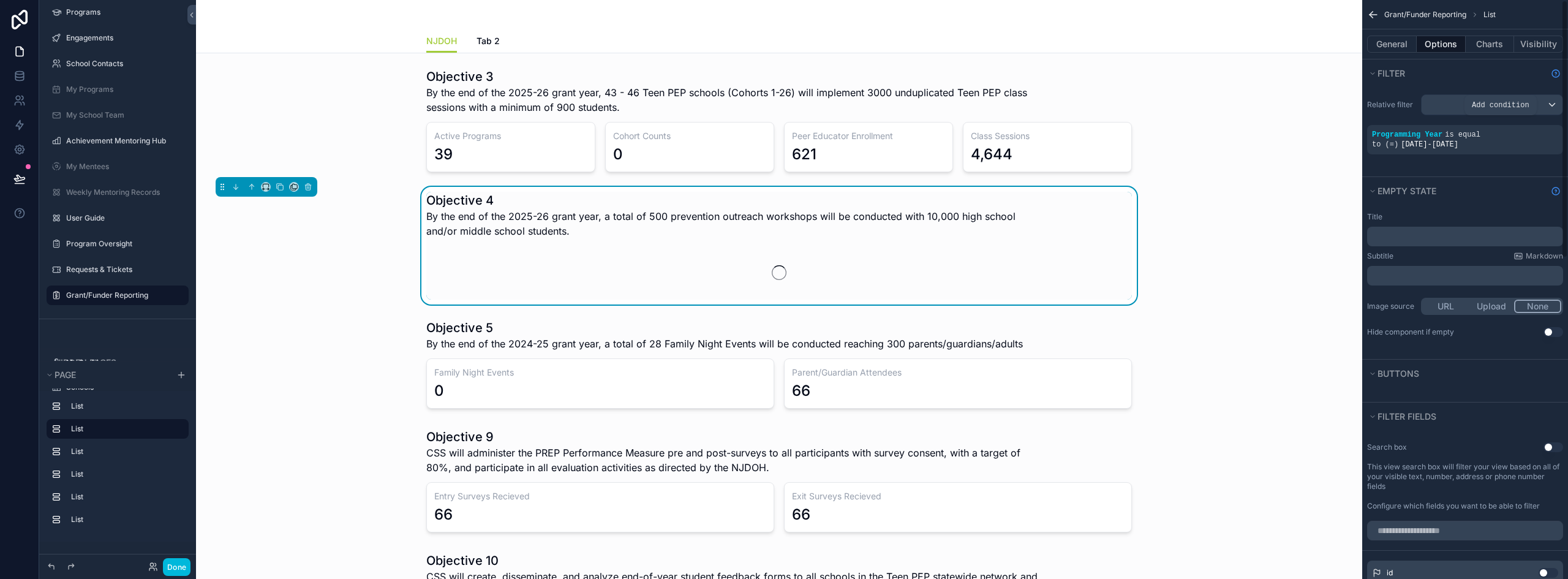
click at [0, 0] on icon "scrollable content" at bounding box center [0, 0] width 0 height 0
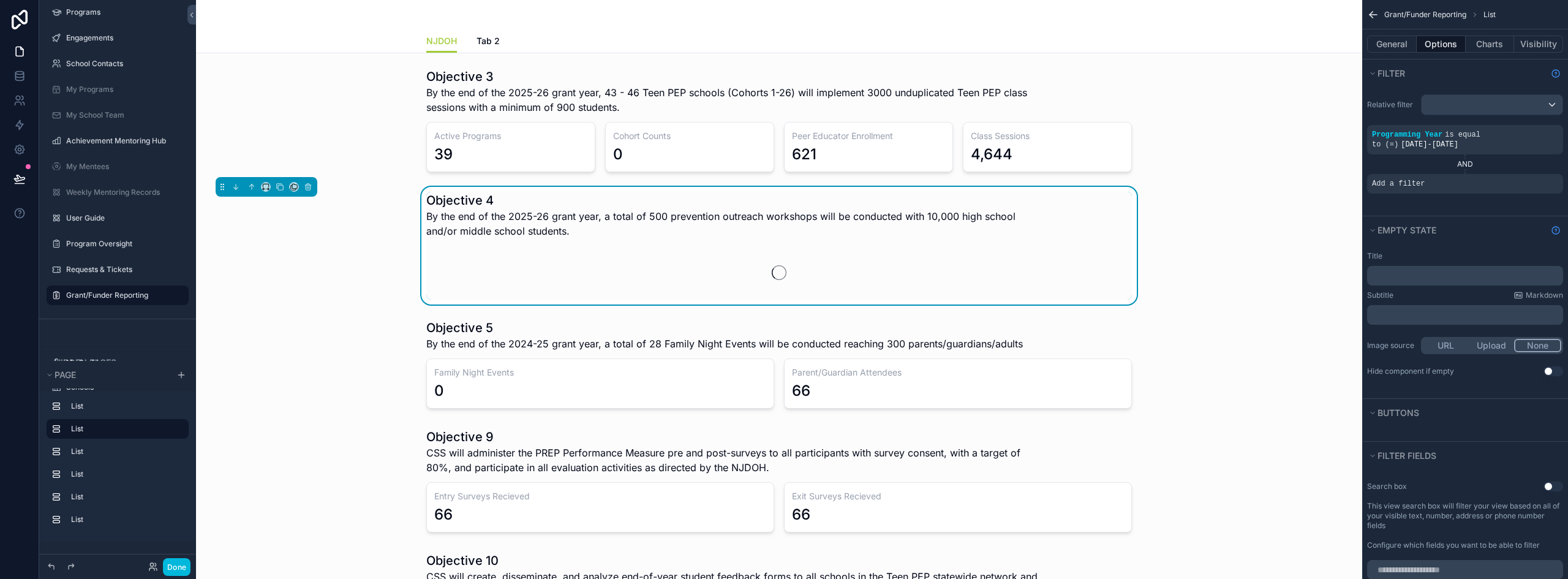
click at [0, 0] on div "scrollable content" at bounding box center [0, 0] width 0 height 0
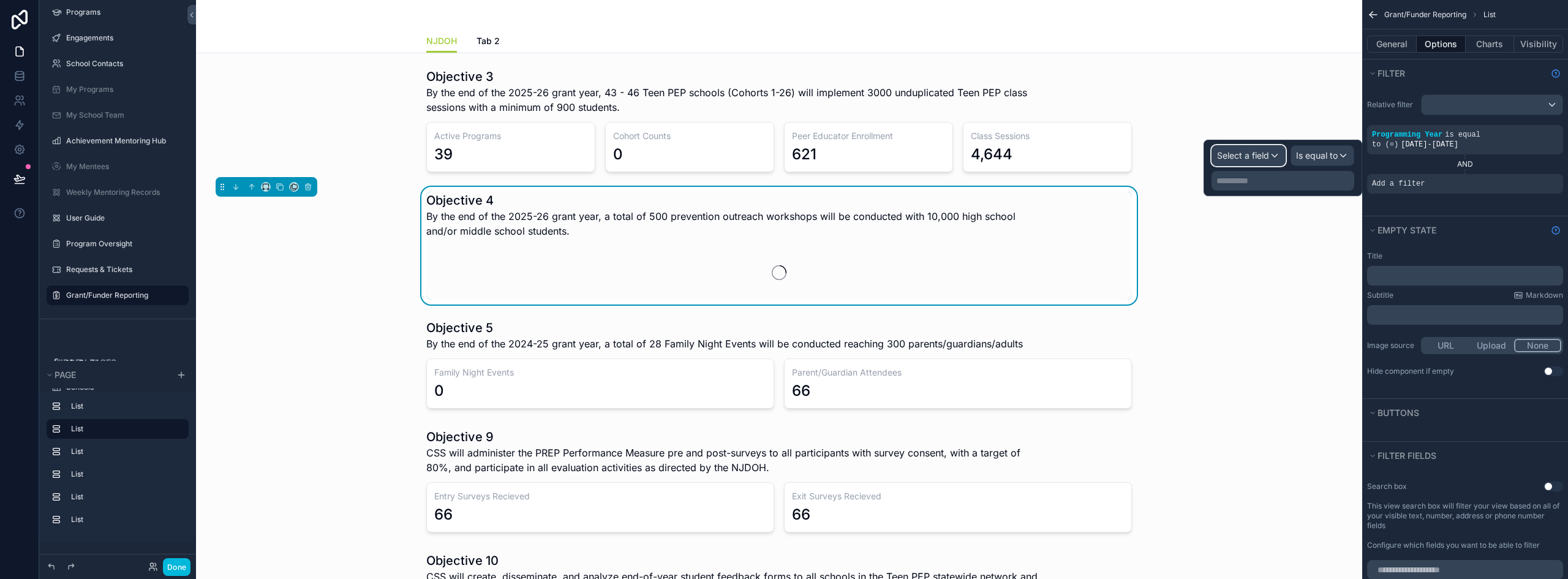
click at [1260, 159] on span "Select a field" at bounding box center [1243, 155] width 52 height 10
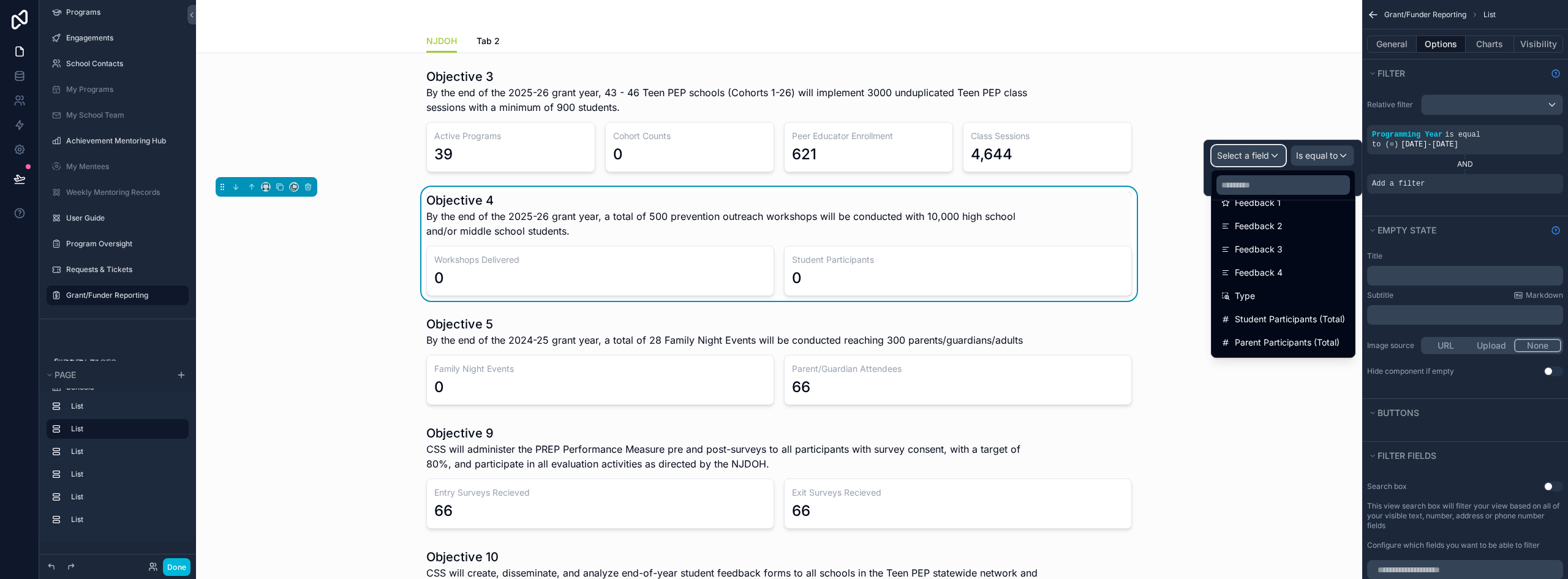
scroll to position [413, 0]
click at [1275, 254] on div "Type" at bounding box center [1283, 251] width 124 height 15
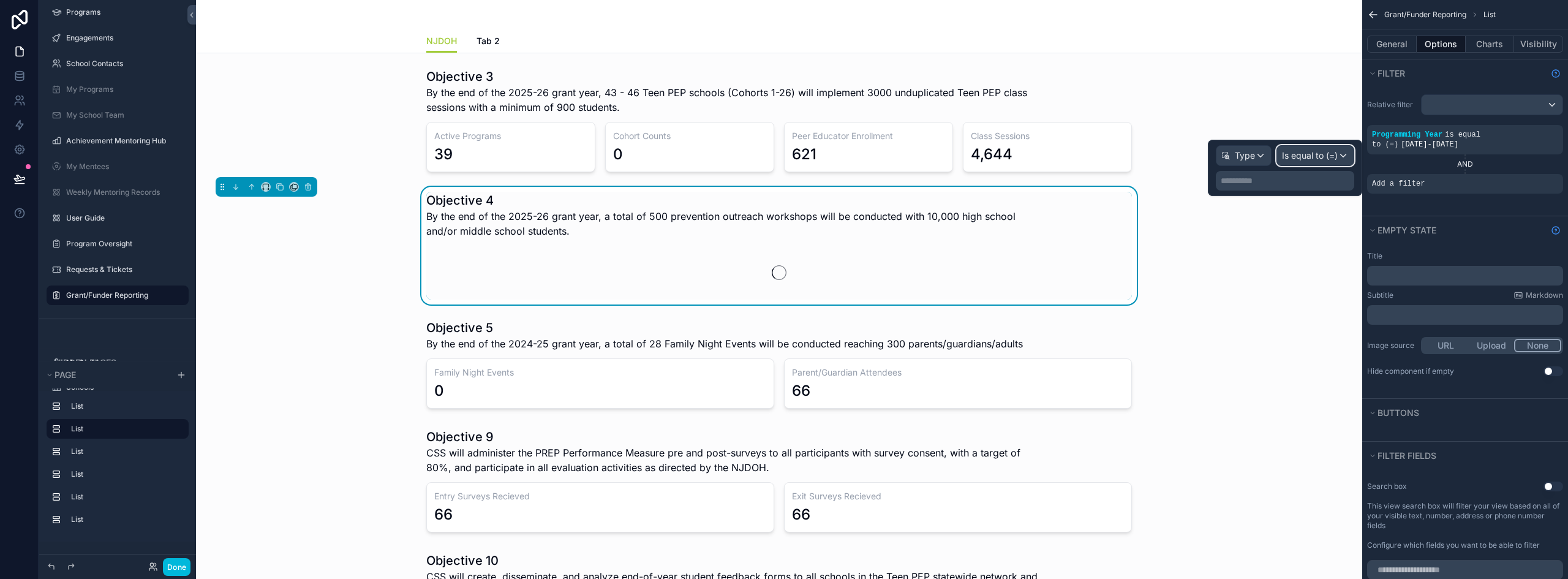
click at [1328, 151] on span "Is equal to (=)" at bounding box center [1310, 156] width 56 height 12
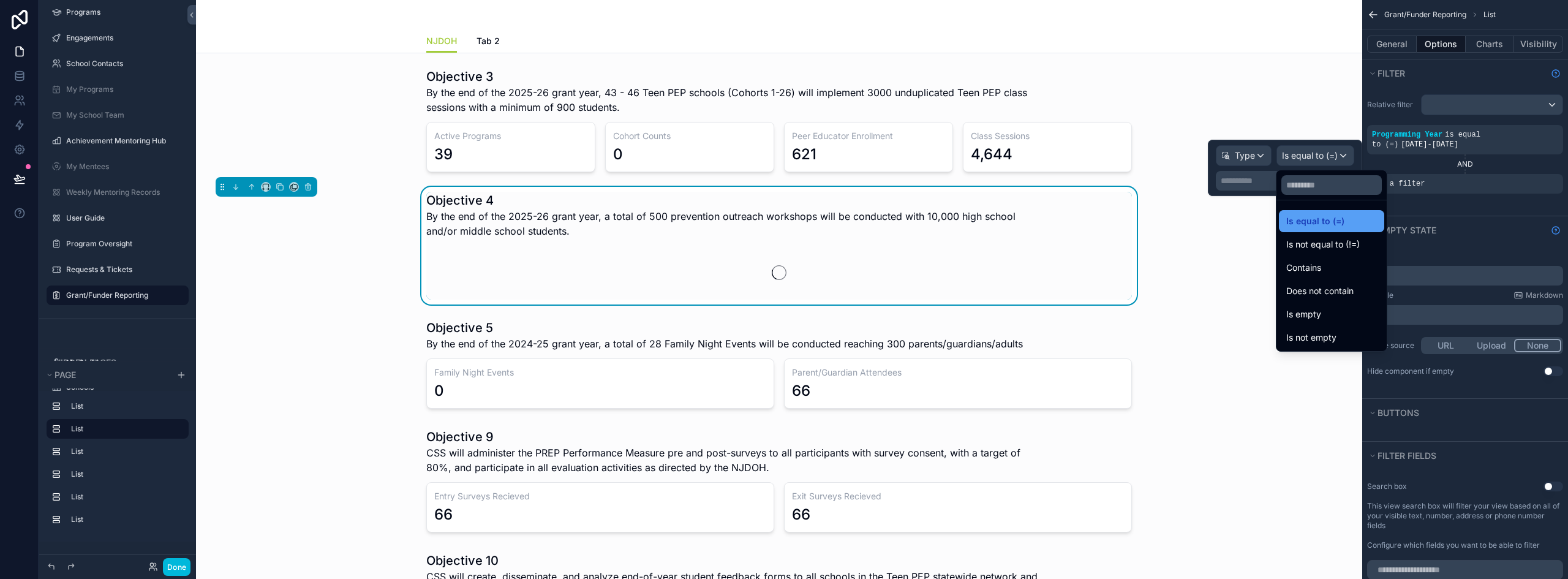
click at [1321, 216] on span "Is equal to (=)" at bounding box center [1315, 221] width 58 height 15
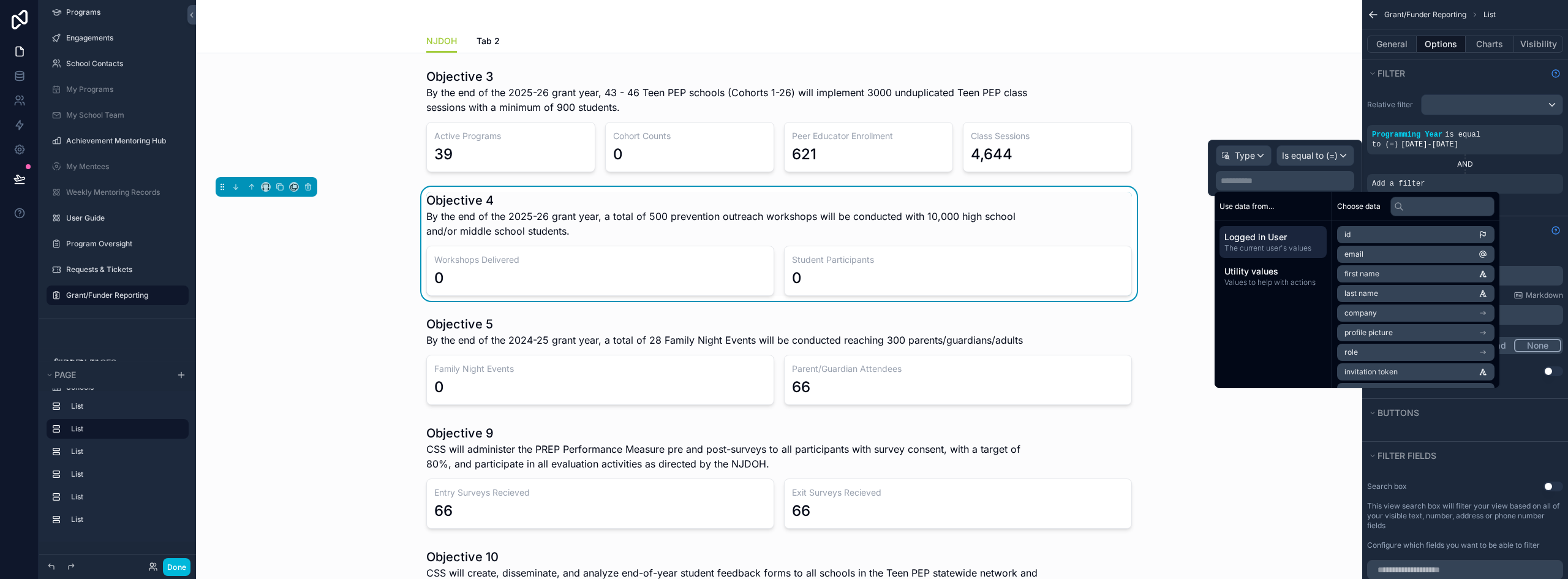
click at [1251, 183] on p "**********" at bounding box center [1286, 181] width 131 height 12
click at [1451, 79] on button "Filter" at bounding box center [1457, 73] width 179 height 17
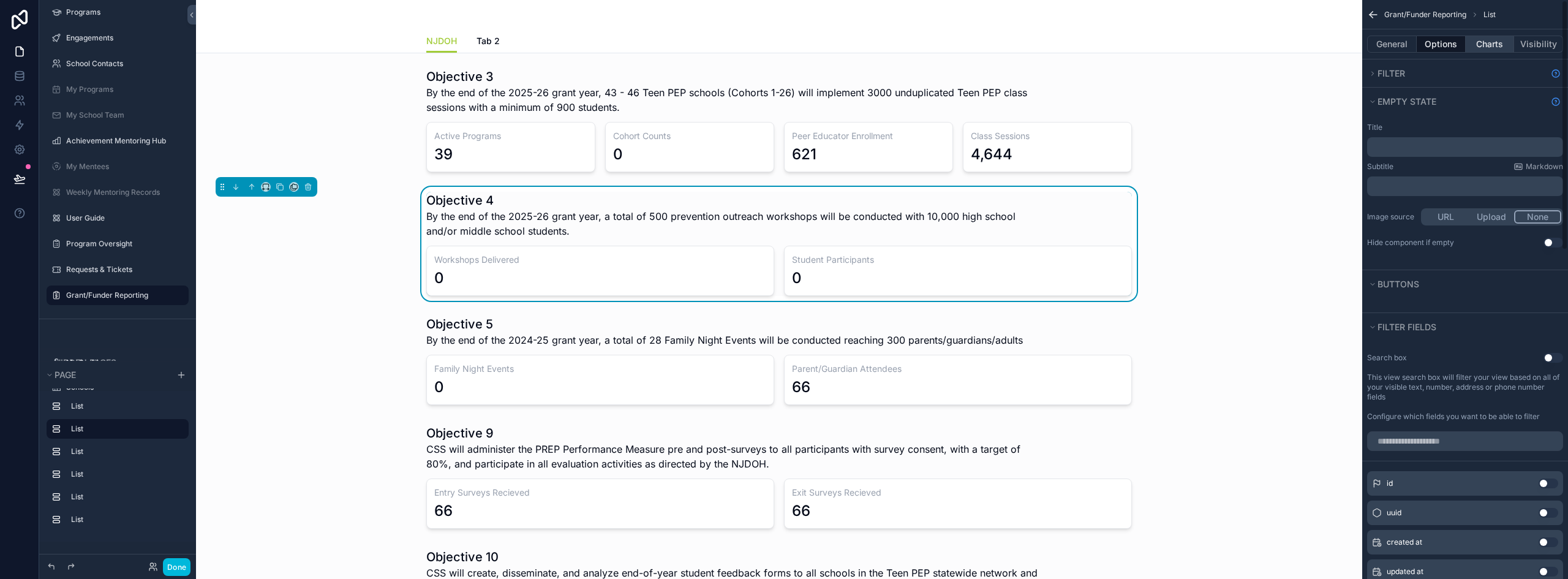
scroll to position [0, 0]
click at [1383, 69] on span "Filter" at bounding box center [1391, 72] width 27 height 10
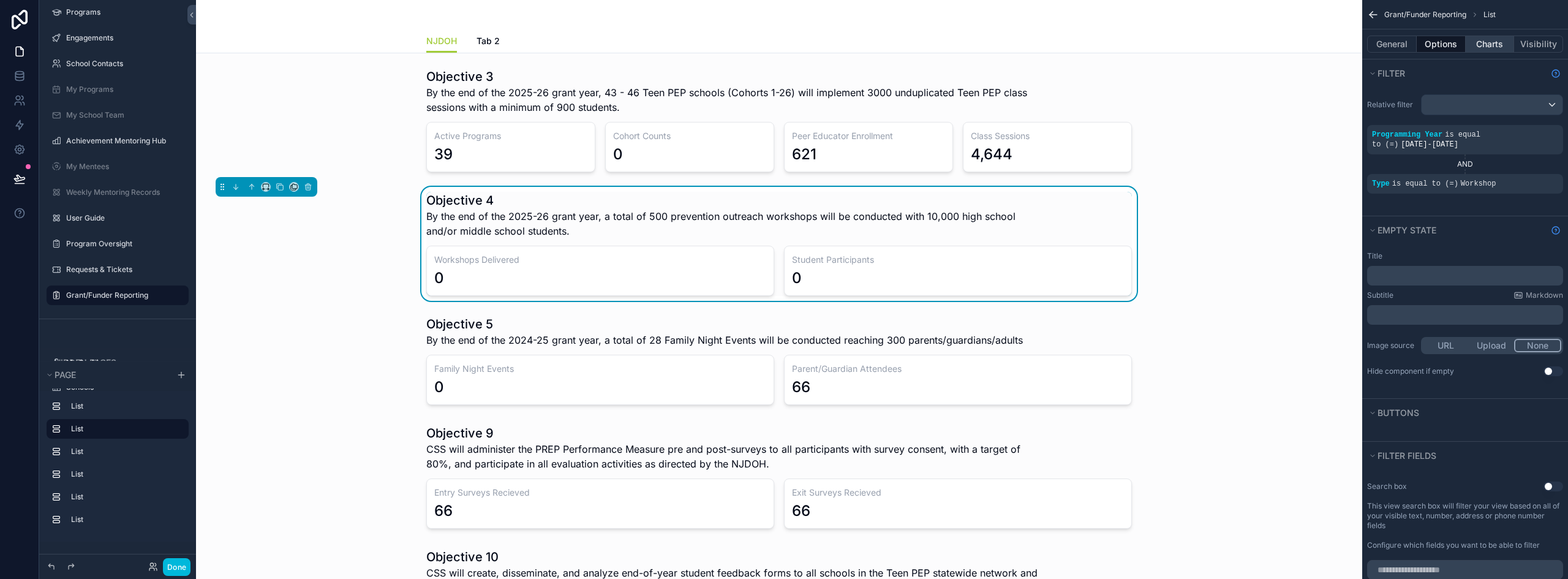
click at [1492, 42] on button "Charts" at bounding box center [1489, 44] width 49 height 17
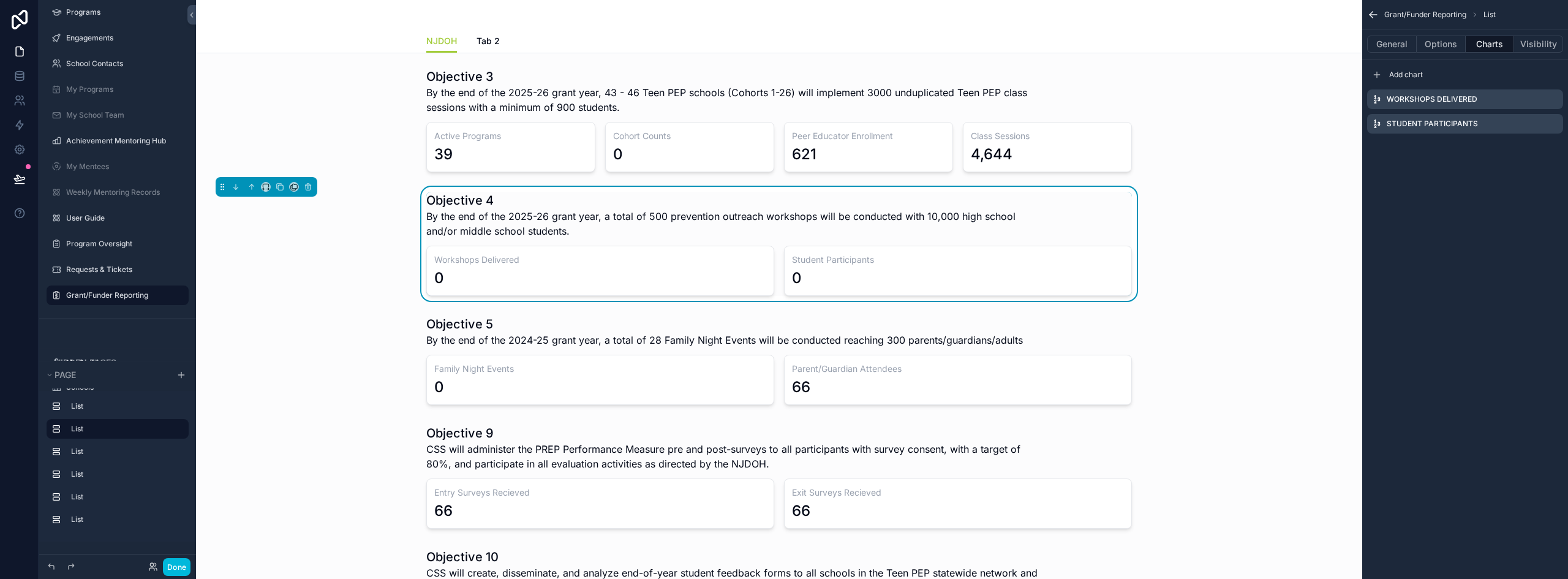
click at [0, 0] on icon "scrollable content" at bounding box center [0, 0] width 0 height 0
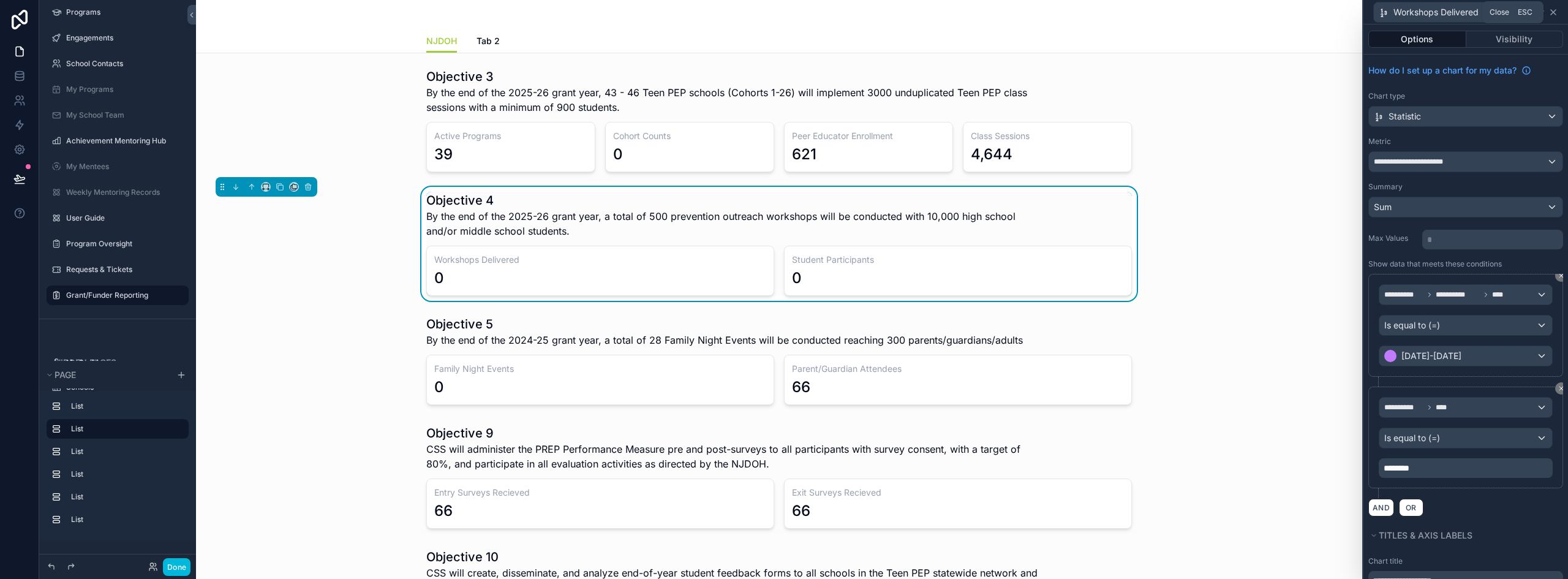
click at [1553, 10] on icon at bounding box center [1553, 12] width 10 height 10
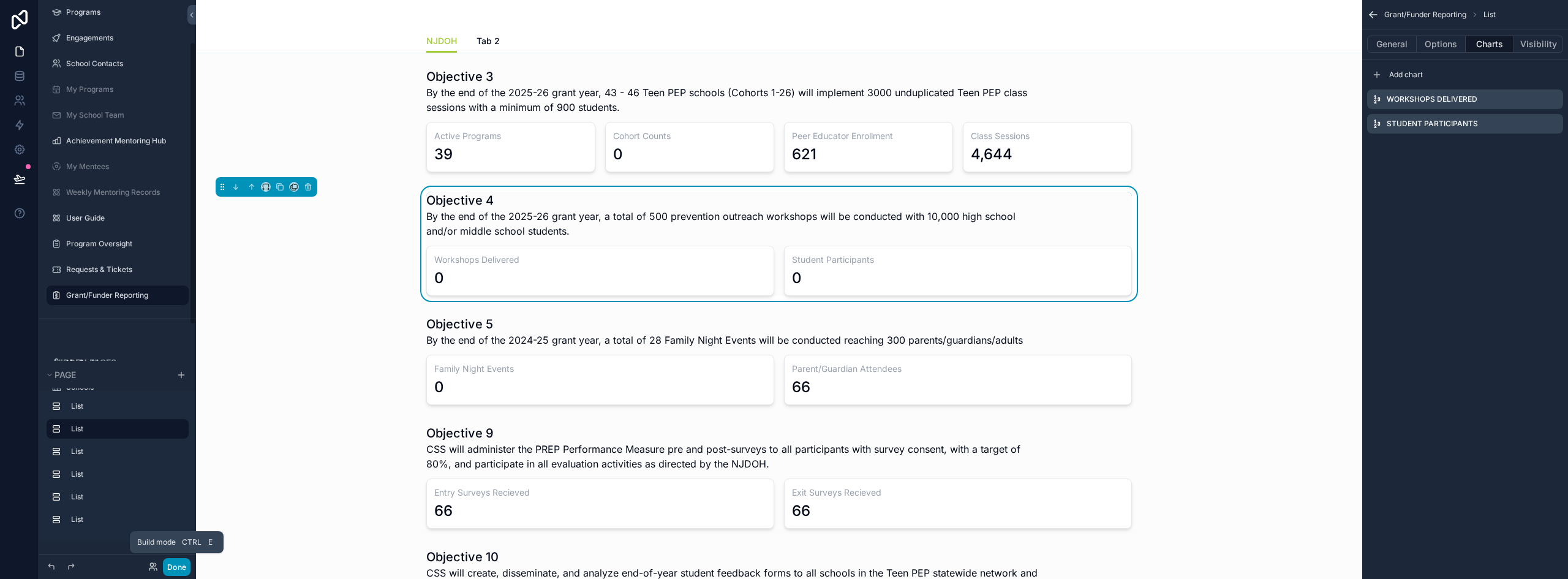
click at [184, 561] on button "Done" at bounding box center [176, 567] width 27 height 18
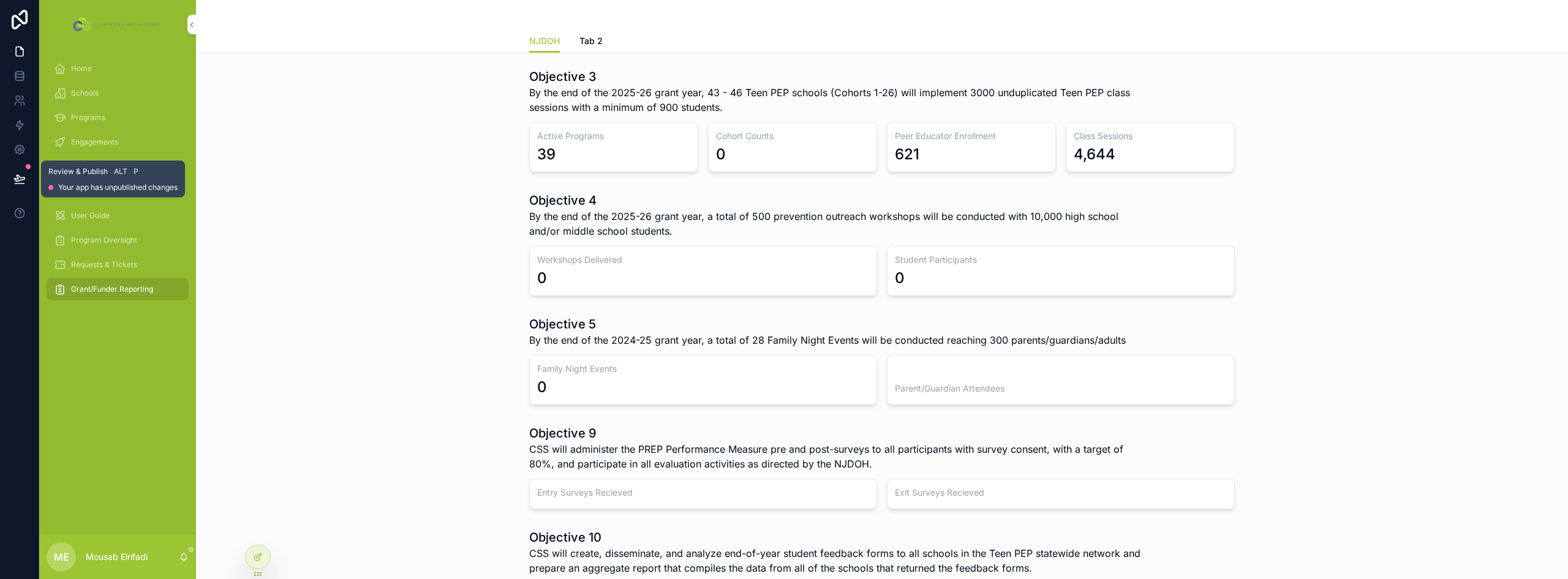
click at [19, 179] on icon at bounding box center [19, 179] width 12 height 12
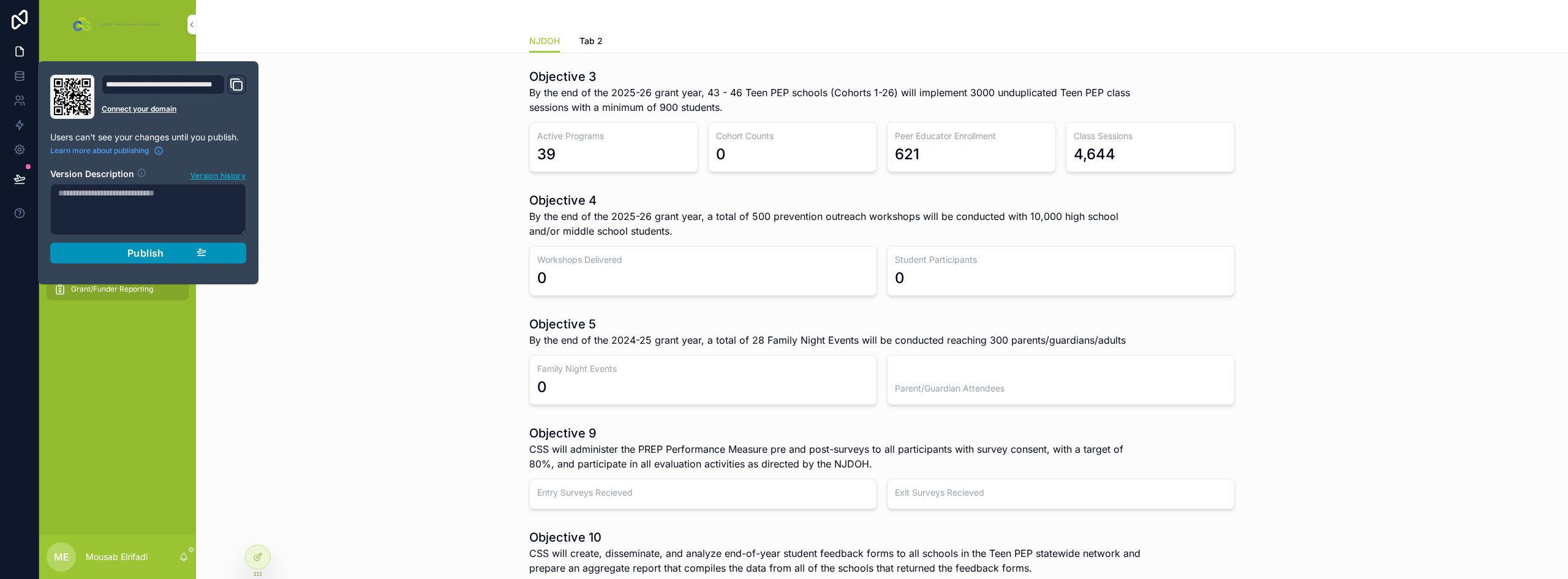
click at [151, 252] on span "Publish" at bounding box center [145, 253] width 37 height 12
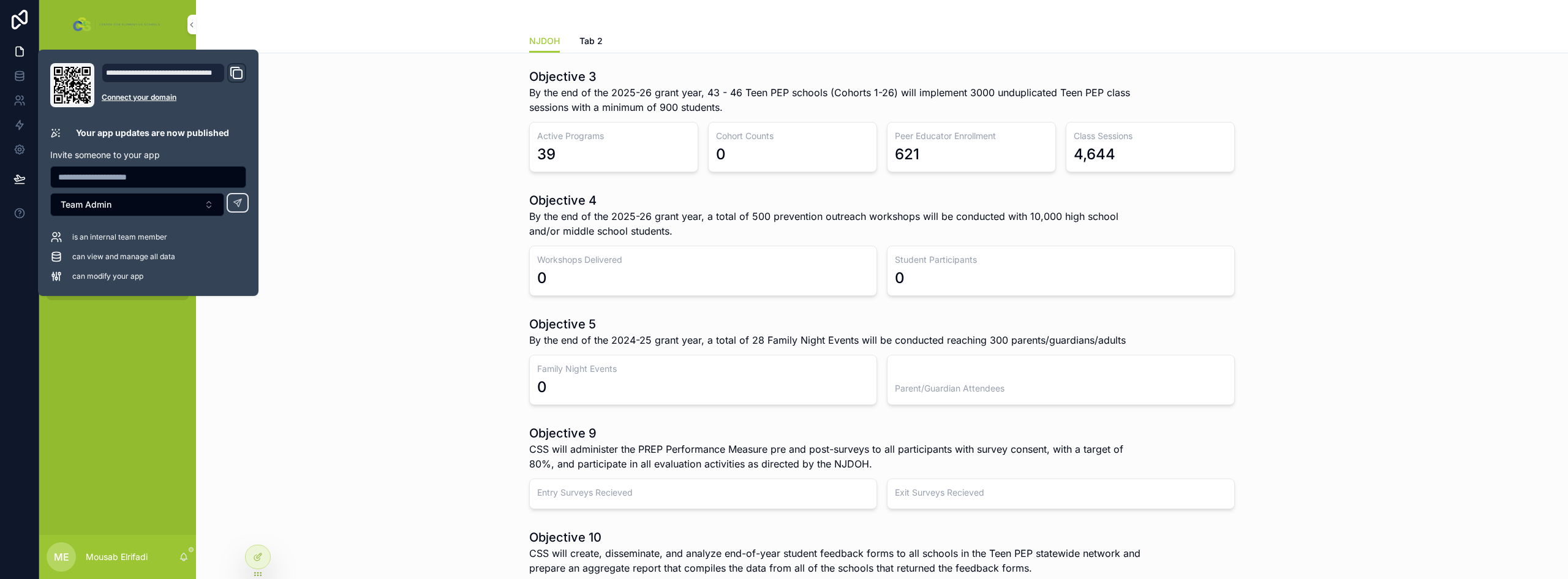
click at [479, 296] on div "Objective 4 By the end of the 2025-26 grant year, a total of 500 prevention out…" at bounding box center [882, 244] width 1353 height 114
